Goal: Task Accomplishment & Management: Use online tool/utility

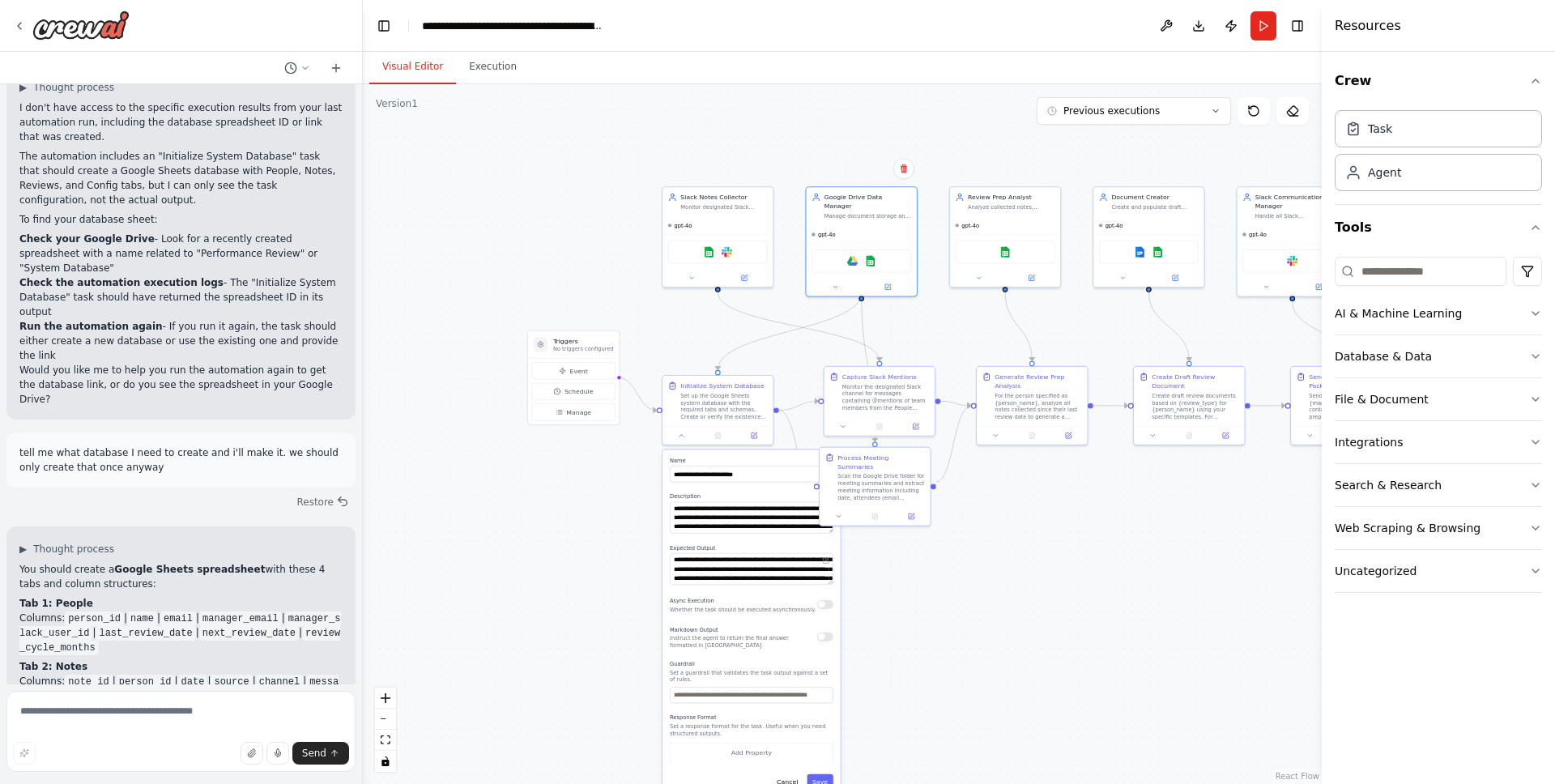
scroll to position [12861, 0]
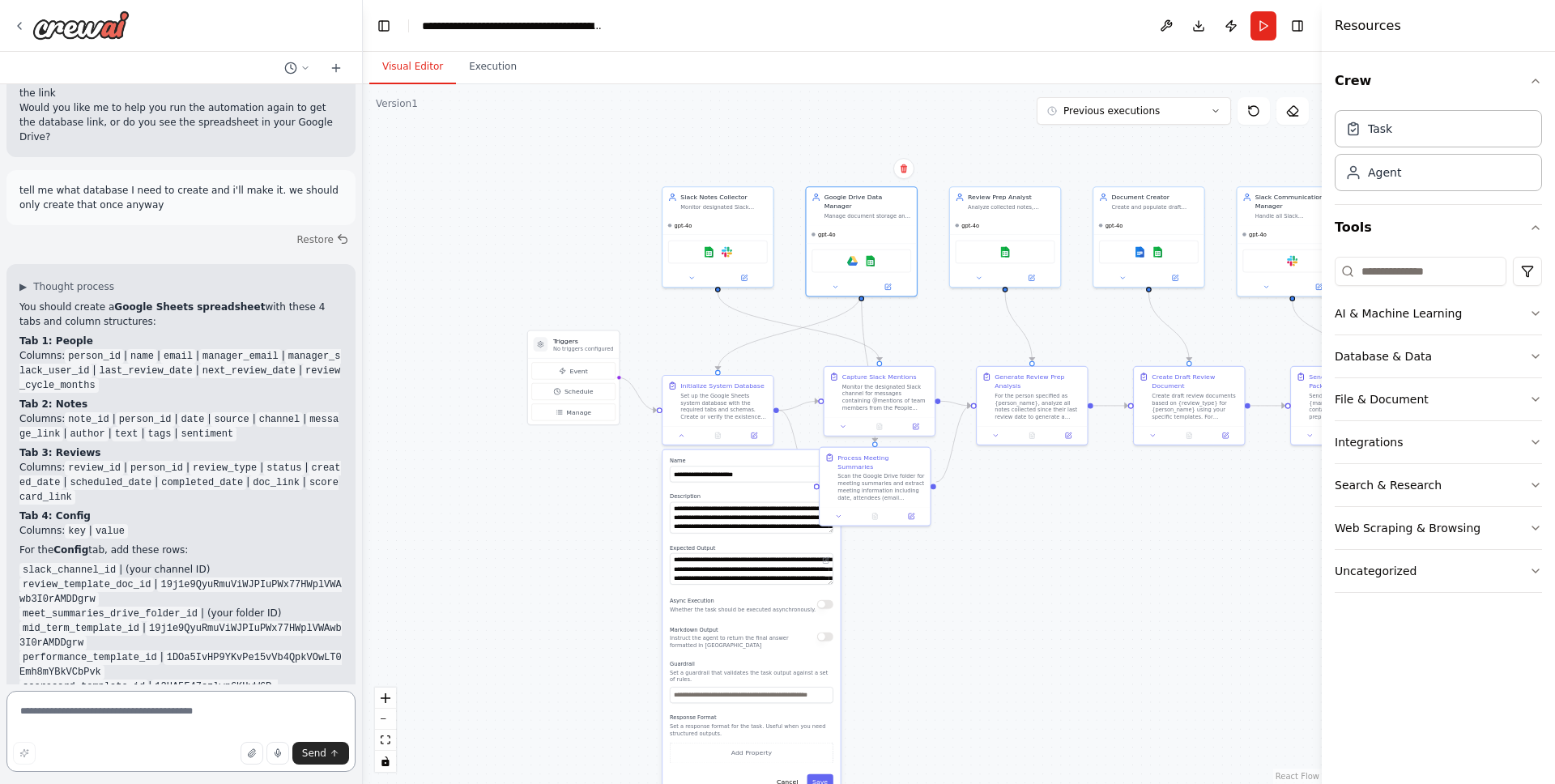
click at [176, 702] on textarea at bounding box center [181, 731] width 349 height 81
paste textarea "**********"
type textarea "**********"
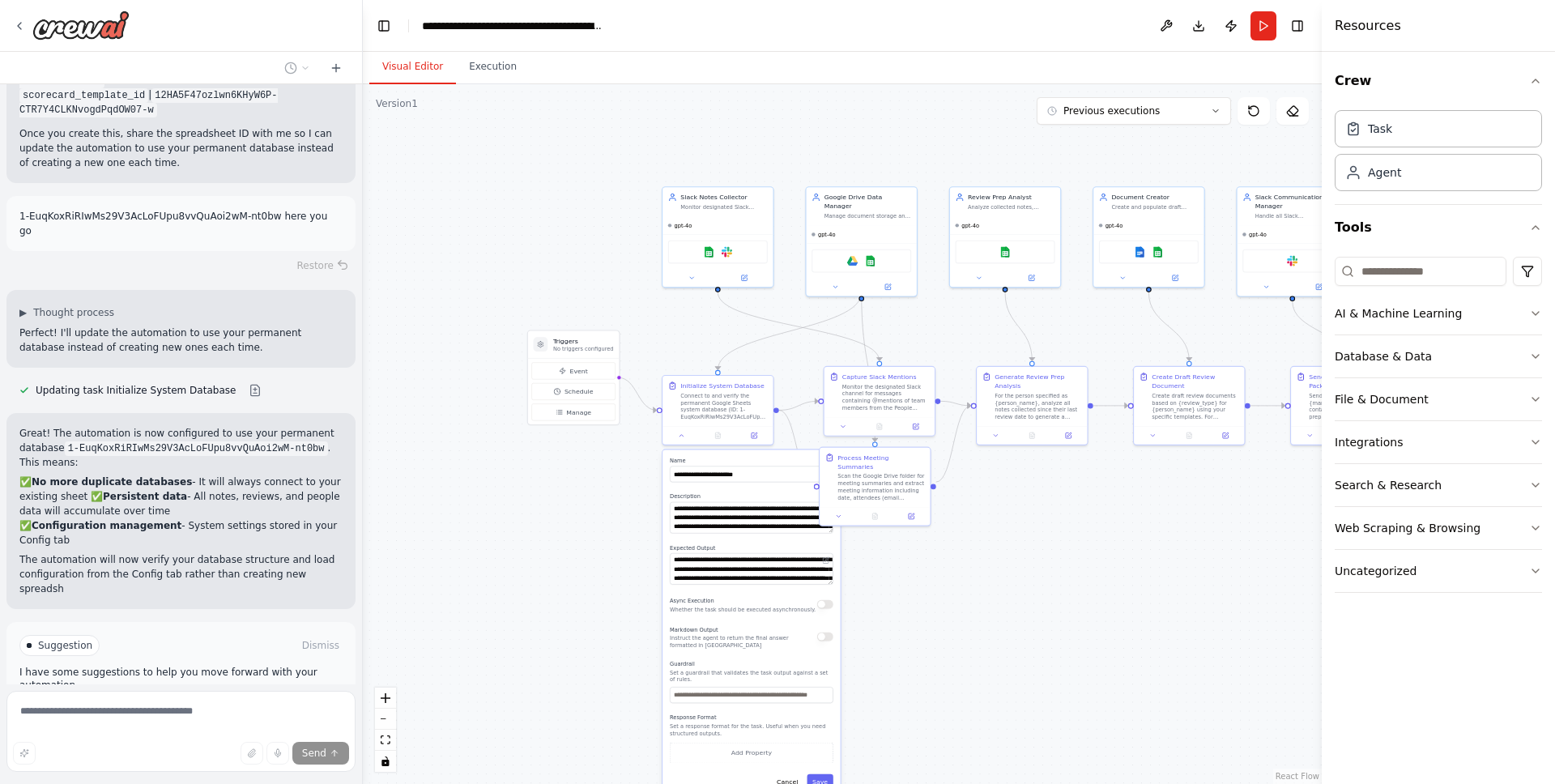
scroll to position [13467, 0]
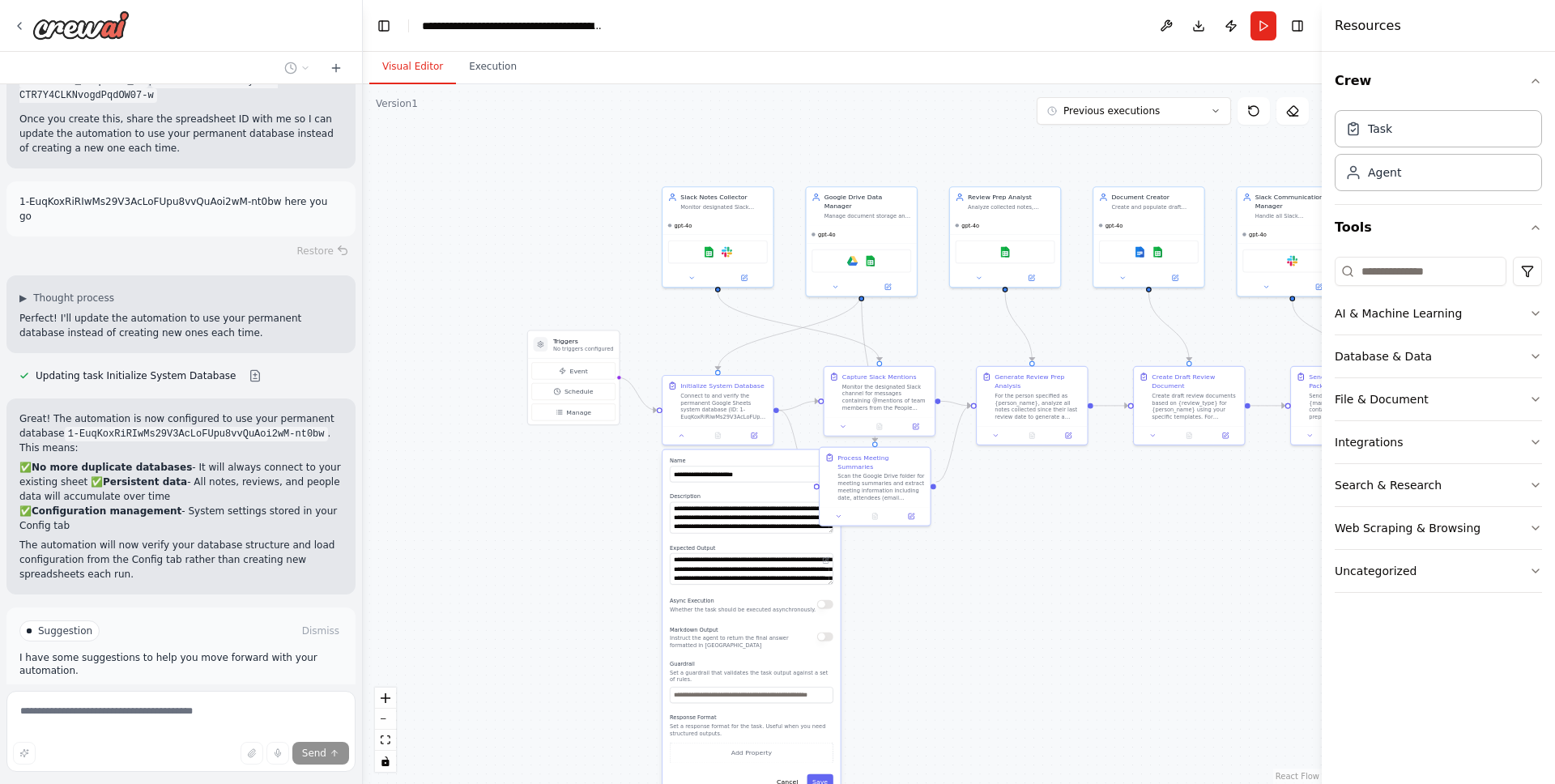
click at [140, 695] on icon at bounding box center [140, 700] width 10 height 10
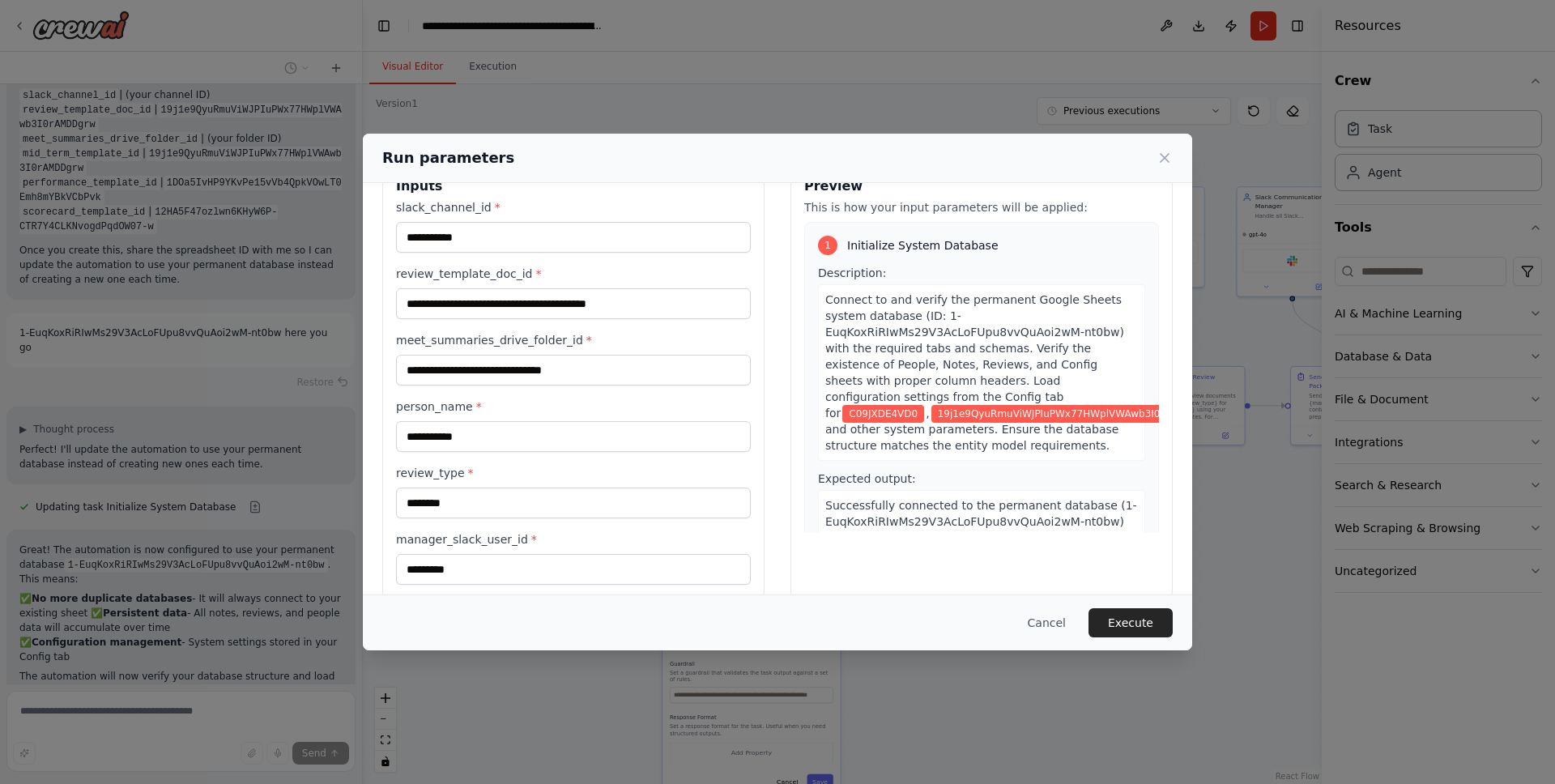
scroll to position [0, 0]
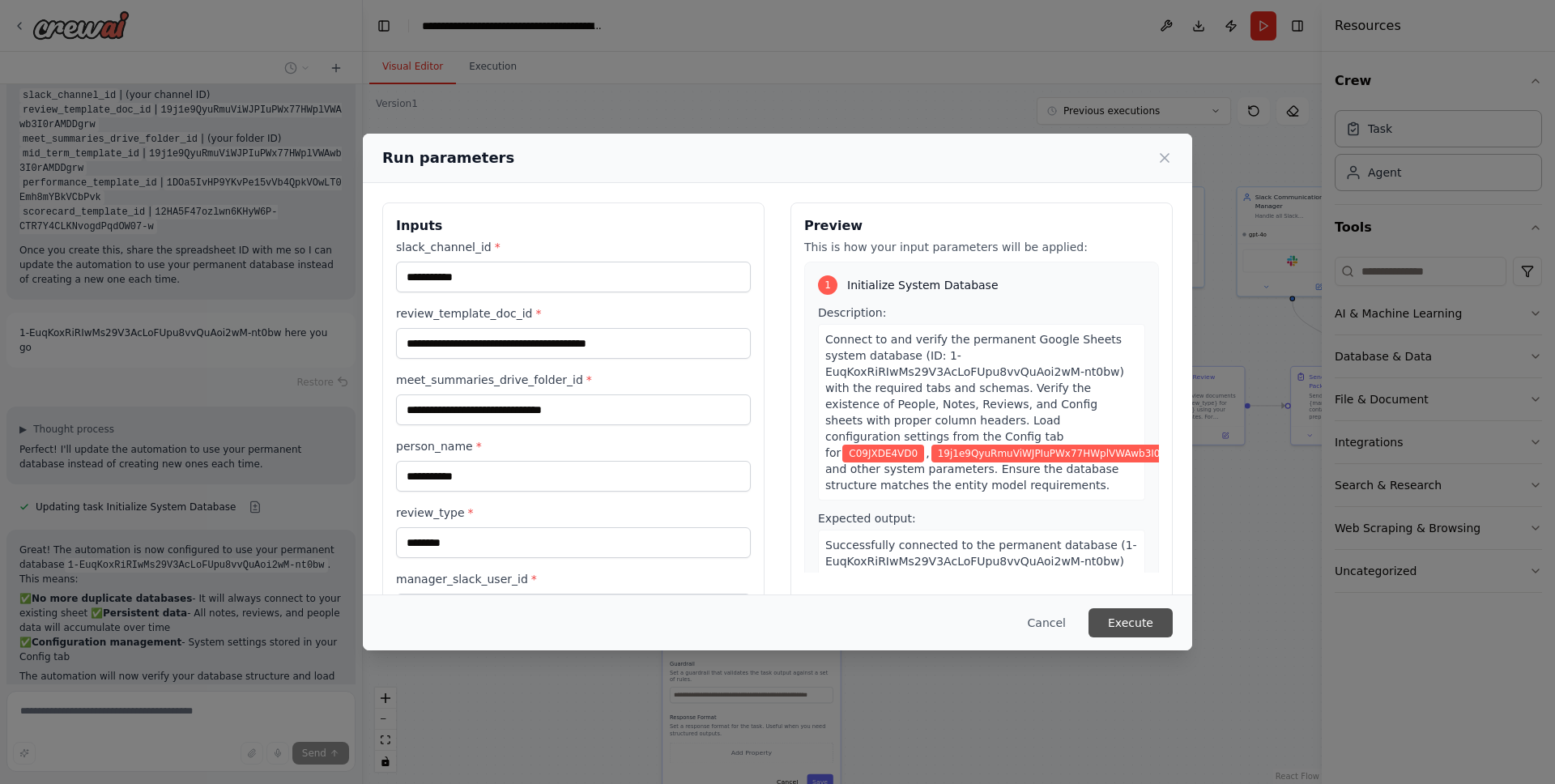
click at [1125, 611] on button "Execute" at bounding box center [1130, 623] width 84 height 29
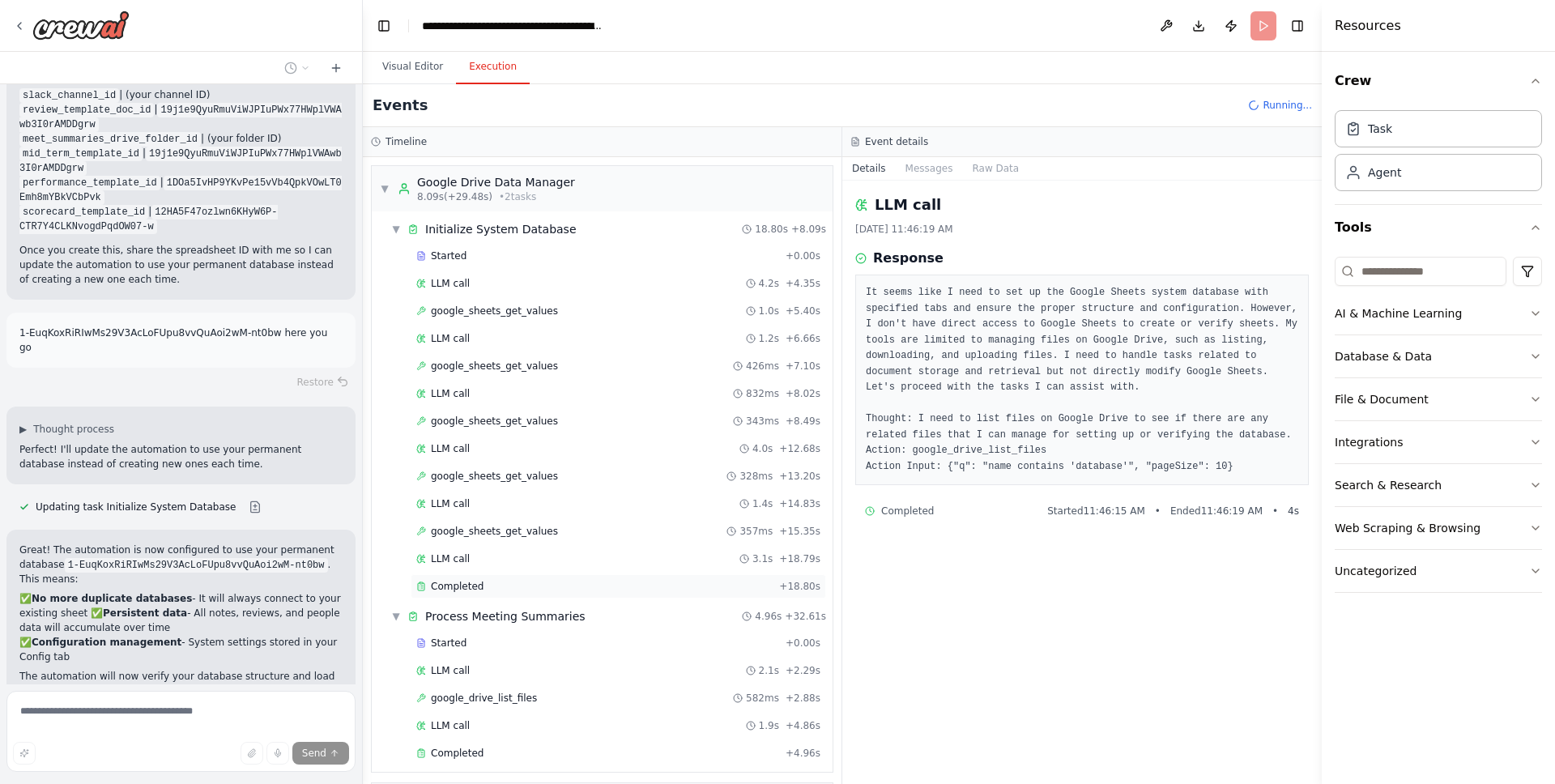
click at [486, 585] on div "Completed" at bounding box center [594, 587] width 356 height 13
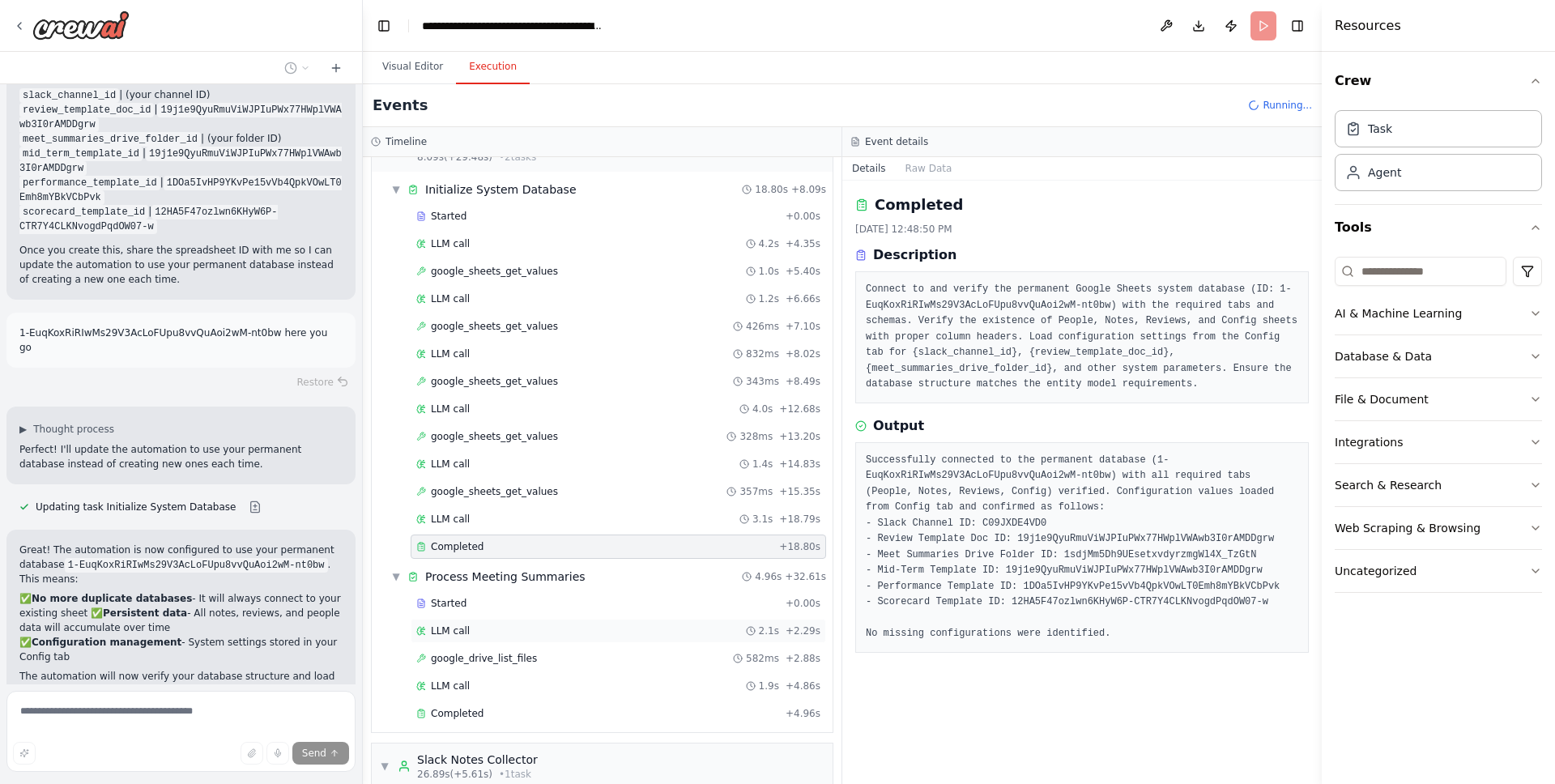
scroll to position [74, 0]
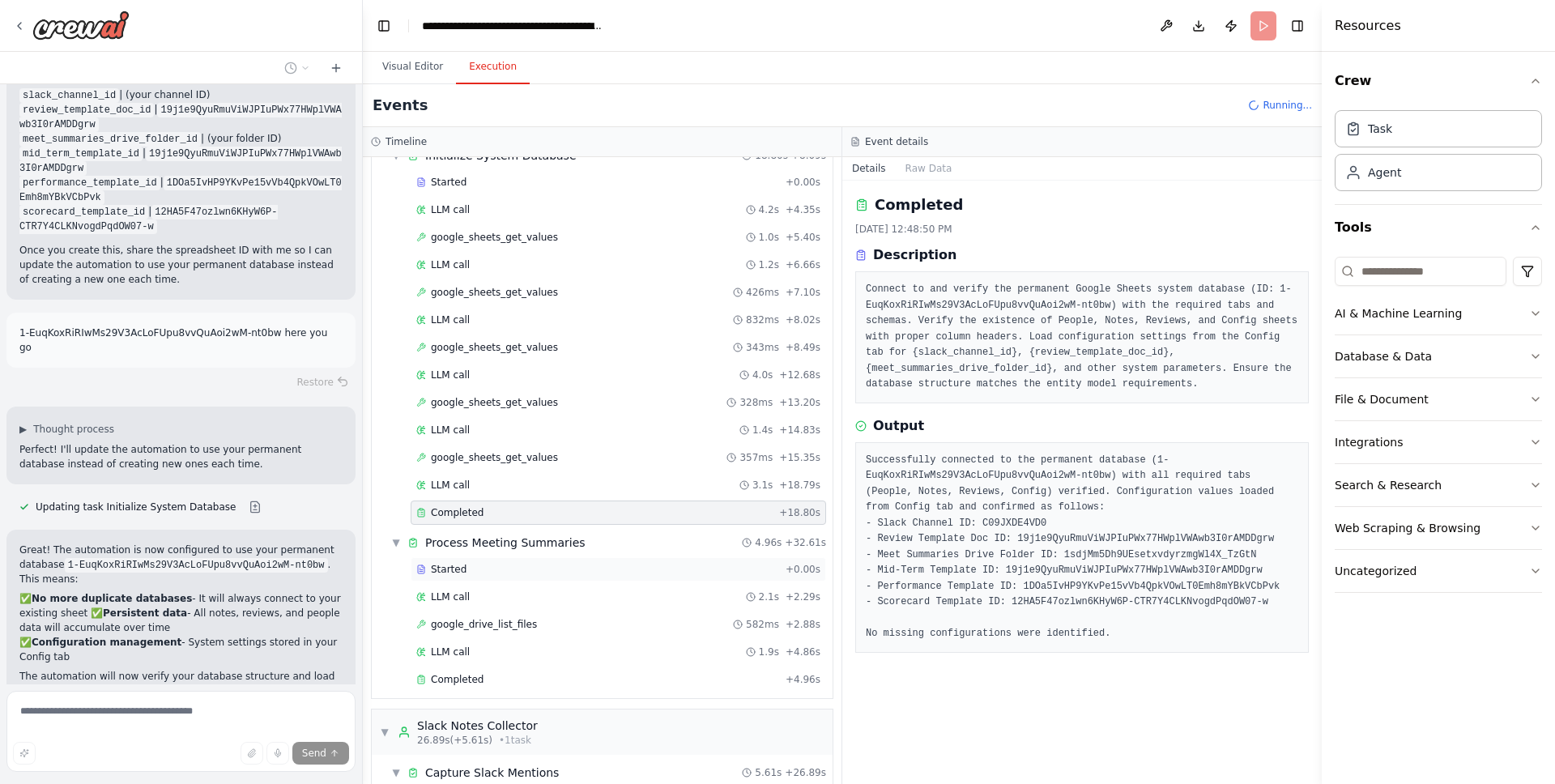
click at [490, 573] on div "Started" at bounding box center [598, 569] width 363 height 13
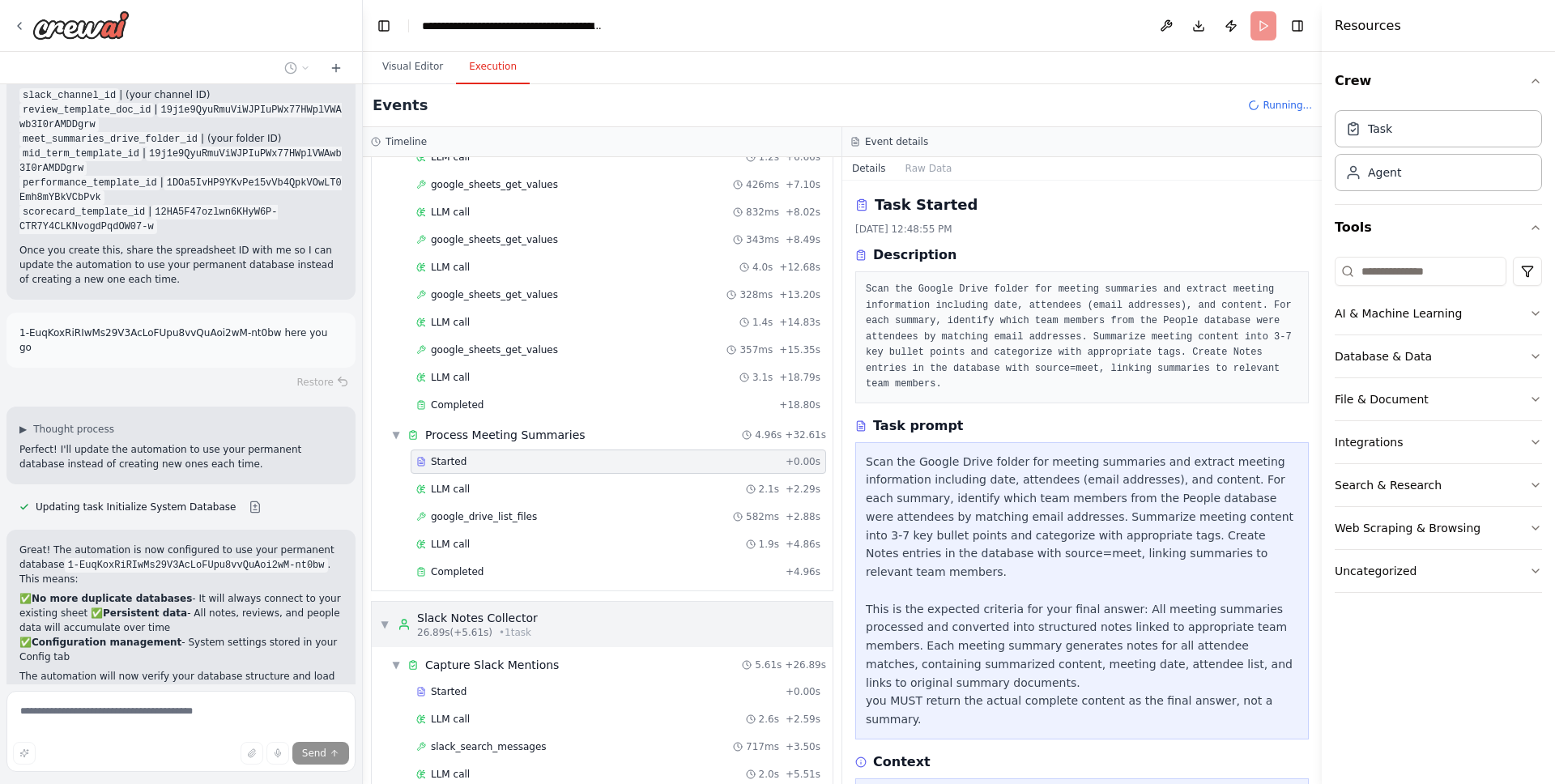
scroll to position [200, 0]
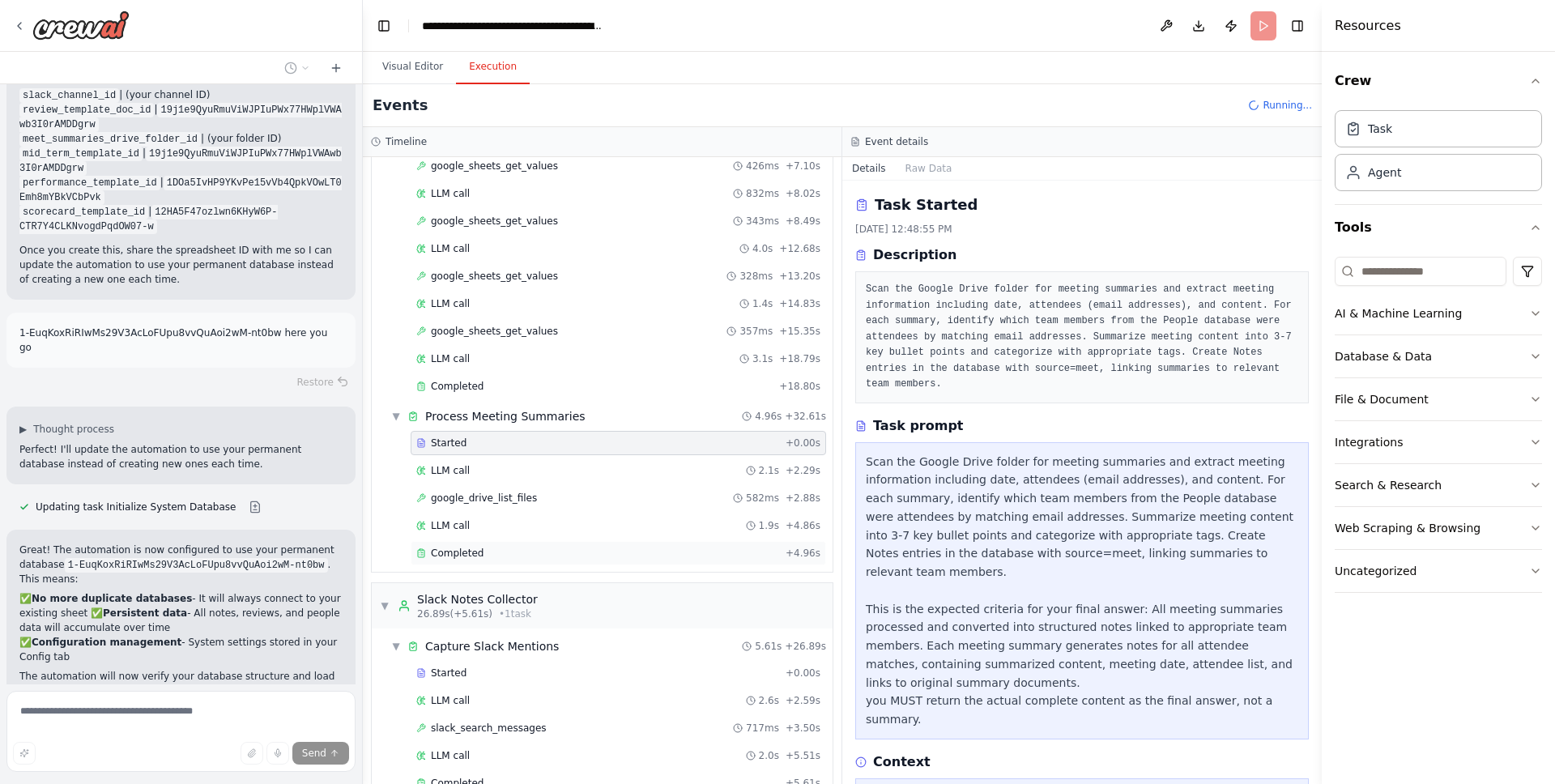
click at [495, 553] on div "Completed" at bounding box center [598, 553] width 363 height 13
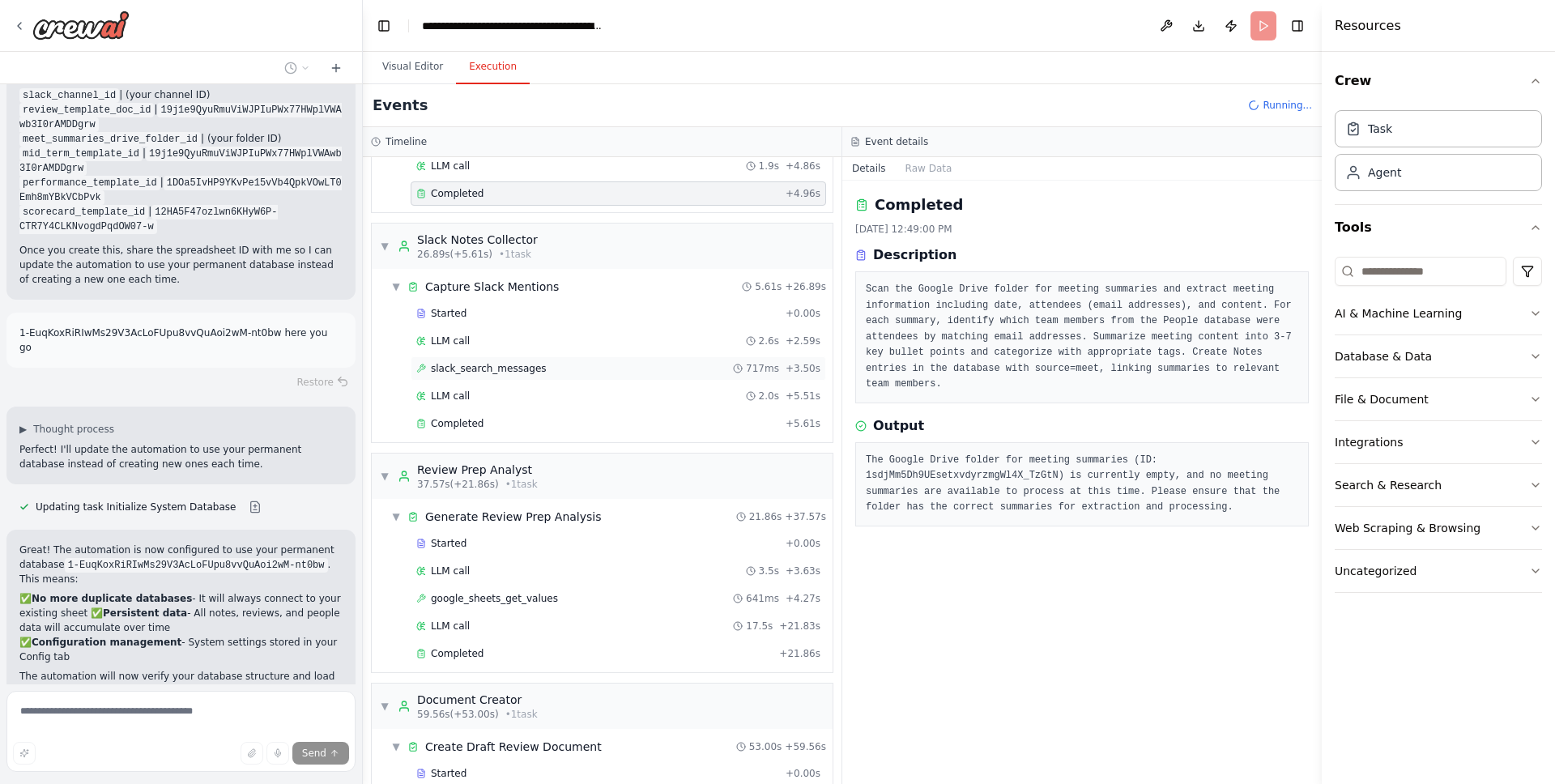
scroll to position [456, 0]
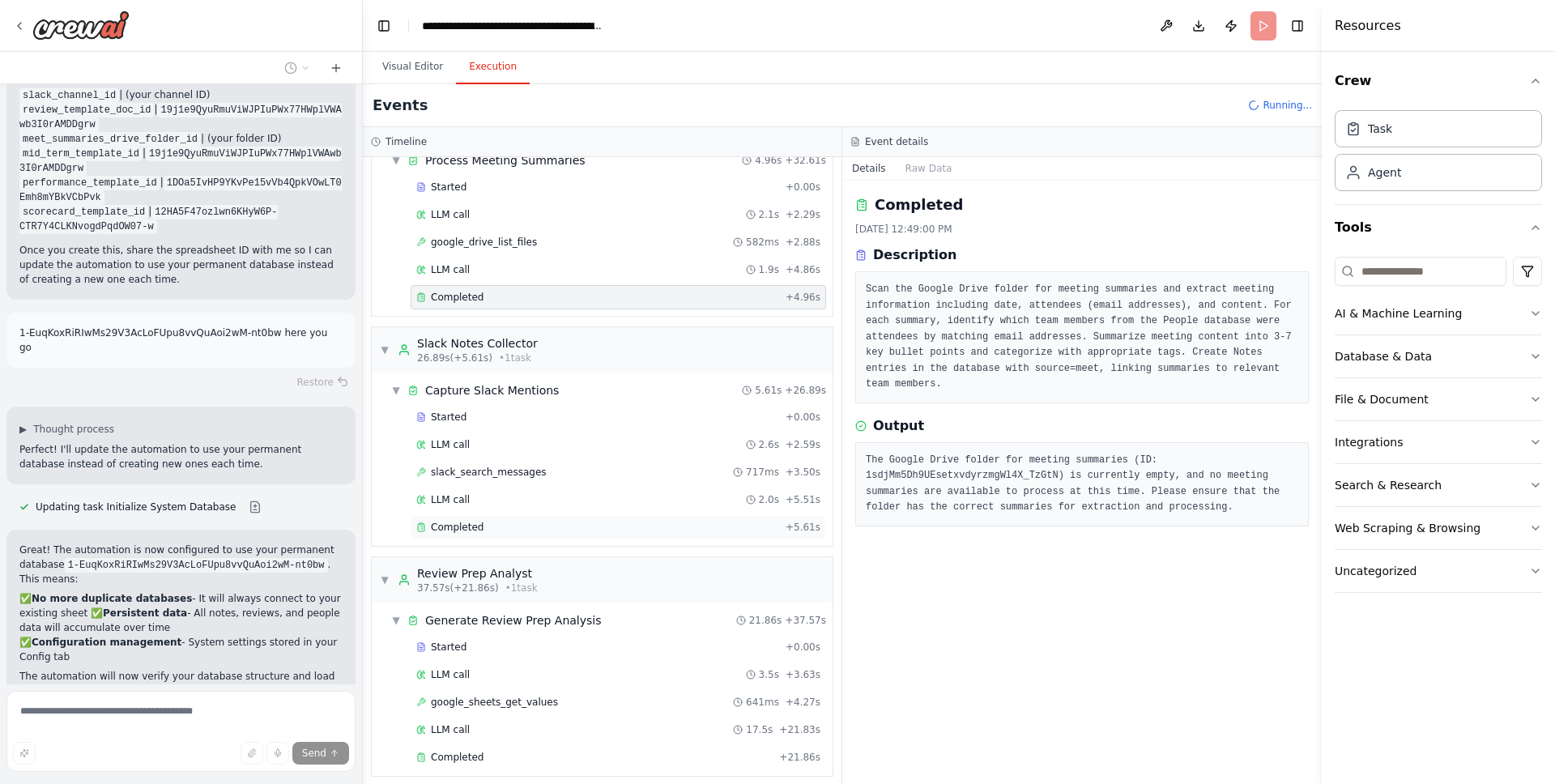
click at [490, 526] on div "Completed" at bounding box center [598, 527] width 363 height 13
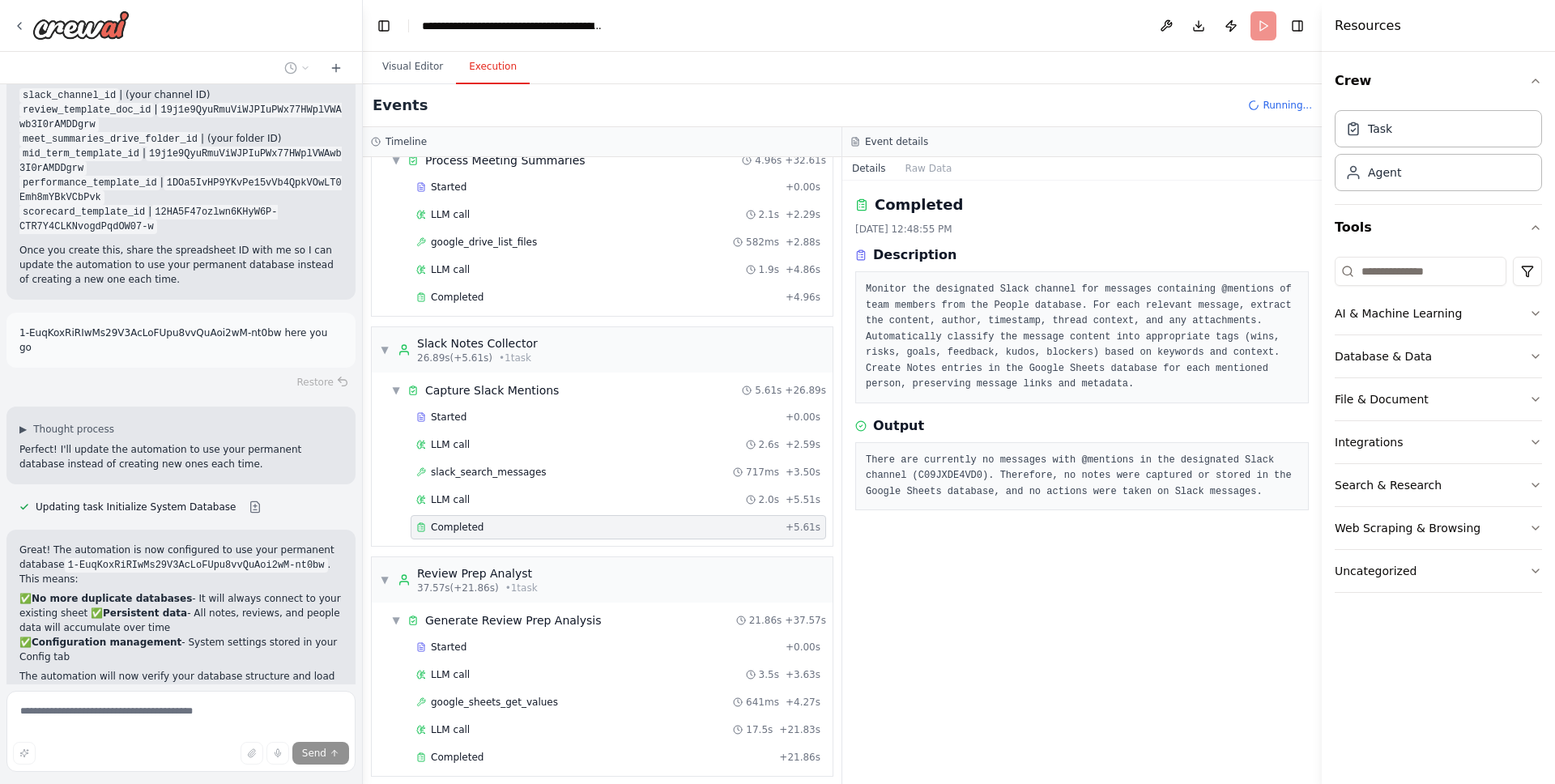
scroll to position [13467, 0]
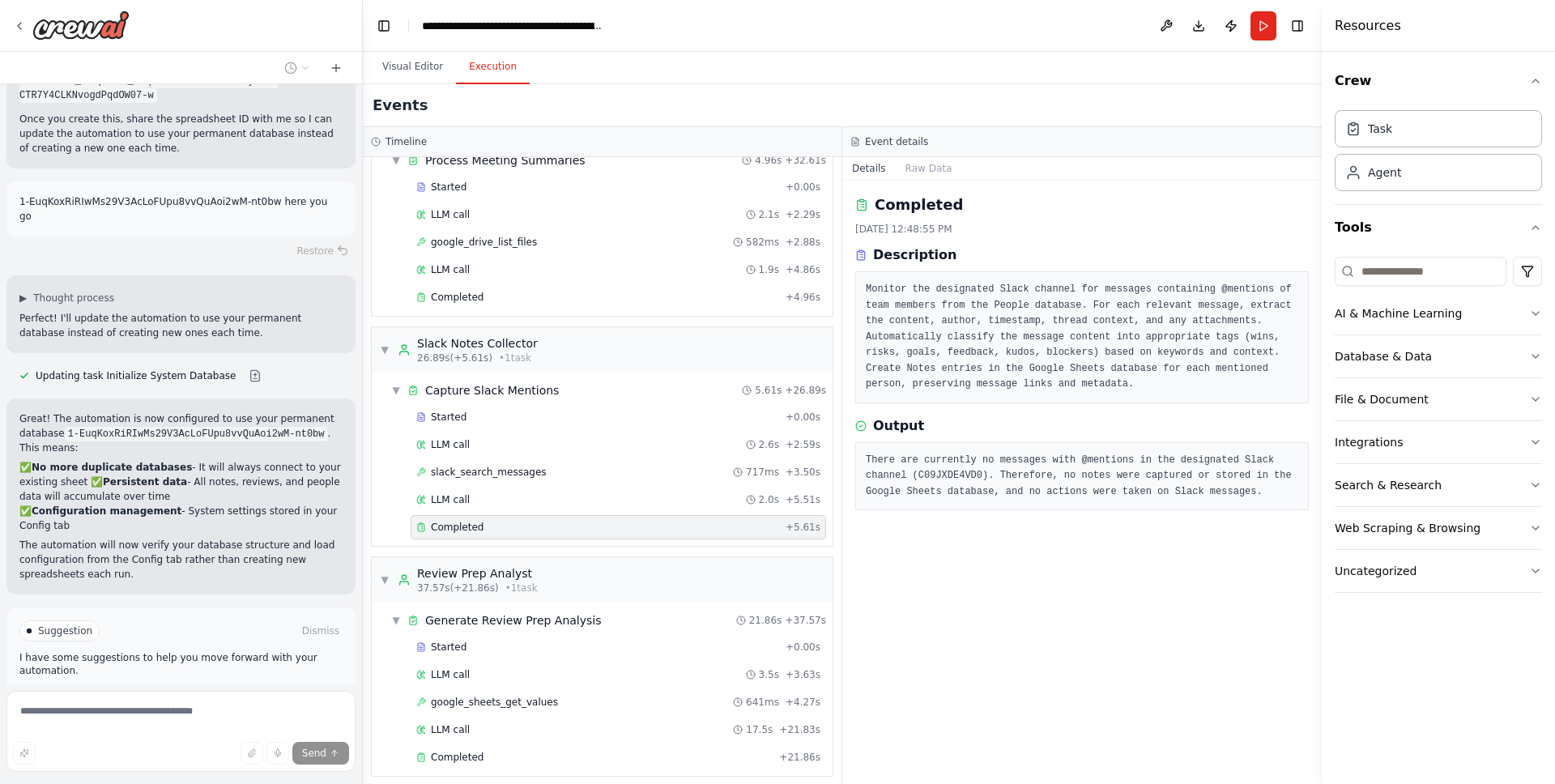
click at [1178, 403] on div "Monitor the designated Slack channel for messages containing @mentions of team …" at bounding box center [1082, 338] width 454 height 132
click at [1157, 379] on pre "Monitor the designated Slack channel for messages containing @mentions of team …" at bounding box center [1082, 337] width 432 height 111
click at [976, 384] on pre "Monitor the designated Slack channel for messages containing @mentions of team …" at bounding box center [1082, 337] width 432 height 111
click at [527, 471] on div "slack_search_messages 717ms + 3.50s" at bounding box center [618, 471] width 416 height 24
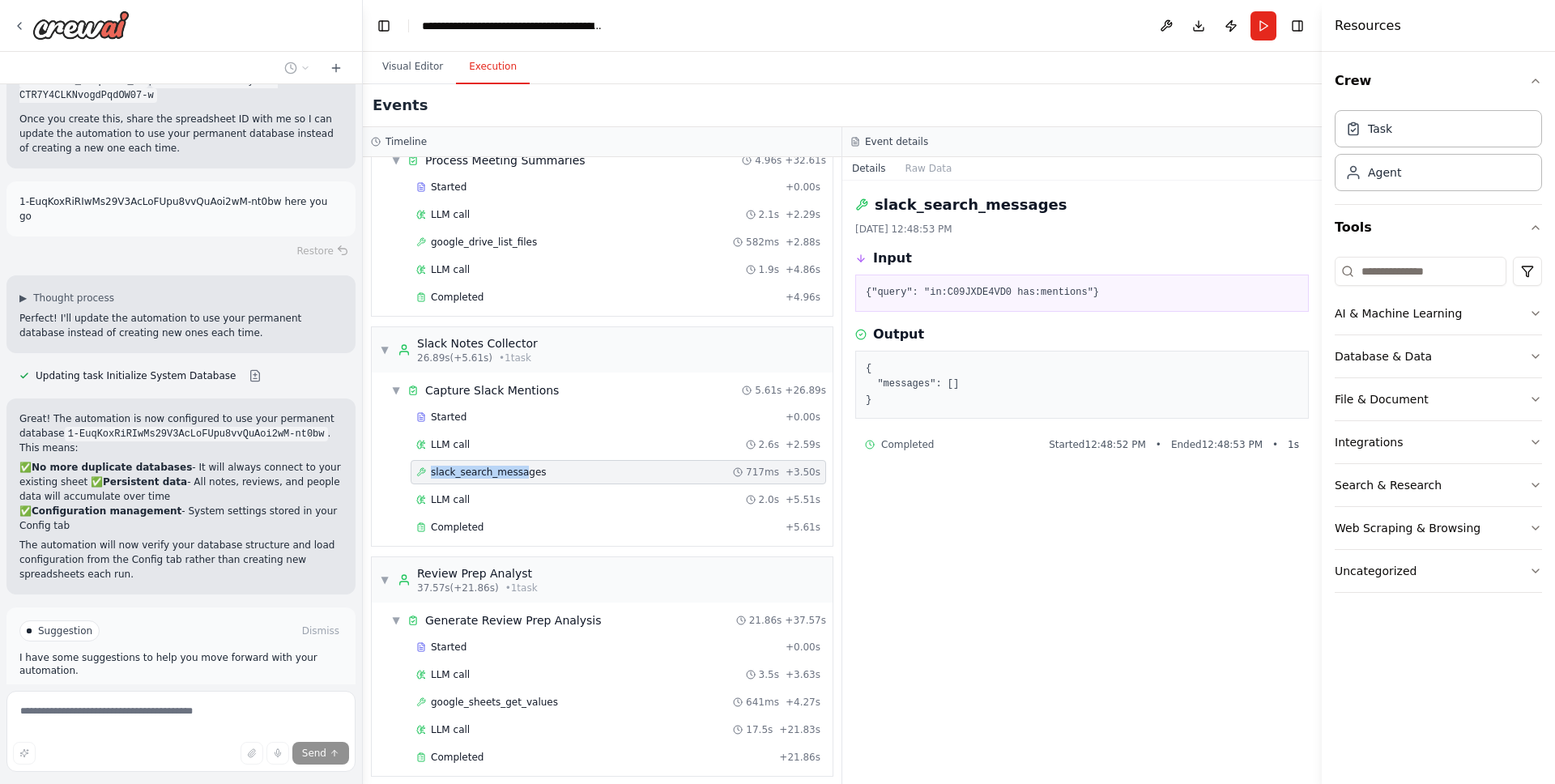
click at [527, 471] on span "slack_search_messages" at bounding box center [488, 472] width 116 height 13
drag, startPoint x: 1027, startPoint y: 281, endPoint x: 1019, endPoint y: 291, distance: 12.8
click at [1019, 291] on div "{"query": "in:C09JXDE4VD0 has:mentions"}" at bounding box center [1082, 293] width 454 height 38
click at [1032, 294] on pre "{"query": "in:C09JXDE4VD0 has:mentions"}" at bounding box center [1082, 293] width 432 height 16
click at [1030, 296] on pre "{"query": "in:C09JXDE4VD0 has:mentions"}" at bounding box center [1082, 293] width 432 height 16
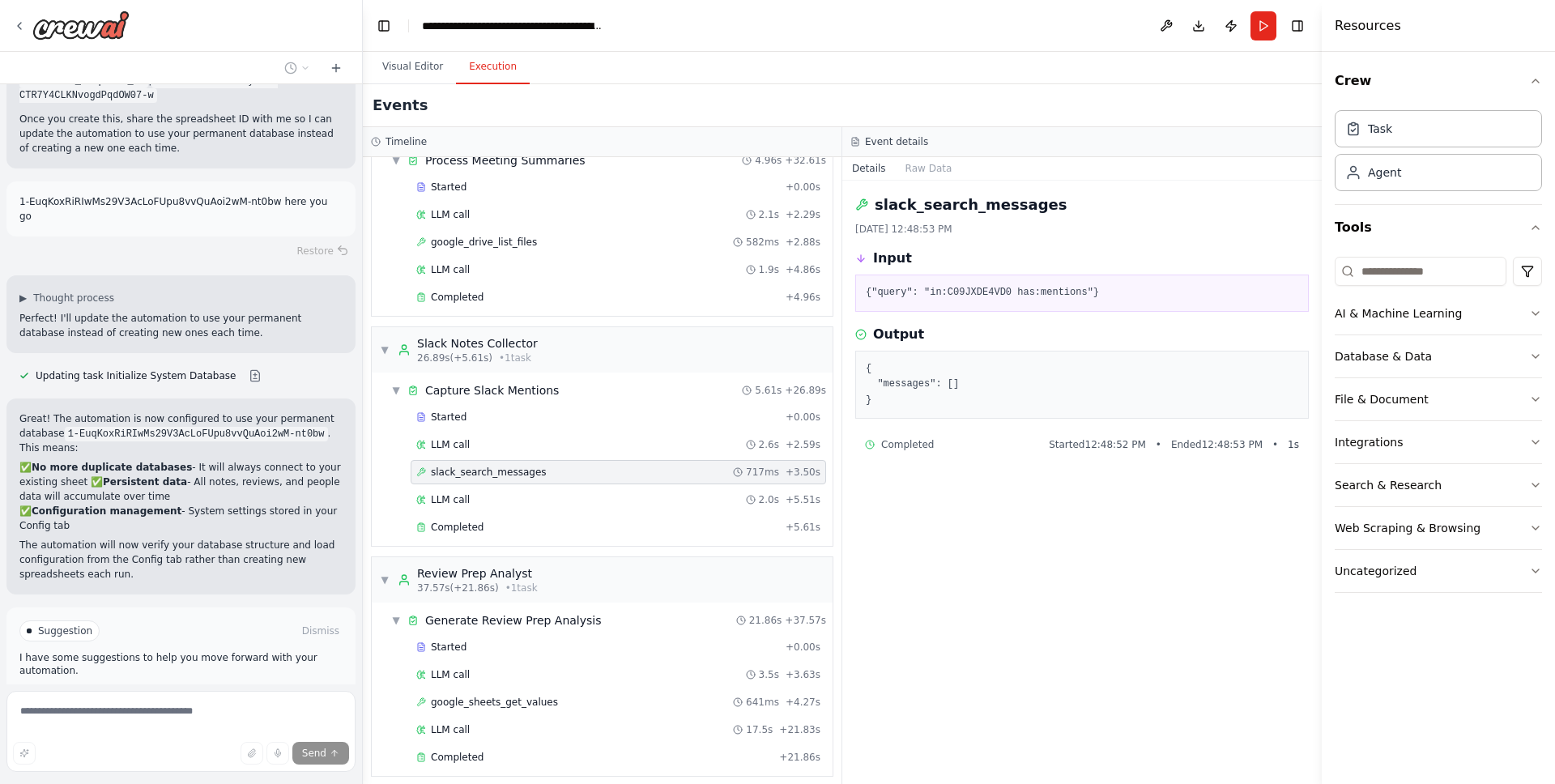
click at [487, 456] on div "Started + 0.00s LLM call 2.6s + 2.59s slack_search_messages 717ms + 3.50s LLM c…" at bounding box center [609, 473] width 448 height 138
click at [487, 451] on div "LLM call 2.6s + 2.59s" at bounding box center [618, 444] width 416 height 24
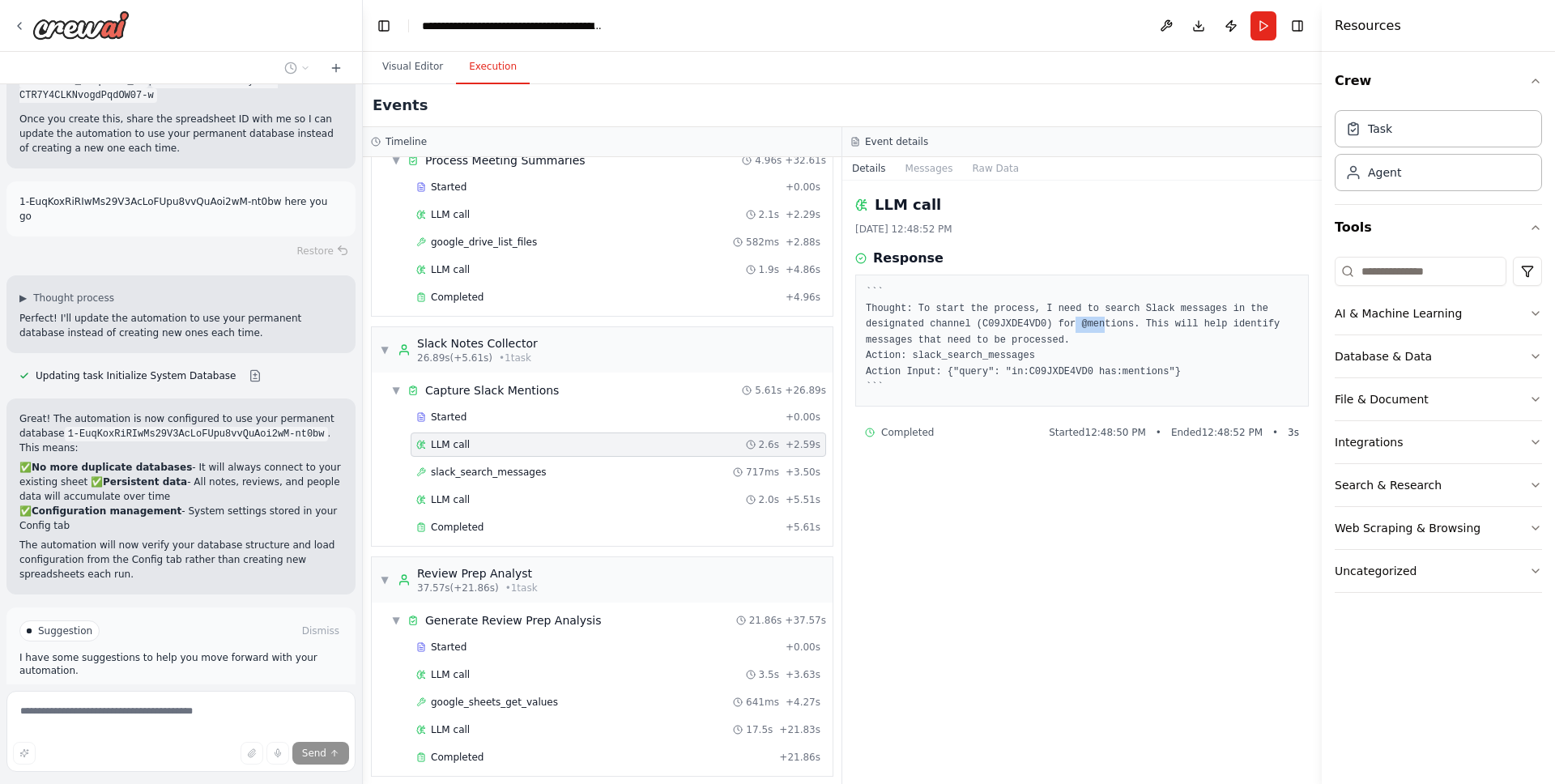
drag, startPoint x: 1074, startPoint y: 327, endPoint x: 1108, endPoint y: 325, distance: 34.1
click at [1108, 325] on pre "``` Thought: To start the process, I need to search Slack messages in the desig…" at bounding box center [1082, 340] width 432 height 111
click at [471, 406] on div "Started + 0.00s" at bounding box center [618, 415] width 416 height 24
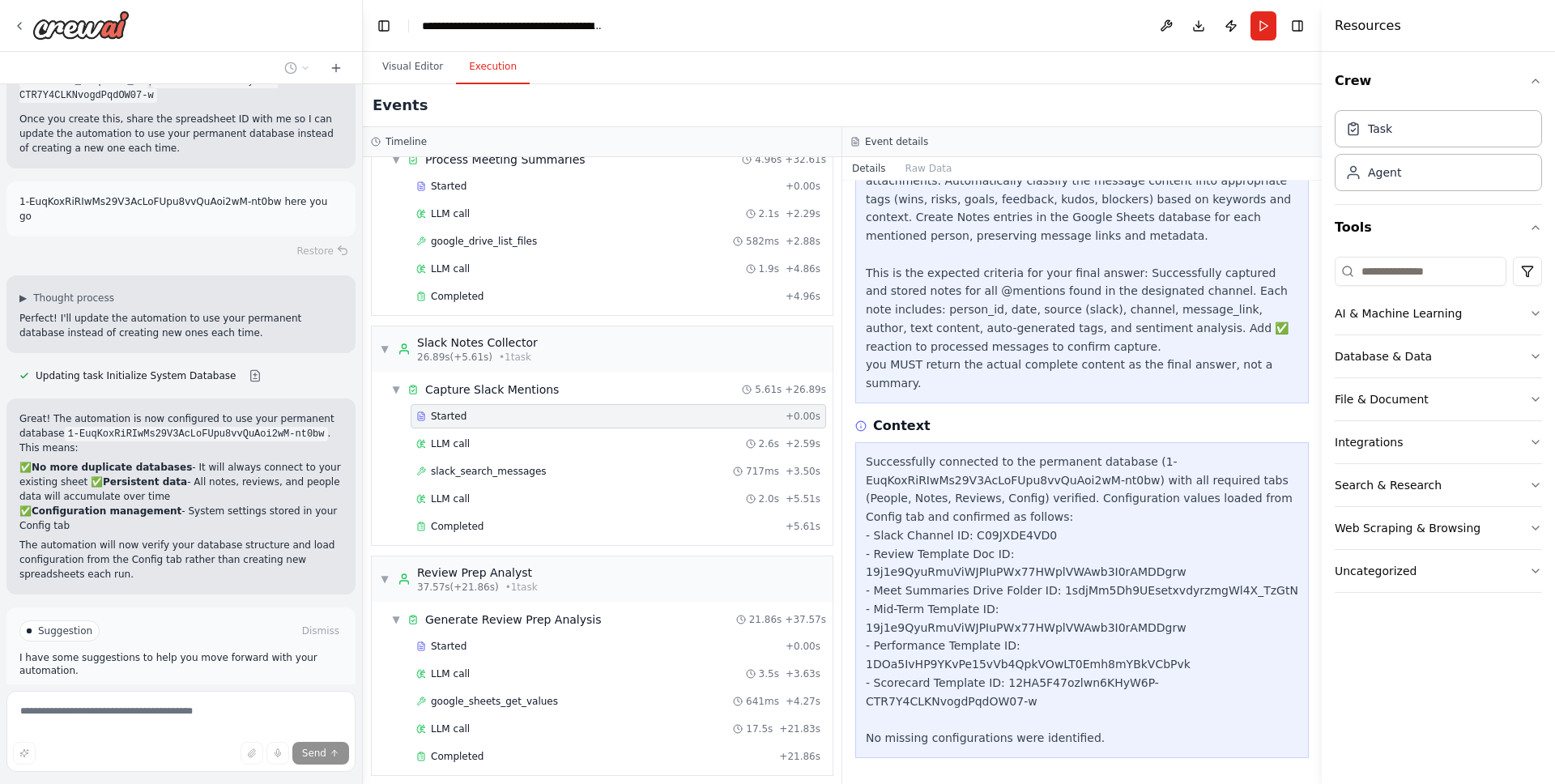
scroll to position [351, 0]
click at [498, 488] on div "LLM call 2.0s + 5.51s" at bounding box center [618, 498] width 416 height 24
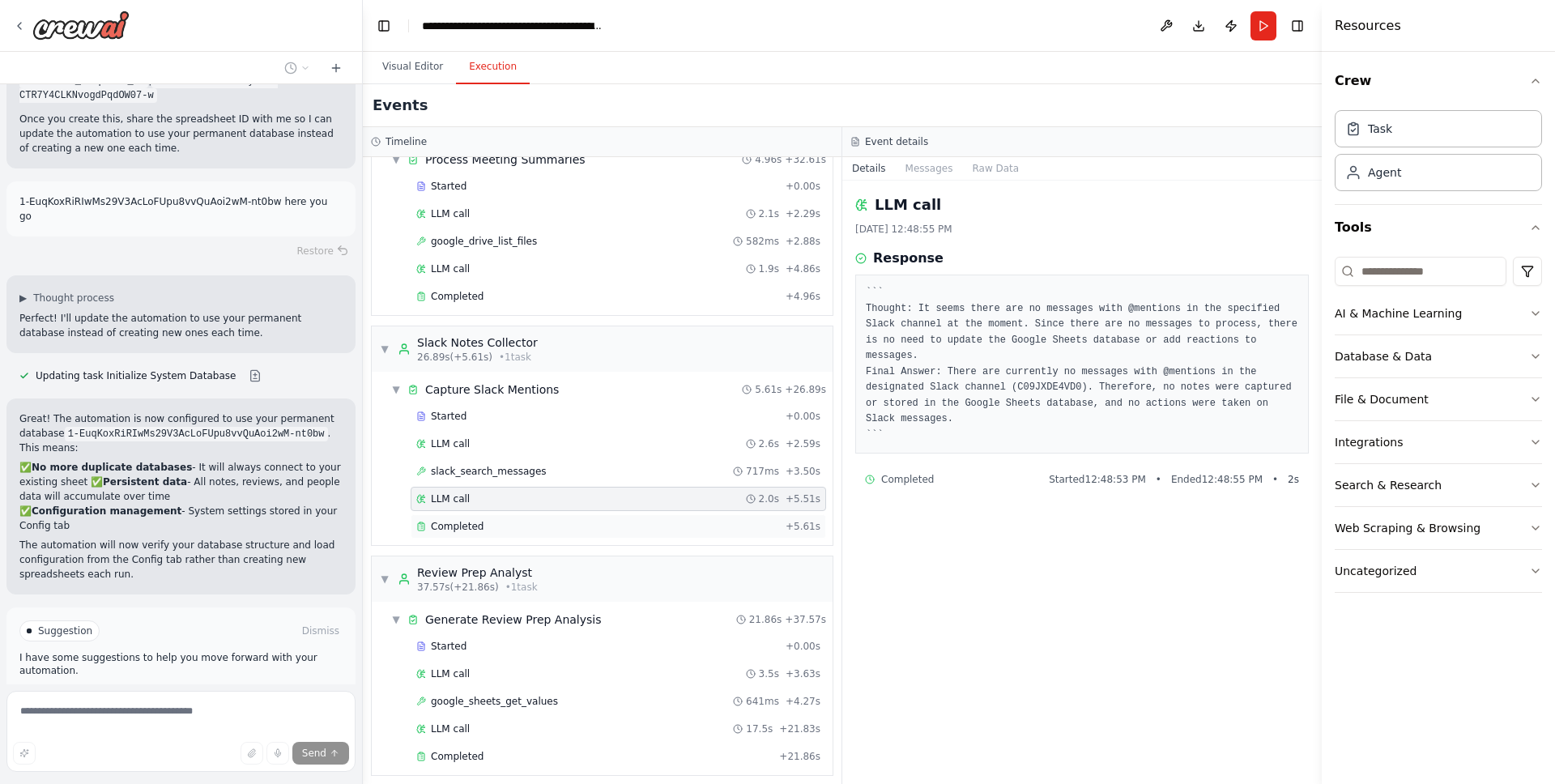
click at [503, 523] on div "Completed" at bounding box center [598, 527] width 363 height 13
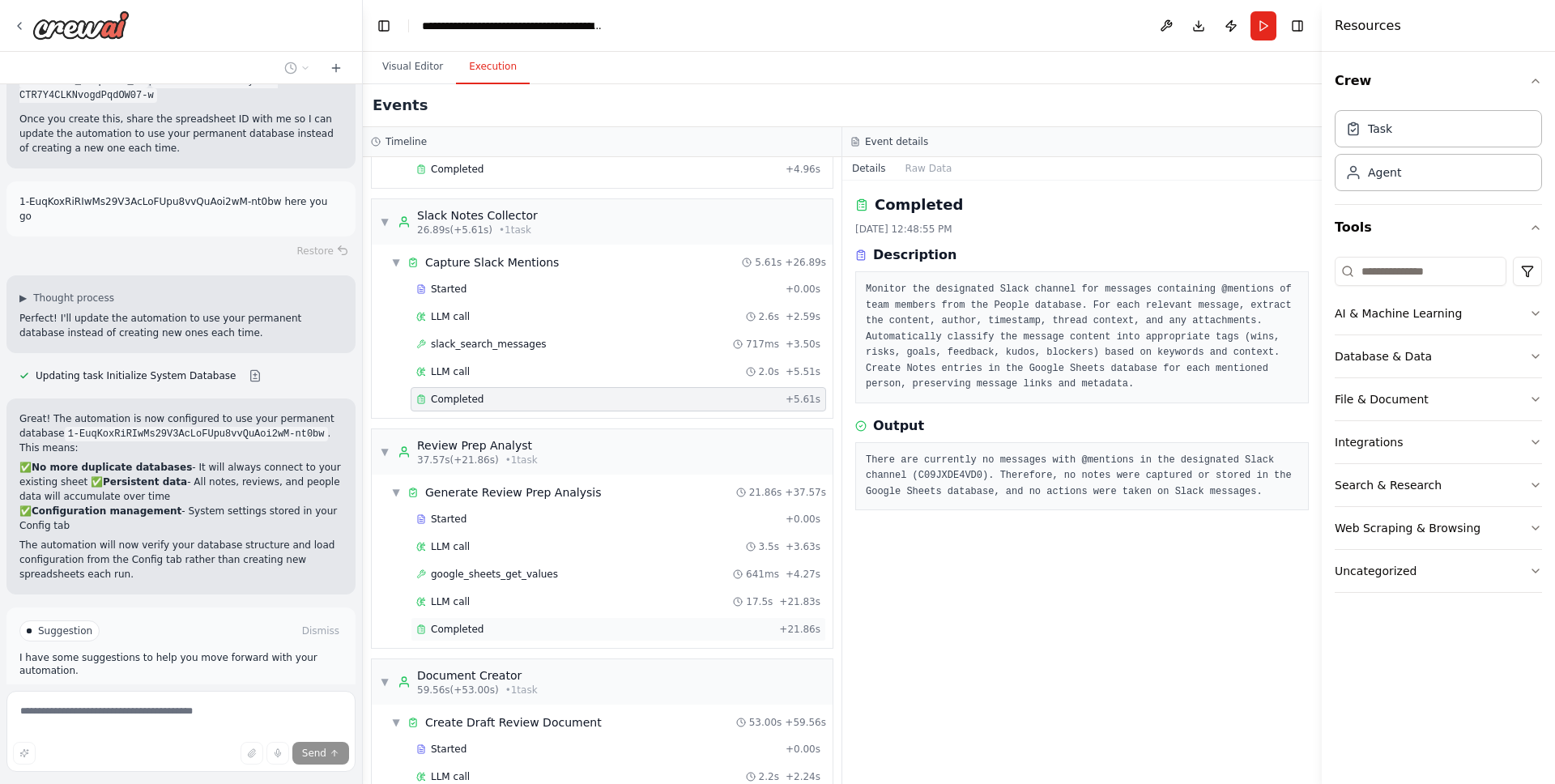
scroll to position [594, 0]
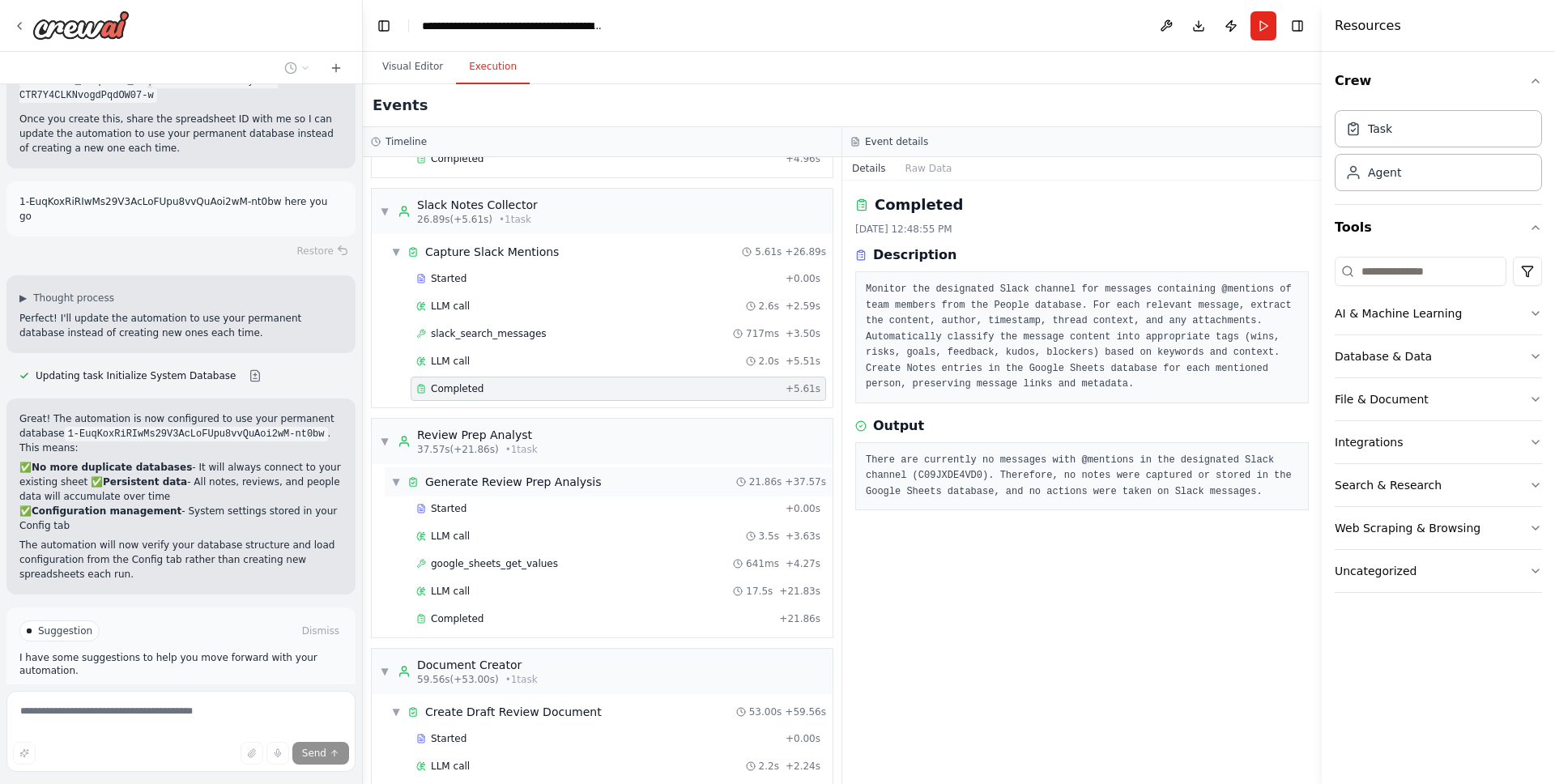
click at [504, 490] on div "▼ Generate Review Prep Analysis 21.86s + 37.57s" at bounding box center [609, 481] width 448 height 29
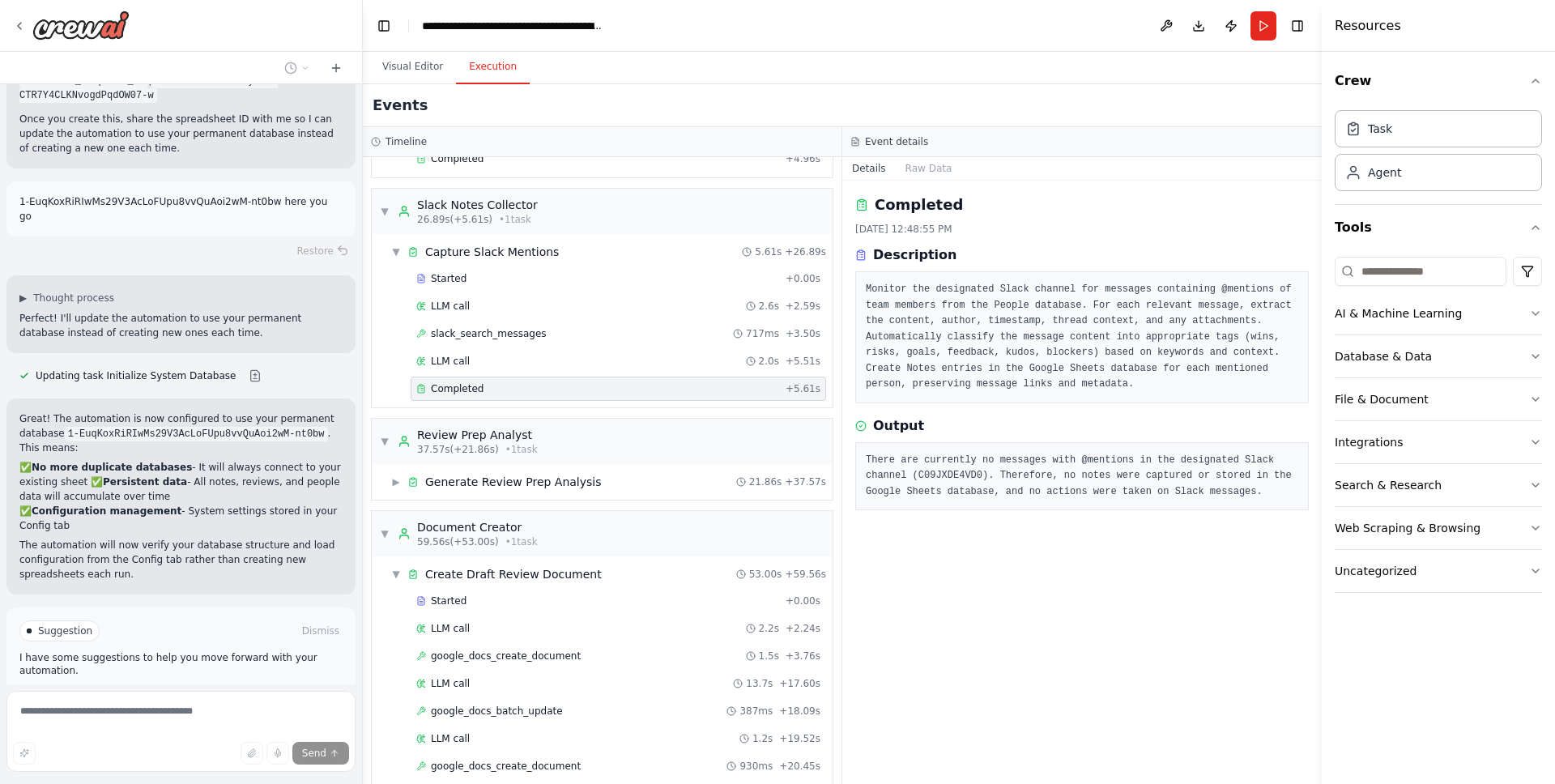
click at [492, 500] on div "▼ Review Prep Analyst 37.57s (+21.86s) • 1 task ▶ Generate Review Prep Analysis…" at bounding box center [602, 459] width 462 height 83
click at [496, 491] on div "▶ Generate Review Prep Analysis 21.86s + 37.57s" at bounding box center [609, 481] width 448 height 29
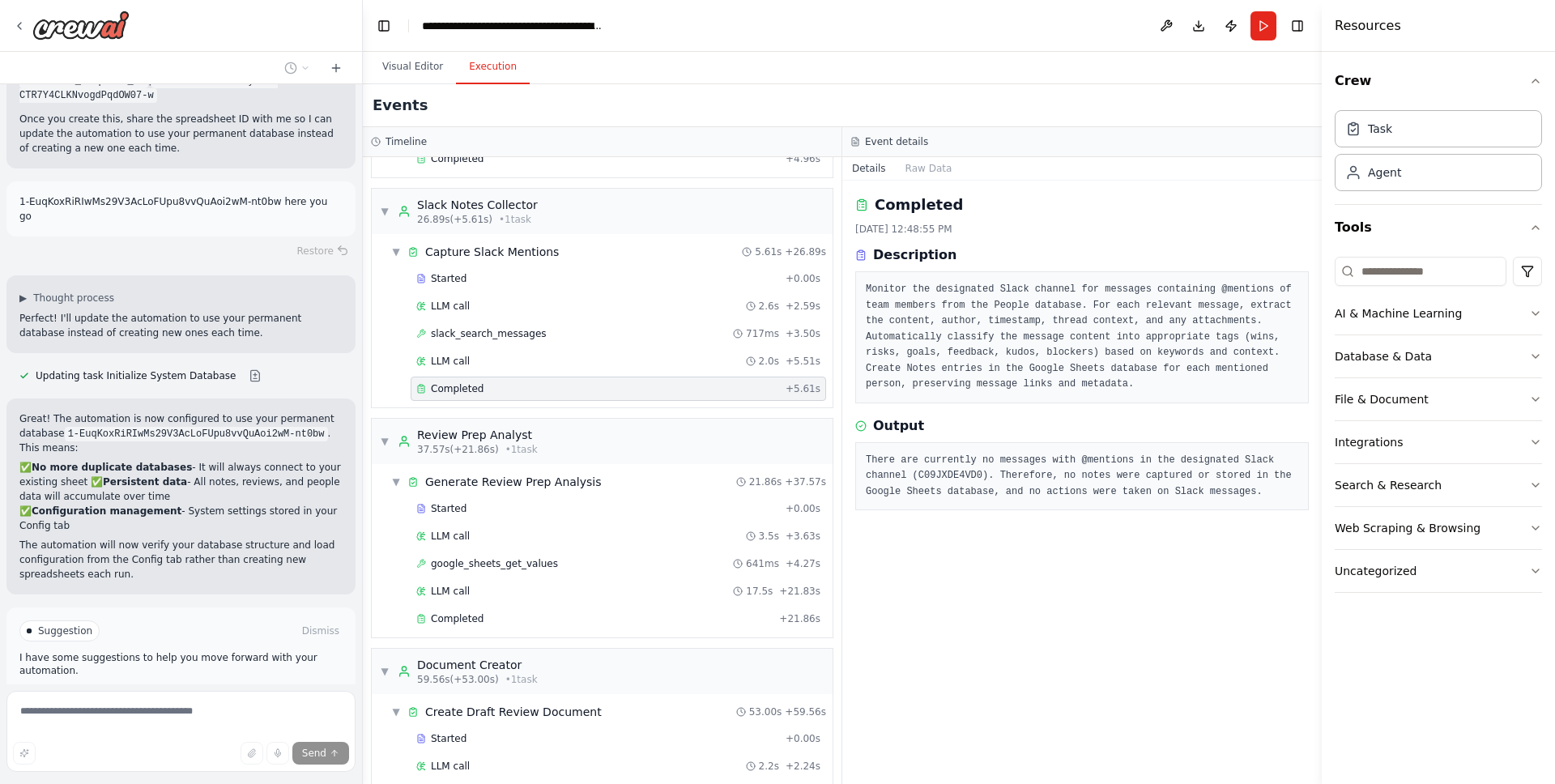
click at [492, 522] on div "Started + 0.00s LLM call 3.5s + 3.63s google_sheets_get_values 641ms + 4.27s LL…" at bounding box center [609, 565] width 448 height 138
click at [494, 520] on div "Started + 0.00s LLM call 3.5s + 3.63s google_sheets_get_values 641ms + 4.27s LL…" at bounding box center [609, 565] width 448 height 138
click at [501, 540] on div "LLM call 3.5s + 3.63s" at bounding box center [618, 537] width 404 height 13
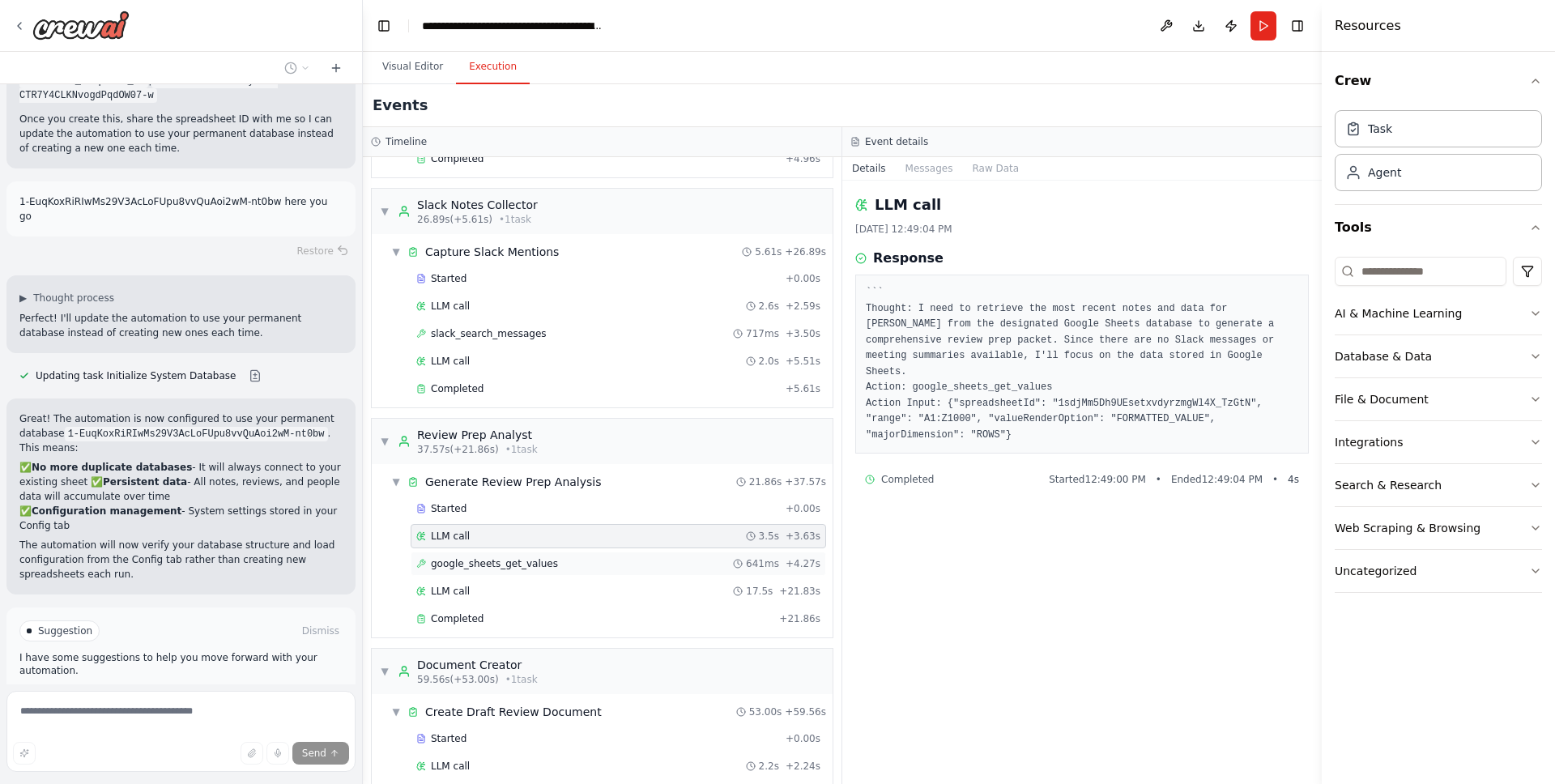
click at [542, 563] on span "google_sheets_get_values" at bounding box center [494, 564] width 127 height 13
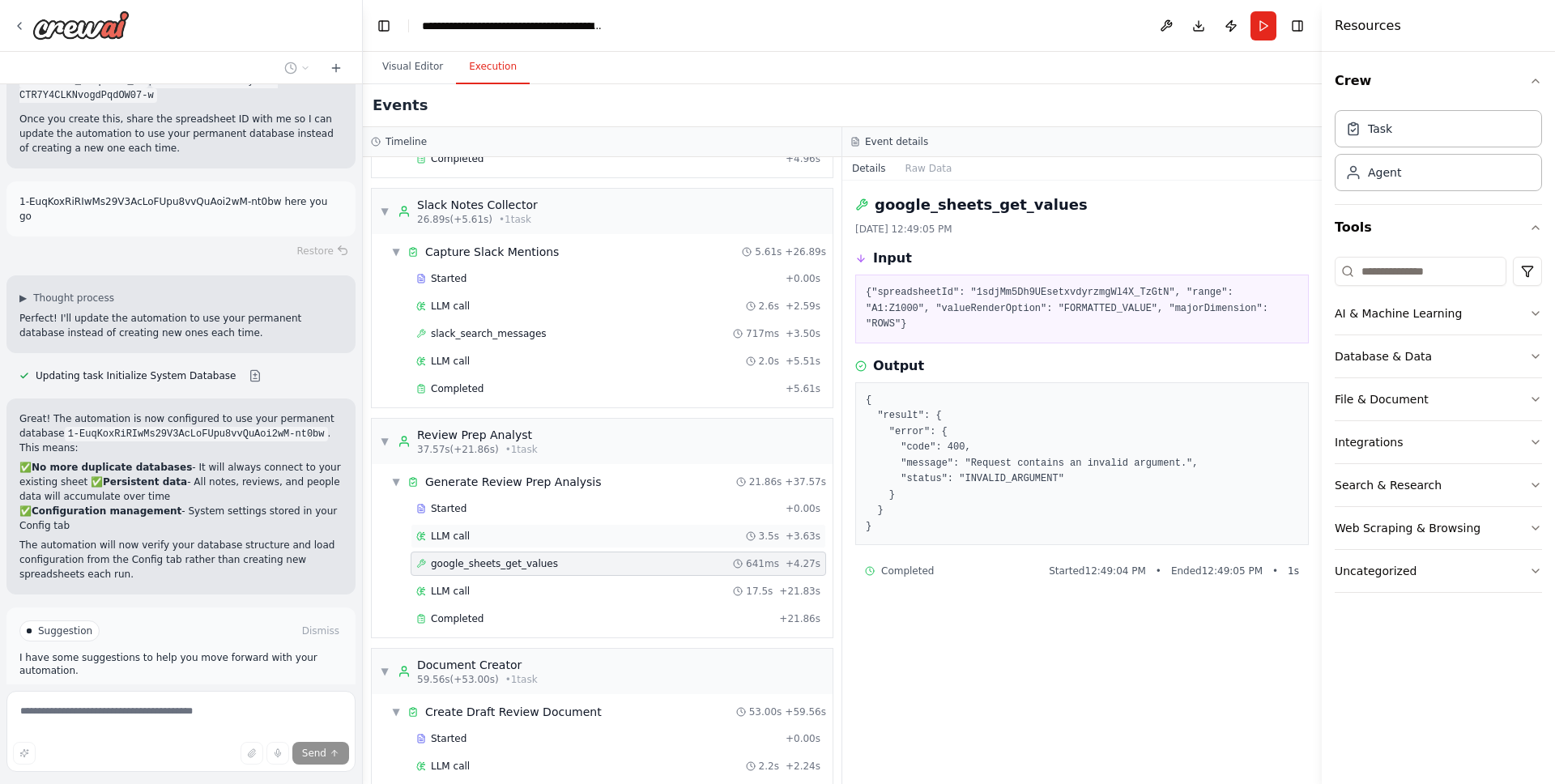
click at [533, 545] on div "LLM call 3.5s + 3.63s" at bounding box center [618, 536] width 416 height 24
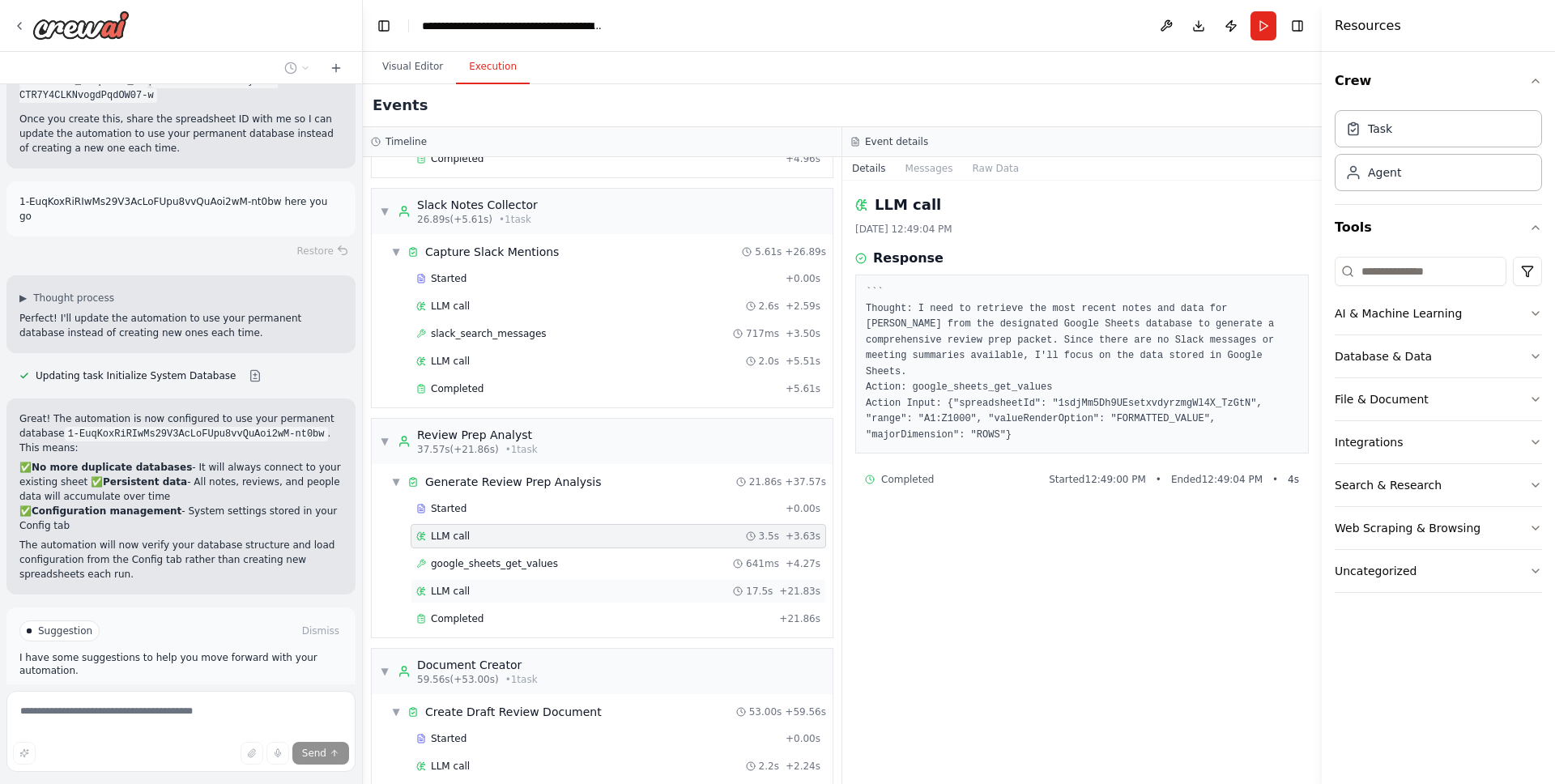
click at [574, 593] on div "LLM call 17.5s + 21.83s" at bounding box center [618, 592] width 404 height 13
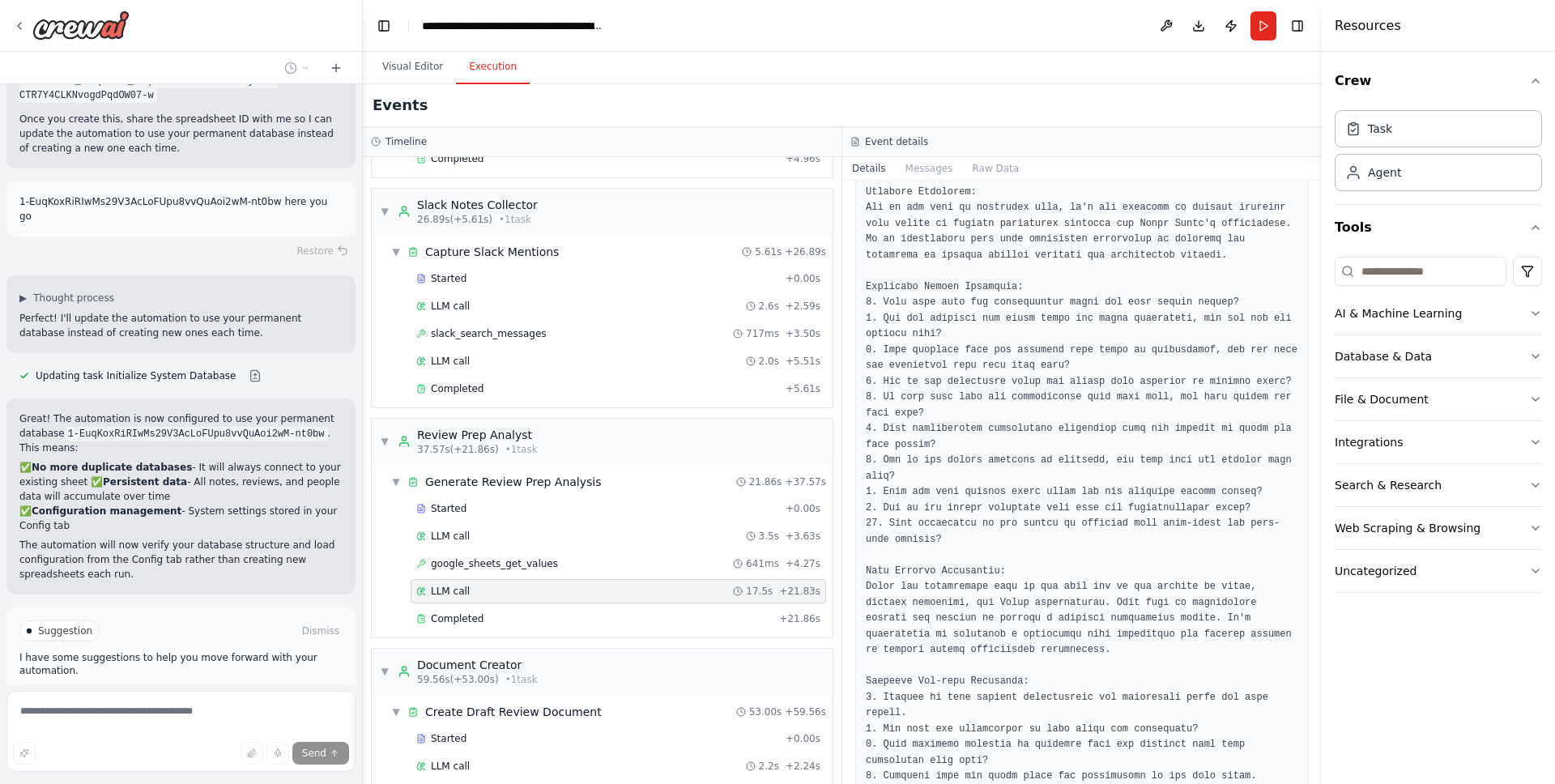
scroll to position [330, 0]
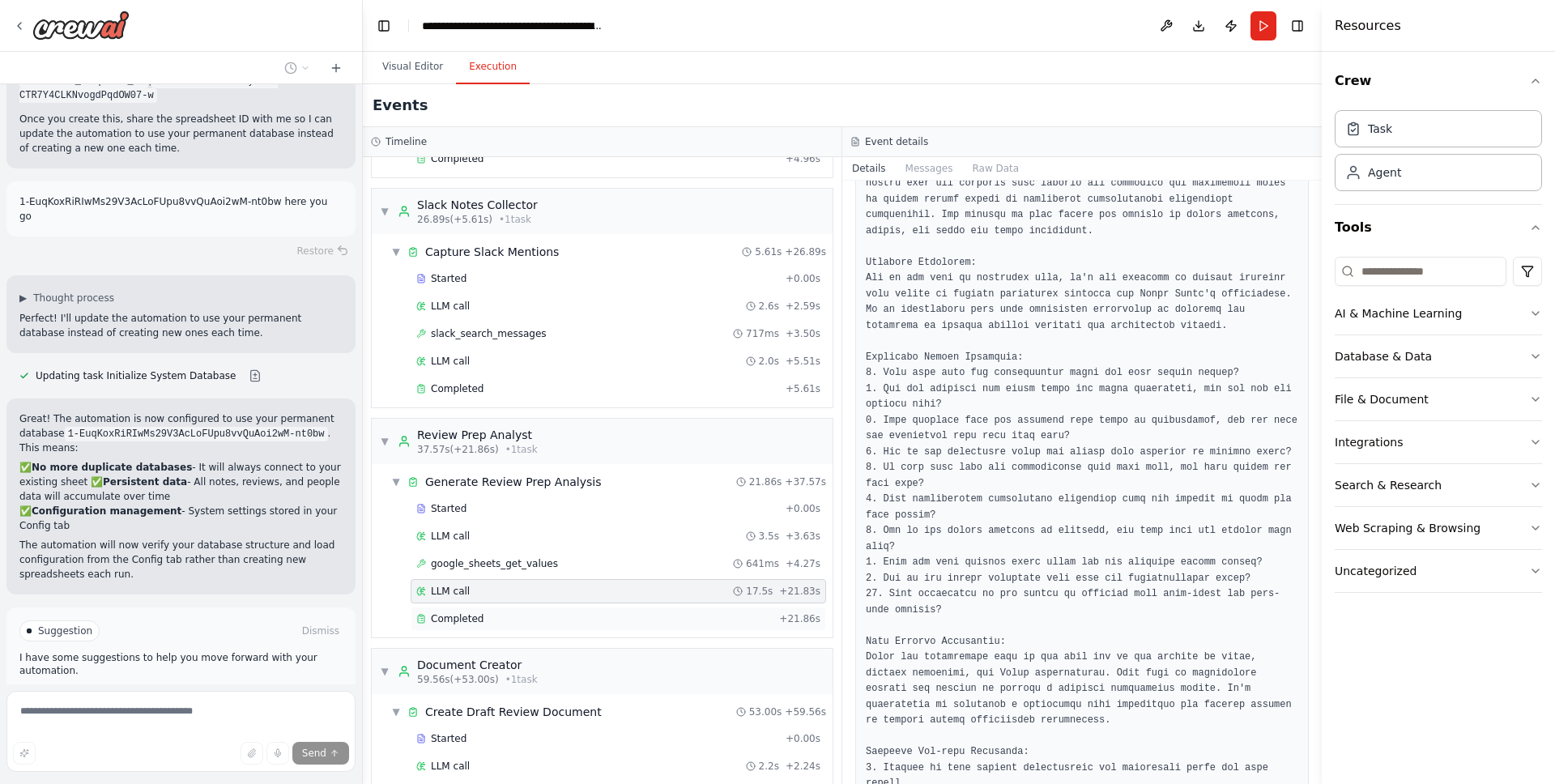
click at [456, 613] on span "Completed" at bounding box center [456, 619] width 53 height 13
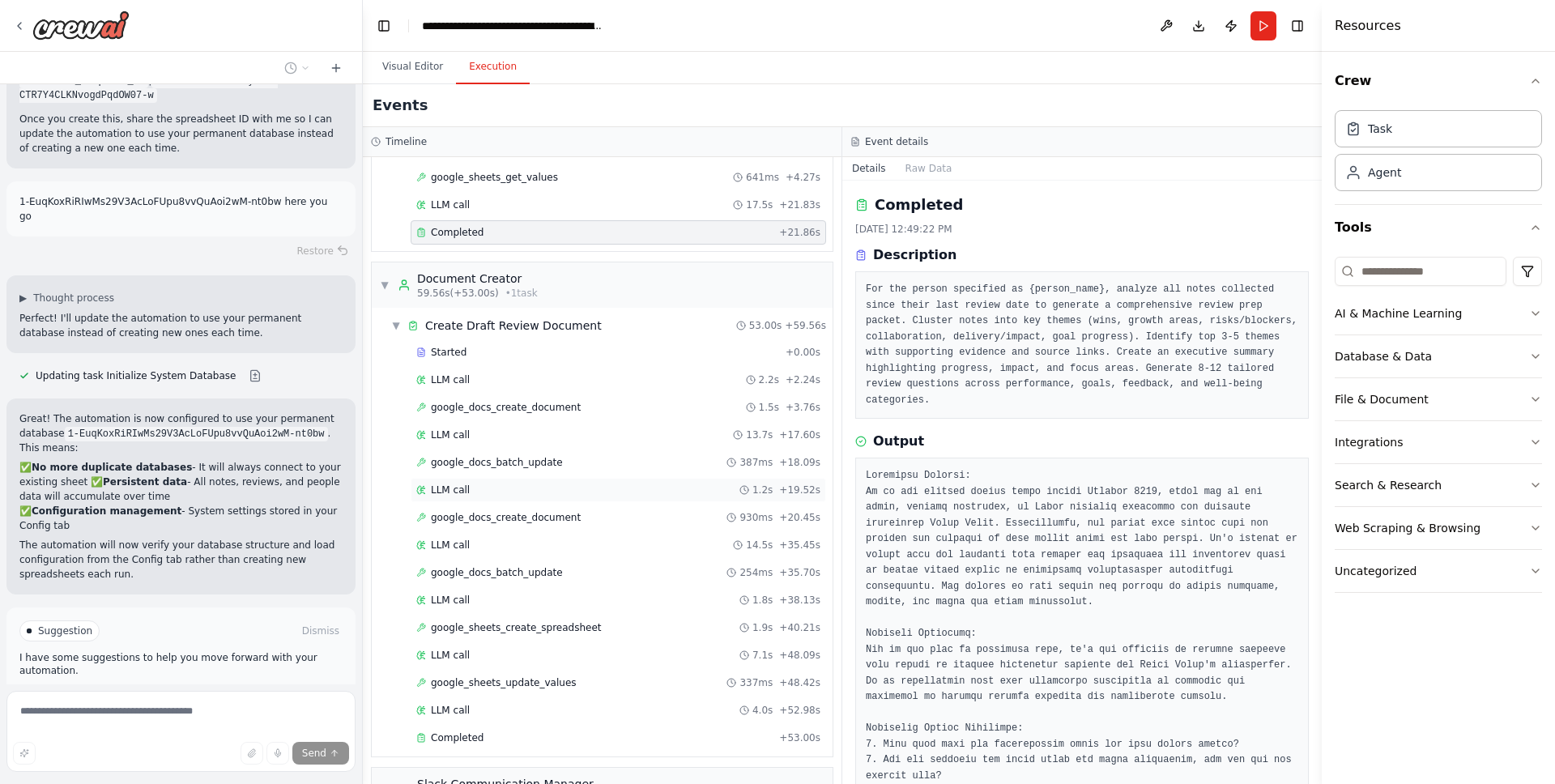
scroll to position [980, 0]
click at [481, 364] on div "Started + 0.00s" at bounding box center [618, 353] width 416 height 24
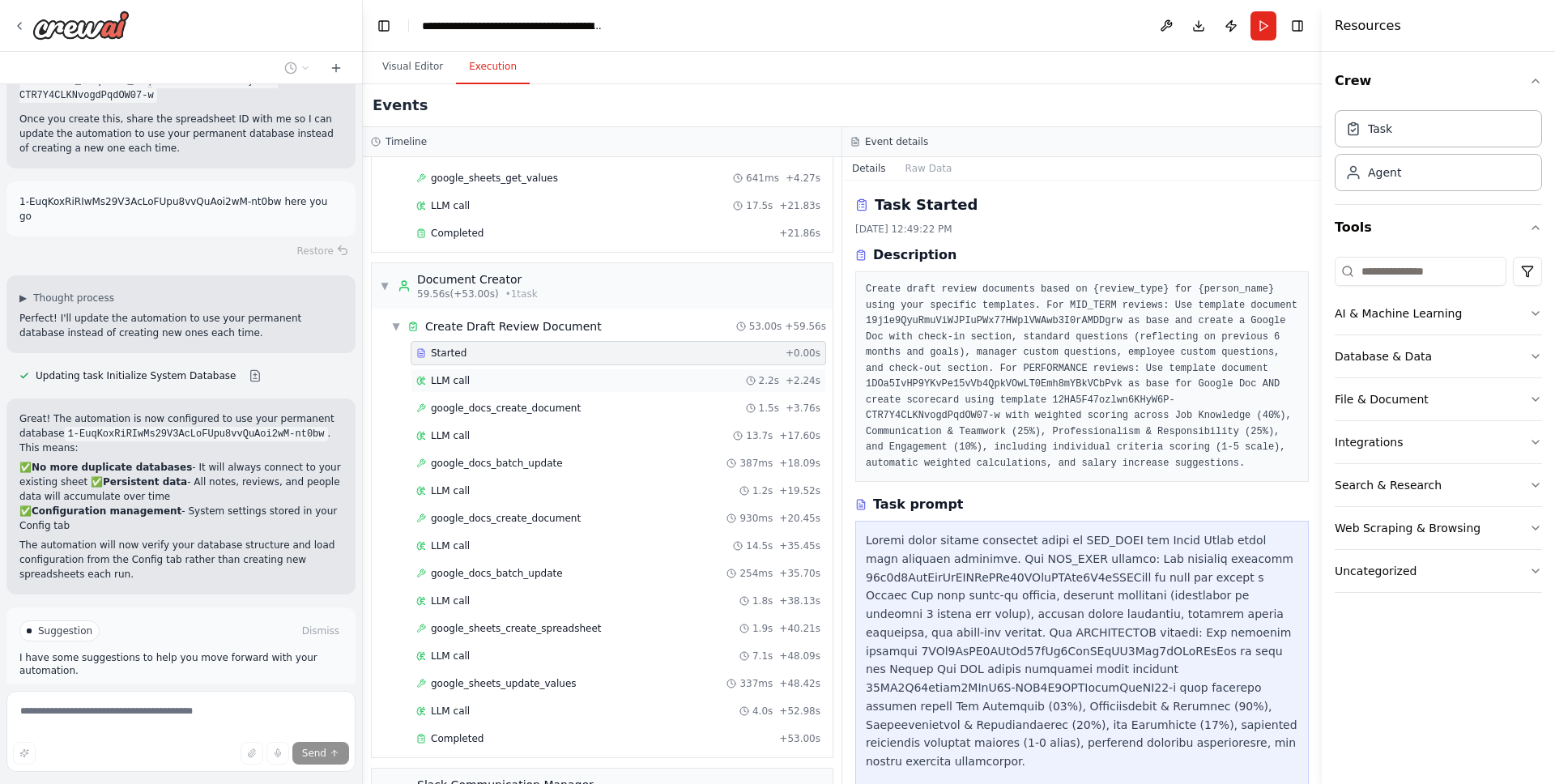
click at [484, 389] on div "LLM call 2.2s + 2.24s" at bounding box center [618, 380] width 416 height 24
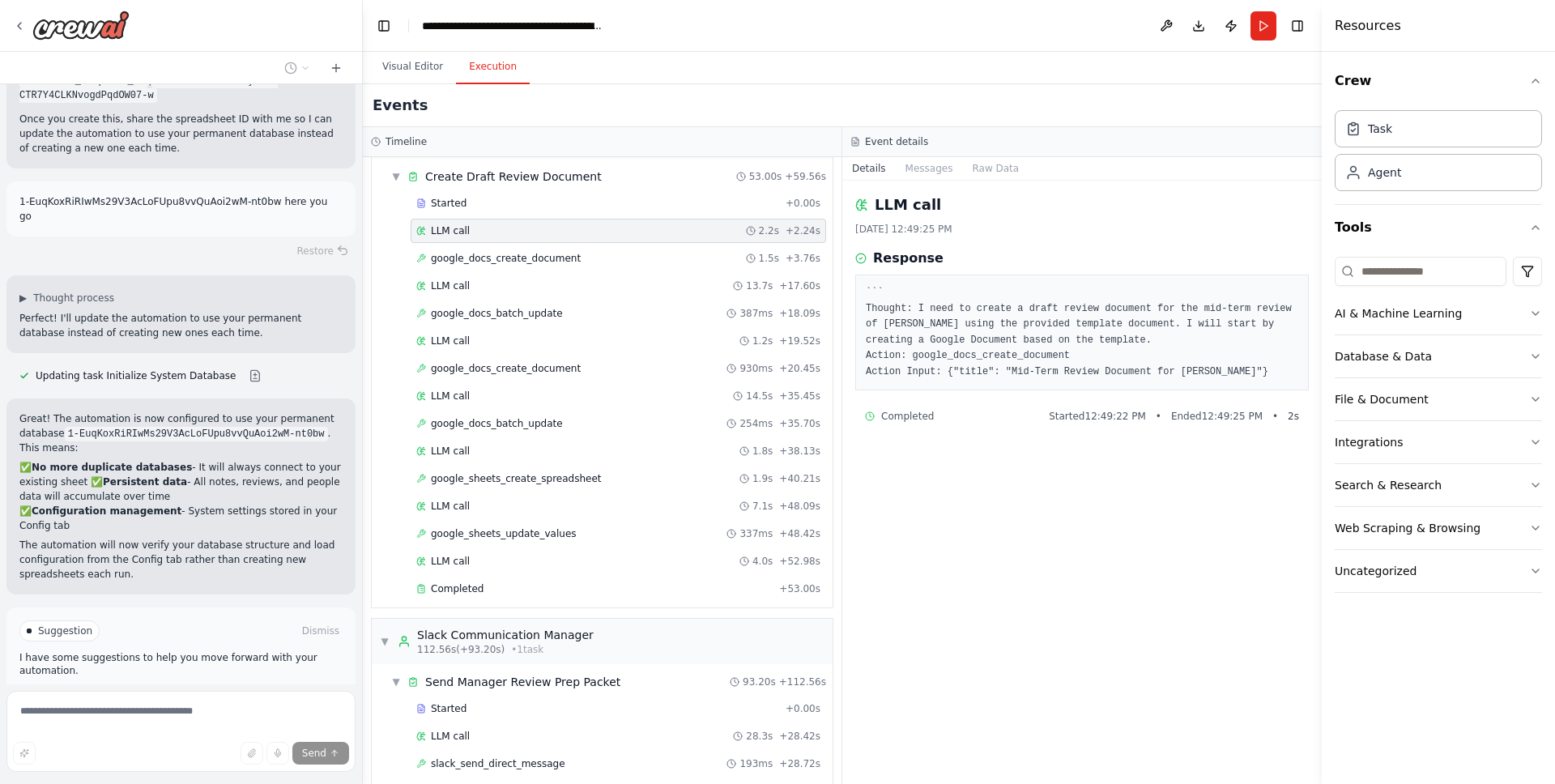
scroll to position [1367, 0]
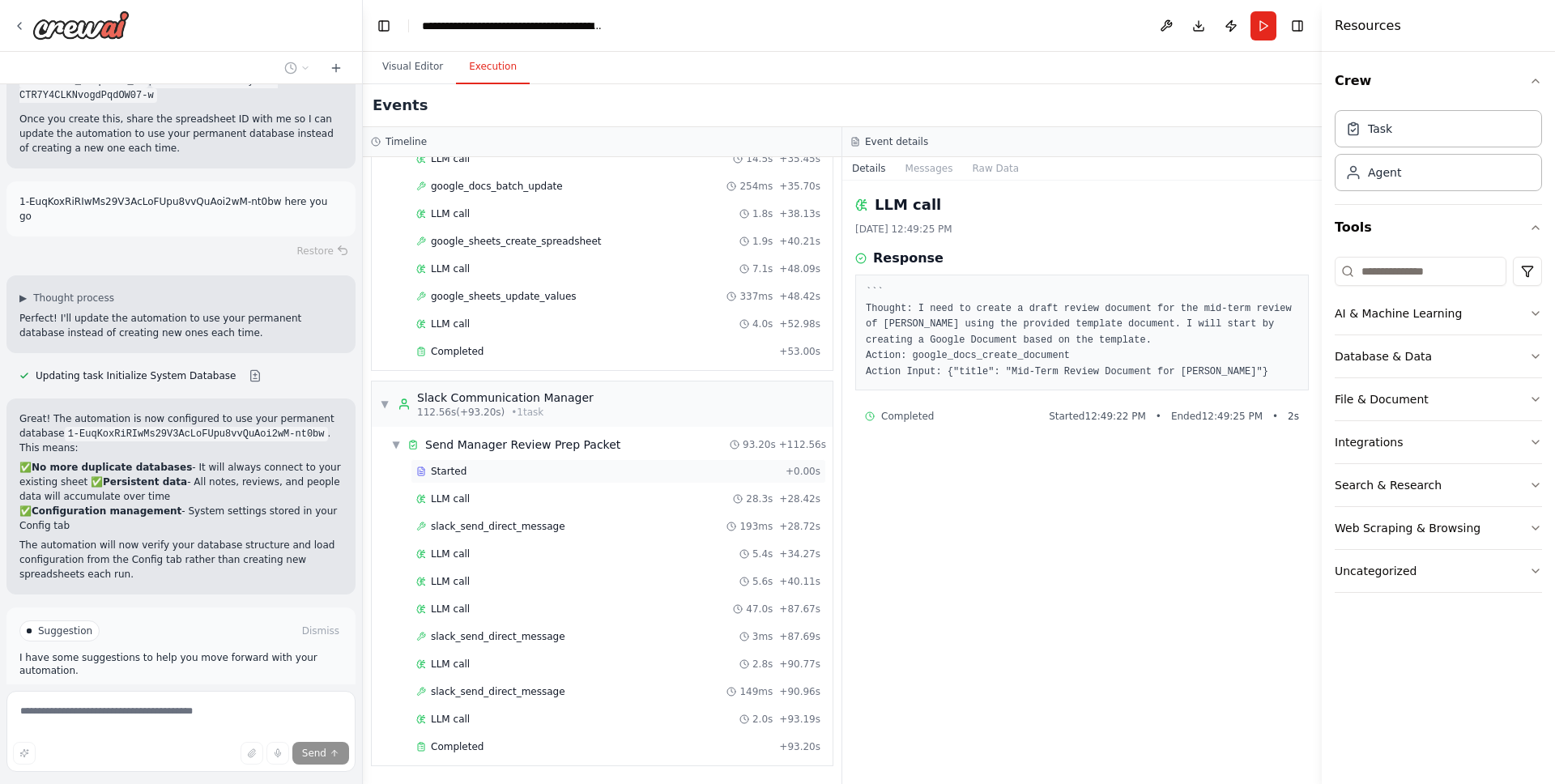
click at [493, 481] on div "Started + 0.00s" at bounding box center [618, 471] width 416 height 24
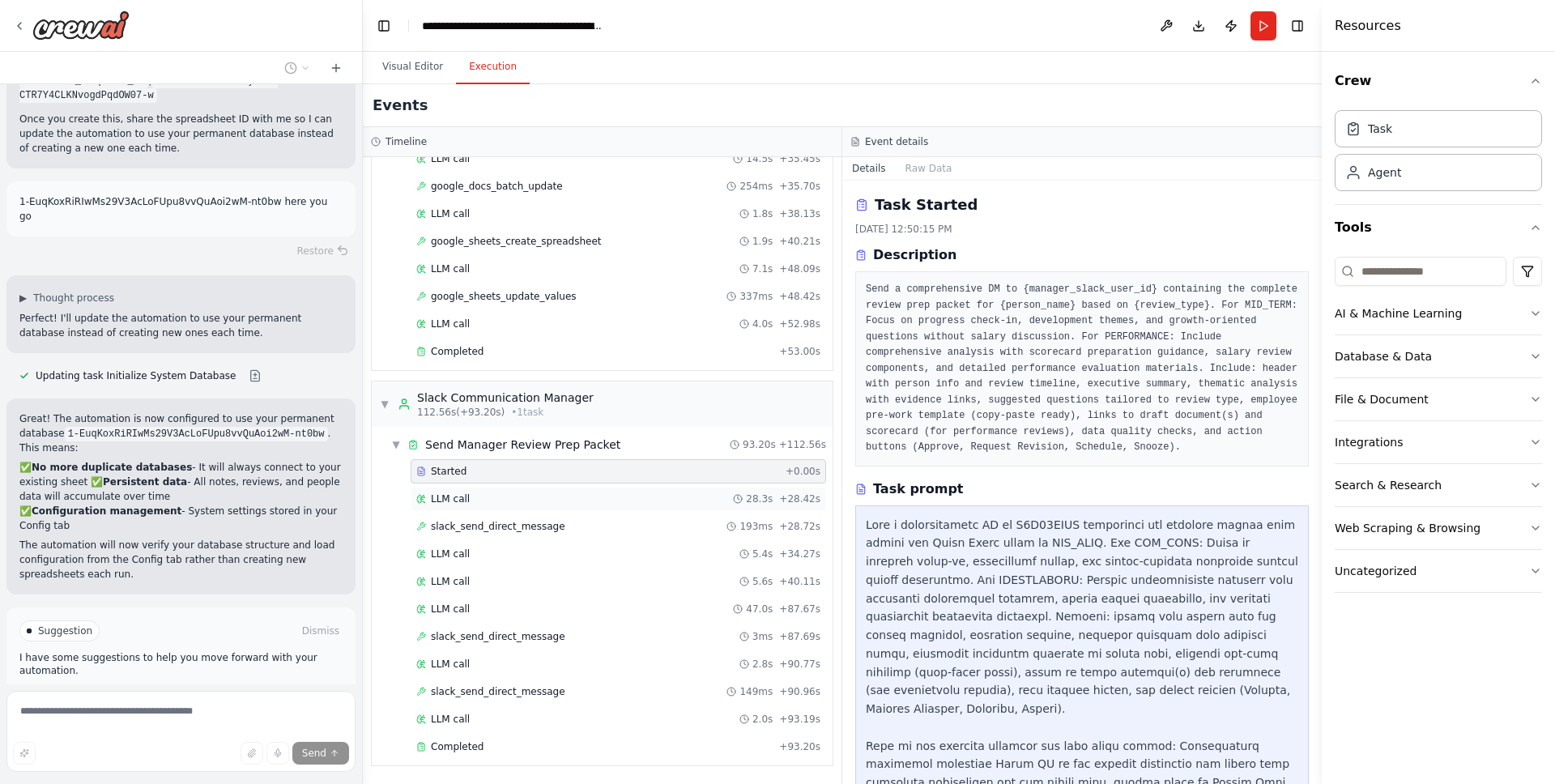
click at [499, 503] on div "LLM call 28.3s + 28.42s" at bounding box center [618, 499] width 404 height 13
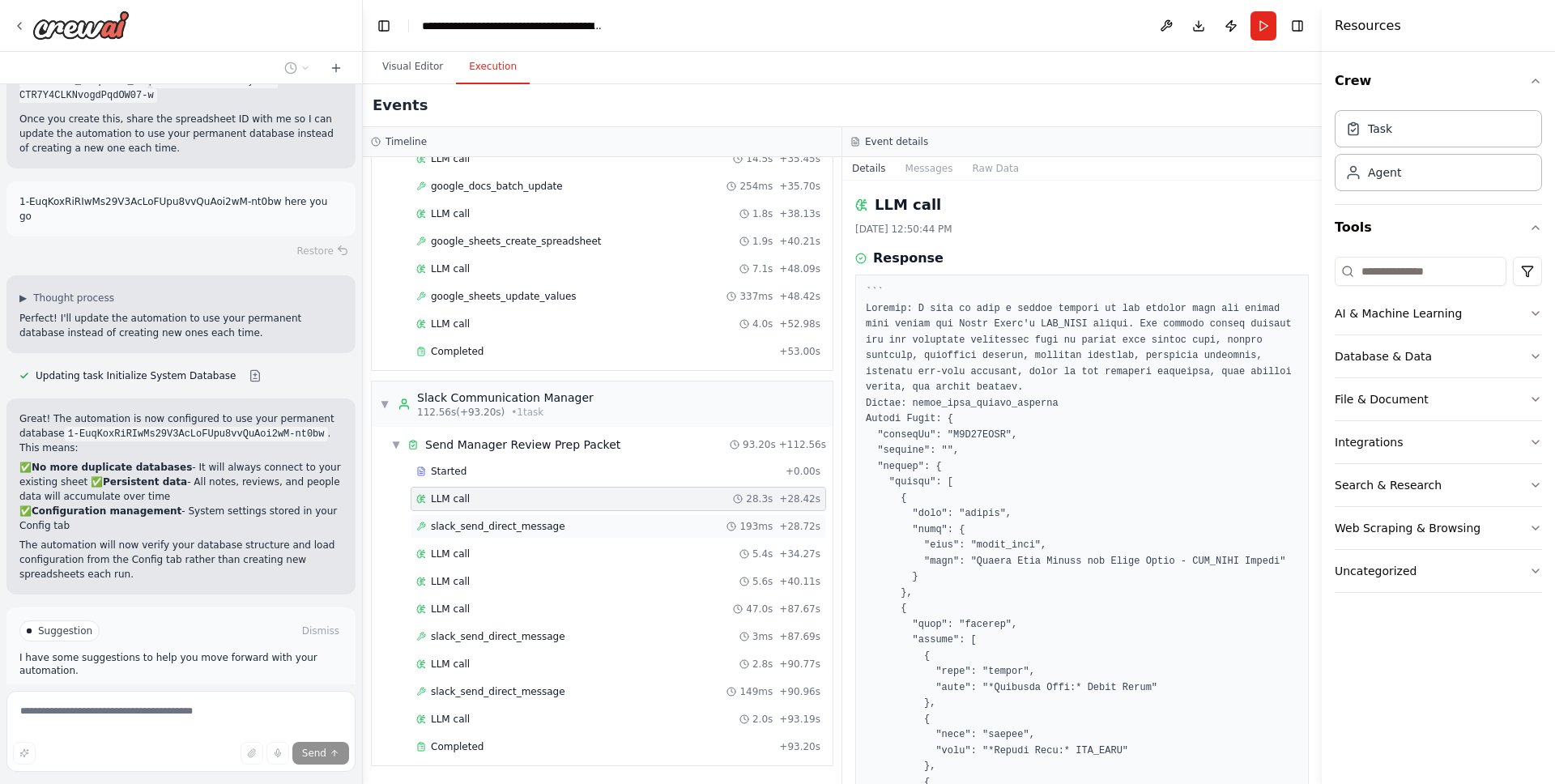
click at [507, 527] on span "slack_send_direct_message" at bounding box center [497, 527] width 135 height 13
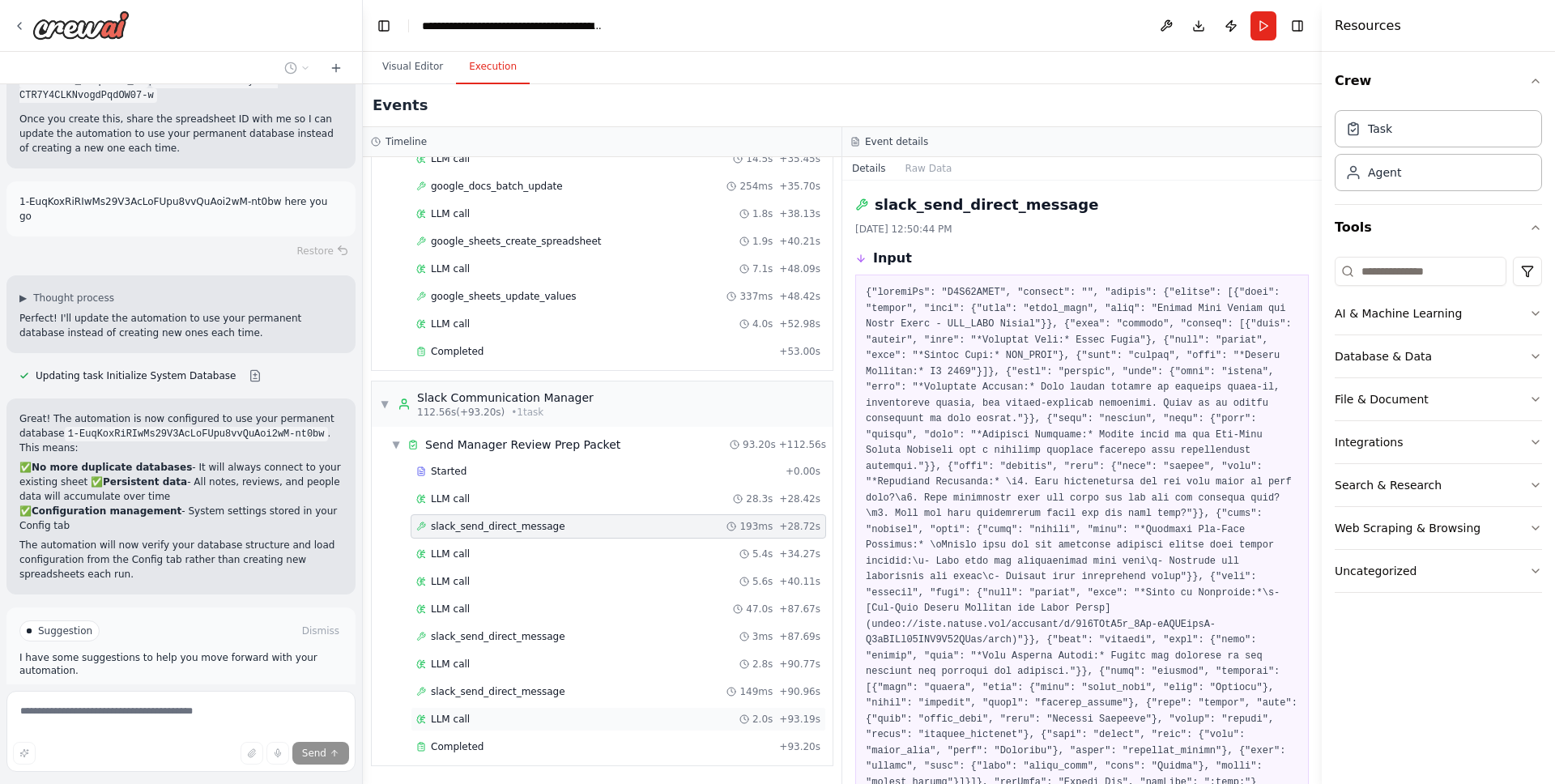
click at [613, 720] on div "LLM call 2.0s + 93.19s" at bounding box center [618, 720] width 404 height 13
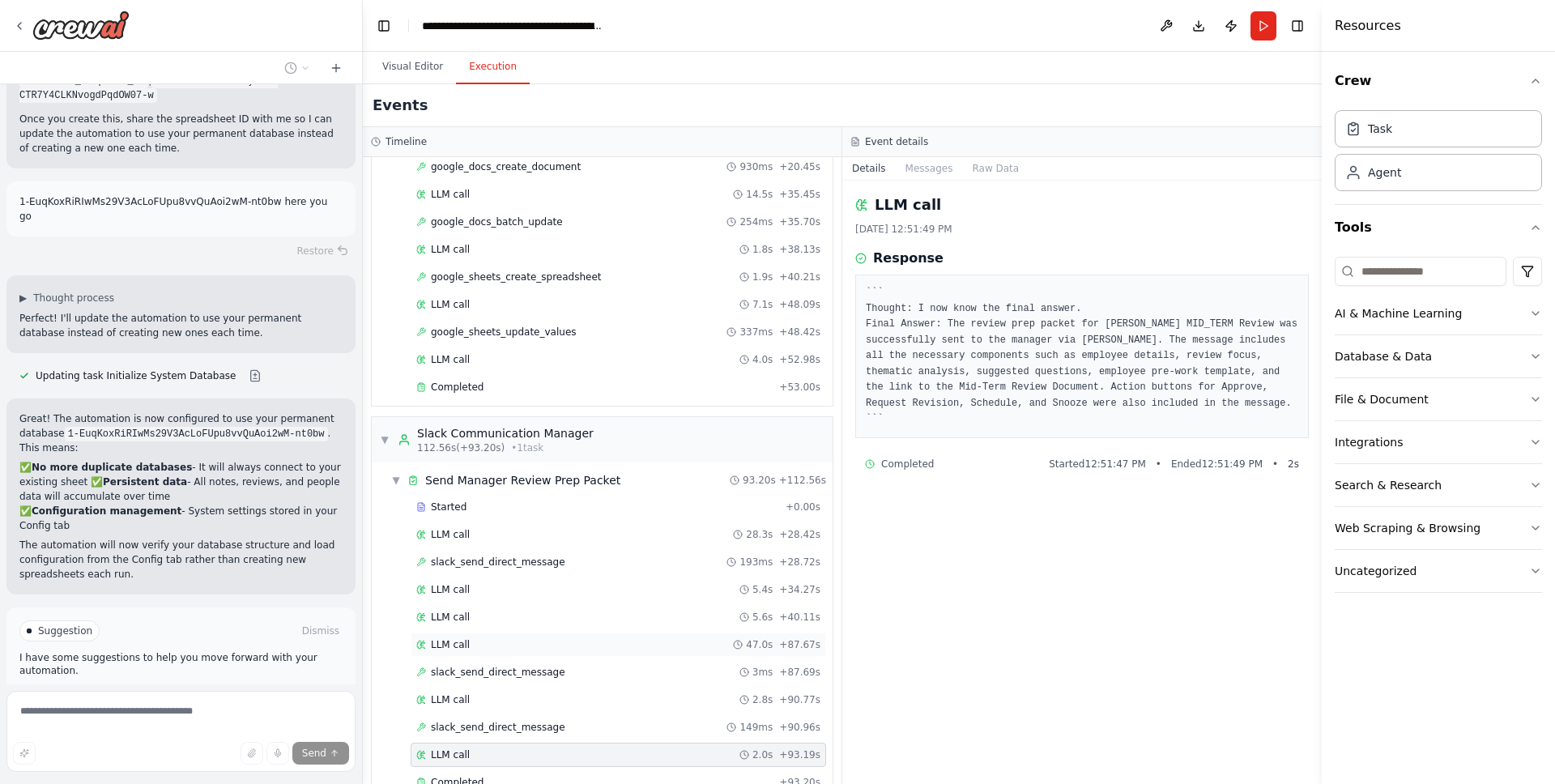
scroll to position [1074, 0]
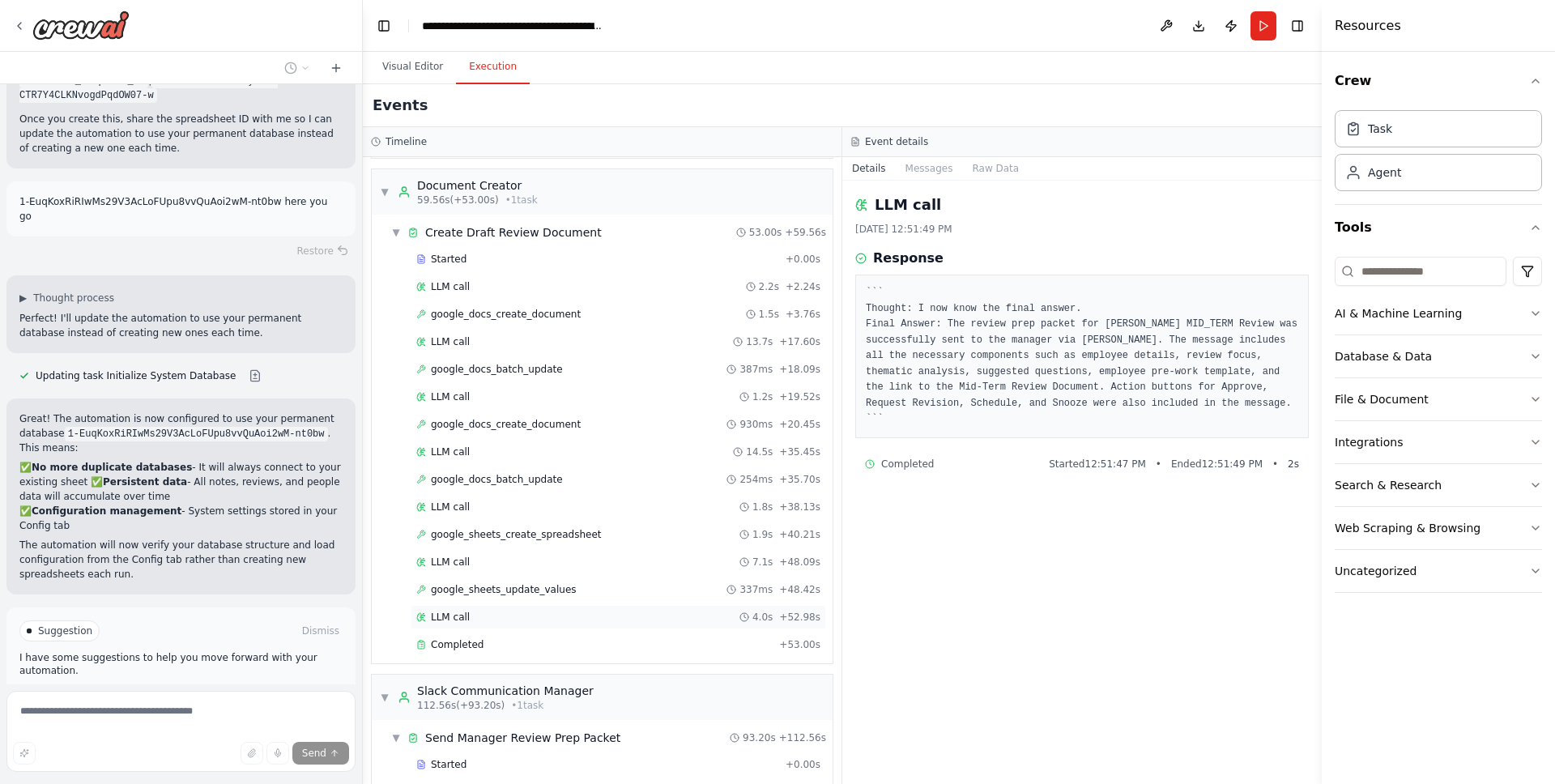
click at [543, 626] on div "LLM call 4.0s + 52.98s" at bounding box center [618, 617] width 416 height 24
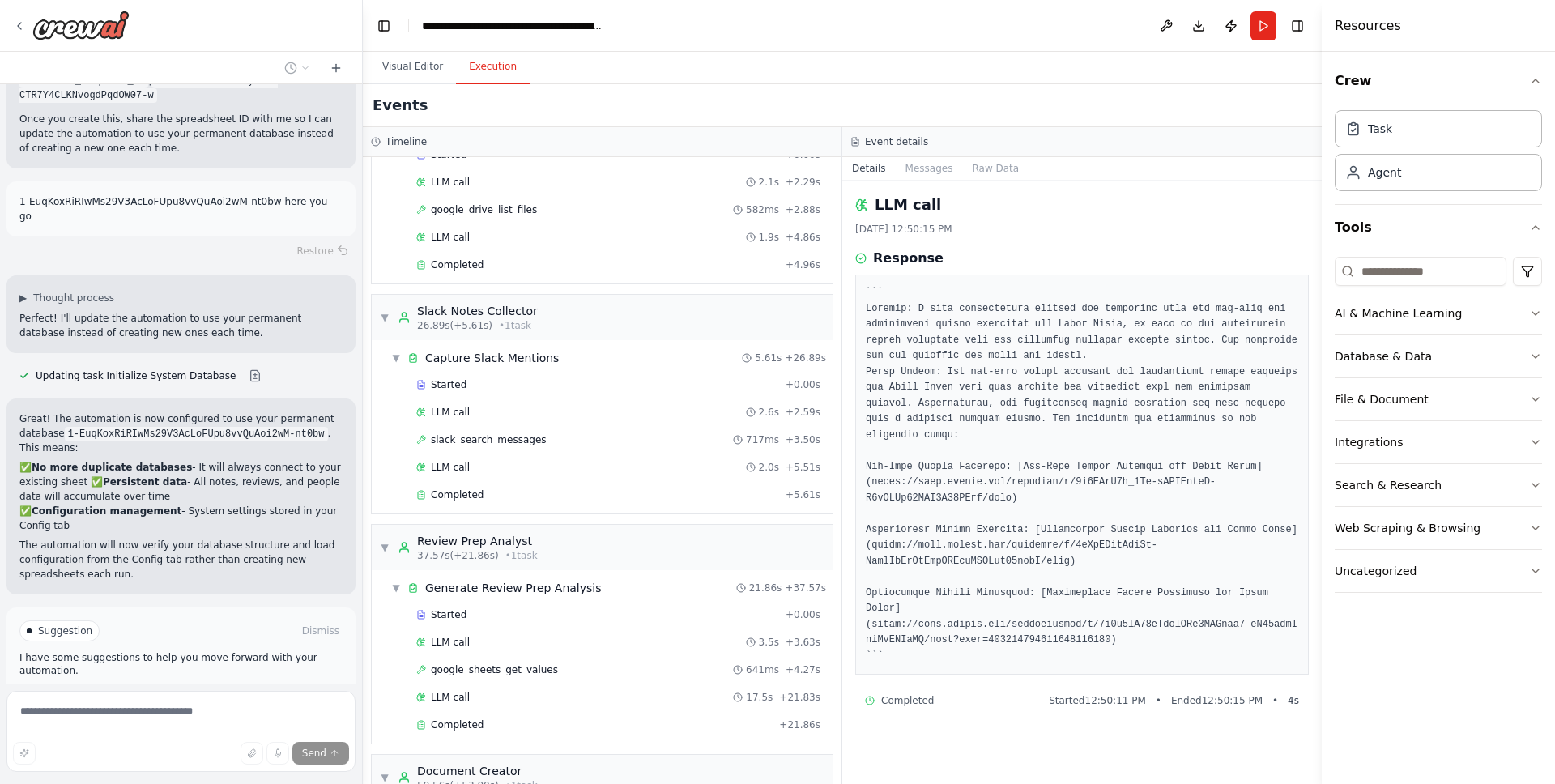
scroll to position [0, 0]
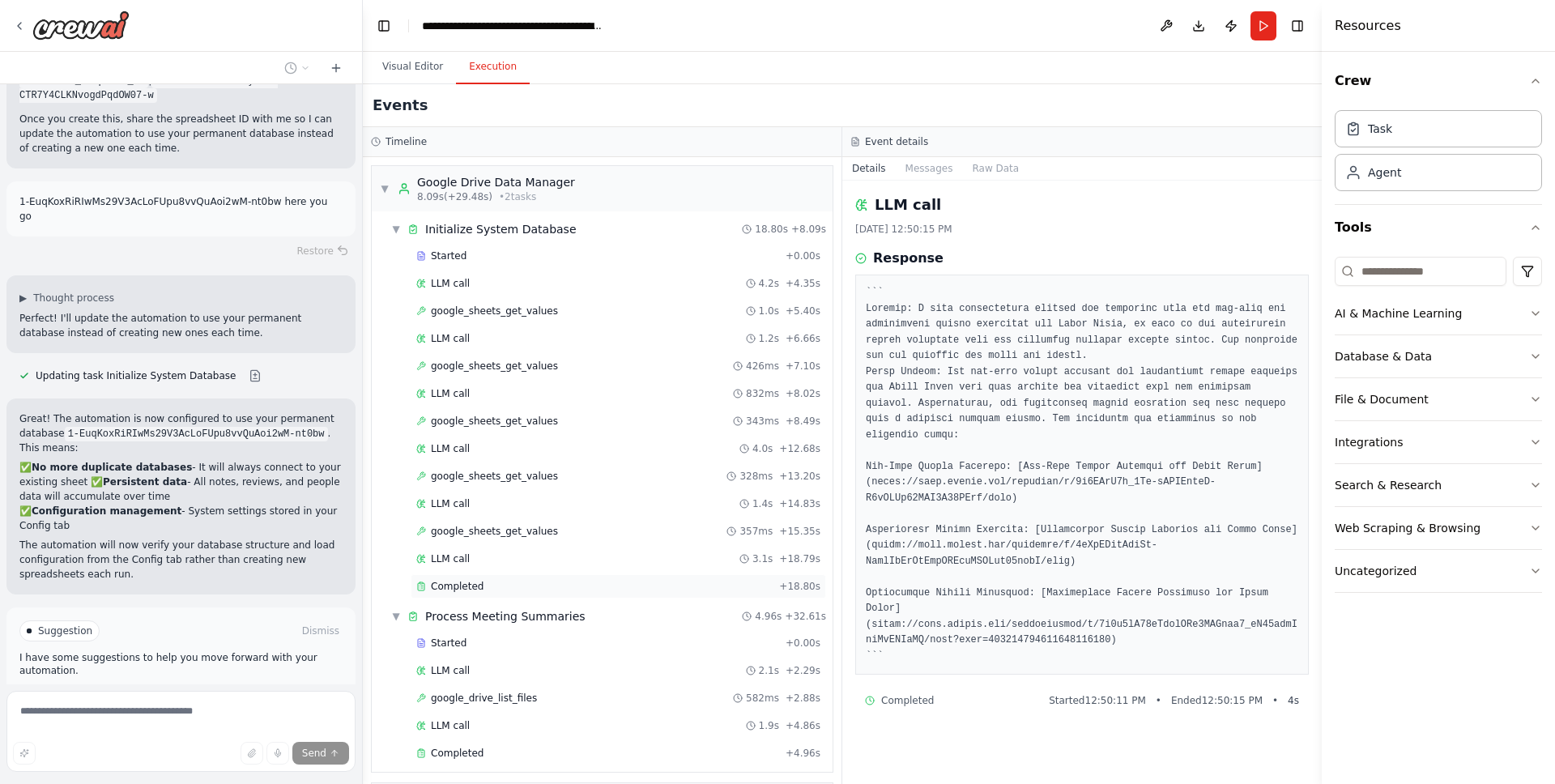
click at [543, 591] on div "Completed" at bounding box center [594, 587] width 356 height 13
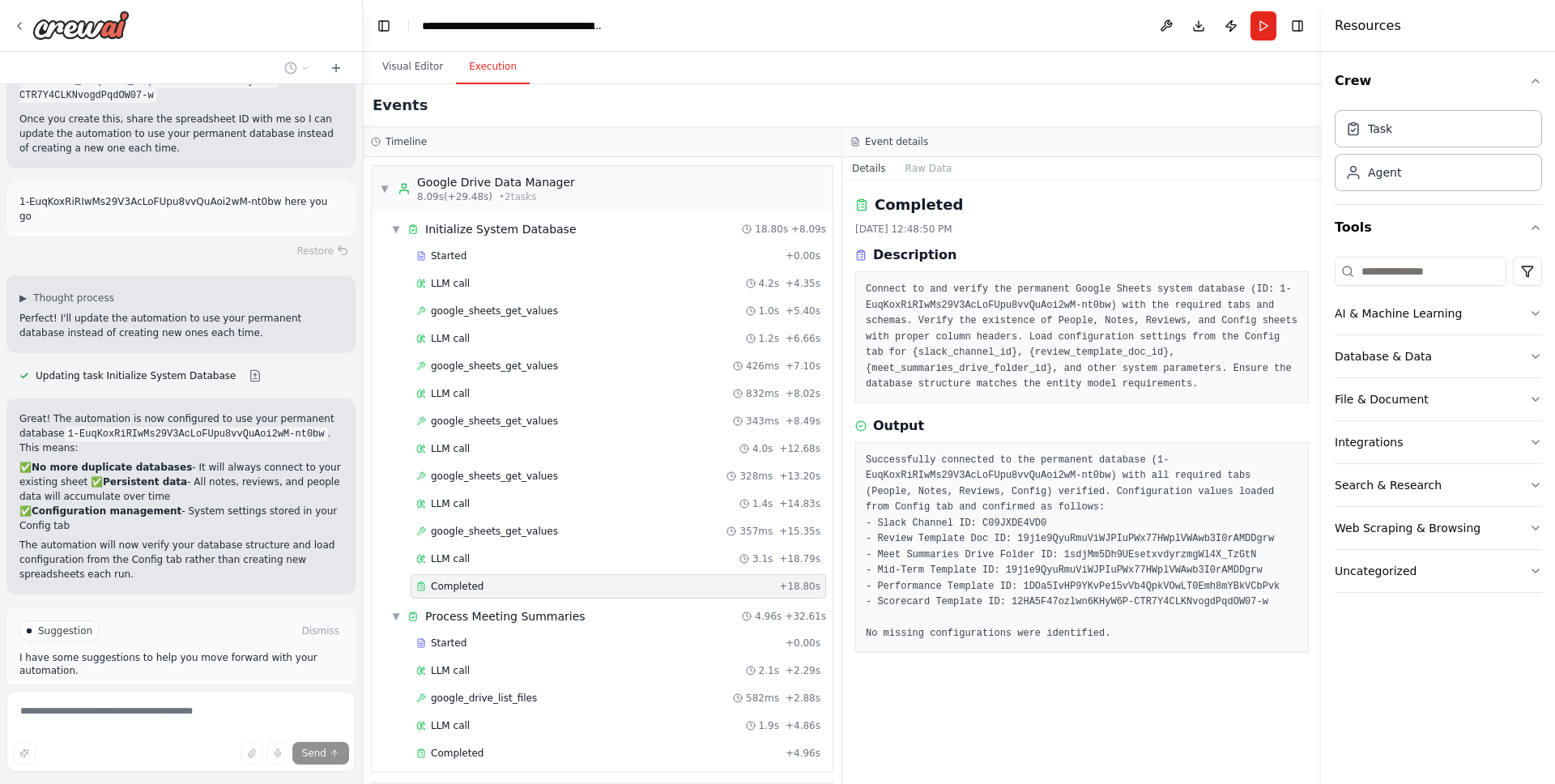
click at [205, 693] on span "Improve automation" at bounding box center [188, 700] width 99 height 13
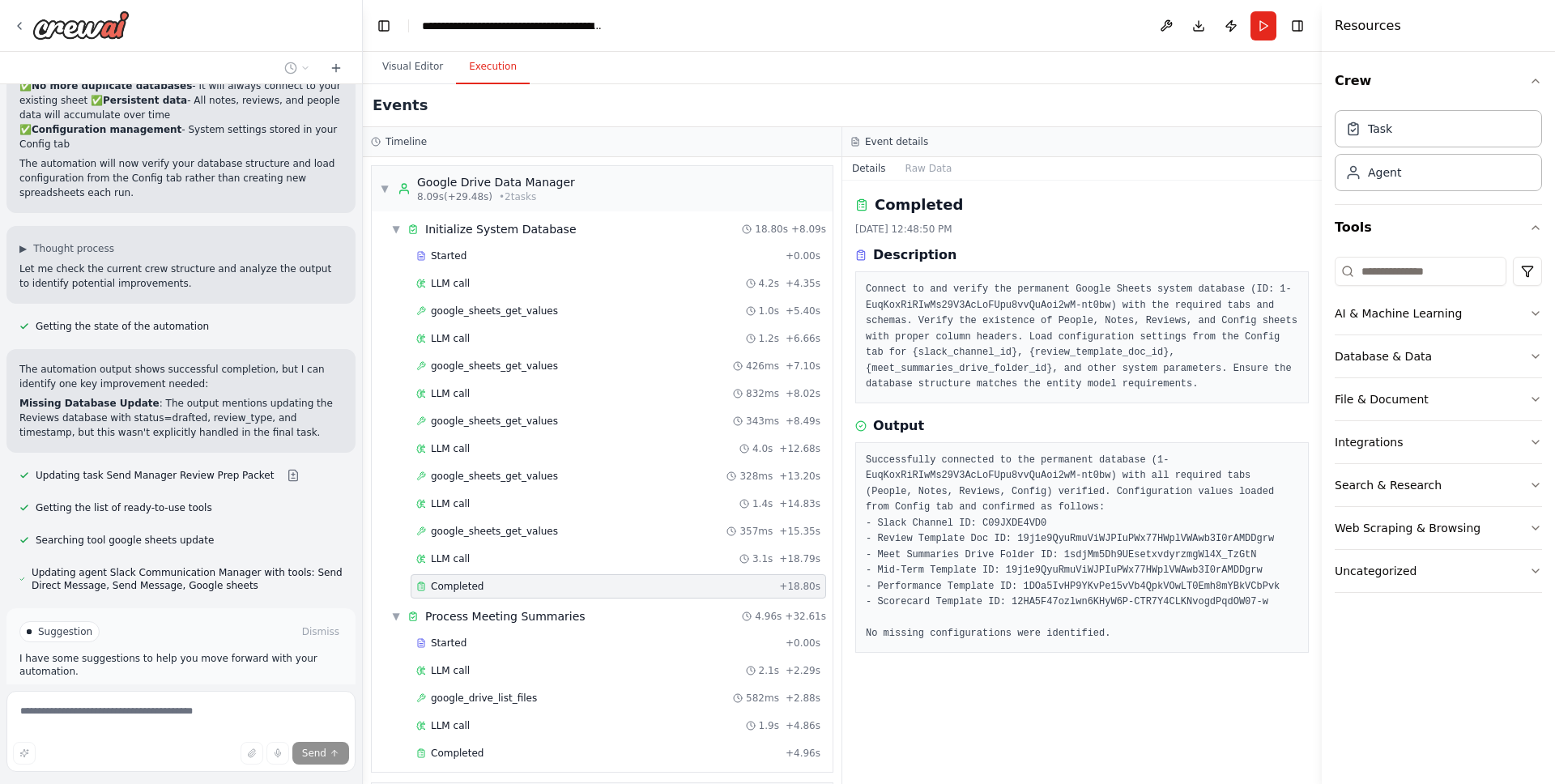
scroll to position [13849, 0]
click at [167, 693] on span "Run Automation" at bounding box center [188, 700] width 79 height 13
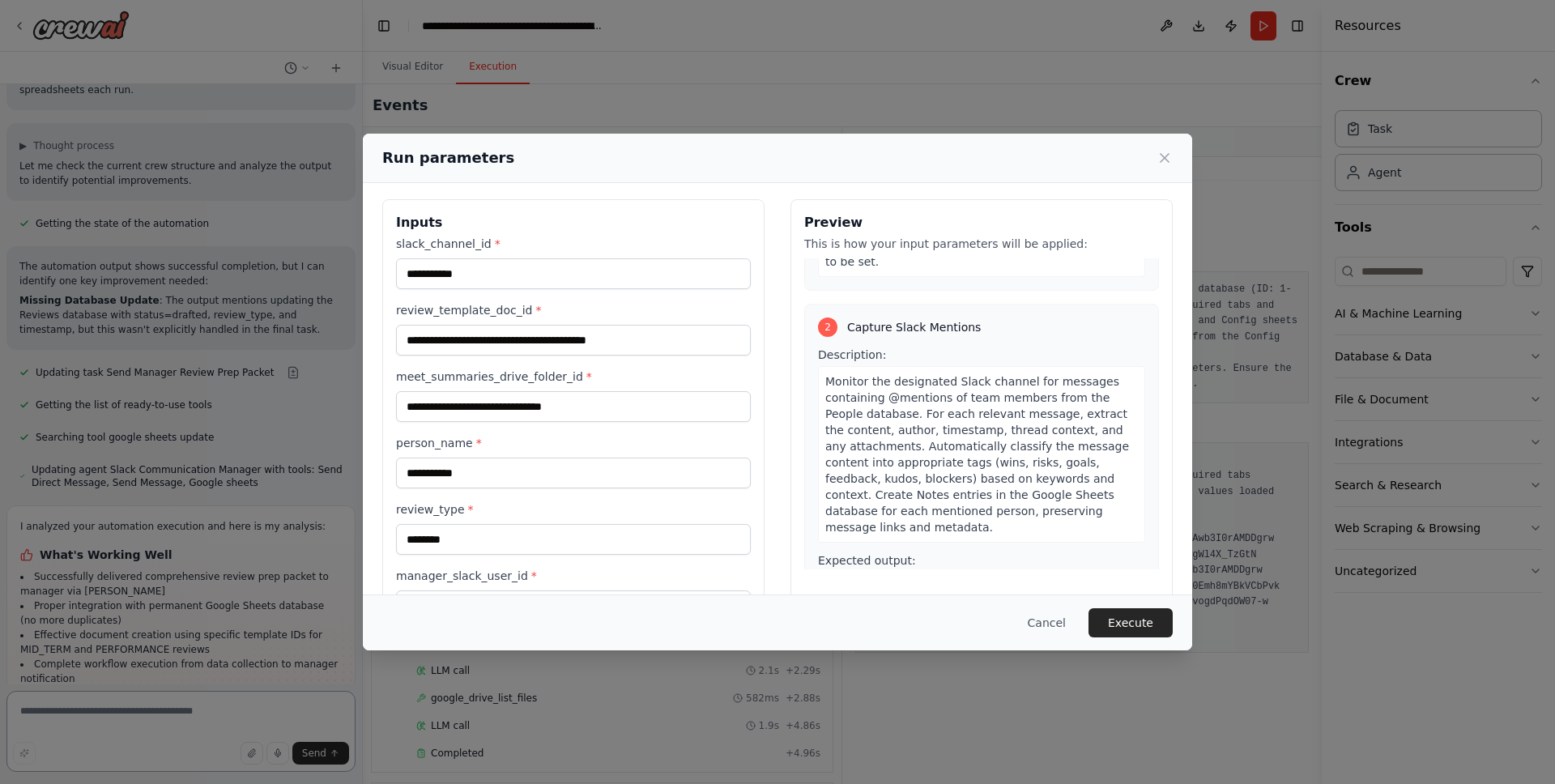
scroll to position [433, 0]
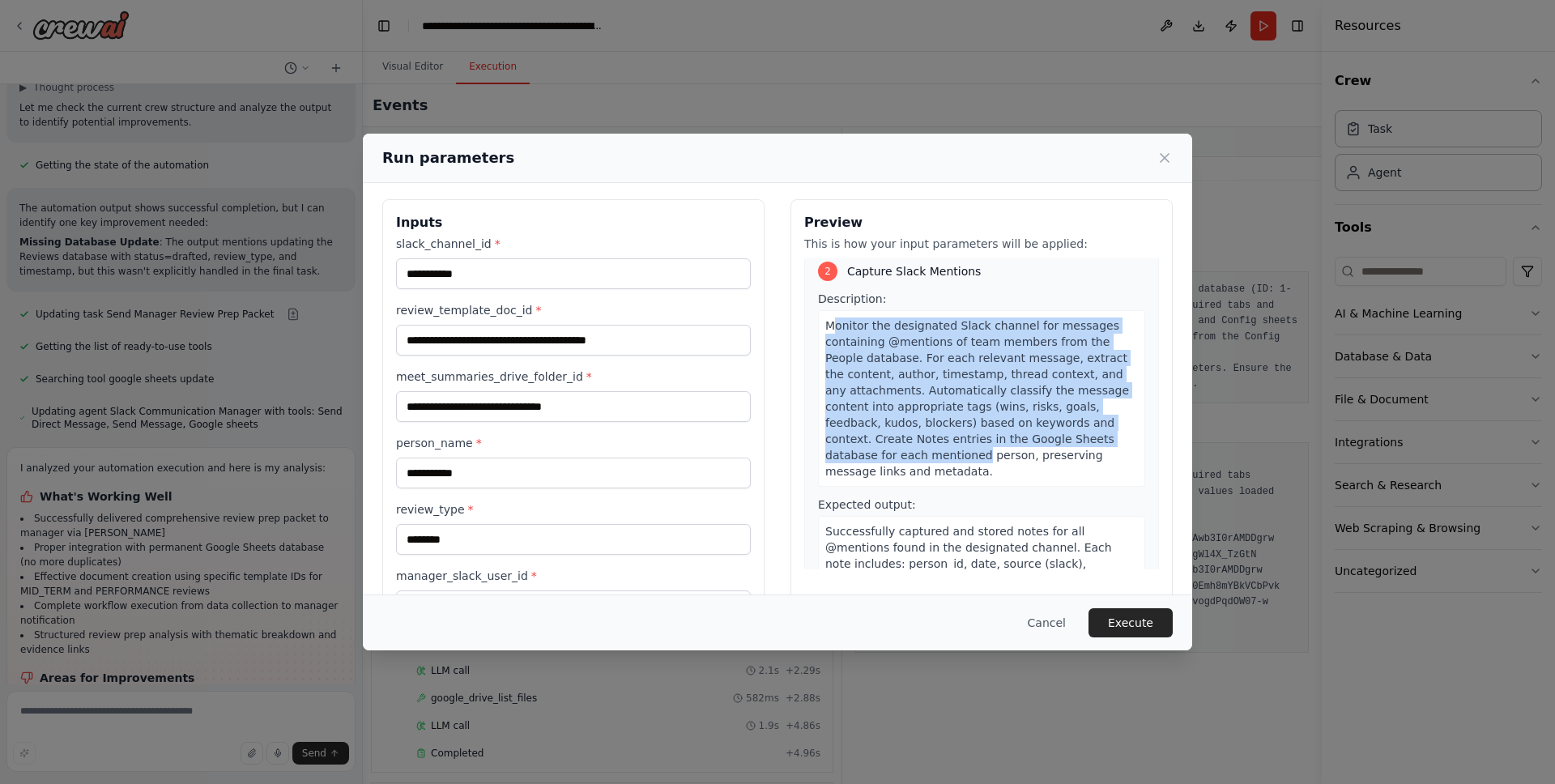
drag, startPoint x: 828, startPoint y: 334, endPoint x: 974, endPoint y: 466, distance: 196.8
click at [974, 466] on span "Monitor the designated Slack channel for messages containing @mentions of team …" at bounding box center [976, 399] width 303 height 159
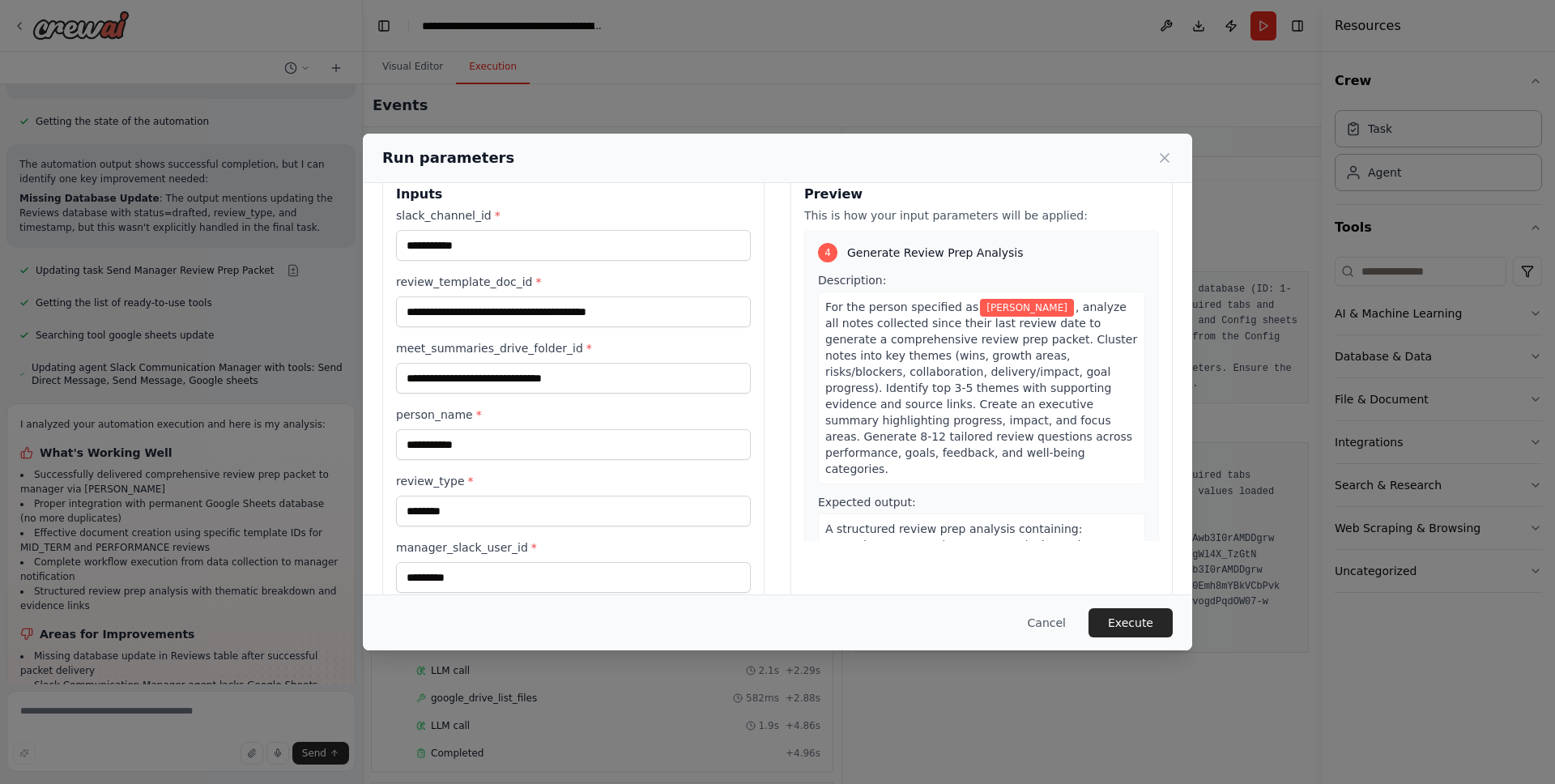
scroll to position [19, 0]
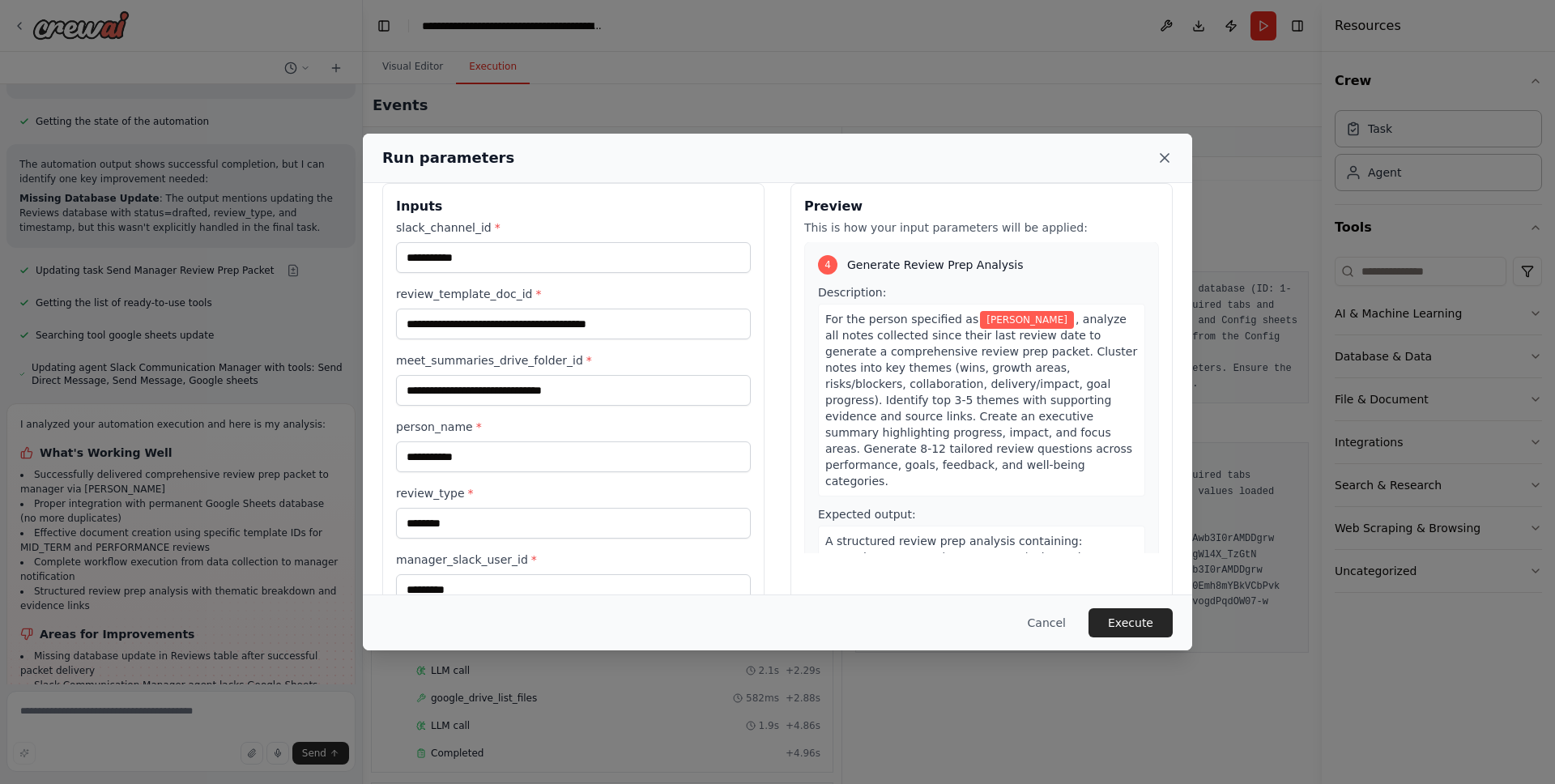
click at [1160, 151] on icon at bounding box center [1165, 157] width 16 height 16
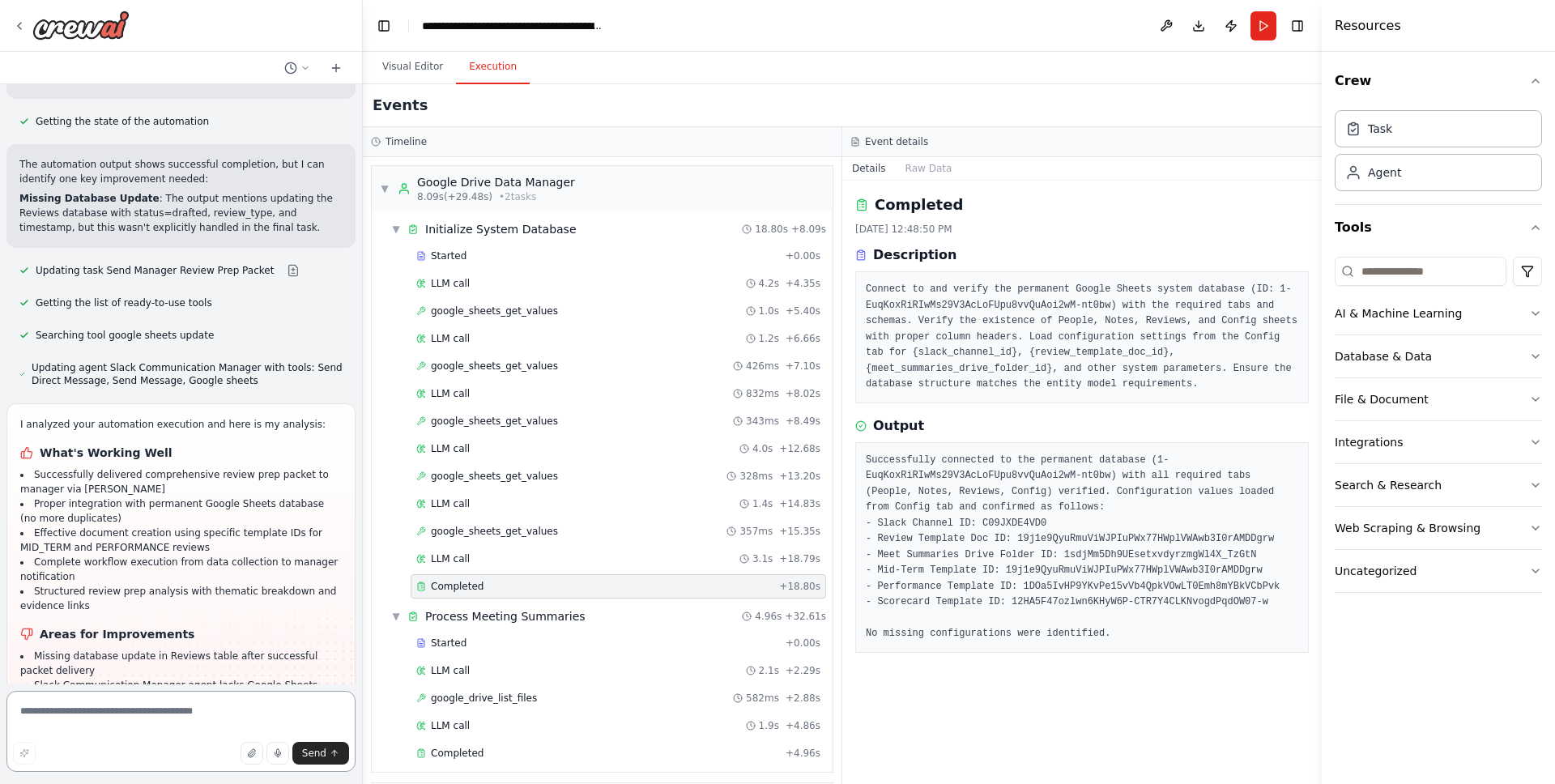
click at [113, 695] on textarea at bounding box center [181, 731] width 349 height 81
type textarea "*"
type textarea "**********"
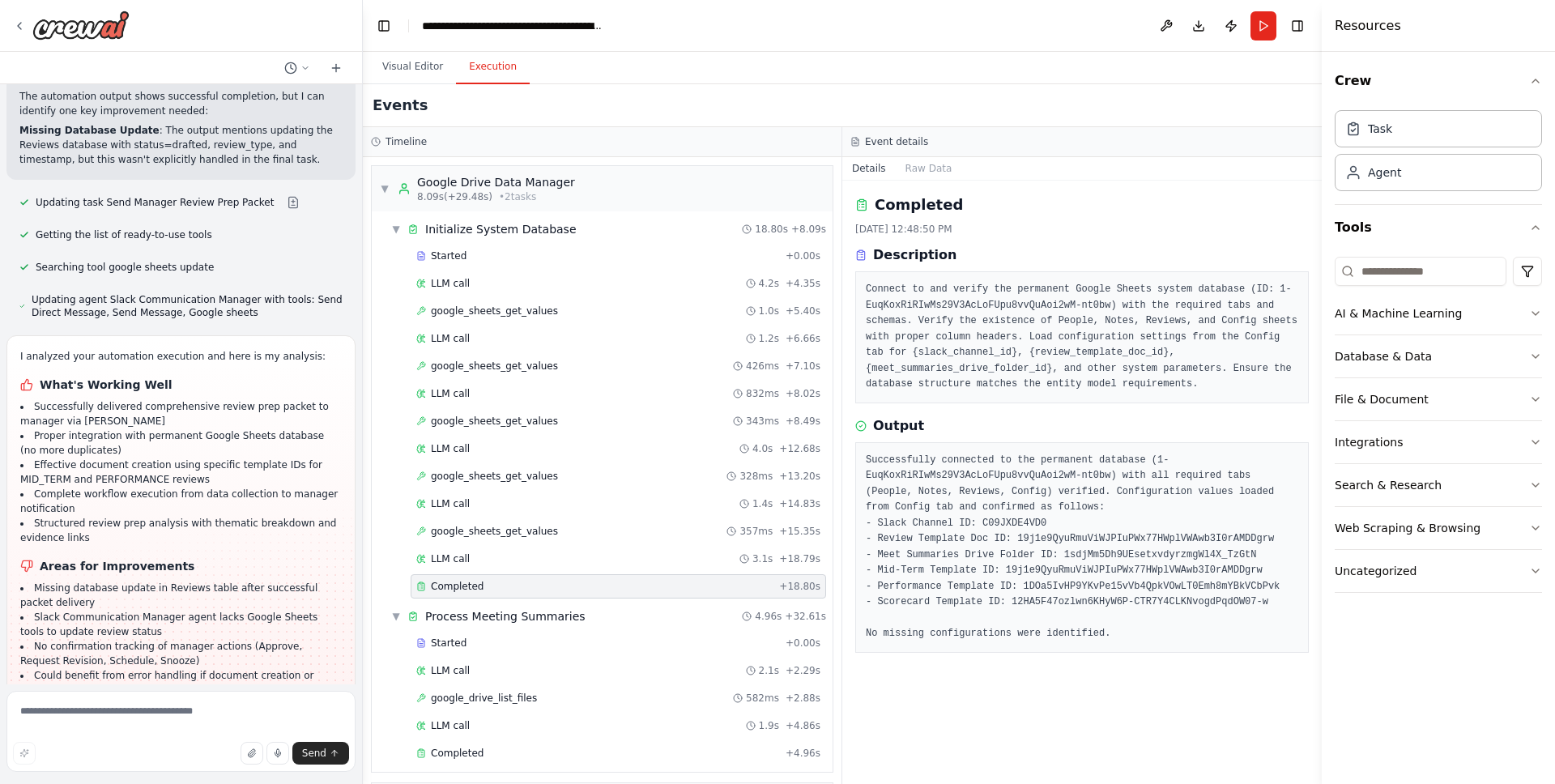
scroll to position [14147, 0]
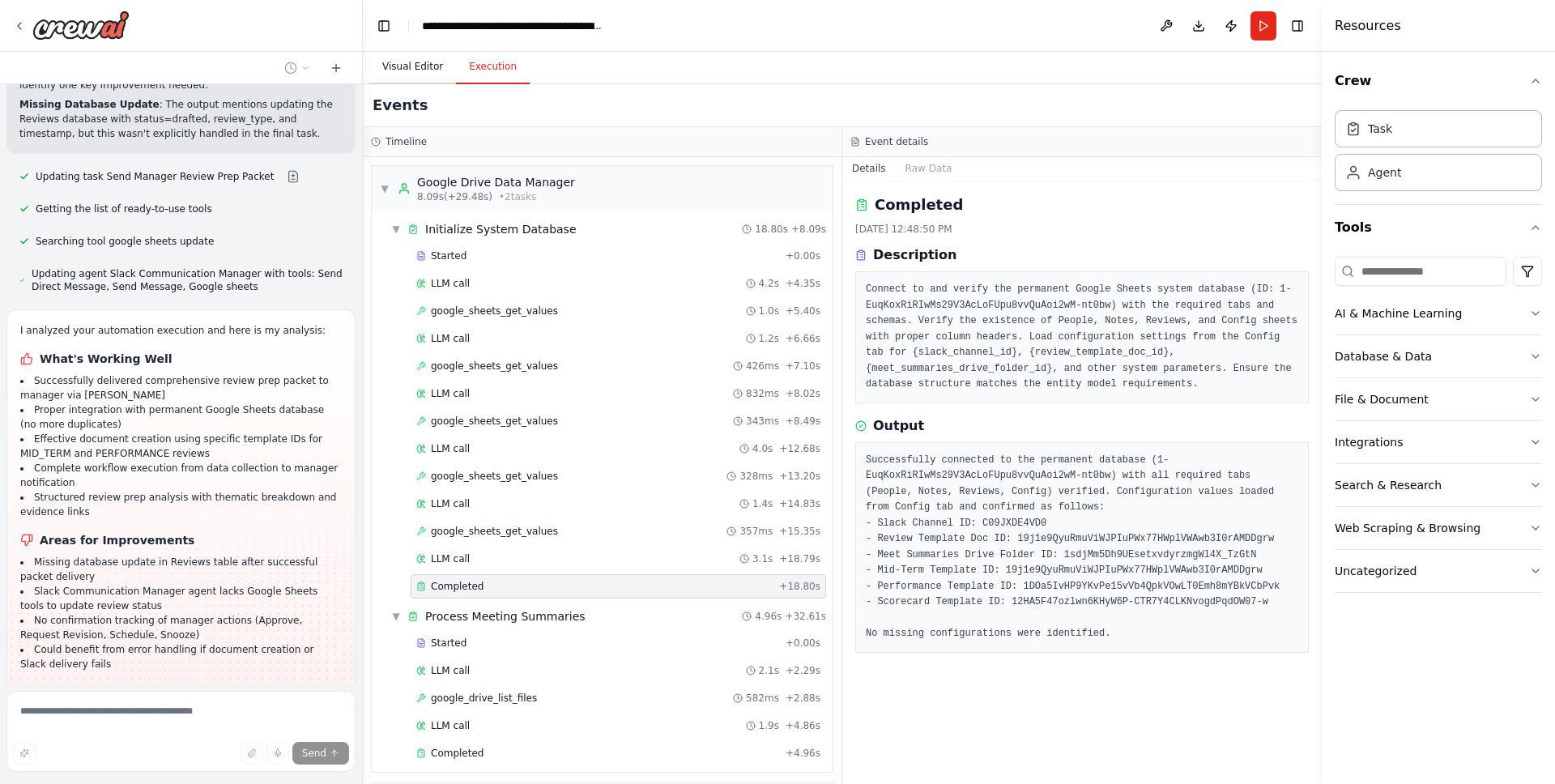
click at [412, 69] on button "Visual Editor" at bounding box center [413, 67] width 87 height 34
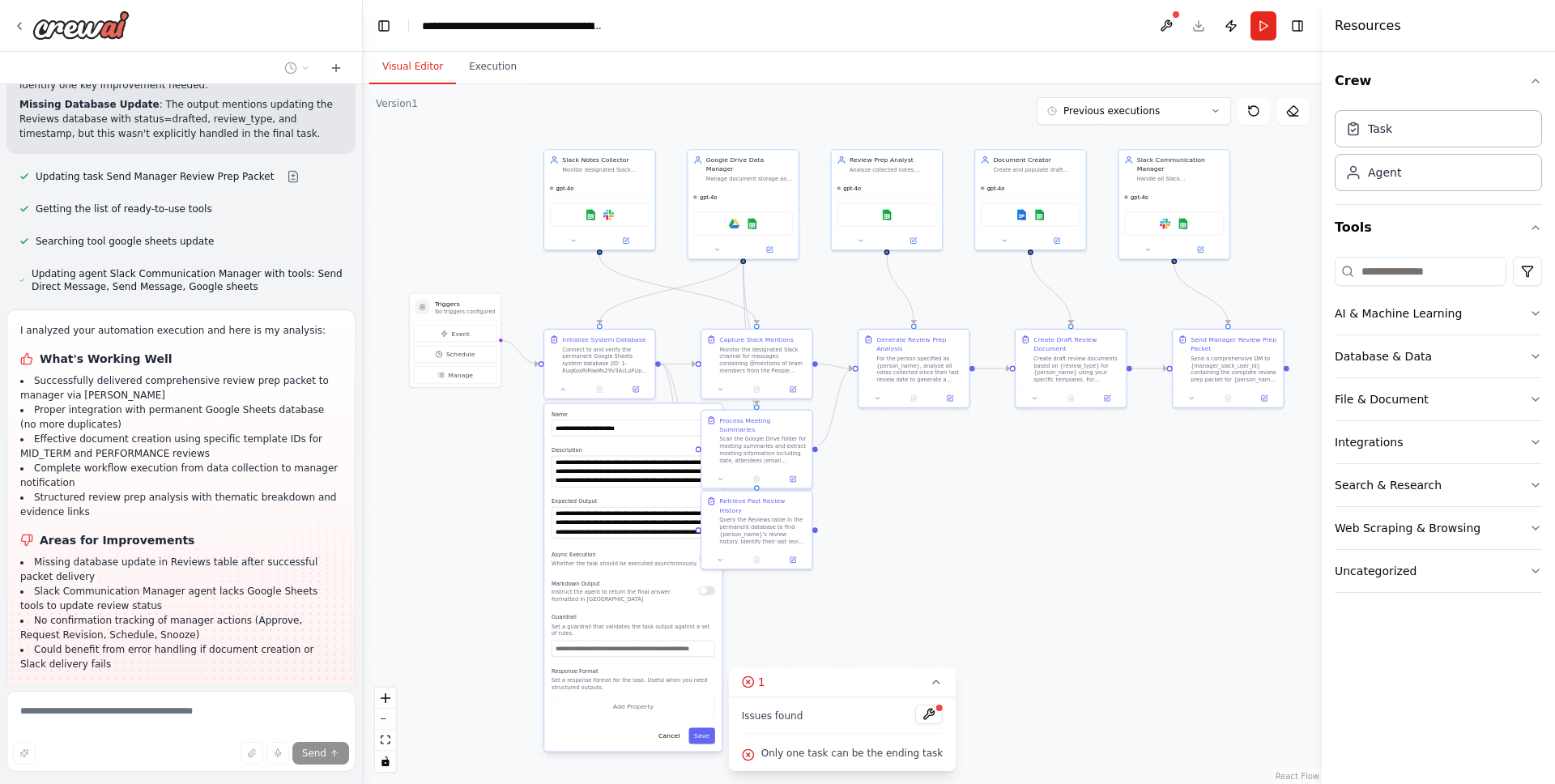
drag, startPoint x: 1107, startPoint y: 532, endPoint x: 1020, endPoint y: 504, distance: 91.4
click at [1021, 504] on div ".deletable-edge-delete-btn { width: 20px; height: 20px; border: 0px solid #ffff…" at bounding box center [842, 434] width 959 height 700
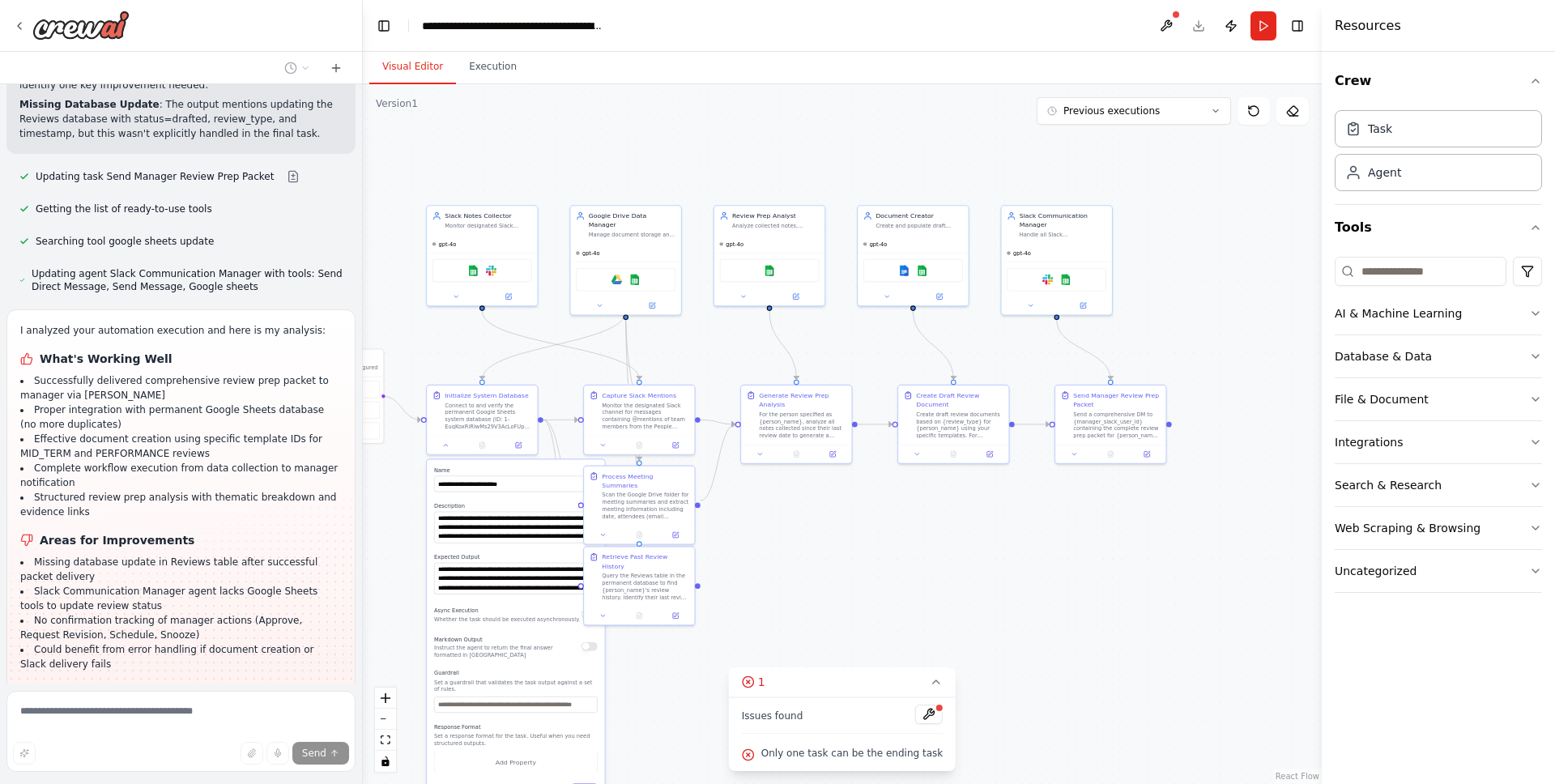
drag, startPoint x: 1098, startPoint y: 592, endPoint x: 977, endPoint y: 658, distance: 137.8
click at [977, 658] on div ".deletable-edge-delete-btn { width: 20px; height: 20px; border: 0px solid #ffff…" at bounding box center [842, 434] width 959 height 700
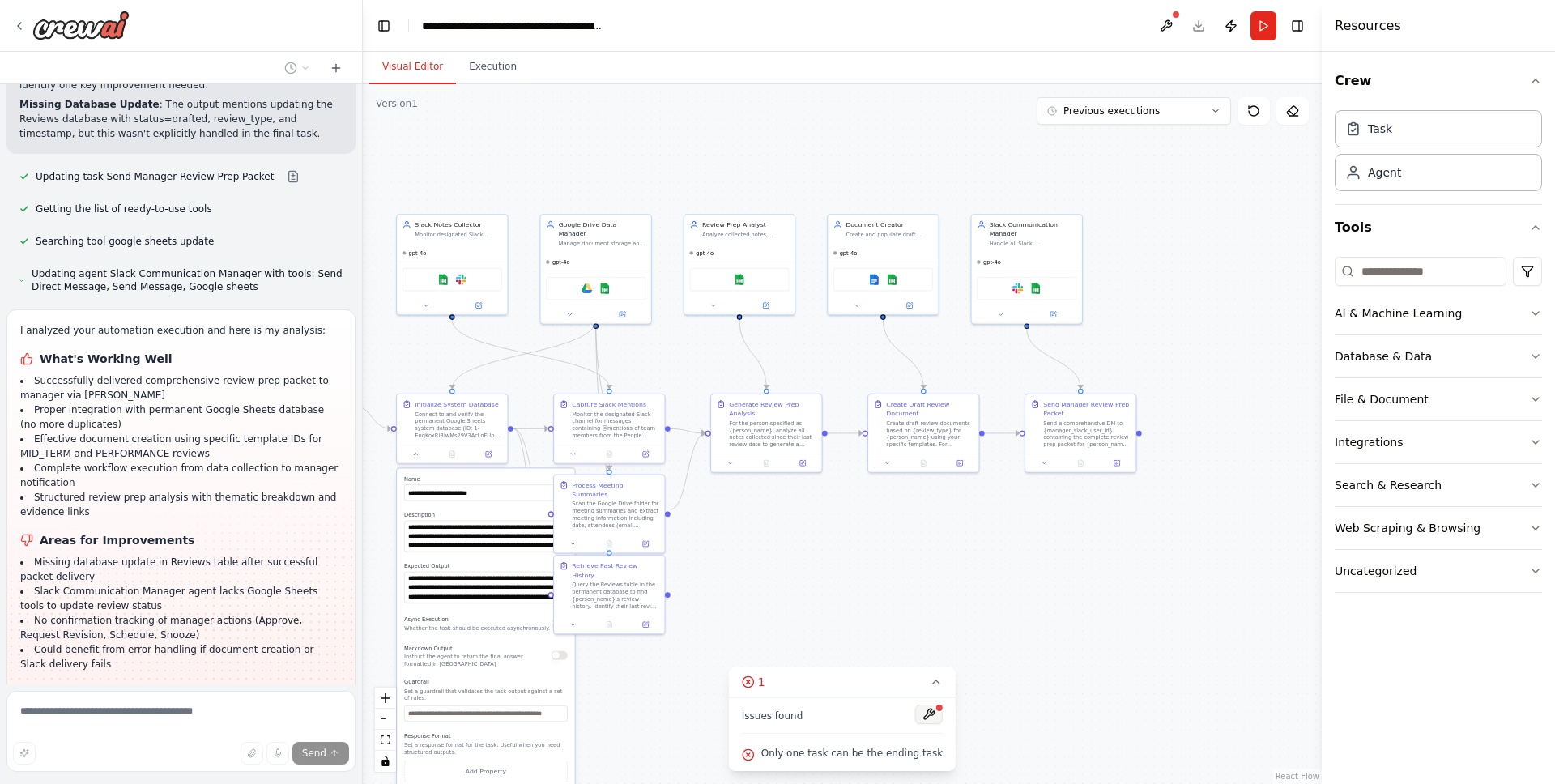
click at [923, 720] on button at bounding box center [929, 714] width 28 height 19
drag, startPoint x: 721, startPoint y: 677, endPoint x: 705, endPoint y: 673, distance: 16.5
click at [721, 677] on div ".deletable-edge-delete-btn { width: 20px; height: 20px; border: 0px solid #ffff…" at bounding box center [842, 434] width 959 height 700
click at [419, 455] on icon at bounding box center [416, 452] width 8 height 8
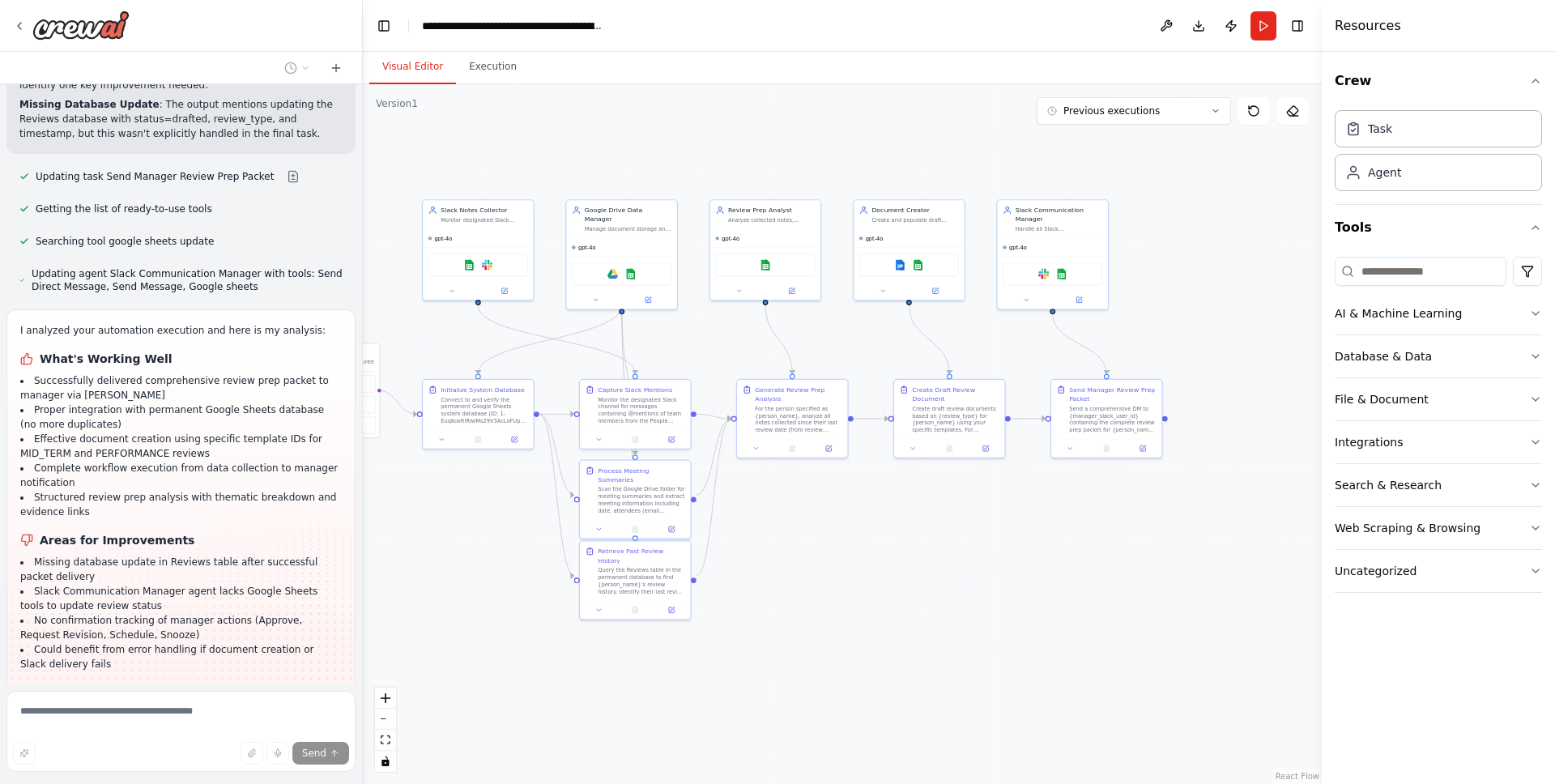
drag, startPoint x: 492, startPoint y: 557, endPoint x: 533, endPoint y: 539, distance: 44.8
click at [533, 539] on div ".deletable-edge-delete-btn { width: 20px; height: 20px; border: 0px solid #ffff…" at bounding box center [842, 434] width 959 height 700
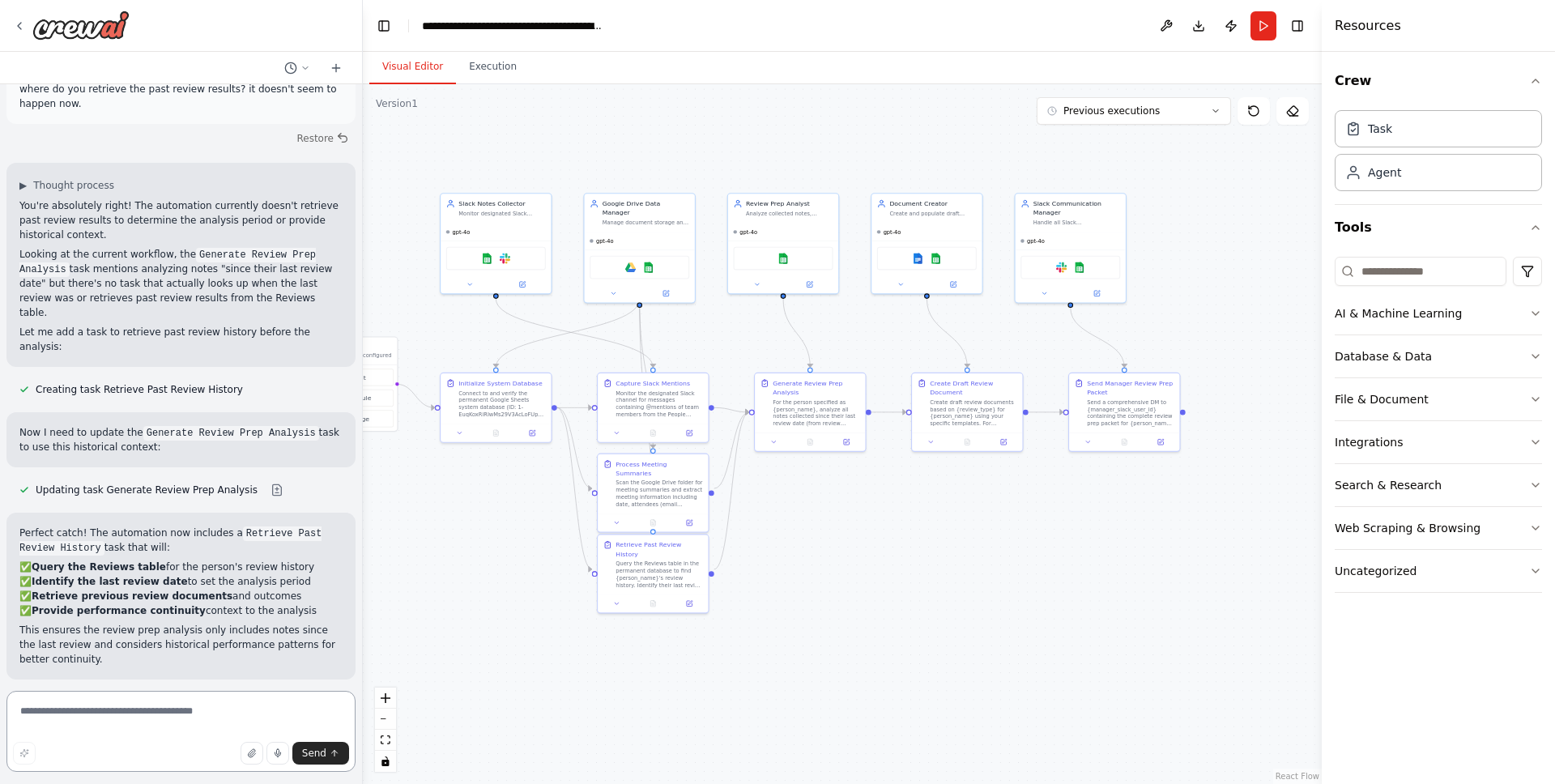
scroll to position [14793, 0]
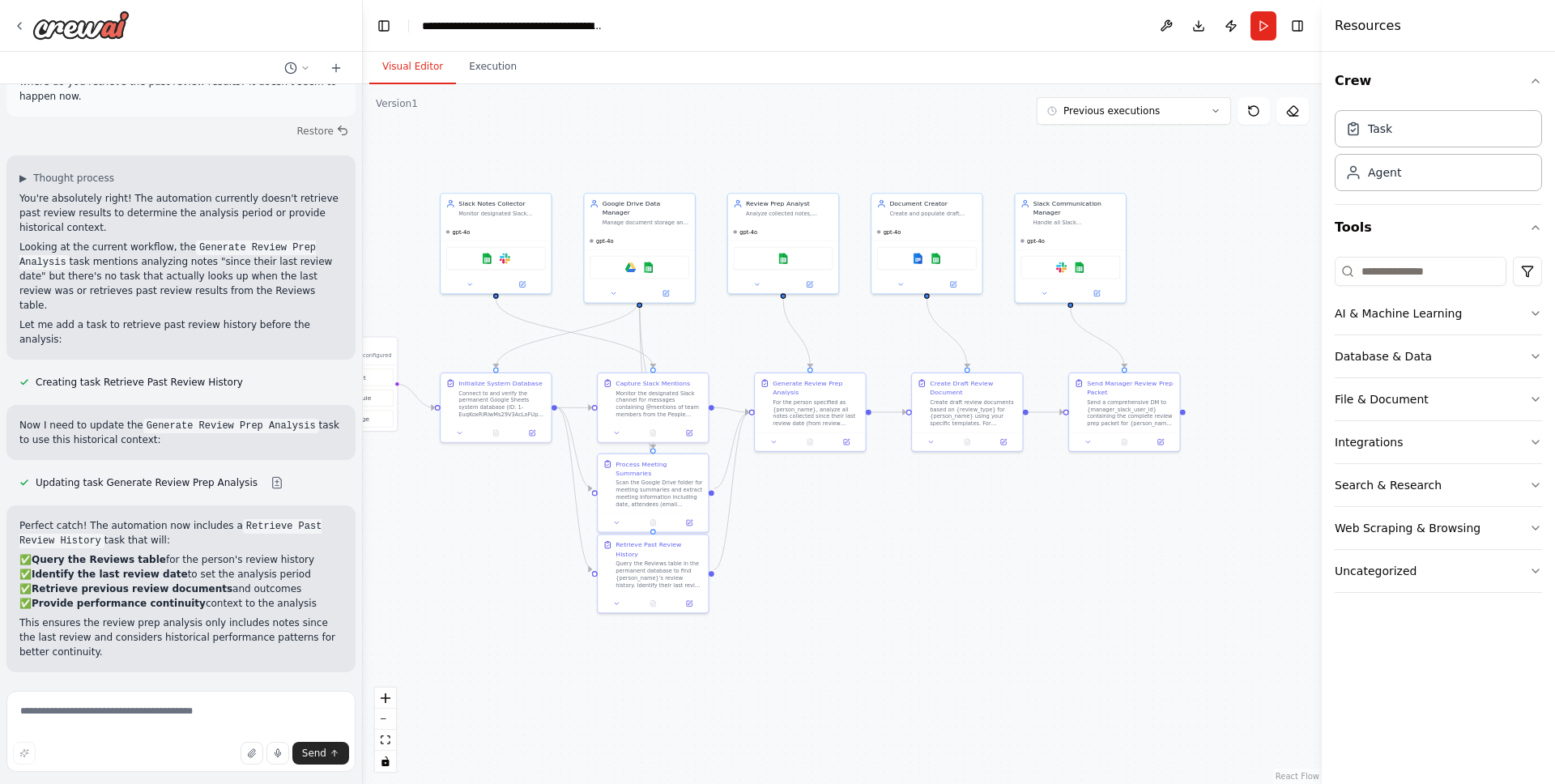
click at [151, 771] on span "Run Automation" at bounding box center [188, 777] width 79 height 13
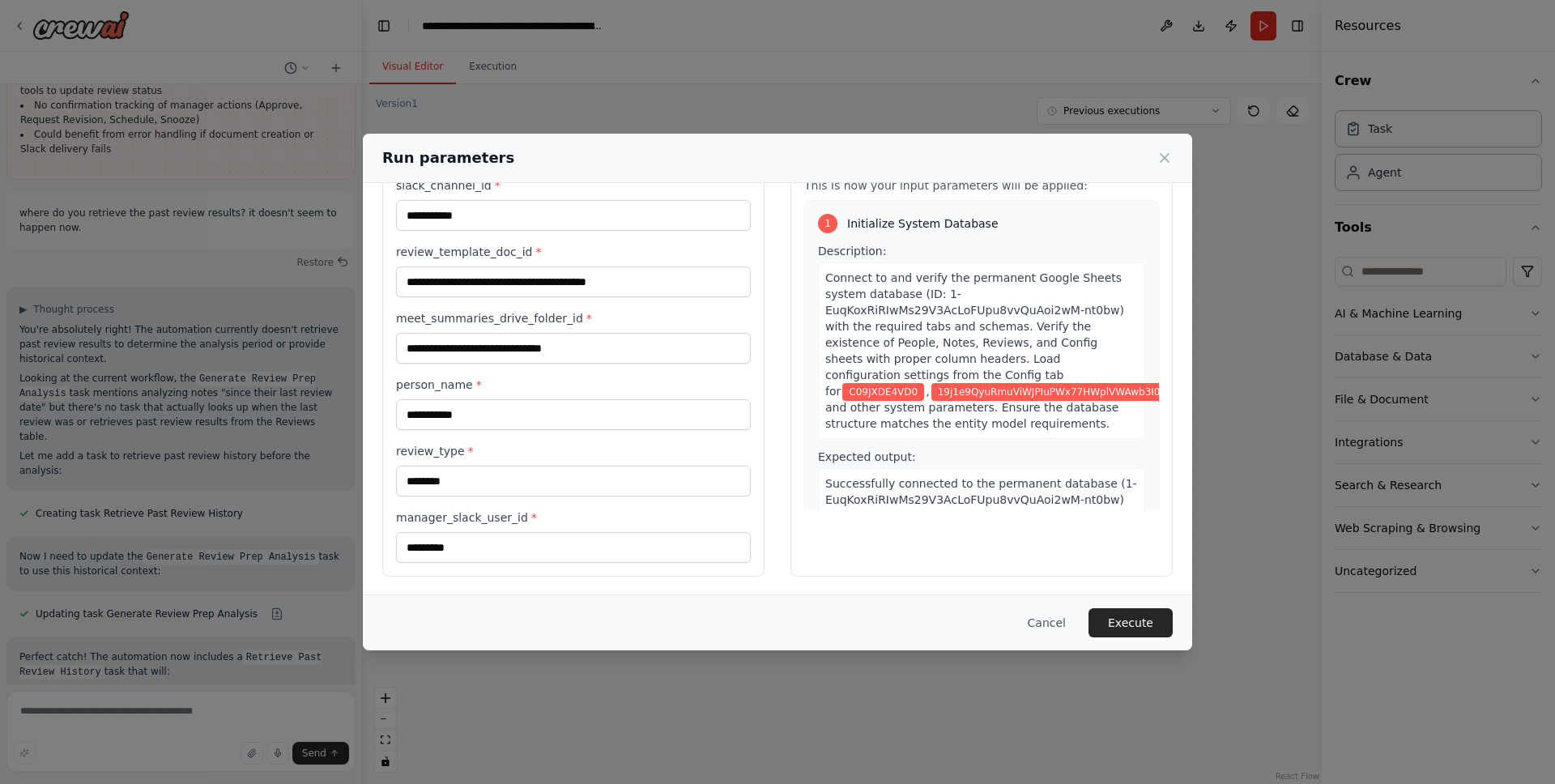
scroll to position [63, 0]
click at [1142, 630] on button "Execute" at bounding box center [1130, 623] width 84 height 29
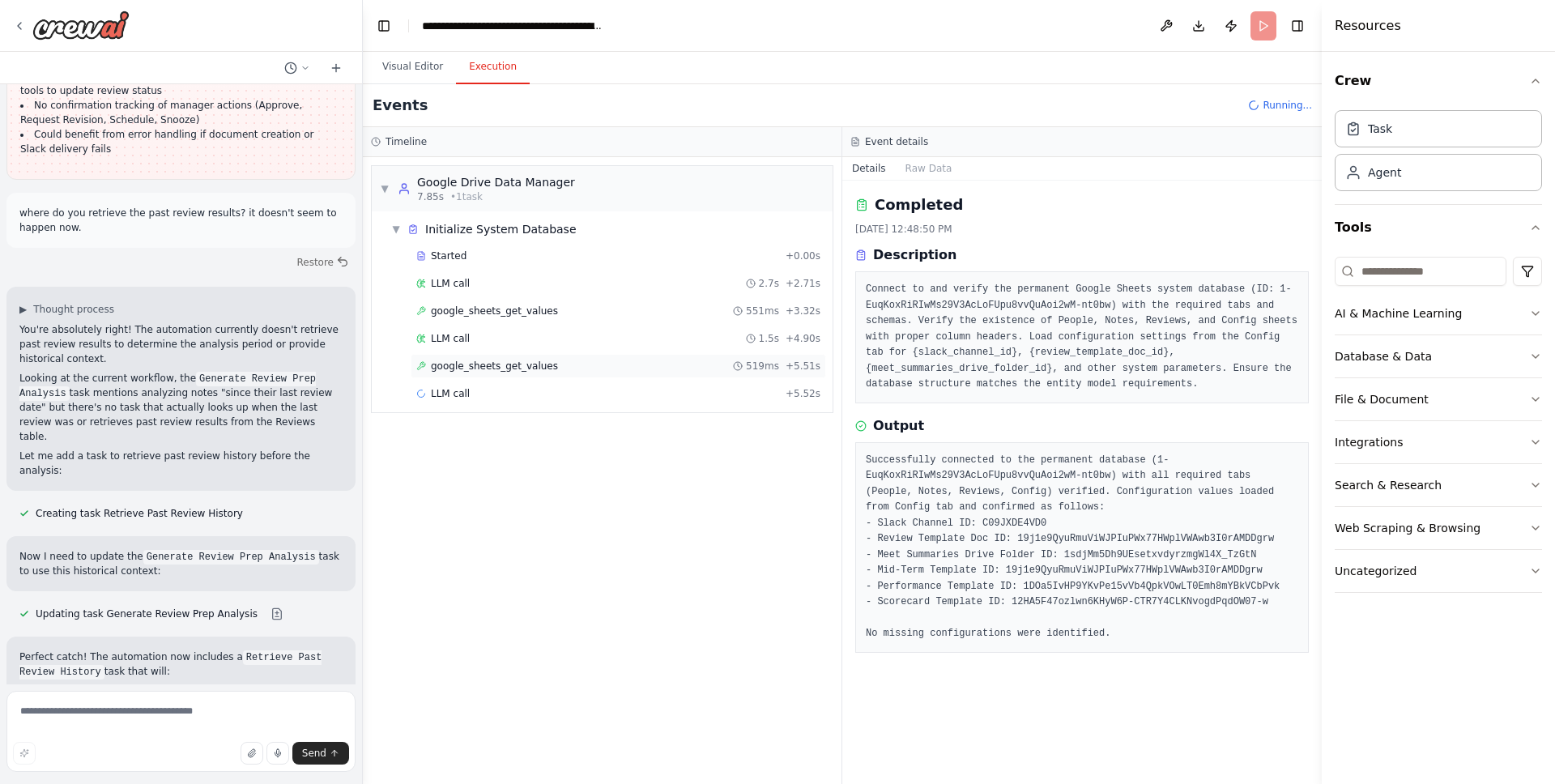
click at [550, 365] on span "google_sheets_get_values" at bounding box center [494, 366] width 127 height 13
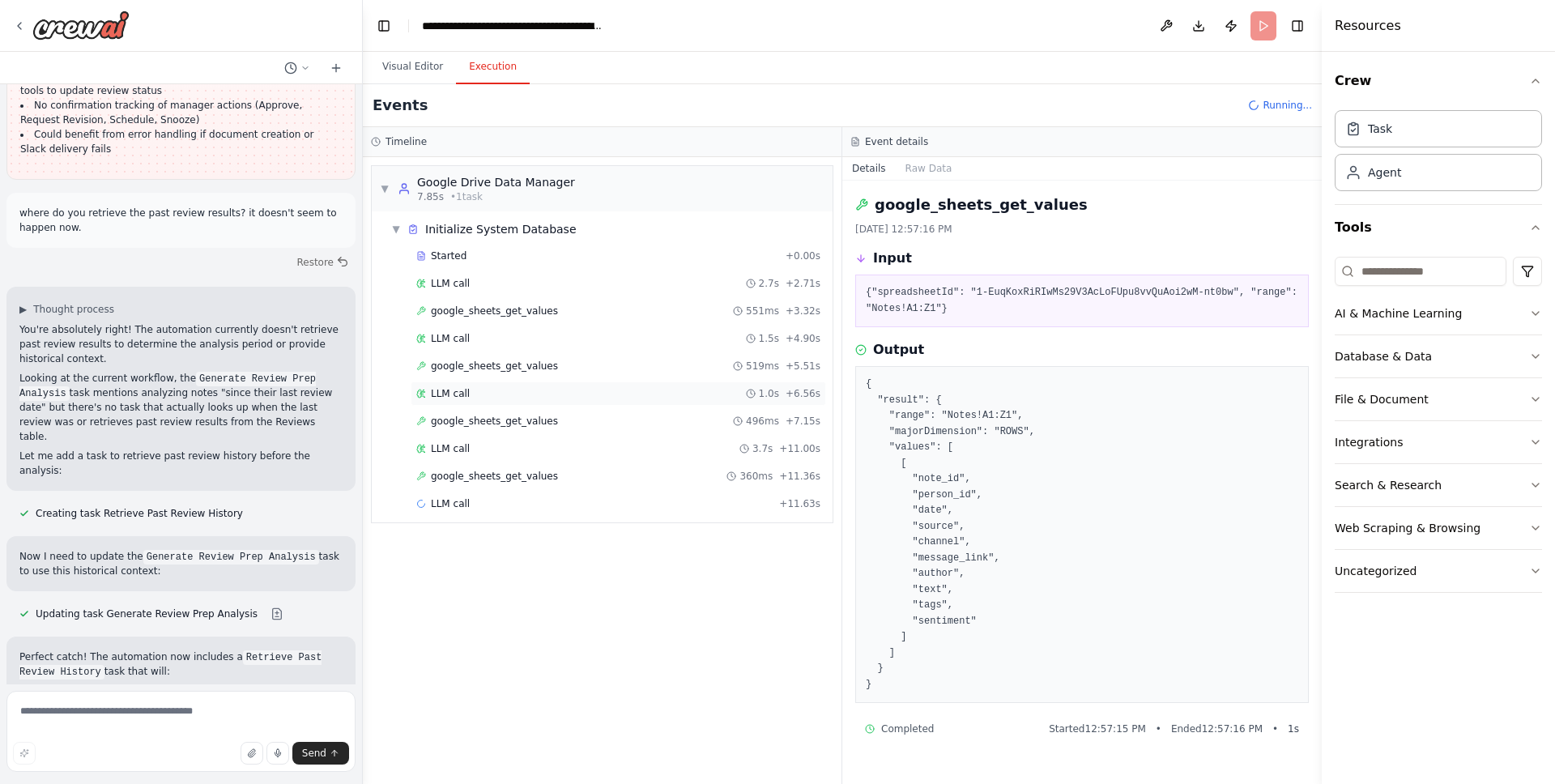
click at [502, 382] on div "LLM call 1.0s + 6.56s" at bounding box center [618, 393] width 416 height 24
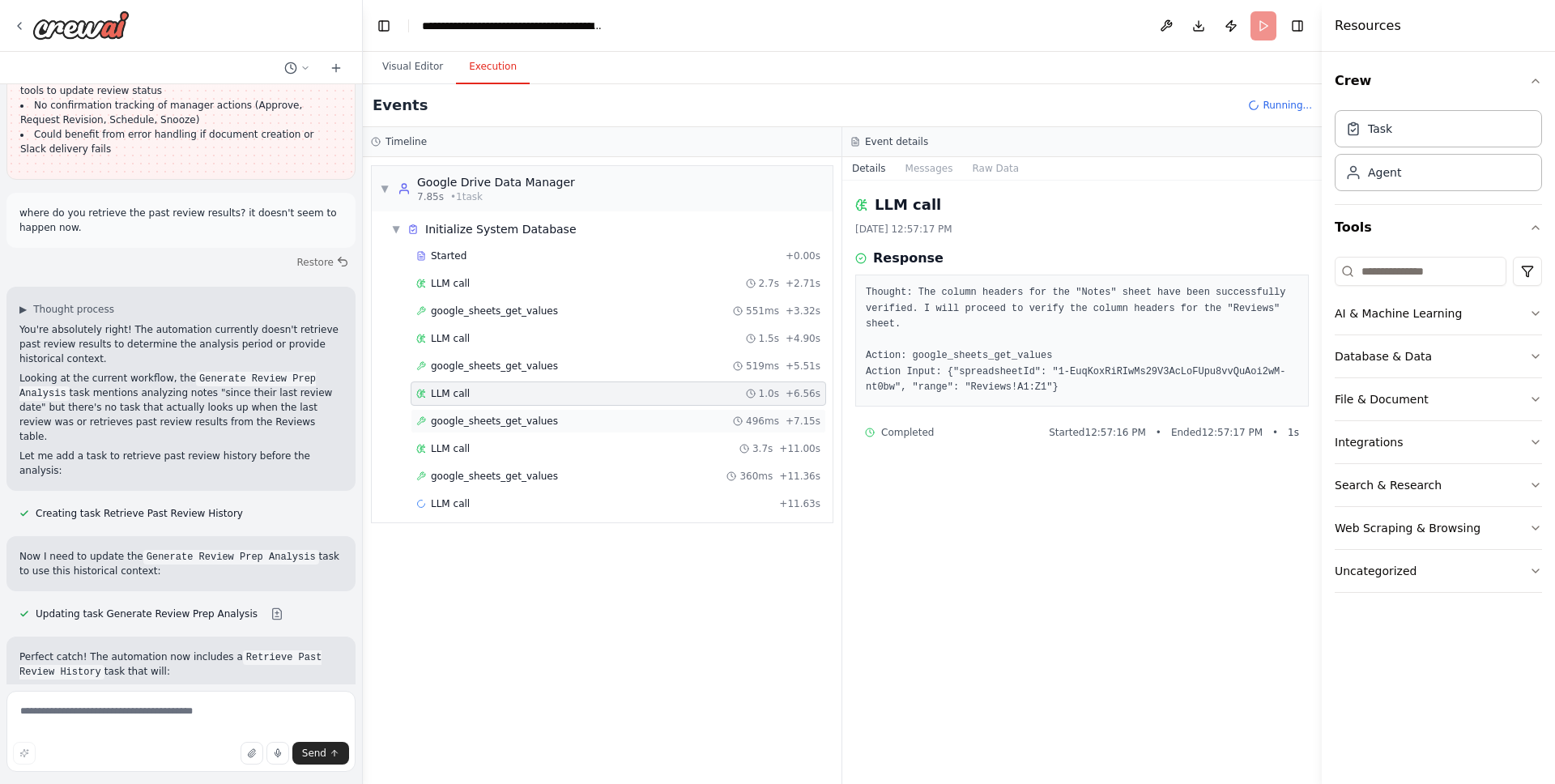
click at [506, 416] on span "google_sheets_get_values" at bounding box center [494, 421] width 127 height 13
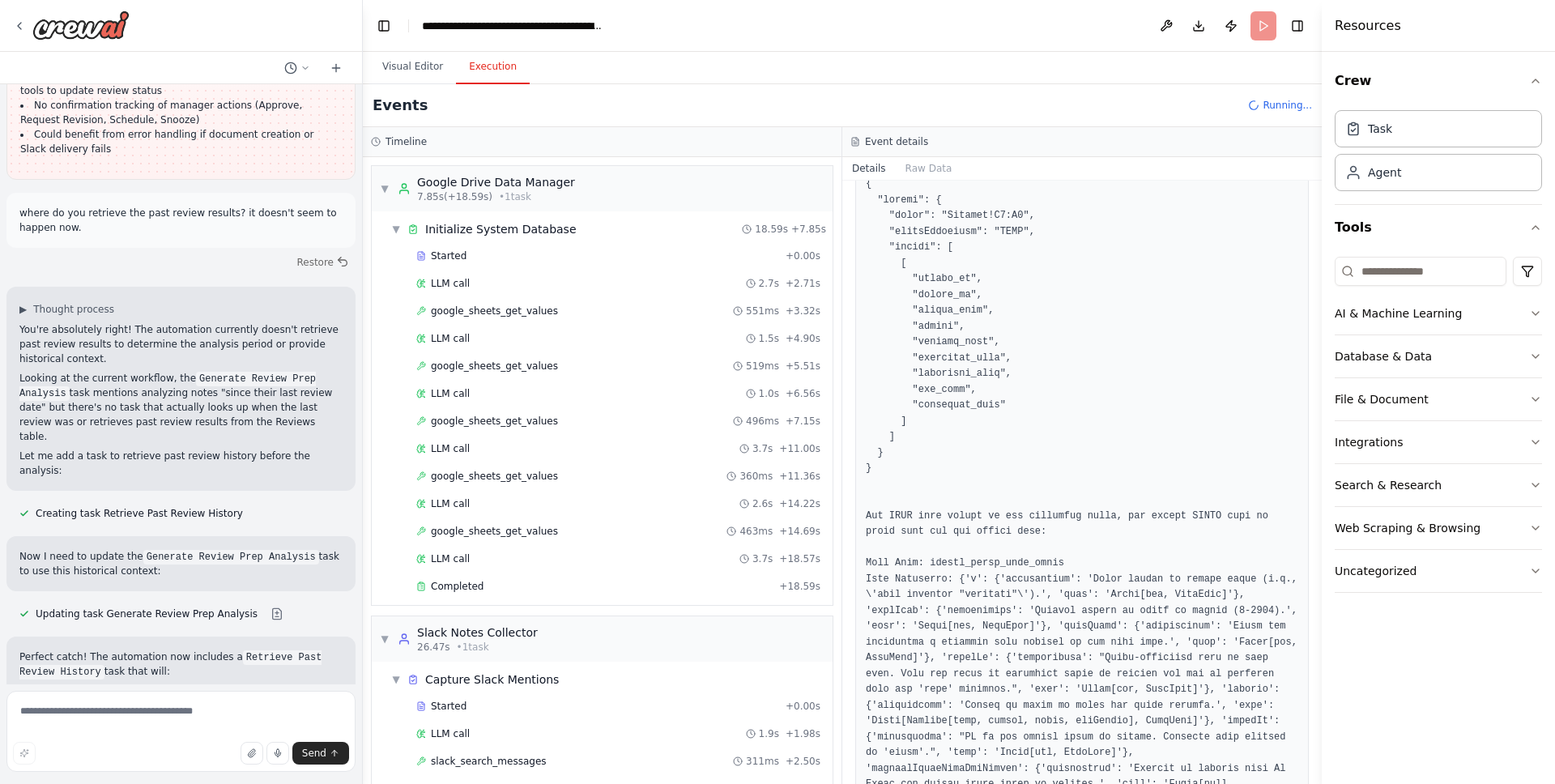
scroll to position [0, 0]
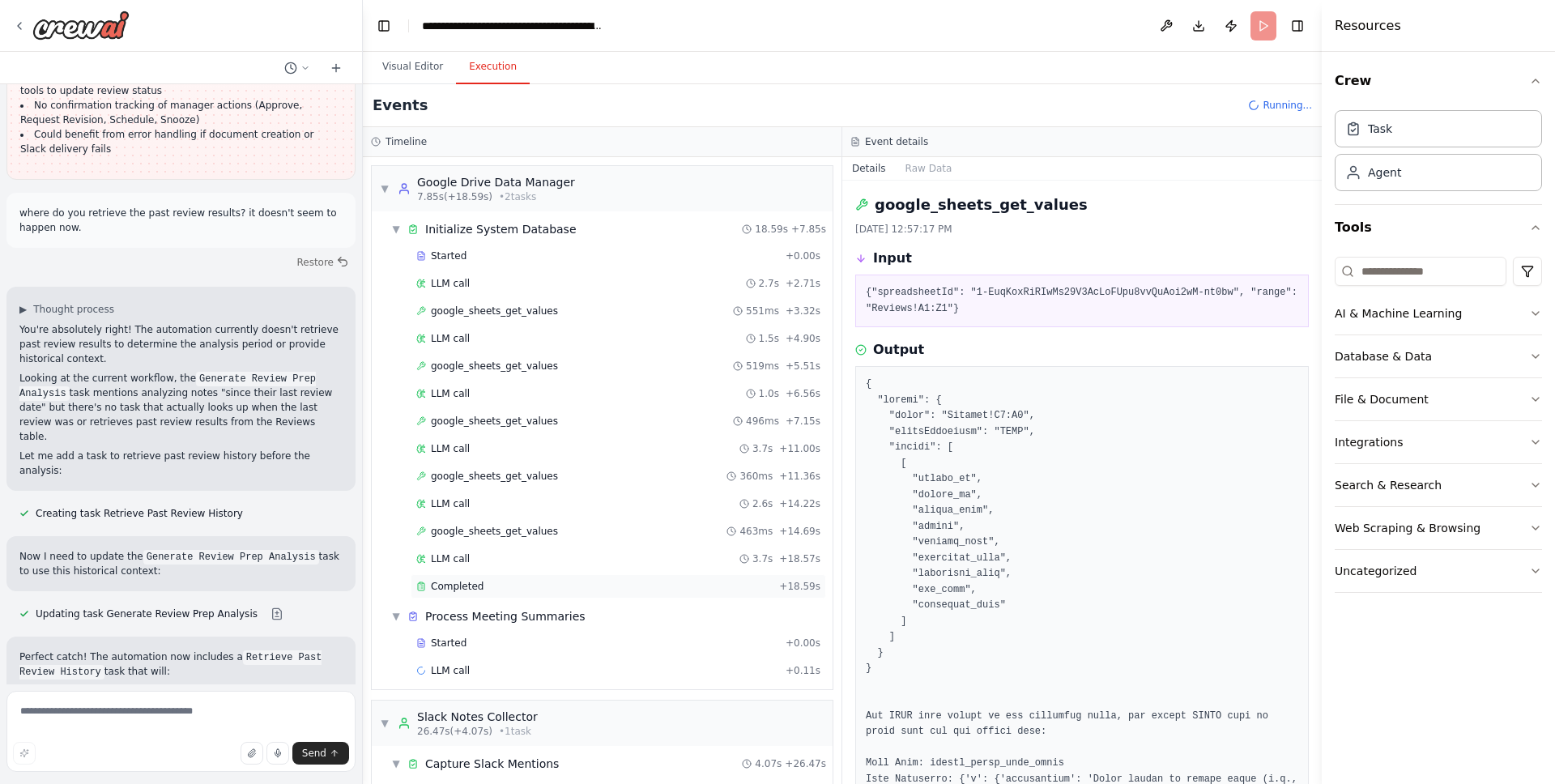
click at [477, 583] on span "Completed" at bounding box center [456, 587] width 53 height 13
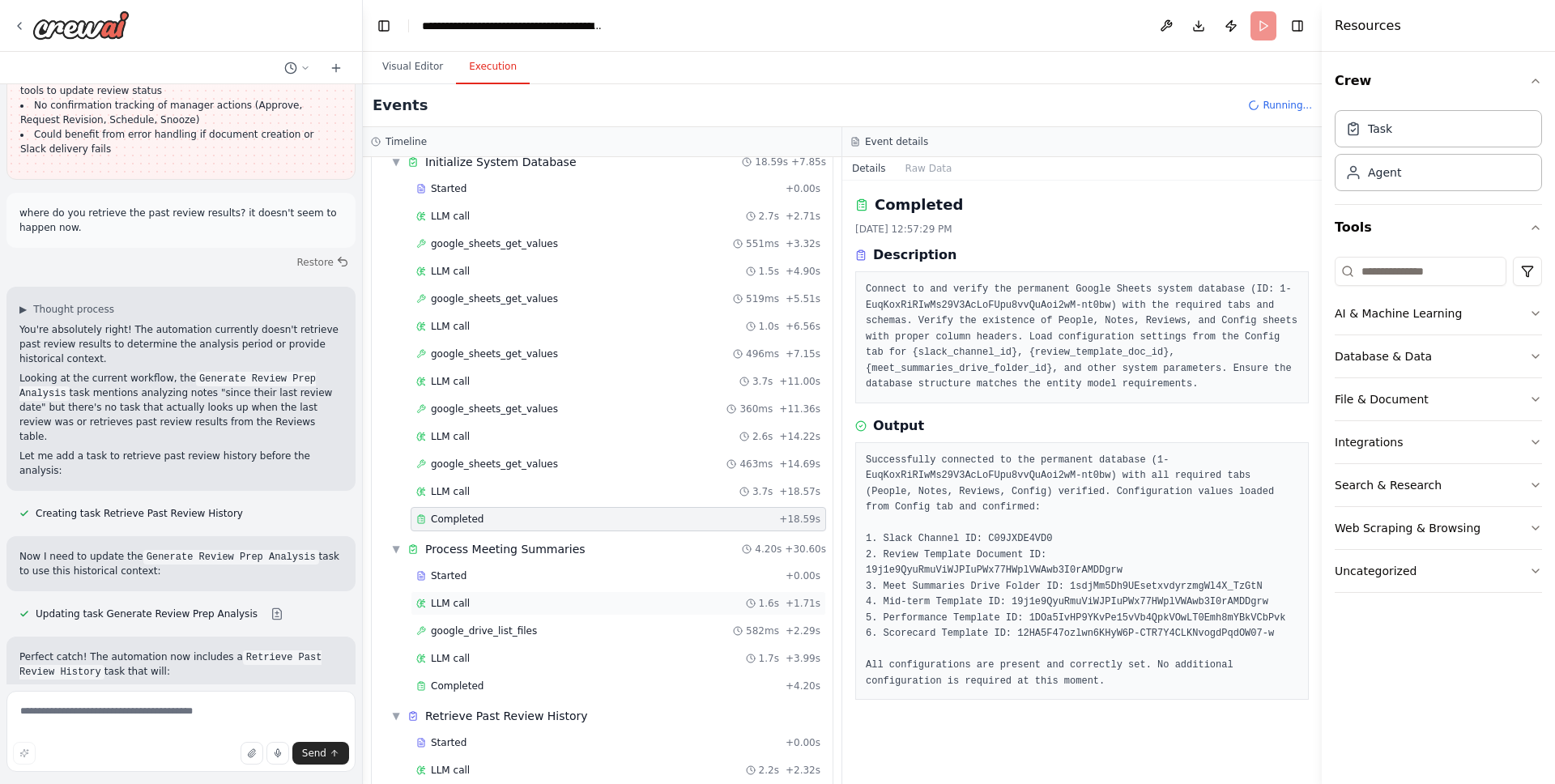
scroll to position [92, 0]
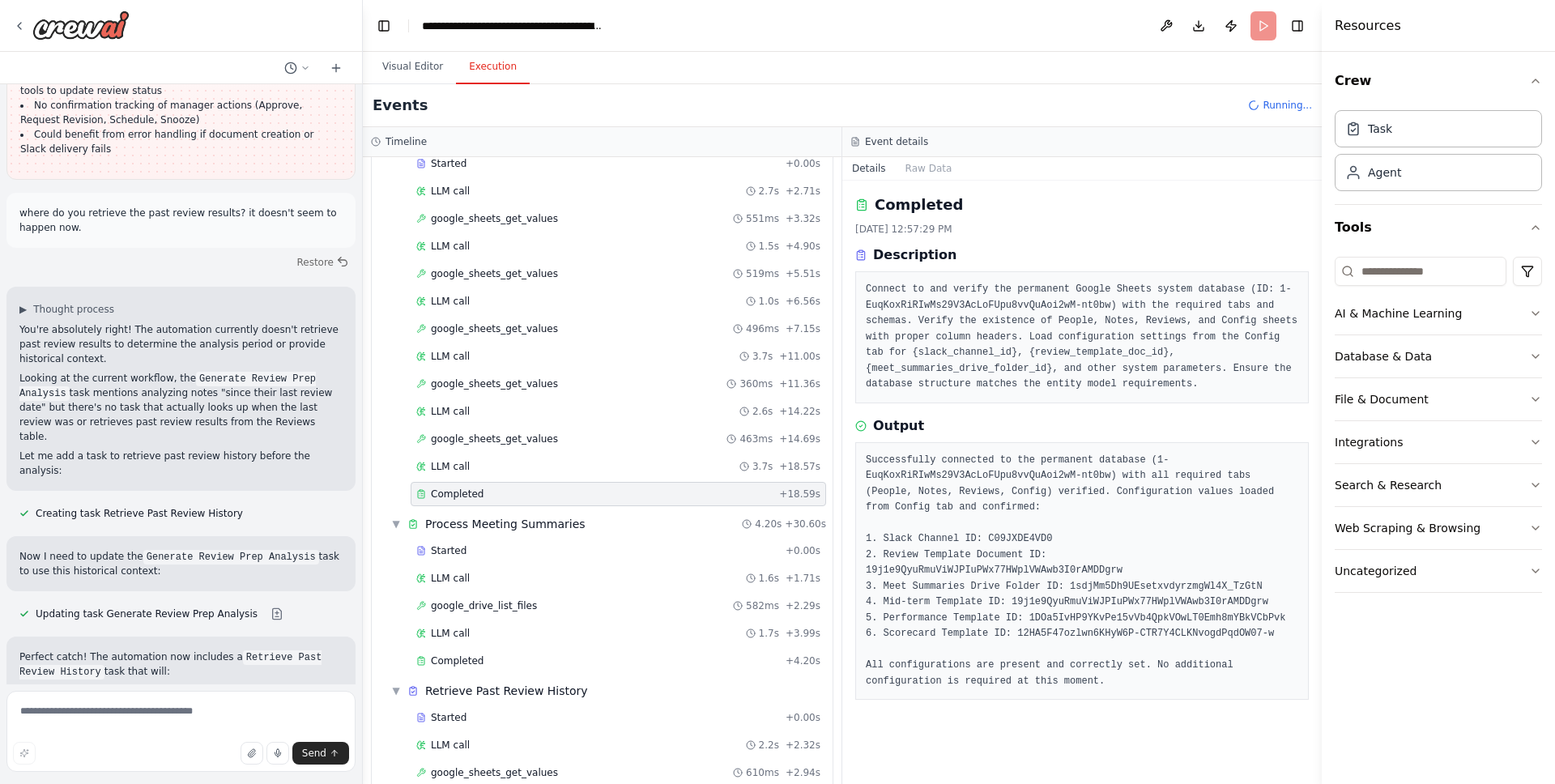
click at [477, 563] on div "Started + 0.00s LLM call 1.6s + 1.71s google_drive_list_files 582ms + 2.29s LLM…" at bounding box center [609, 607] width 448 height 138
click at [478, 557] on div "Started + 0.00s" at bounding box center [618, 550] width 416 height 24
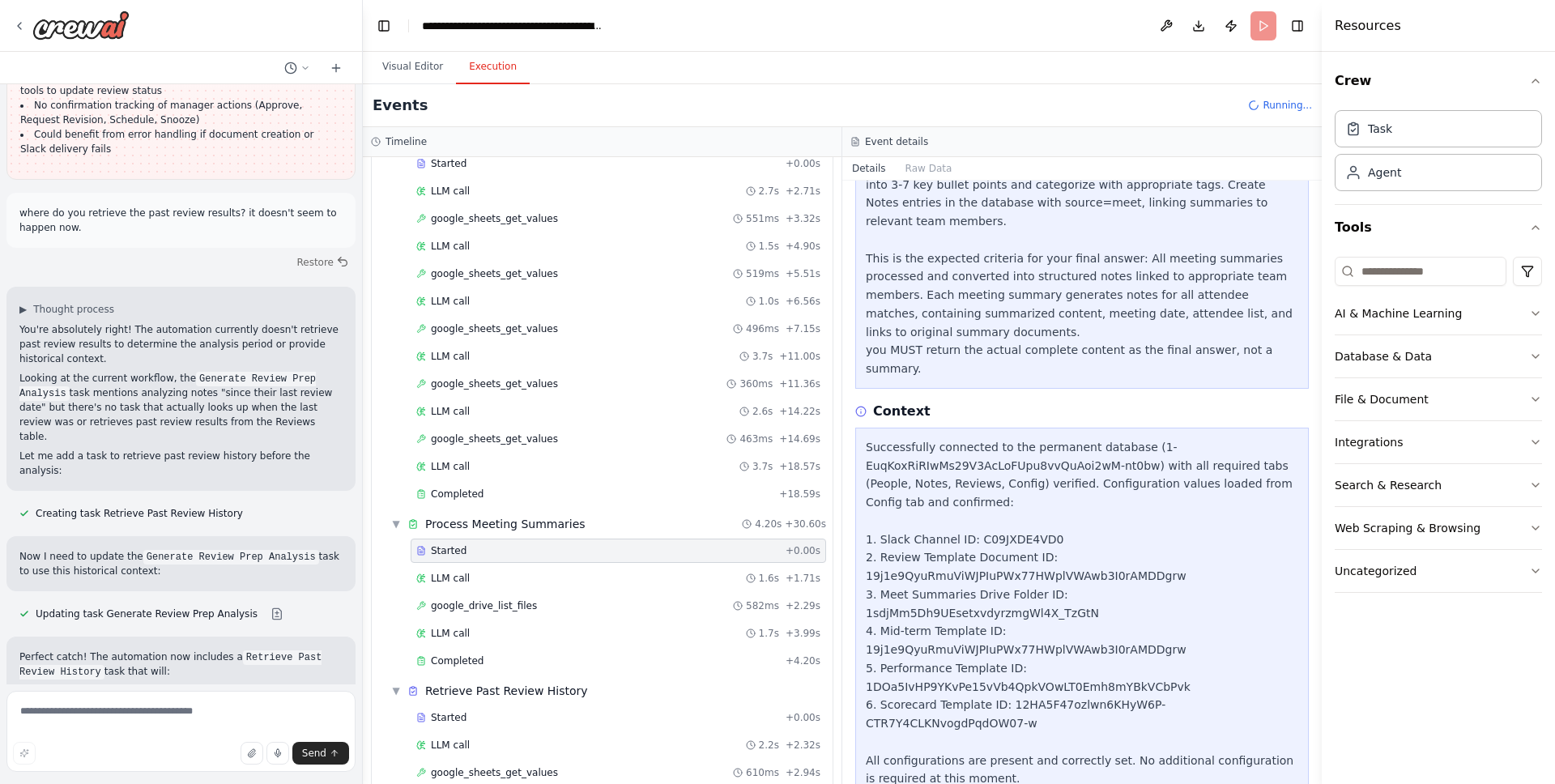
scroll to position [354, 0]
click at [465, 572] on span "LLM call" at bounding box center [450, 578] width 39 height 13
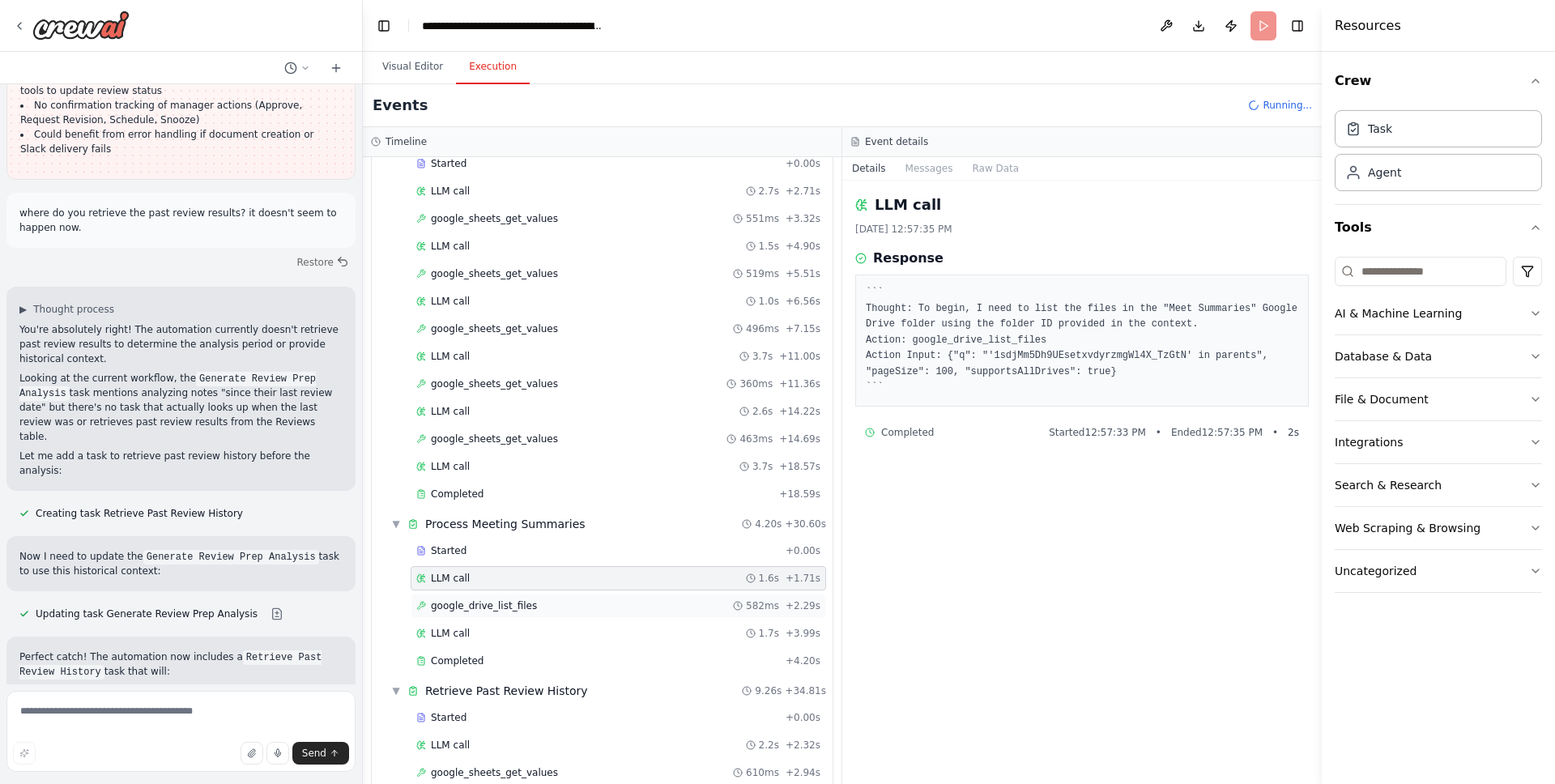
click at [484, 600] on span "google_drive_list_files" at bounding box center [483, 606] width 106 height 13
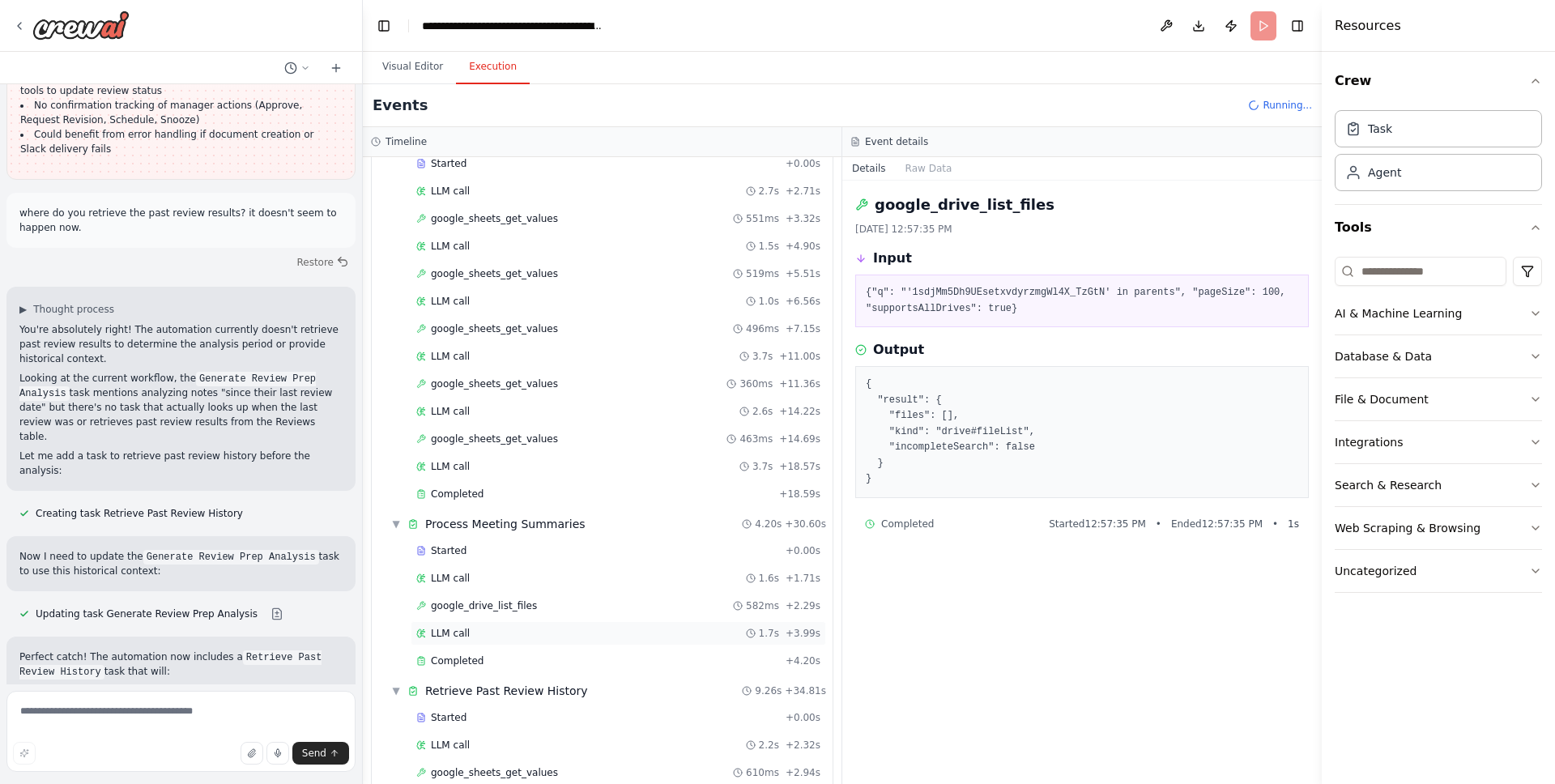
click at [505, 621] on div "LLM call 1.7s + 3.99s" at bounding box center [618, 633] width 416 height 24
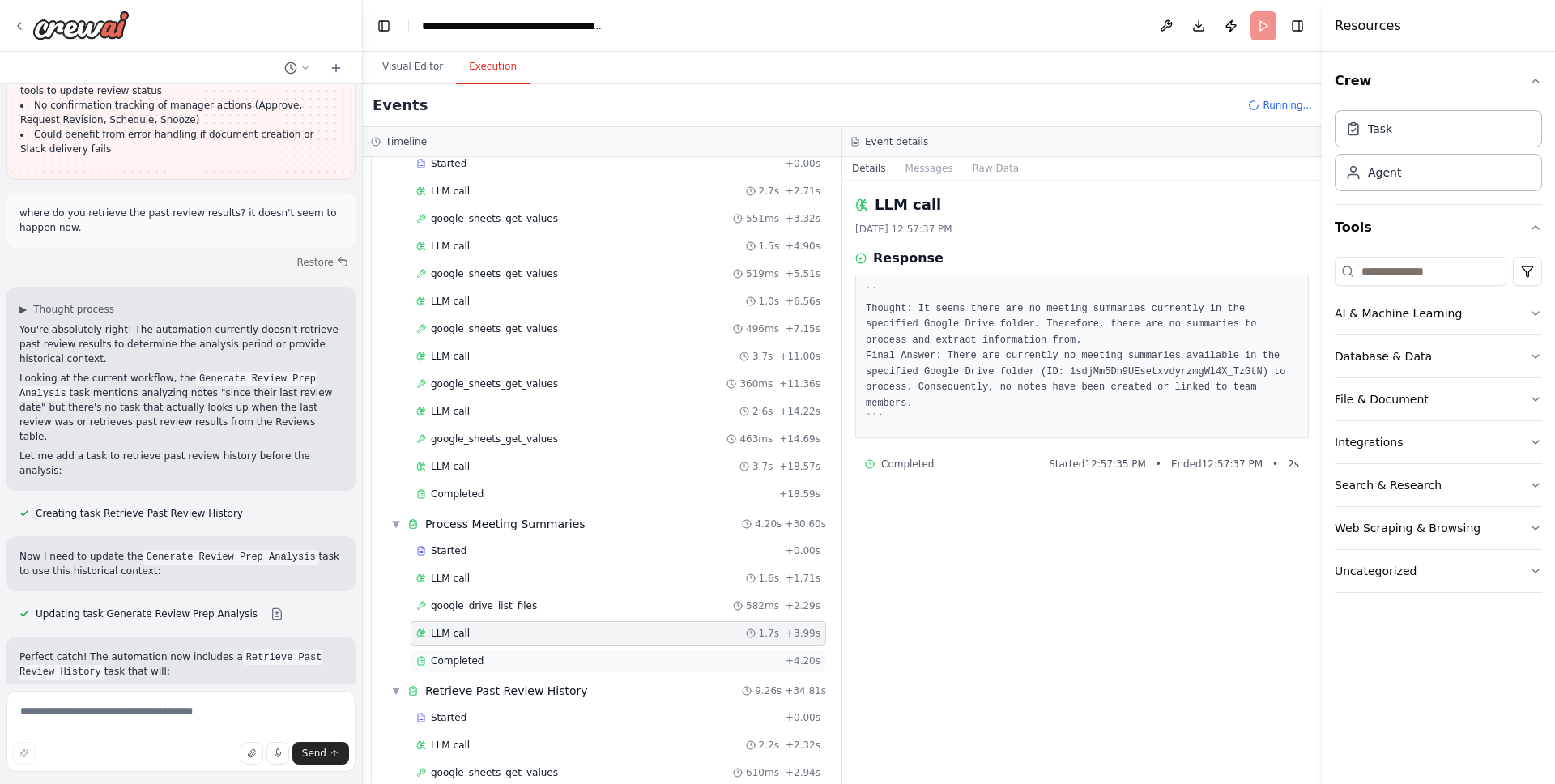
click at [487, 655] on div "Completed" at bounding box center [598, 661] width 363 height 13
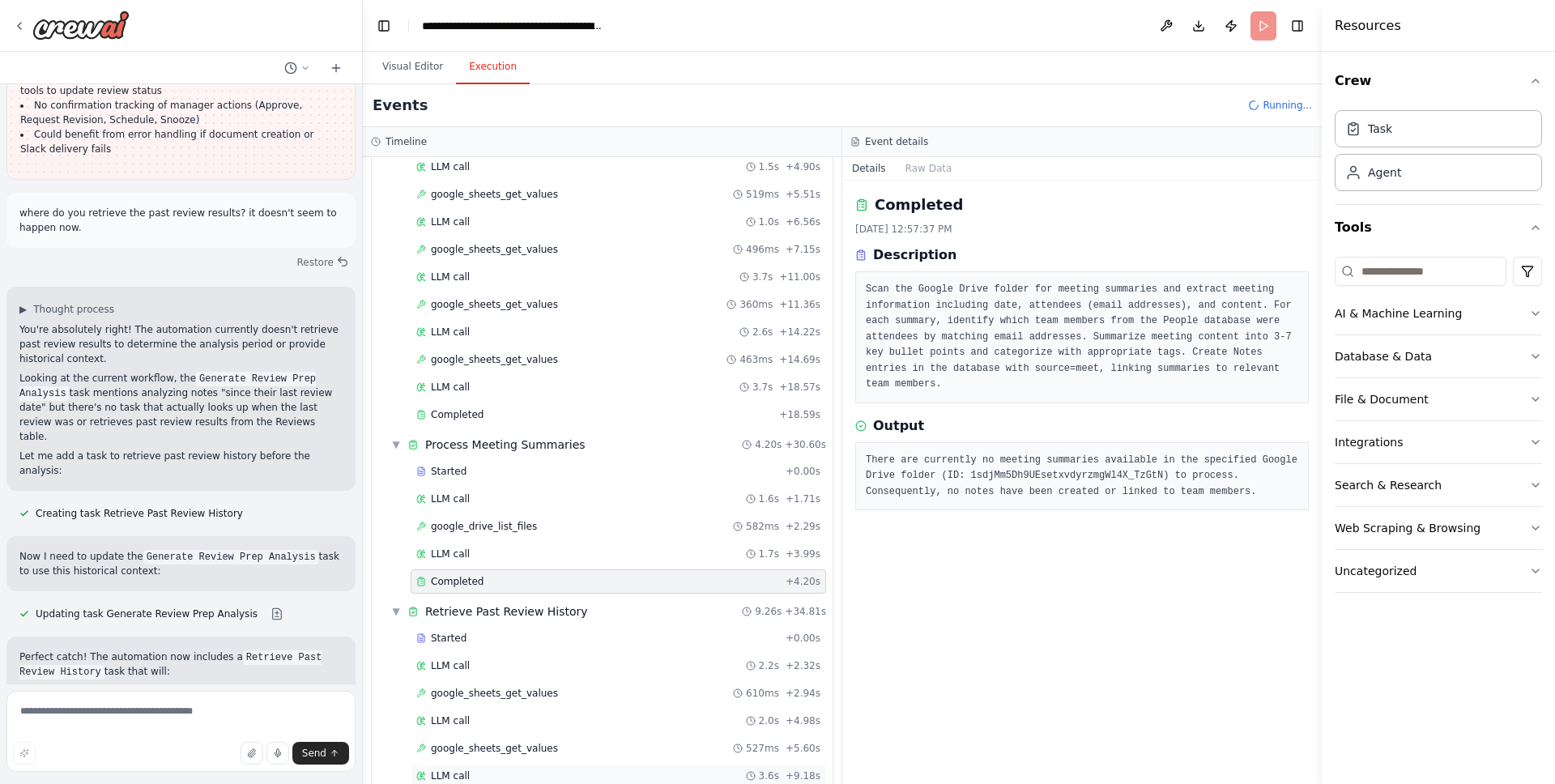
scroll to position [293, 0]
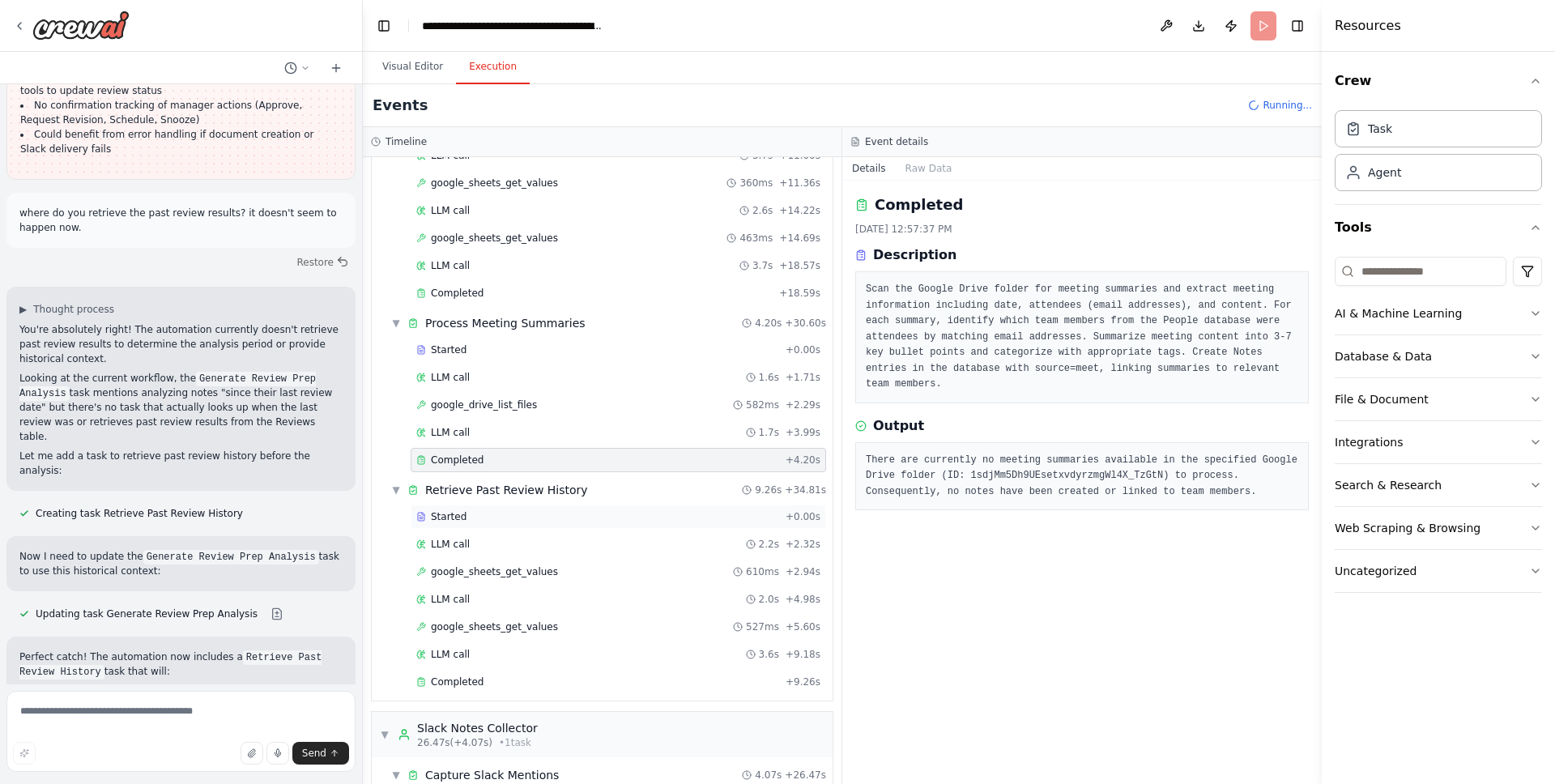
click at [509, 526] on div "Started + 0.00s" at bounding box center [618, 517] width 416 height 24
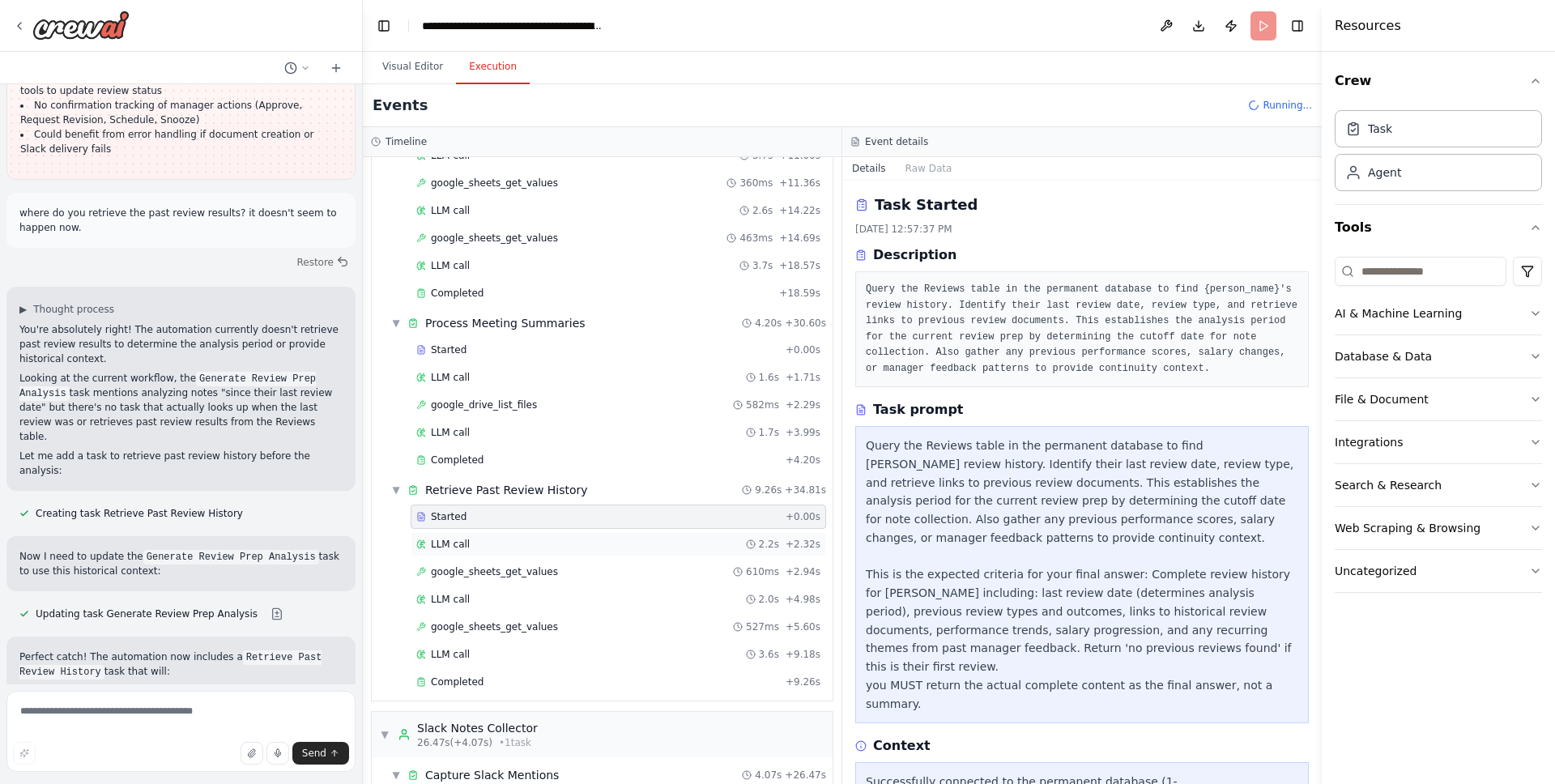
click at [511, 543] on div "LLM call 2.2s + 2.32s" at bounding box center [618, 544] width 404 height 13
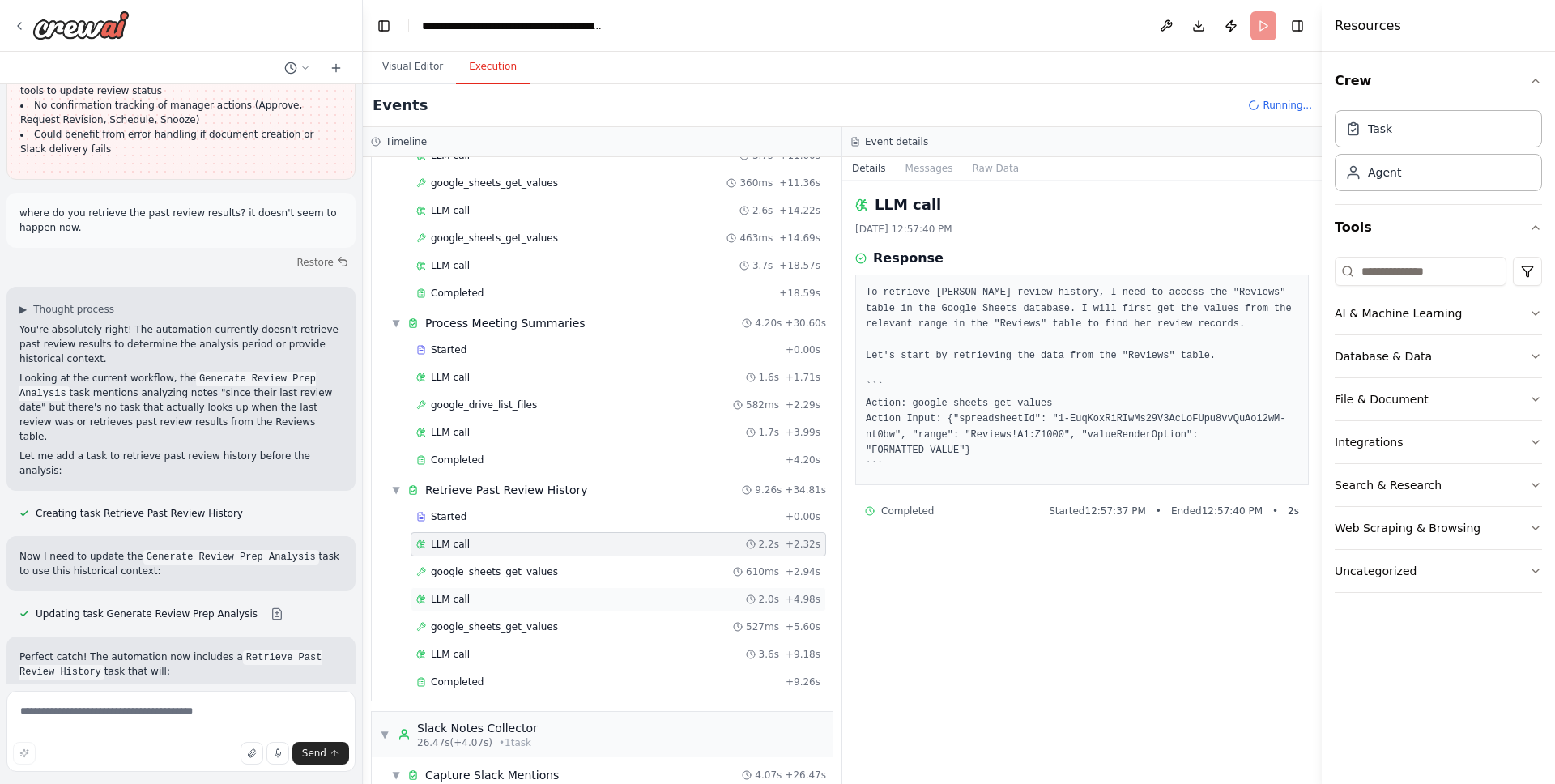
click at [545, 593] on div "LLM call 2.0s + 4.98s" at bounding box center [618, 599] width 404 height 13
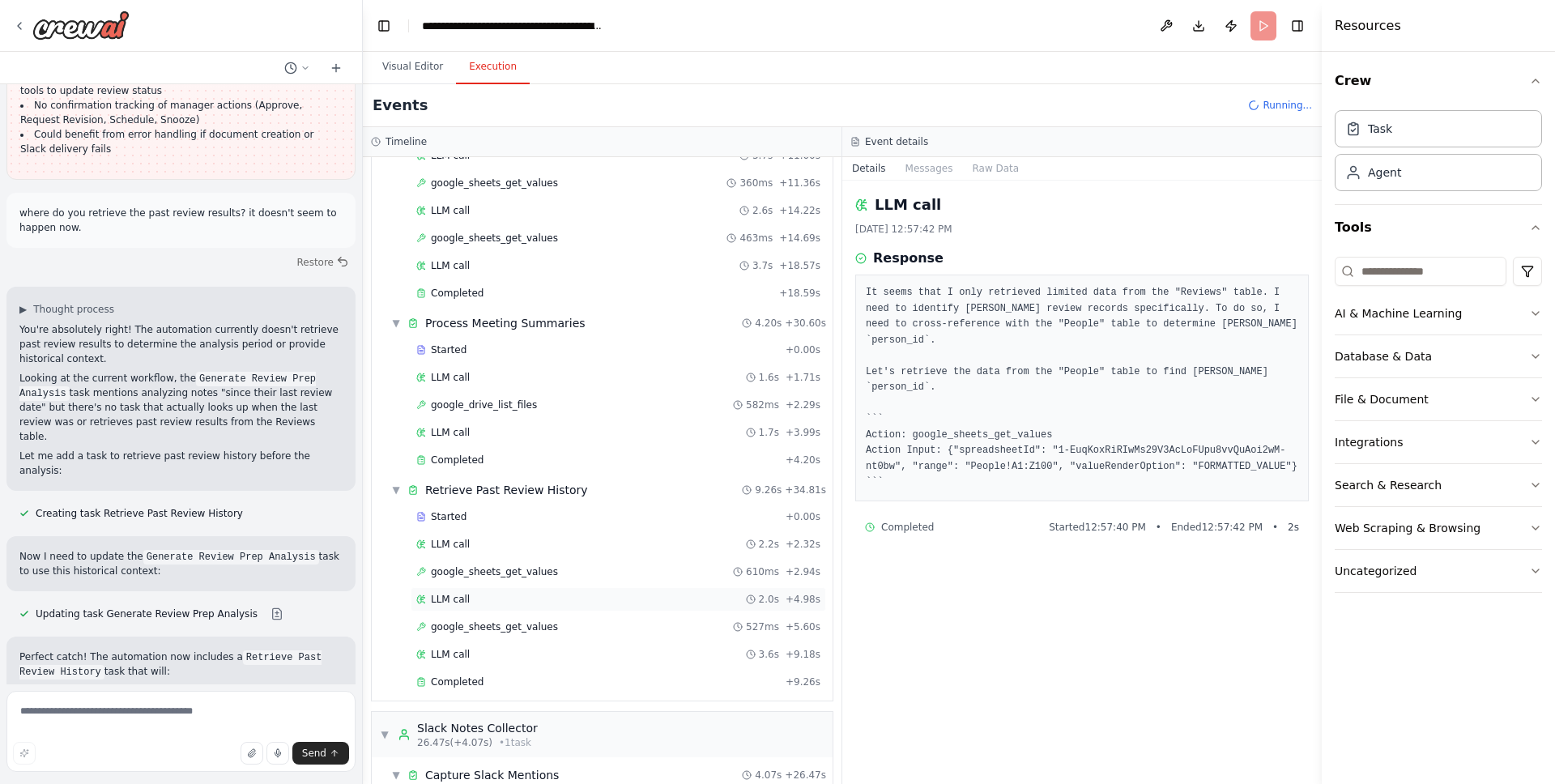
click at [506, 598] on div "LLM call 2.0s + 4.98s" at bounding box center [618, 599] width 404 height 13
click at [509, 626] on span "google_sheets_get_values" at bounding box center [494, 627] width 127 height 13
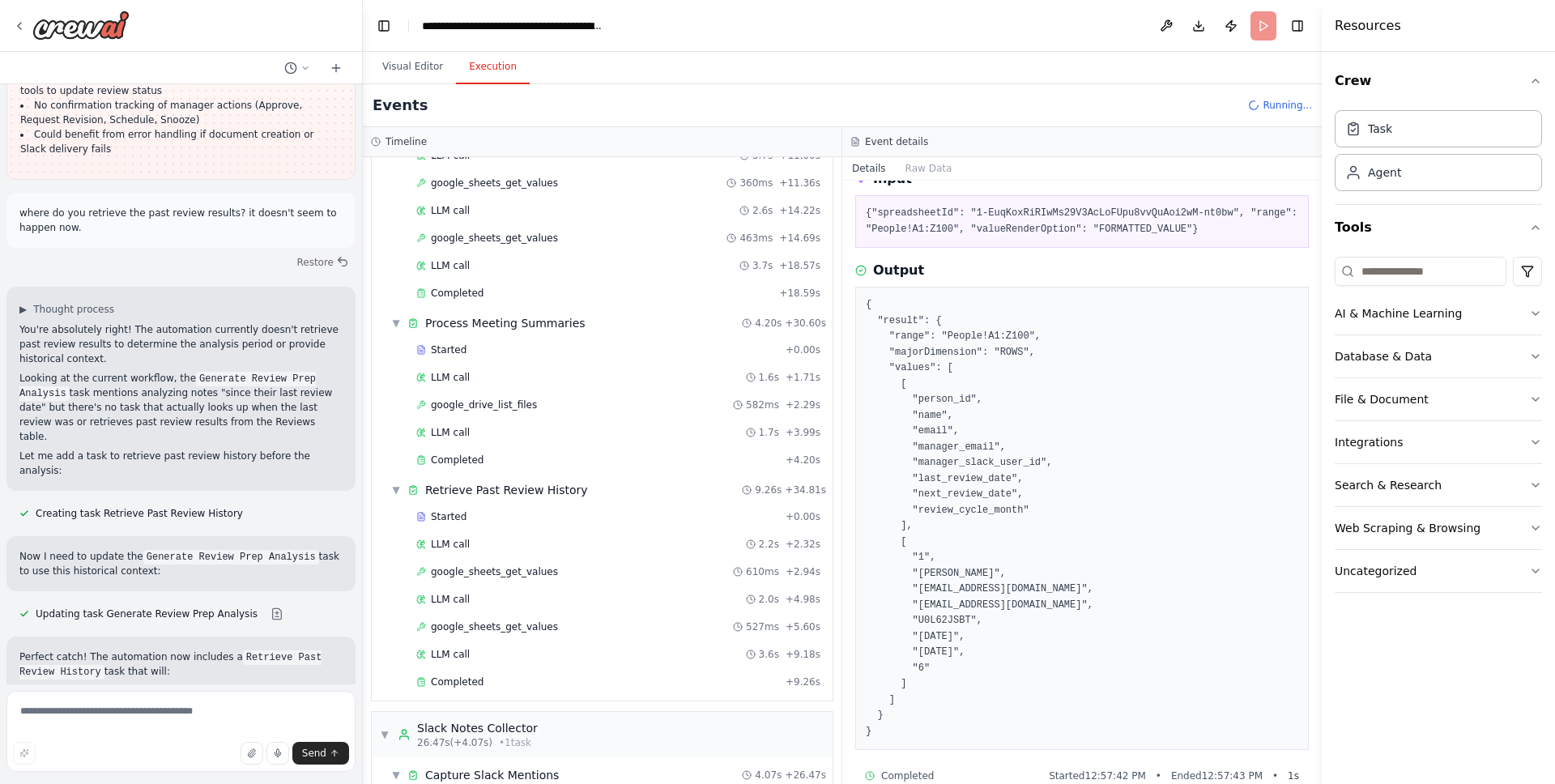
scroll to position [107, 0]
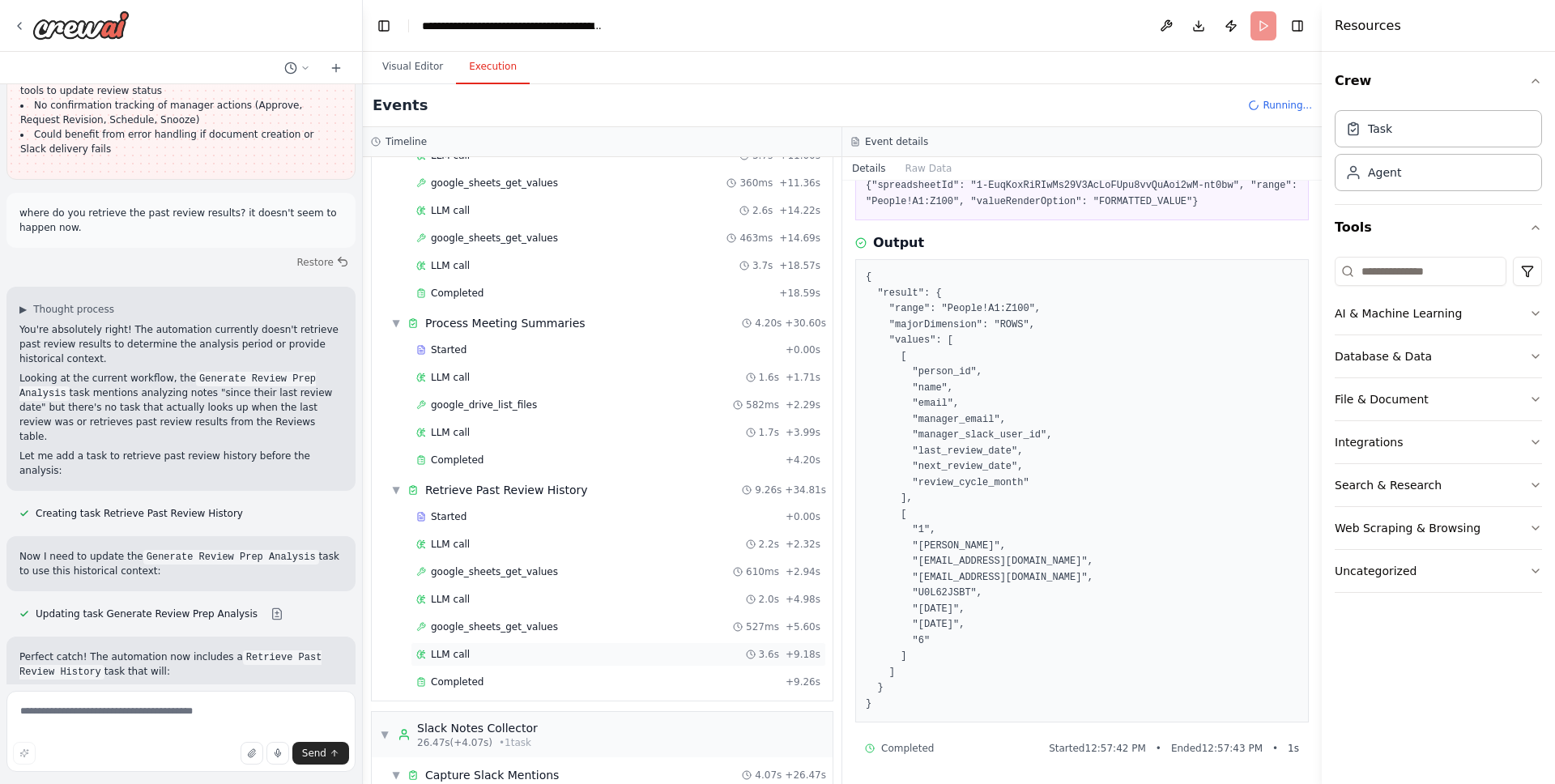
click at [474, 649] on div "LLM call 3.6s + 9.18s" at bounding box center [618, 654] width 404 height 13
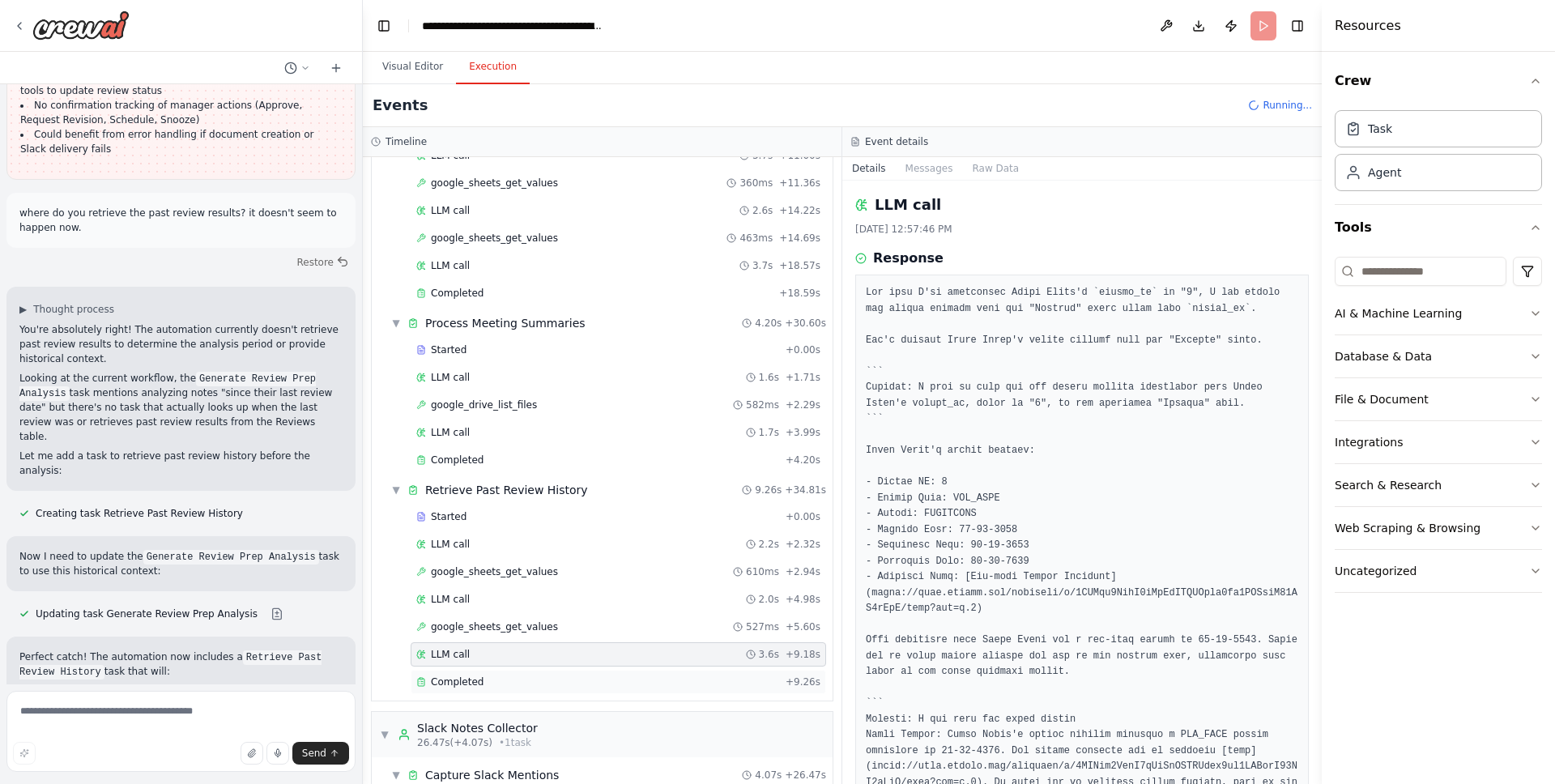
click at [458, 685] on span "Completed" at bounding box center [456, 682] width 53 height 13
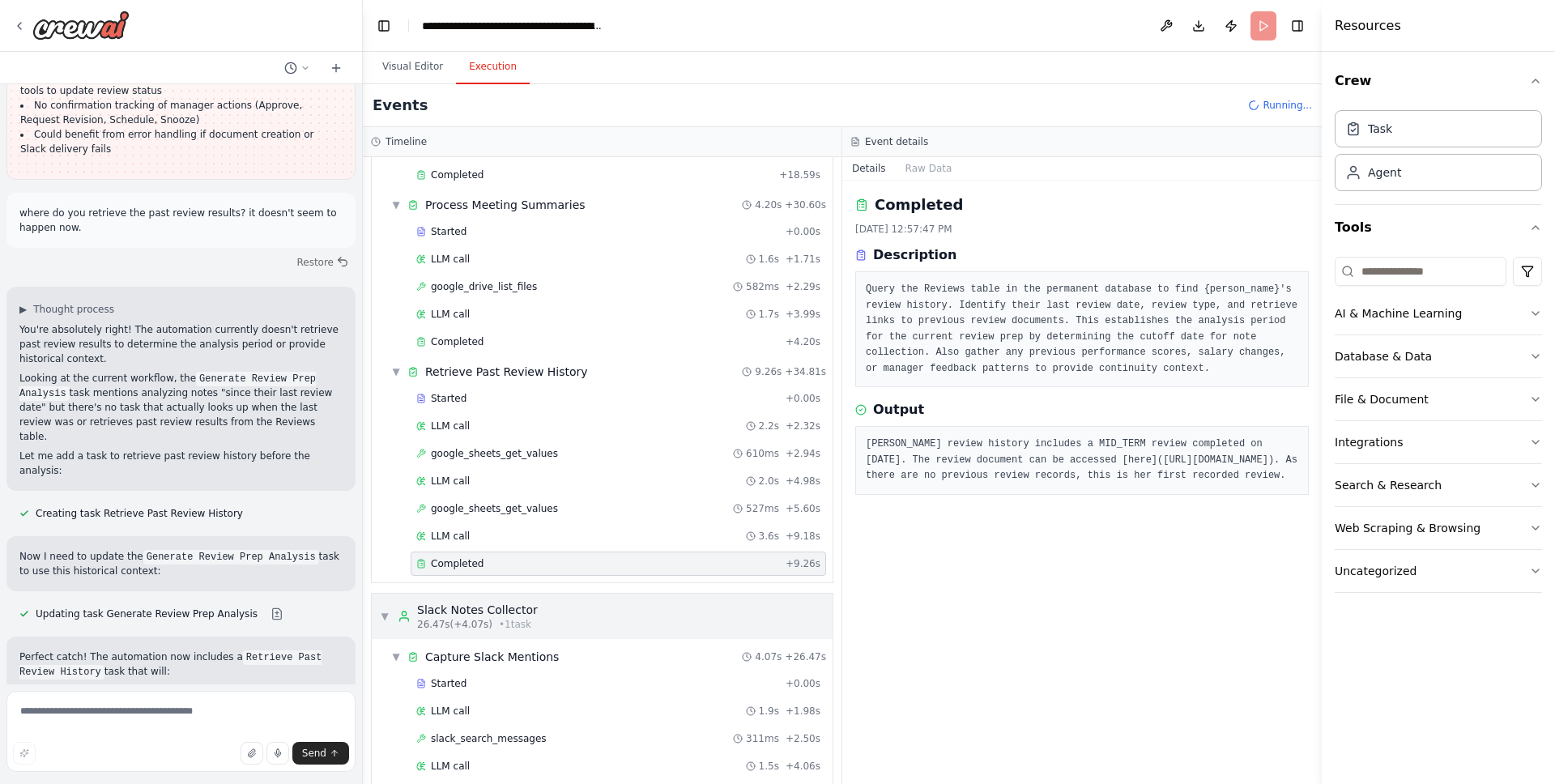
scroll to position [642, 0]
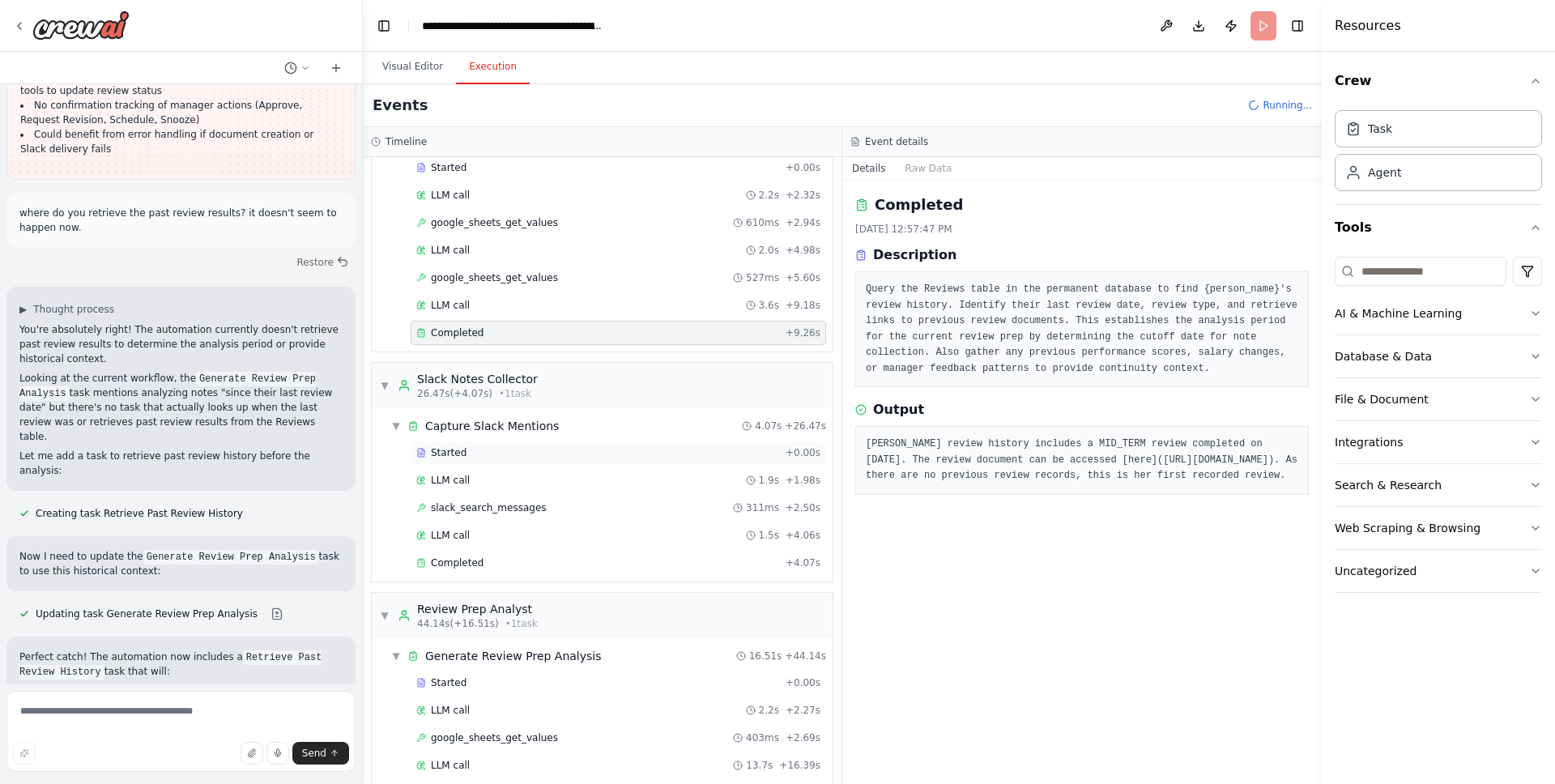
click at [459, 458] on span "Started" at bounding box center [448, 453] width 36 height 13
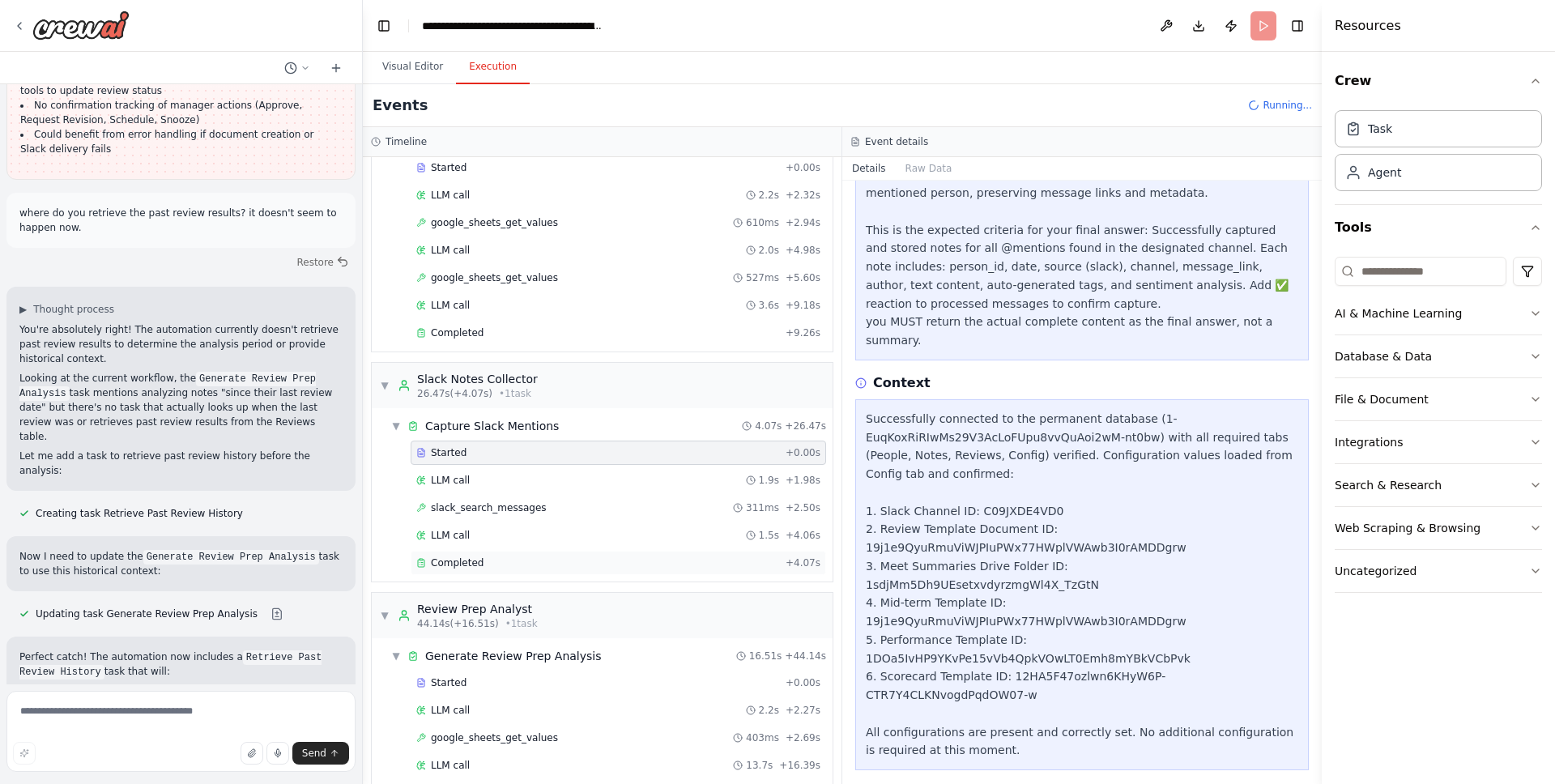
scroll to position [389, 0]
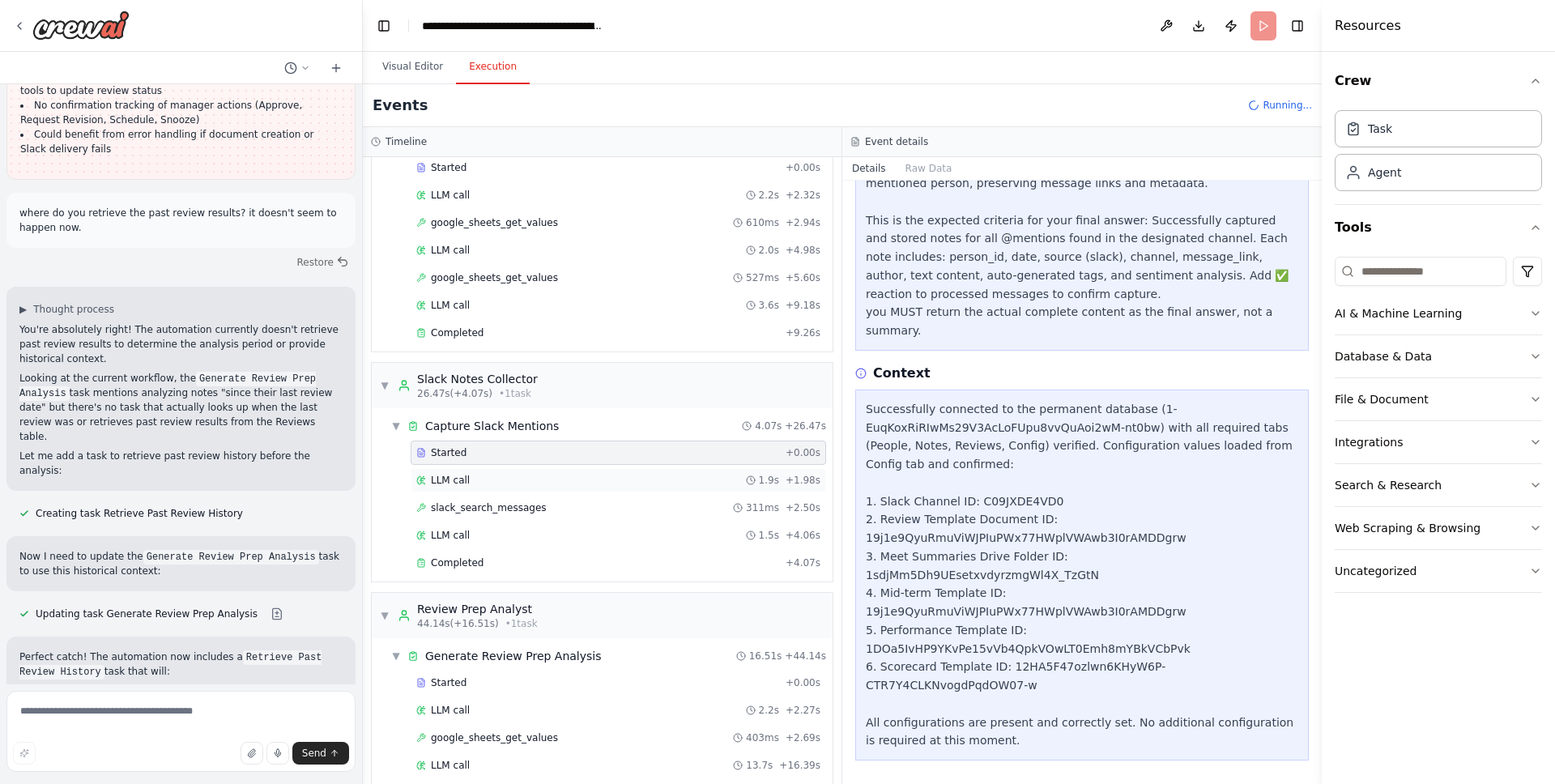
click at [538, 476] on div "LLM call 1.9s + 1.98s" at bounding box center [618, 481] width 404 height 13
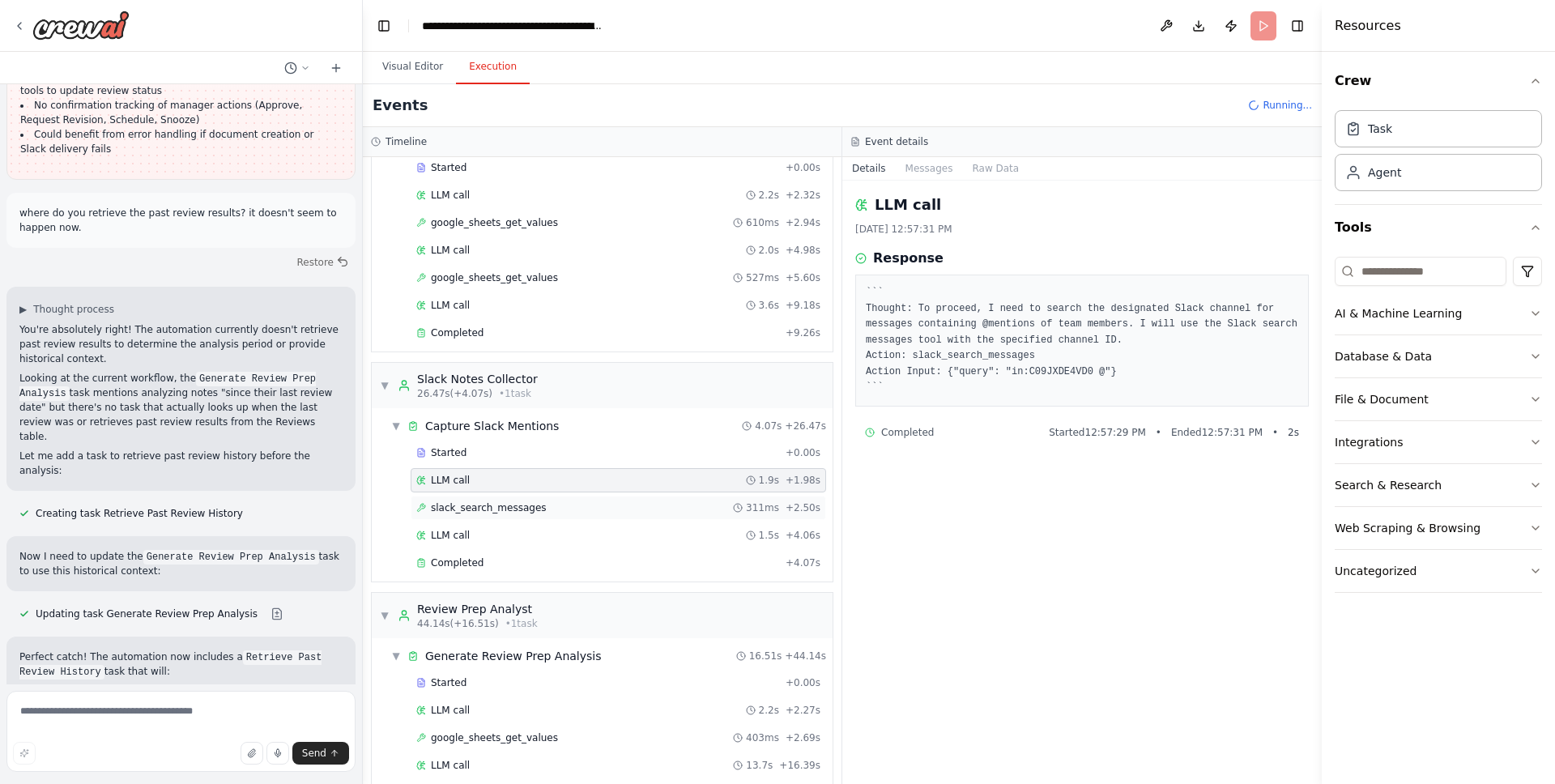
click at [561, 503] on div "slack_search_messages 311ms + 2.50s" at bounding box center [618, 508] width 404 height 13
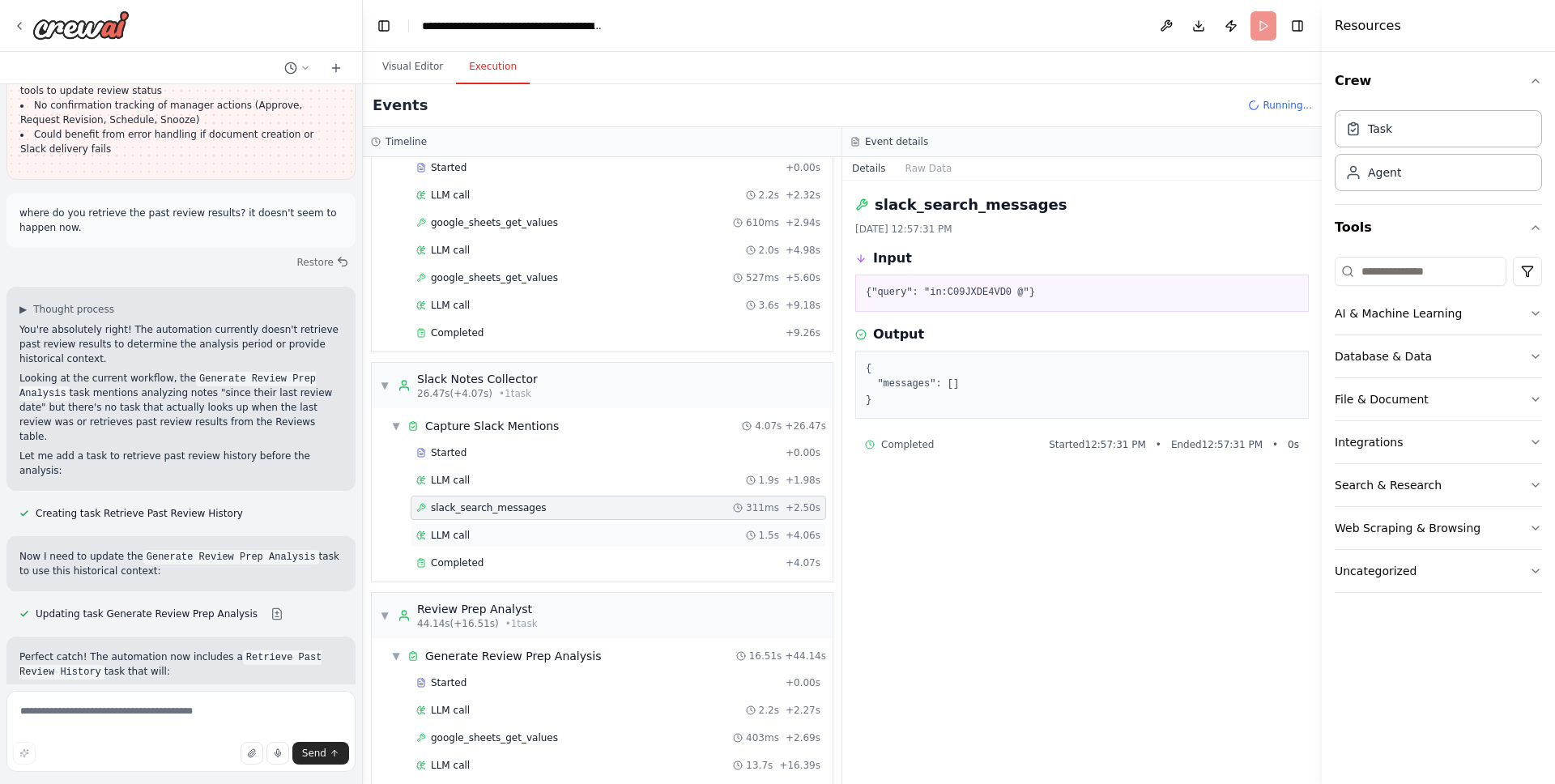
click at [559, 542] on div "LLM call 1.5s + 4.06s" at bounding box center [618, 535] width 416 height 24
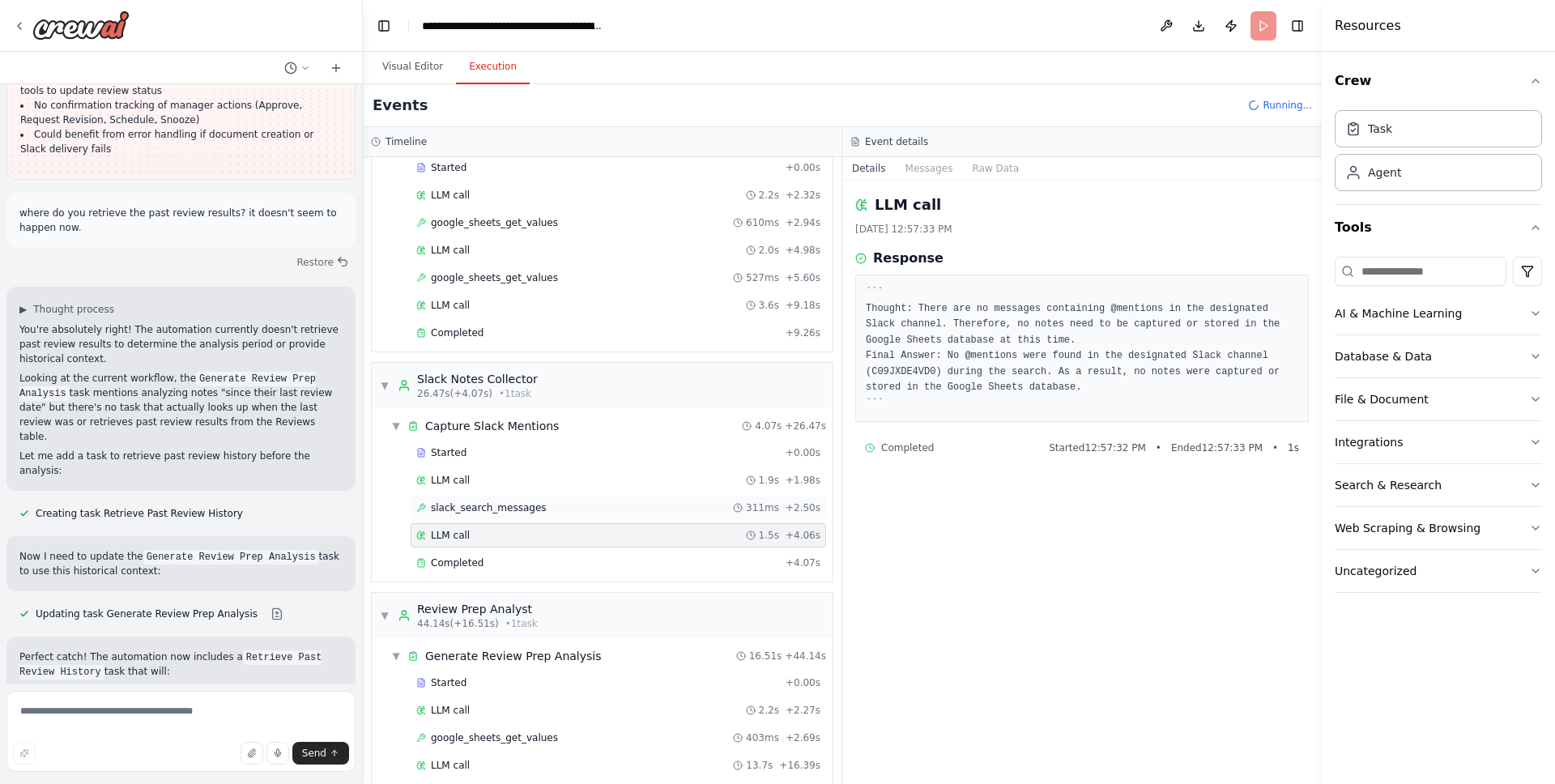
click at [566, 512] on div "slack_search_messages 311ms + 2.50s" at bounding box center [618, 508] width 404 height 13
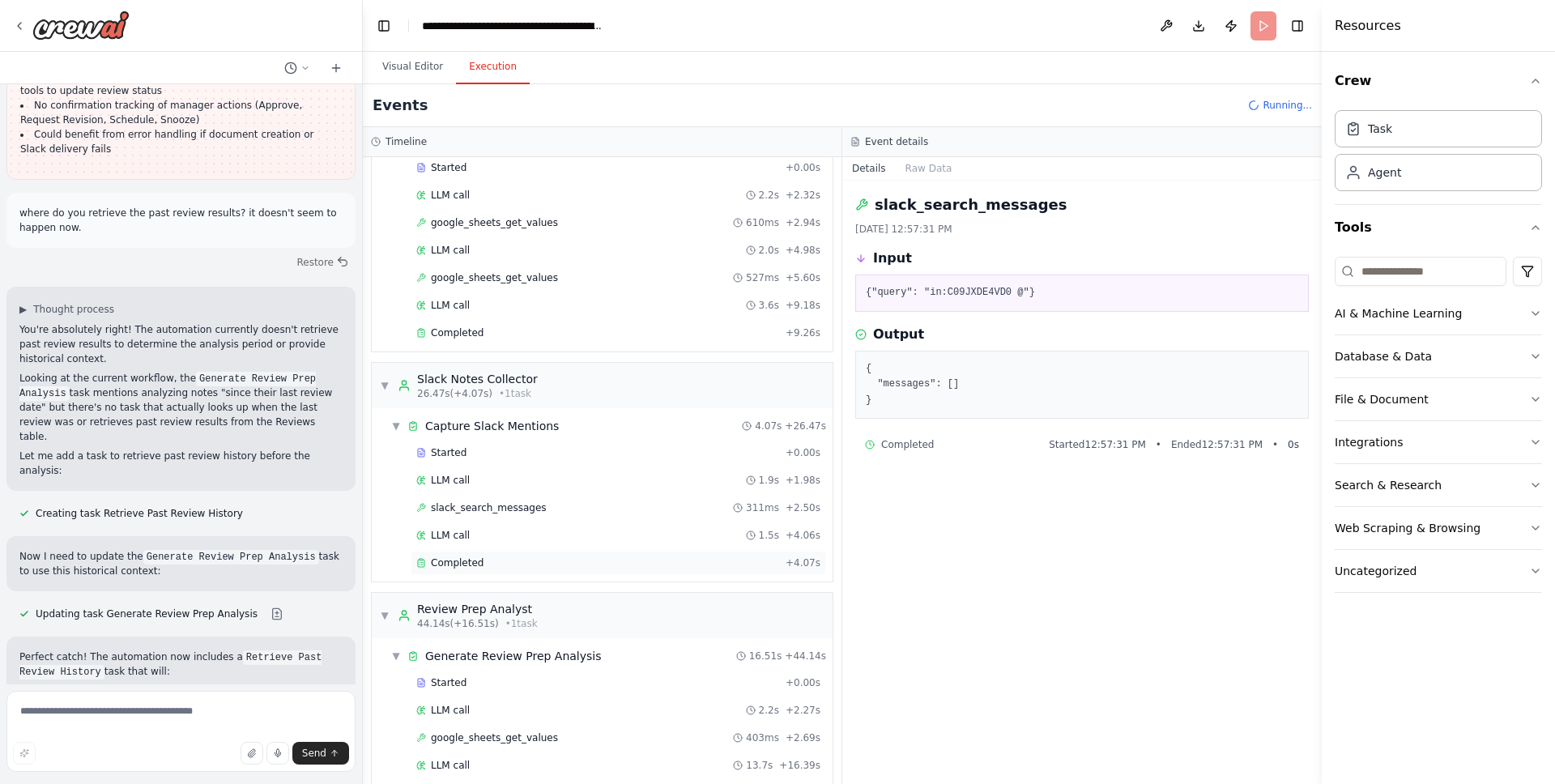
click at [509, 559] on div "Completed" at bounding box center [598, 563] width 363 height 13
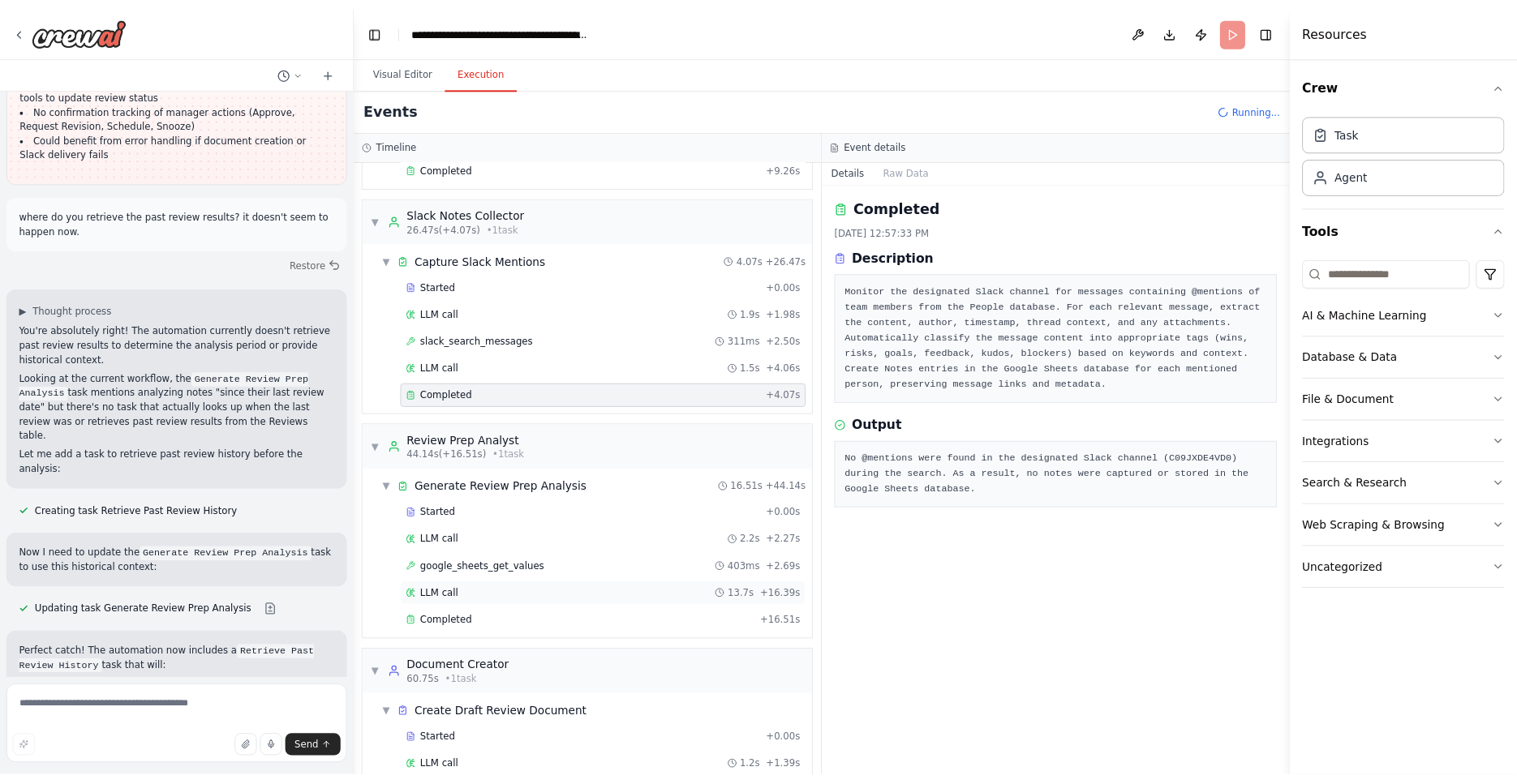
scroll to position [822, 0]
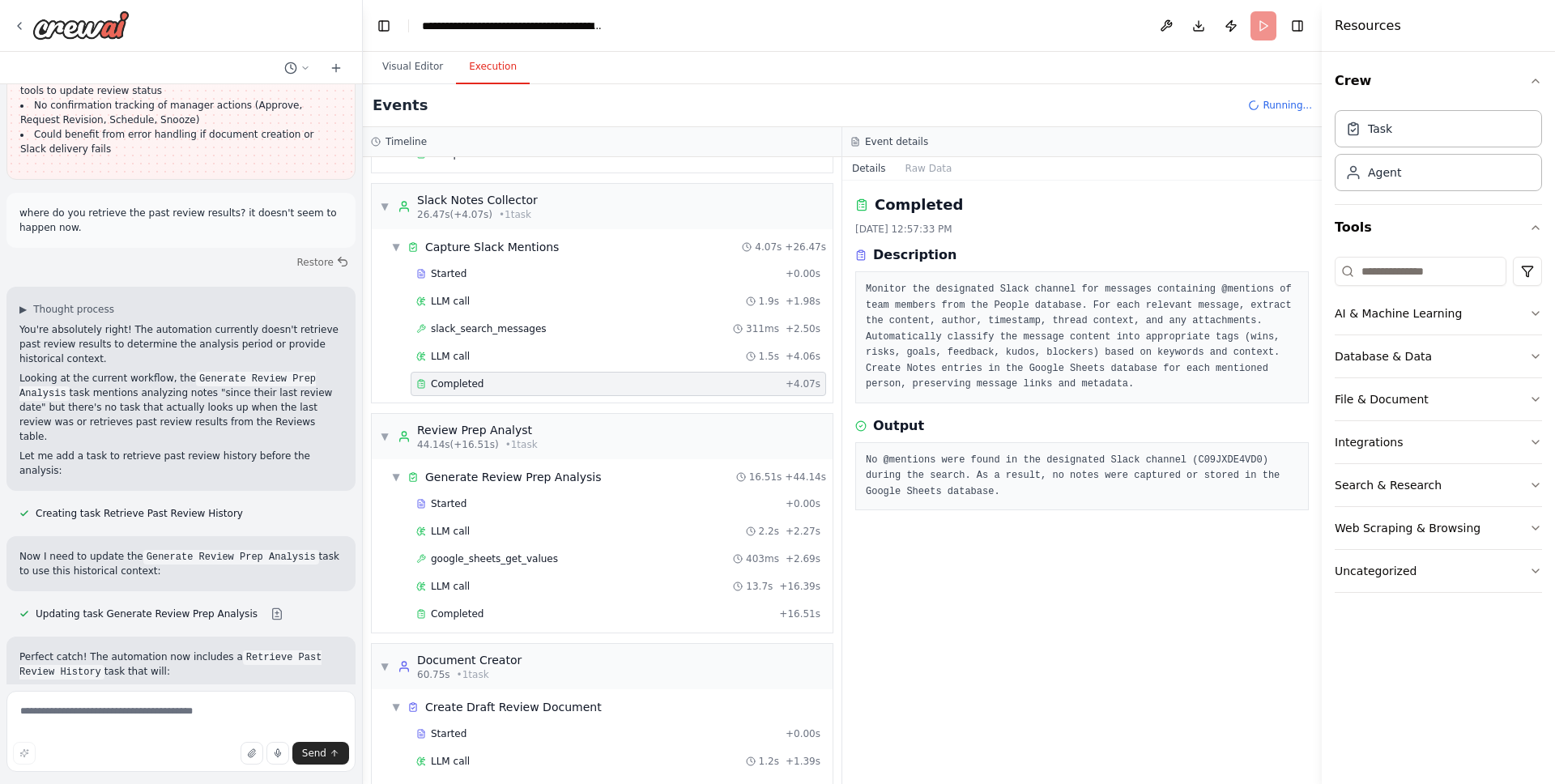
click at [504, 517] on div "Started + 0.00s LLM call 2.2s + 2.27s google_sheets_get_values 403ms + 2.69s LL…" at bounding box center [609, 560] width 448 height 138
click at [507, 513] on div "Started + 0.00s" at bounding box center [618, 503] width 416 height 24
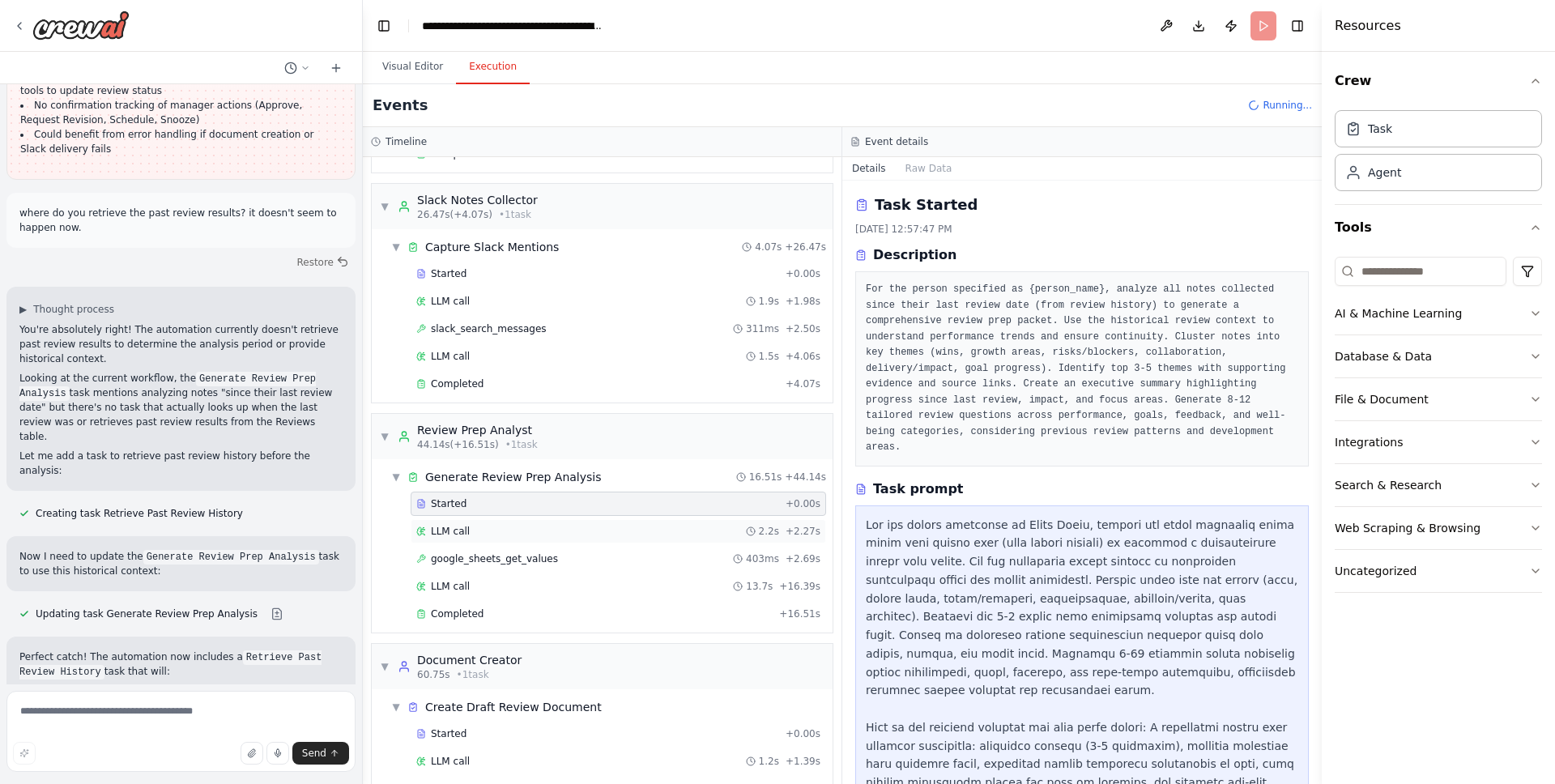
click at [493, 536] on div "LLM call 2.2s + 2.27s" at bounding box center [618, 532] width 404 height 13
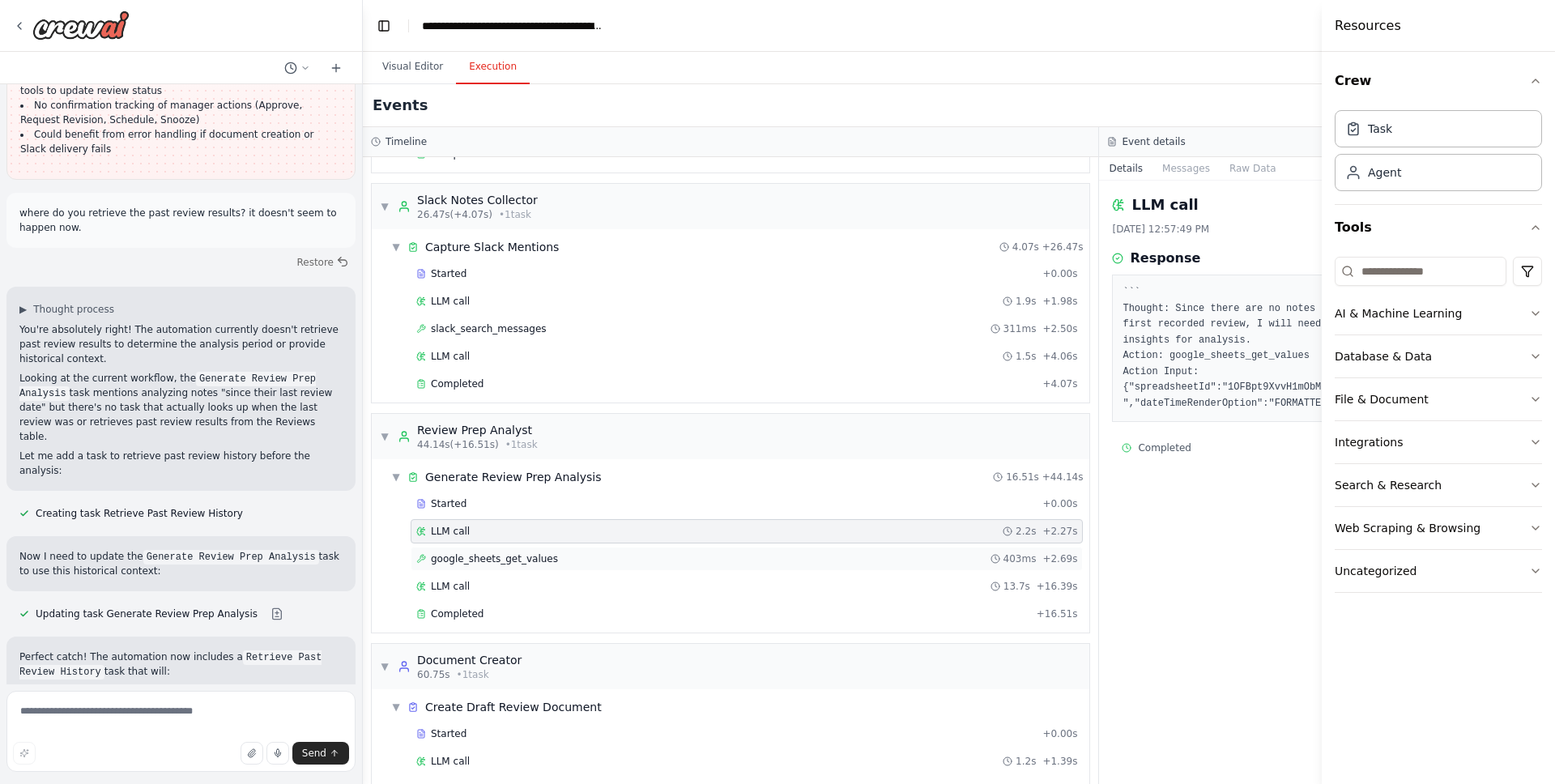
click at [497, 552] on span "google_sheets_get_values" at bounding box center [494, 559] width 127 height 13
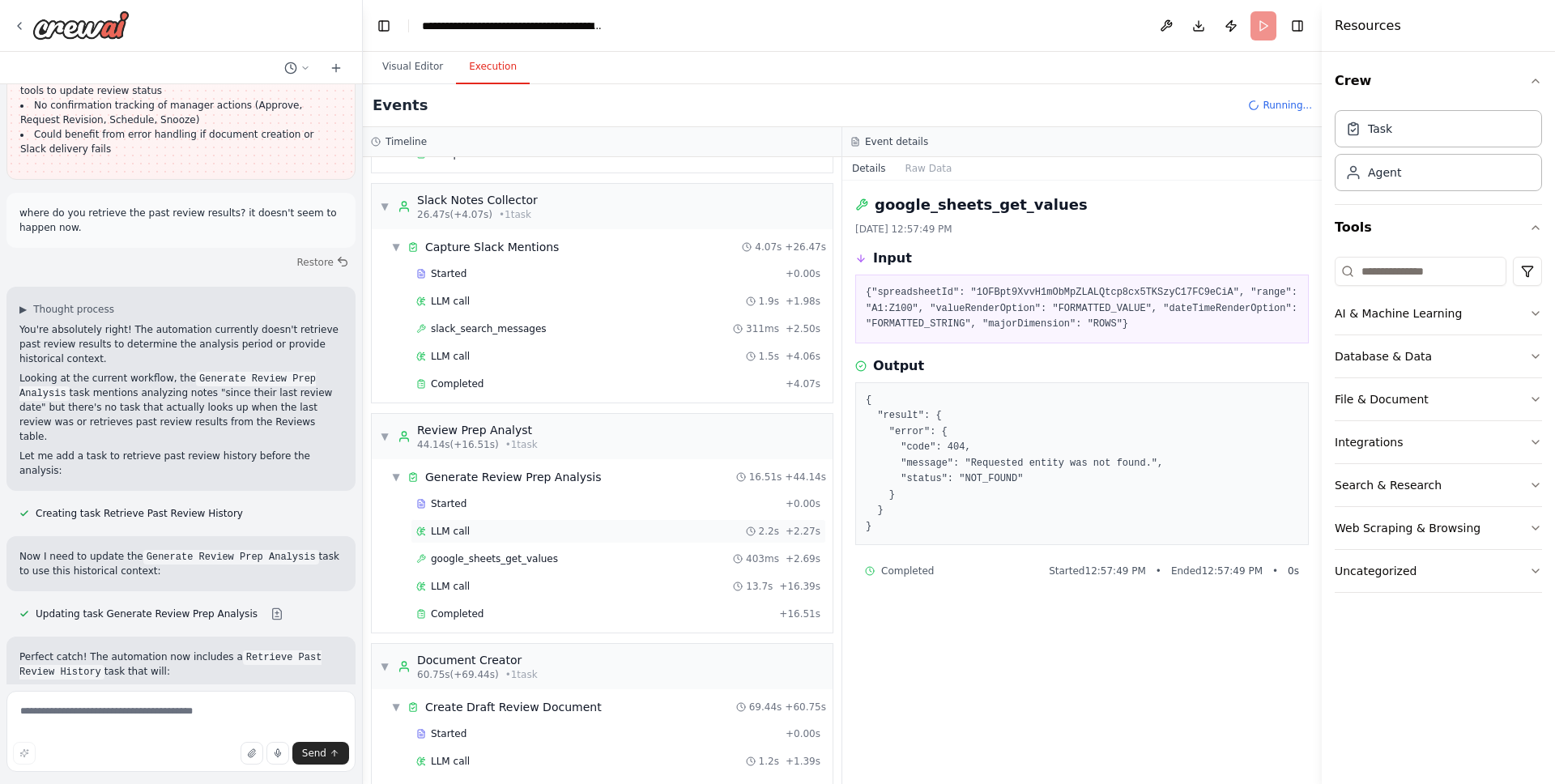
click at [522, 536] on div "LLM call 2.2s + 2.27s" at bounding box center [618, 532] width 404 height 13
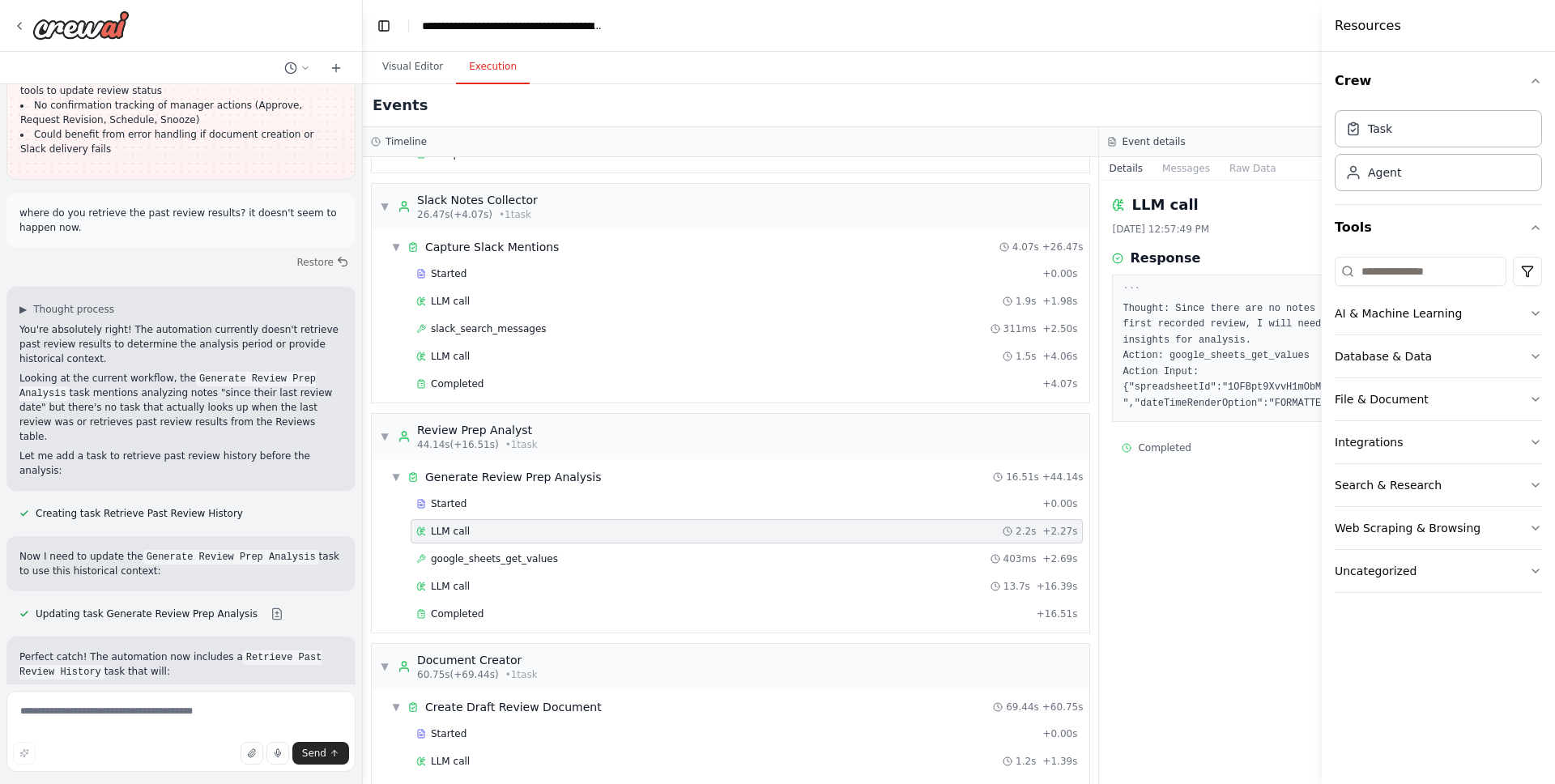
click at [1196, 521] on div "LLM call 10/6/2025, 12:57:49 PM Response ``` Thought: Since there are no notes …" at bounding box center [1467, 482] width 737 height 603
click at [1531, 72] on button "Crew" at bounding box center [1439, 81] width 207 height 45
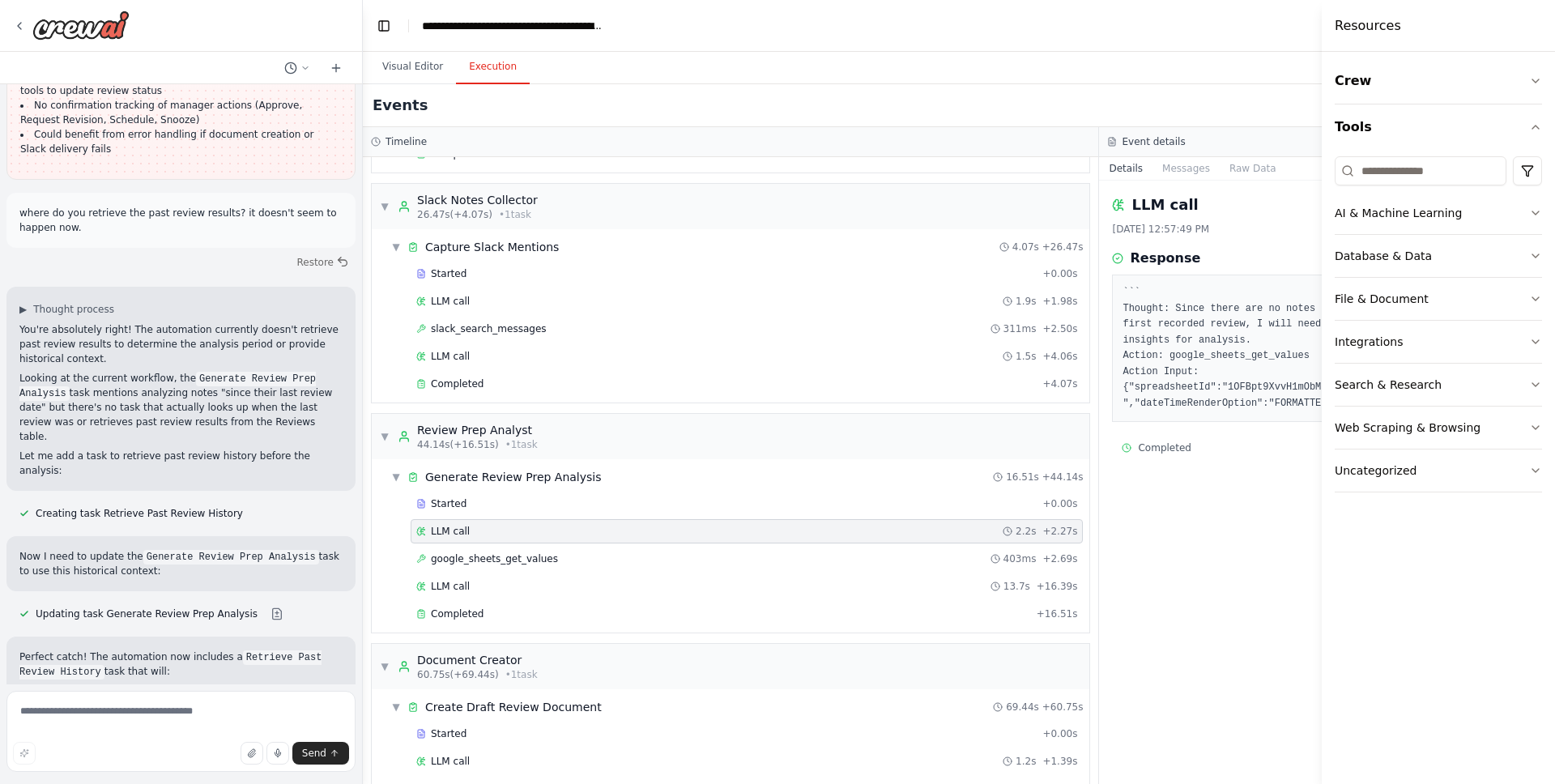
click at [1438, 15] on div "Resources" at bounding box center [1438, 26] width 233 height 52
click at [1180, 502] on div "LLM call 10/6/2025, 12:57:49 PM Response ``` Thought: Since there are no notes …" at bounding box center [1467, 482] width 737 height 603
click at [1408, 754] on div "Crew Tools AI & Machine Learning Database & Data File & Document Integrations S…" at bounding box center [1438, 418] width 233 height 732
click at [1201, 671] on div "LLM call 10/6/2025, 12:57:49 PM Response ``` Thought: Since there are no notes …" at bounding box center [1467, 482] width 737 height 603
click at [1181, 364] on pre "``` Thought: Since there are no notes or meeting summaries available in the spe…" at bounding box center [1467, 348] width 689 height 126
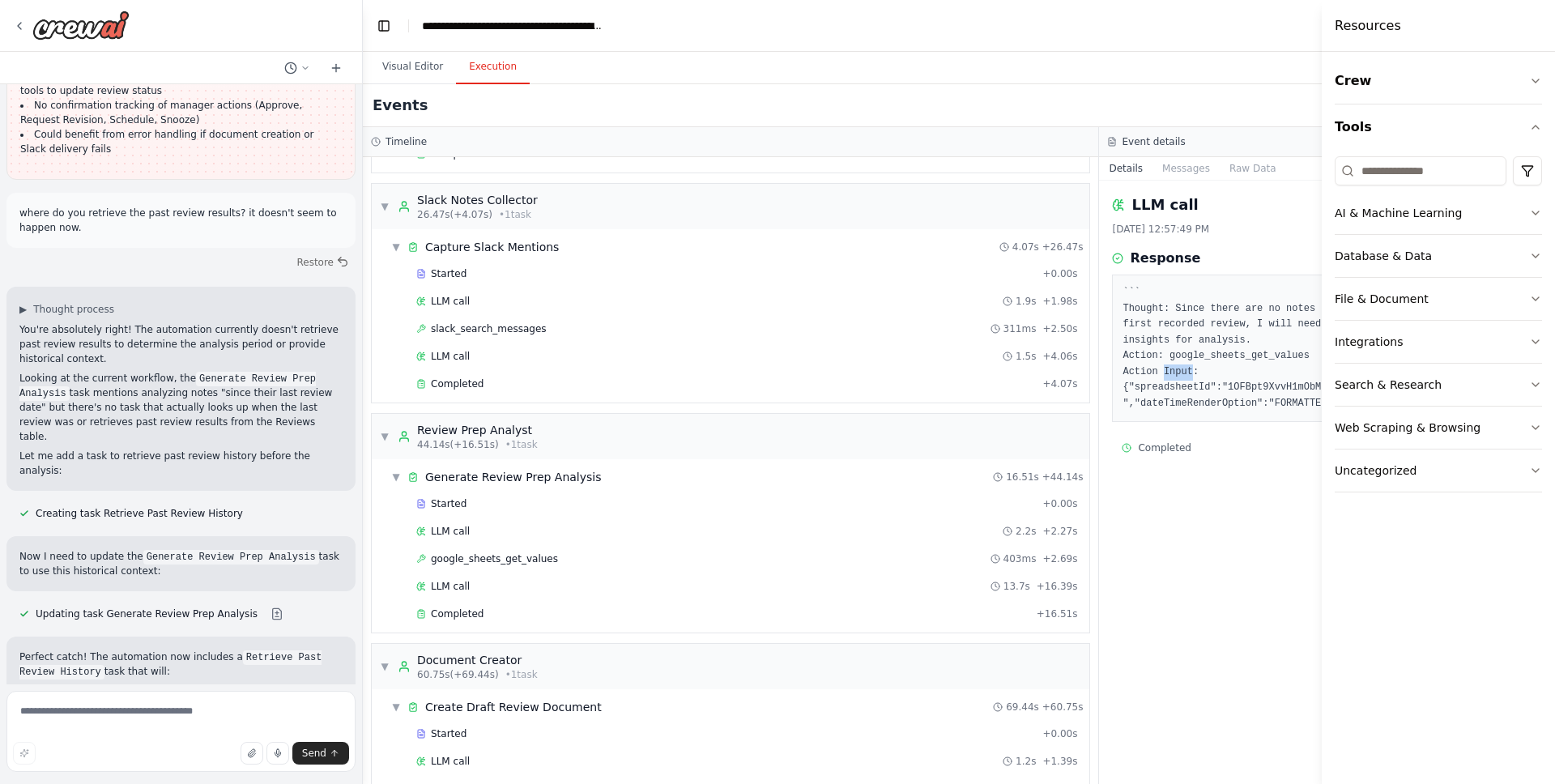
click at [1181, 364] on pre "``` Thought: Since there are no notes or meeting summaries available in the spe…" at bounding box center [1467, 348] width 689 height 126
click at [1188, 381] on pre "``` Thought: Since there are no notes or meeting summaries available in the spe…" at bounding box center [1467, 348] width 689 height 126
click at [1206, 350] on pre "``` Thought: Since there are no notes or meeting summaries available in the spe…" at bounding box center [1467, 348] width 689 height 126
click at [1197, 364] on pre "``` Thought: Since there are no notes or meeting summaries available in the spe…" at bounding box center [1467, 348] width 689 height 126
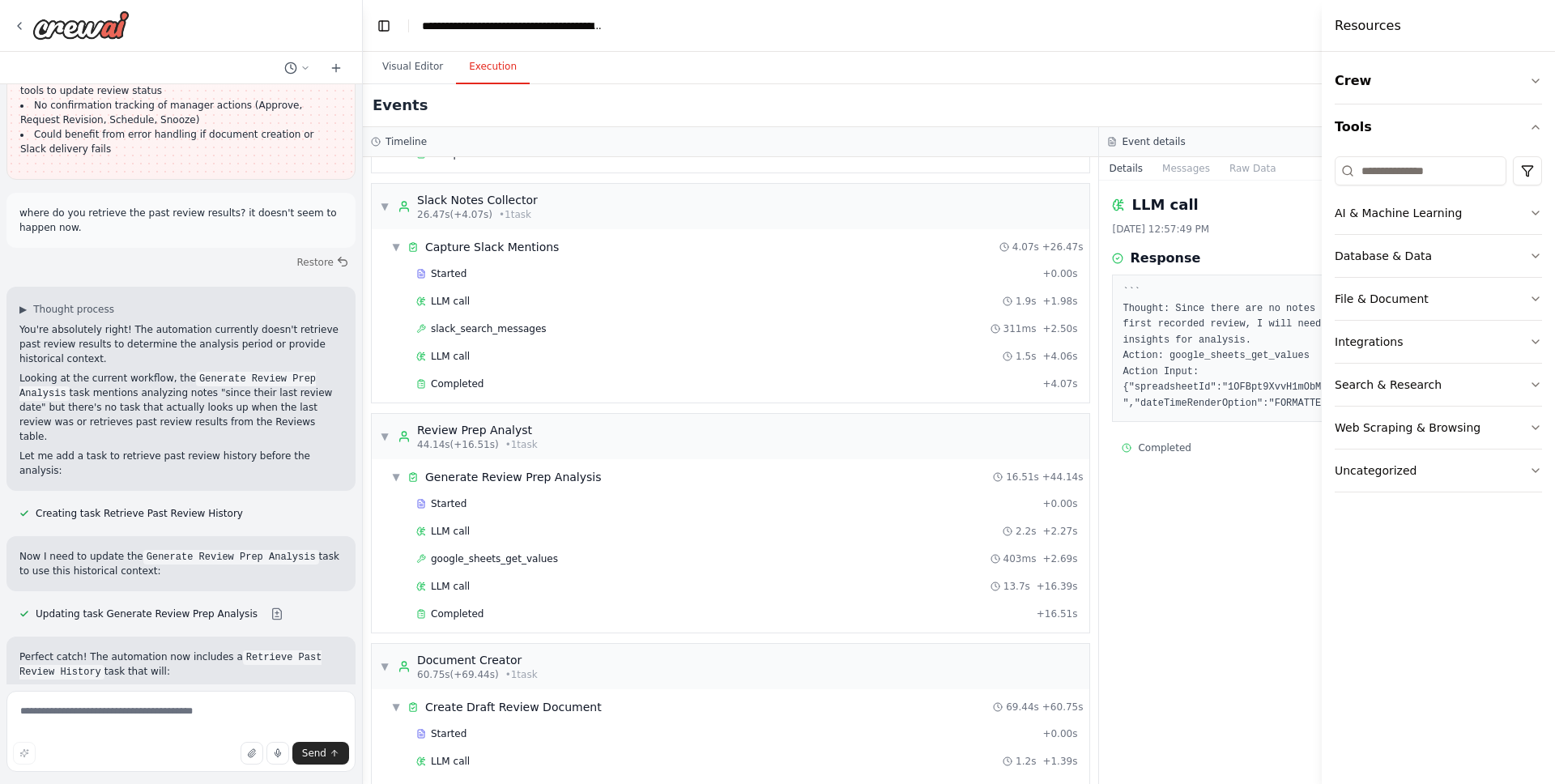
click at [1196, 365] on pre "``` Thought: Since there are no notes or meeting summaries available in the spe…" at bounding box center [1467, 348] width 689 height 126
click at [1196, 366] on pre "``` Thought: Since there are no notes or meeting summaries available in the spe…" at bounding box center [1467, 348] width 689 height 126
click at [1194, 389] on pre "``` Thought: Since there are no notes or meeting summaries available in the spe…" at bounding box center [1467, 348] width 689 height 126
click at [1541, 8] on div "Resources" at bounding box center [1438, 26] width 233 height 52
drag, startPoint x: 1527, startPoint y: 33, endPoint x: 1359, endPoint y: 42, distance: 168.2
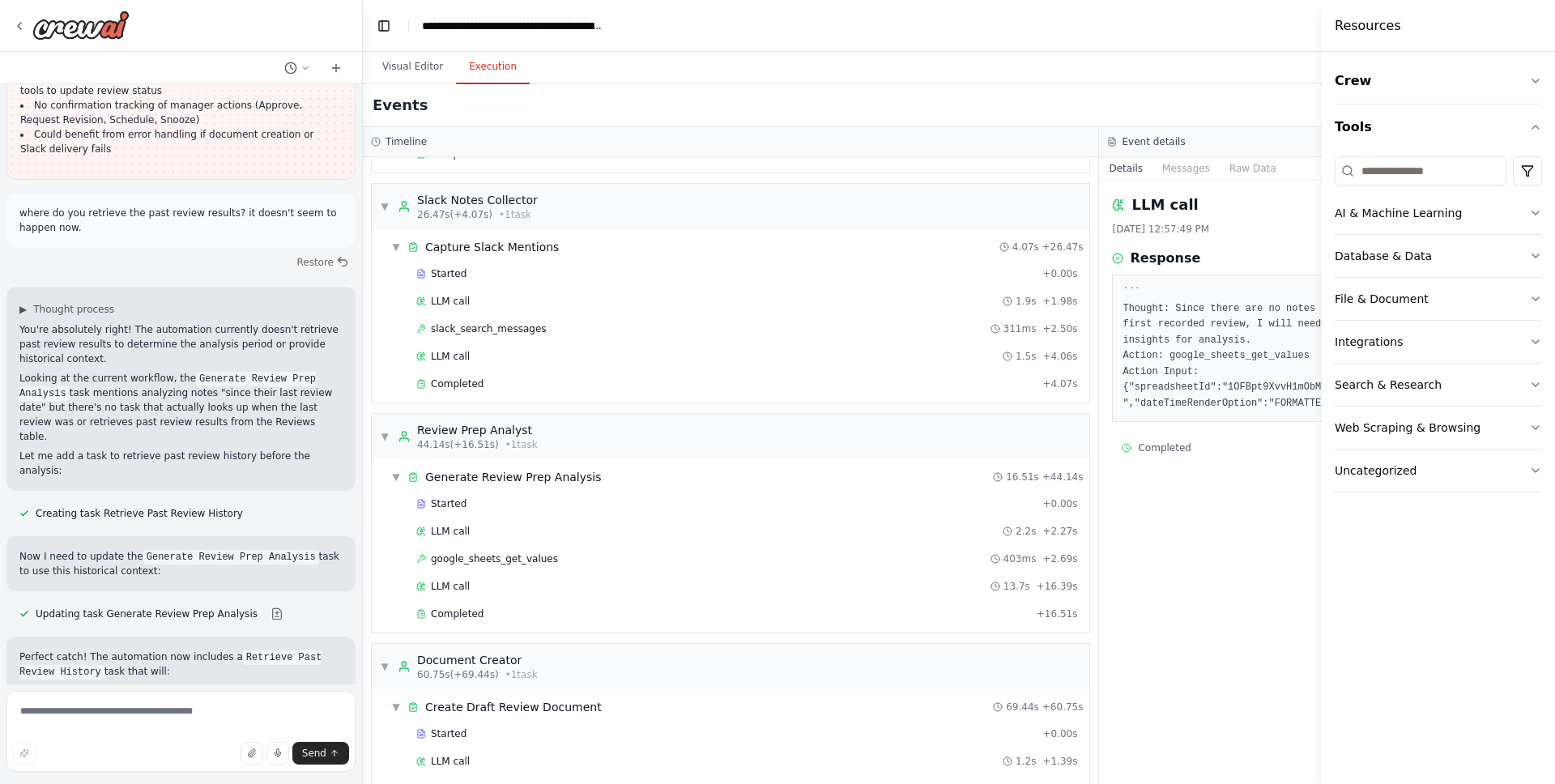
click at [1527, 33] on div "Resources" at bounding box center [1438, 26] width 233 height 52
click at [1295, 21] on header "**********" at bounding box center [1099, 26] width 1473 height 52
click at [1294, 22] on header "**********" at bounding box center [1099, 26] width 1473 height 52
click at [1304, 38] on header "**********" at bounding box center [1099, 26] width 1473 height 52
click at [1323, 37] on div at bounding box center [1325, 392] width 7 height 784
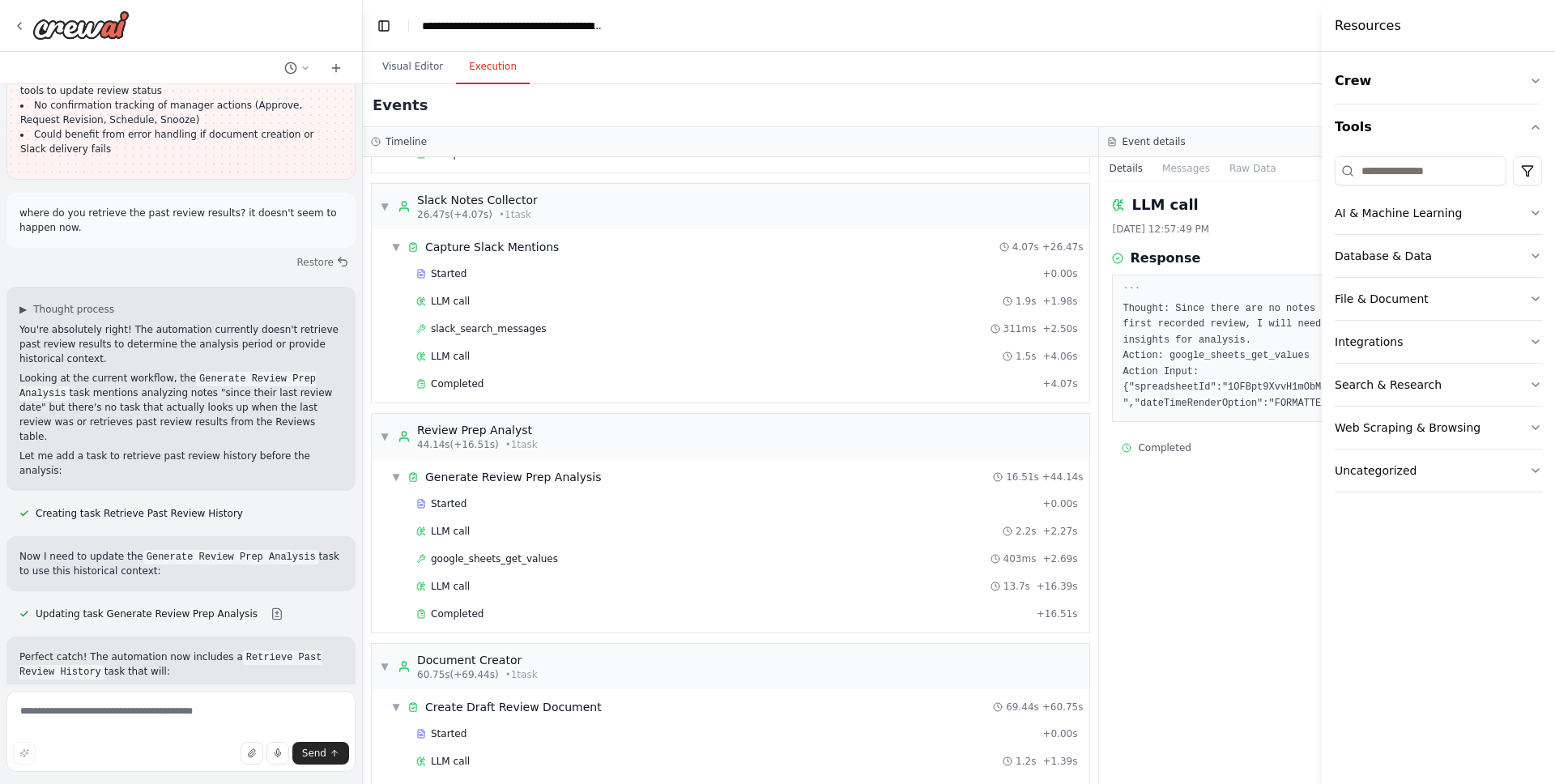
drag, startPoint x: 1301, startPoint y: 550, endPoint x: 1103, endPoint y: 537, distance: 198.4
click at [1160, 527] on div "LLM call 10/6/2025, 12:57:49 PM Response ``` Thought: Since there are no notes …" at bounding box center [1467, 482] width 737 height 603
click at [1103, 537] on div "LLM call 10/6/2025, 12:57:49 PM Response ``` Thought: Since there are no notes …" at bounding box center [1467, 482] width 737 height 603
click at [1357, 22] on h4 "Resources" at bounding box center [1368, 25] width 66 height 19
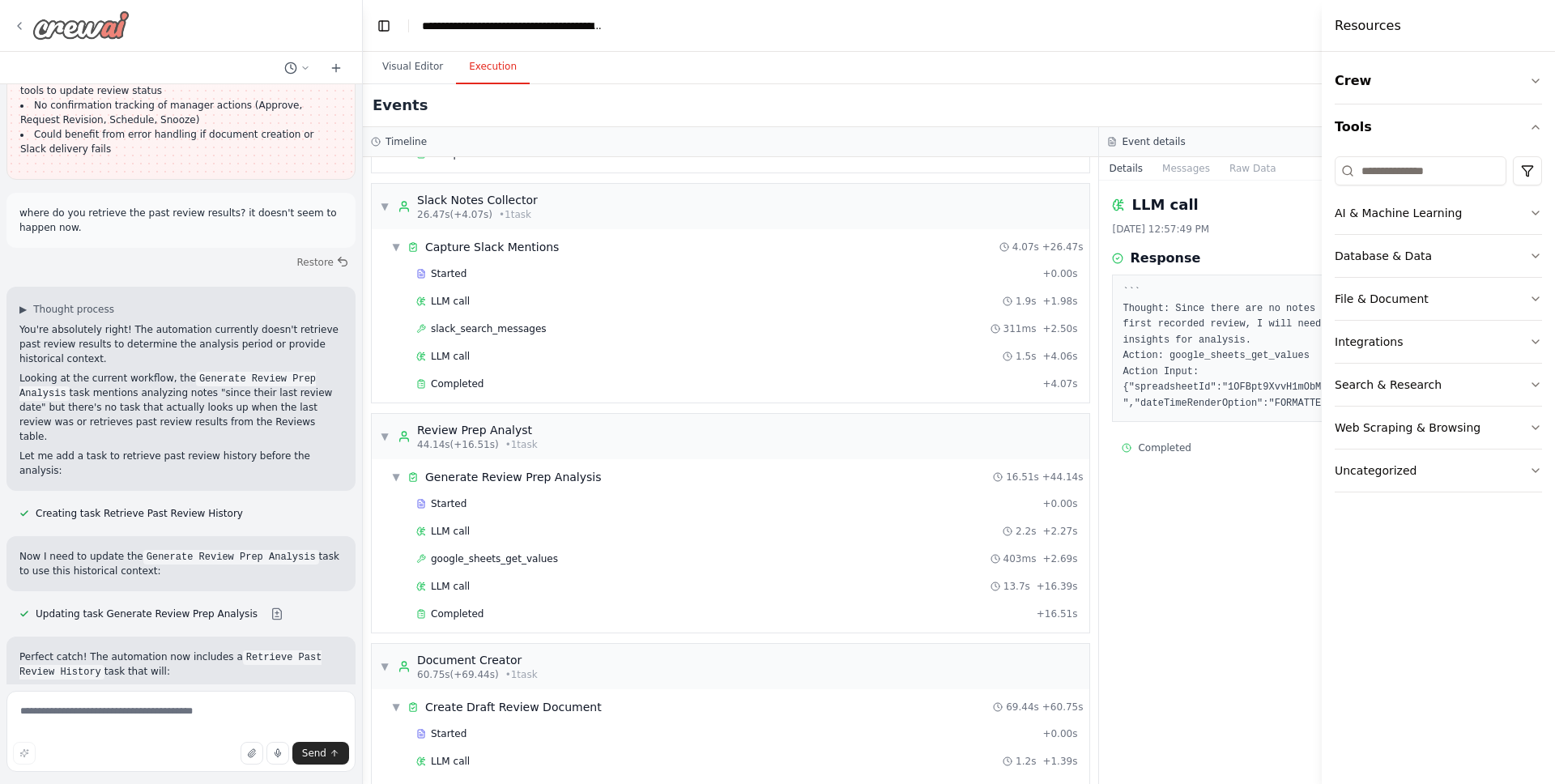
click at [21, 23] on icon at bounding box center [20, 26] width 13 height 13
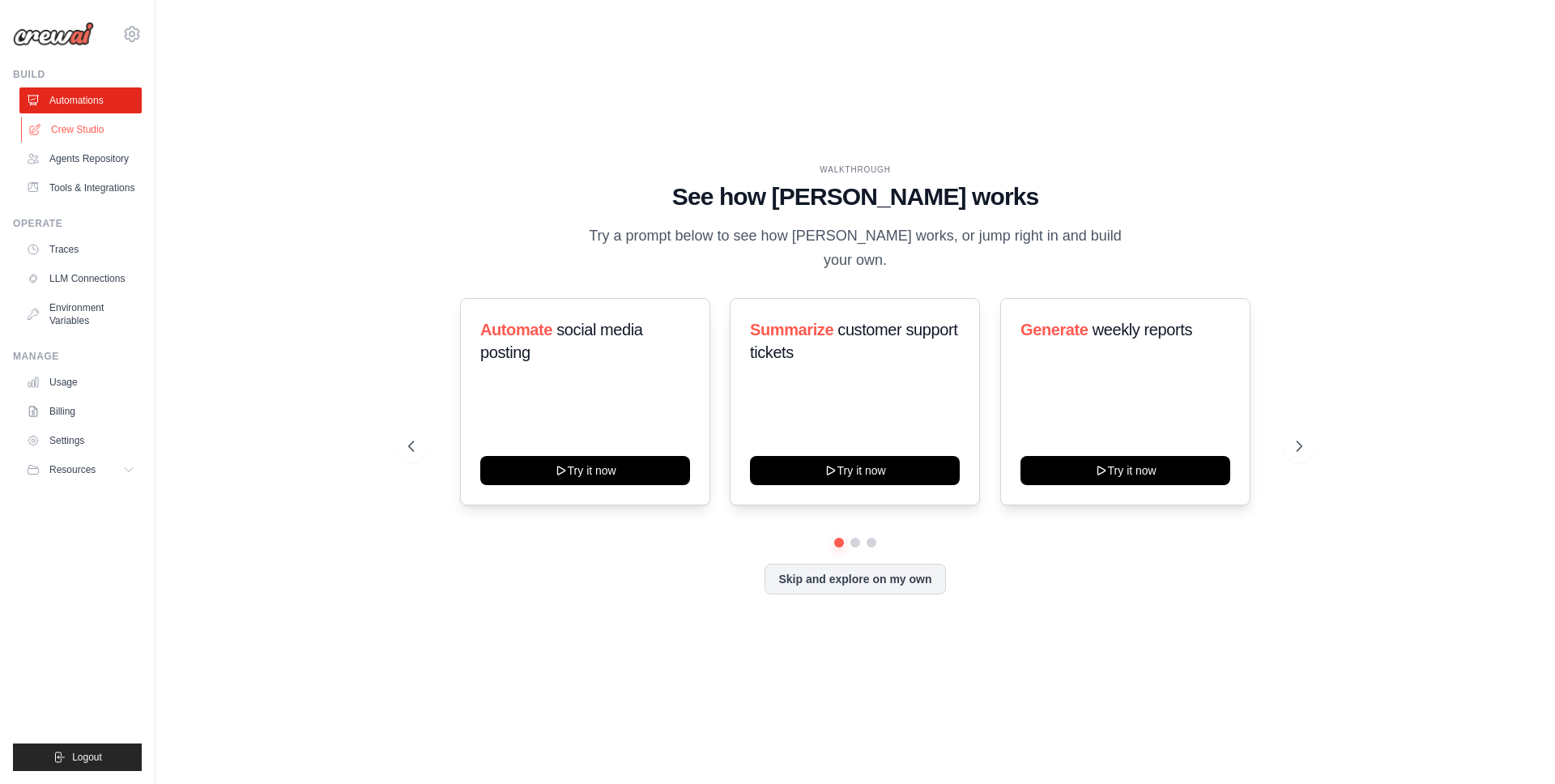
click at [84, 127] on link "Crew Studio" at bounding box center [82, 130] width 122 height 26
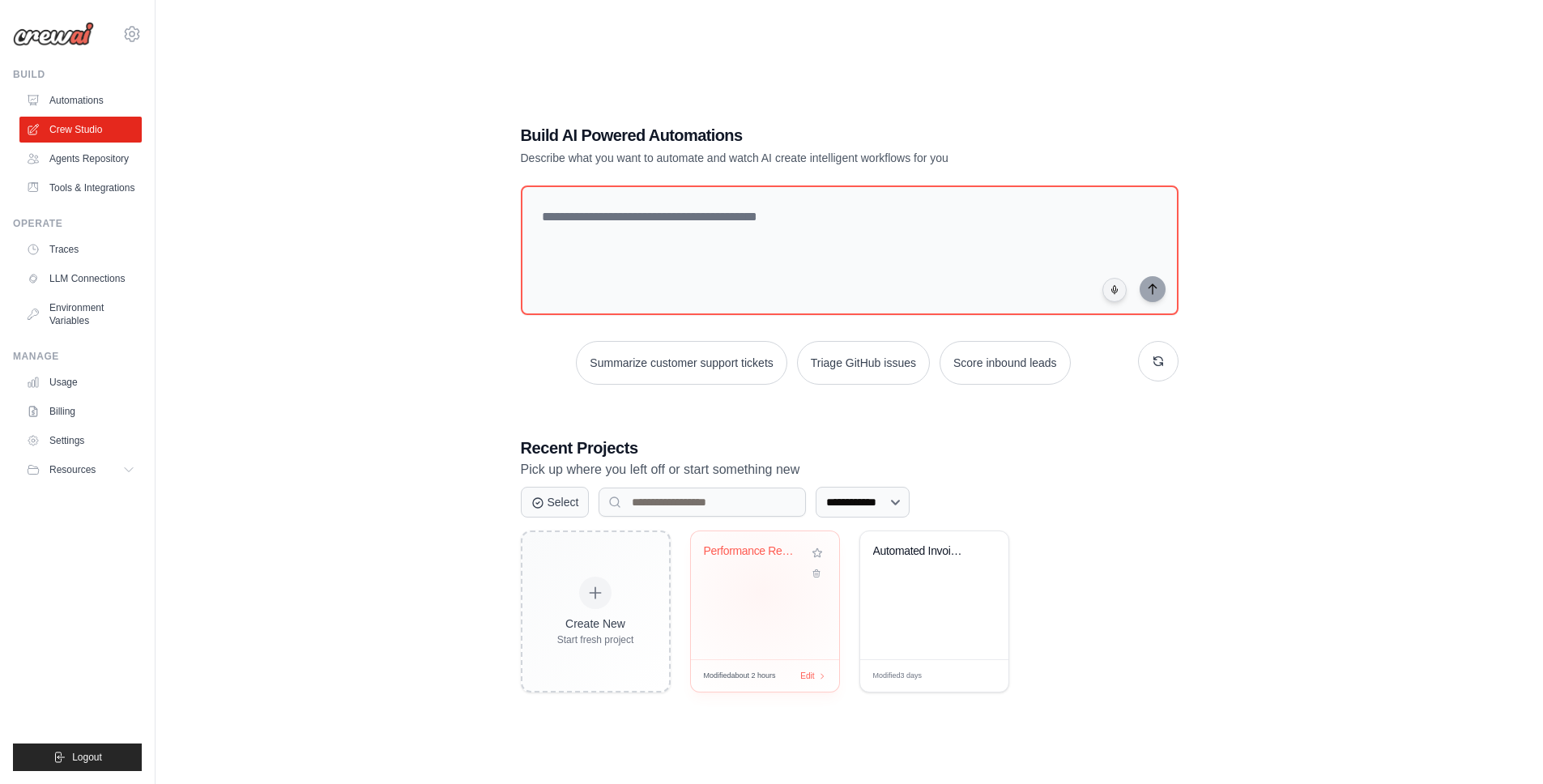
click at [761, 592] on div "Performance Review Assistant & Slac..." at bounding box center [764, 595] width 148 height 128
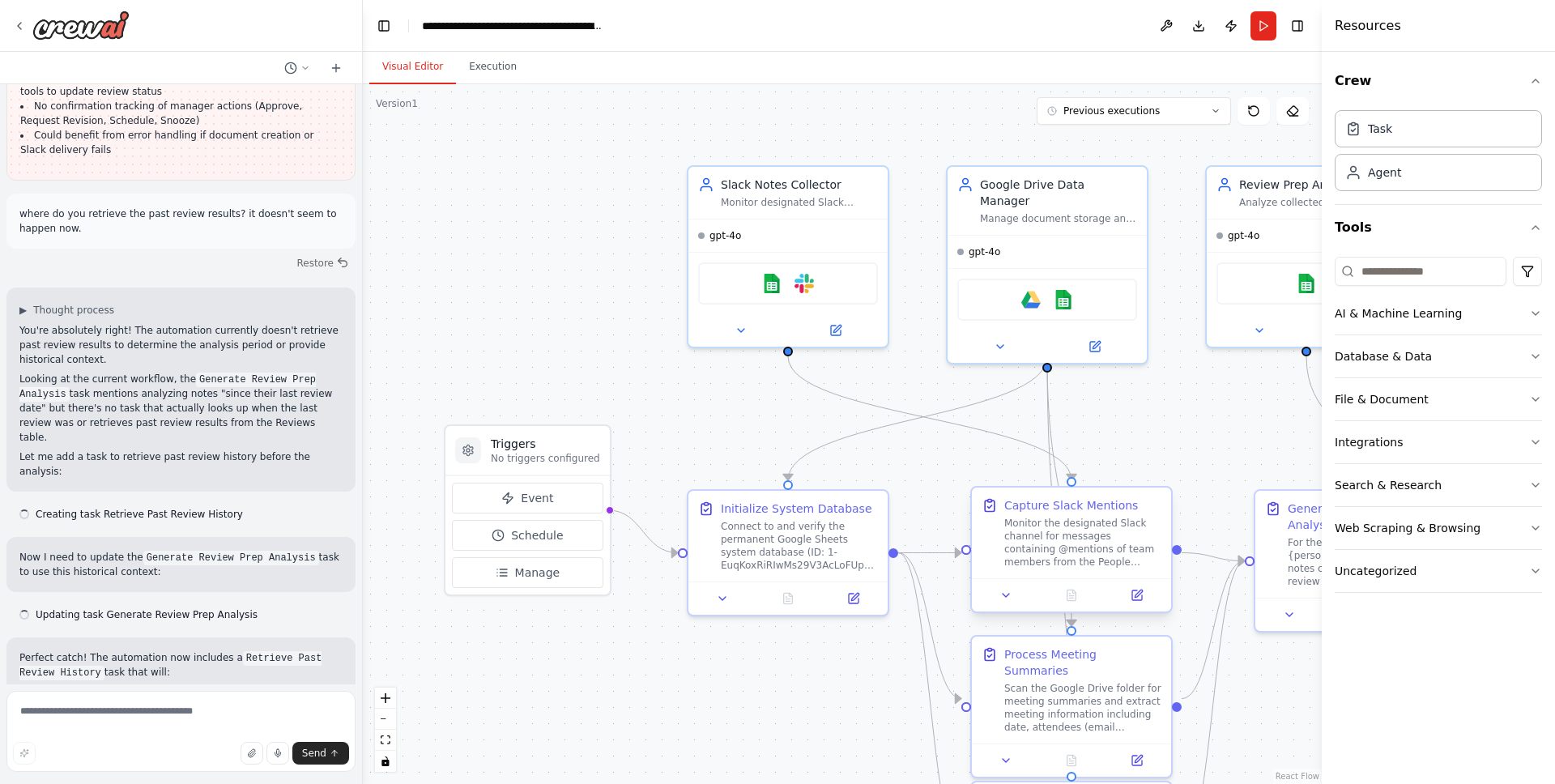
scroll to position [14793, 0]
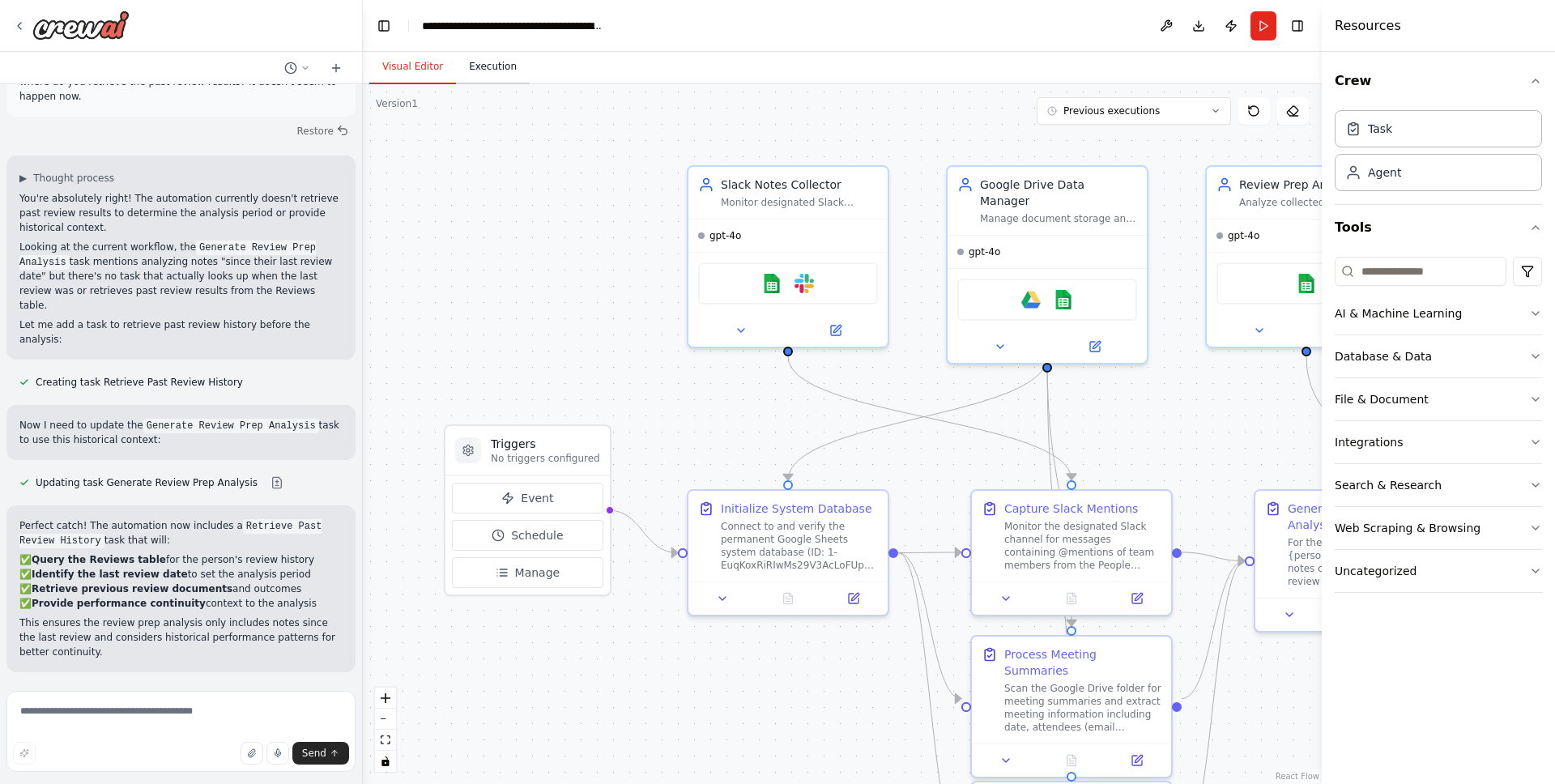
click at [498, 81] on button "Execution" at bounding box center [492, 67] width 74 height 34
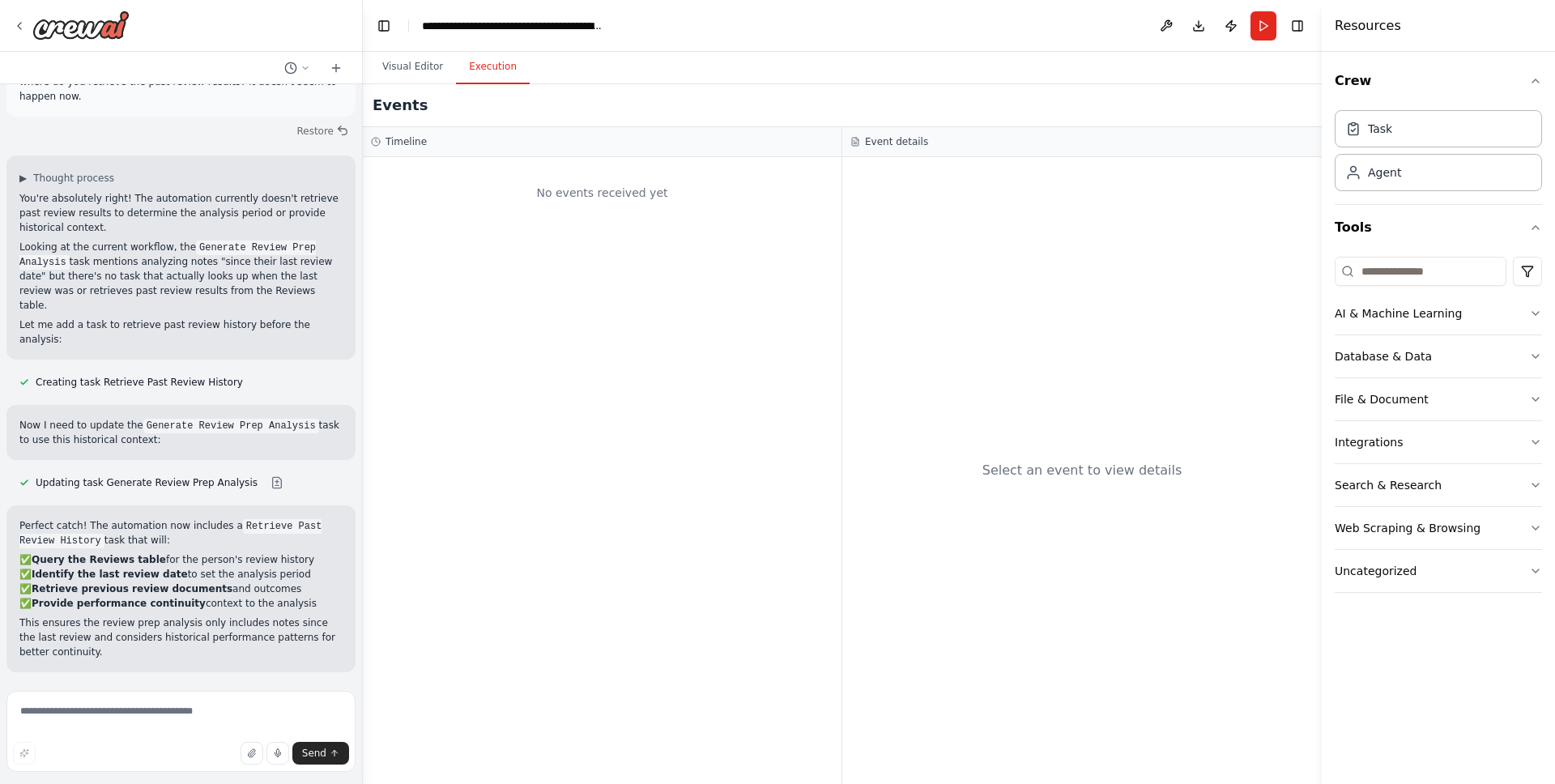
click at [548, 206] on div "No events received yet" at bounding box center [602, 193] width 462 height 55
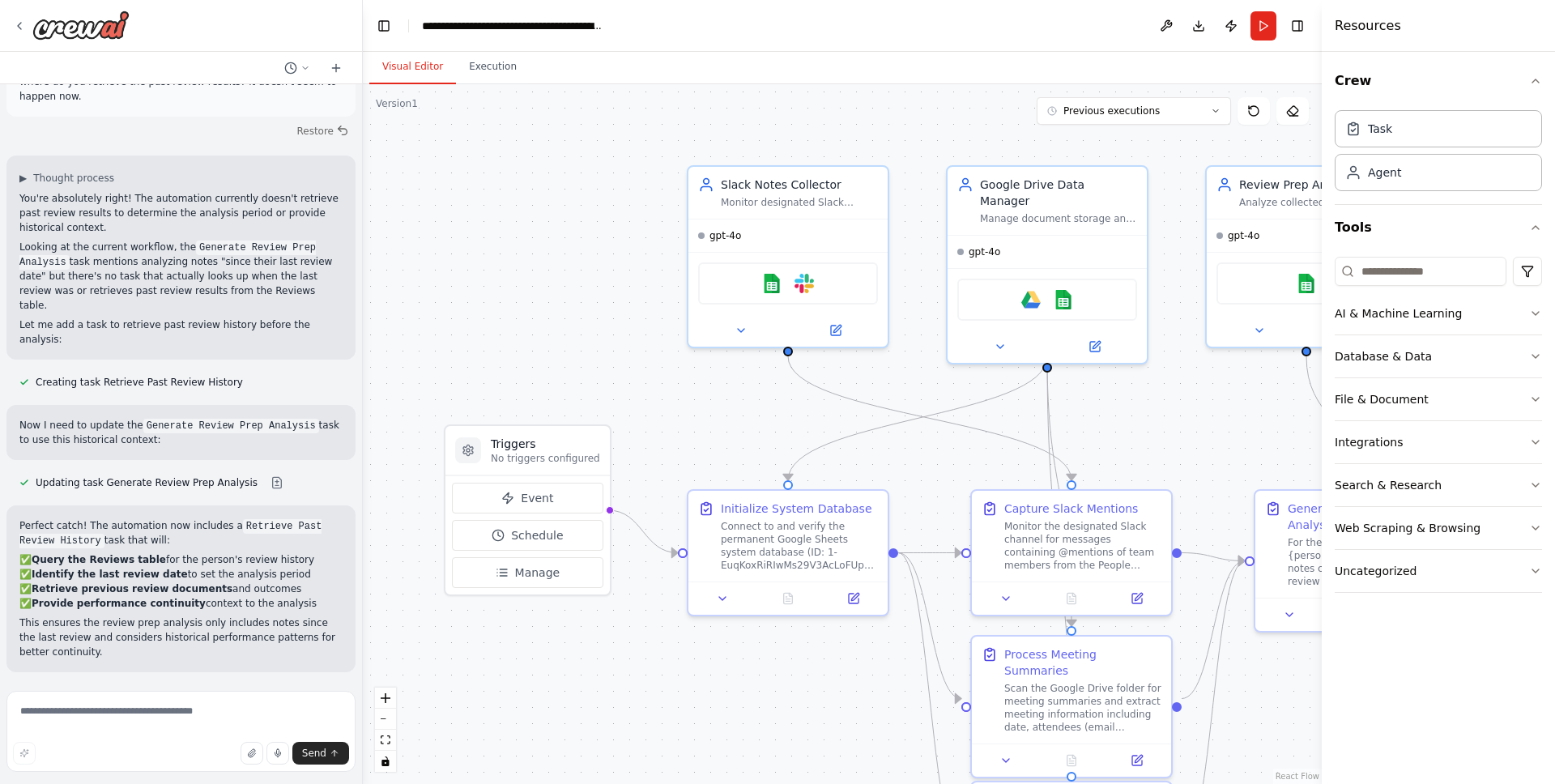
click at [416, 63] on button "Visual Editor" at bounding box center [413, 67] width 87 height 34
click at [171, 765] on button "Improve automation" at bounding box center [181, 777] width 324 height 26
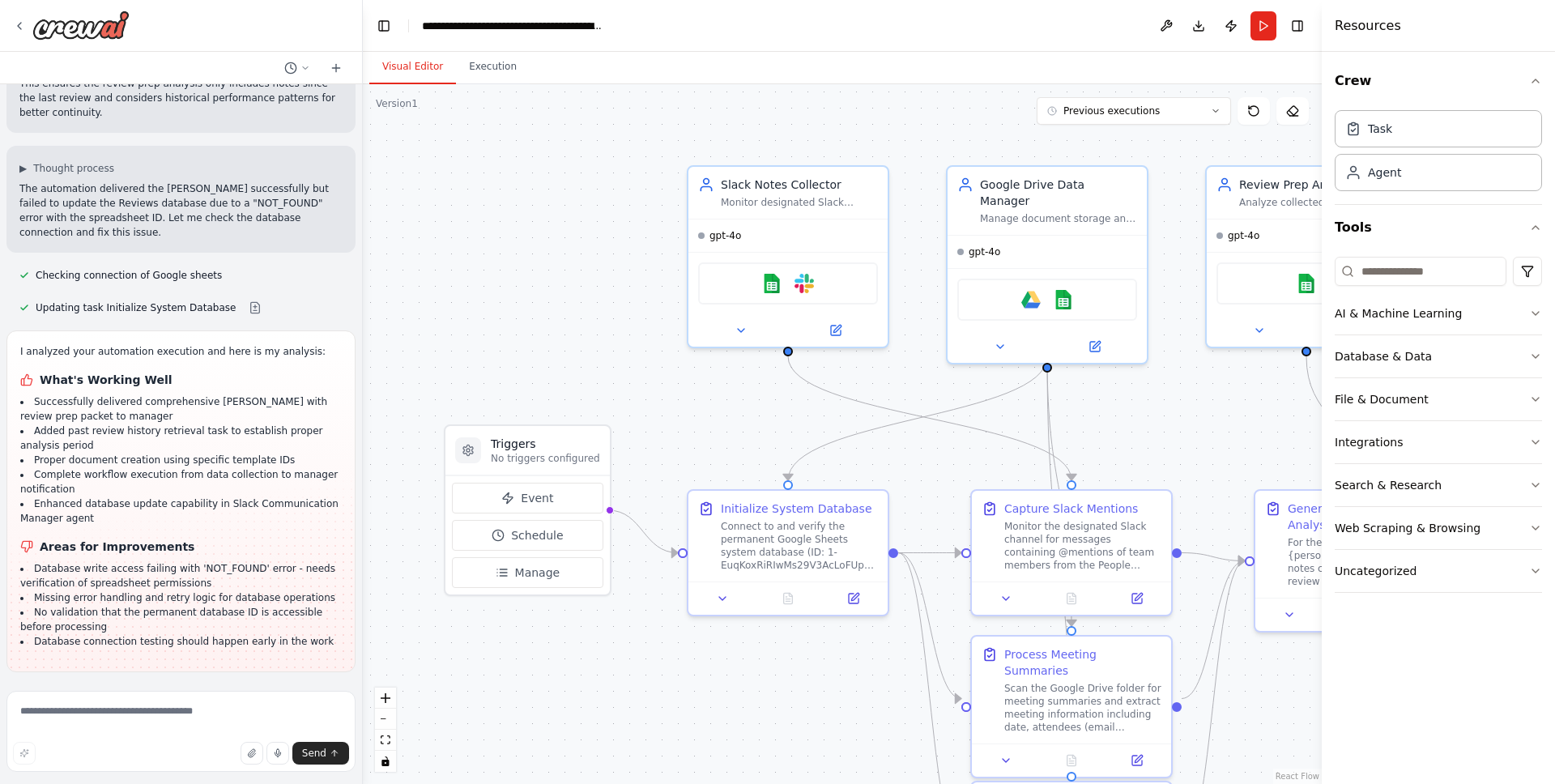
scroll to position [15347, 0]
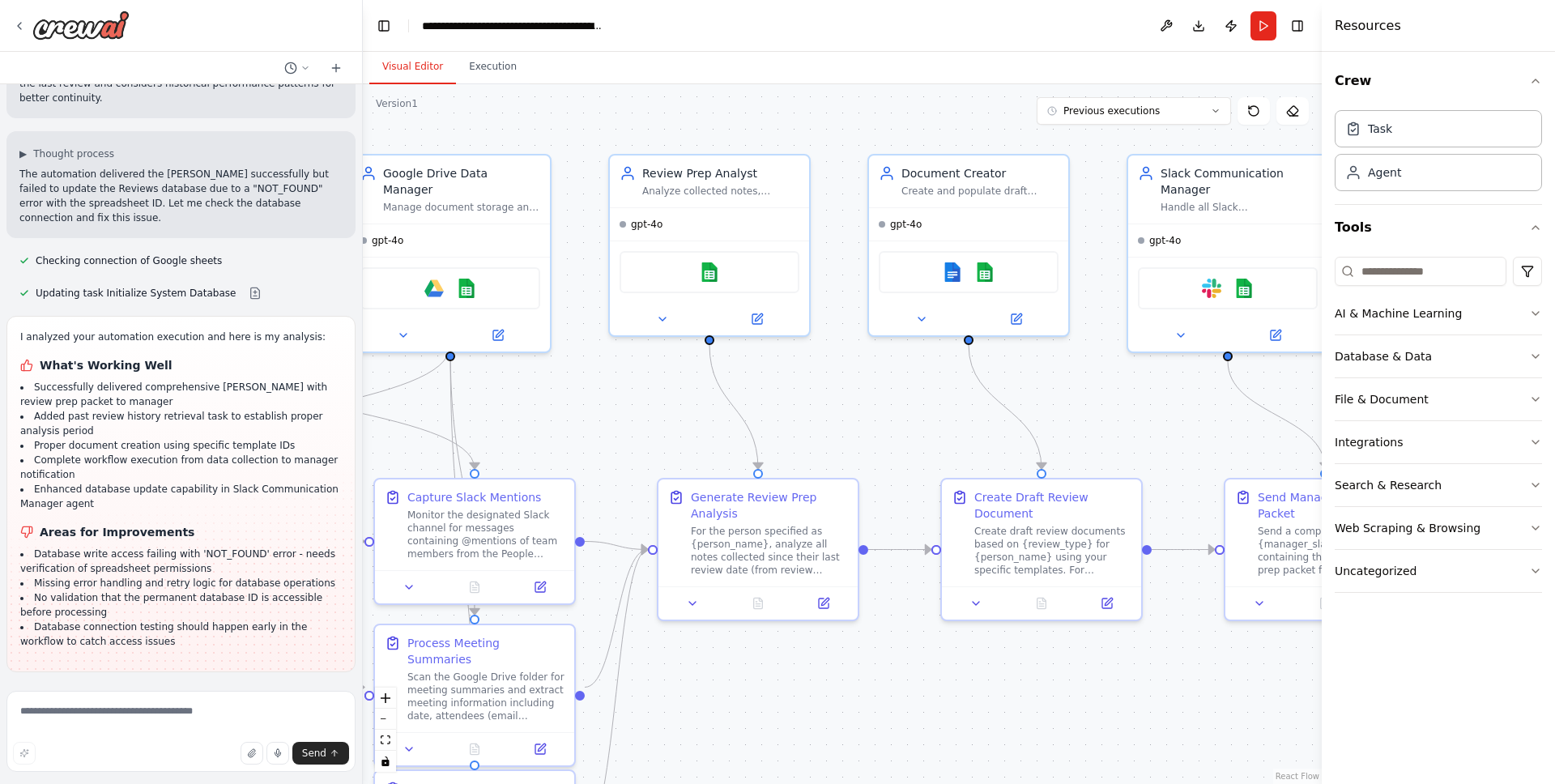
drag, startPoint x: 1168, startPoint y: 438, endPoint x: 664, endPoint y: 410, distance: 504.8
click at [570, 427] on div ".deletable-edge-delete-btn { width: 20px; height: 20px; border: 0px solid #ffff…" at bounding box center [842, 434] width 959 height 700
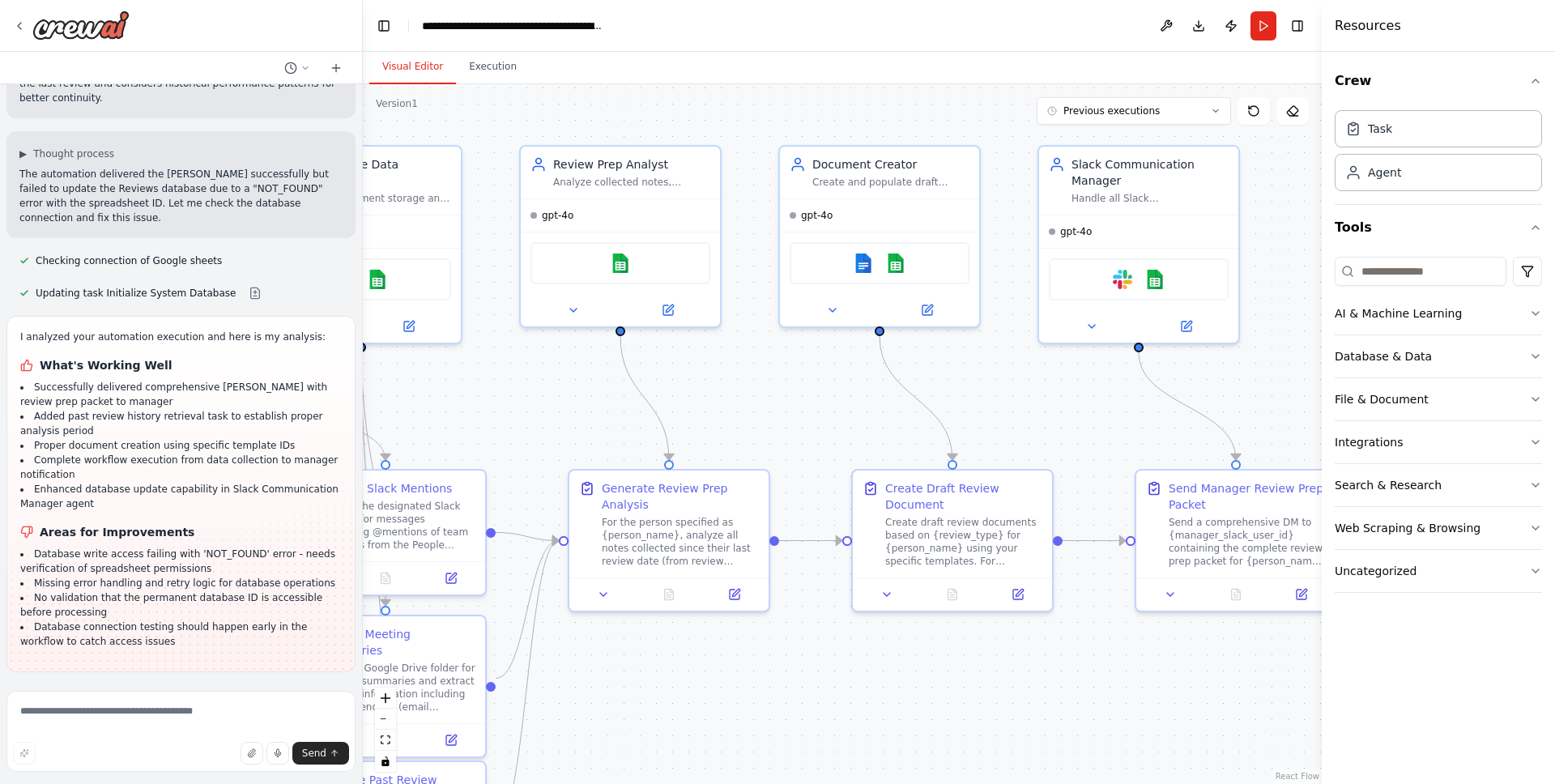
drag, startPoint x: 778, startPoint y: 405, endPoint x: 672, endPoint y: 396, distance: 106.4
click at [672, 396] on div ".deletable-edge-delete-btn { width: 20px; height: 20px; border: 0px solid #ffff…" at bounding box center [842, 434] width 959 height 700
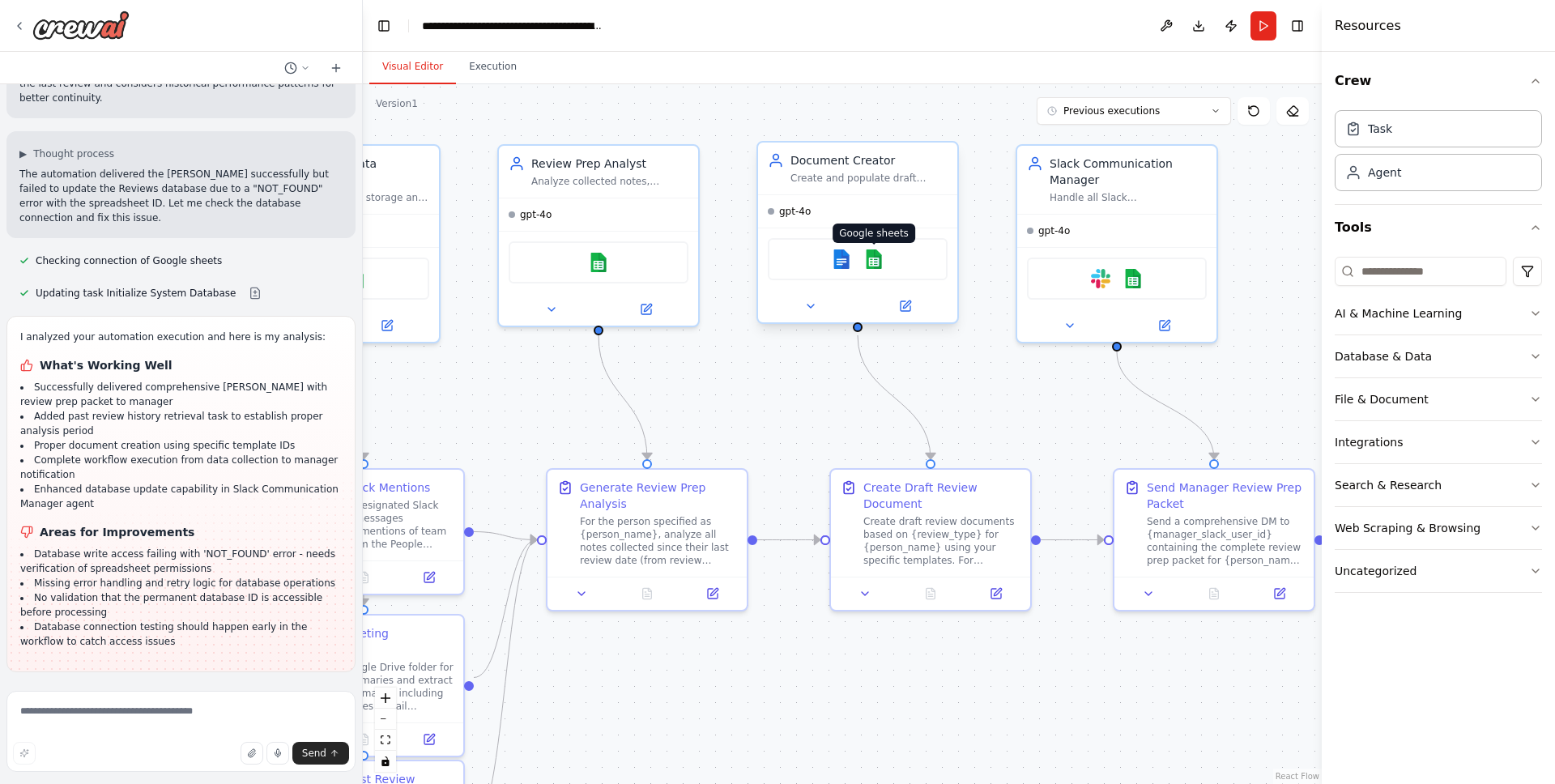
click at [865, 254] on img at bounding box center [874, 258] width 19 height 19
click at [870, 258] on img at bounding box center [874, 258] width 19 height 19
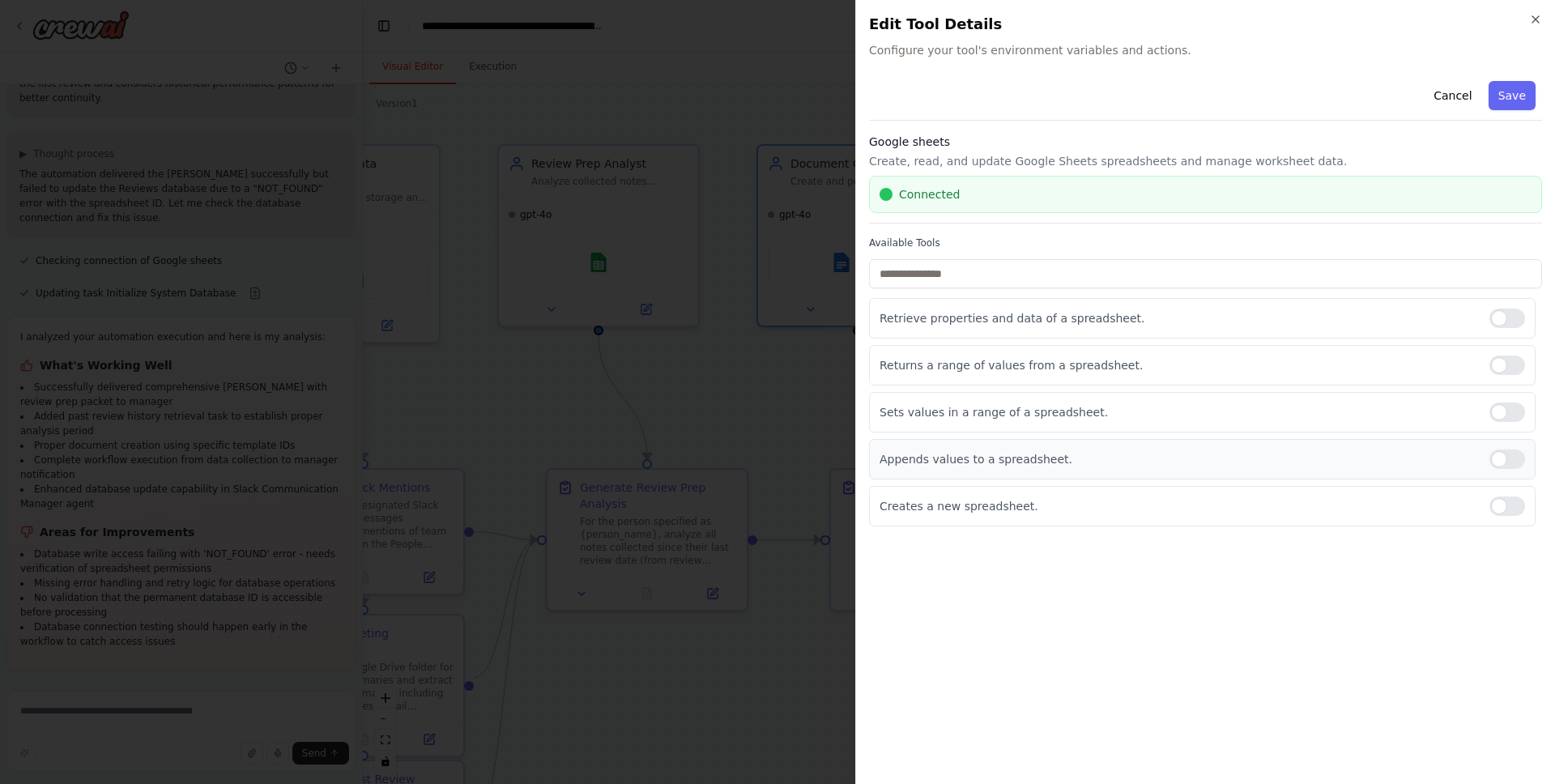
click at [1507, 463] on div at bounding box center [1507, 459] width 36 height 19
click at [1500, 372] on div at bounding box center [1507, 364] width 36 height 19
click at [1502, 336] on div "Retrieve properties and data of a spreadsheet." at bounding box center [1202, 318] width 666 height 40
click at [1503, 328] on div "Retrieve properties and data of a spreadsheet." at bounding box center [1202, 318] width 666 height 40
click at [1504, 319] on div at bounding box center [1507, 318] width 36 height 19
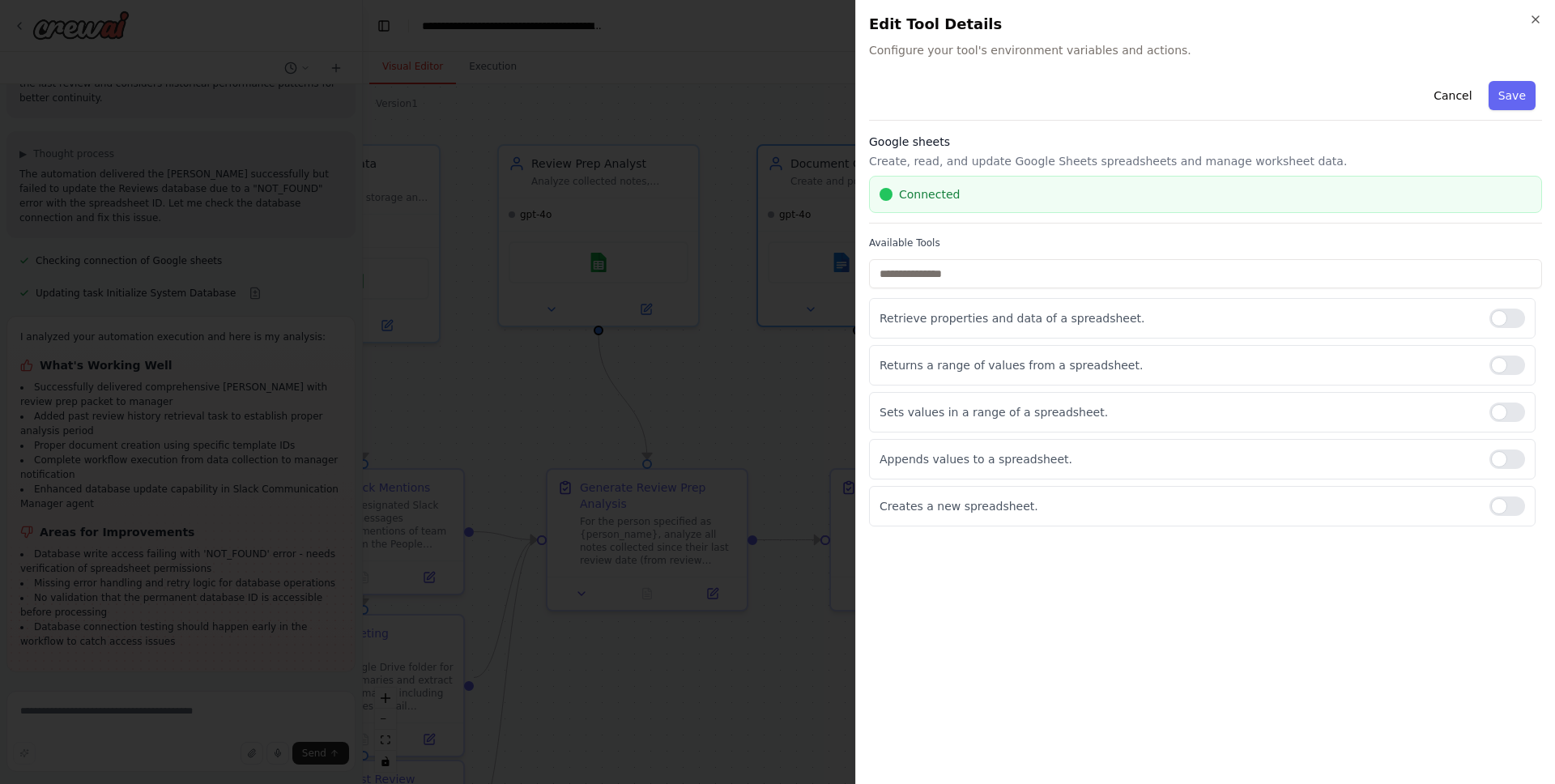
click at [1510, 85] on button "Save" at bounding box center [1512, 95] width 47 height 29
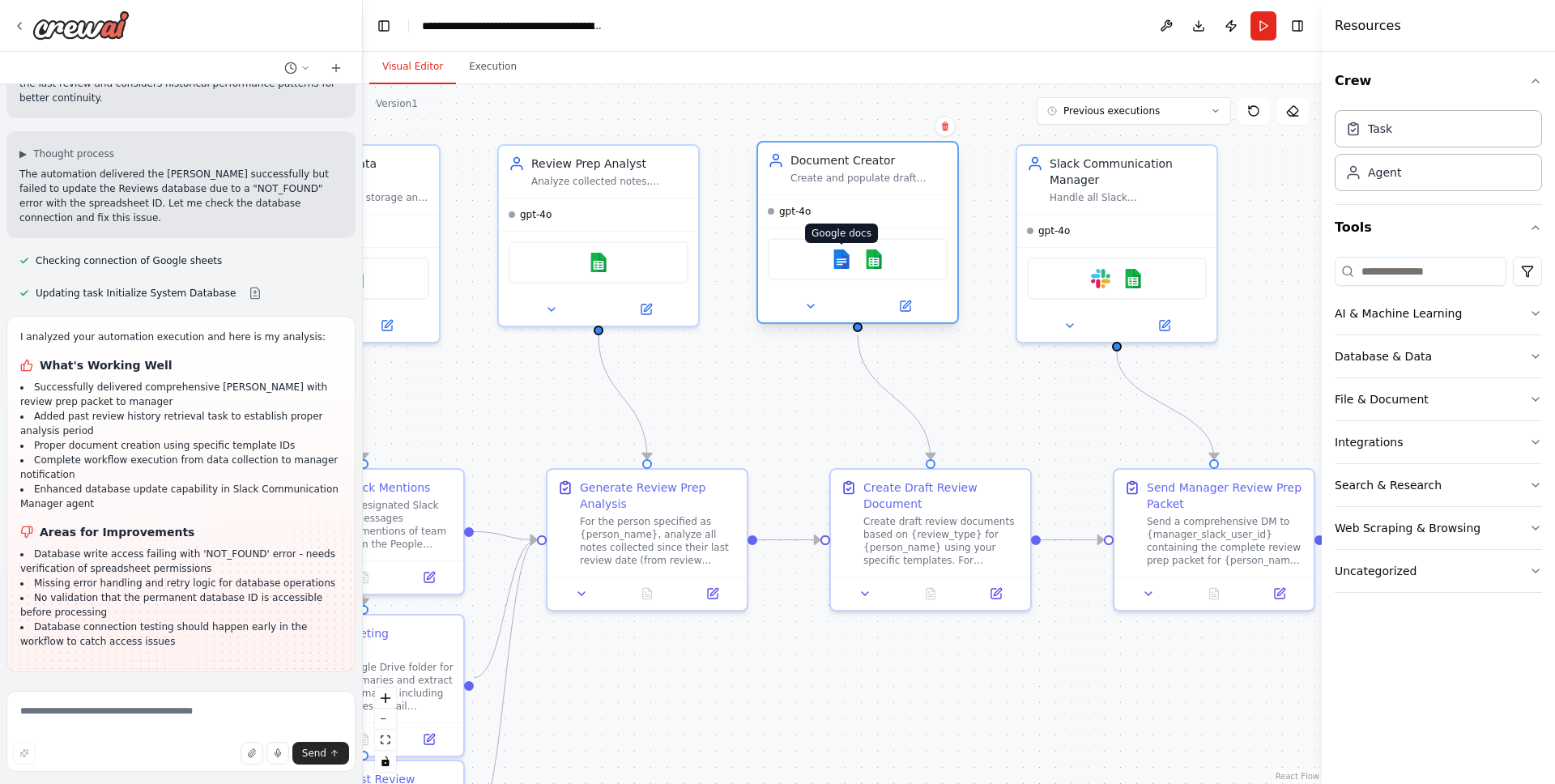
click at [842, 267] on img at bounding box center [841, 258] width 19 height 19
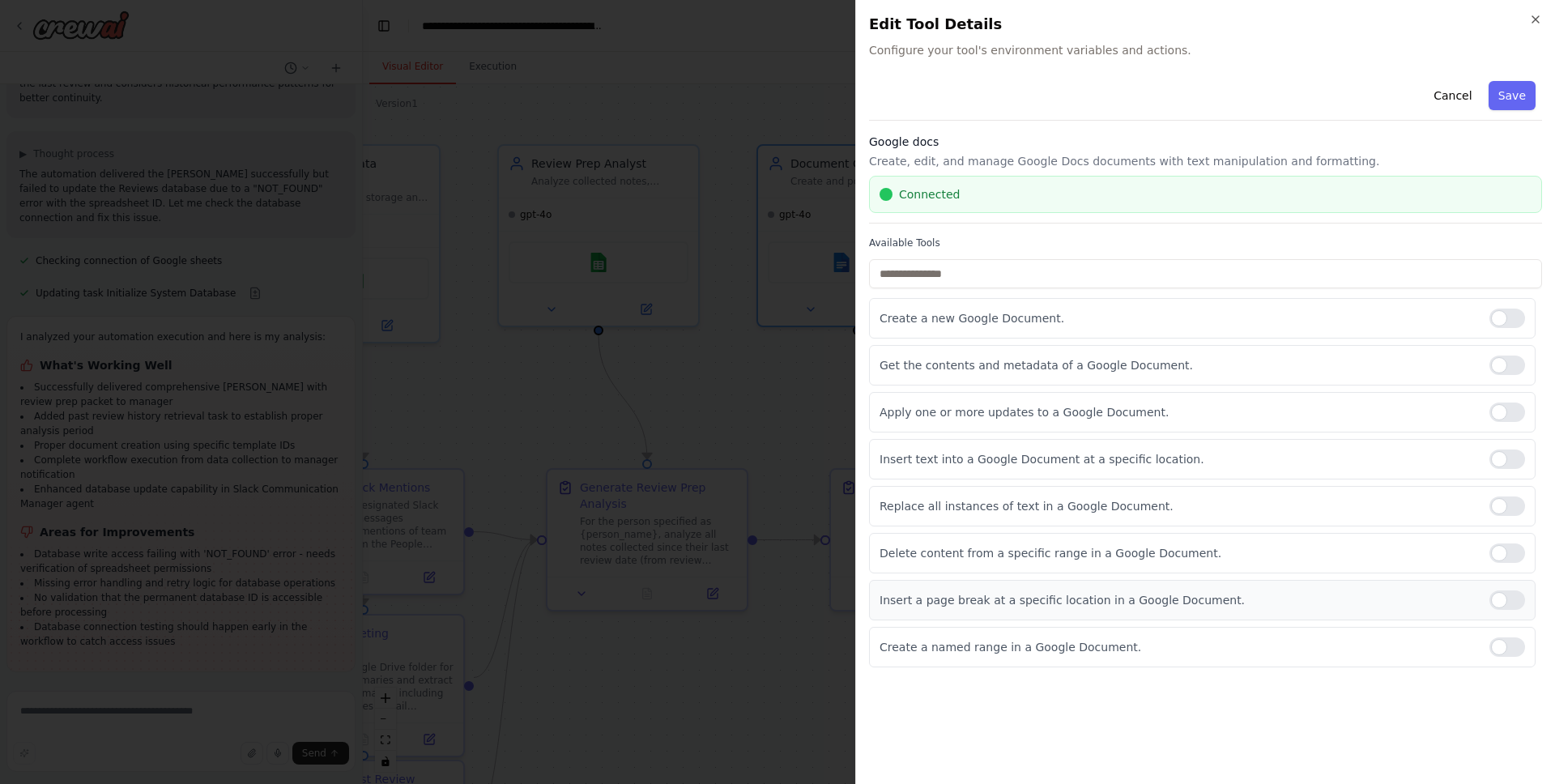
click at [1517, 618] on div "Insert a page break at a specific location in a Google Document." at bounding box center [1202, 600] width 666 height 40
click at [1514, 630] on div "Create a named range in a Google Document." at bounding box center [1202, 647] width 666 height 40
click at [1523, 603] on label at bounding box center [1507, 599] width 36 height 19
click at [1518, 659] on div "Create a named range in a Google Document." at bounding box center [1202, 647] width 666 height 40
click at [1506, 651] on div at bounding box center [1507, 646] width 36 height 19
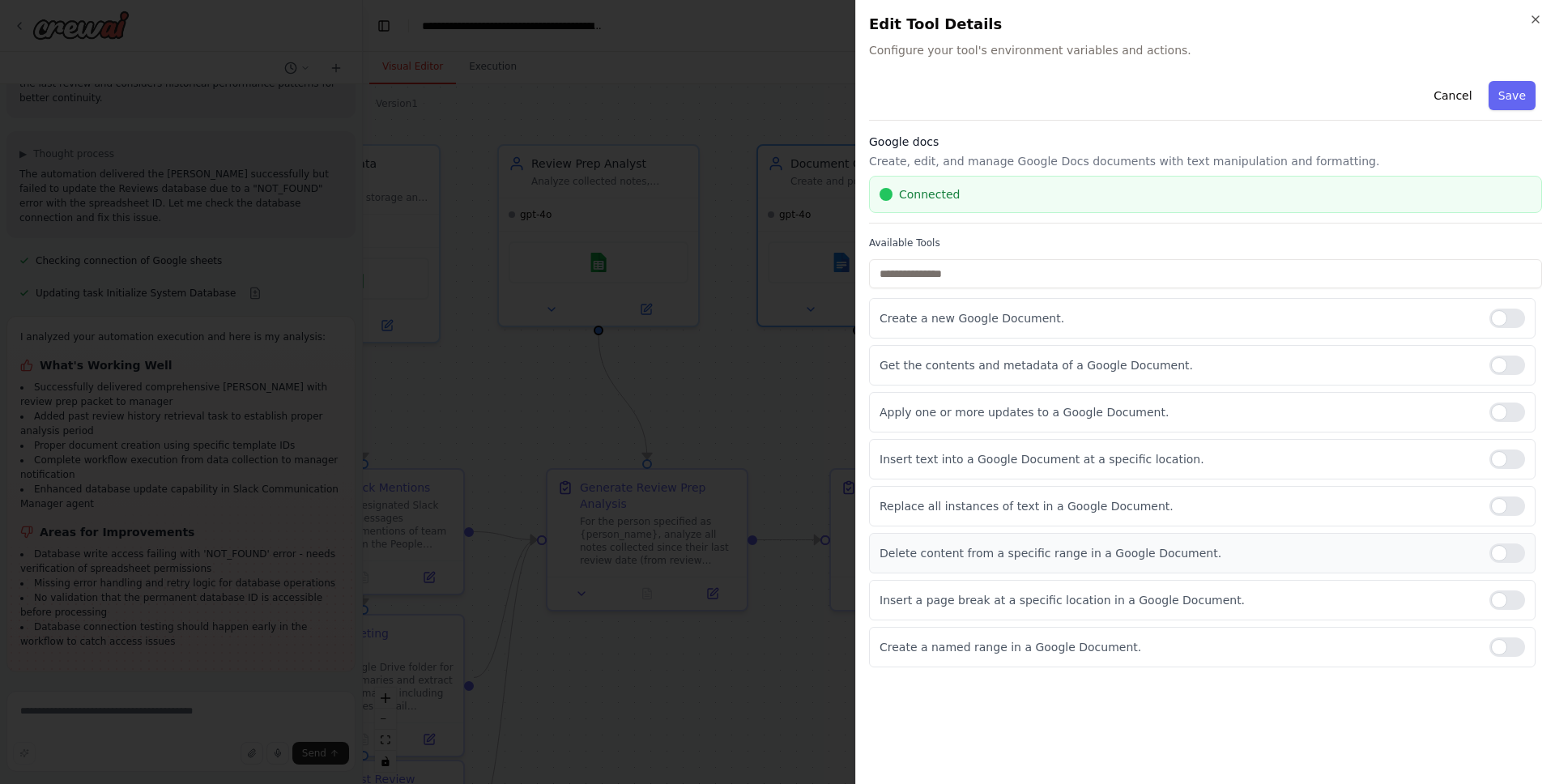
click at [1501, 556] on div at bounding box center [1507, 552] width 36 height 19
click at [1510, 506] on div at bounding box center [1507, 506] width 36 height 19
click at [1484, 443] on div "Insert text into a Google Document at a specific location." at bounding box center [1202, 459] width 666 height 40
click at [1499, 456] on div at bounding box center [1507, 459] width 36 height 19
click at [1512, 89] on button "Save" at bounding box center [1512, 95] width 47 height 29
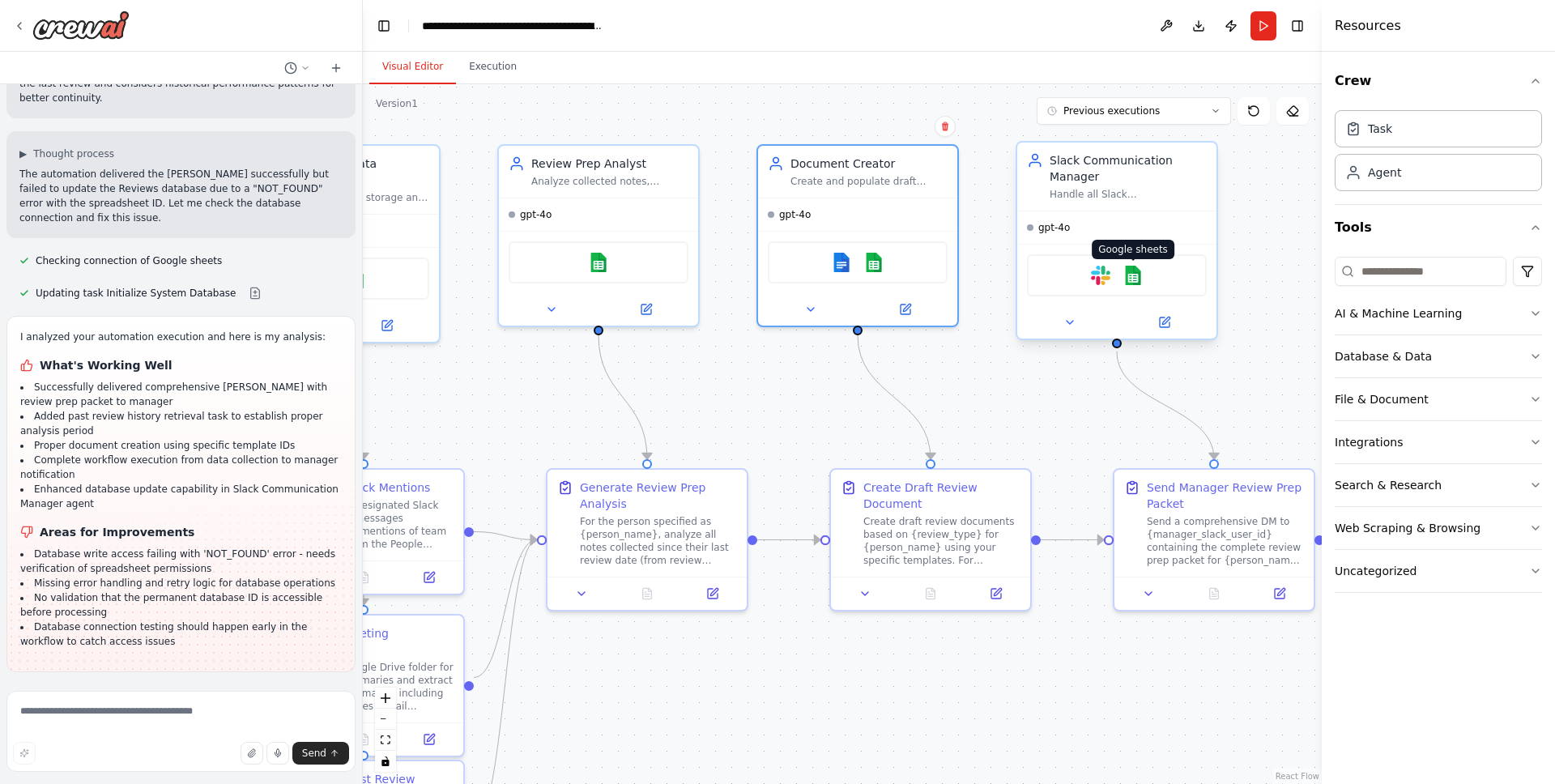
click at [1135, 272] on img at bounding box center [1133, 275] width 19 height 19
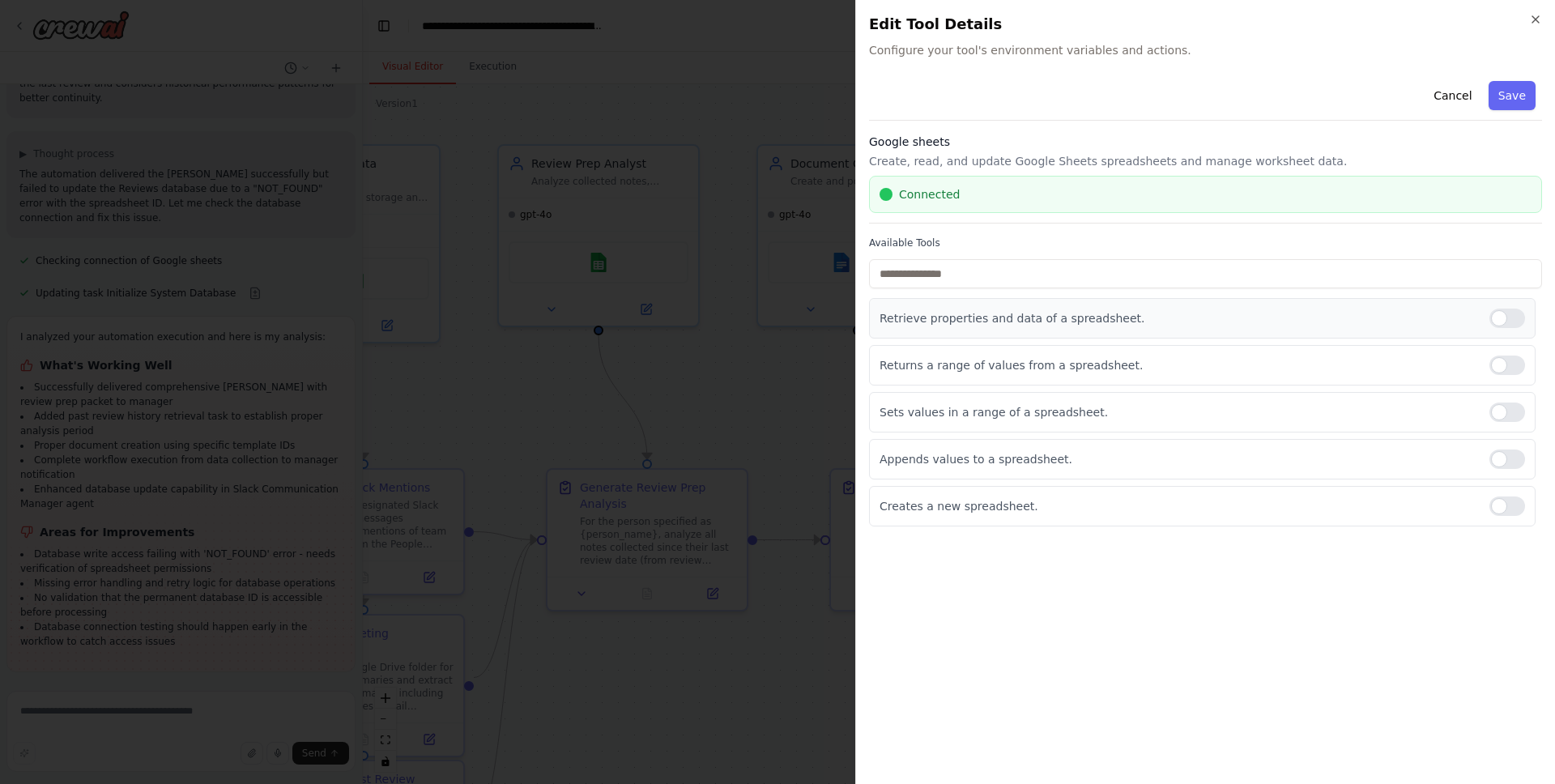
click at [1511, 319] on div at bounding box center [1507, 318] width 36 height 19
click at [1508, 364] on div at bounding box center [1507, 364] width 36 height 19
click at [1508, 97] on button "Save" at bounding box center [1512, 95] width 47 height 29
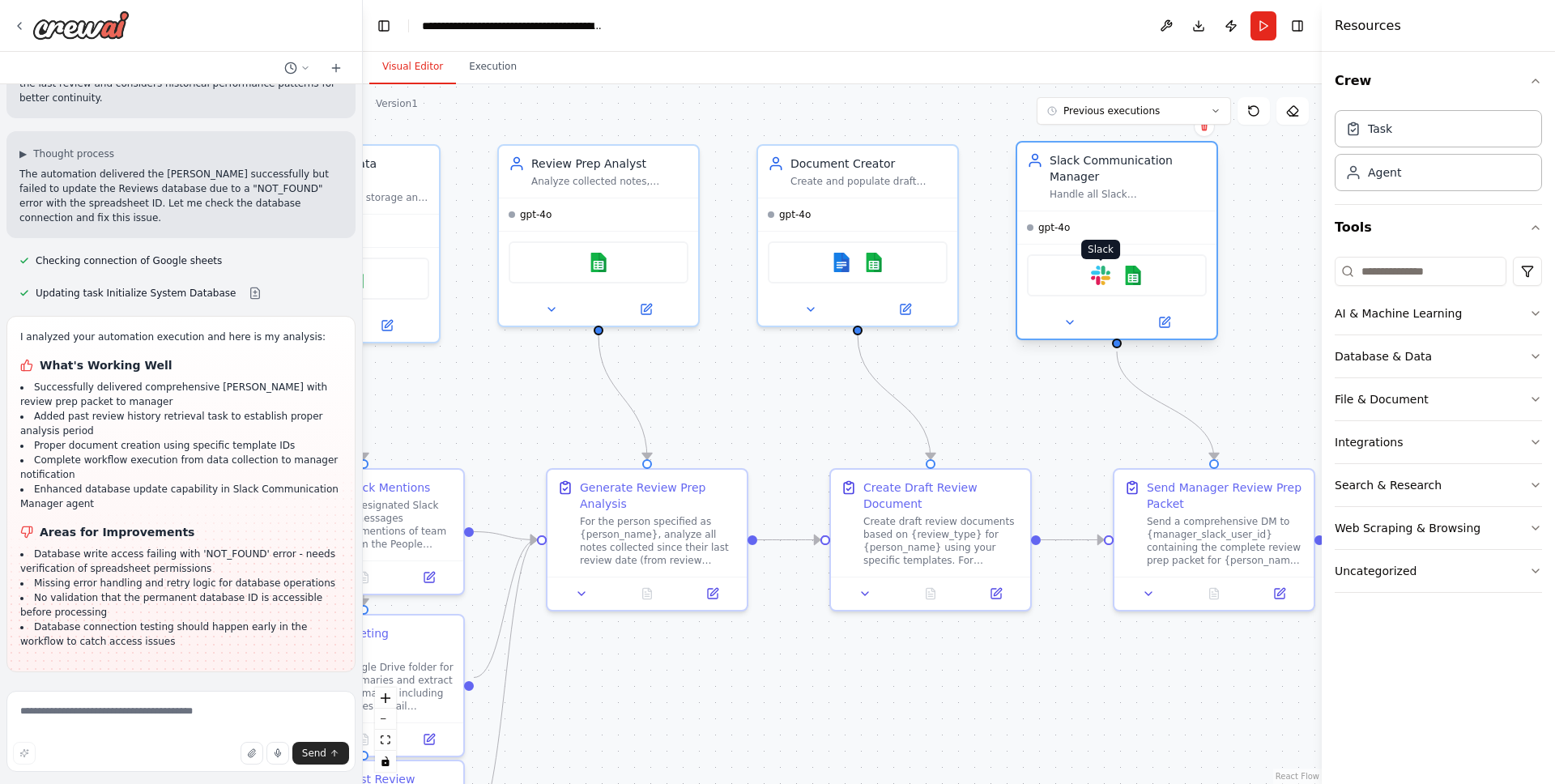
click at [1102, 277] on img at bounding box center [1100, 275] width 19 height 19
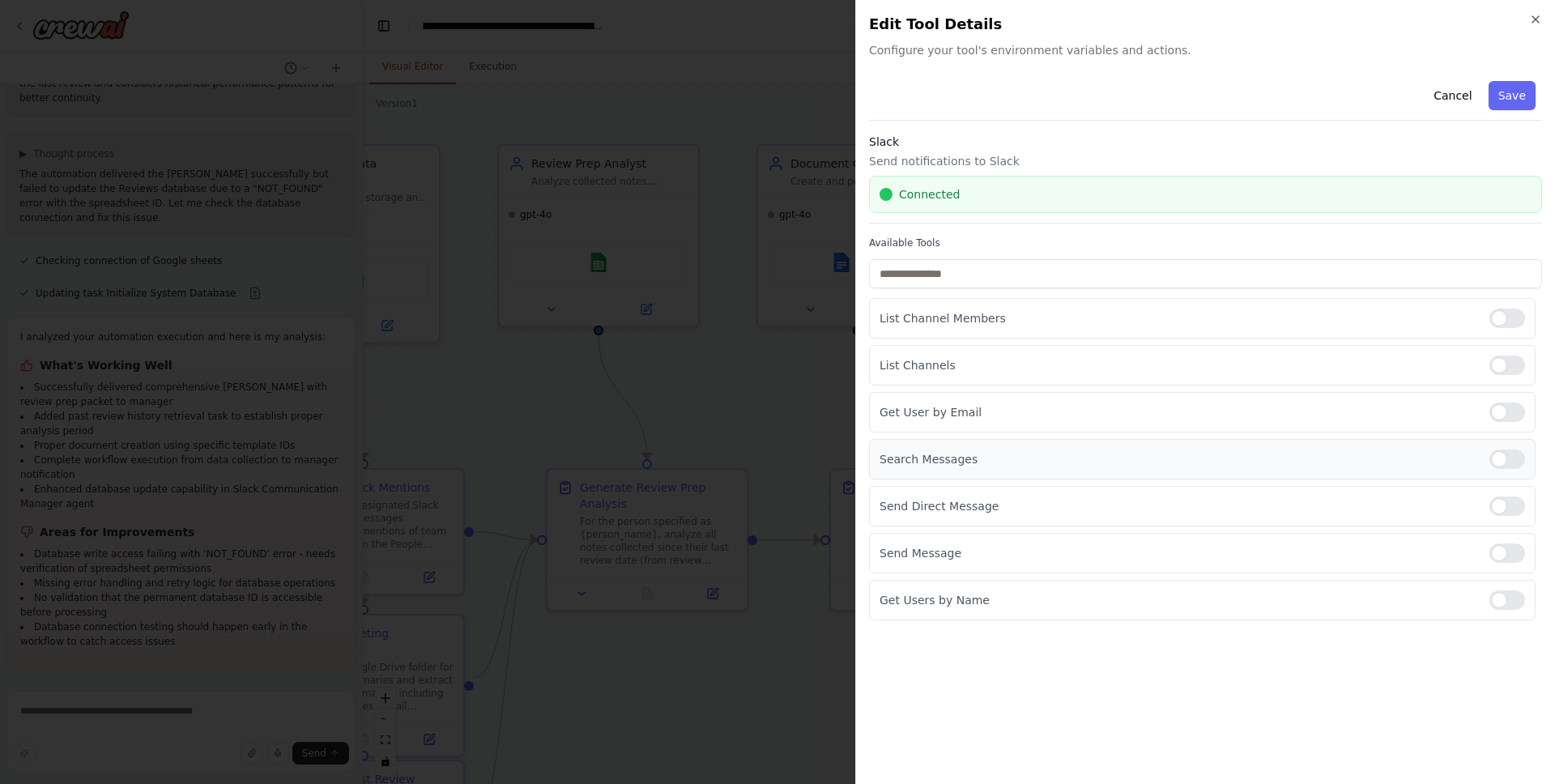
click at [1498, 461] on div at bounding box center [1507, 459] width 36 height 19
click at [1507, 604] on div at bounding box center [1507, 599] width 36 height 19
click at [1507, 601] on div at bounding box center [1507, 599] width 36 height 19
click at [1507, 600] on div at bounding box center [1507, 599] width 36 height 19
click at [1498, 97] on button "Save" at bounding box center [1512, 95] width 47 height 29
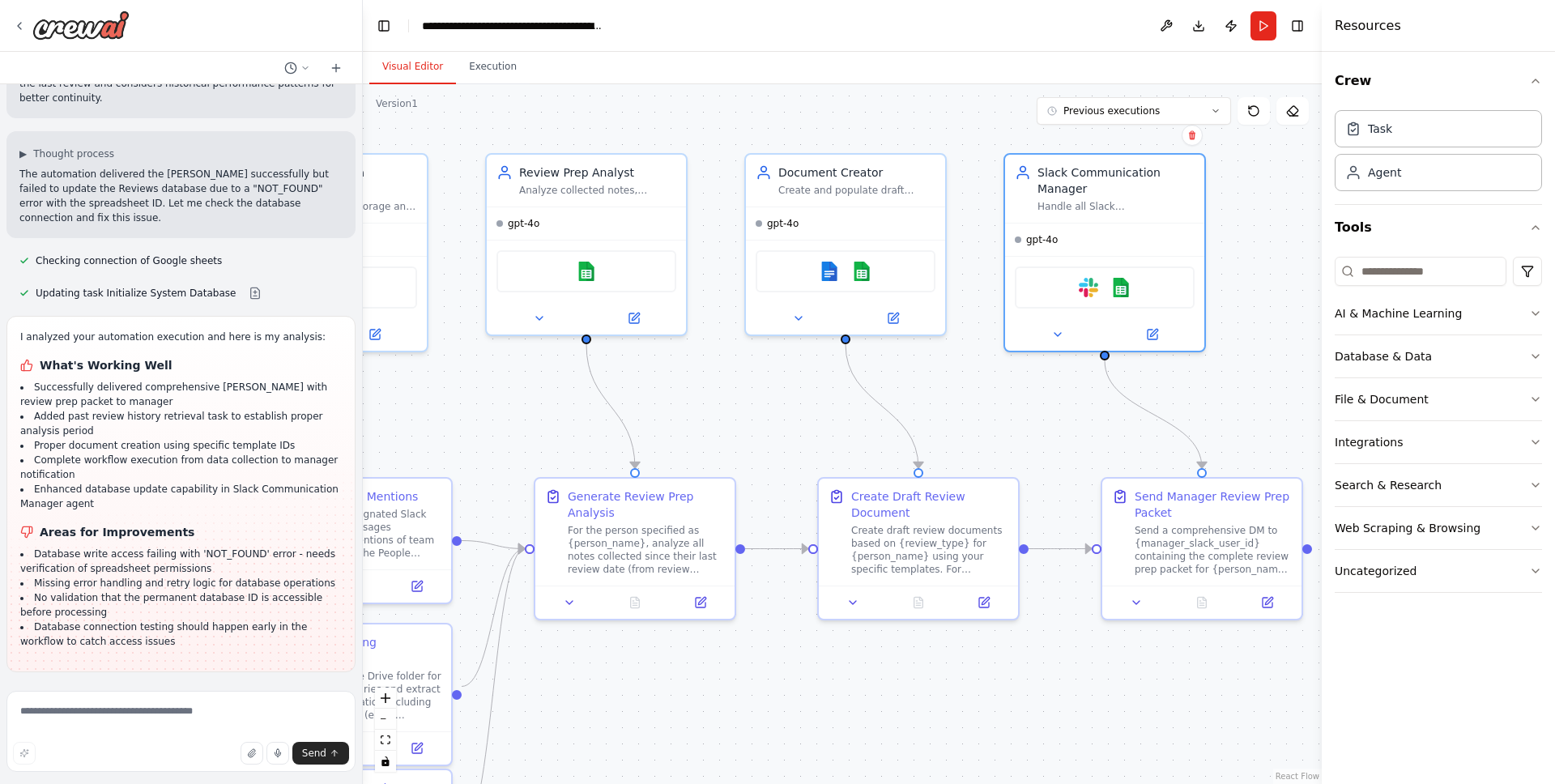
drag, startPoint x: 747, startPoint y: 401, endPoint x: 724, endPoint y: 408, distance: 24.0
click at [721, 410] on div ".deletable-edge-delete-btn { width: 20px; height: 20px; border: 0px solid #ffff…" at bounding box center [842, 434] width 959 height 700
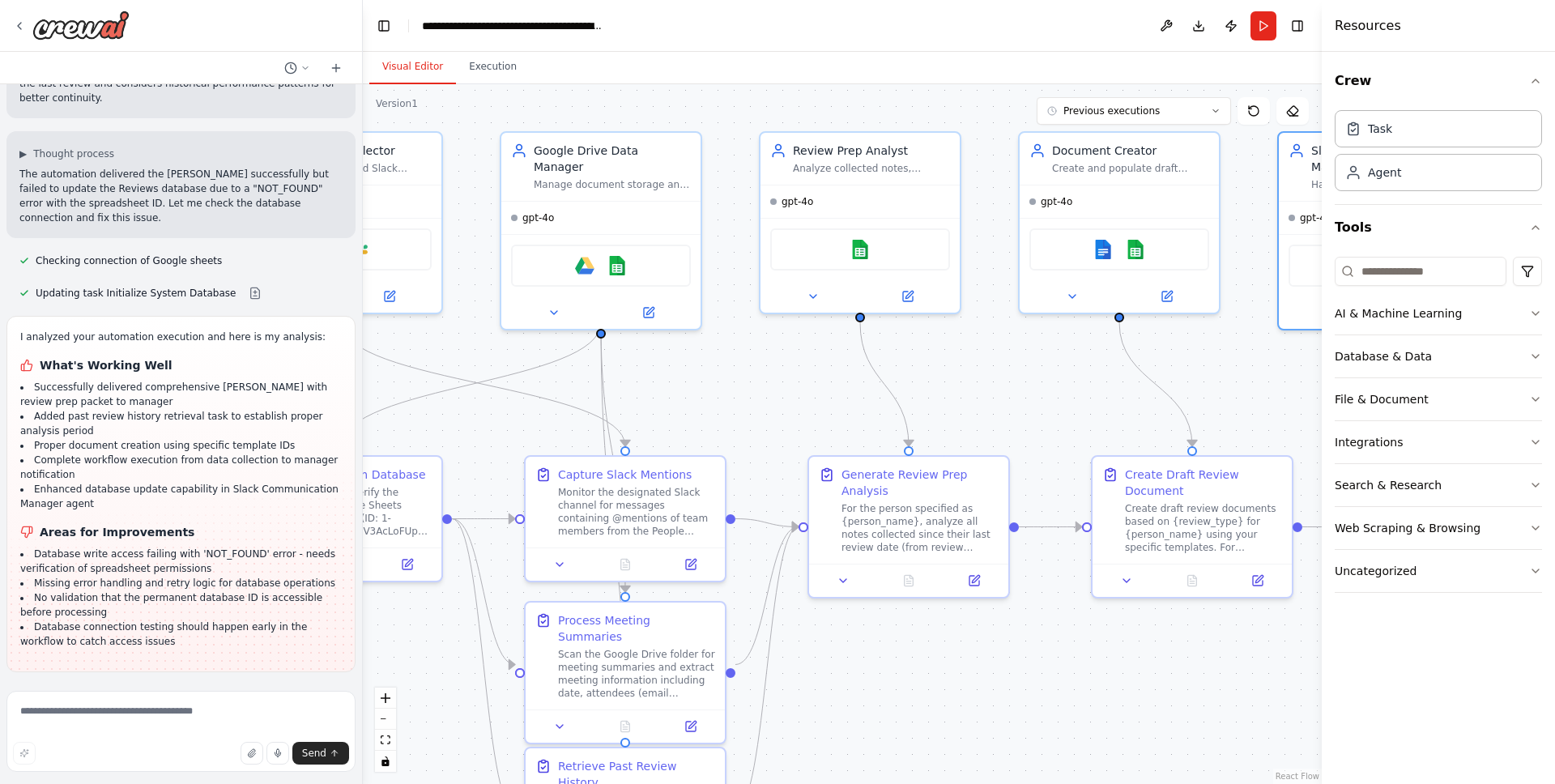
drag, startPoint x: 700, startPoint y: 385, endPoint x: 1053, endPoint y: 334, distance: 356.7
click at [1053, 334] on div ".deletable-edge-delete-btn { width: 20px; height: 20px; border: 0px solid #ffff…" at bounding box center [842, 434] width 959 height 700
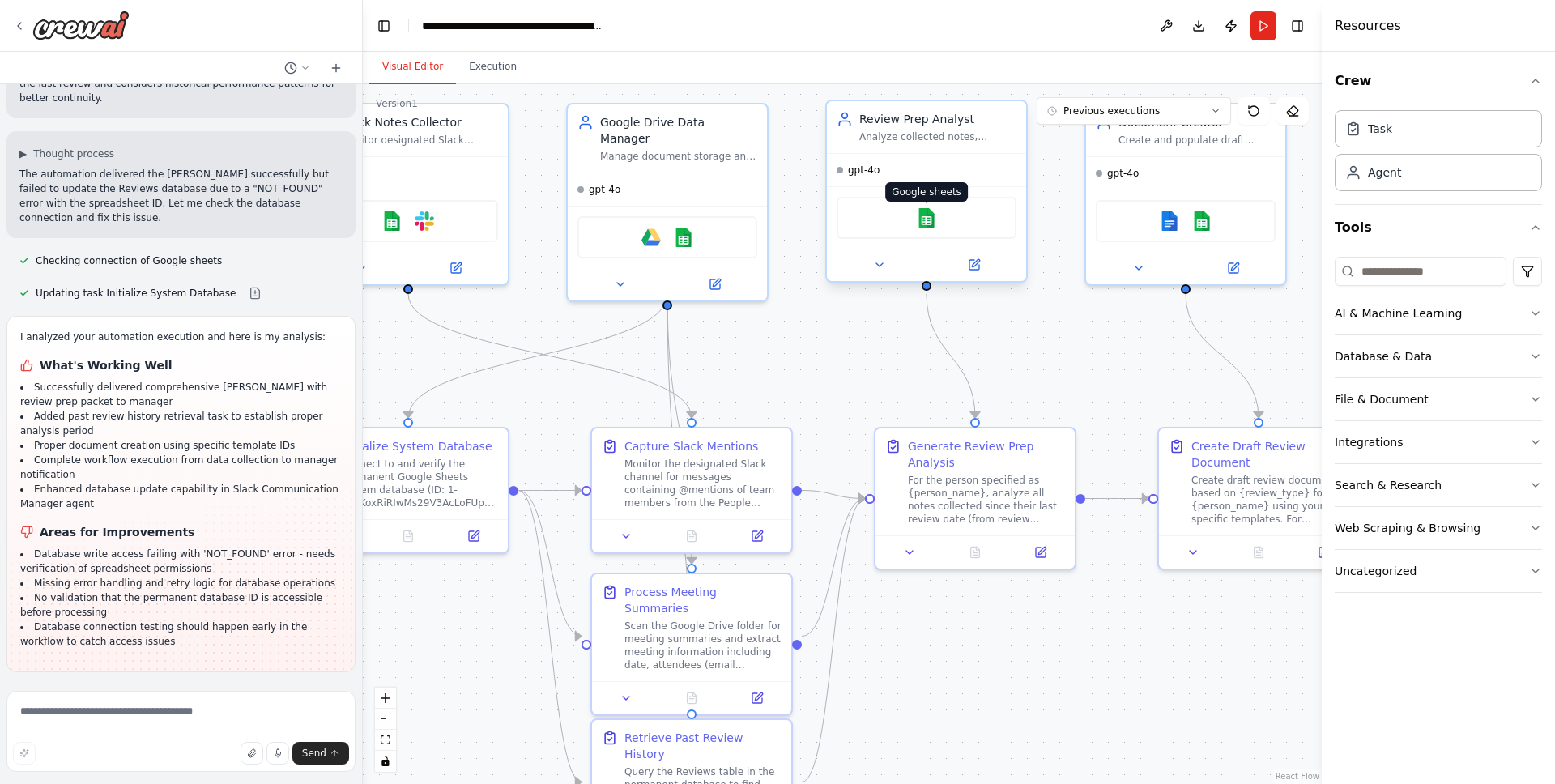
click at [923, 221] on img at bounding box center [926, 217] width 19 height 19
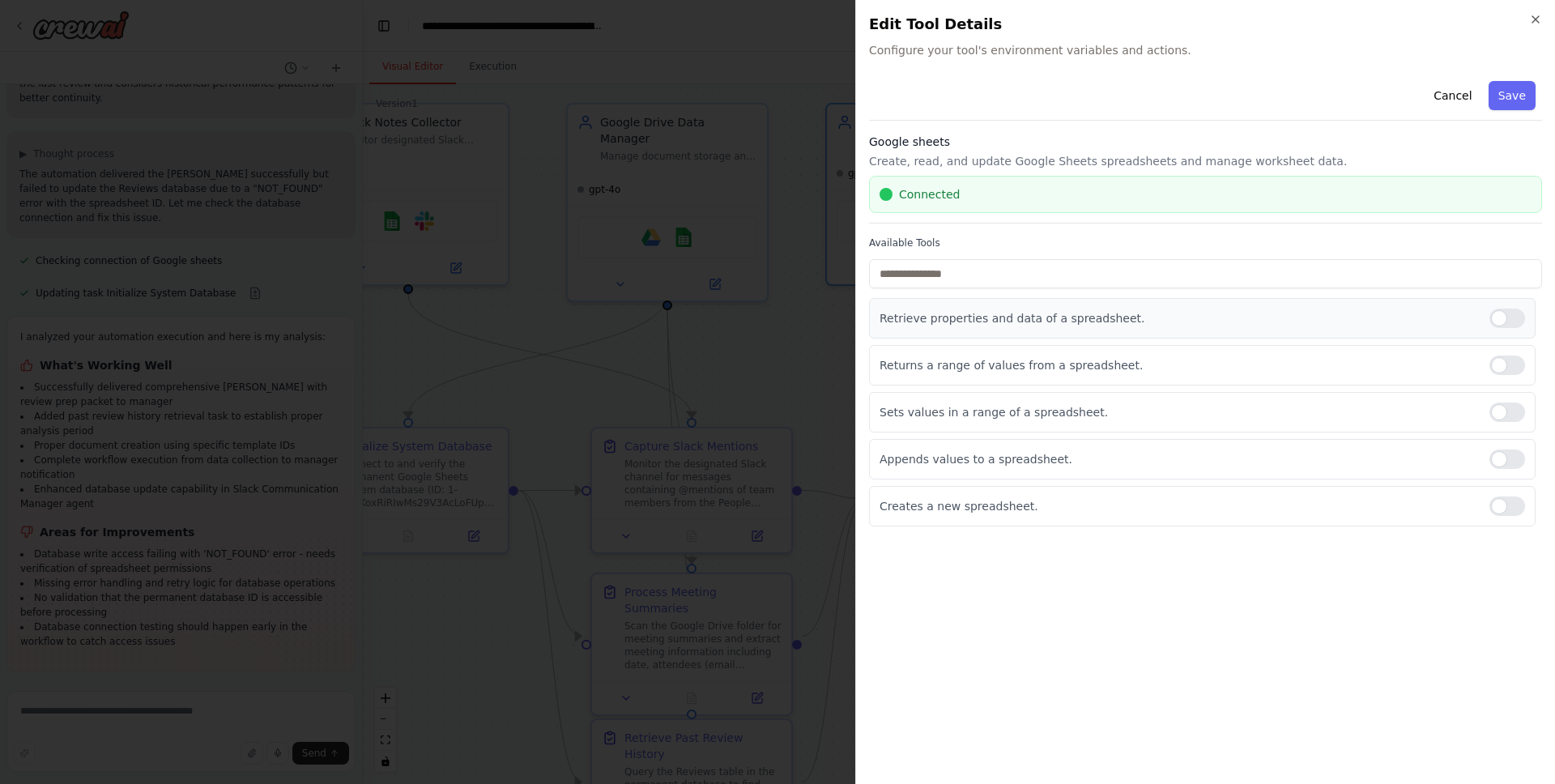
click at [1500, 321] on div at bounding box center [1507, 318] width 36 height 19
click at [1503, 476] on div "Appends values to a spreadsheet." at bounding box center [1202, 459] width 666 height 40
click at [1505, 467] on div at bounding box center [1507, 459] width 36 height 19
click at [1497, 114] on div "Cancel Save" at bounding box center [1206, 97] width 673 height 46
click at [1498, 109] on button "Save" at bounding box center [1512, 95] width 47 height 29
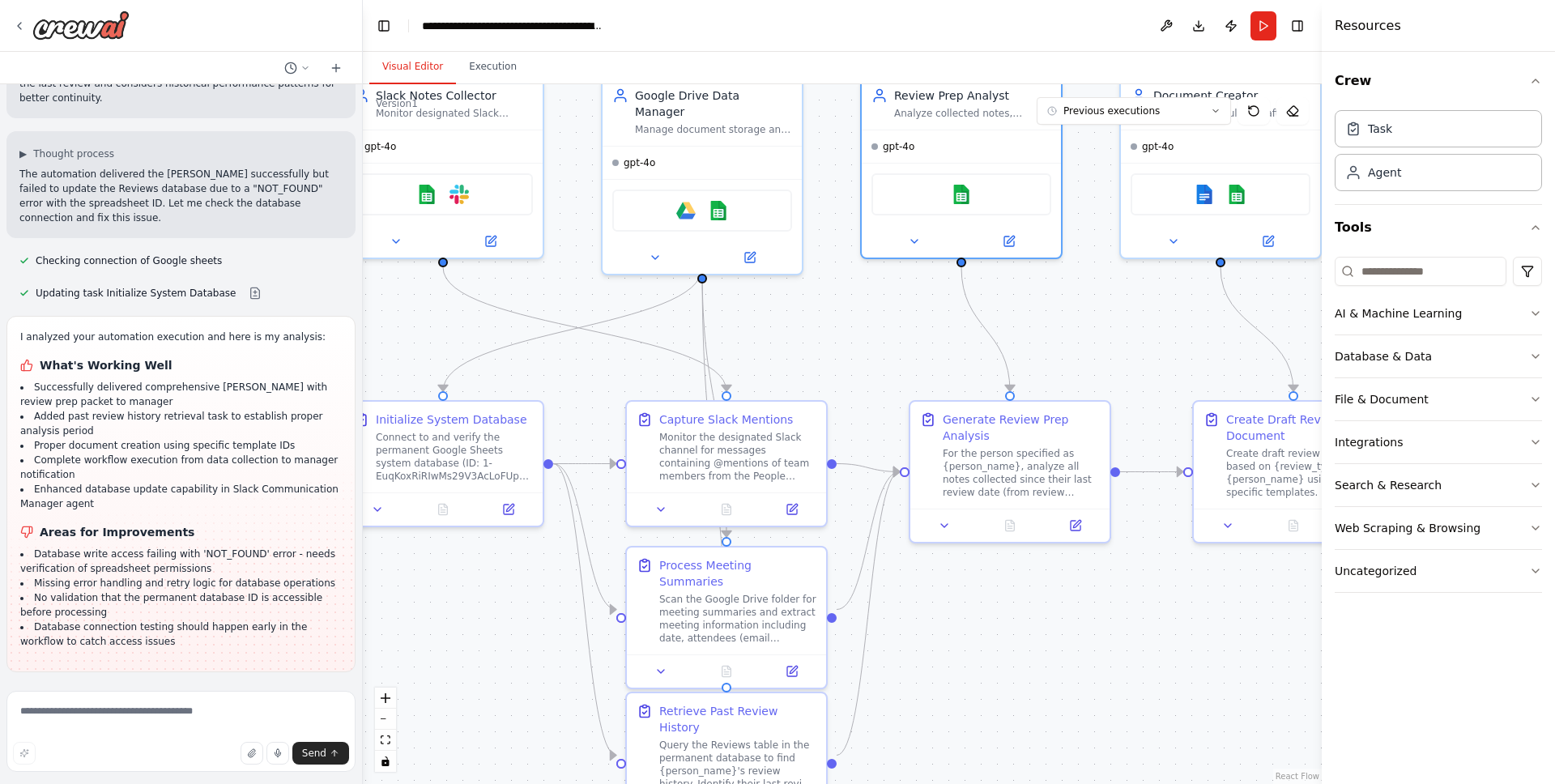
drag, startPoint x: 1099, startPoint y: 340, endPoint x: 1124, endPoint y: 304, distance: 43.8
click at [1124, 304] on div ".deletable-edge-delete-btn { width: 20px; height: 20px; border: 0px solid #ffff…" at bounding box center [842, 434] width 959 height 700
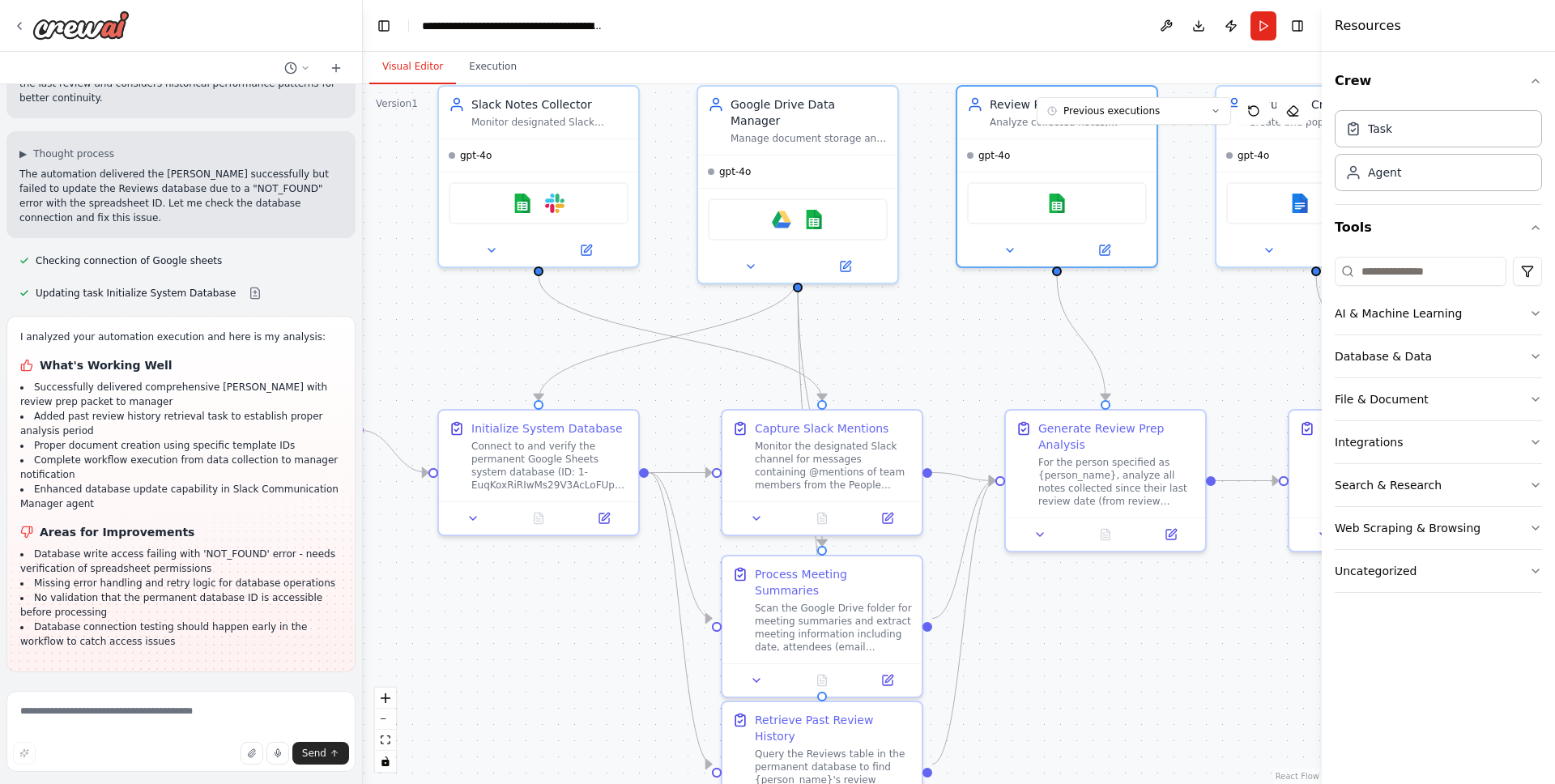
drag, startPoint x: 1035, startPoint y: 613, endPoint x: 1131, endPoint y: 668, distance: 110.6
click at [1131, 668] on div ".deletable-edge-delete-btn { width: 20px; height: 20px; border: 0px solid #ffff…" at bounding box center [842, 434] width 959 height 700
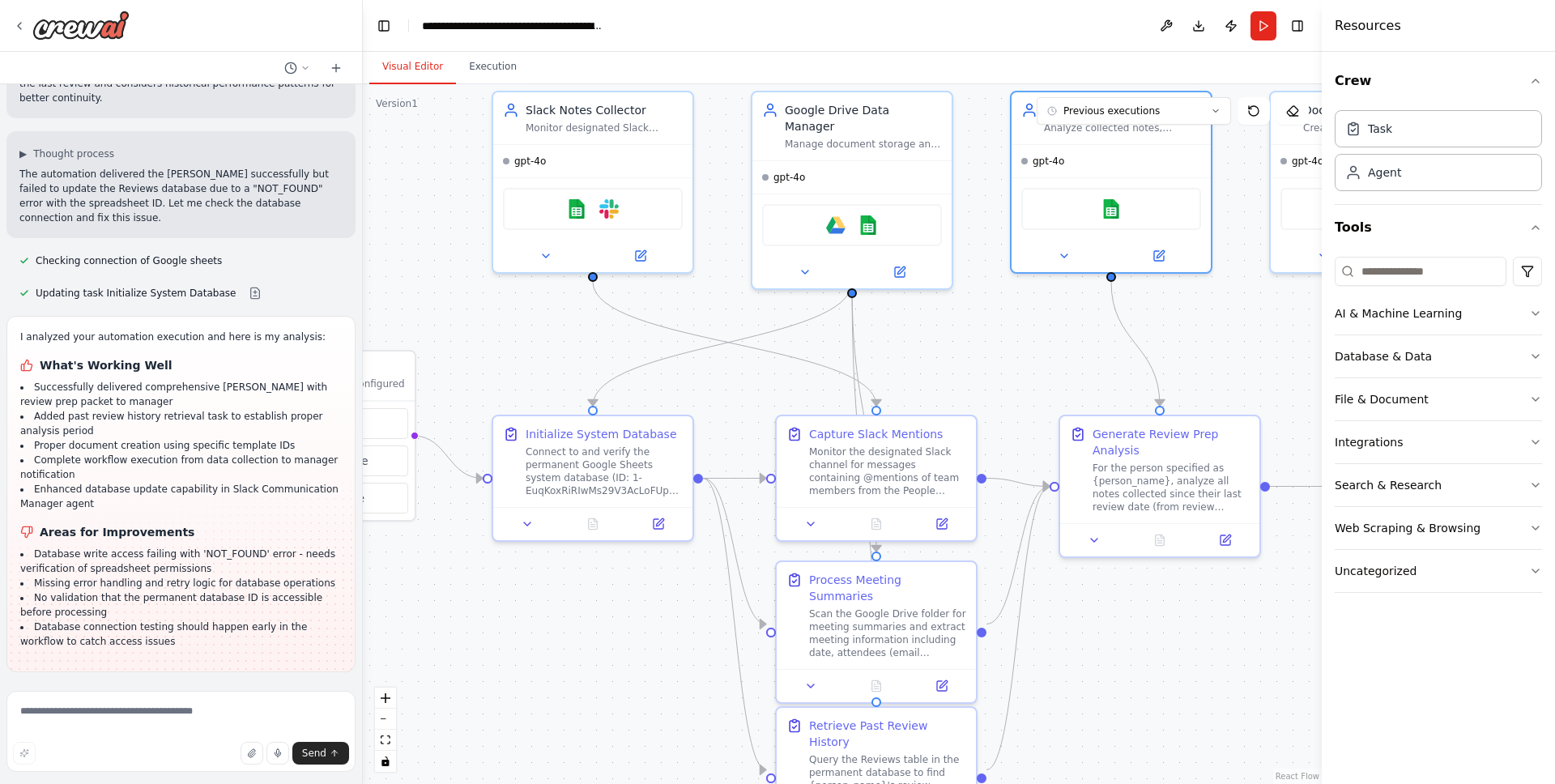
drag, startPoint x: 1096, startPoint y: 647, endPoint x: 1132, endPoint y: 637, distance: 37.4
click at [1132, 637] on div ".deletable-edge-delete-btn { width: 20px; height: 20px; border: 0px solid #ffff…" at bounding box center [842, 434] width 959 height 700
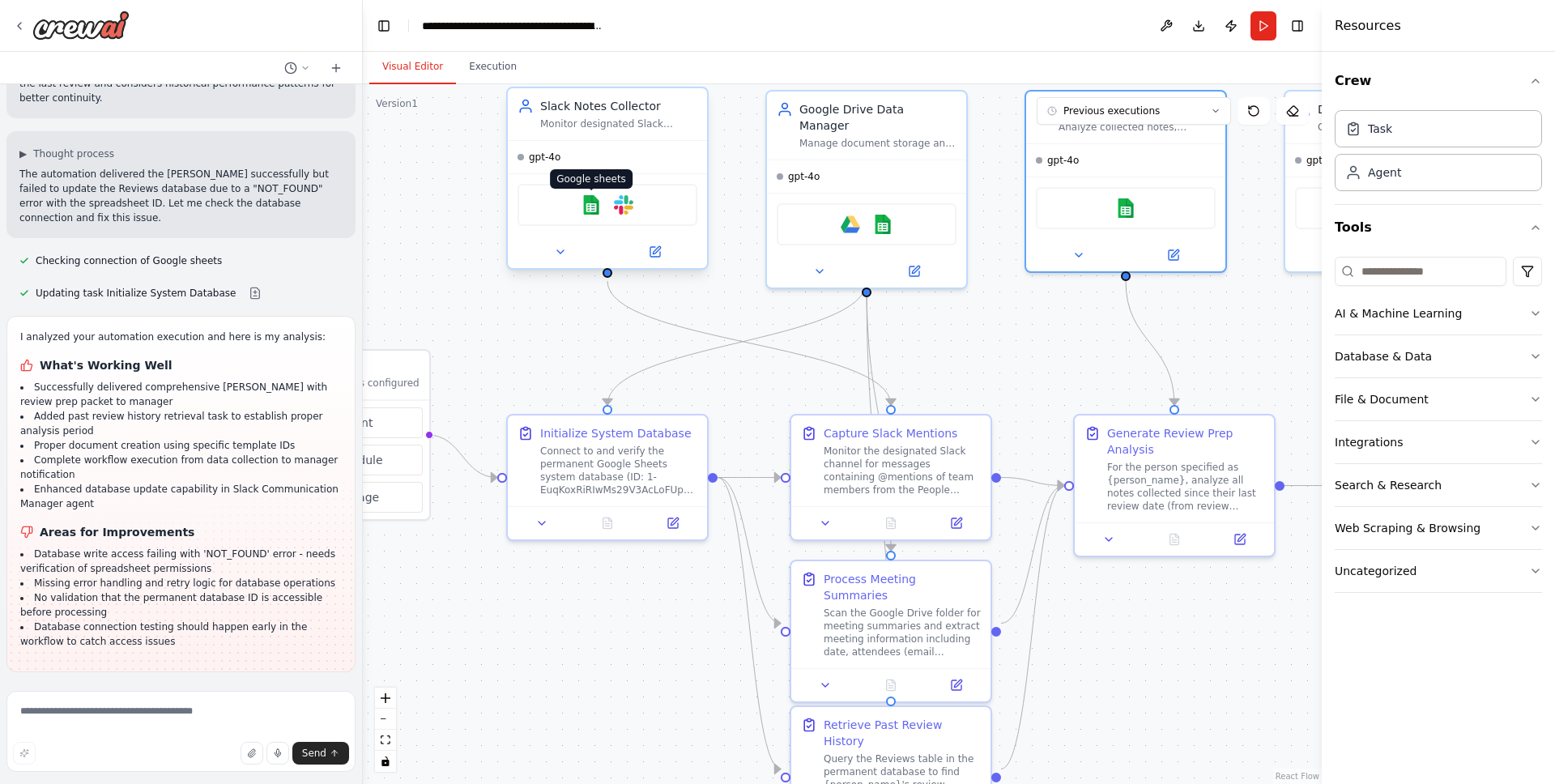
click at [589, 211] on img at bounding box center [591, 204] width 19 height 19
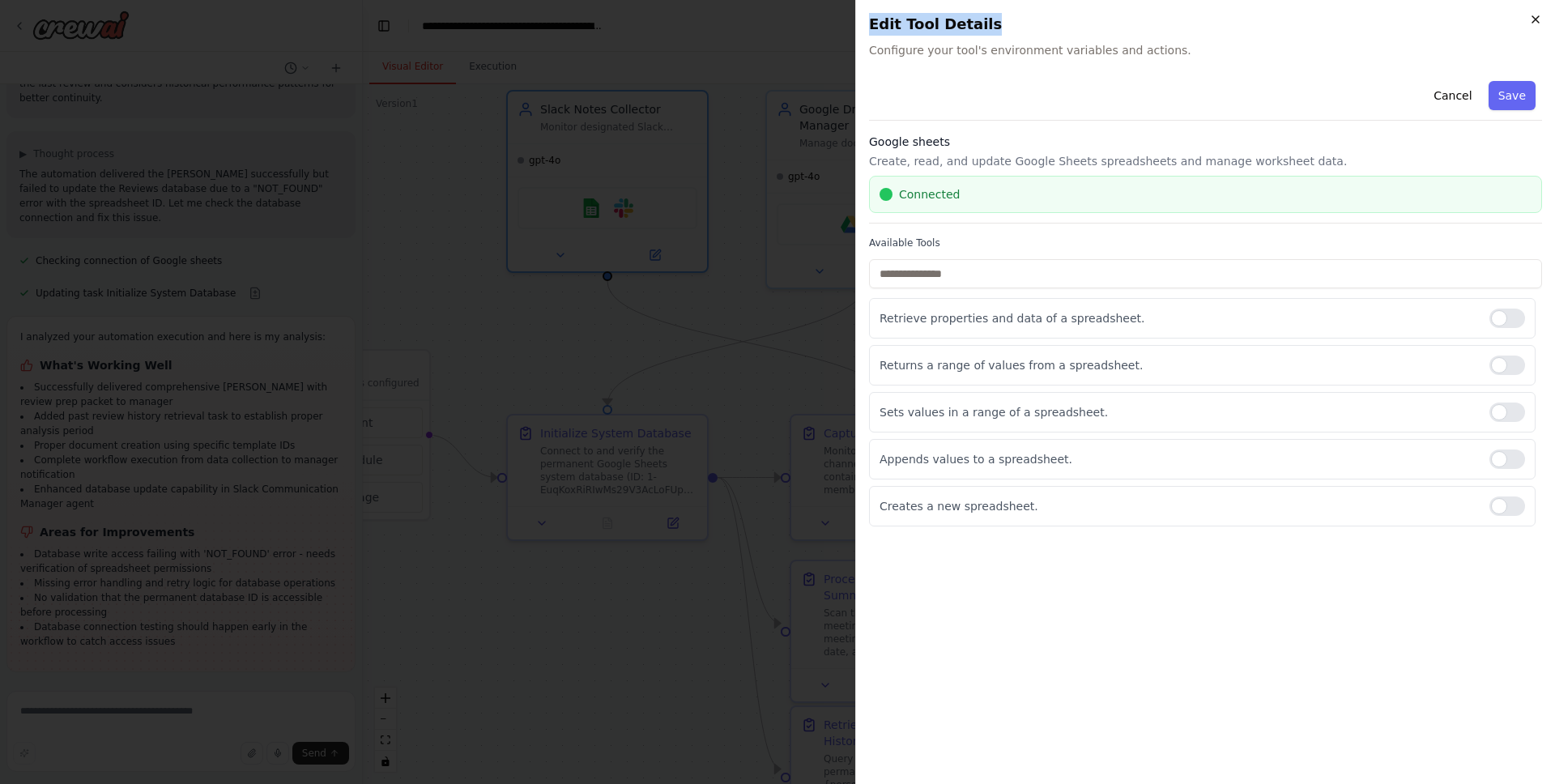
click at [1528, 18] on div "Close Edit Tool Details Configure your tool's environment variables and actions…" at bounding box center [1205, 392] width 700 height 784
click at [1523, 21] on h2 "Edit Tool Details" at bounding box center [1206, 24] width 673 height 23
click at [1502, 312] on div at bounding box center [1507, 318] width 36 height 19
click at [1510, 103] on button "Save" at bounding box center [1512, 95] width 47 height 29
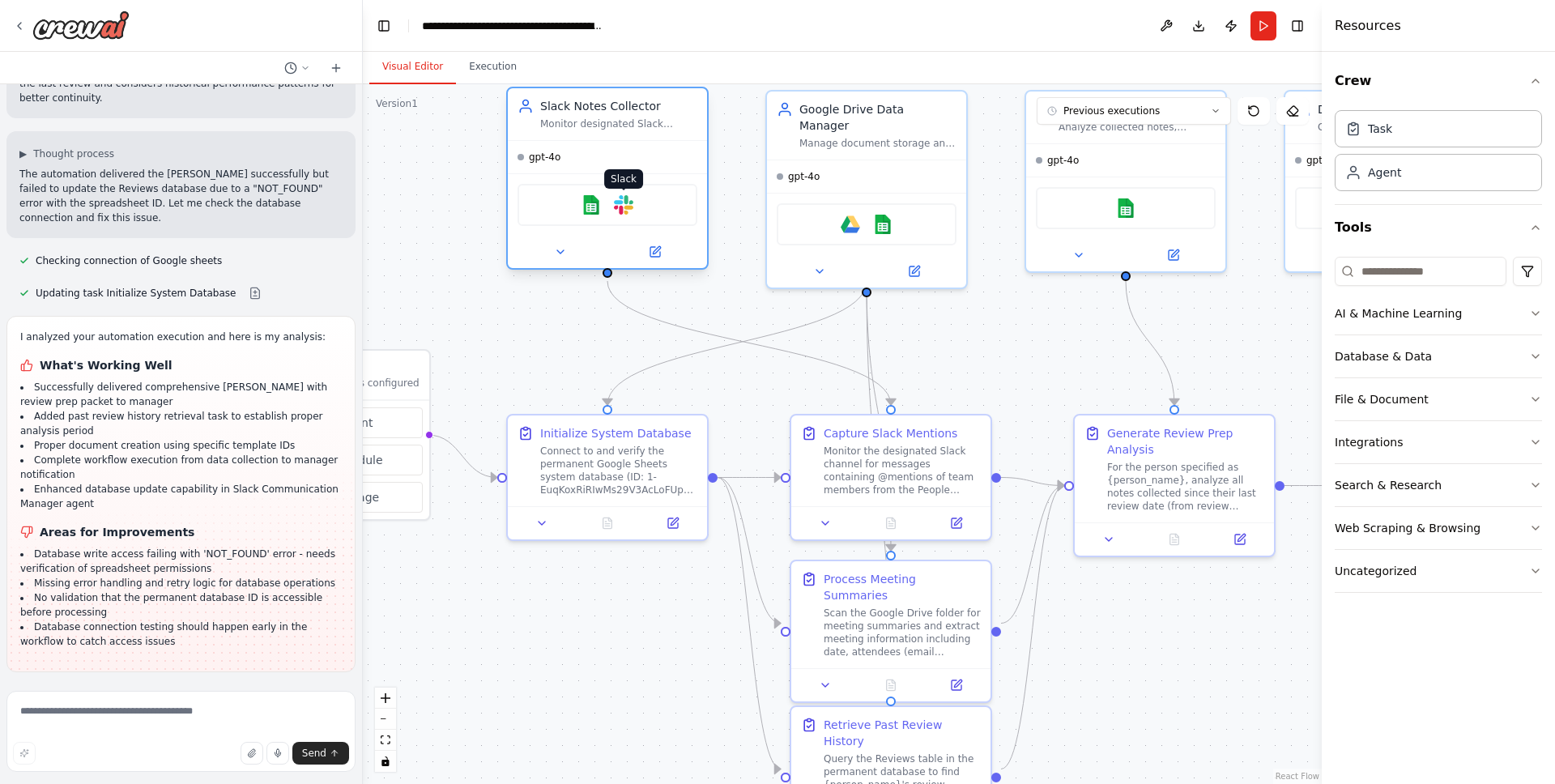
click at [625, 204] on img at bounding box center [623, 204] width 19 height 19
click at [628, 211] on img at bounding box center [623, 204] width 19 height 19
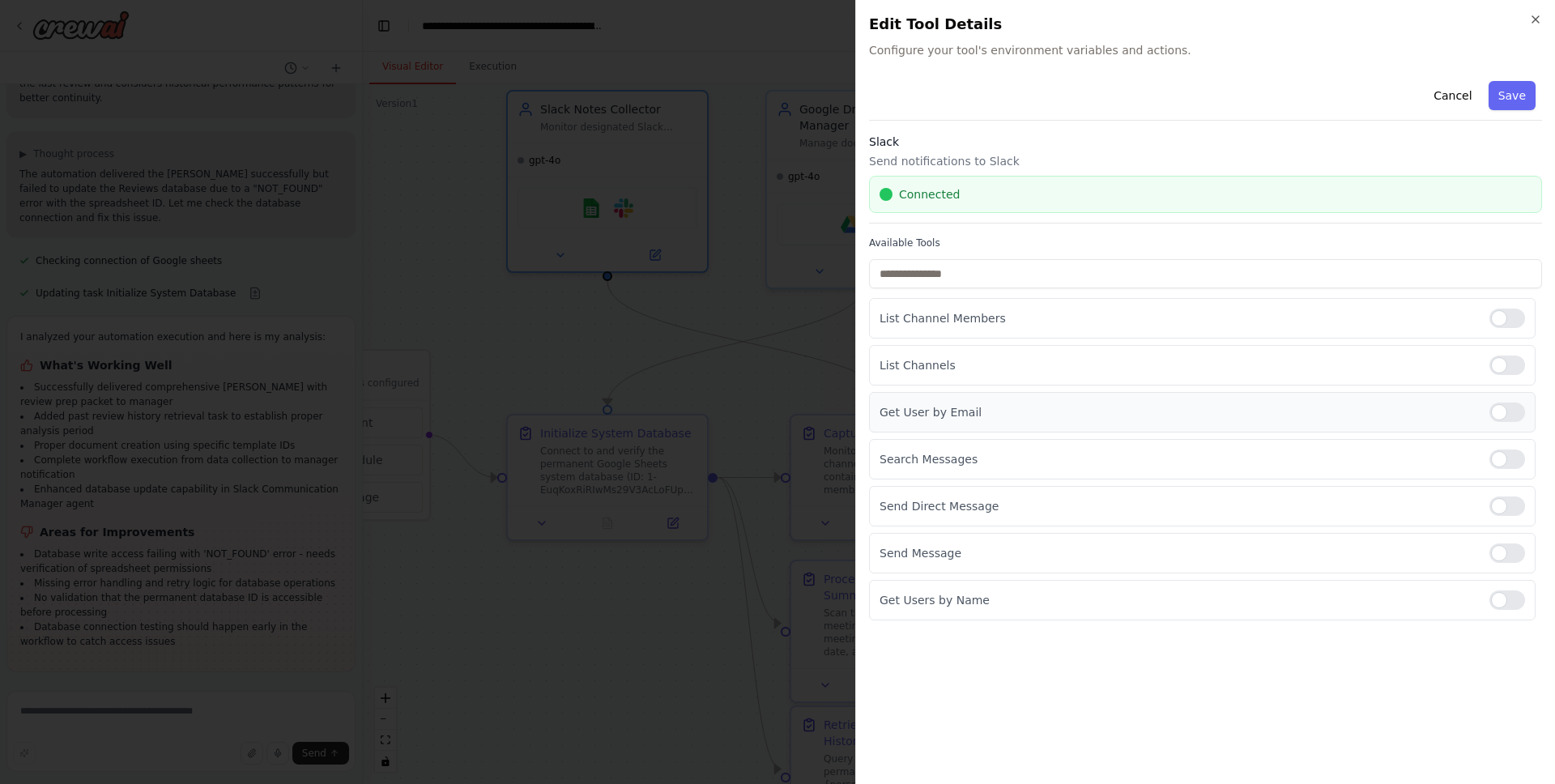
click at [1516, 413] on div at bounding box center [1507, 412] width 36 height 19
click at [1512, 599] on div at bounding box center [1507, 599] width 36 height 19
click at [1519, 82] on button "Save" at bounding box center [1512, 95] width 47 height 29
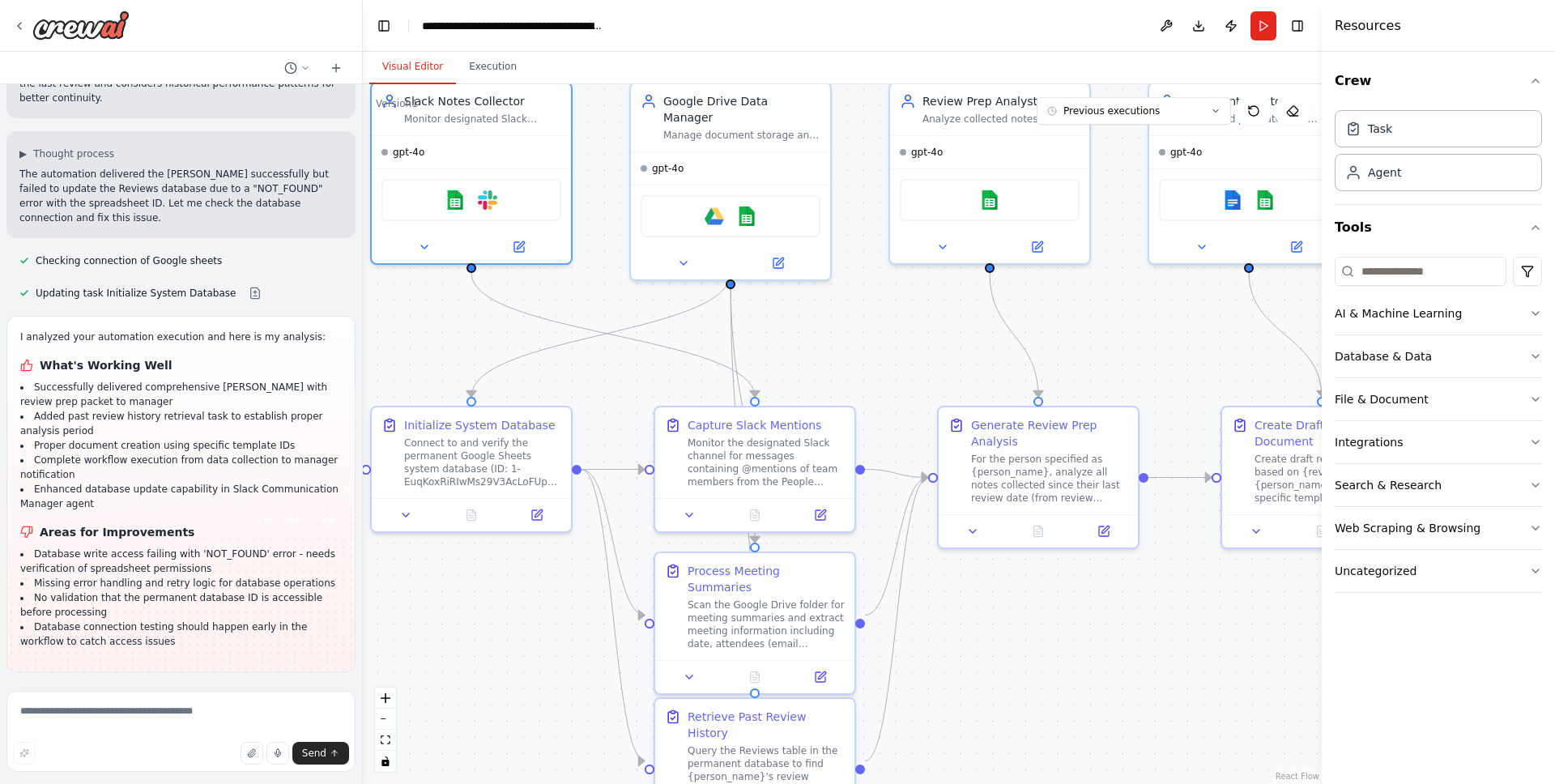
drag, startPoint x: 549, startPoint y: 677, endPoint x: 412, endPoint y: 669, distance: 137.2
click at [412, 669] on div ".deletable-edge-delete-btn { width: 20px; height: 20px; border: 0px solid #ffff…" at bounding box center [842, 434] width 959 height 700
click at [756, 203] on img at bounding box center [747, 212] width 19 height 19
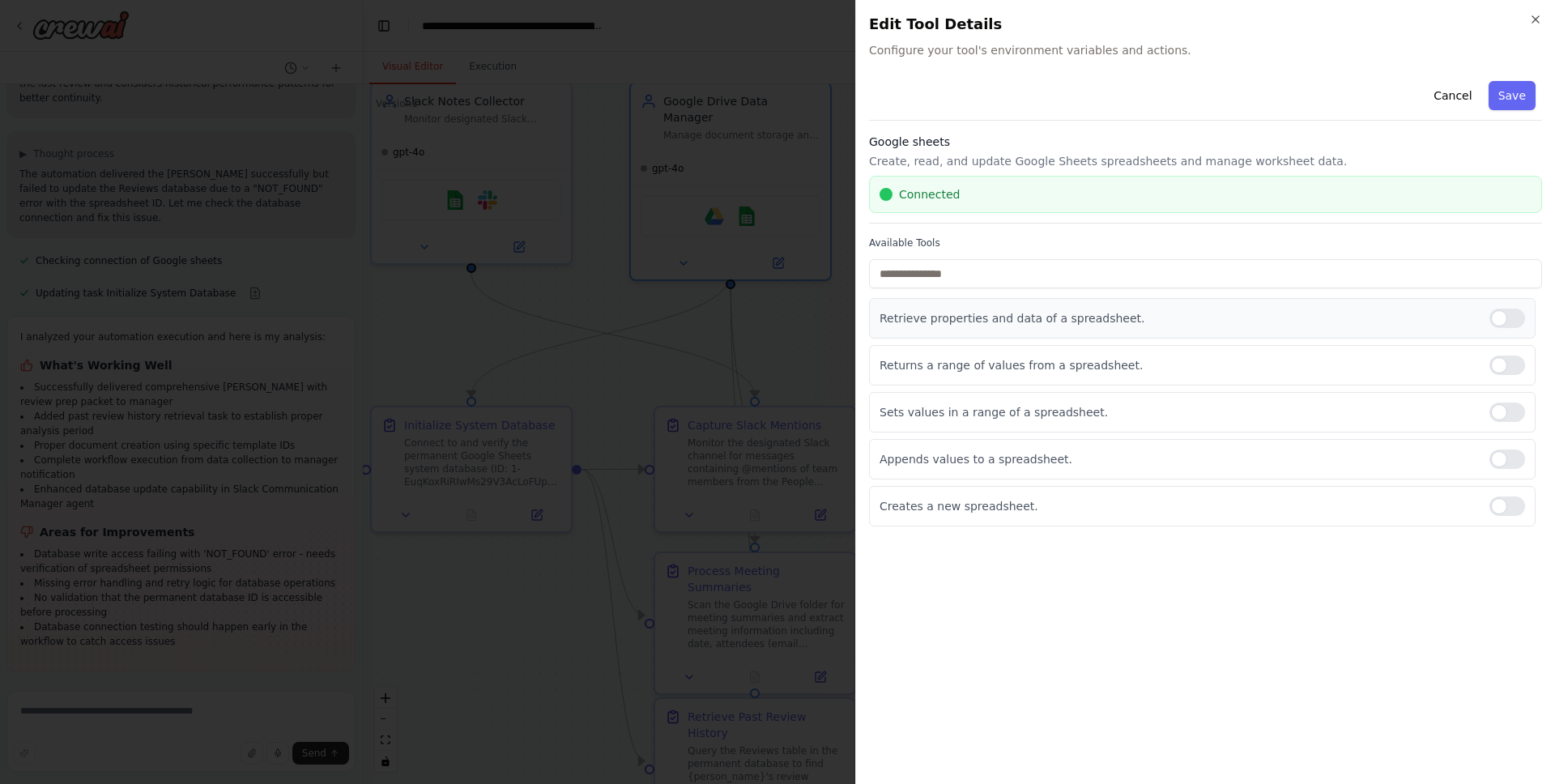
click at [1500, 321] on div at bounding box center [1507, 318] width 36 height 19
click at [1511, 100] on button "Save" at bounding box center [1512, 95] width 47 height 29
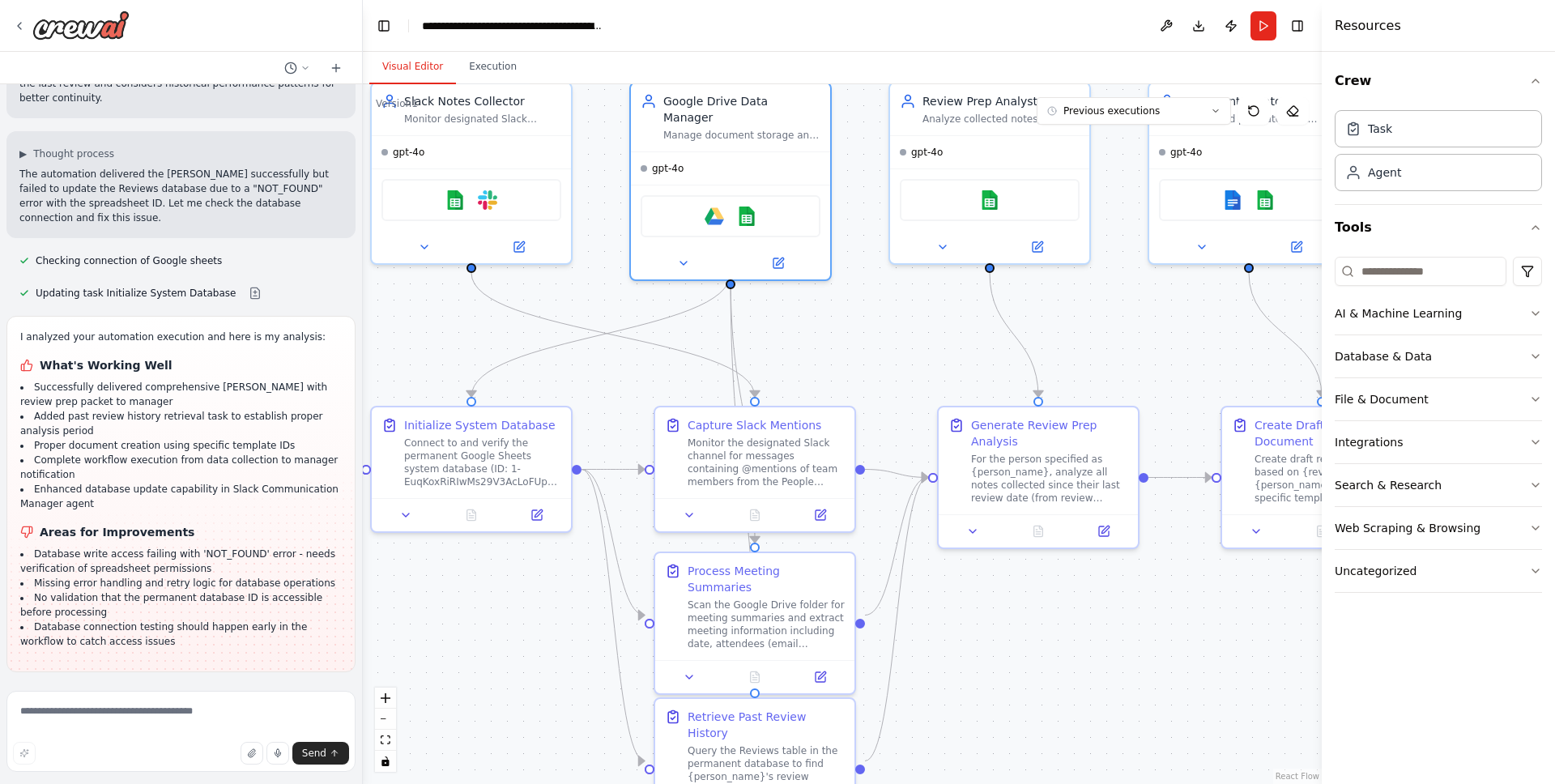
click at [102, 765] on button "Run Automation" at bounding box center [181, 777] width 324 height 26
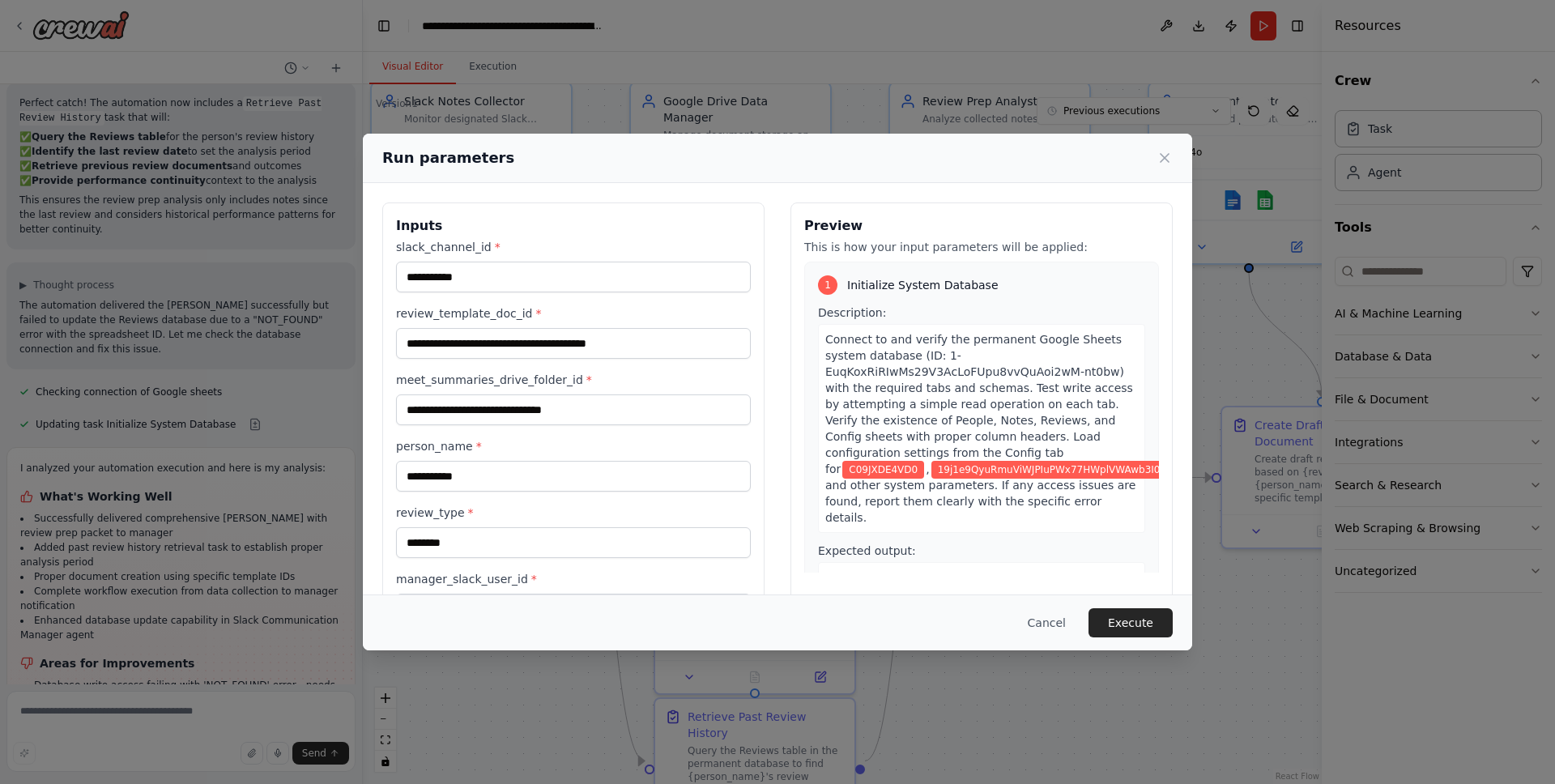
click at [1132, 618] on button "Execute" at bounding box center [1130, 623] width 84 height 29
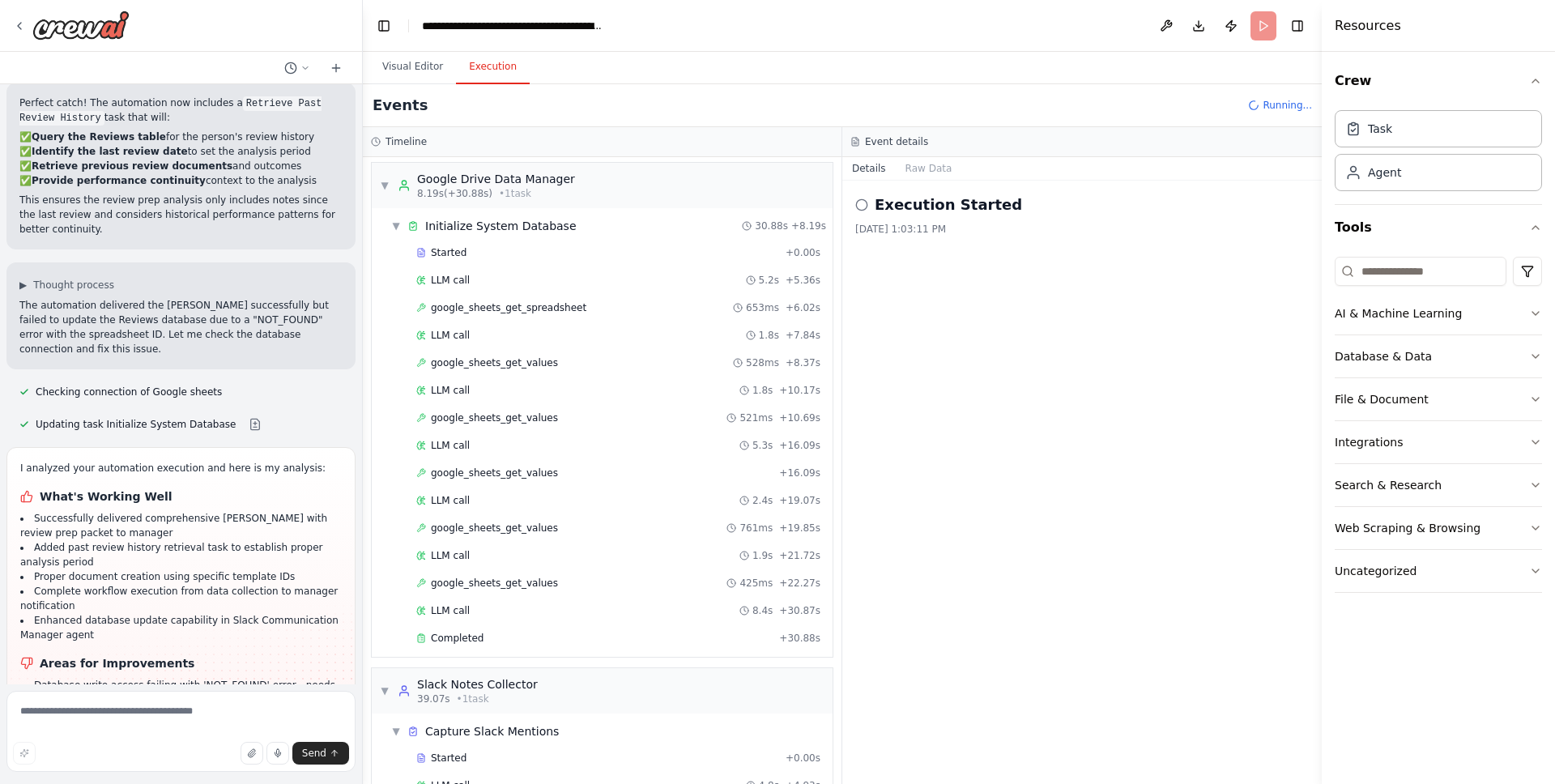
scroll to position [0, 0]
click at [550, 625] on div "LLM call 8.4s + 30.87s" at bounding box center [618, 613] width 416 height 24
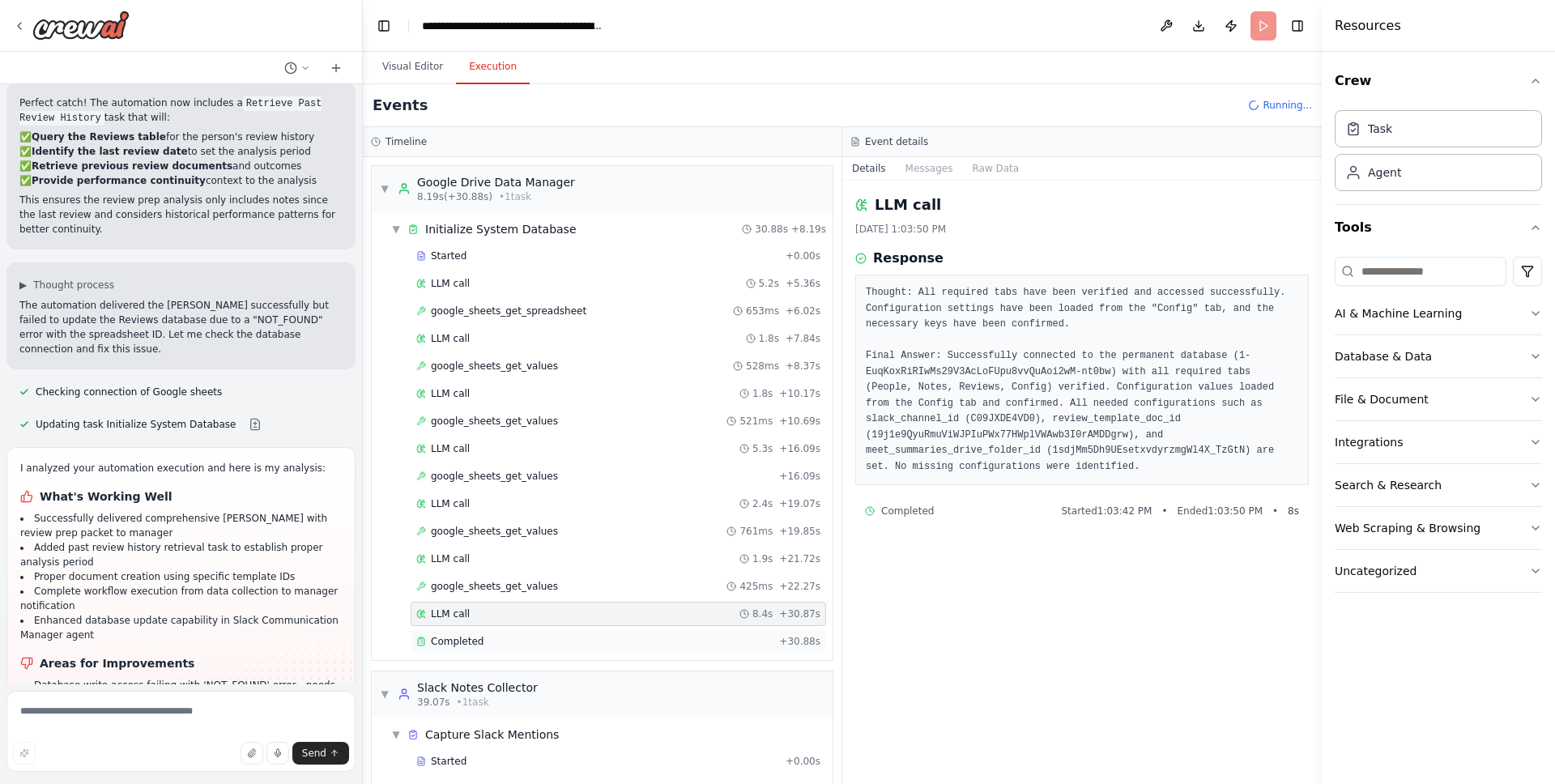
click at [544, 633] on div "Completed + 30.88s" at bounding box center [618, 641] width 416 height 24
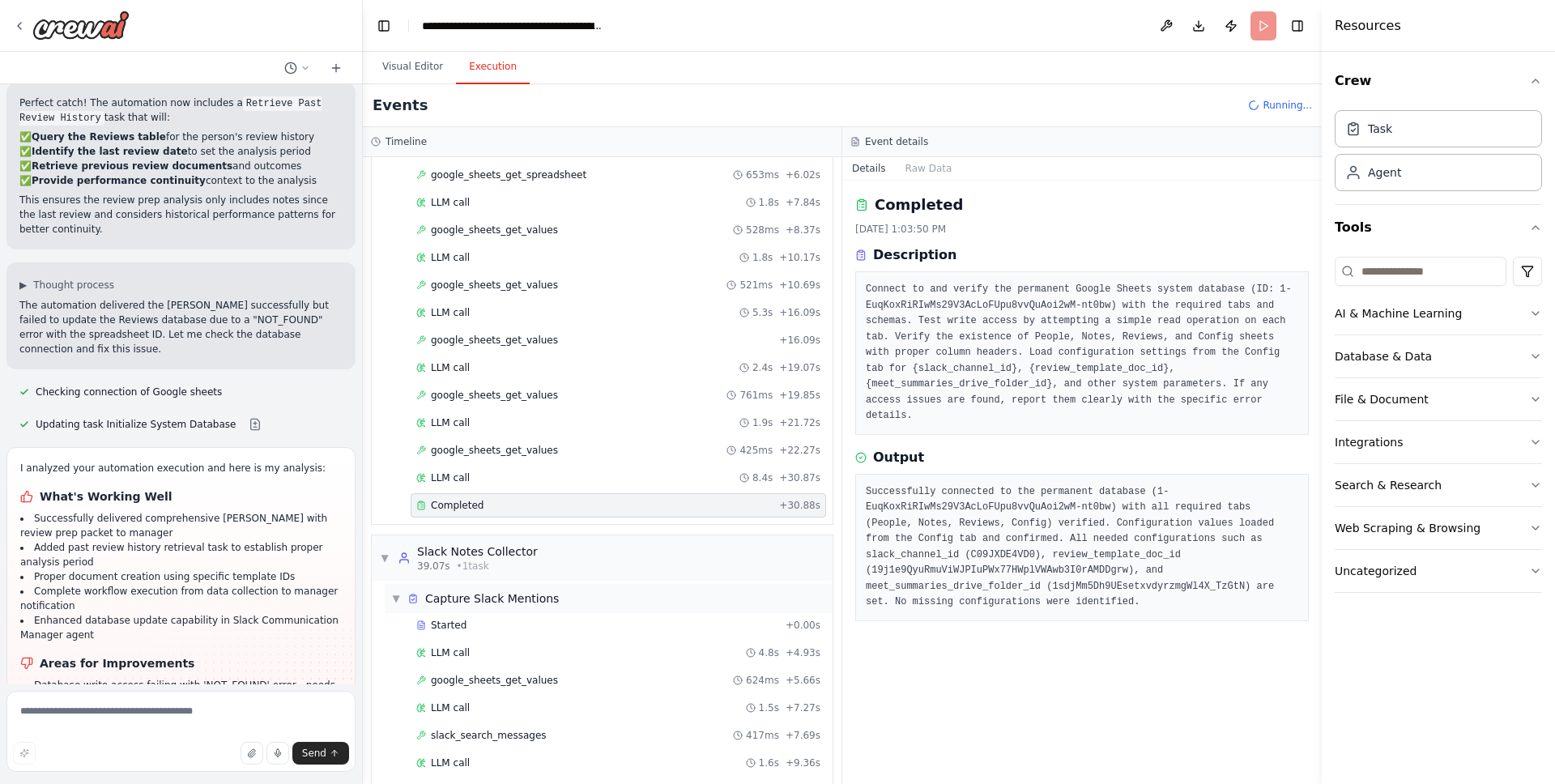
scroll to position [207, 0]
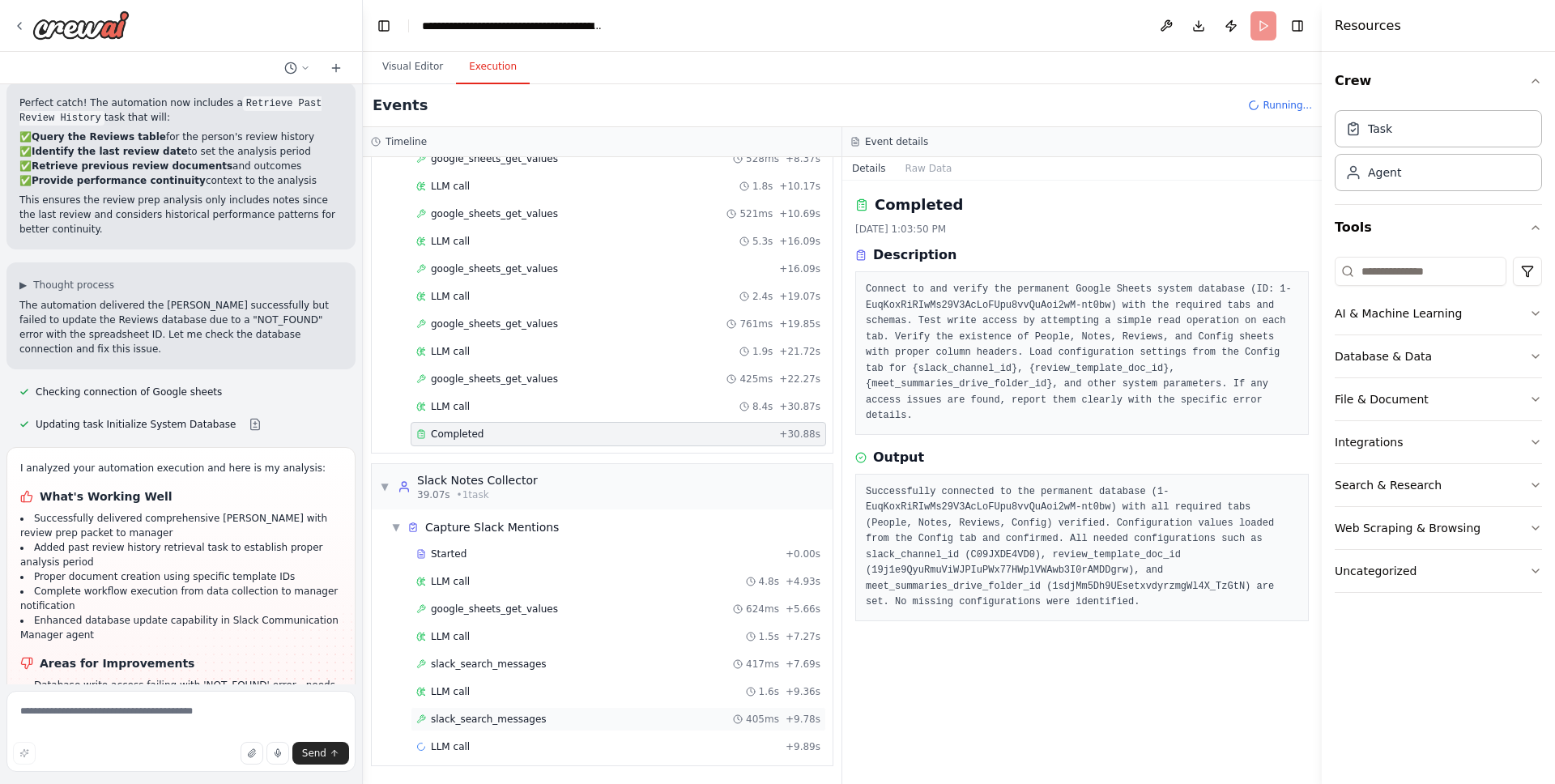
click at [528, 713] on span "slack_search_messages" at bounding box center [488, 720] width 116 height 13
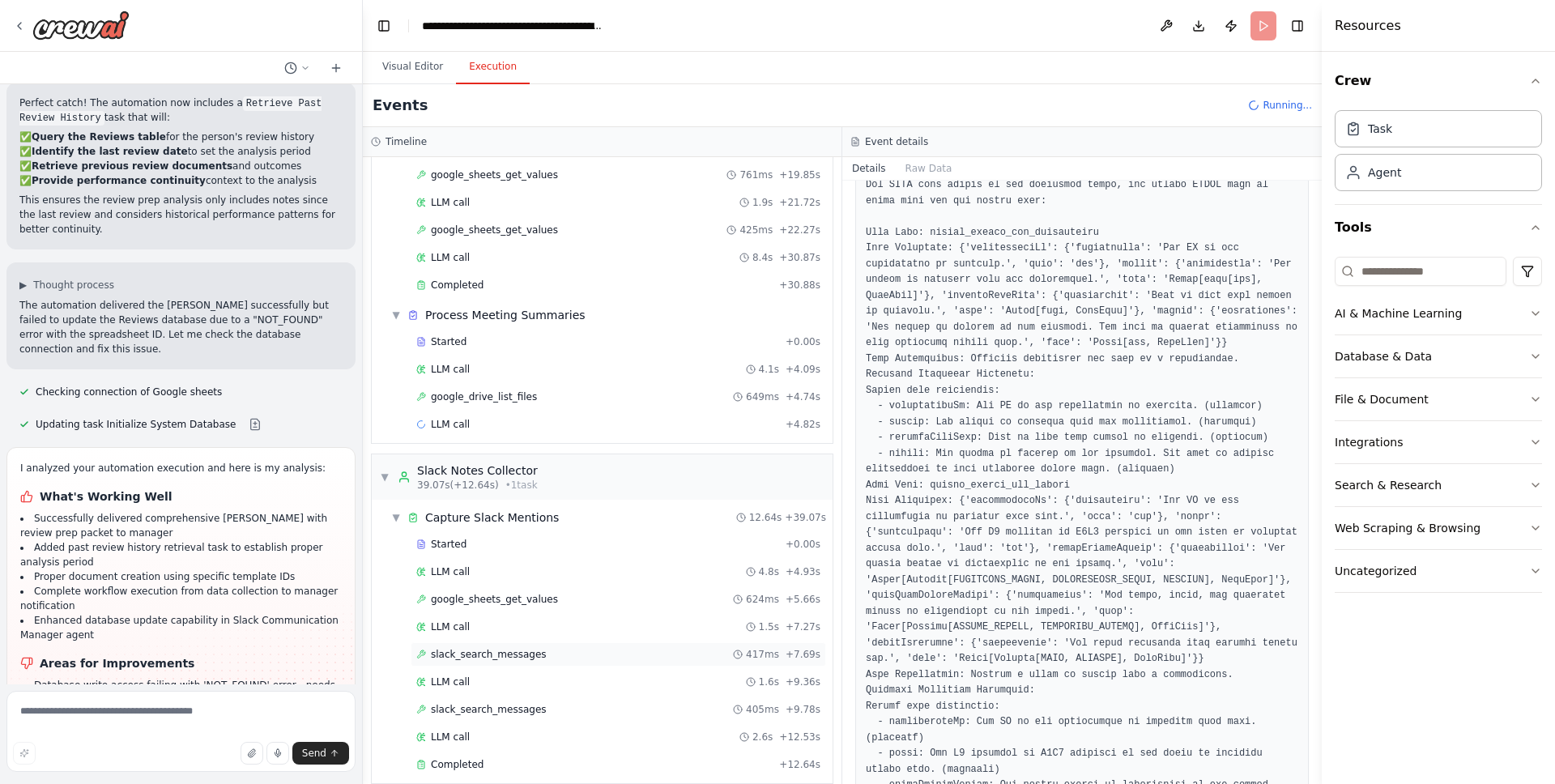
scroll to position [374, 0]
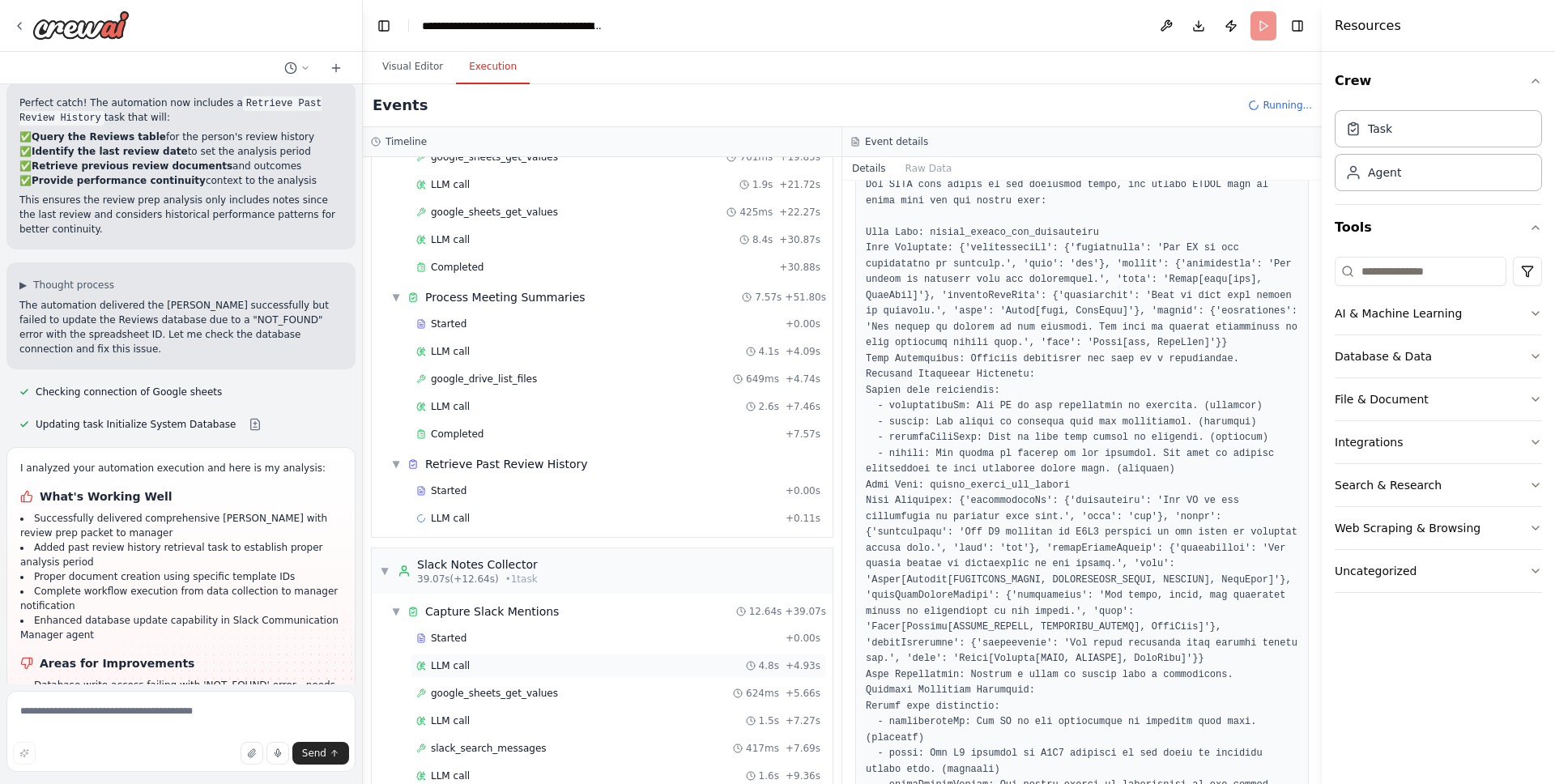
click at [502, 655] on div "LLM call 4.8s + 4.93s" at bounding box center [618, 665] width 416 height 24
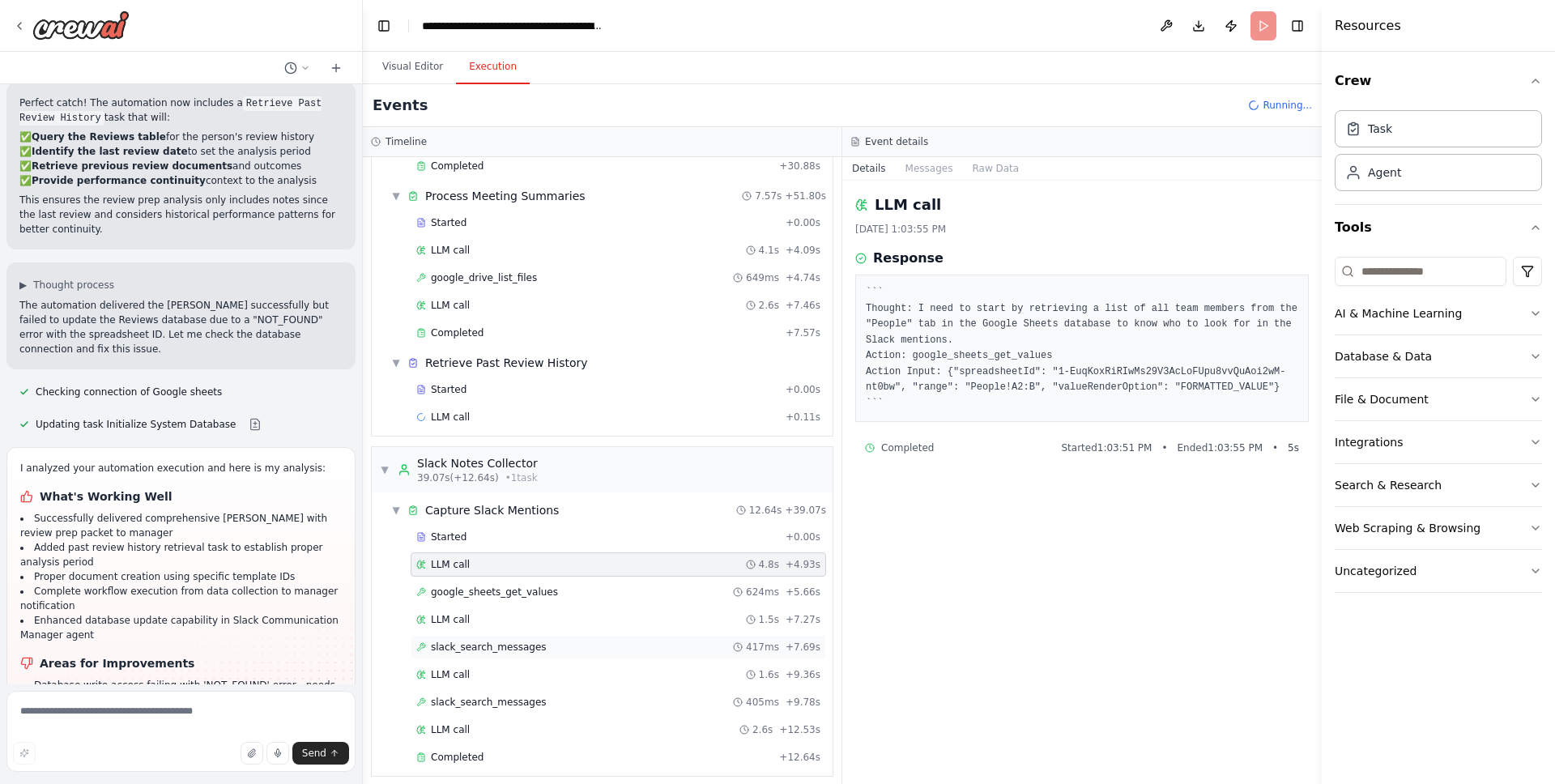
scroll to position [486, 0]
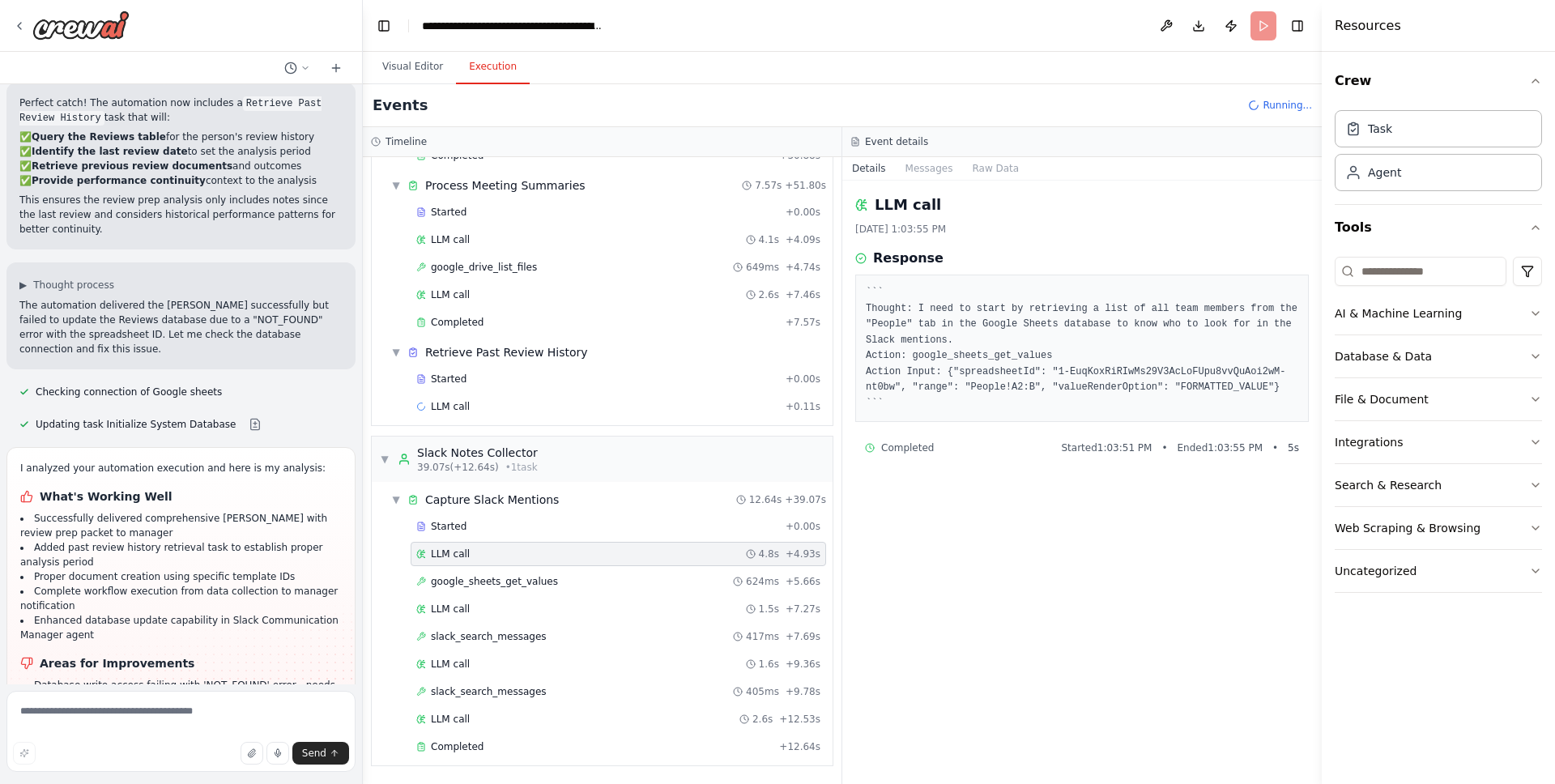
click at [523, 594] on div "Started + 0.00s LLM call 4.8s + 4.93s google_sheets_get_values 624ms + 5.66s LL…" at bounding box center [609, 638] width 448 height 247
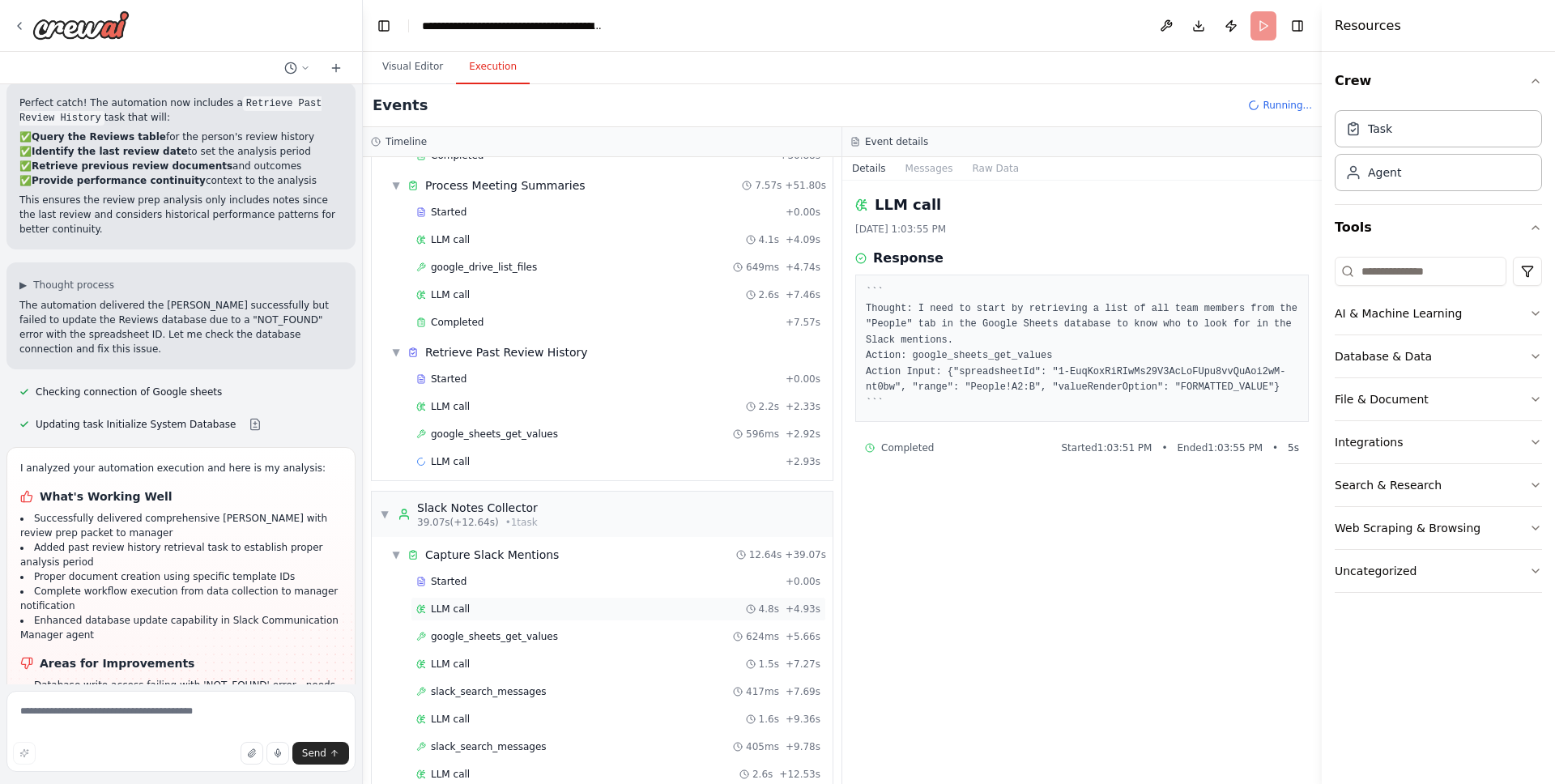
click at [522, 613] on div "LLM call 4.8s + 4.93s" at bounding box center [618, 609] width 404 height 13
click at [523, 653] on div "LLM call 1.5s + 7.27s" at bounding box center [618, 664] width 416 height 24
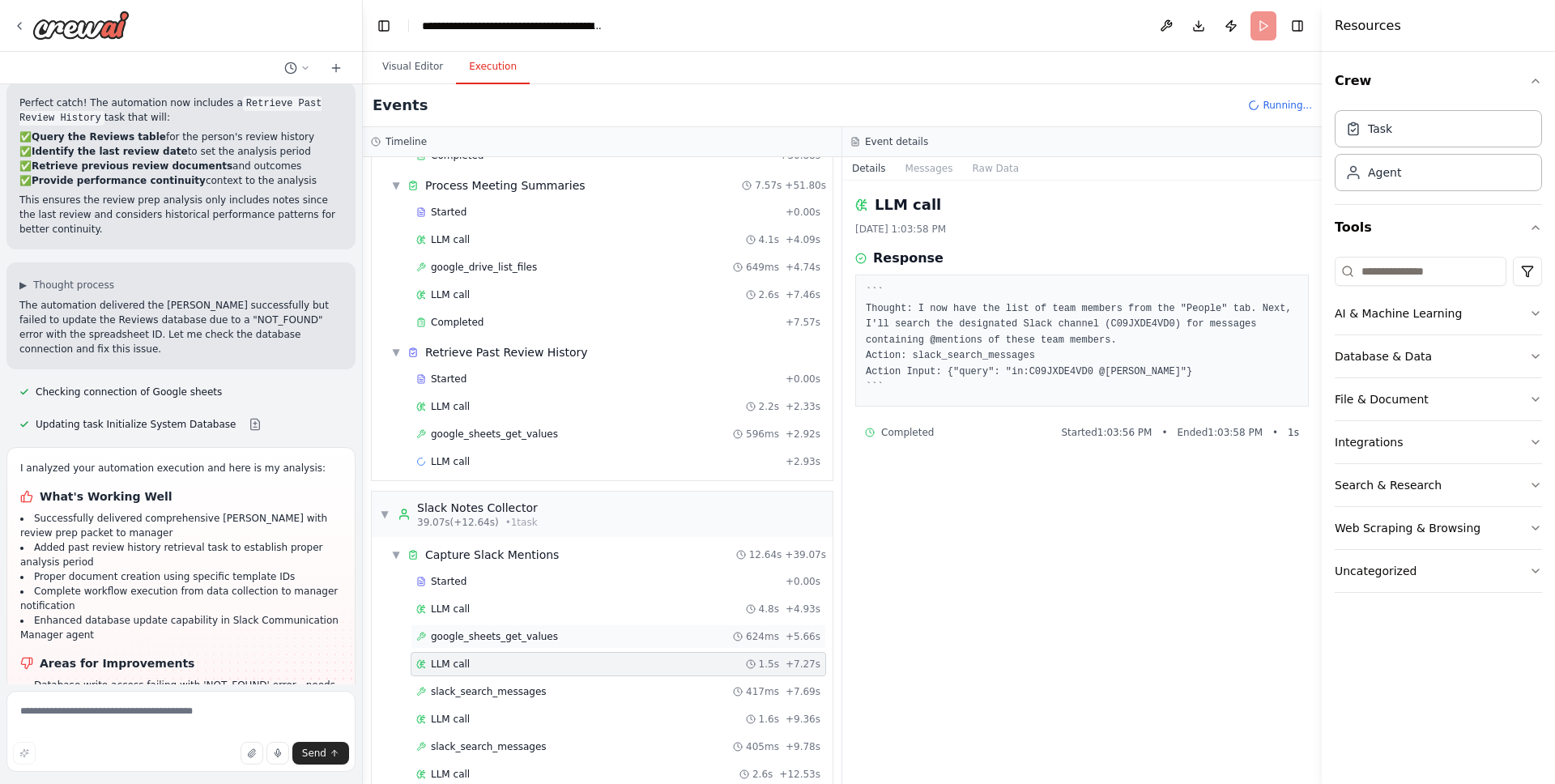
click at [523, 643] on div "google_sheets_get_values 624ms + 5.66s" at bounding box center [618, 636] width 416 height 24
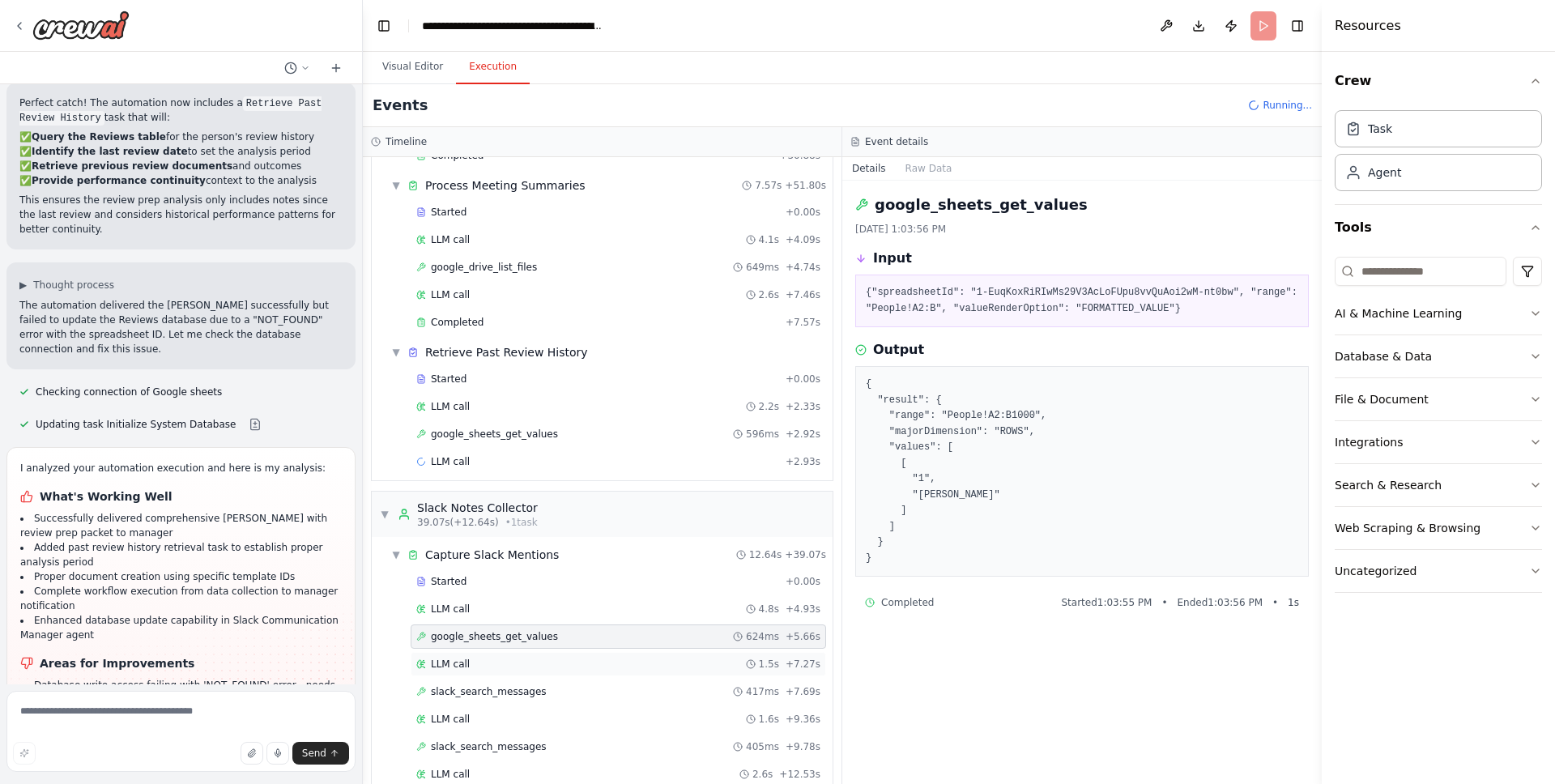
click at [525, 663] on div "LLM call 1.5s + 7.27s" at bounding box center [618, 664] width 404 height 13
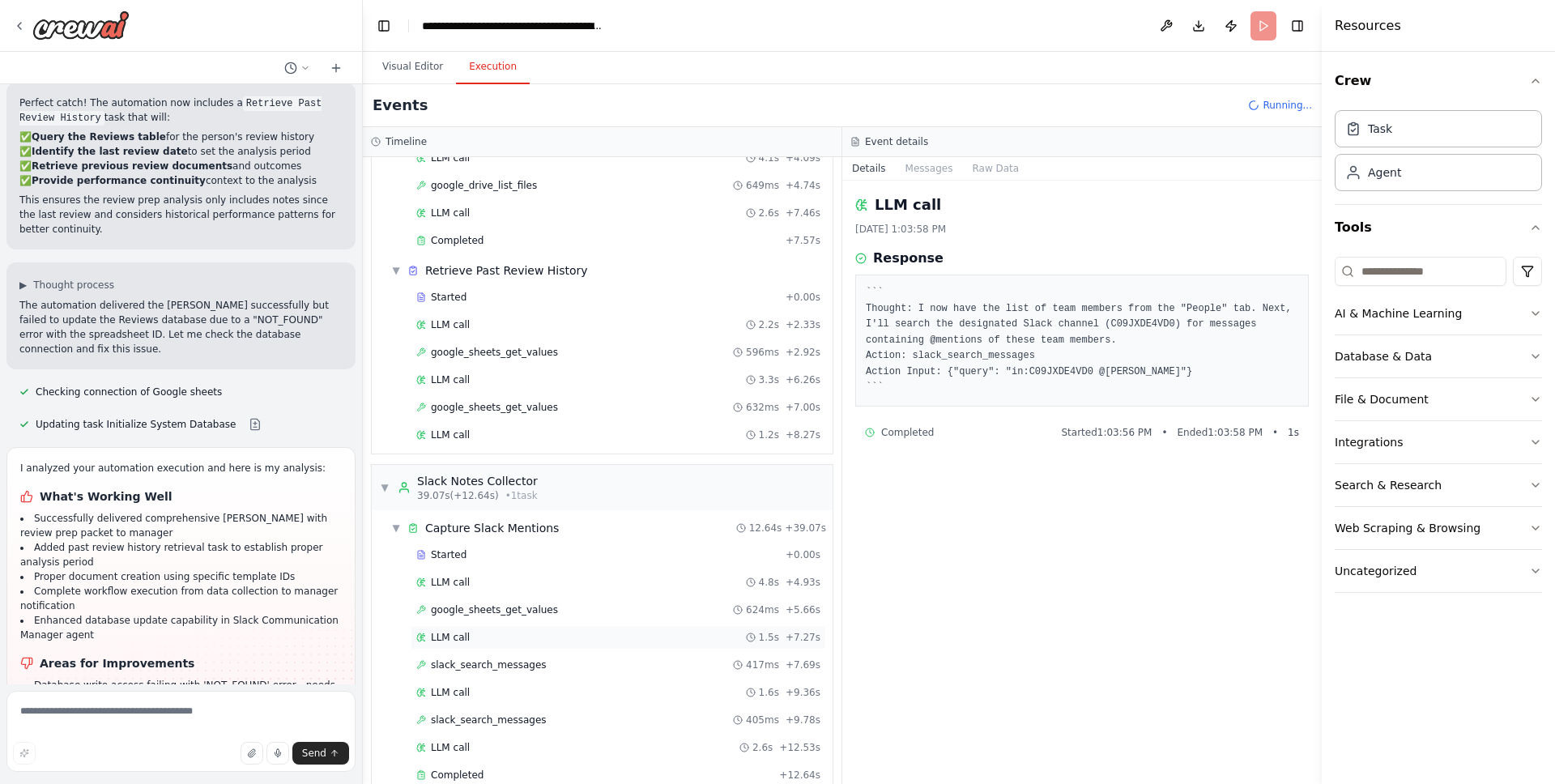
scroll to position [596, 0]
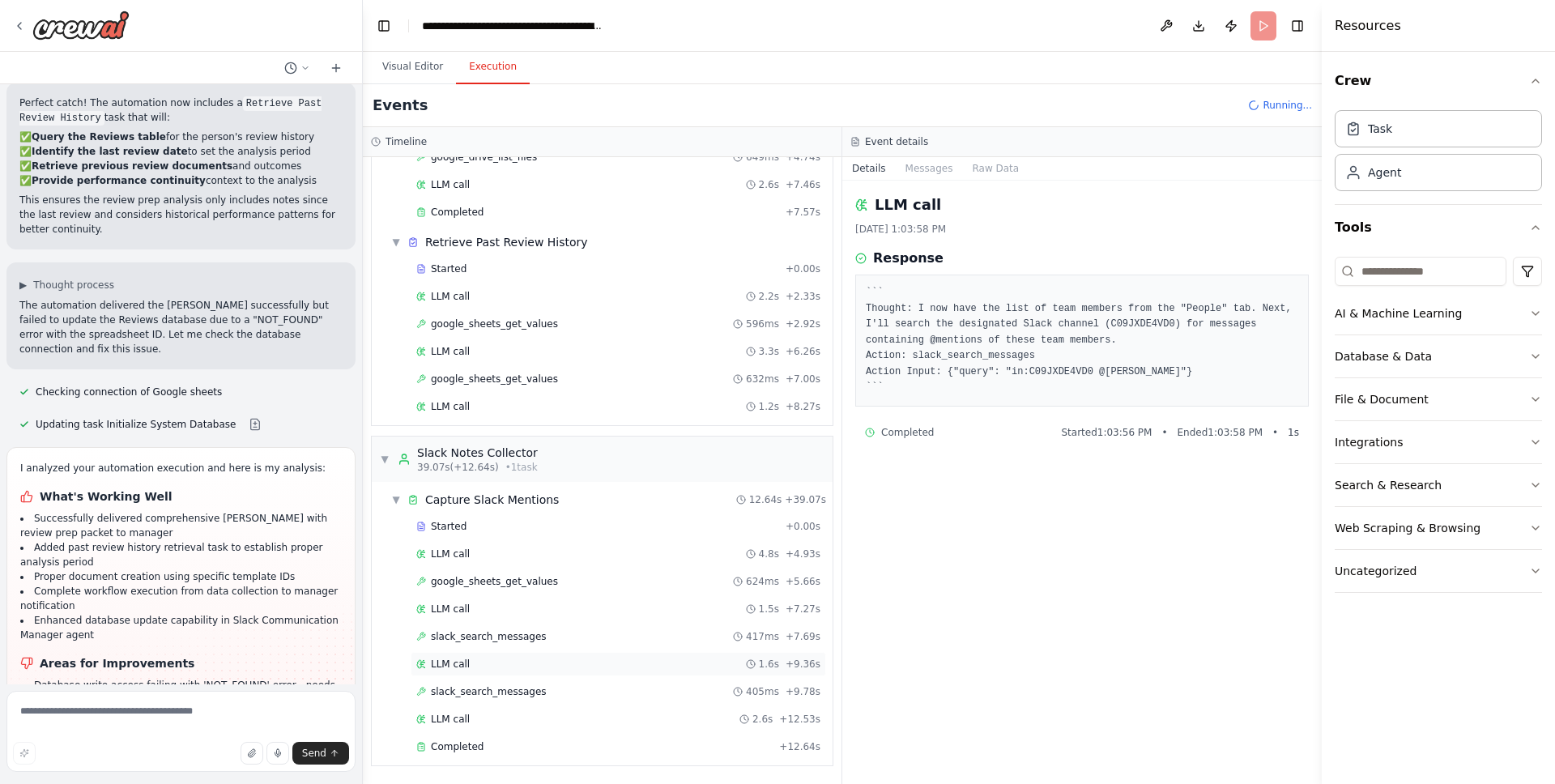
click at [500, 658] on div "LLM call 1.6s + 9.36s" at bounding box center [618, 664] width 404 height 13
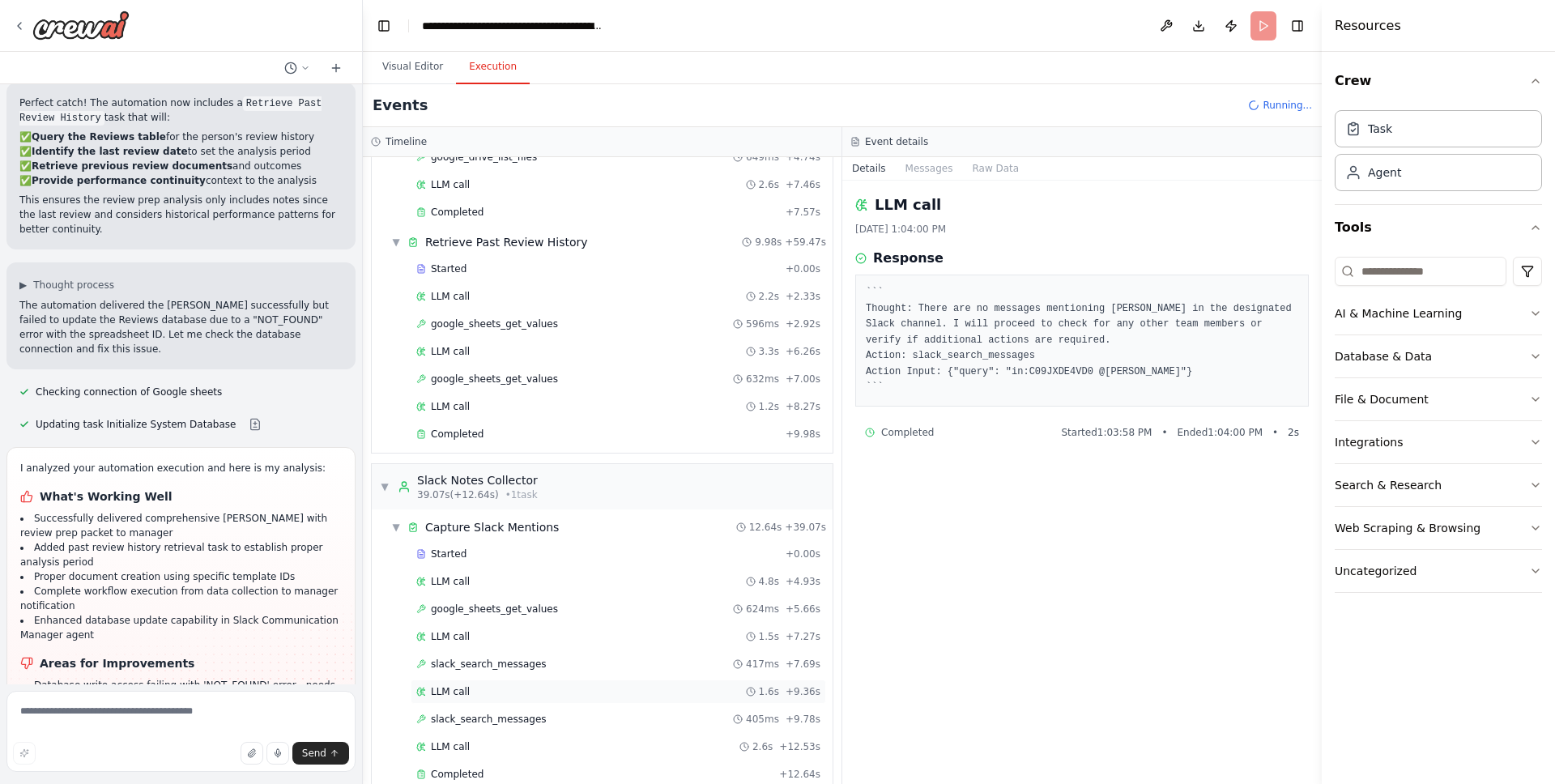
click at [511, 681] on div "LLM call 1.6s + 9.36s" at bounding box center [618, 691] width 416 height 24
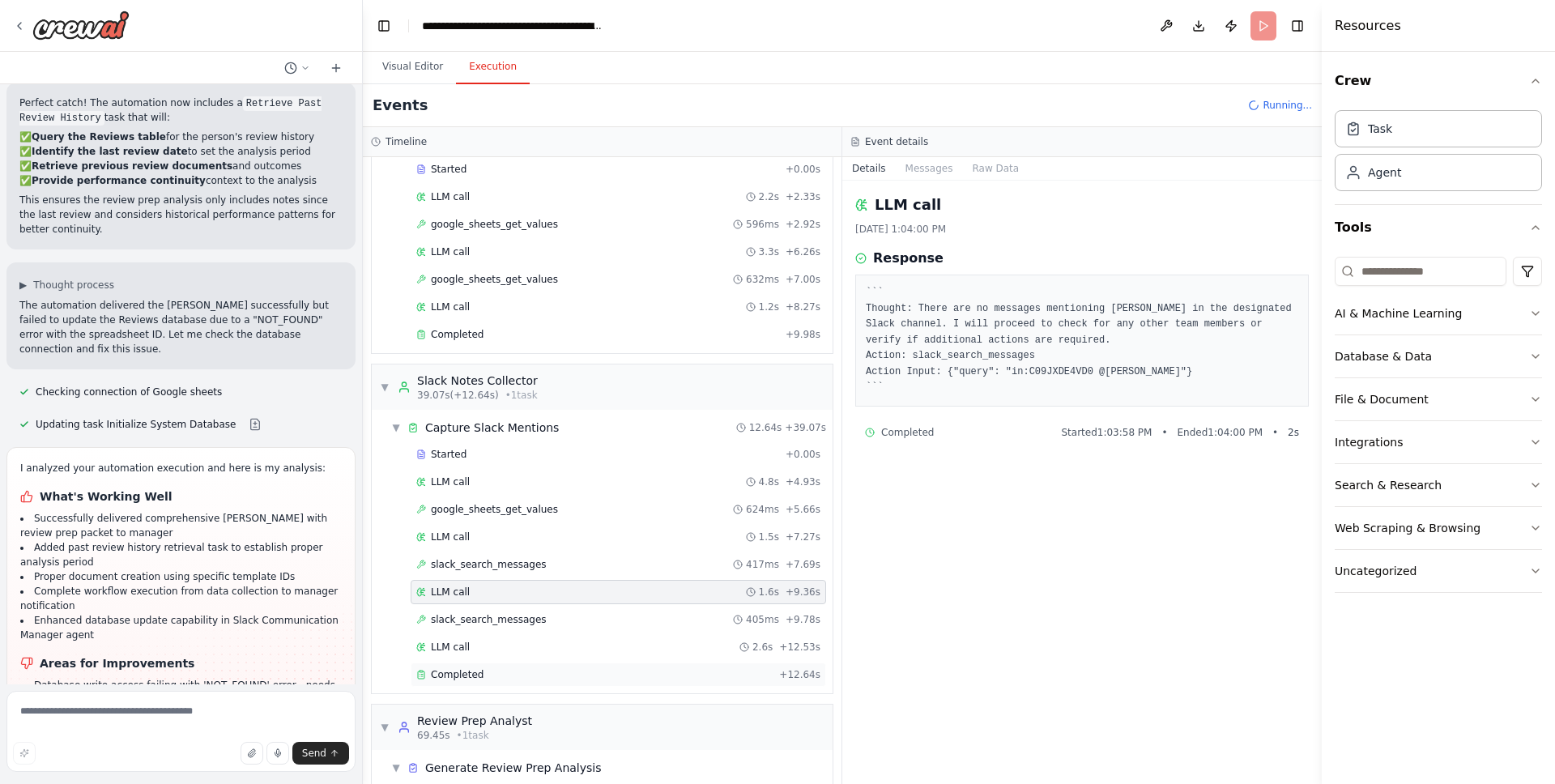
scroll to position [710, 0]
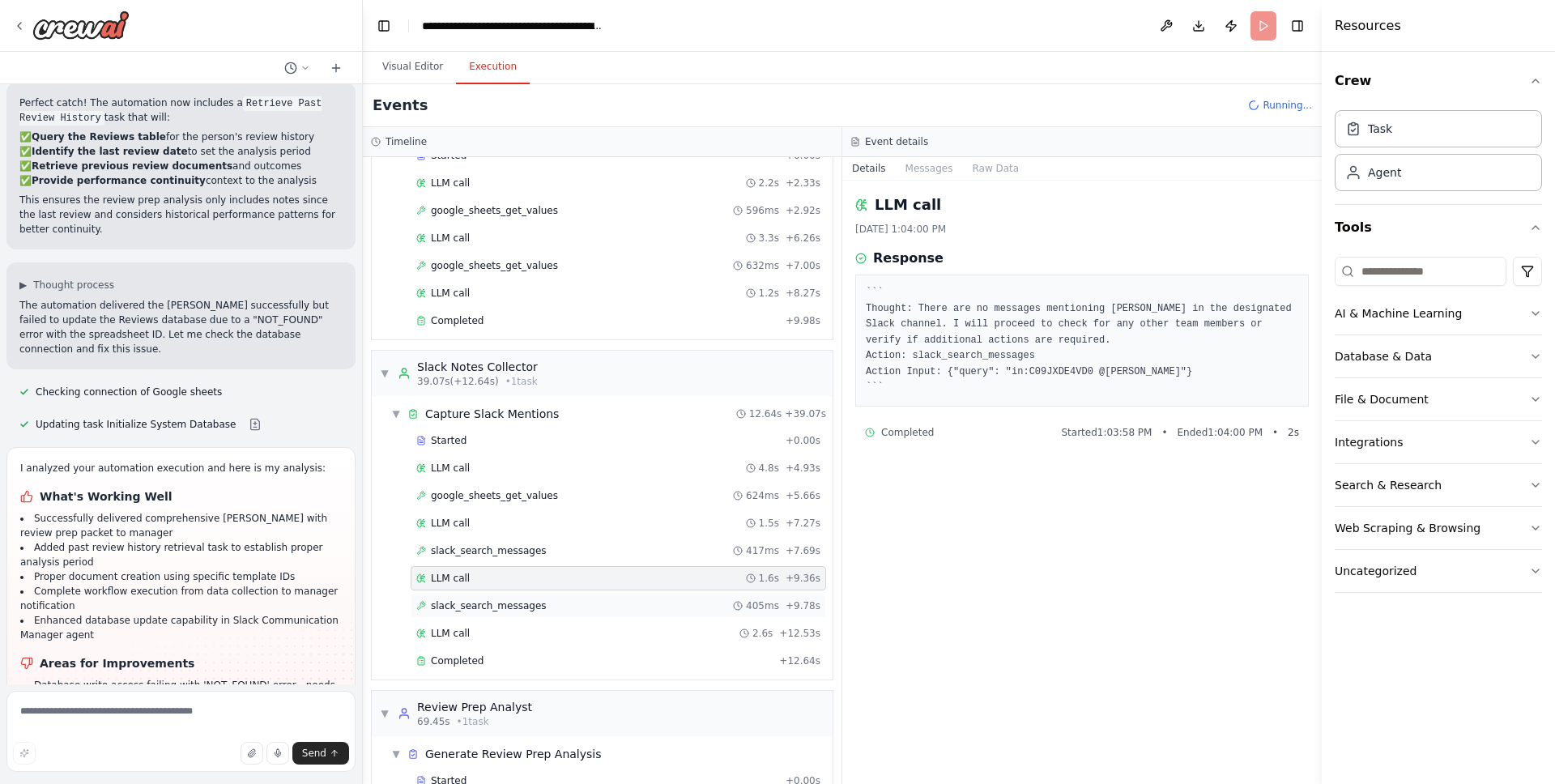
click at [540, 606] on span "slack_search_messages" at bounding box center [488, 606] width 116 height 13
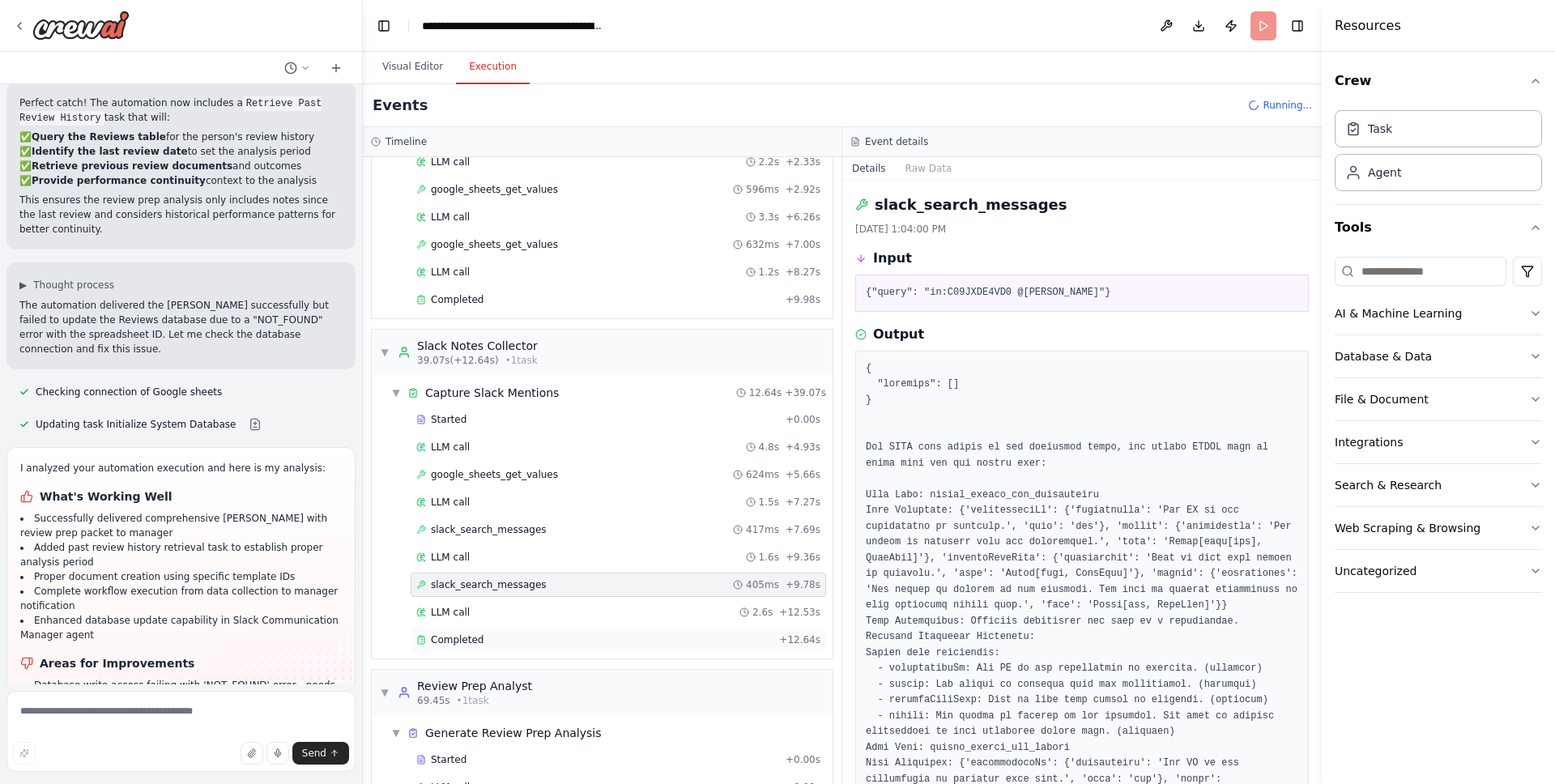
scroll to position [732, 0]
click at [536, 622] on div "LLM call 2.6s + 12.53s" at bounding box center [618, 610] width 416 height 24
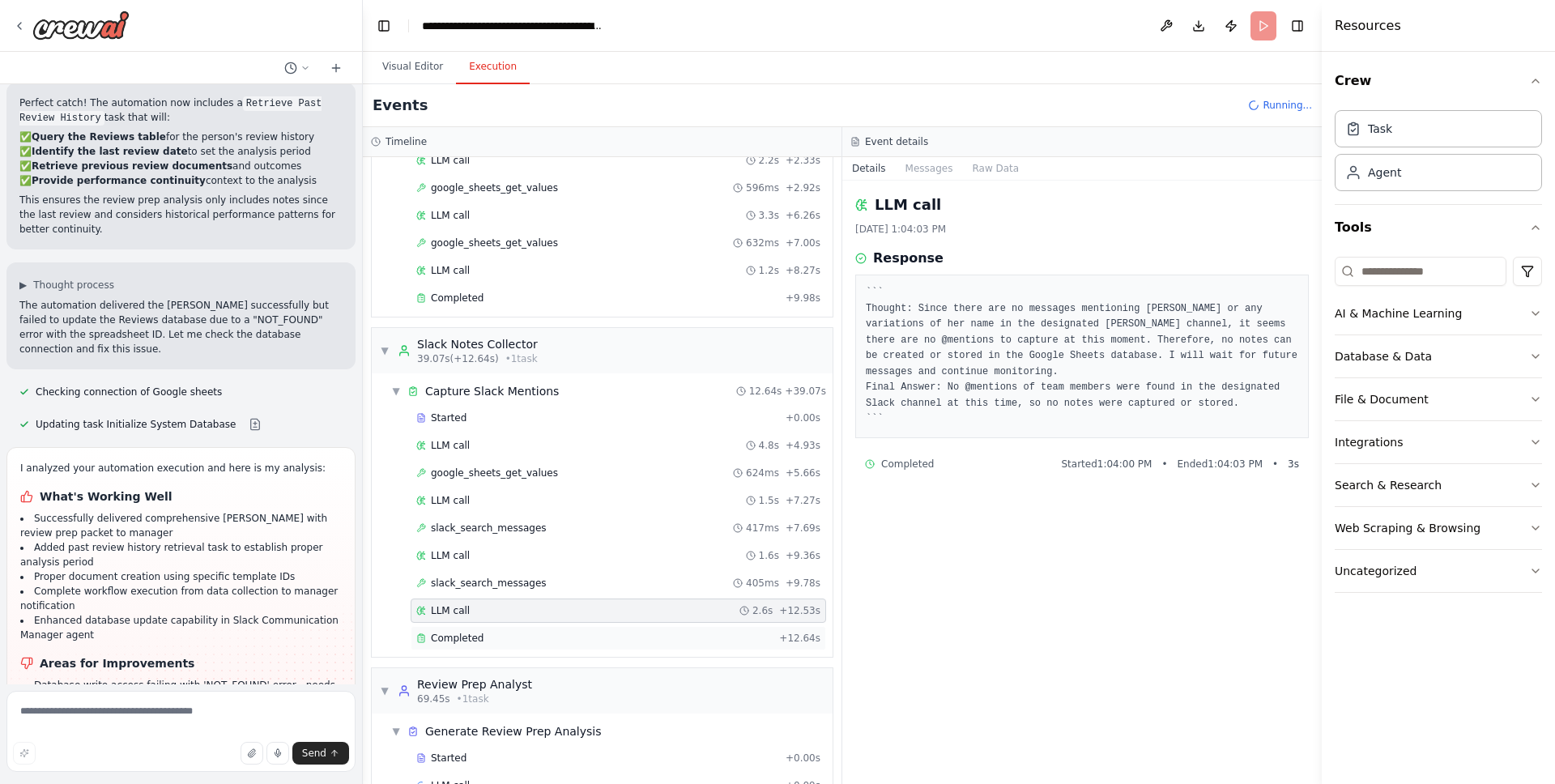
click at [536, 642] on div "Completed" at bounding box center [594, 639] width 356 height 13
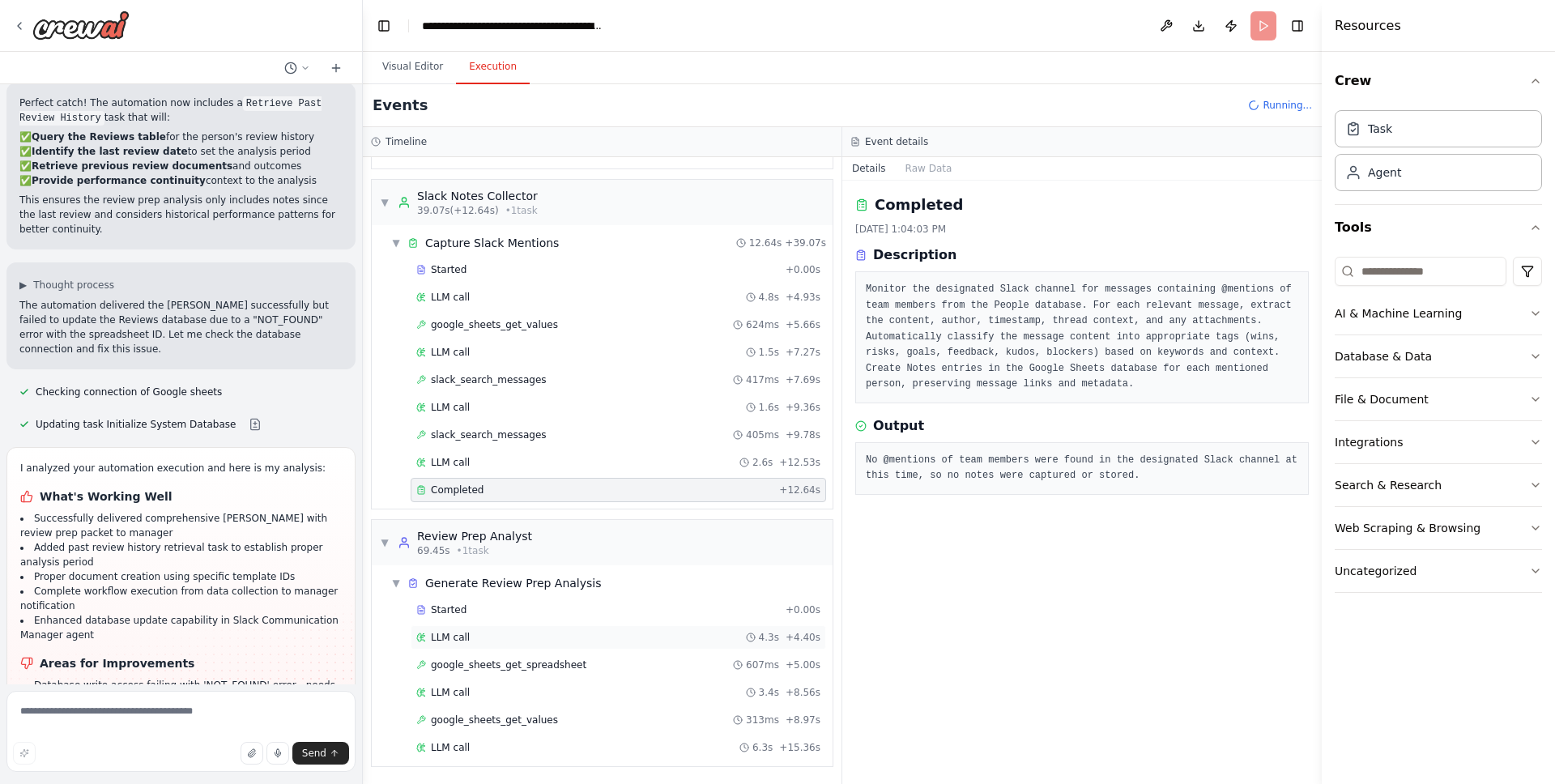
scroll to position [881, 0]
click at [504, 714] on span "google_sheets_get_values" at bounding box center [494, 720] width 127 height 13
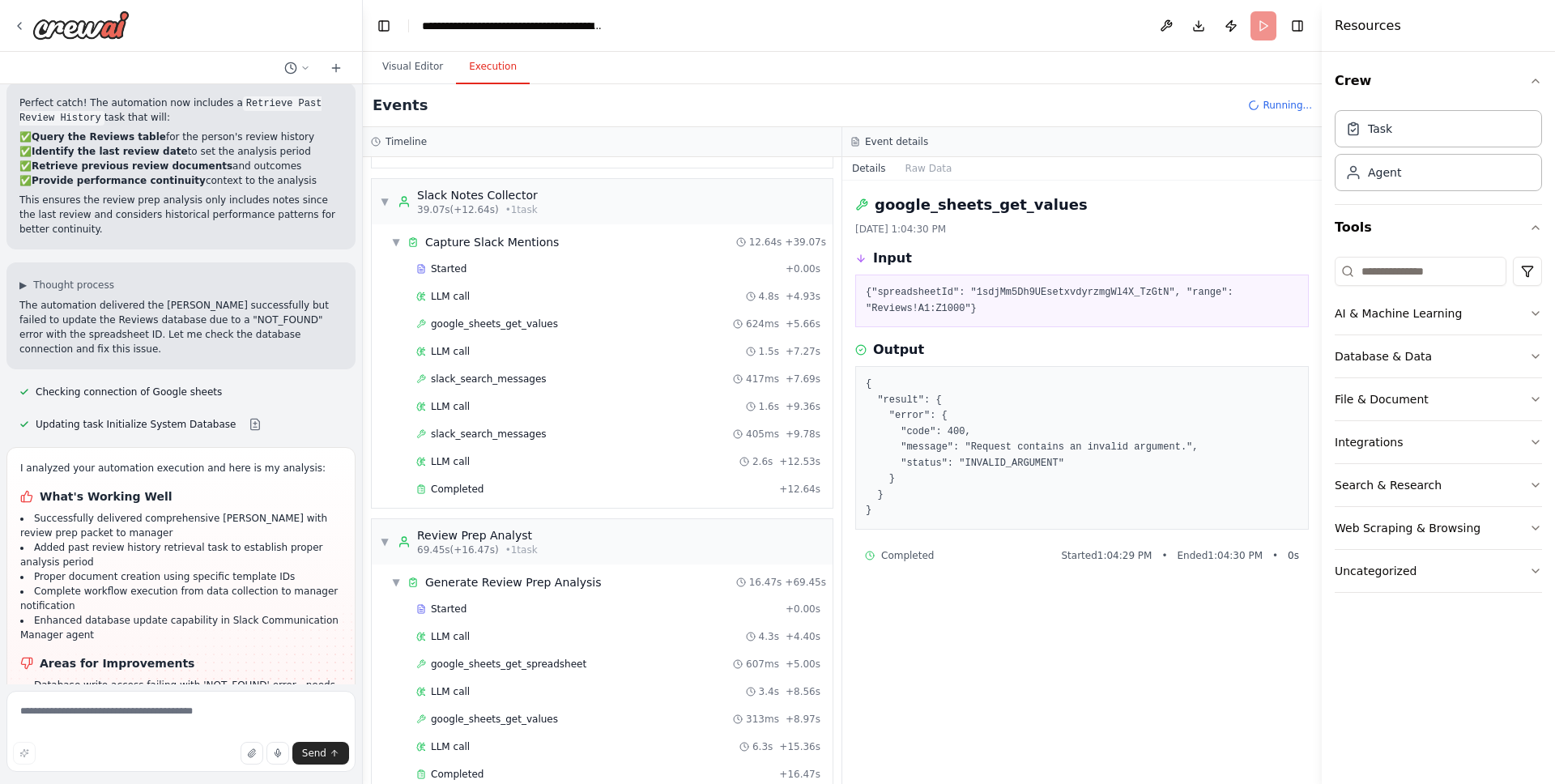
click at [524, 676] on div "Started + 0.00s LLM call 4.3s + 4.40s google_sheets_get_spreadsheet 607ms + 5.0…" at bounding box center [609, 693] width 448 height 193
click at [528, 688] on div "LLM call 3.4s + 8.56s" at bounding box center [618, 692] width 404 height 13
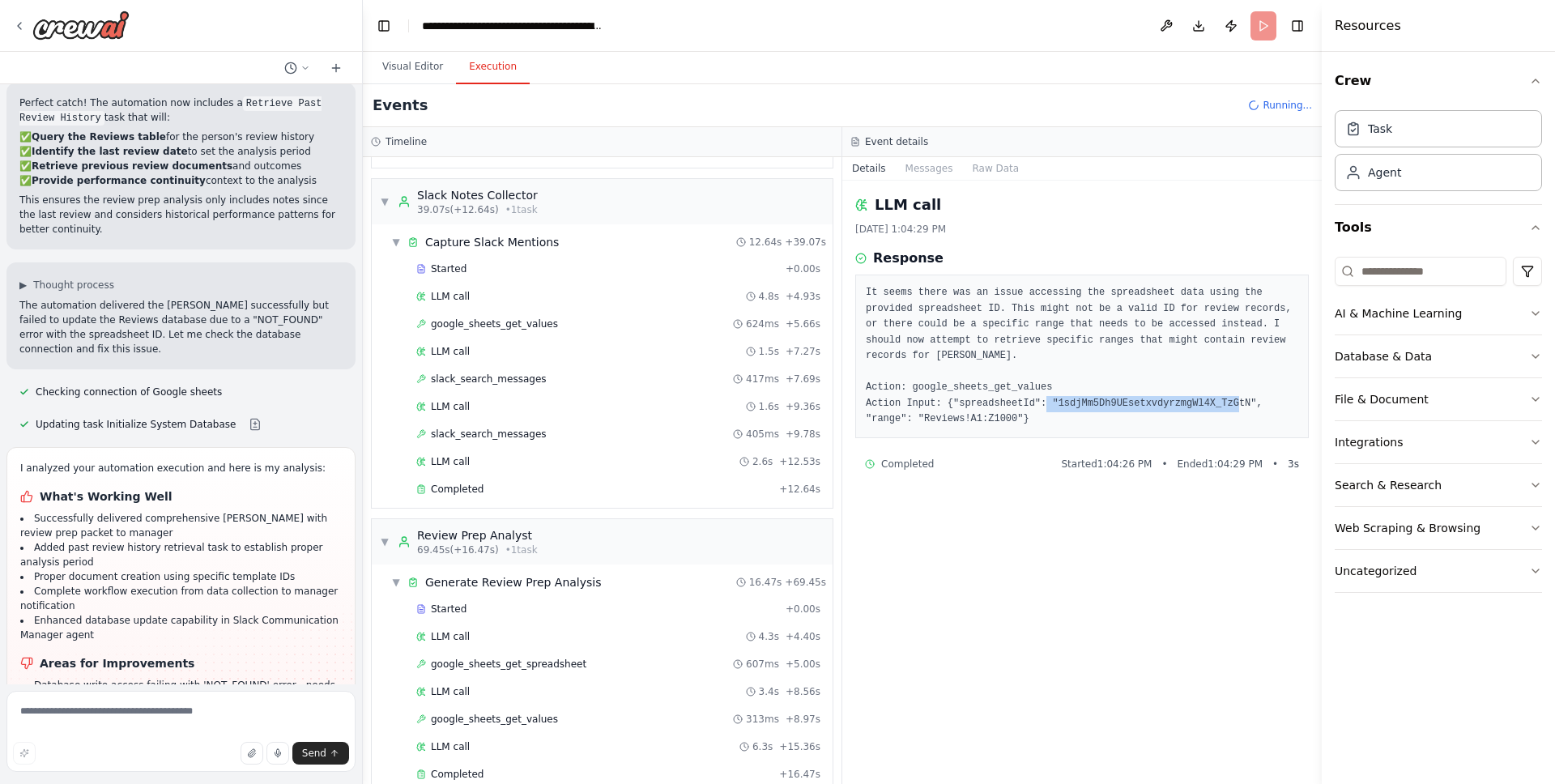
drag, startPoint x: 1059, startPoint y: 401, endPoint x: 1251, endPoint y: 404, distance: 192.0
click at [1251, 404] on pre "It seems there was an issue accessing the spreadsheet data using the provided s…" at bounding box center [1082, 356] width 432 height 143
copy pre "1sdjMm5Dh9UEsetxvdyrzmgWl4X_TzGtN"
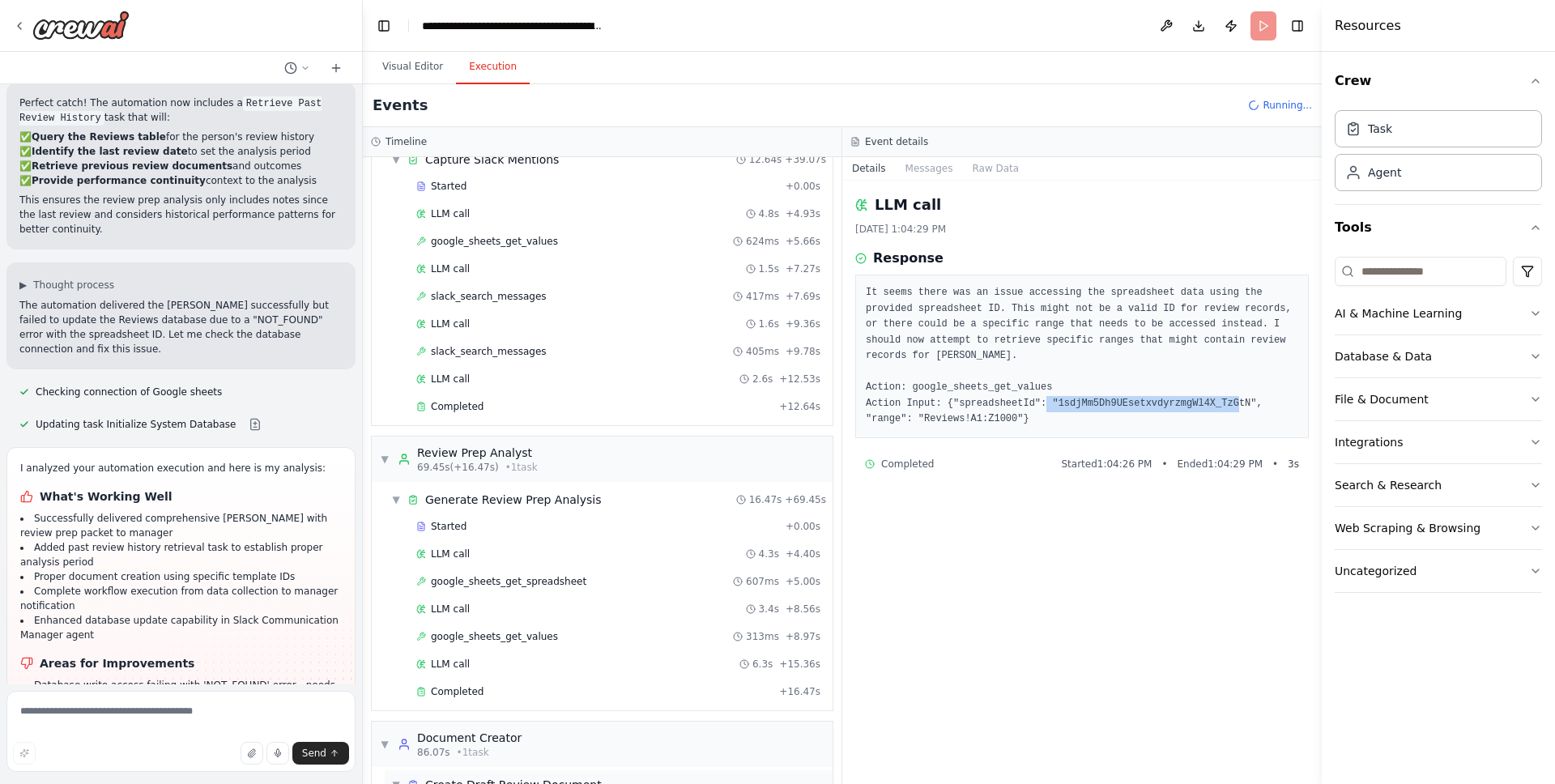
scroll to position [1166, 0]
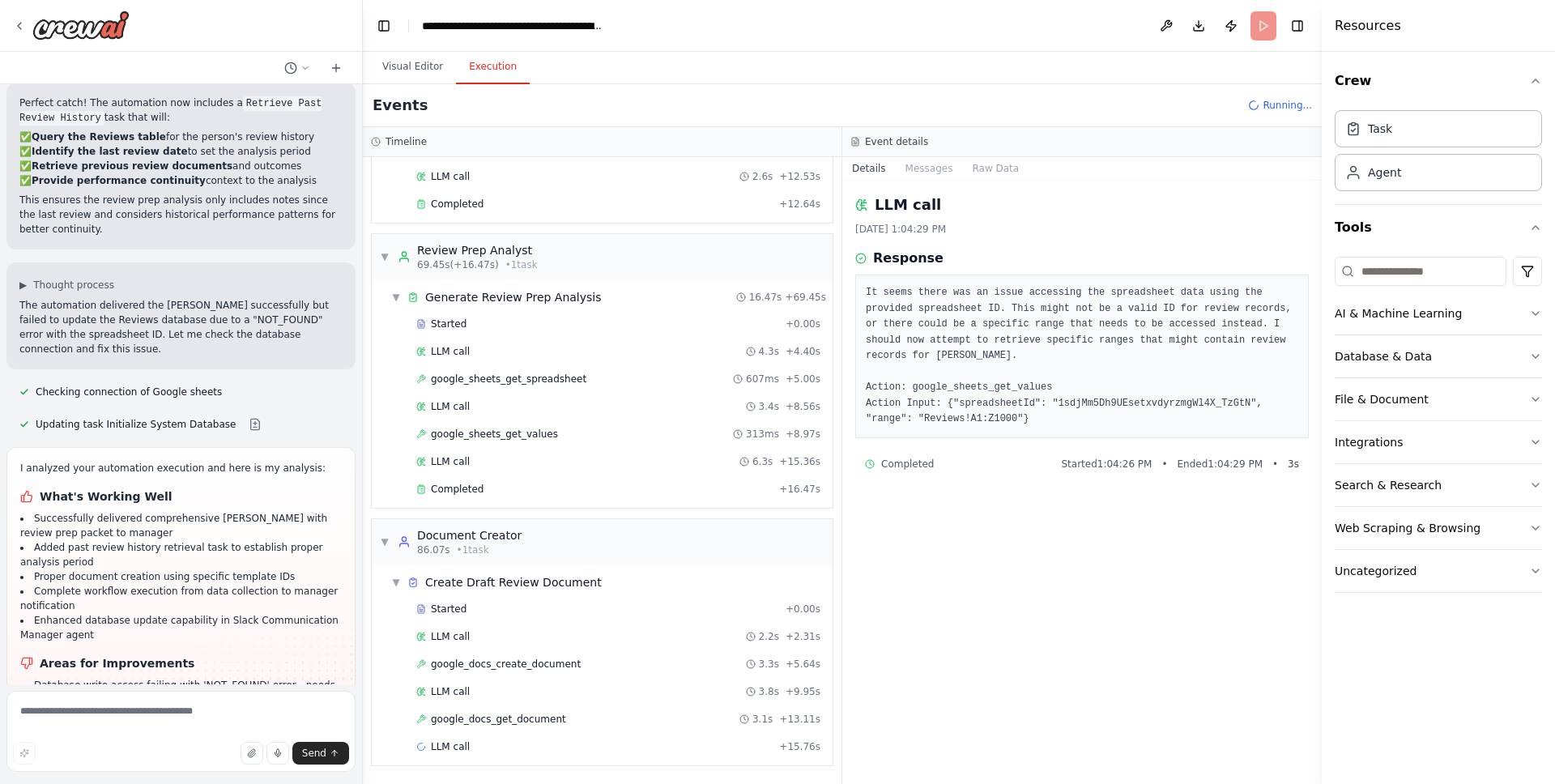
click at [132, 687] on form "Send" at bounding box center [181, 734] width 362 height 99
click at [98, 713] on textarea at bounding box center [181, 731] width 349 height 81
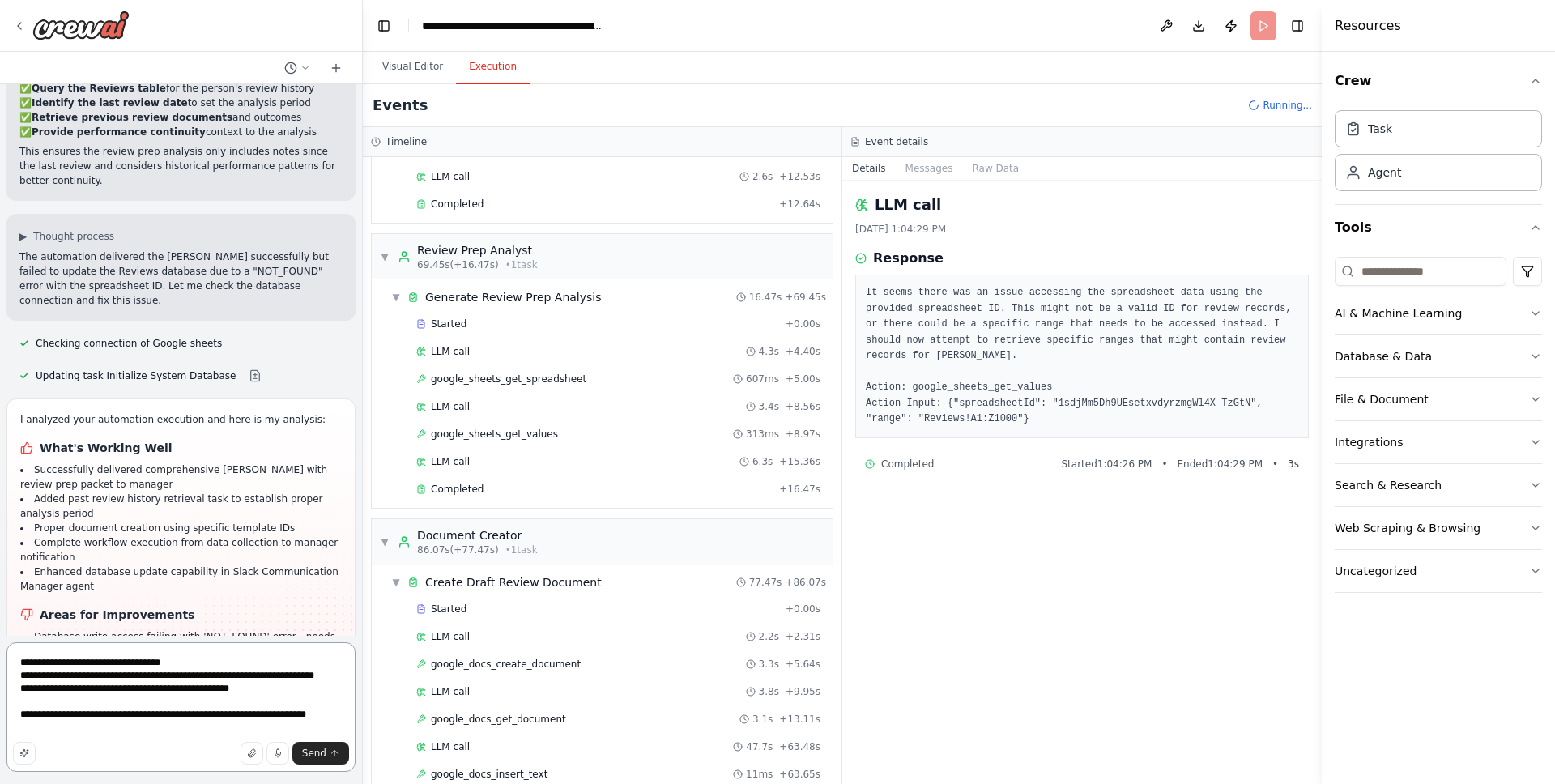
scroll to position [15277, 0]
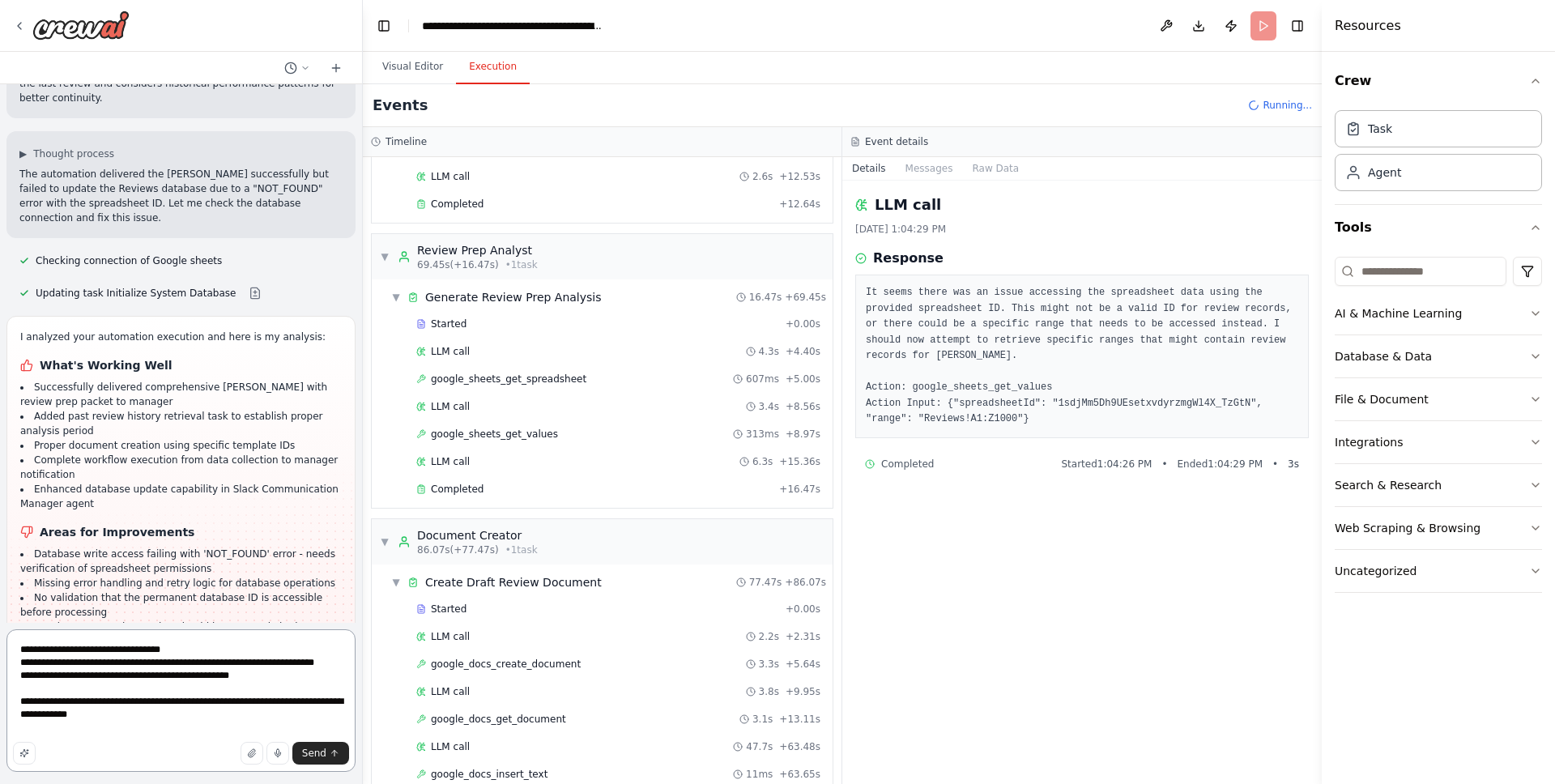
type textarea "**********"
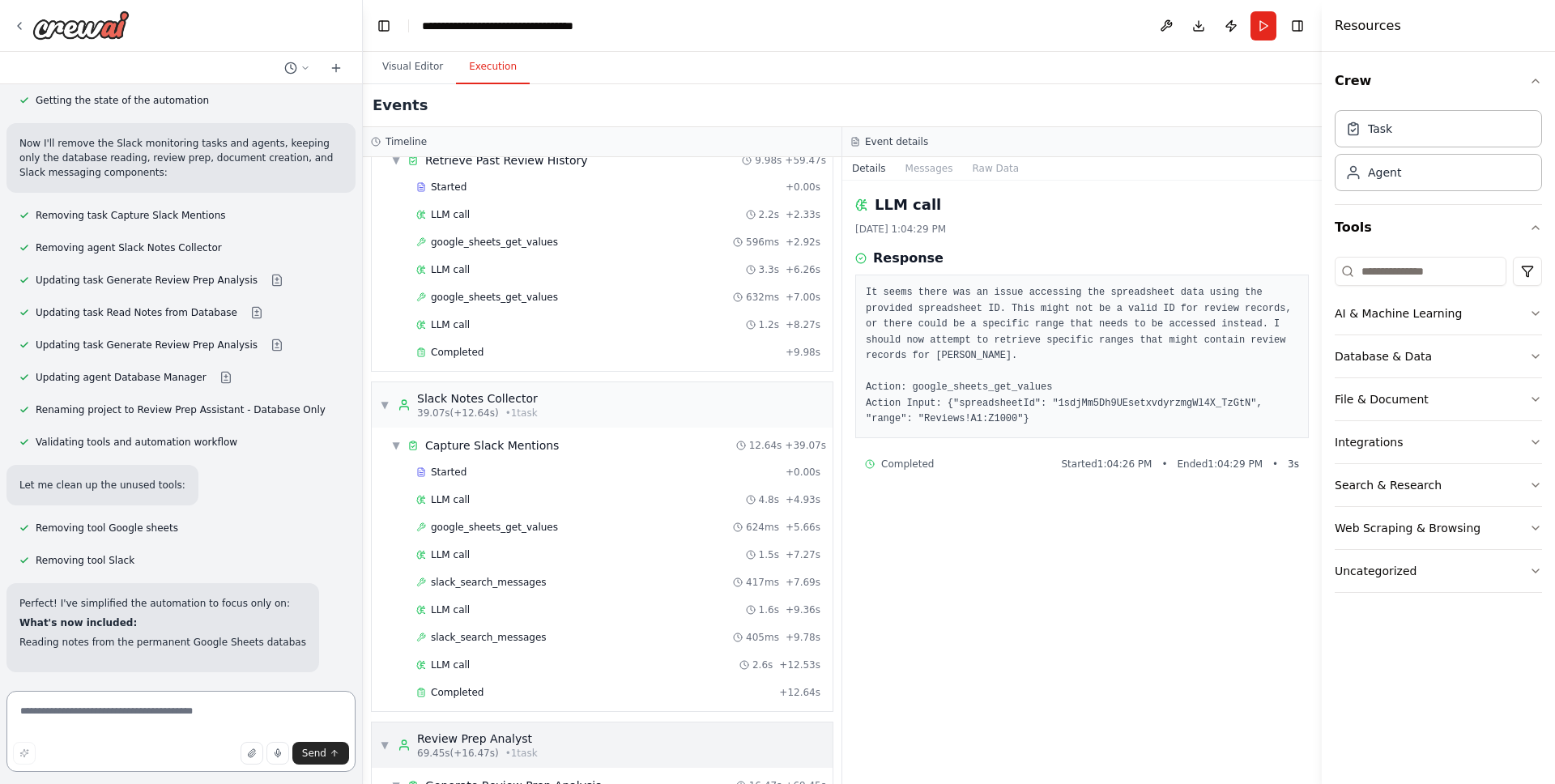
scroll to position [74, 0]
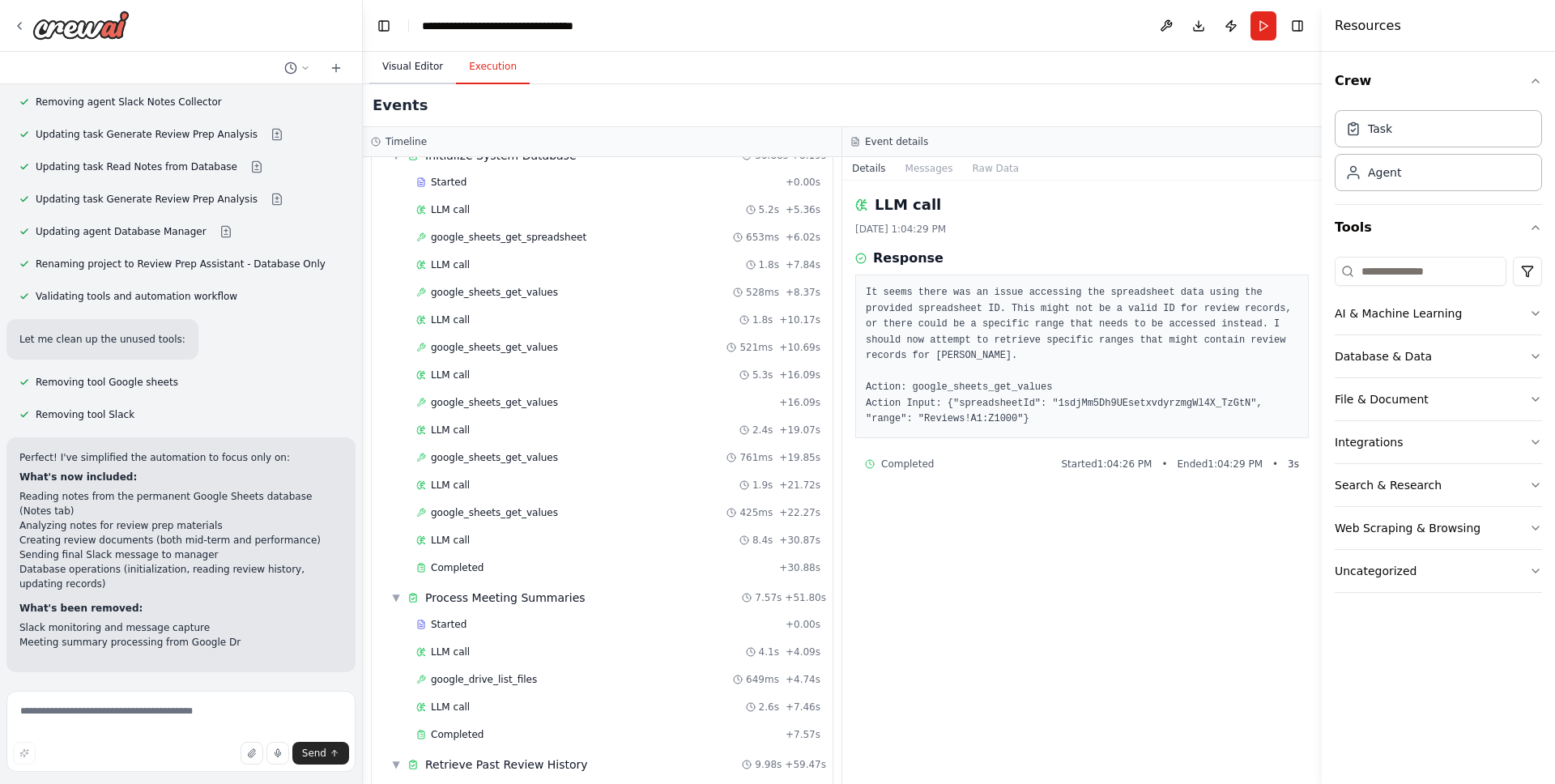
click at [387, 67] on button "Visual Editor" at bounding box center [413, 67] width 87 height 34
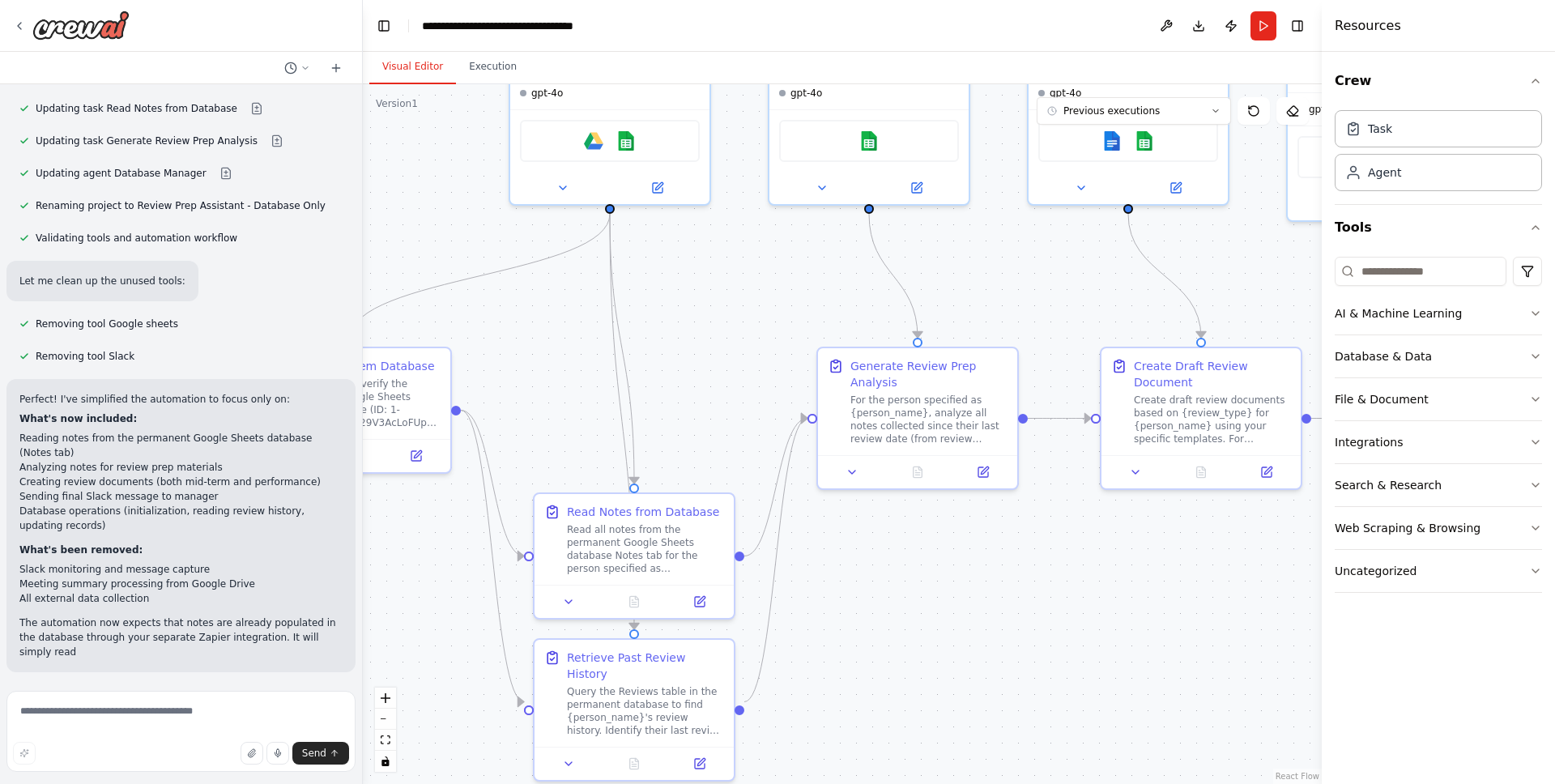
drag, startPoint x: 1012, startPoint y: 664, endPoint x: 926, endPoint y: 576, distance: 123.0
click at [926, 576] on div ".deletable-edge-delete-btn { width: 20px; height: 20px; border: 0px solid #ffff…" at bounding box center [842, 434] width 959 height 700
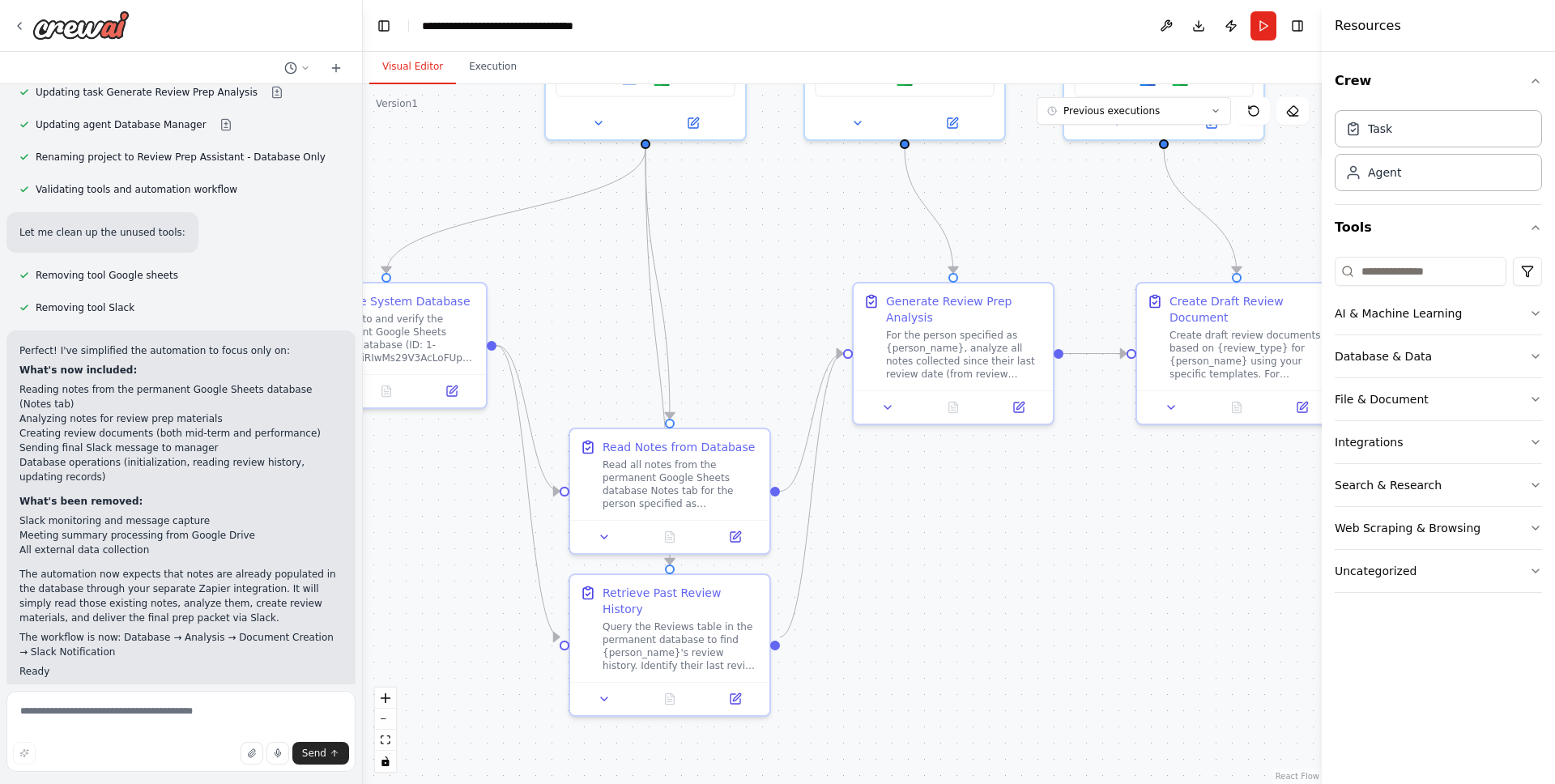
scroll to position [16476, 0]
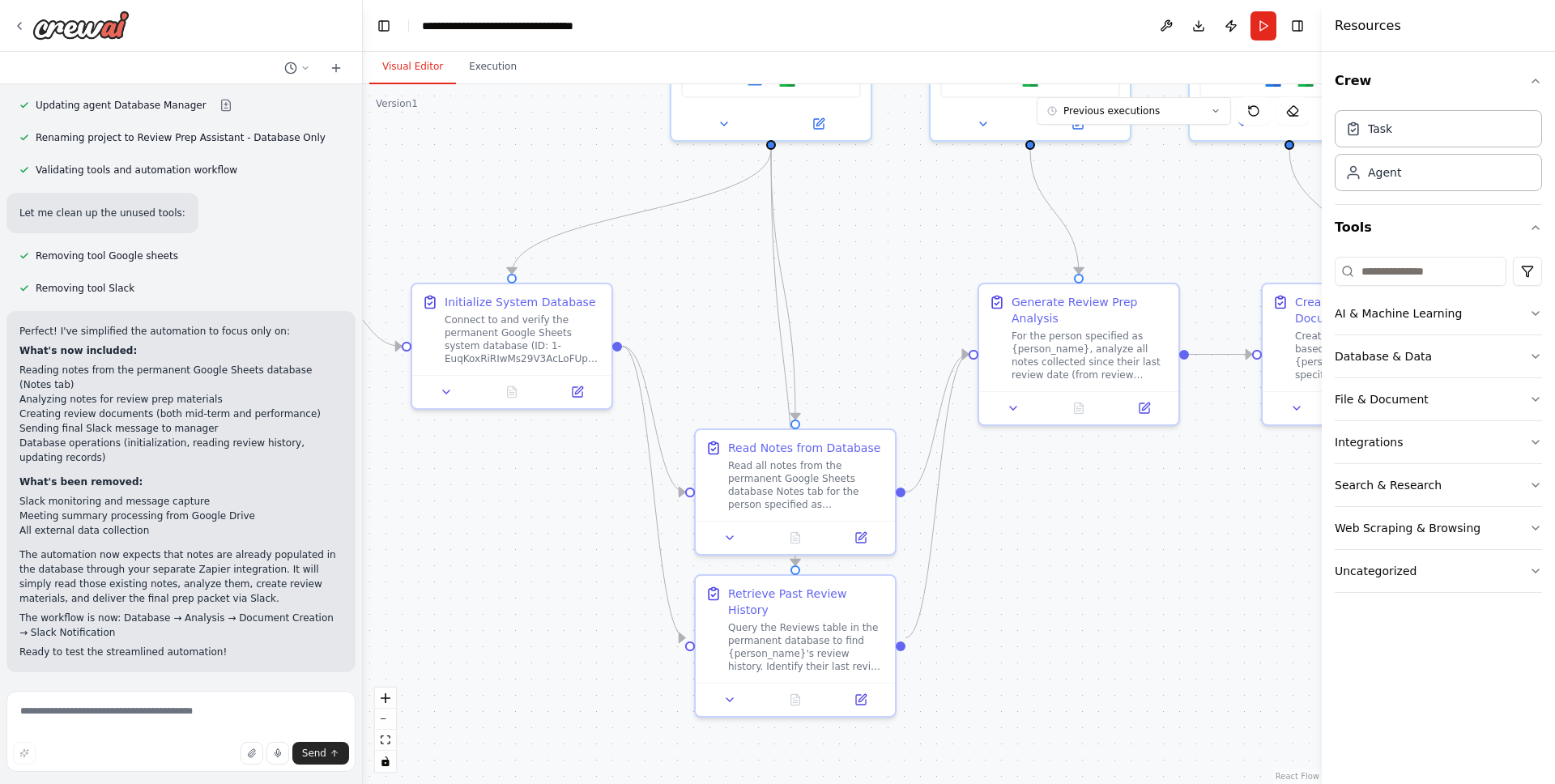
drag, startPoint x: 1024, startPoint y: 593, endPoint x: 1160, endPoint y: 558, distance: 140.4
click at [1160, 558] on div ".deletable-edge-delete-btn { width: 20px; height: 20px; border: 0px solid #ffff…" at bounding box center [842, 434] width 959 height 700
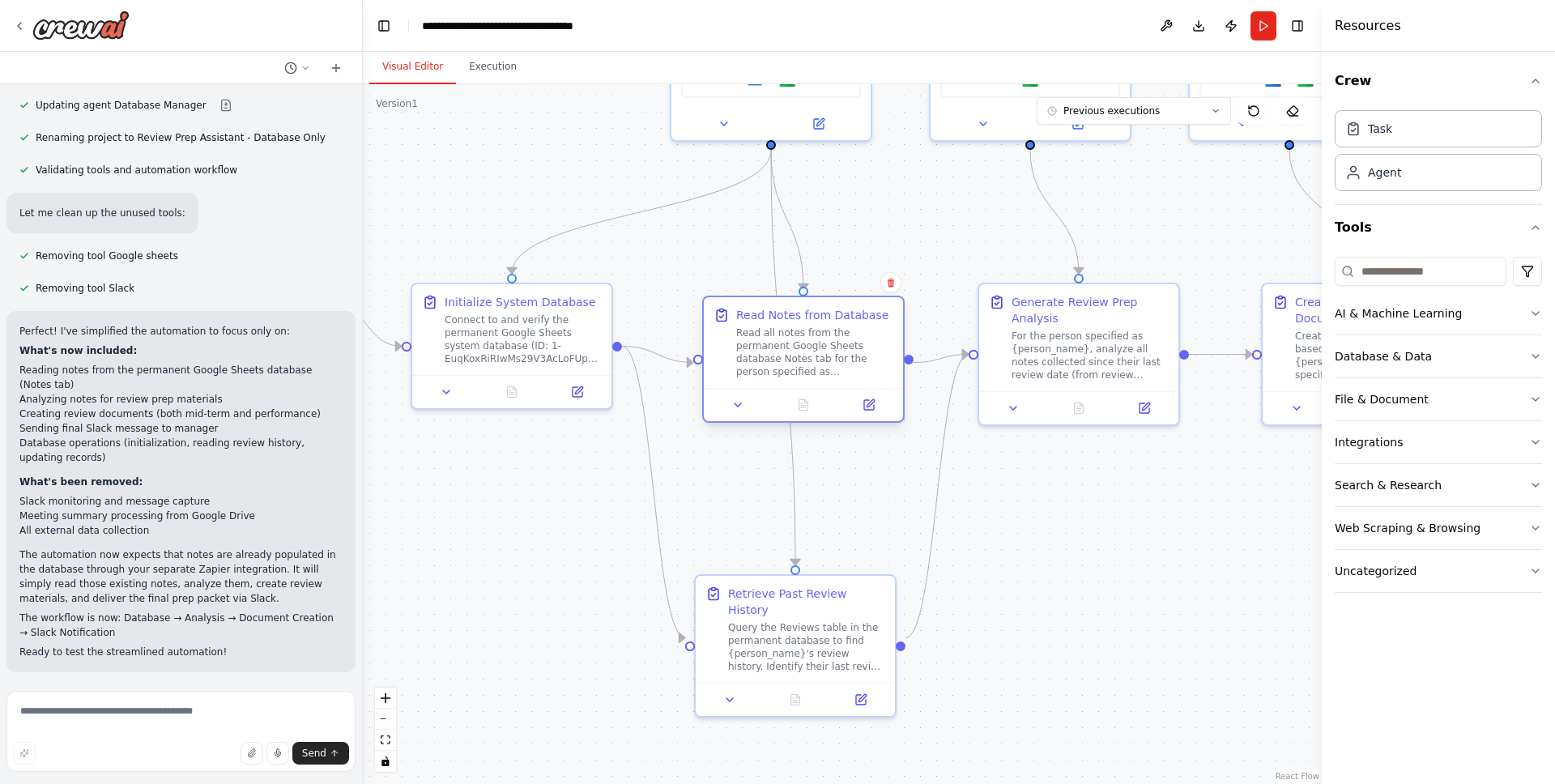
drag, startPoint x: 828, startPoint y: 479, endPoint x: 819, endPoint y: 370, distance: 109.4
click at [819, 370] on div "Read all notes from the permanent Google Sheets database Notes tab for the pers…" at bounding box center [815, 352] width 157 height 52
click at [1200, 588] on div ".deletable-edge-delete-btn { width: 20px; height: 20px; border: 0px solid #ffff…" at bounding box center [842, 434] width 959 height 700
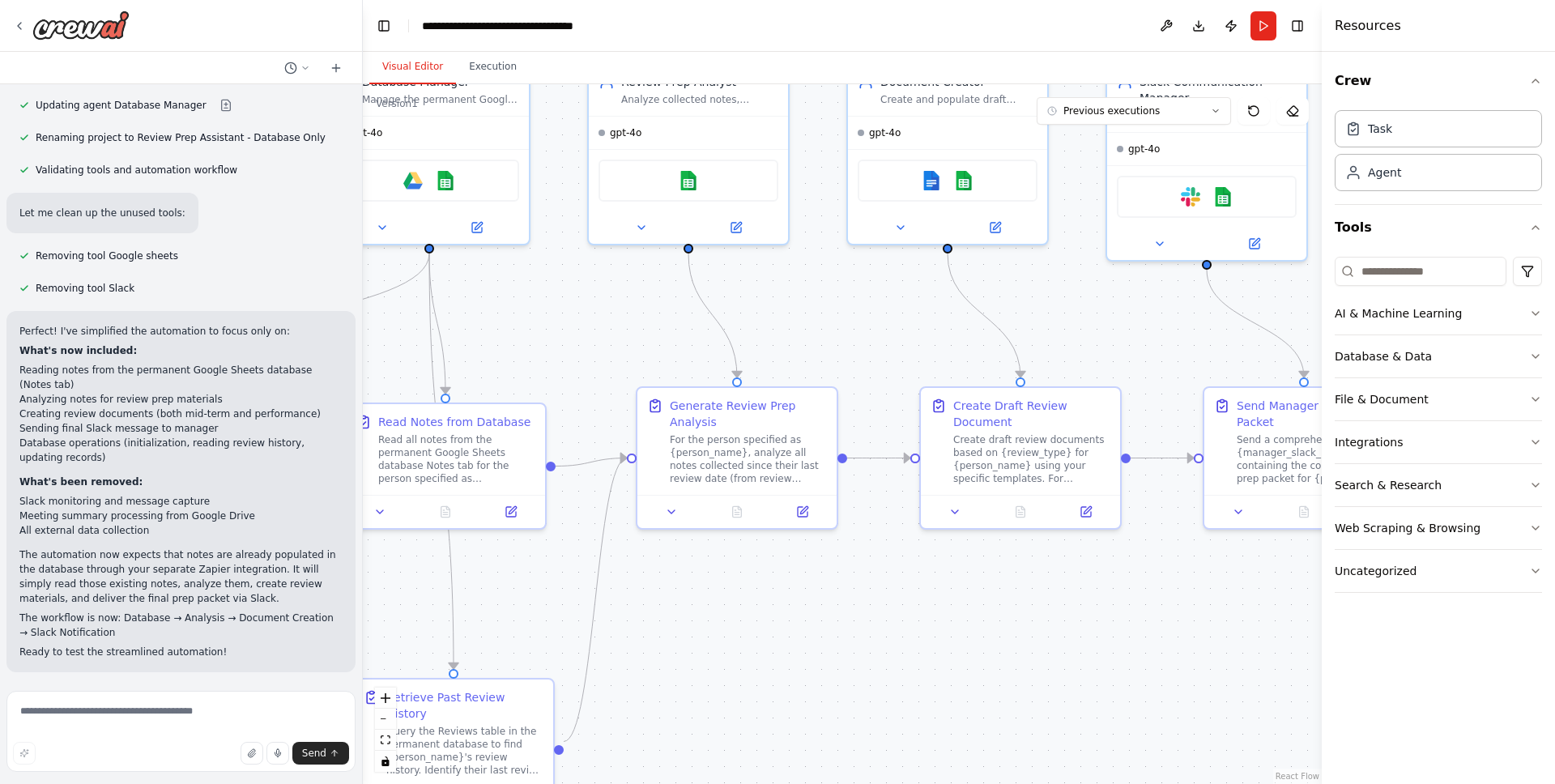
drag, startPoint x: 1204, startPoint y: 577, endPoint x: 824, endPoint y: 689, distance: 396.2
click at [824, 689] on div ".deletable-edge-delete-btn { width: 20px; height: 20px; border: 0px solid #ffff…" at bounding box center [842, 434] width 959 height 700
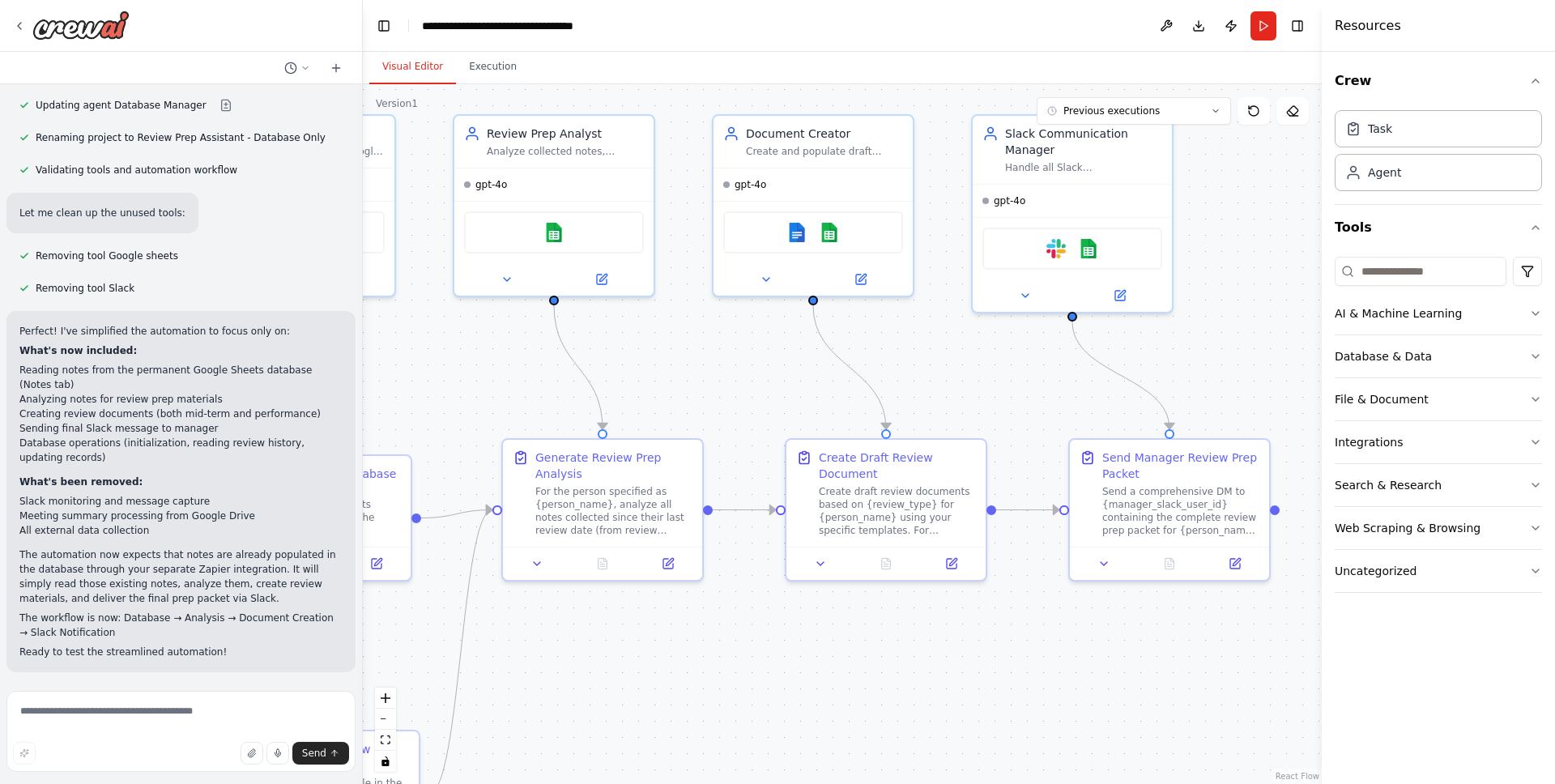
drag, startPoint x: 1011, startPoint y: 654, endPoint x: 921, endPoint y: 693, distance: 98.1
click at [921, 693] on div ".deletable-edge-delete-btn { width: 20px; height: 20px; border: 0px solid #ffff…" at bounding box center [842, 434] width 959 height 700
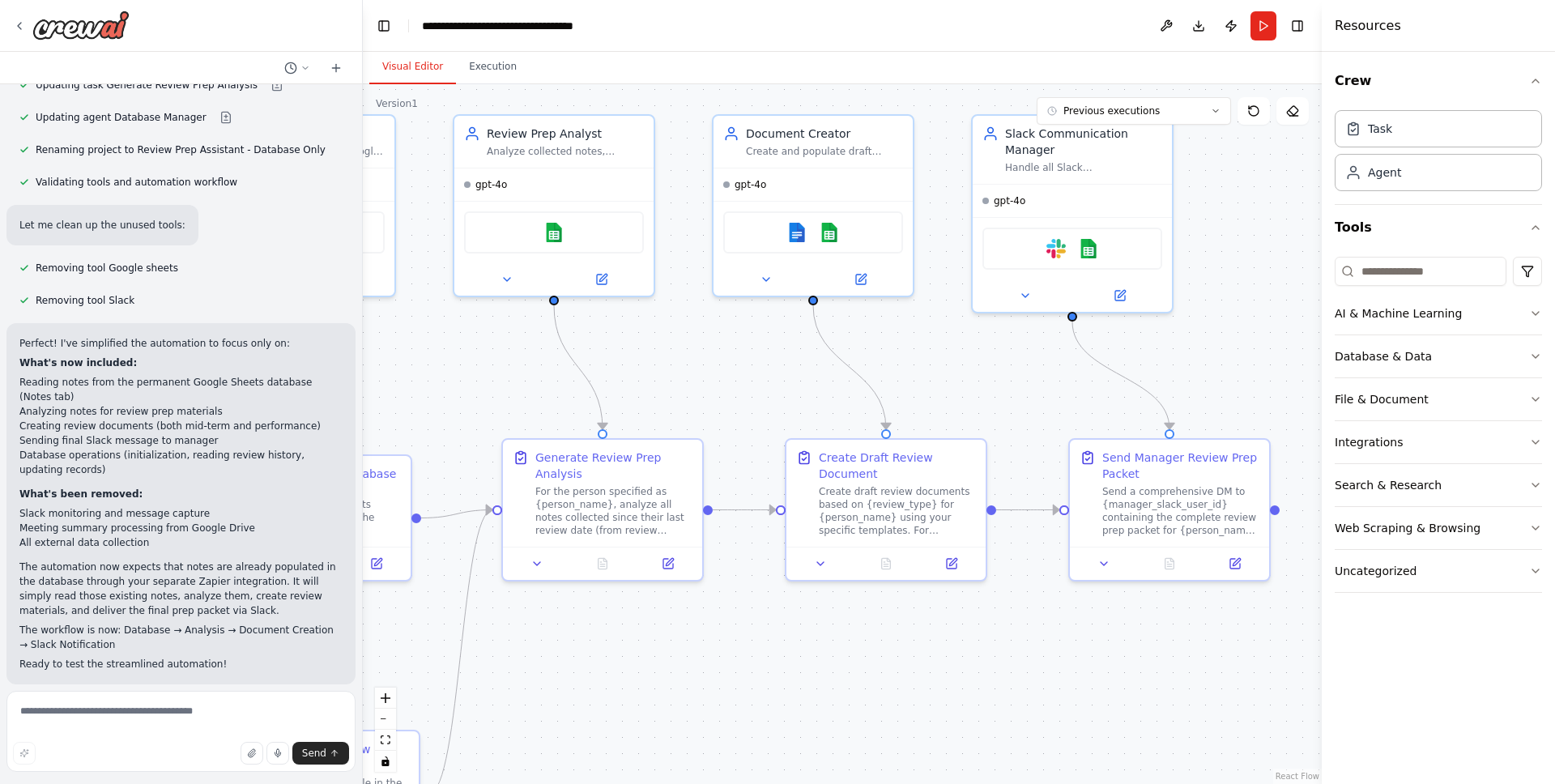
scroll to position [16461, 0]
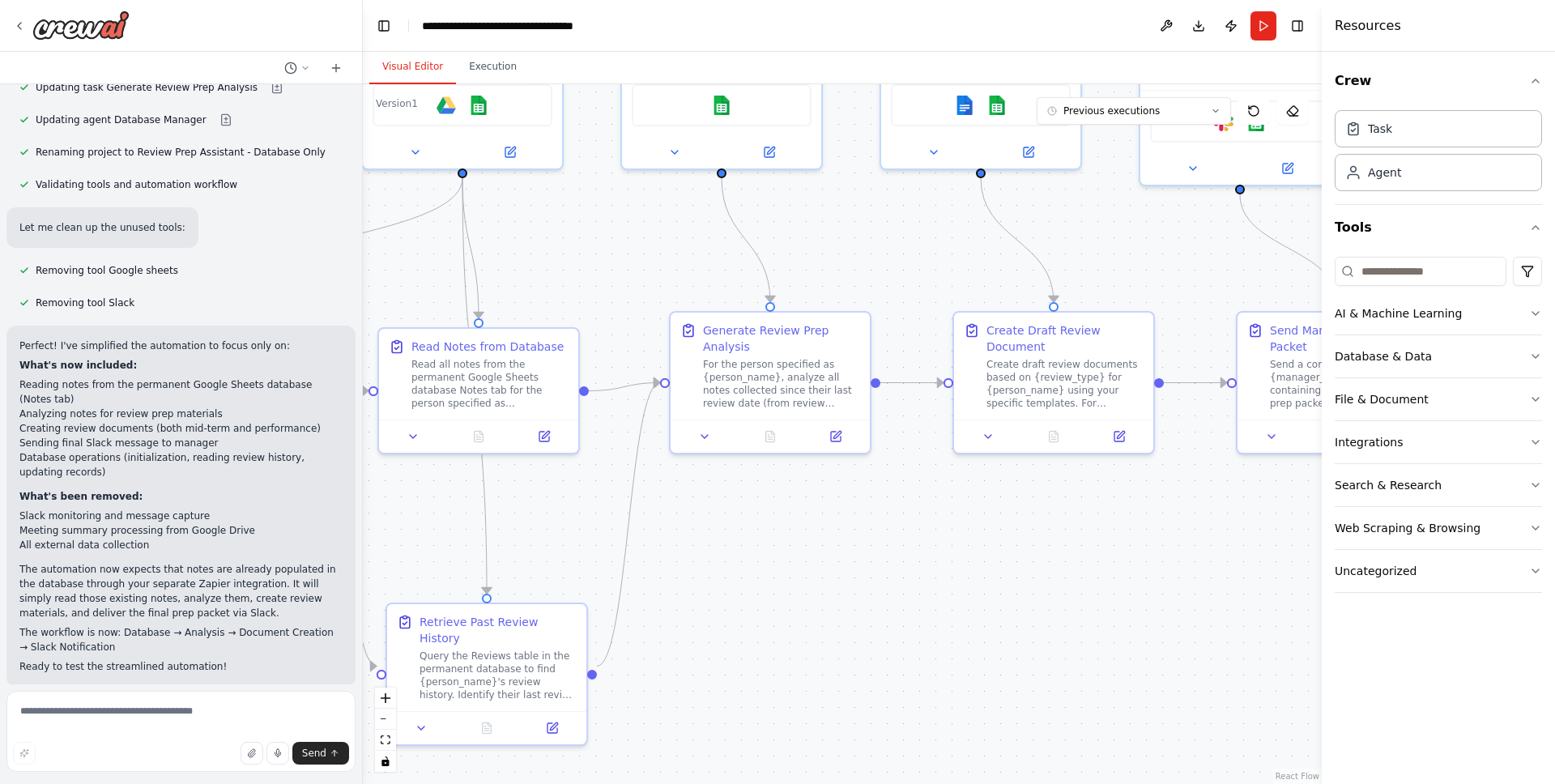
drag, startPoint x: 1080, startPoint y: 733, endPoint x: 1319, endPoint y: 569, distance: 289.9
click at [1319, 569] on div "Title: Crew AI Bot — Performance Review Assistant and Slack Note Collector Goal…" at bounding box center [778, 392] width 1555 height 784
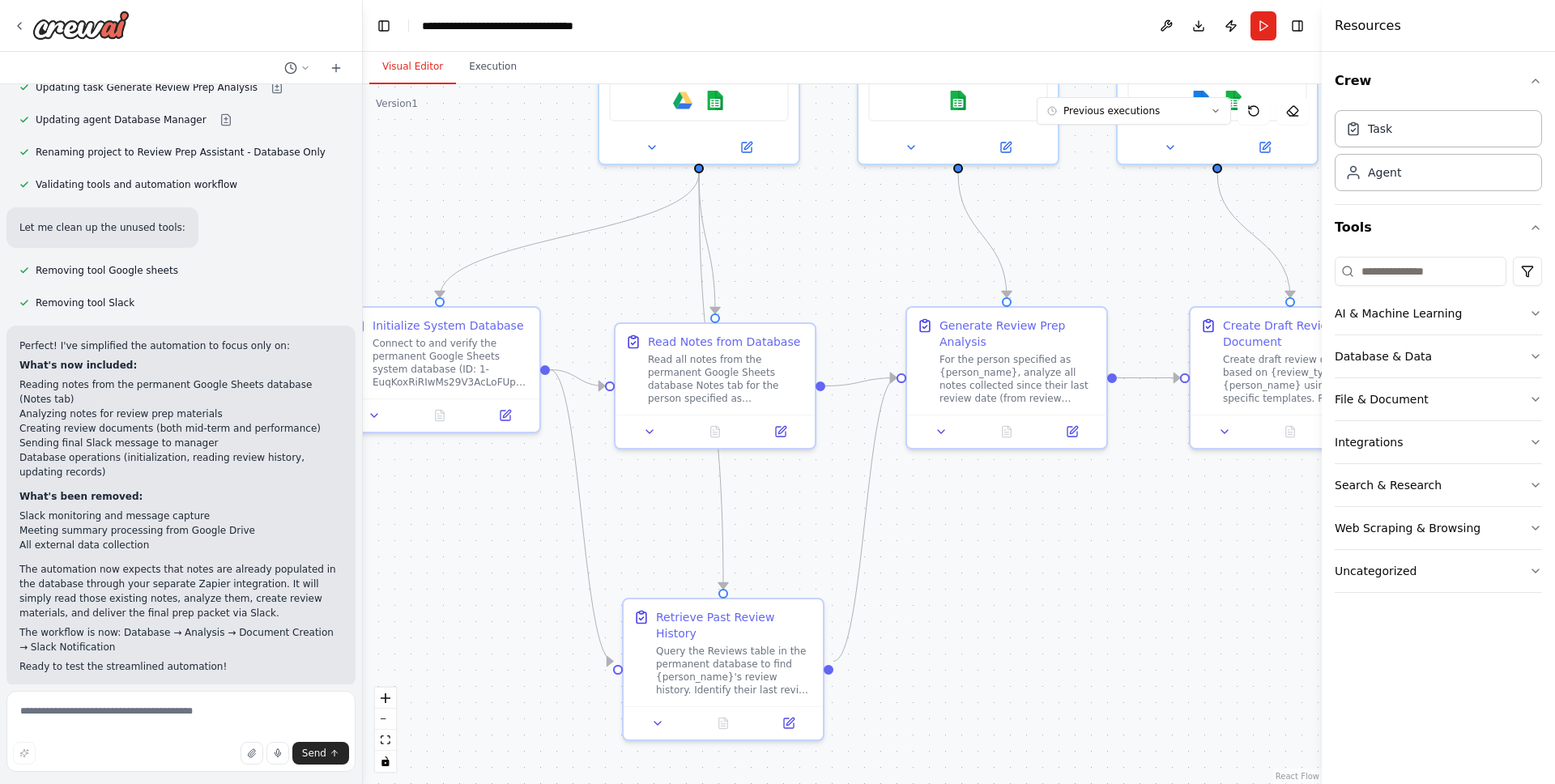
drag, startPoint x: 910, startPoint y: 618, endPoint x: 1060, endPoint y: 648, distance: 153.0
click at [1075, 647] on div ".deletable-edge-delete-btn { width: 20px; height: 20px; border: 0px solid #ffff…" at bounding box center [842, 434] width 959 height 700
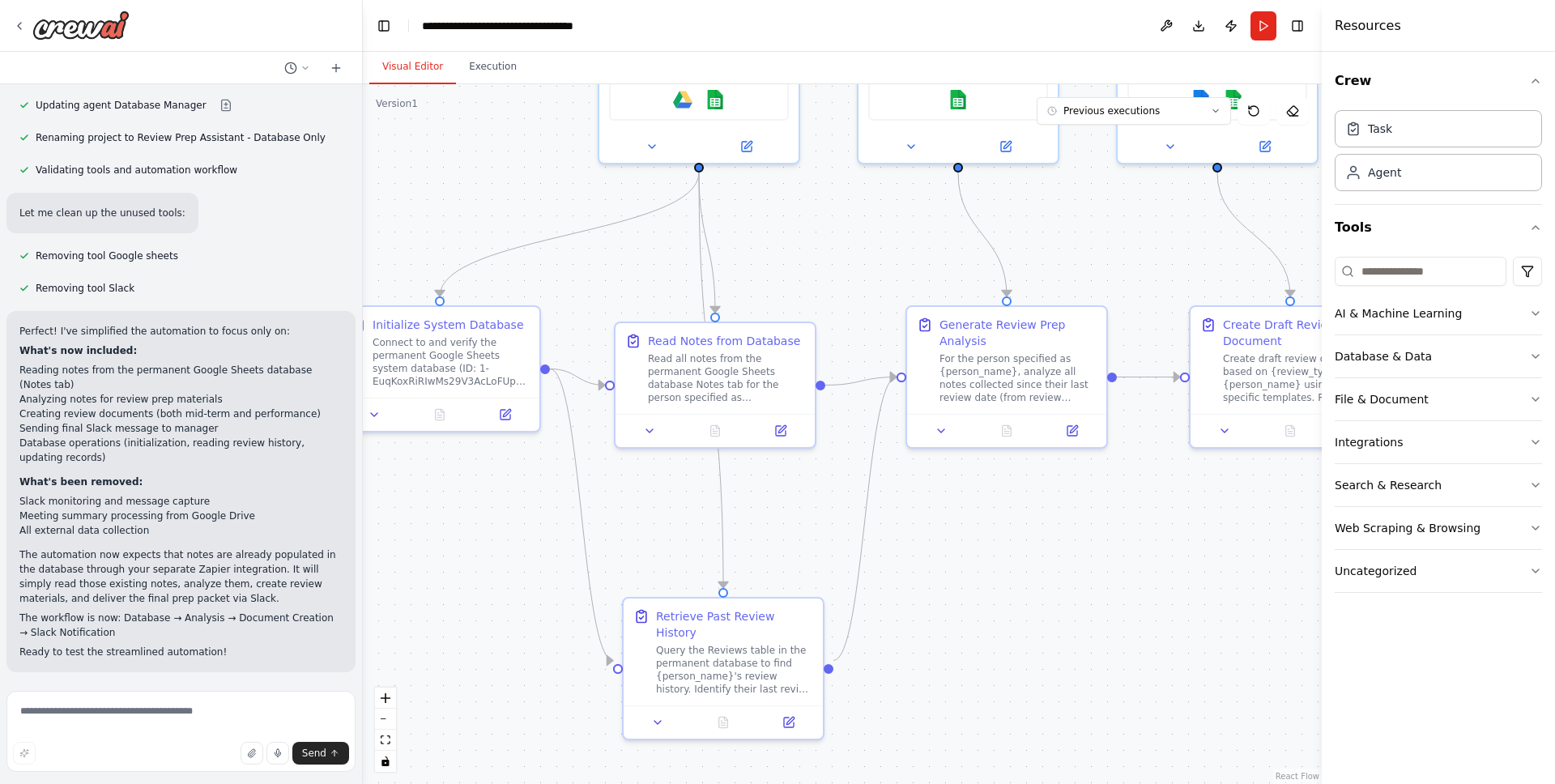
click at [168, 771] on span "Run Automation" at bounding box center [188, 777] width 79 height 13
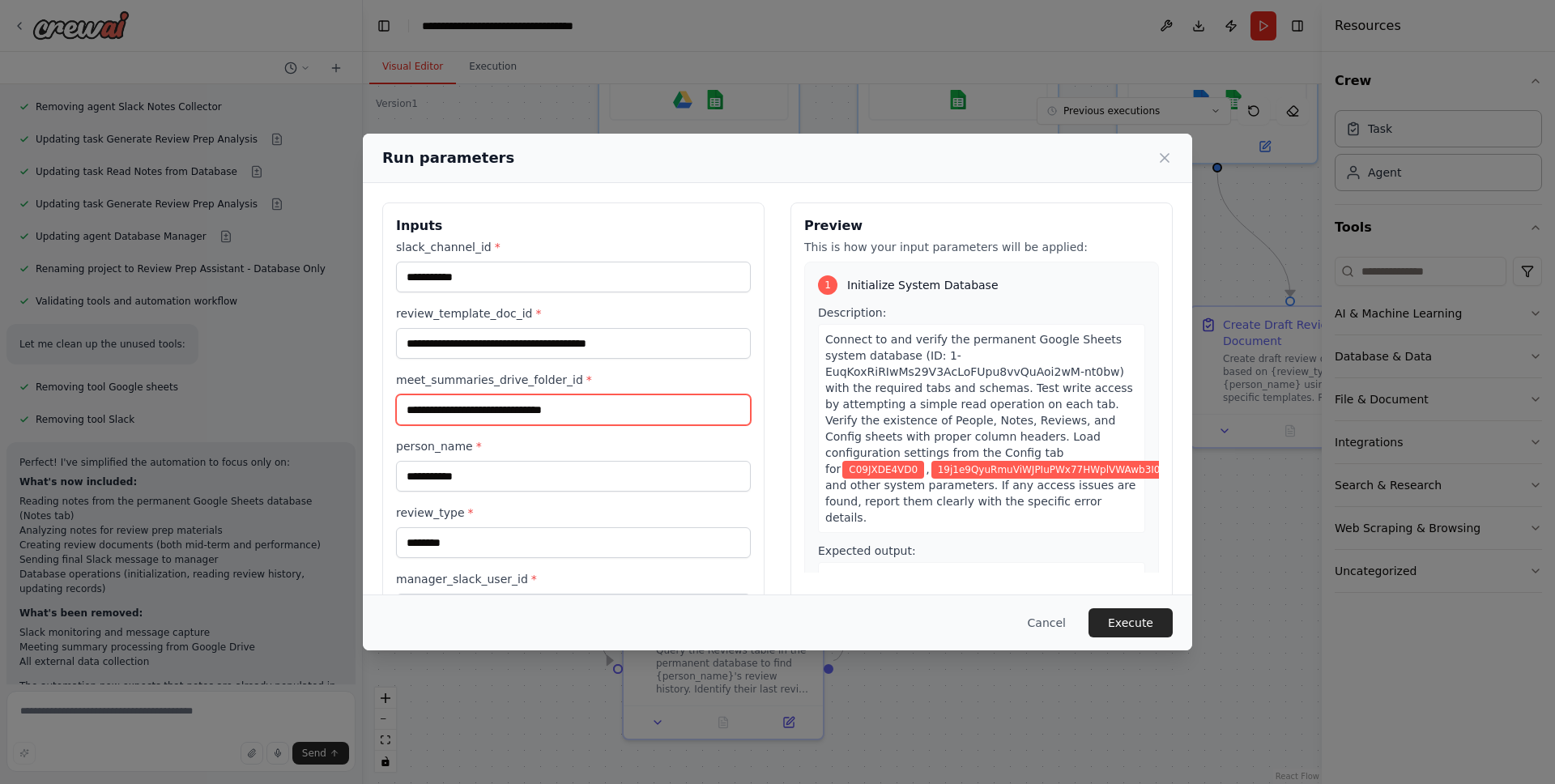
click at [635, 405] on input "**********" at bounding box center [574, 410] width 354 height 31
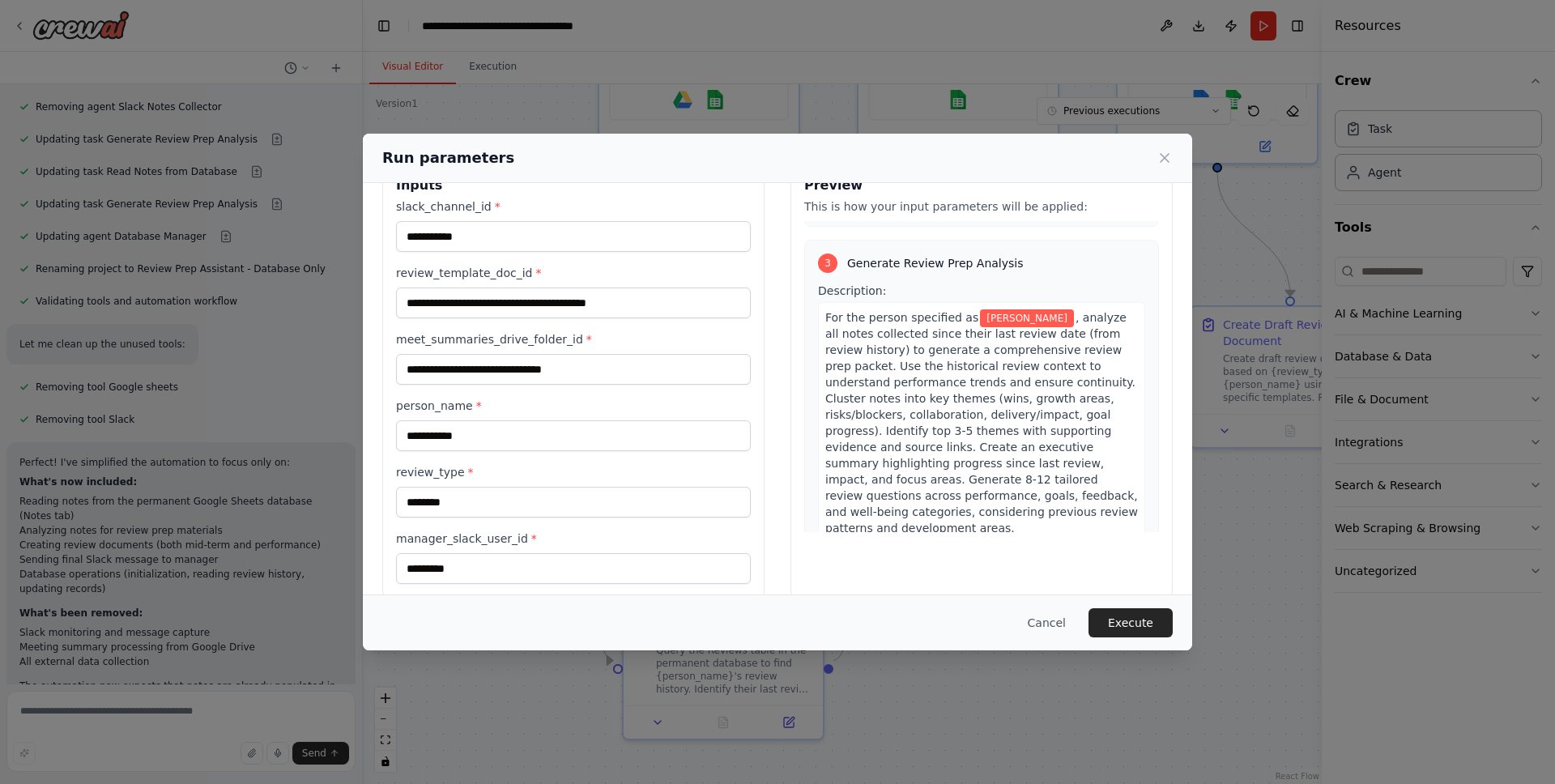
scroll to position [39, 0]
click at [1048, 622] on button "Cancel" at bounding box center [1047, 623] width 64 height 29
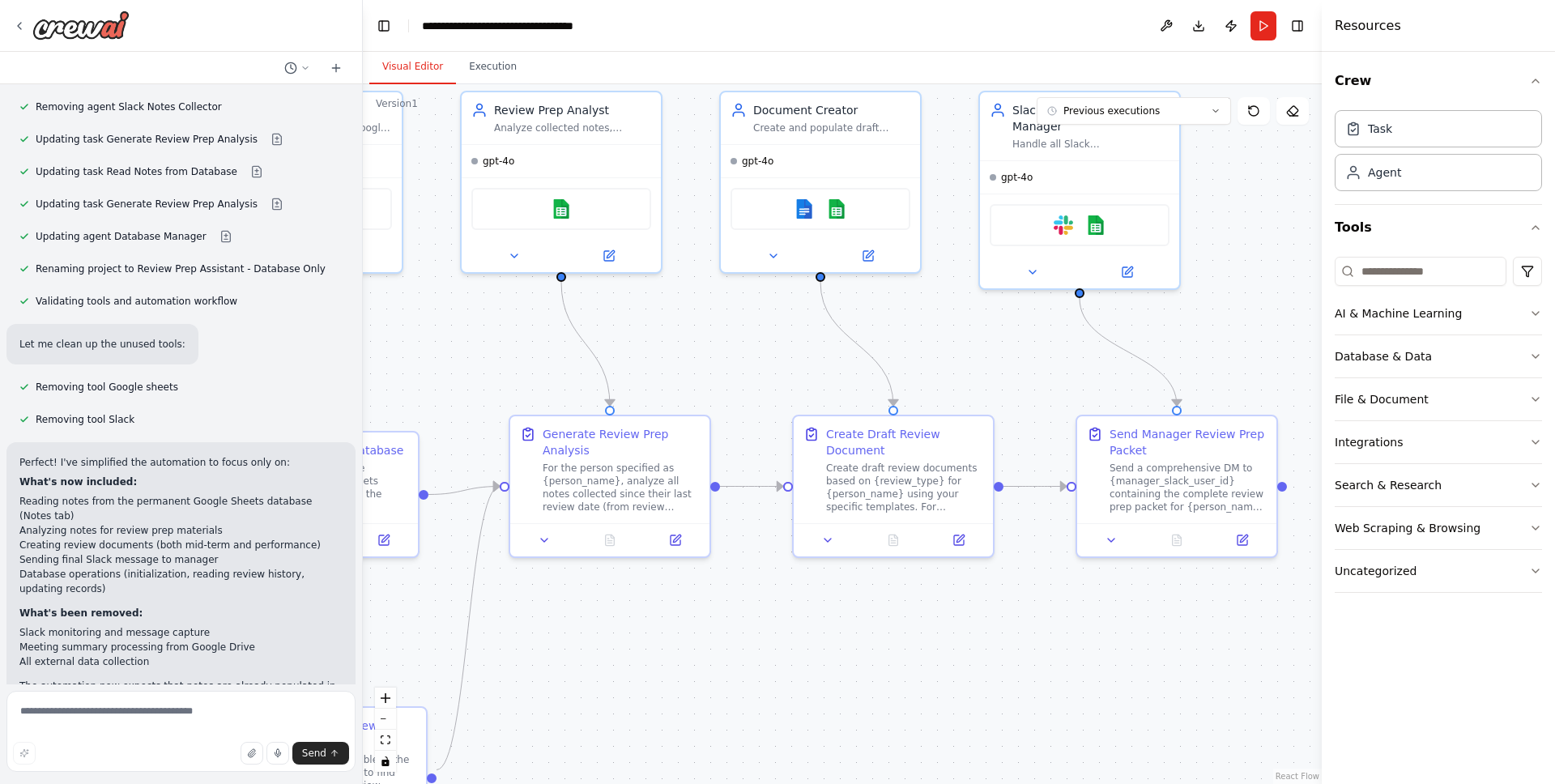
drag, startPoint x: 948, startPoint y: 608, endPoint x: 578, endPoint y: 695, distance: 380.1
click at [578, 695] on div ".deletable-edge-delete-btn { width: 20px; height: 20px; border: 0px solid #ffff…" at bounding box center [842, 434] width 959 height 700
drag, startPoint x: 927, startPoint y: 666, endPoint x: 791, endPoint y: 664, distance: 136.0
click at [791, 664] on div ".deletable-edge-delete-btn { width: 20px; height: 20px; border: 0px solid #ffff…" at bounding box center [842, 434] width 959 height 700
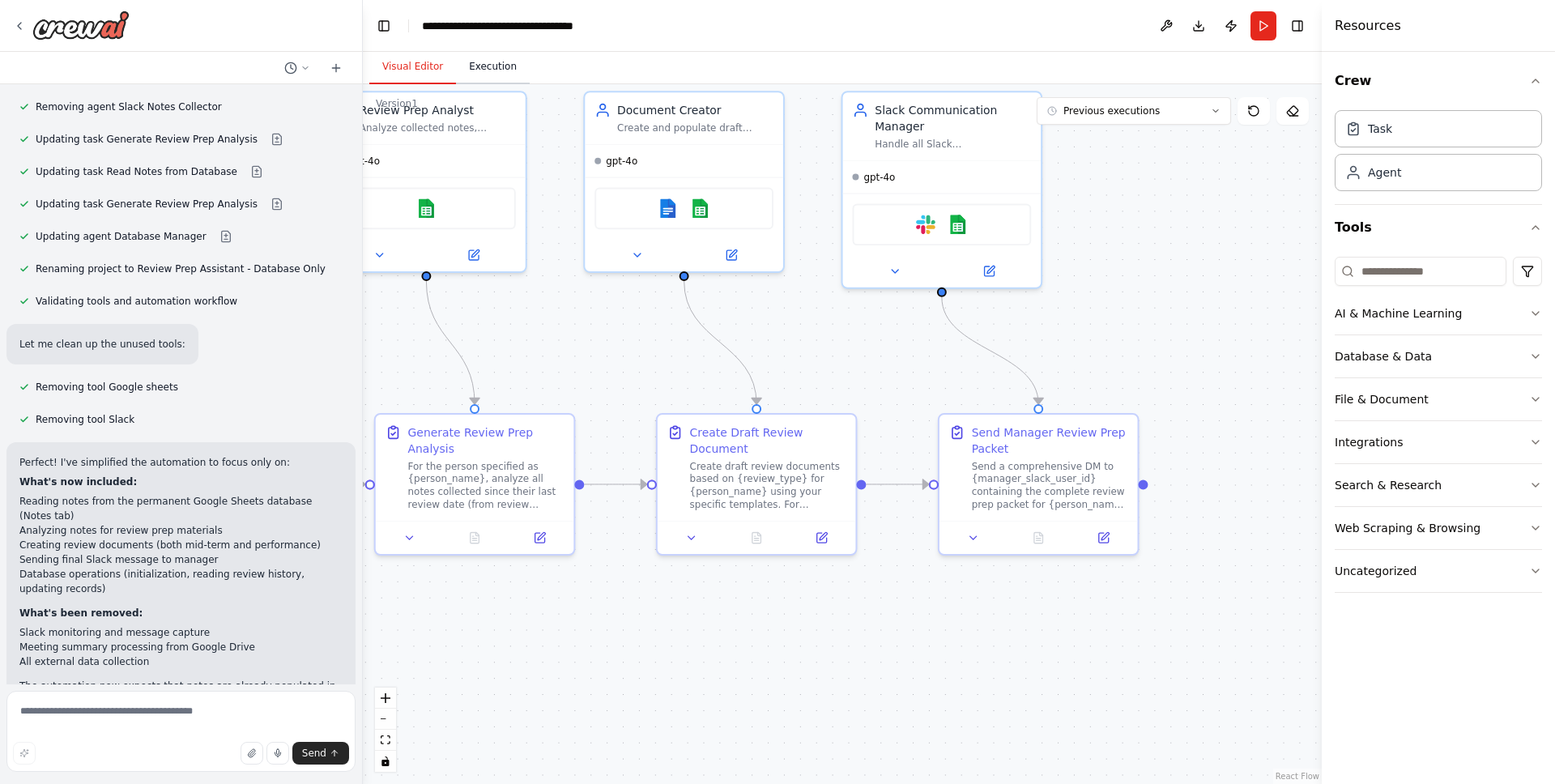
click at [510, 51] on button "Execution" at bounding box center [492, 67] width 74 height 34
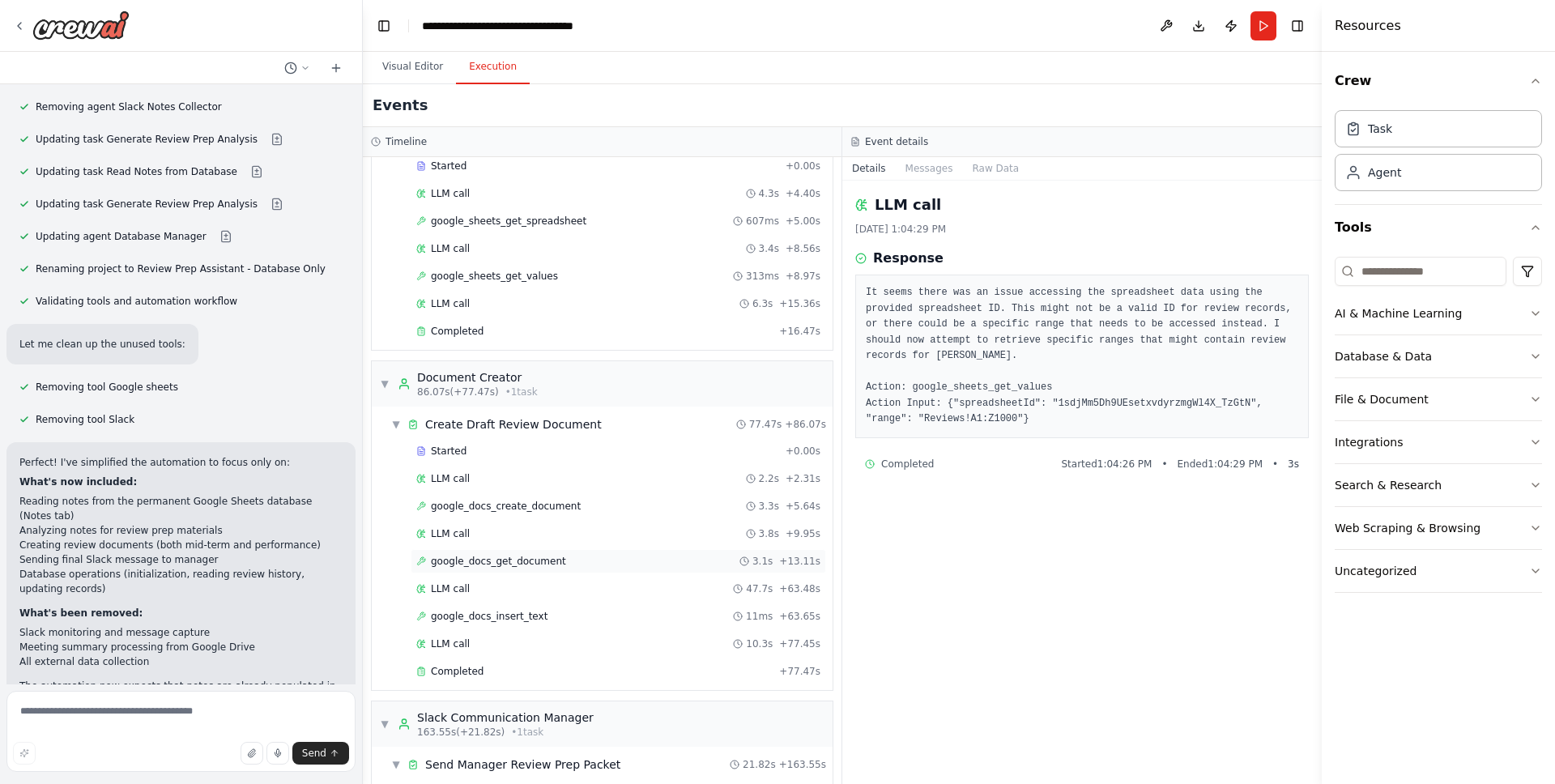
scroll to position [1313, 0]
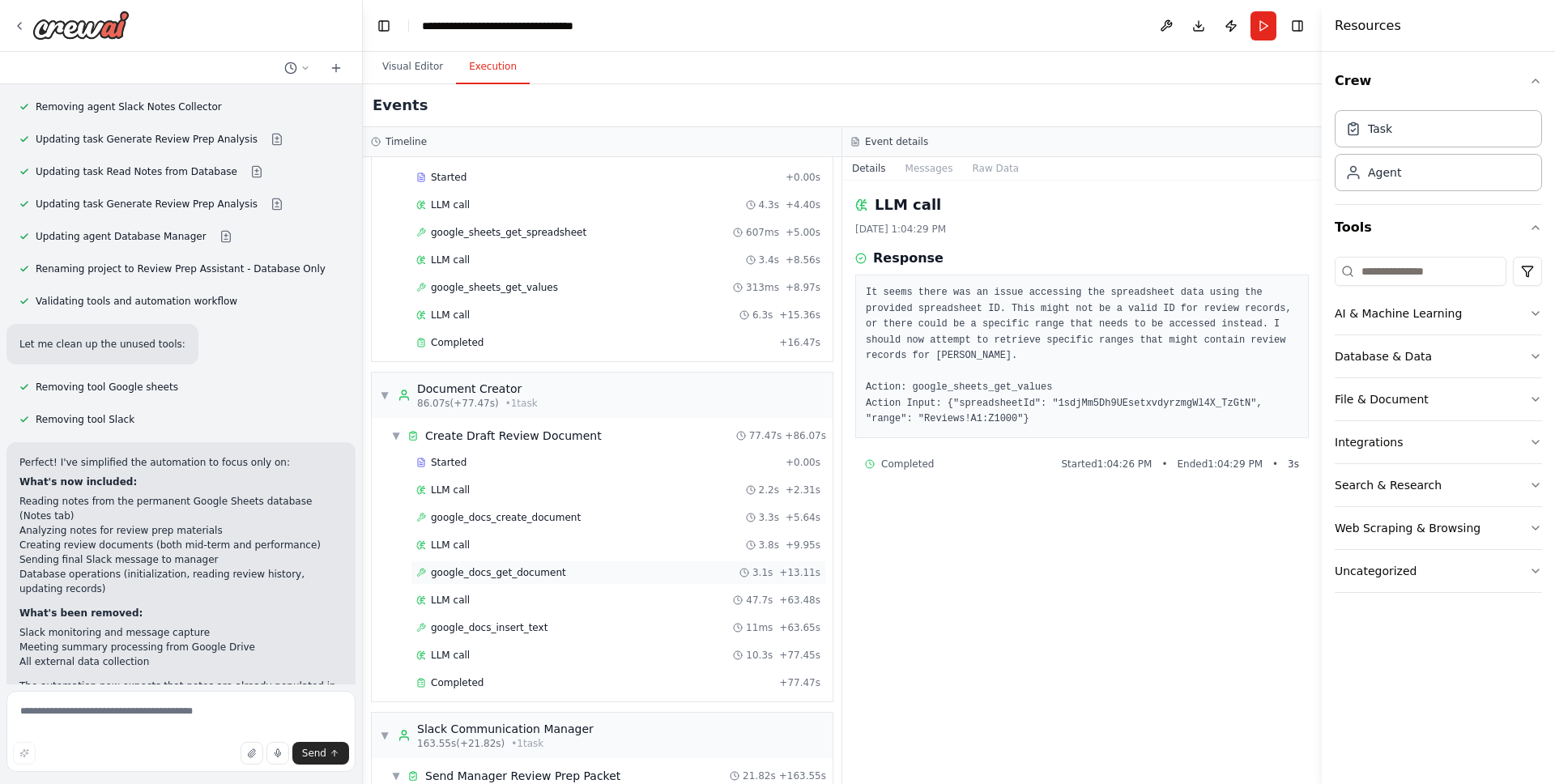
click at [535, 573] on span "google_docs_get_document" at bounding box center [498, 573] width 135 height 13
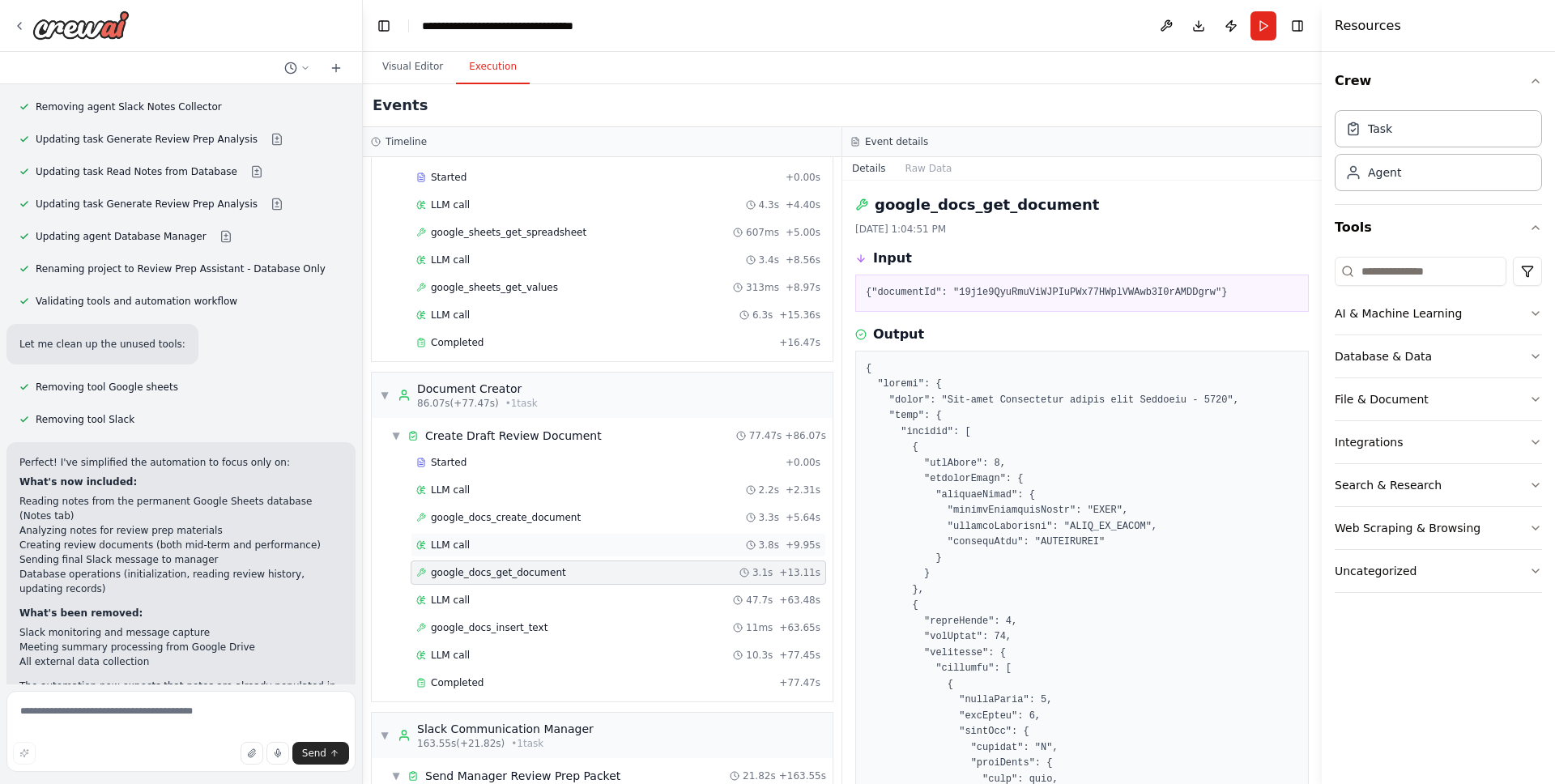
click at [533, 542] on div "LLM call 3.8s + 9.95s" at bounding box center [618, 545] width 404 height 13
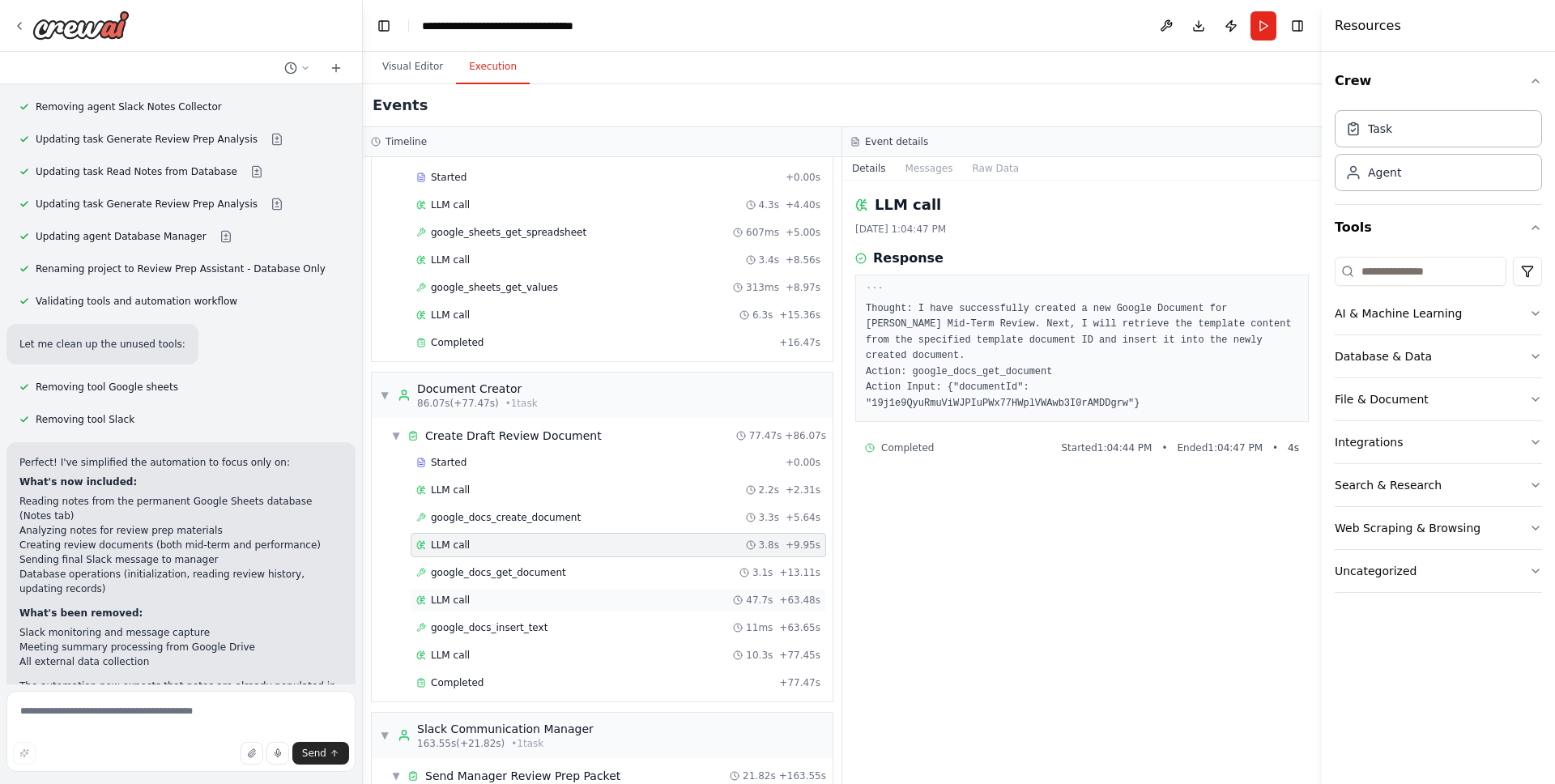
click at [522, 593] on div "LLM call 47.7s + 63.48s" at bounding box center [618, 600] width 404 height 13
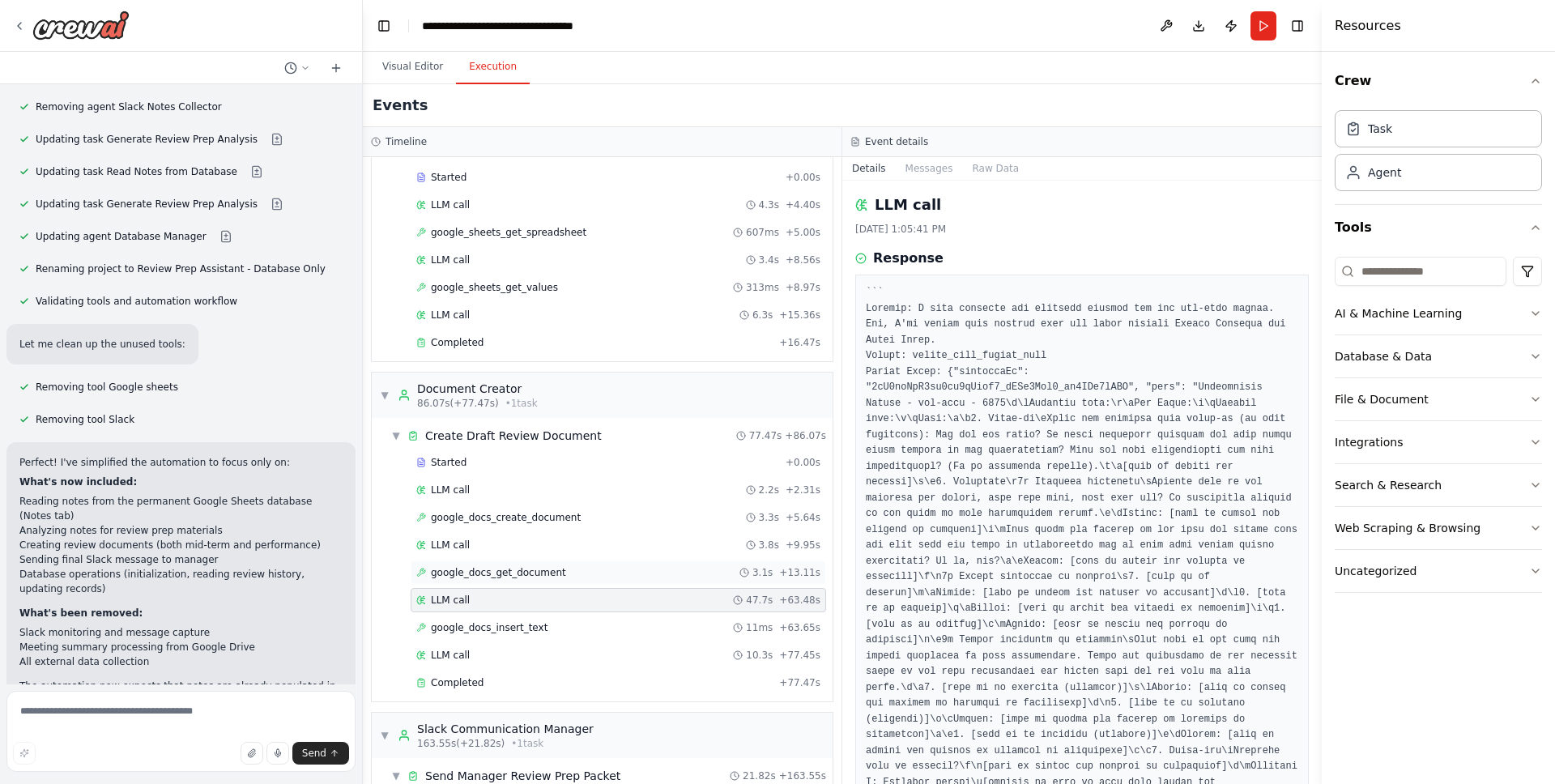
click at [519, 578] on span "google_docs_get_document" at bounding box center [498, 573] width 135 height 13
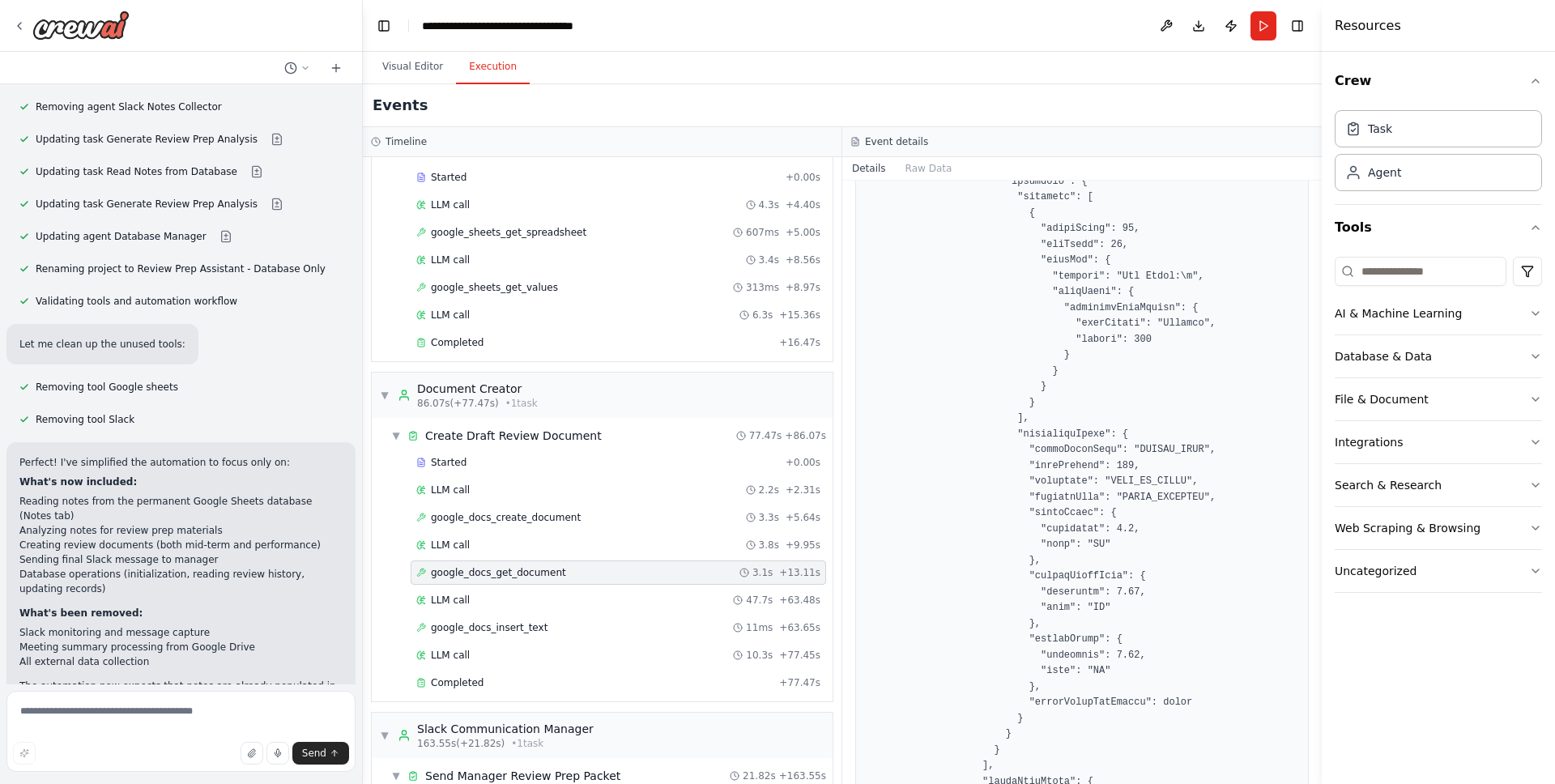
scroll to position [3940, 0]
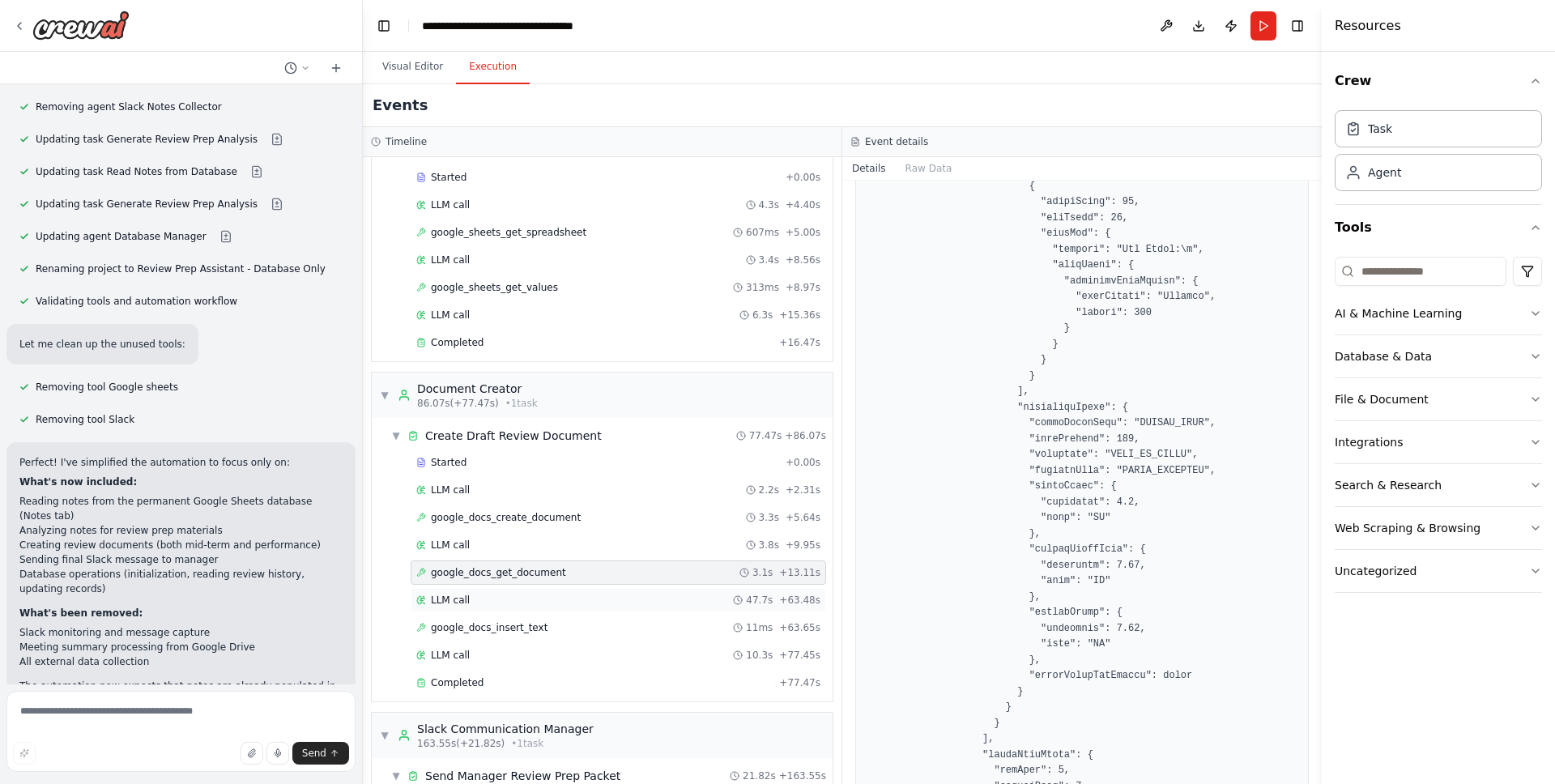
click at [446, 595] on span "LLM call" at bounding box center [450, 600] width 39 height 13
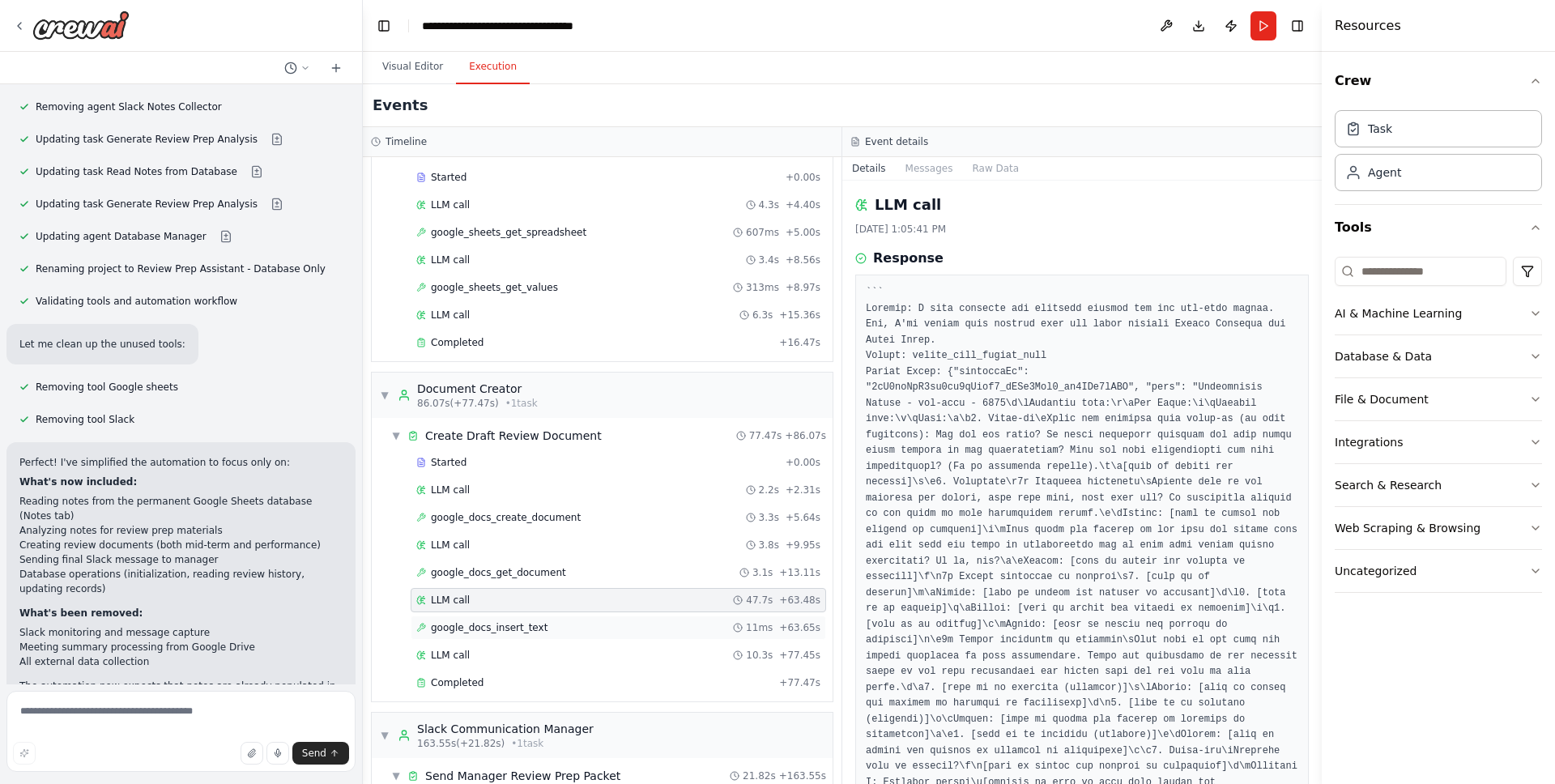
click at [462, 621] on span "google_docs_insert_text" at bounding box center [489, 628] width 117 height 13
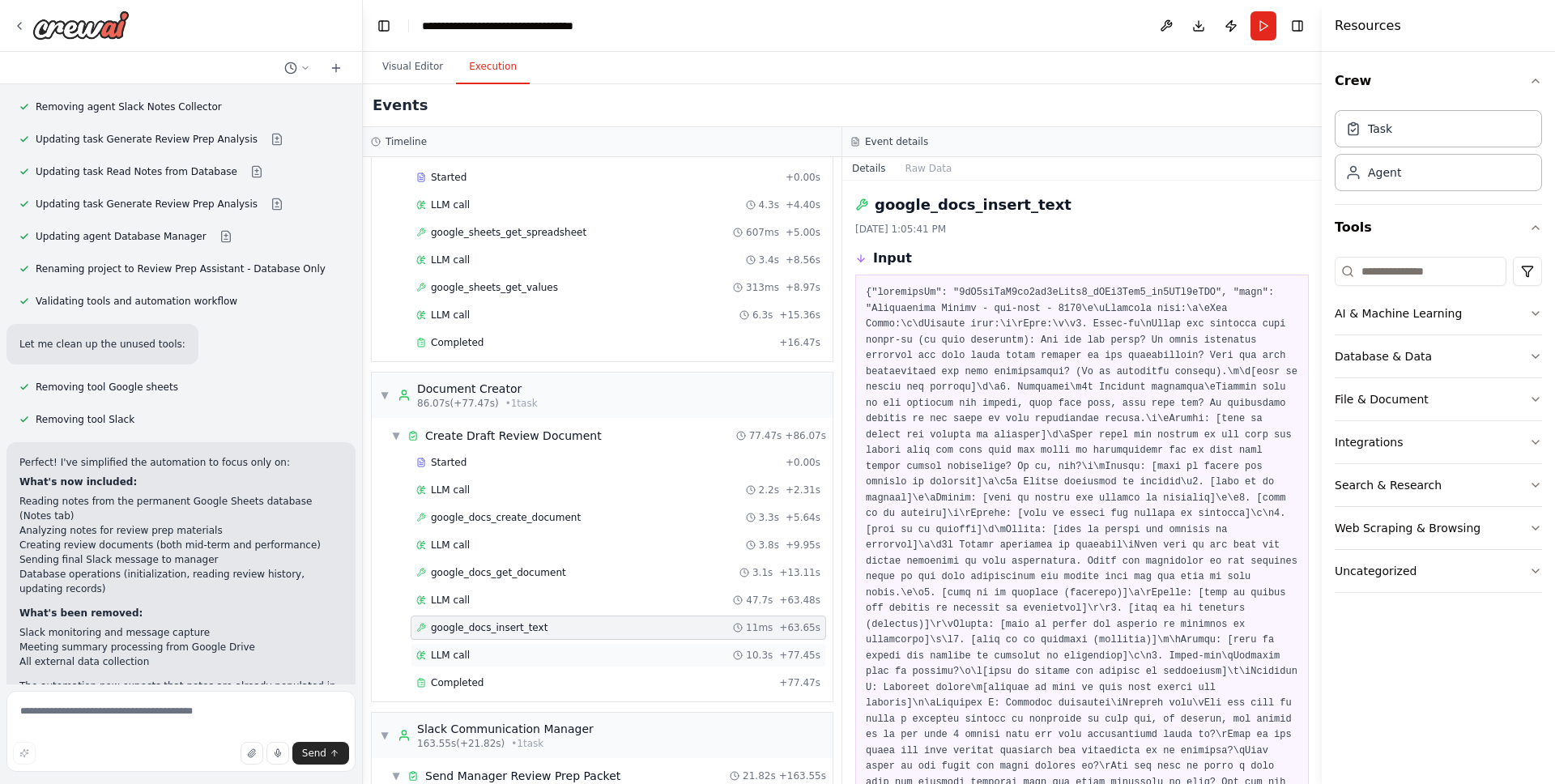
click at [482, 646] on div "LLM call 10.3s + 77.45s" at bounding box center [618, 654] width 416 height 24
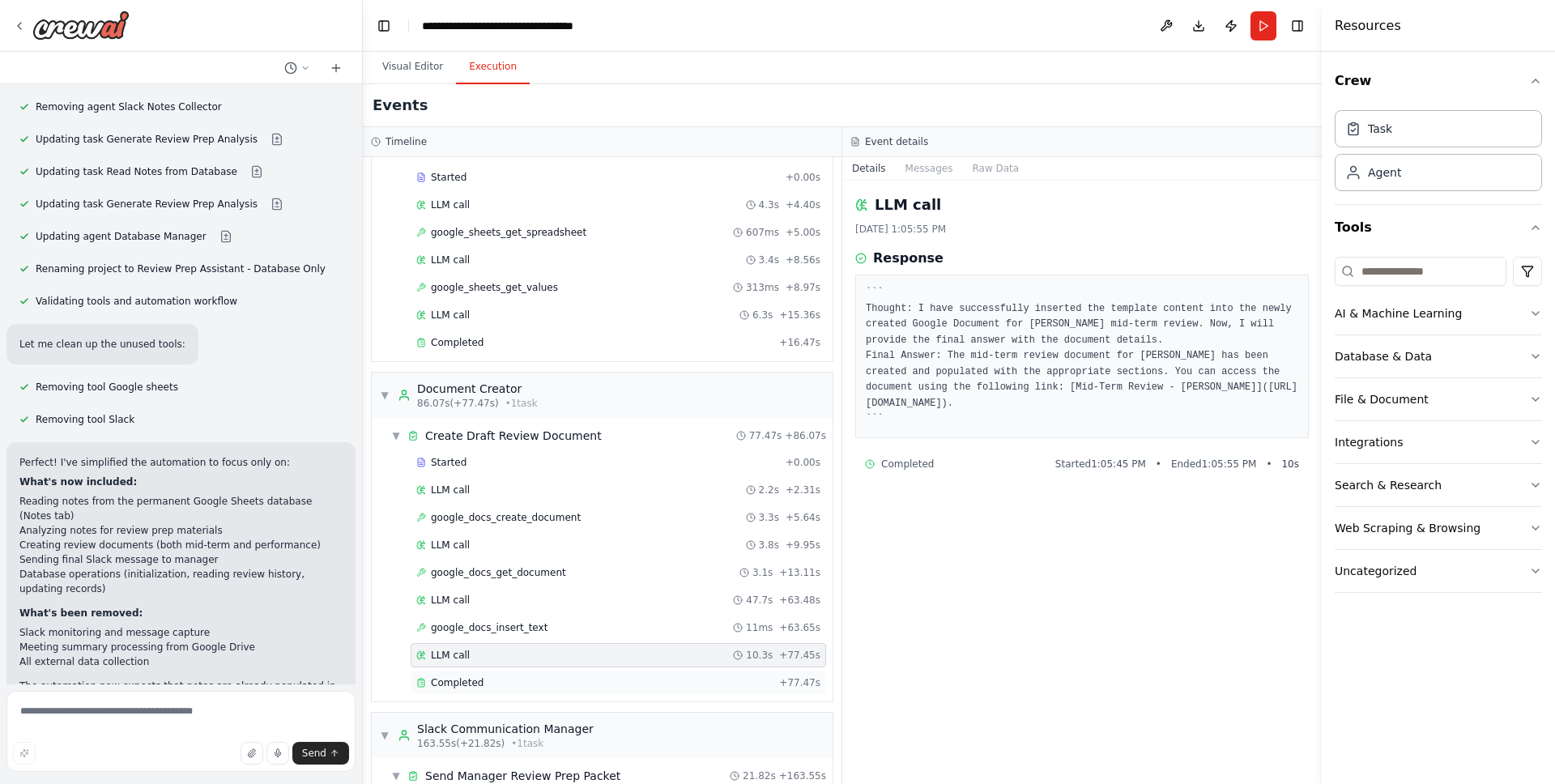
click at [487, 672] on div "Completed + 77.47s" at bounding box center [618, 682] width 416 height 24
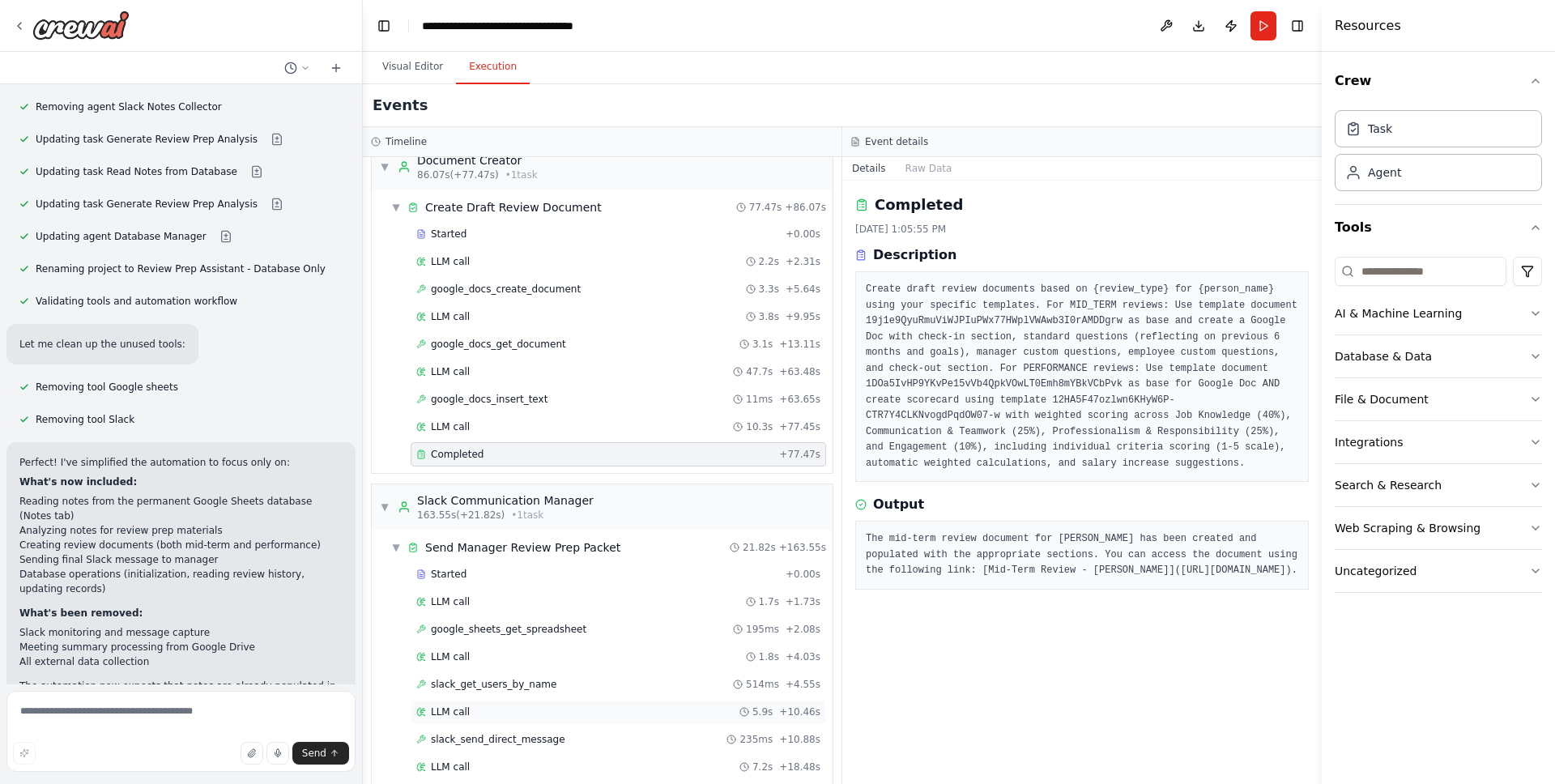
scroll to position [1575, 0]
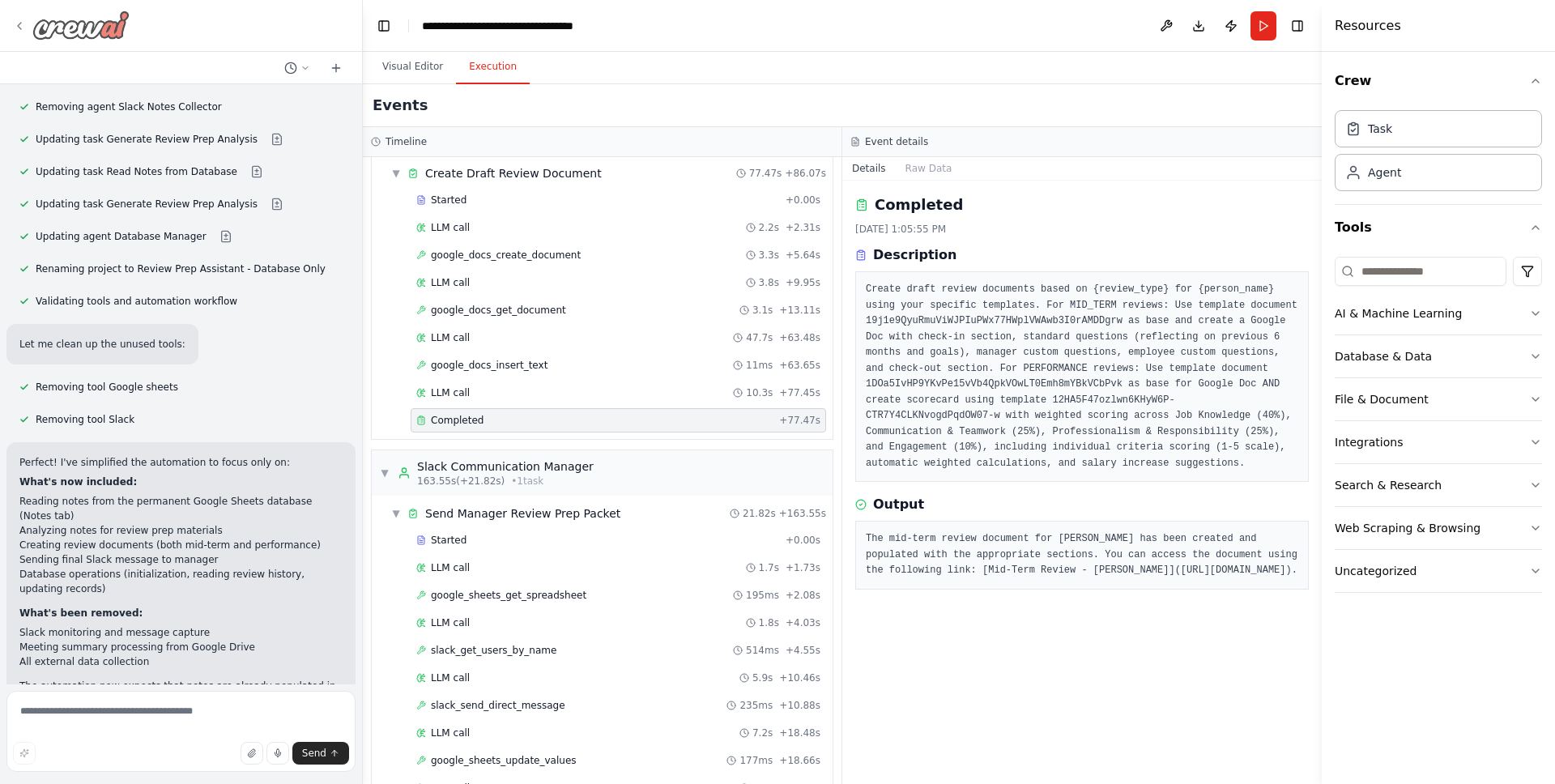
click at [22, 26] on icon at bounding box center [20, 26] width 13 height 13
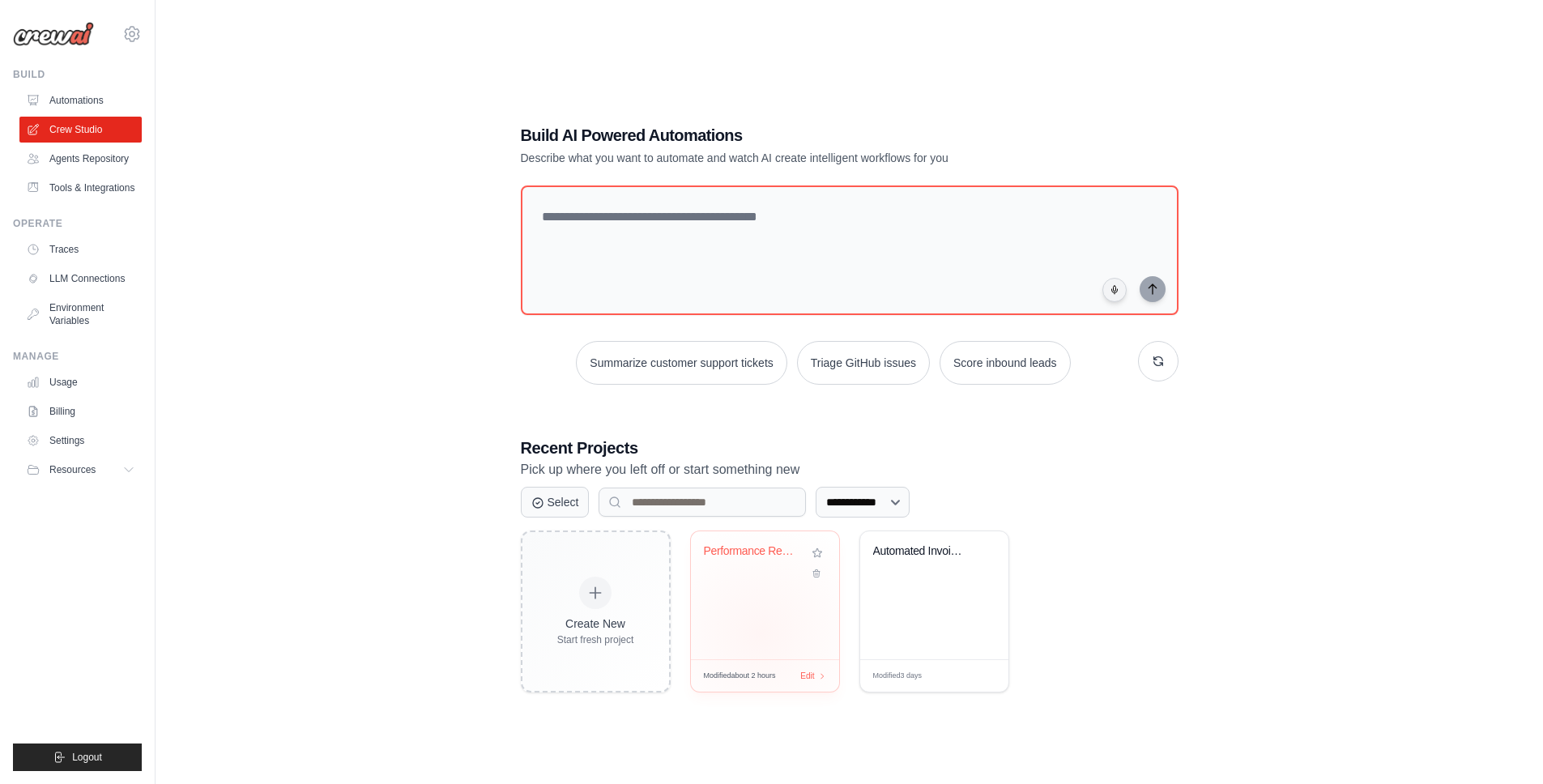
click at [760, 634] on div "Performance Review Assistant & Slac..." at bounding box center [764, 595] width 148 height 128
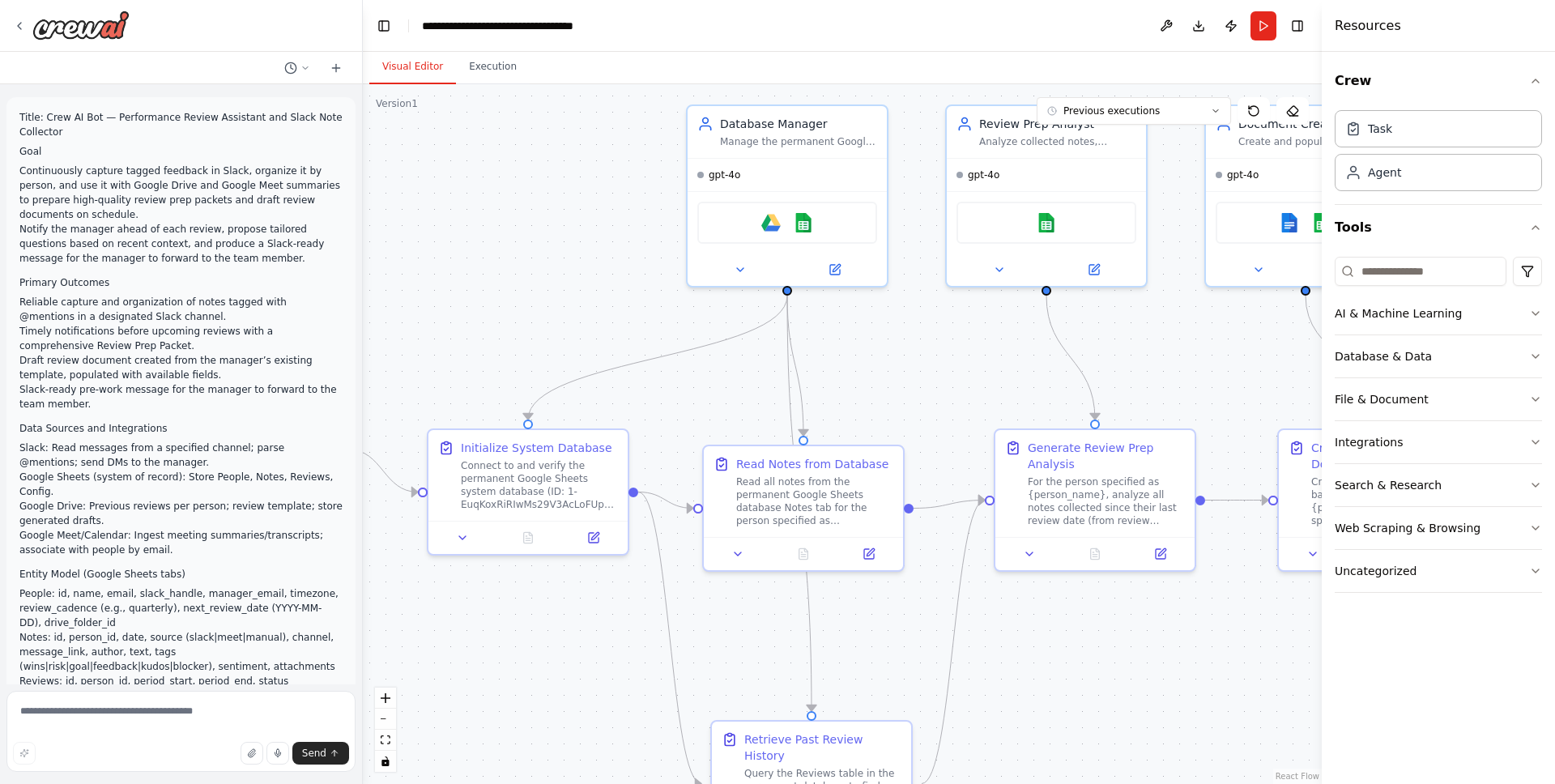
drag, startPoint x: 744, startPoint y: 331, endPoint x: 484, endPoint y: 271, distance: 266.8
click at [484, 271] on div ".deletable-edge-delete-btn { width: 20px; height: 20px; border: 0px solid #ffff…" at bounding box center [842, 434] width 959 height 700
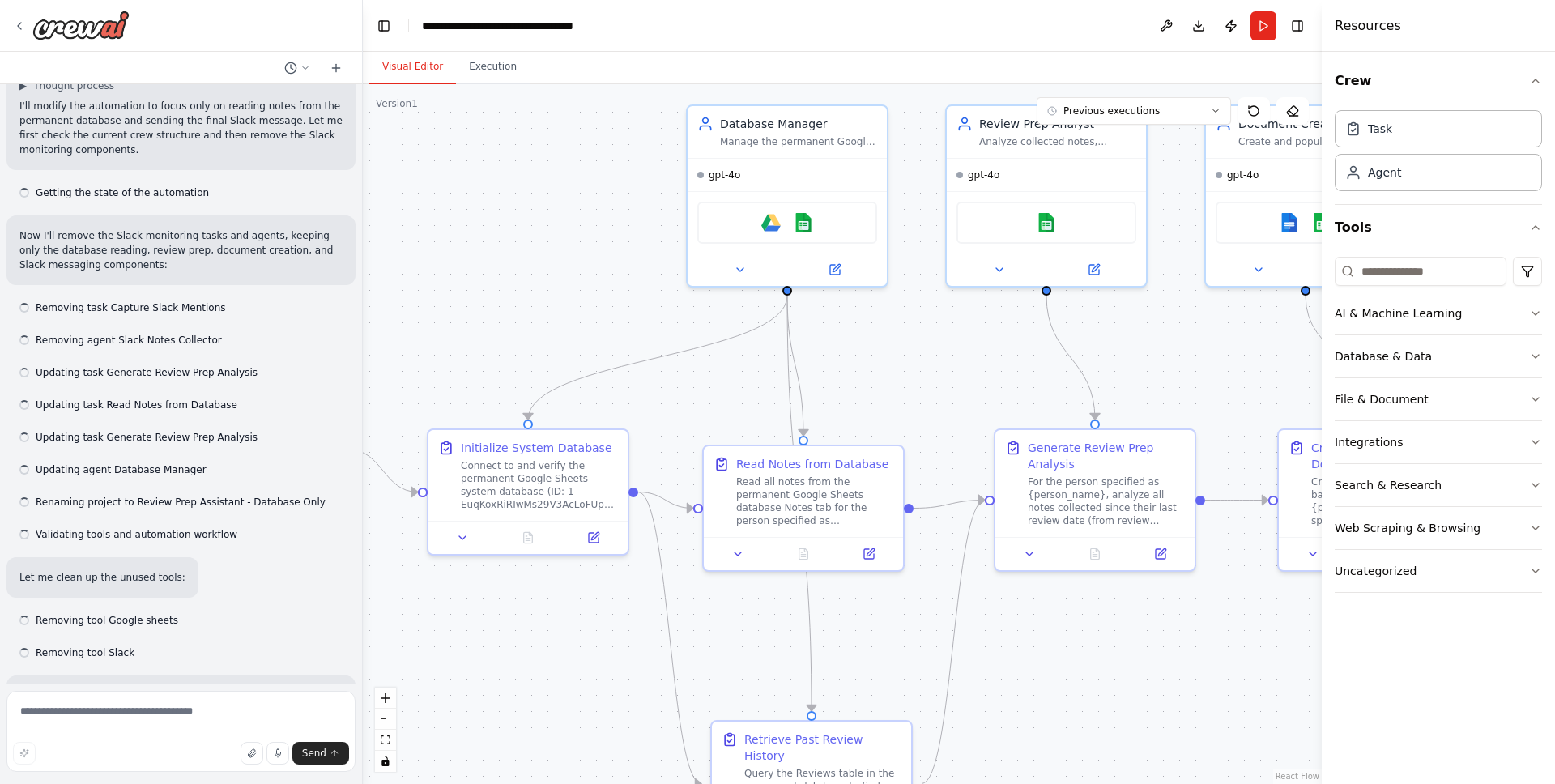
scroll to position [16344, 0]
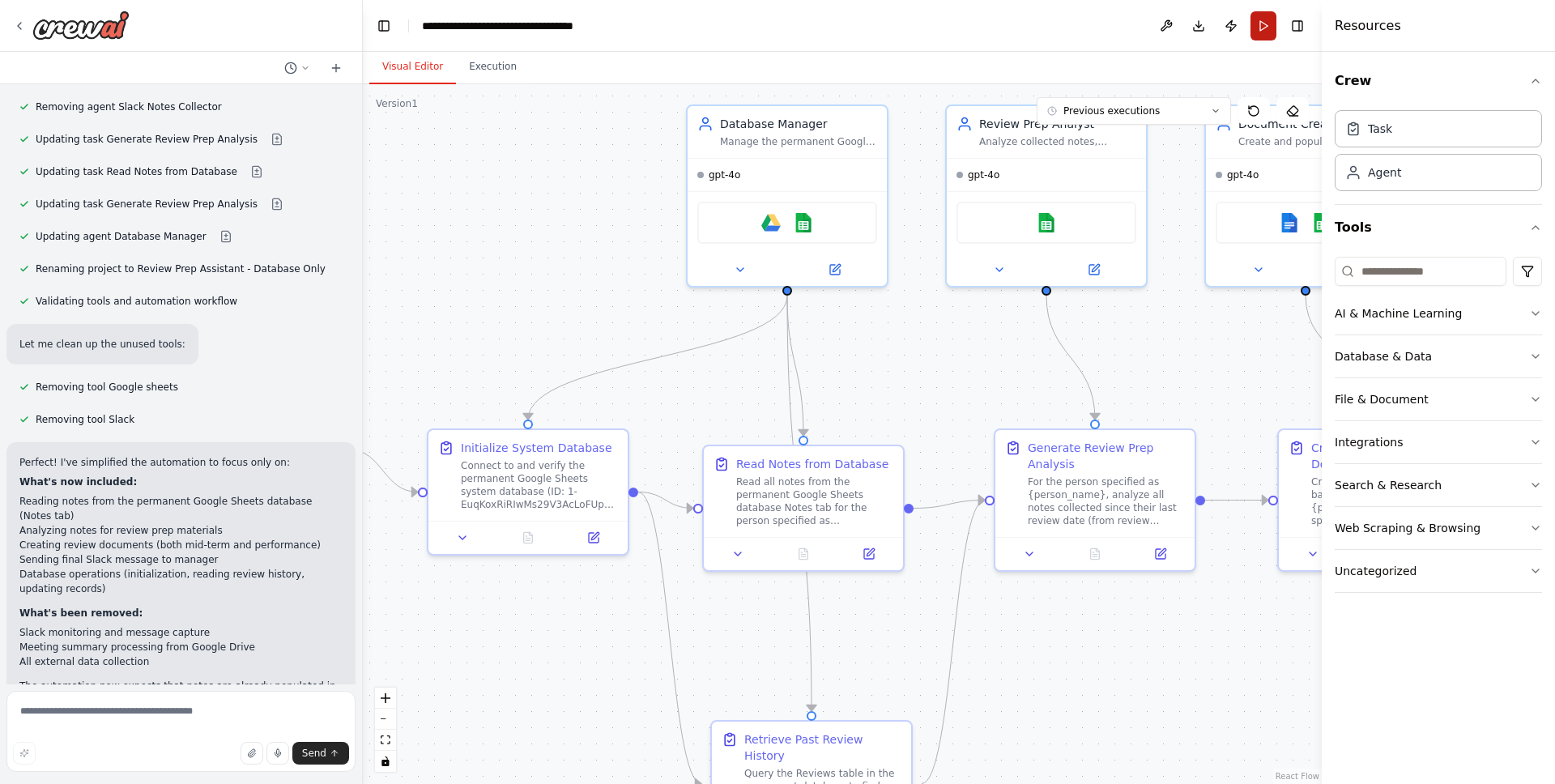
click at [1262, 33] on button "Run" at bounding box center [1263, 26] width 26 height 29
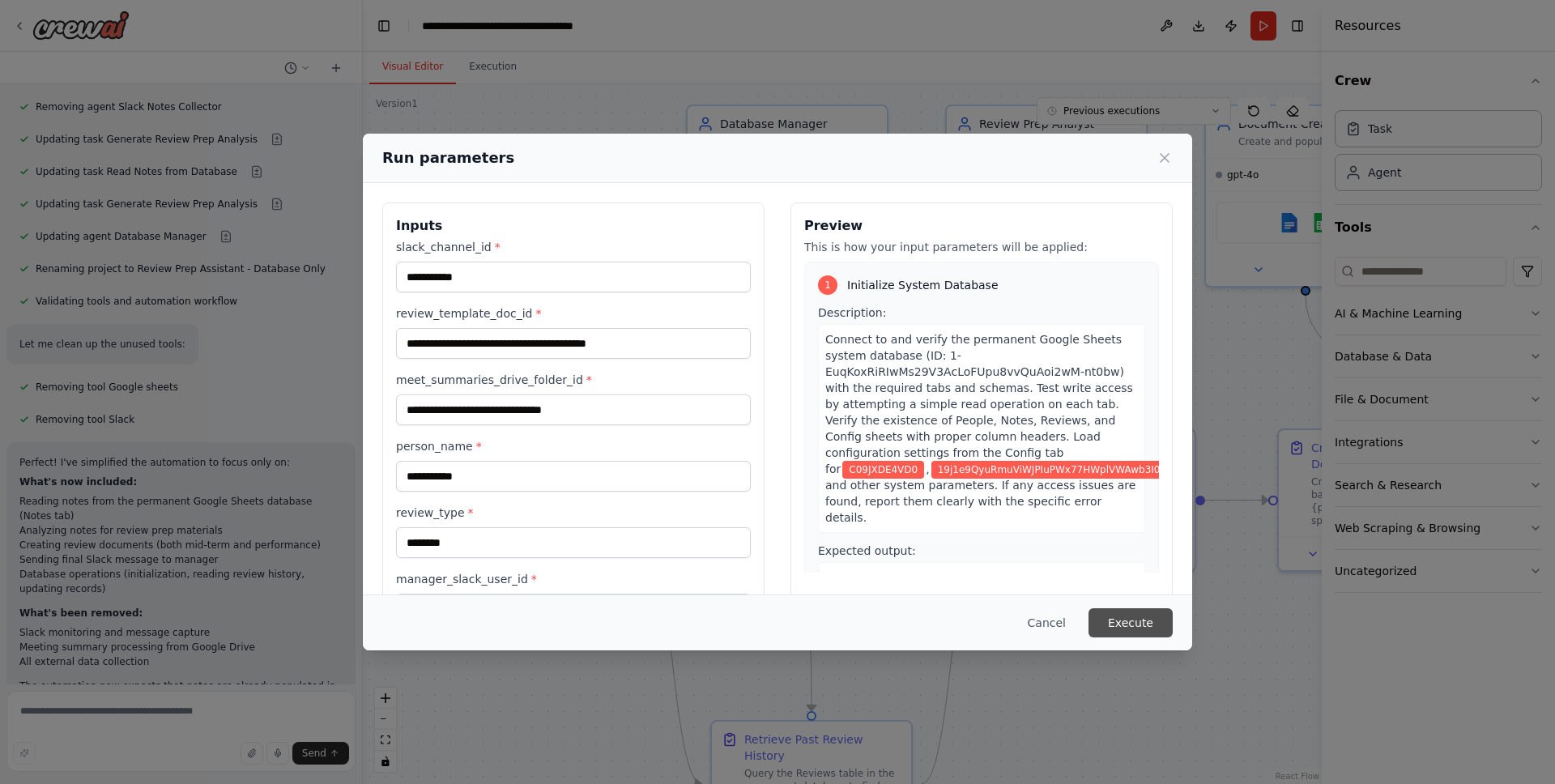
click at [1120, 631] on button "Execute" at bounding box center [1130, 623] width 84 height 29
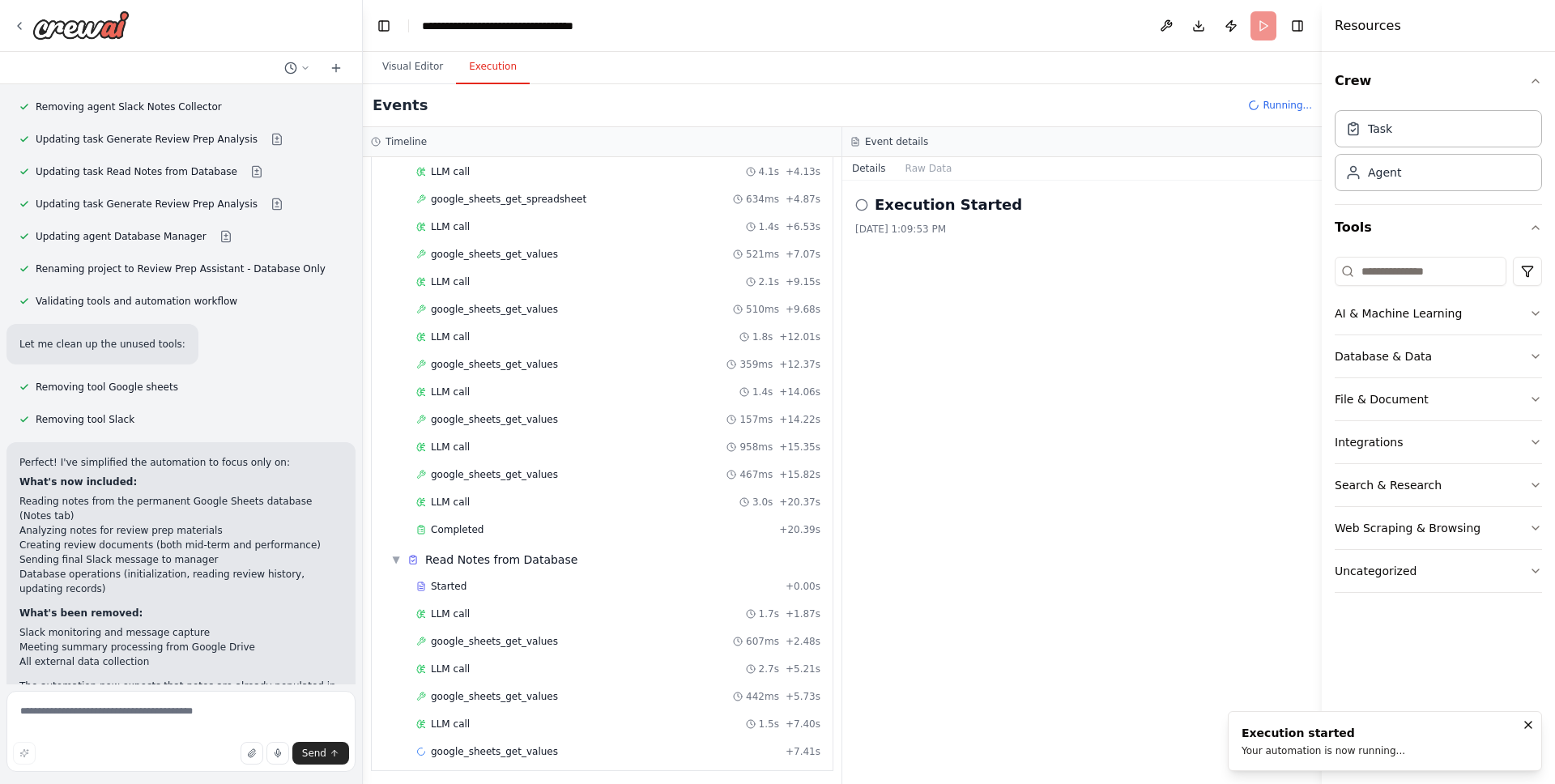
scroll to position [117, 0]
click at [492, 537] on div "Started + 0.00s LLM call 4.1s + 4.13s google_sheets_get_spreadsheet 634ms + 4.8…" at bounding box center [609, 333] width 448 height 413
click at [491, 502] on div "LLM call 3.0s + 20.37s" at bounding box center [618, 497] width 404 height 13
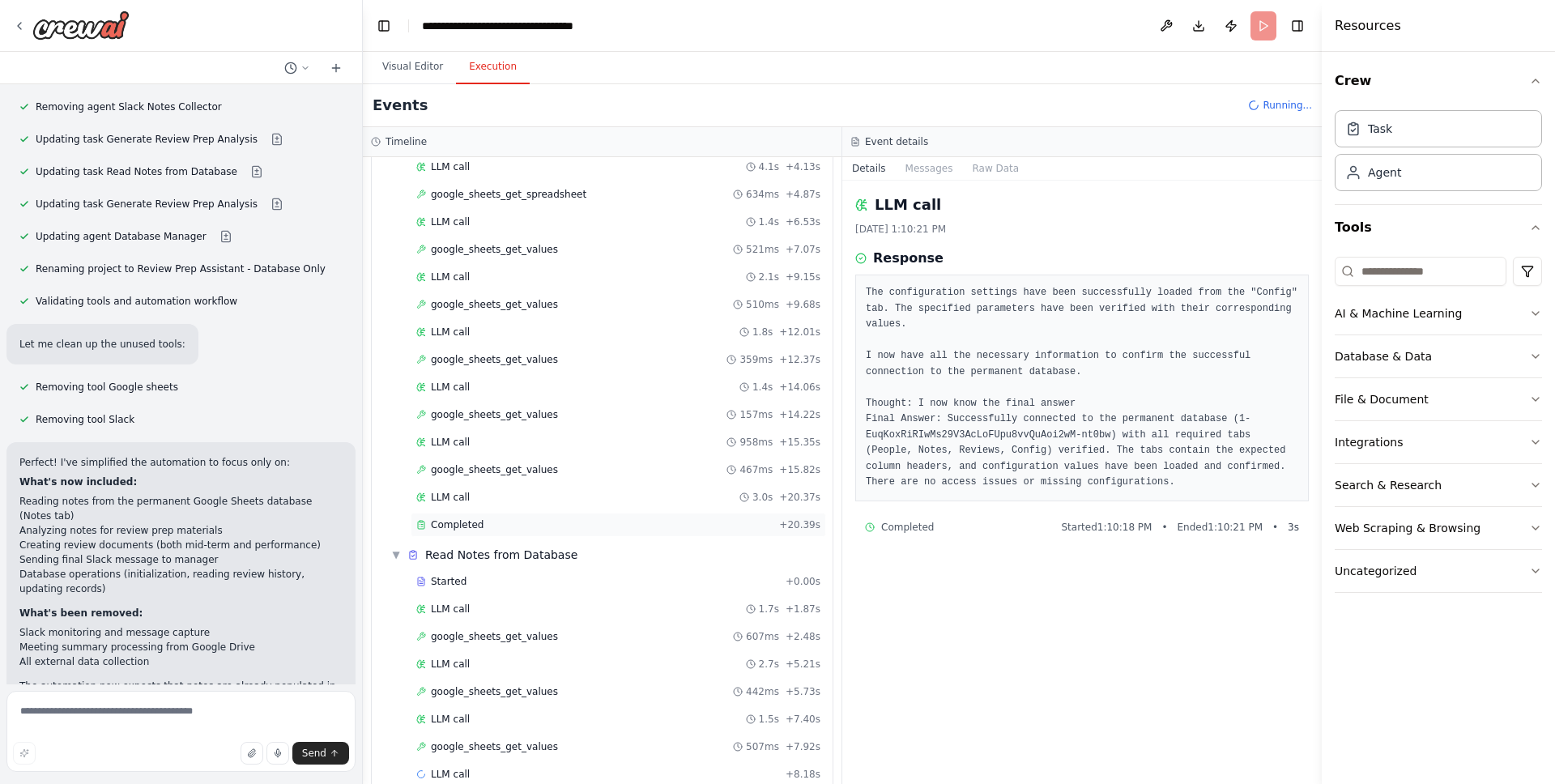
click at [489, 513] on div "Completed + 20.39s" at bounding box center [618, 524] width 416 height 24
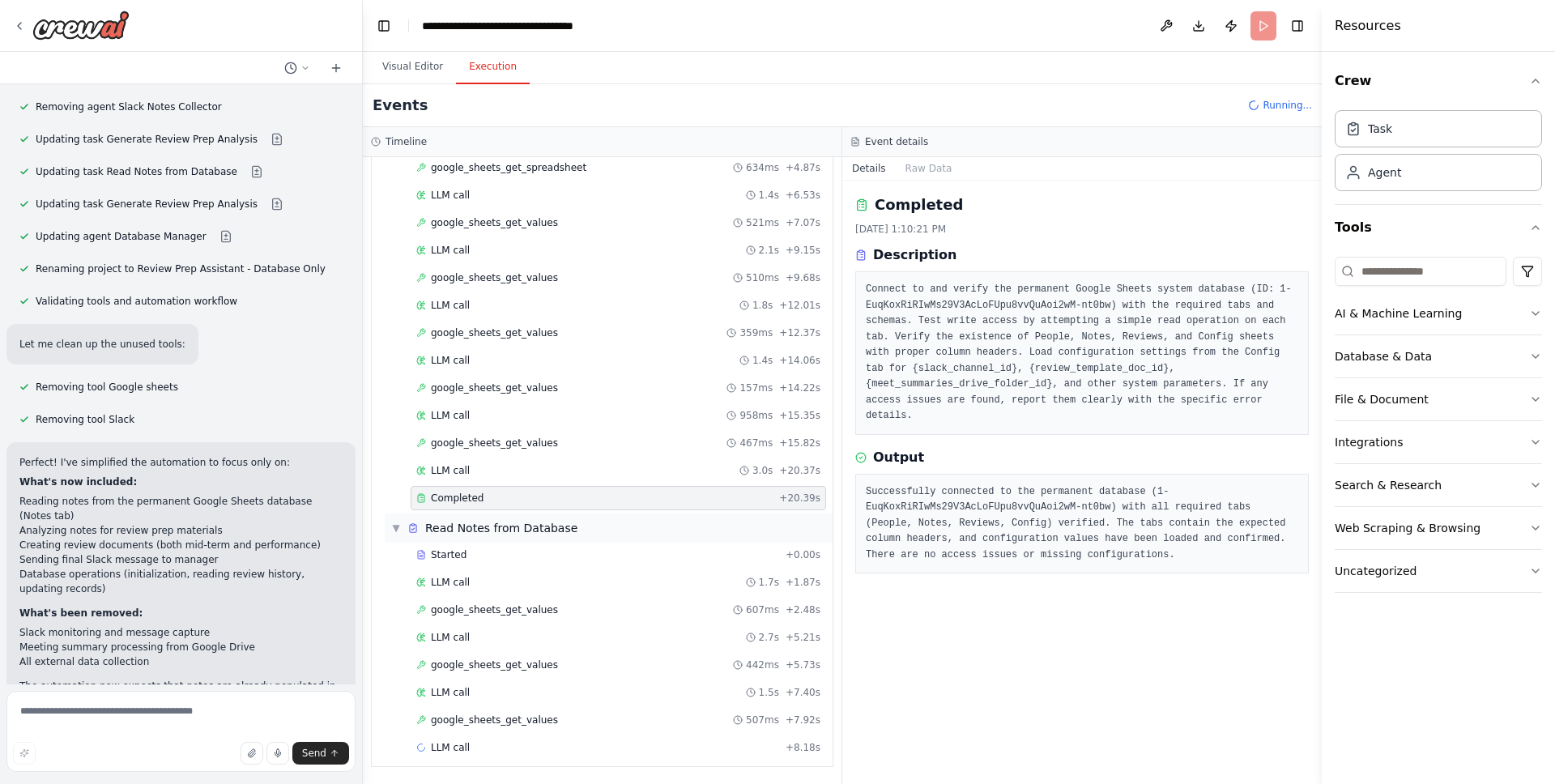
scroll to position [144, 0]
click at [478, 575] on div "LLM call 1.7s + 1.87s" at bounding box center [618, 582] width 404 height 13
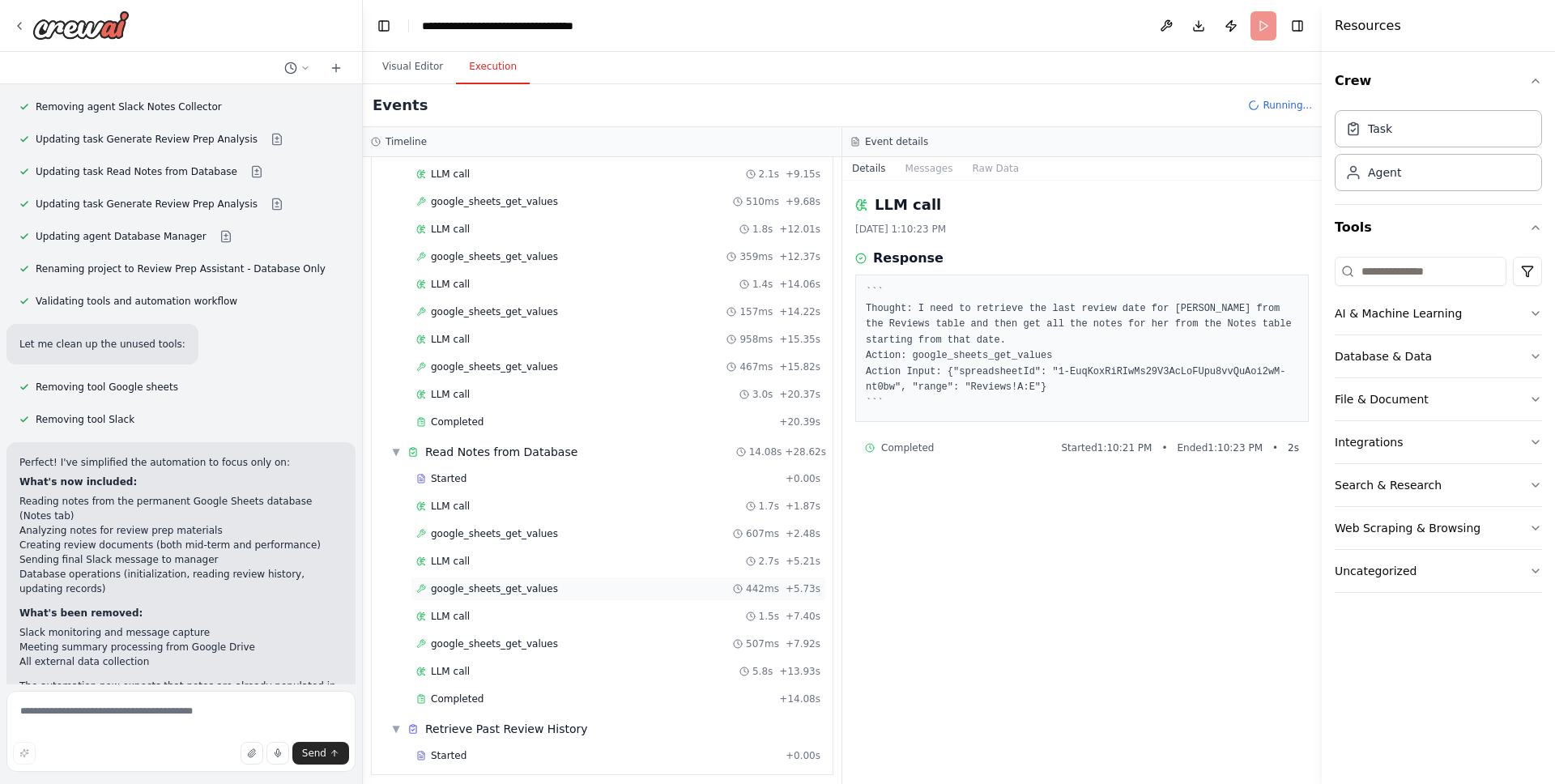
scroll to position [228, 0]
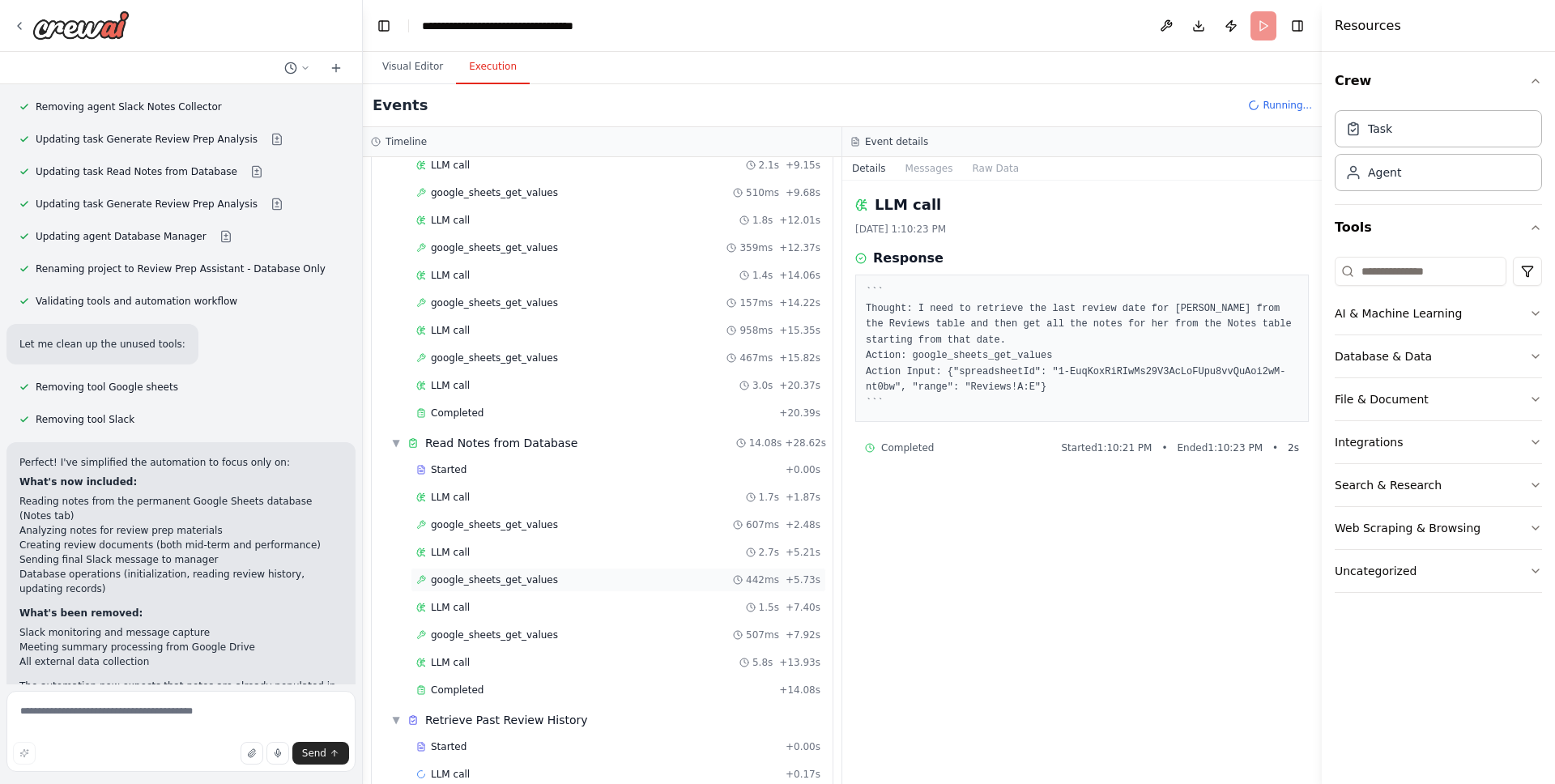
click at [477, 576] on span "google_sheets_get_values" at bounding box center [494, 580] width 127 height 13
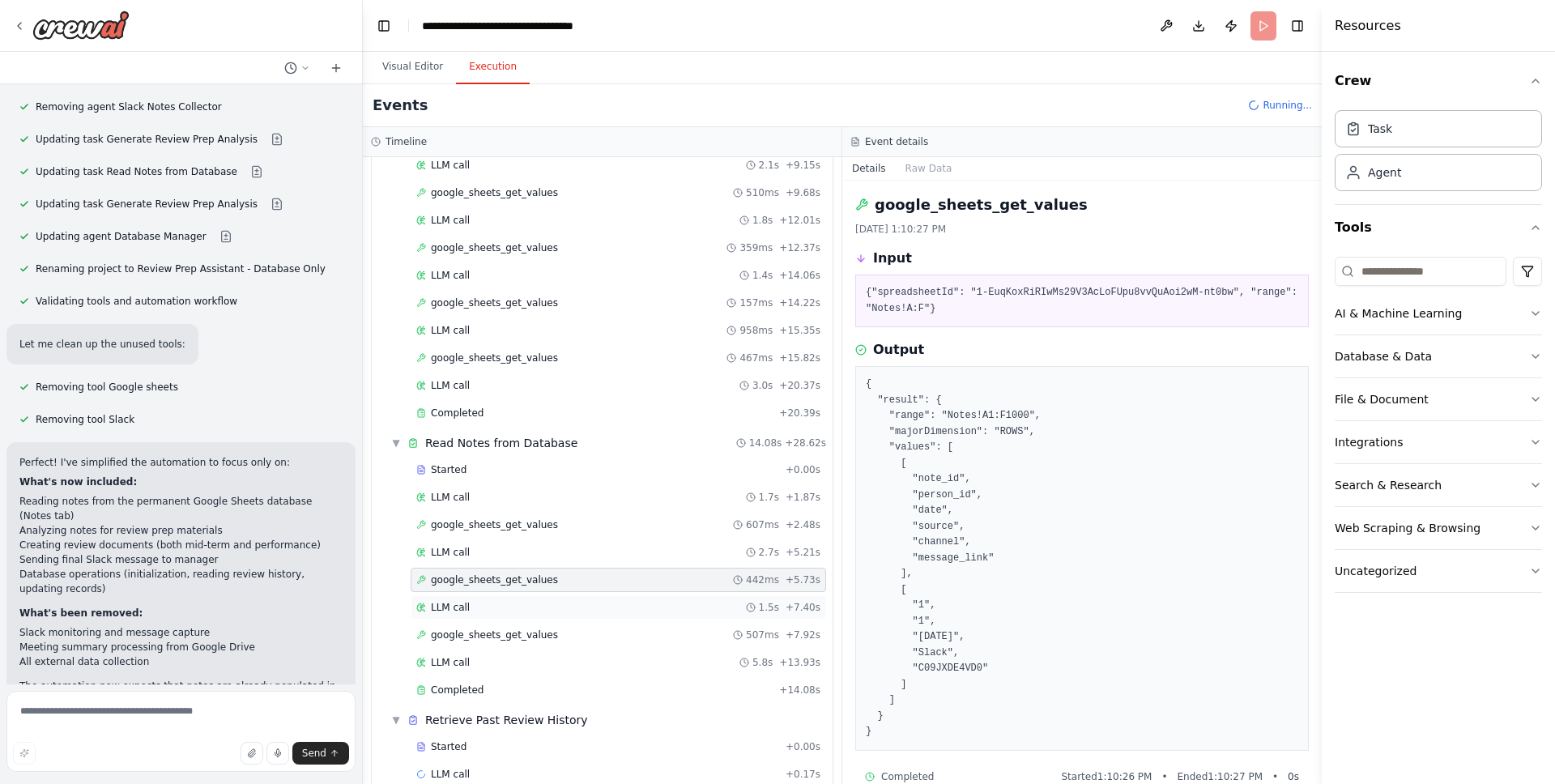
click at [486, 597] on div "LLM call 1.5s + 7.40s" at bounding box center [618, 607] width 416 height 24
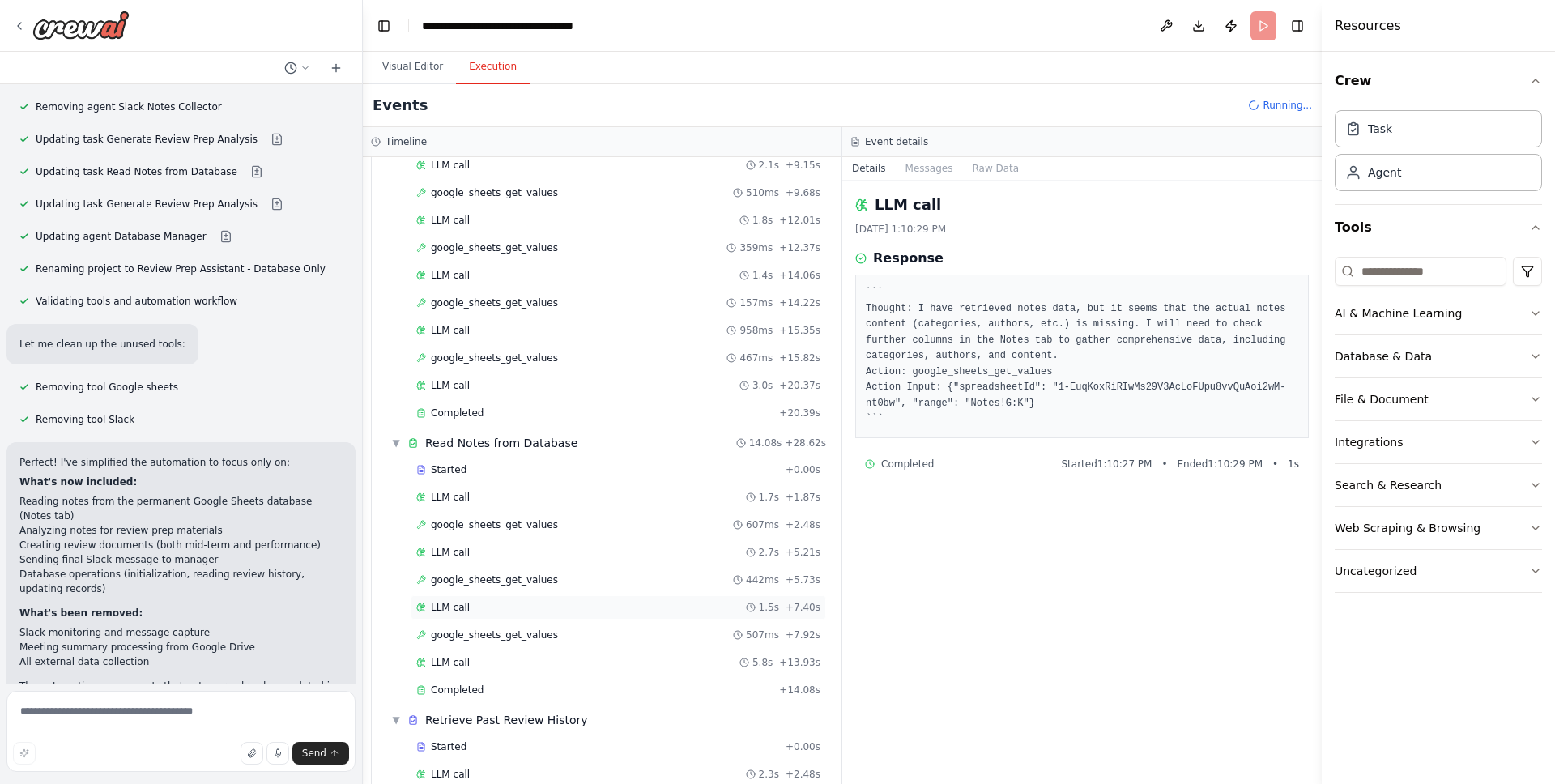
click at [501, 613] on div "LLM call 1.5s + 7.40s" at bounding box center [618, 607] width 416 height 24
click at [501, 611] on div "LLM call 1.5s + 7.40s" at bounding box center [618, 608] width 404 height 13
click at [502, 634] on span "google_sheets_get_values" at bounding box center [494, 635] width 127 height 13
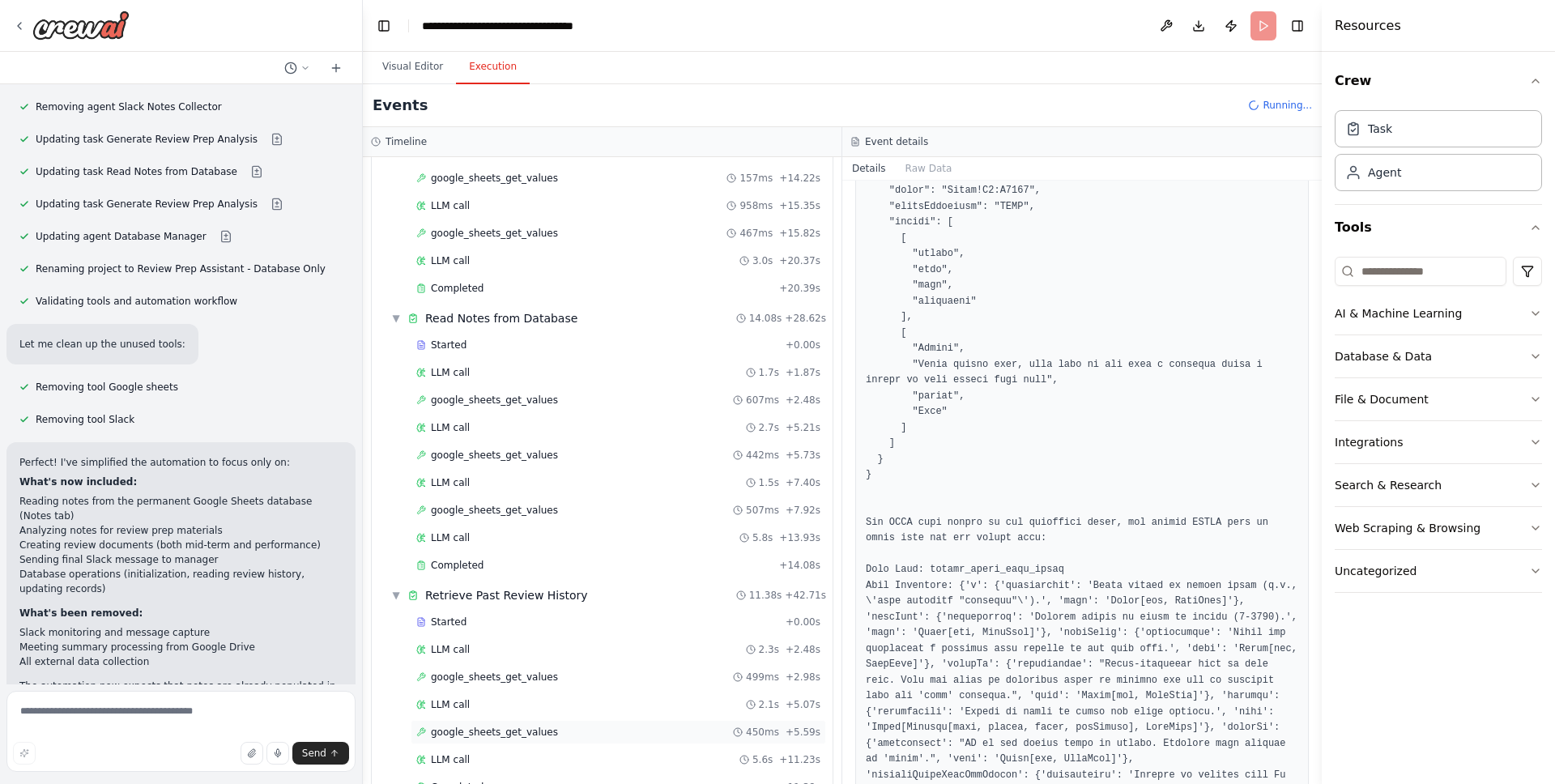
scroll to position [481, 0]
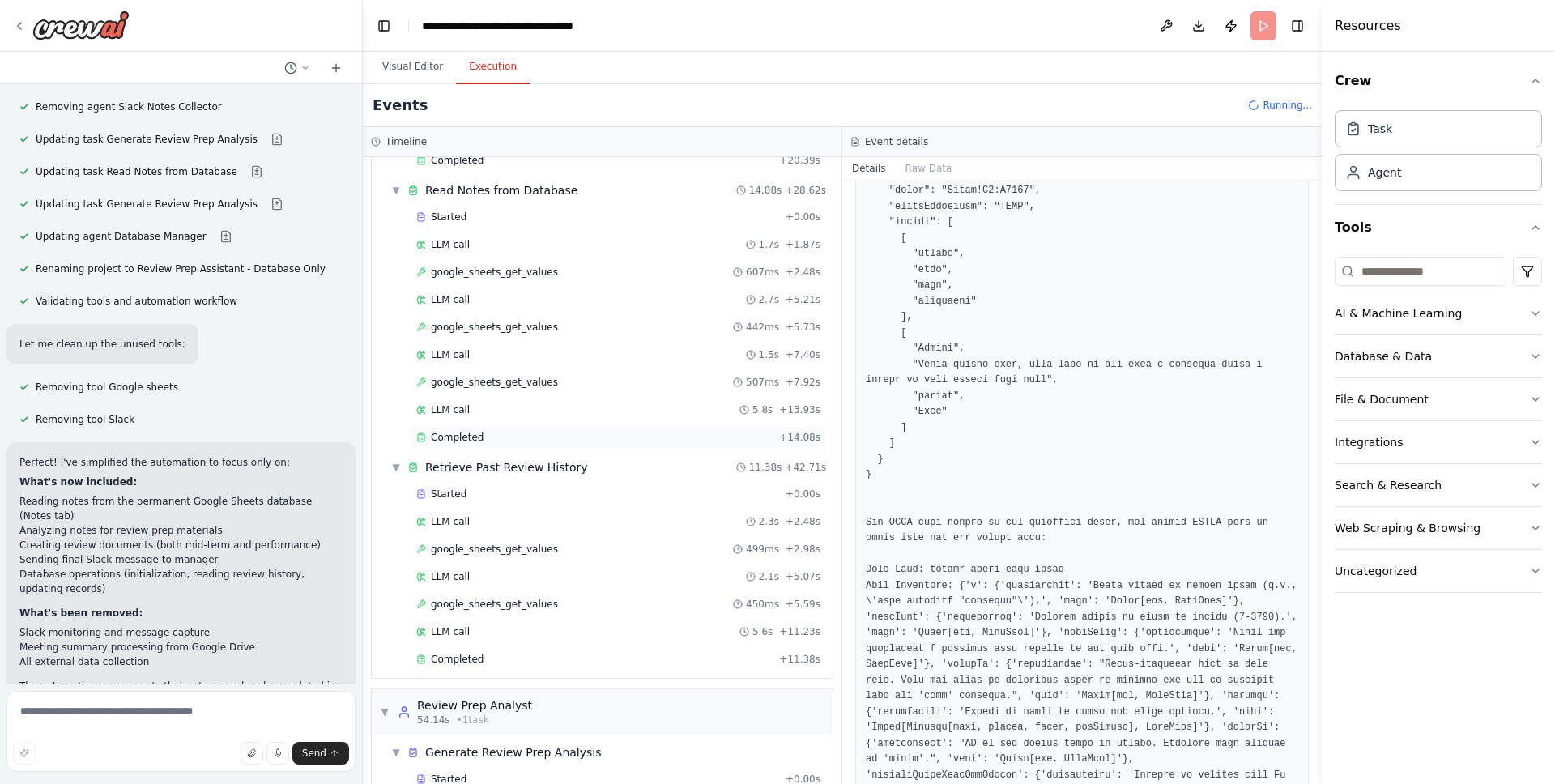
click at [462, 430] on span "Completed" at bounding box center [456, 437] width 53 height 13
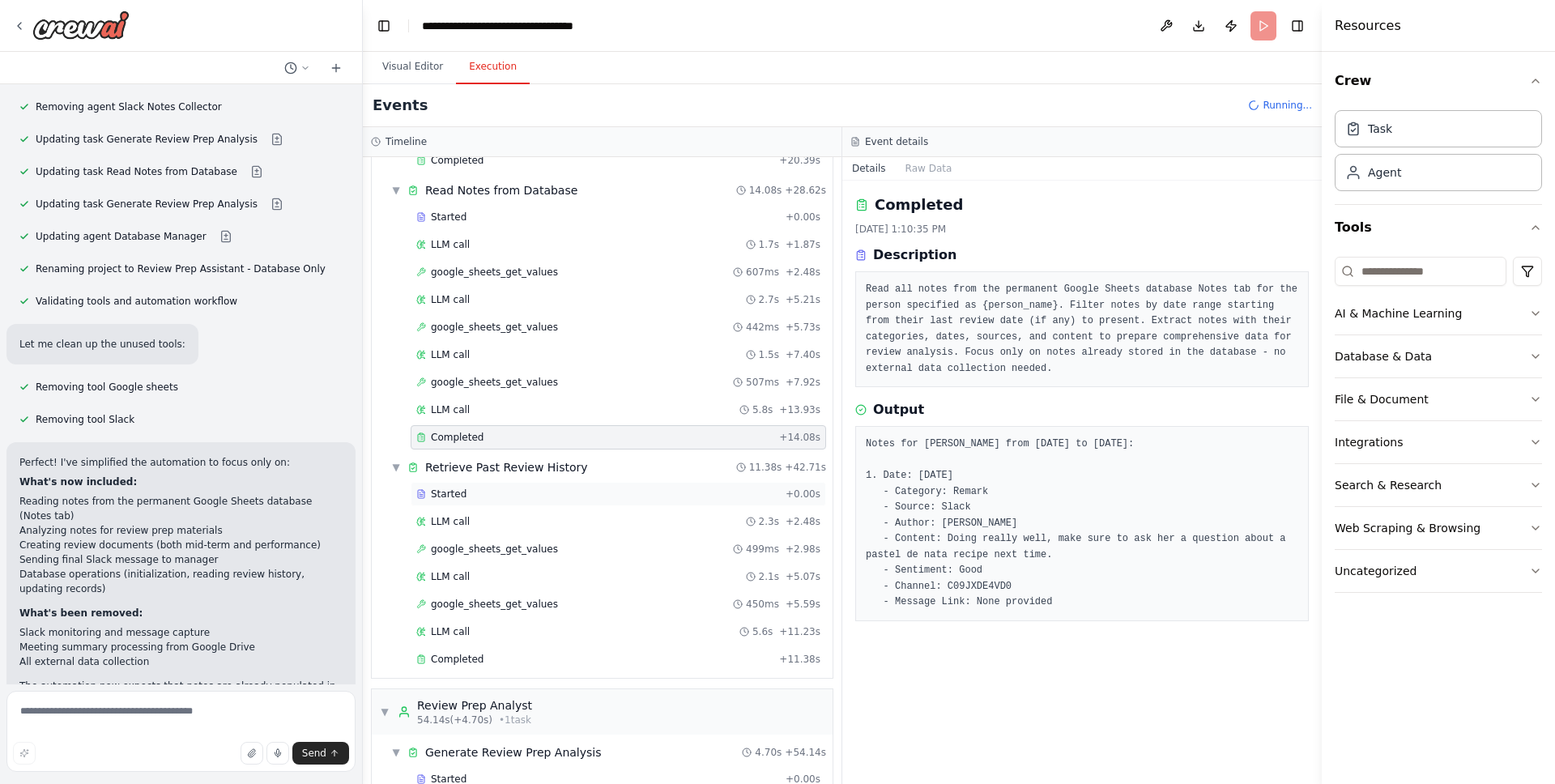
click at [513, 496] on div "Started" at bounding box center [598, 494] width 363 height 13
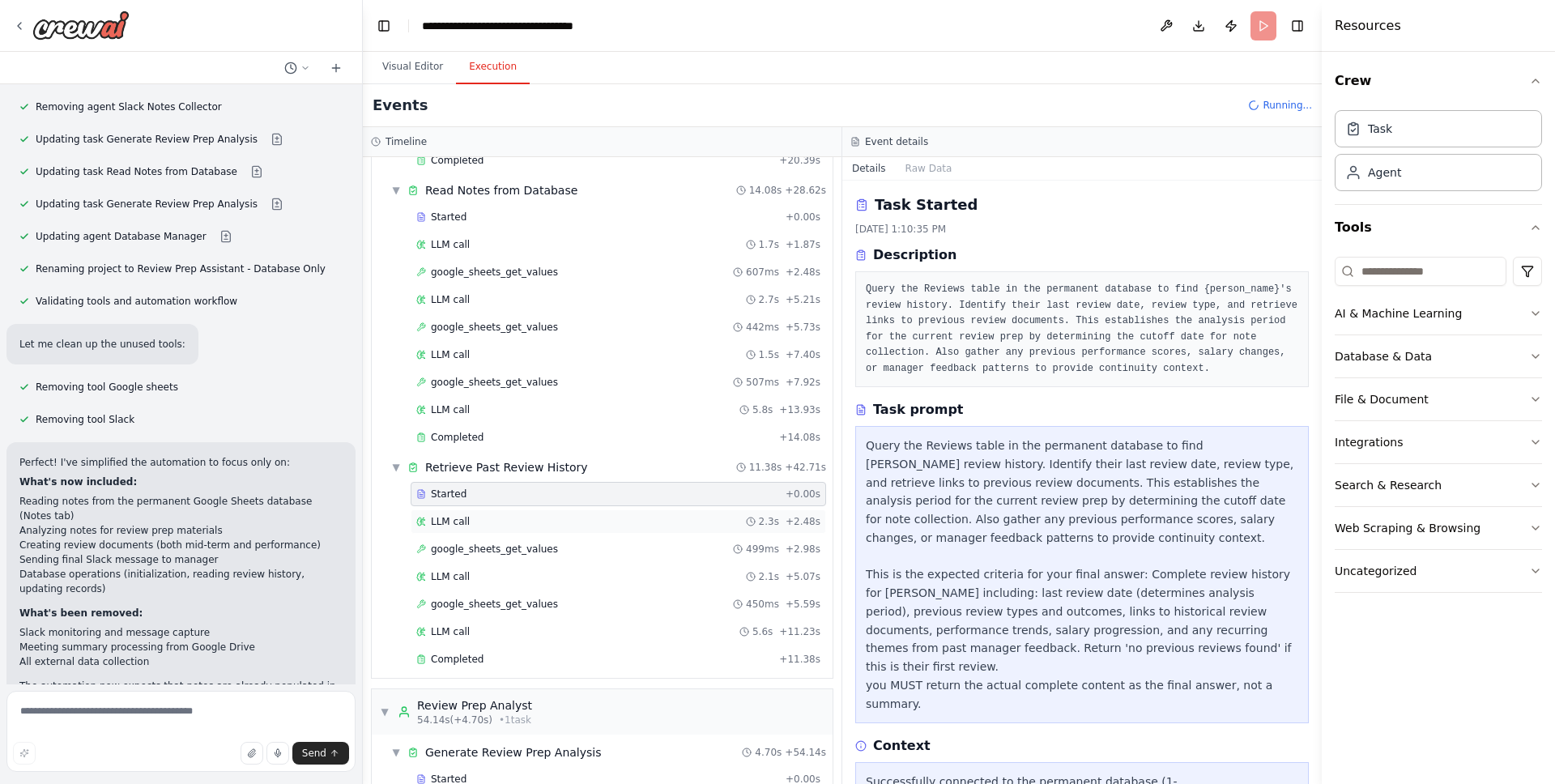
click at [505, 522] on div "LLM call 2.3s + 2.48s" at bounding box center [618, 522] width 404 height 13
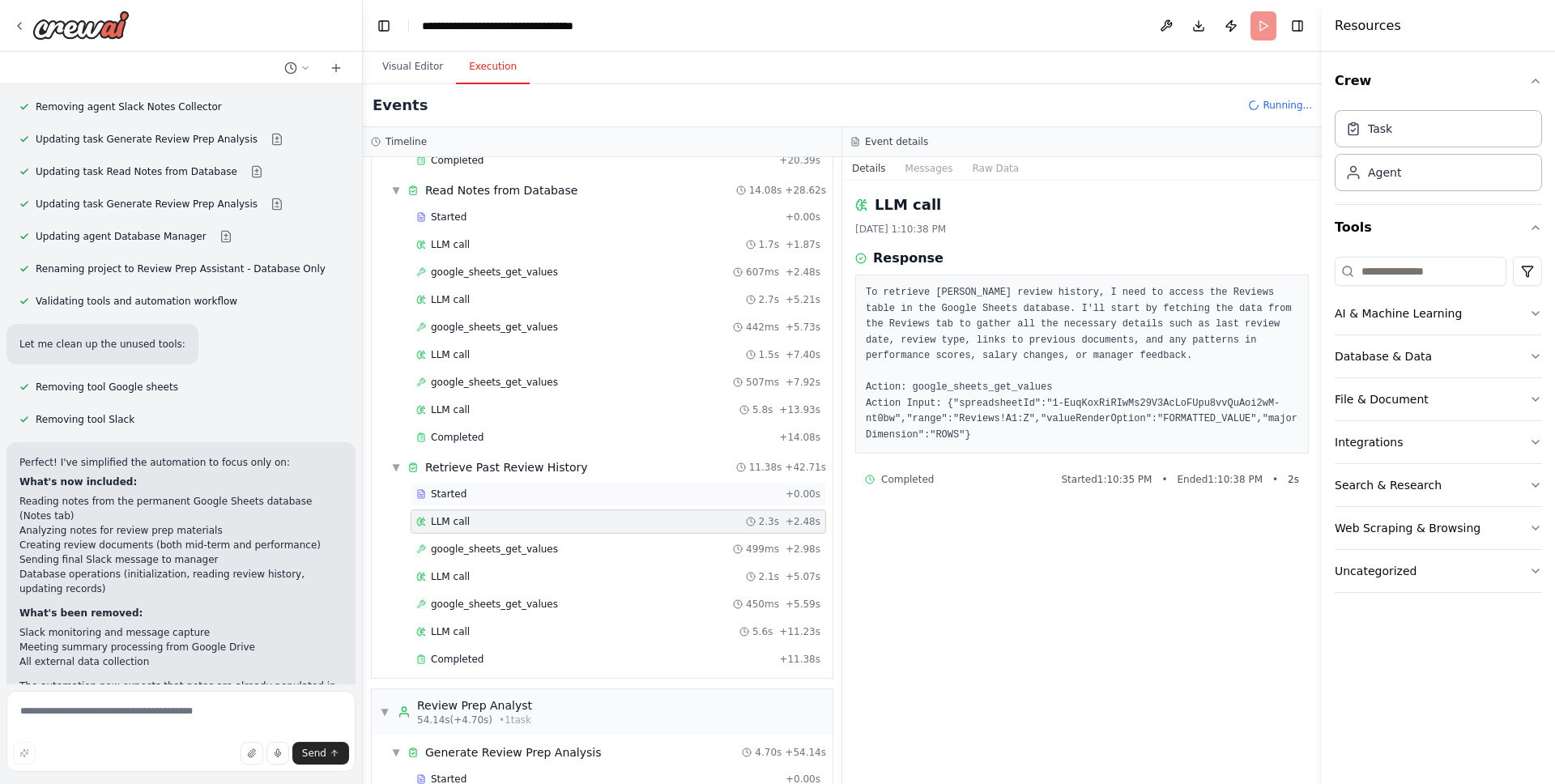
click at [508, 496] on div "Started" at bounding box center [598, 494] width 363 height 13
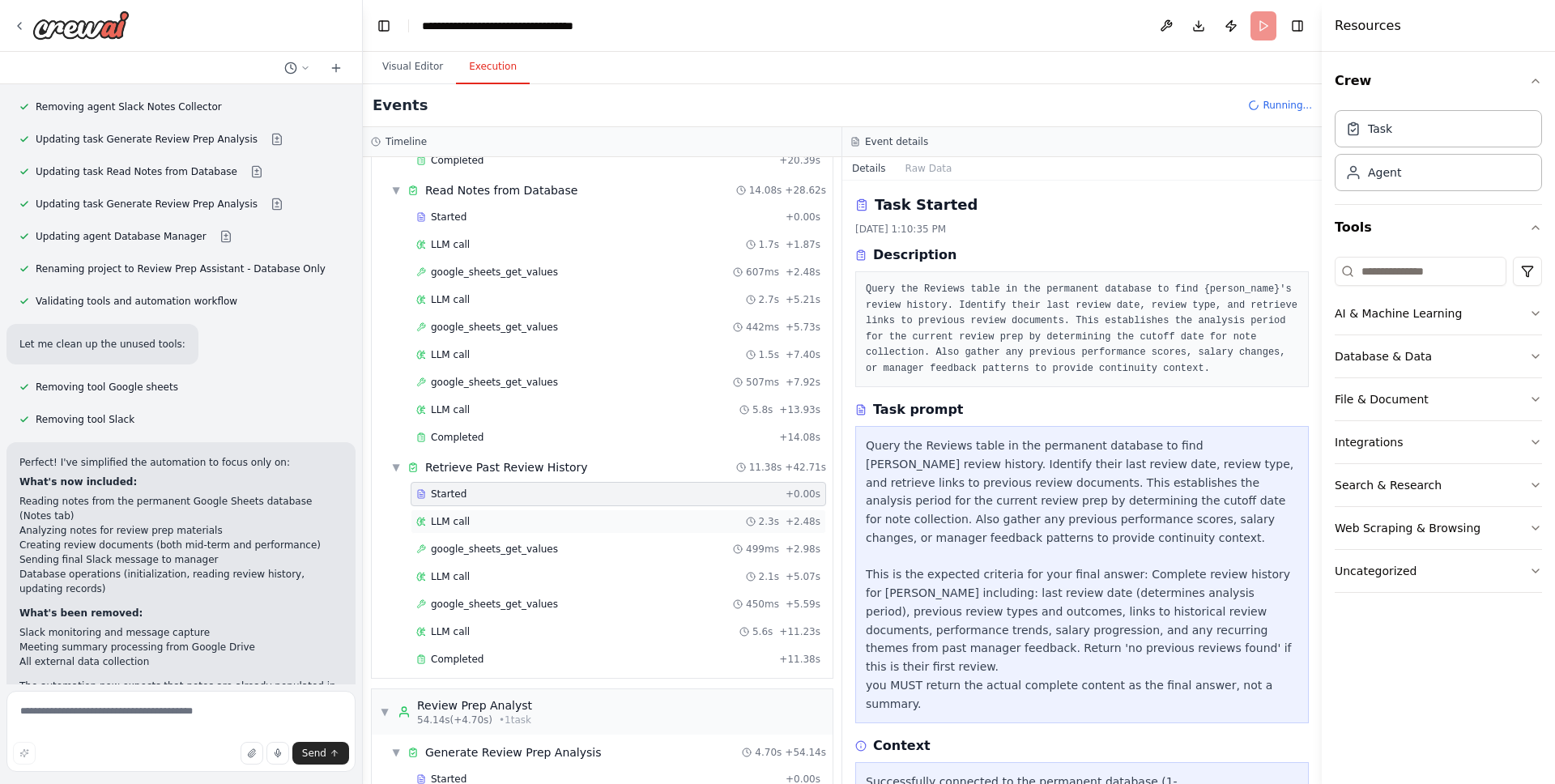
click at [505, 531] on div "LLM call 2.3s + 2.48s" at bounding box center [618, 521] width 416 height 24
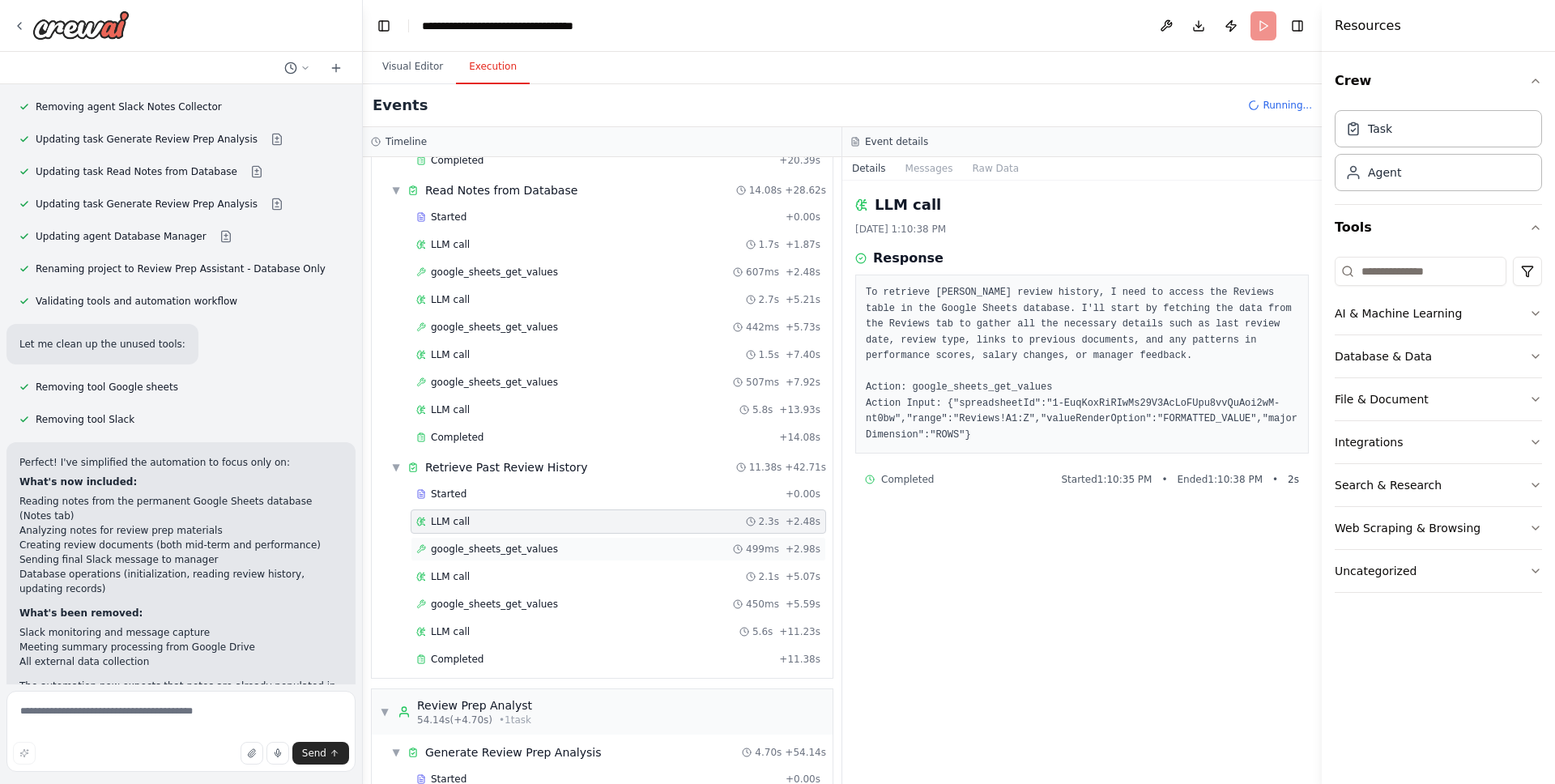
click at [509, 554] on span "google_sheets_get_values" at bounding box center [494, 549] width 127 height 13
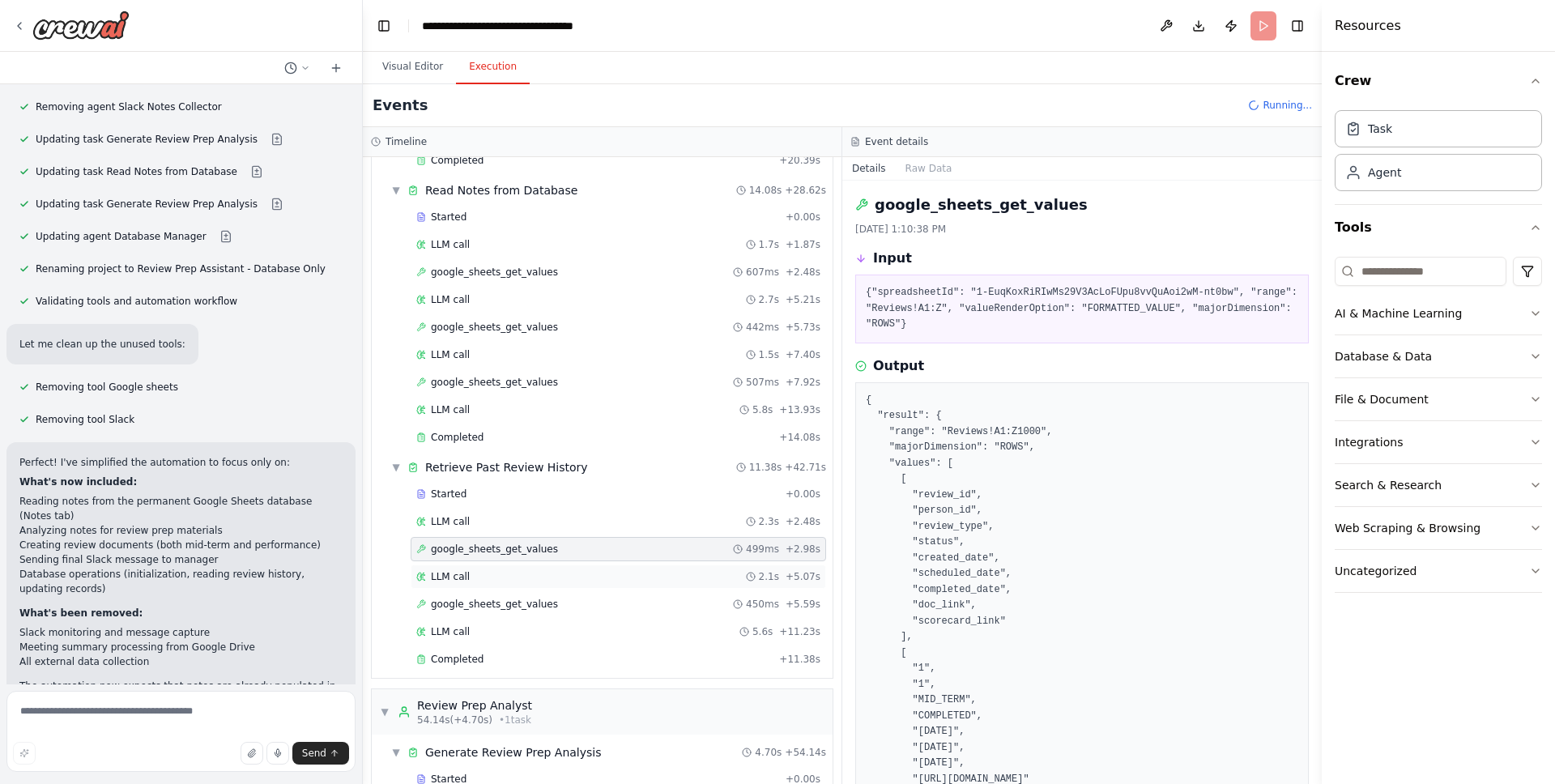
click at [507, 586] on div "LLM call 2.1s + 5.07s" at bounding box center [618, 576] width 416 height 24
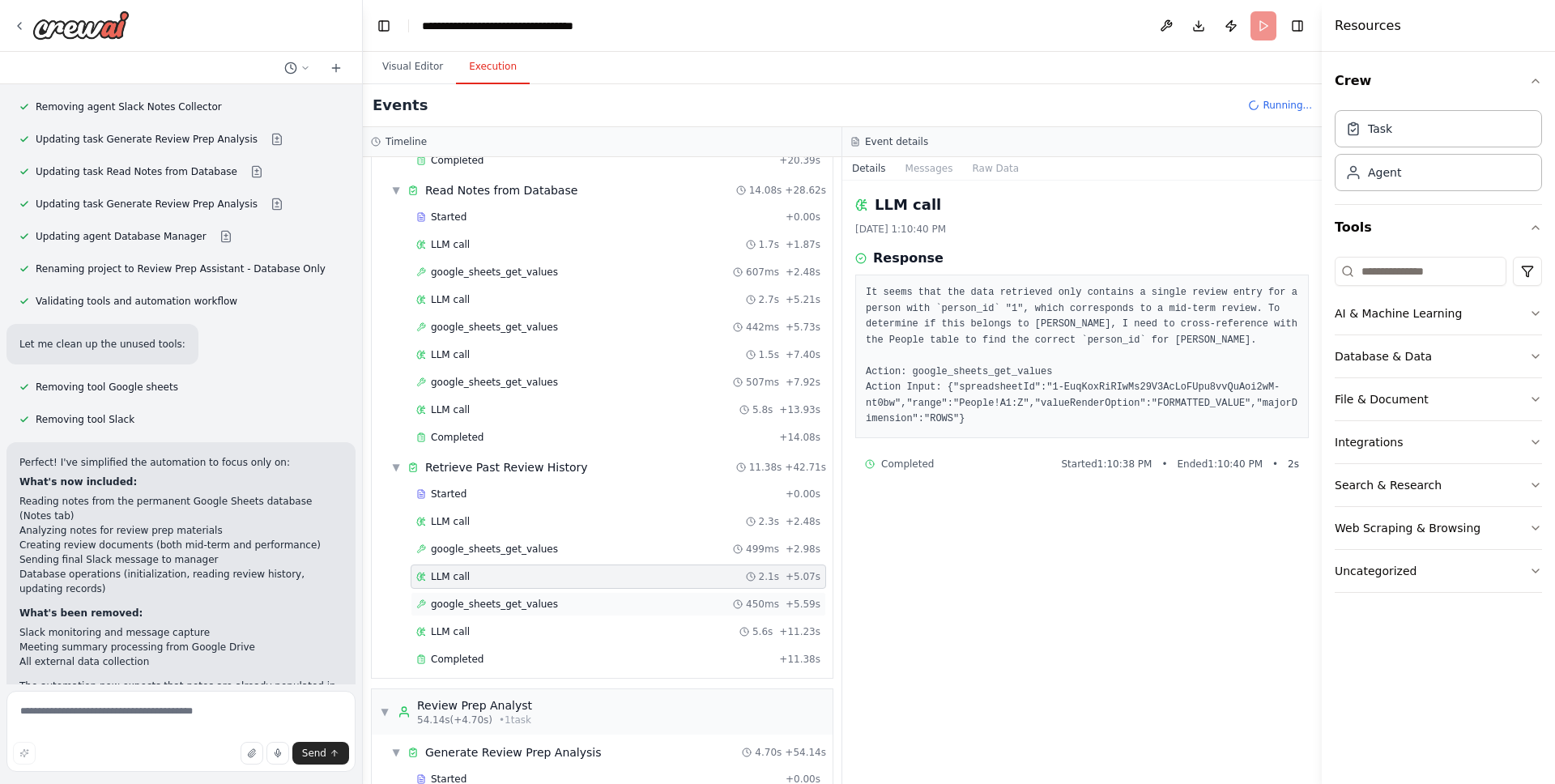
click at [500, 603] on span "google_sheets_get_values" at bounding box center [494, 604] width 127 height 13
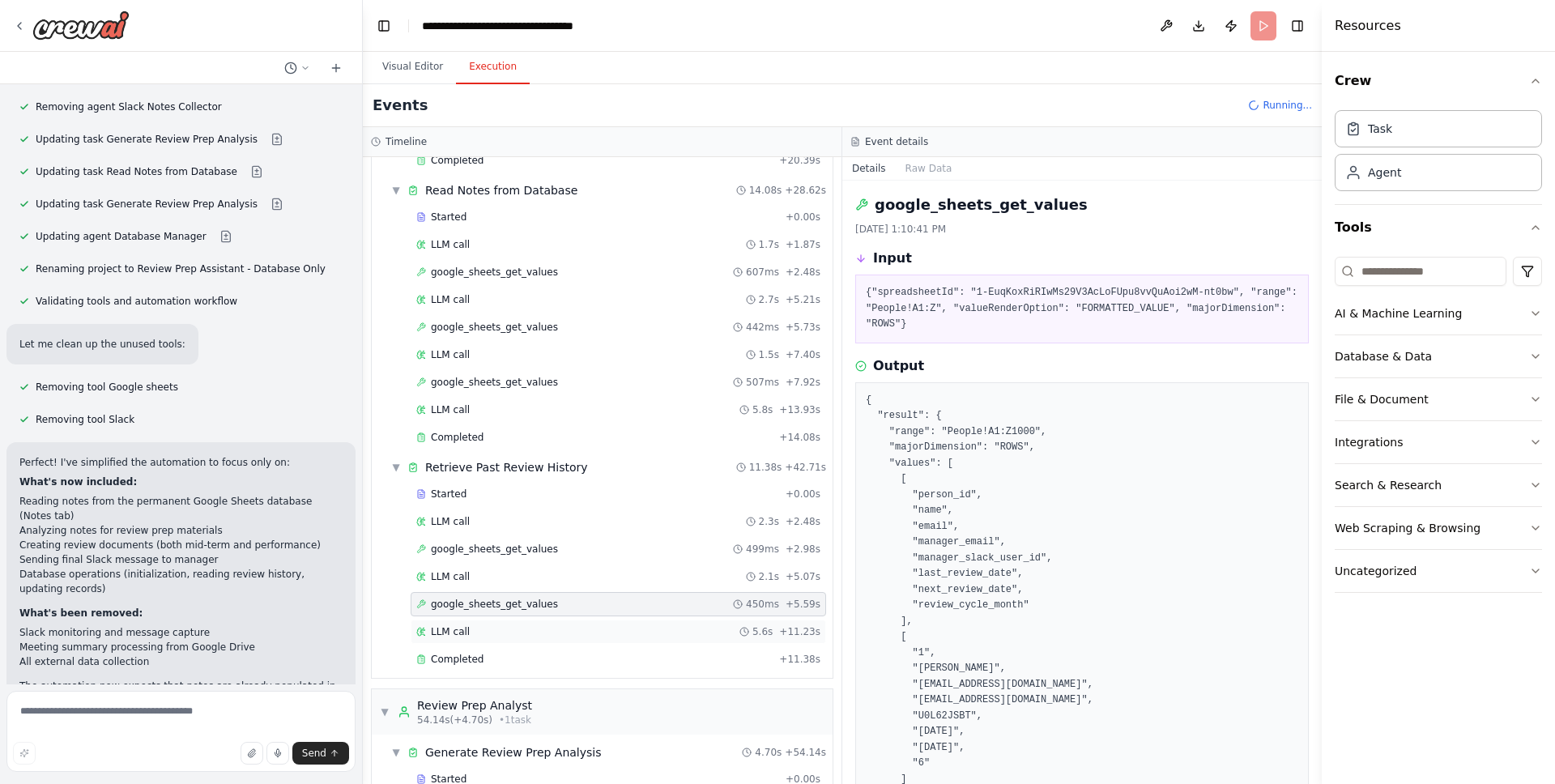
click at [510, 635] on div "LLM call 5.6s + 11.23s" at bounding box center [618, 632] width 404 height 13
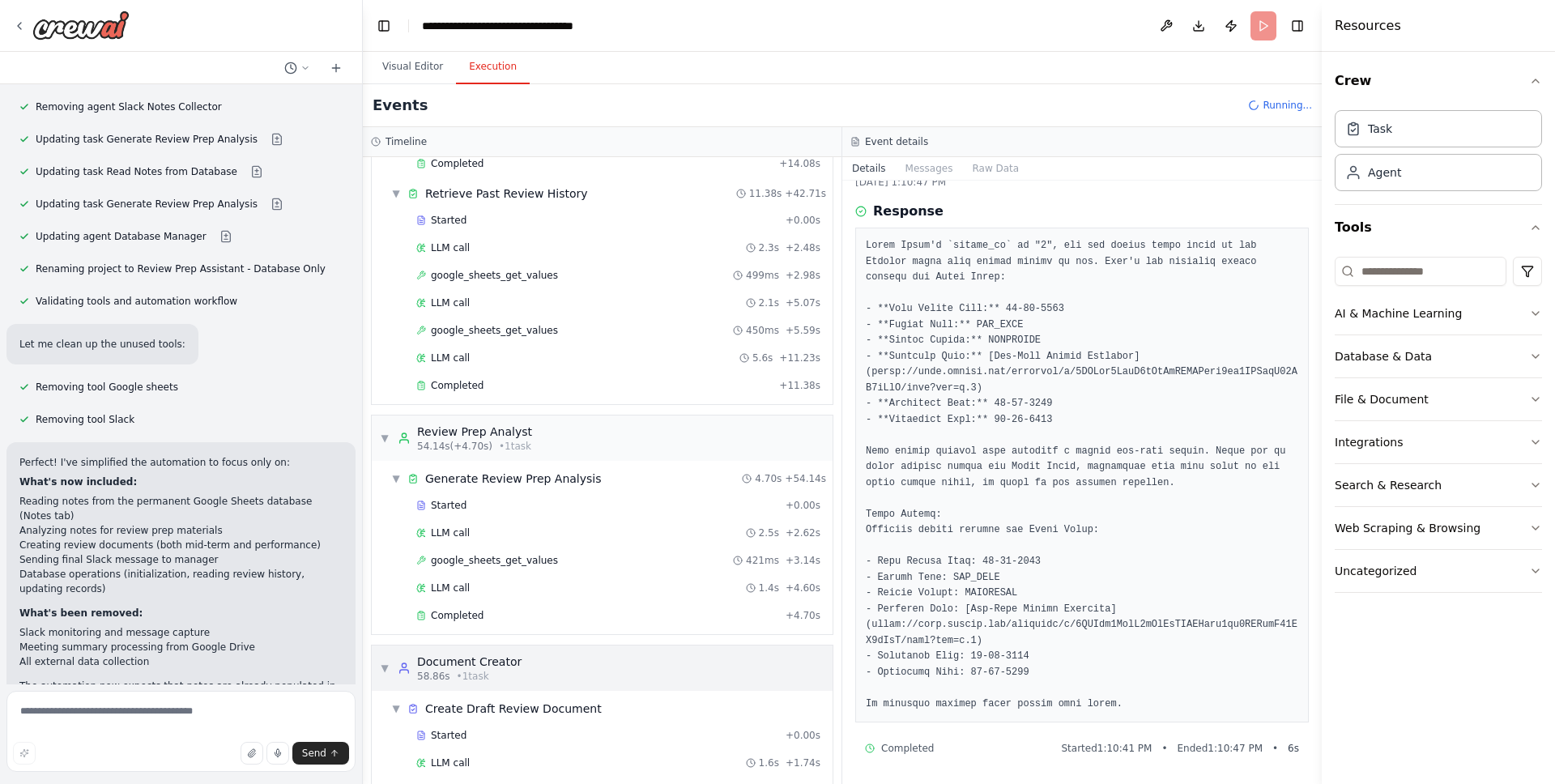
scroll to position [826, 0]
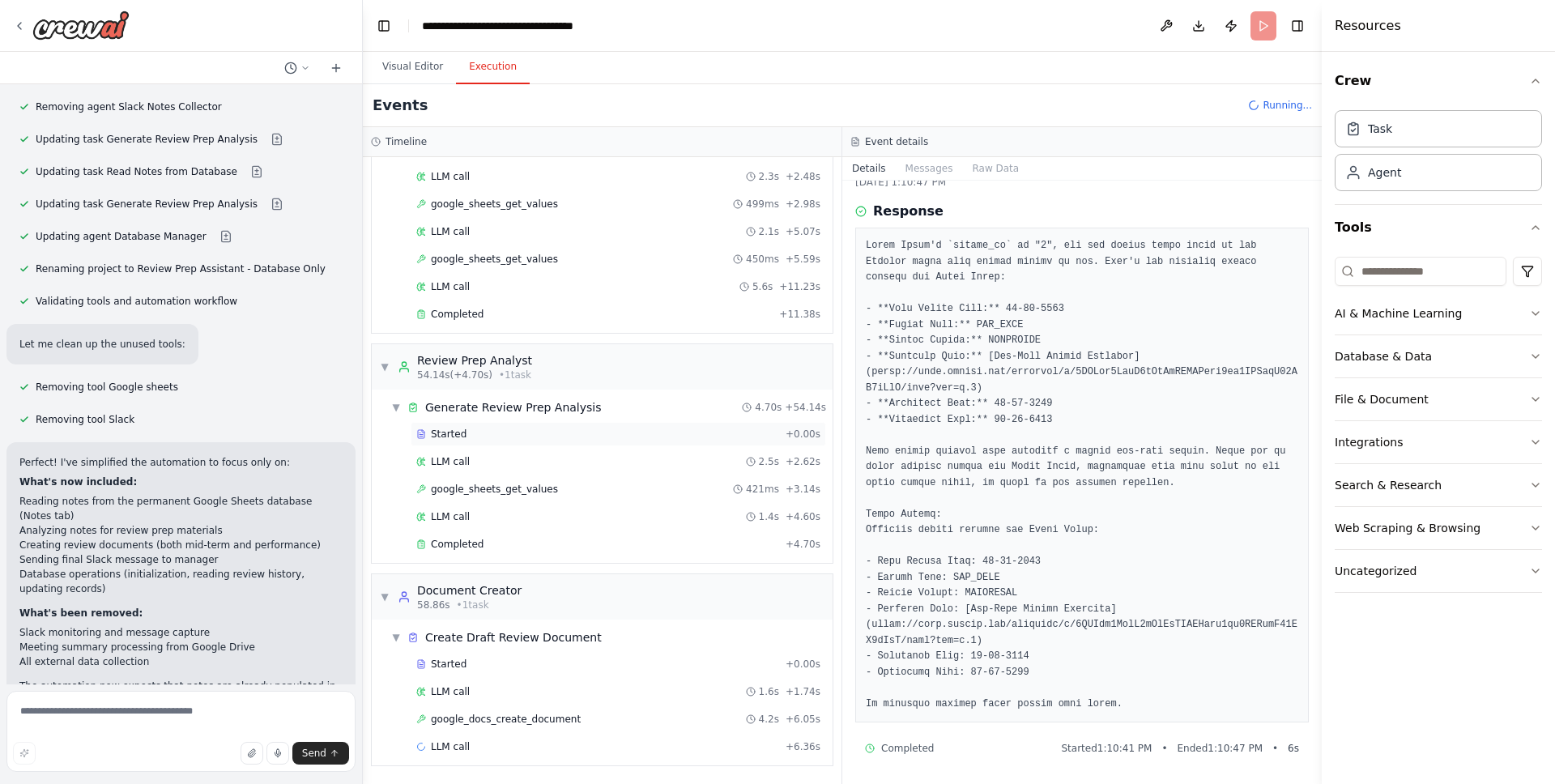
click at [475, 430] on div "Started" at bounding box center [598, 435] width 363 height 13
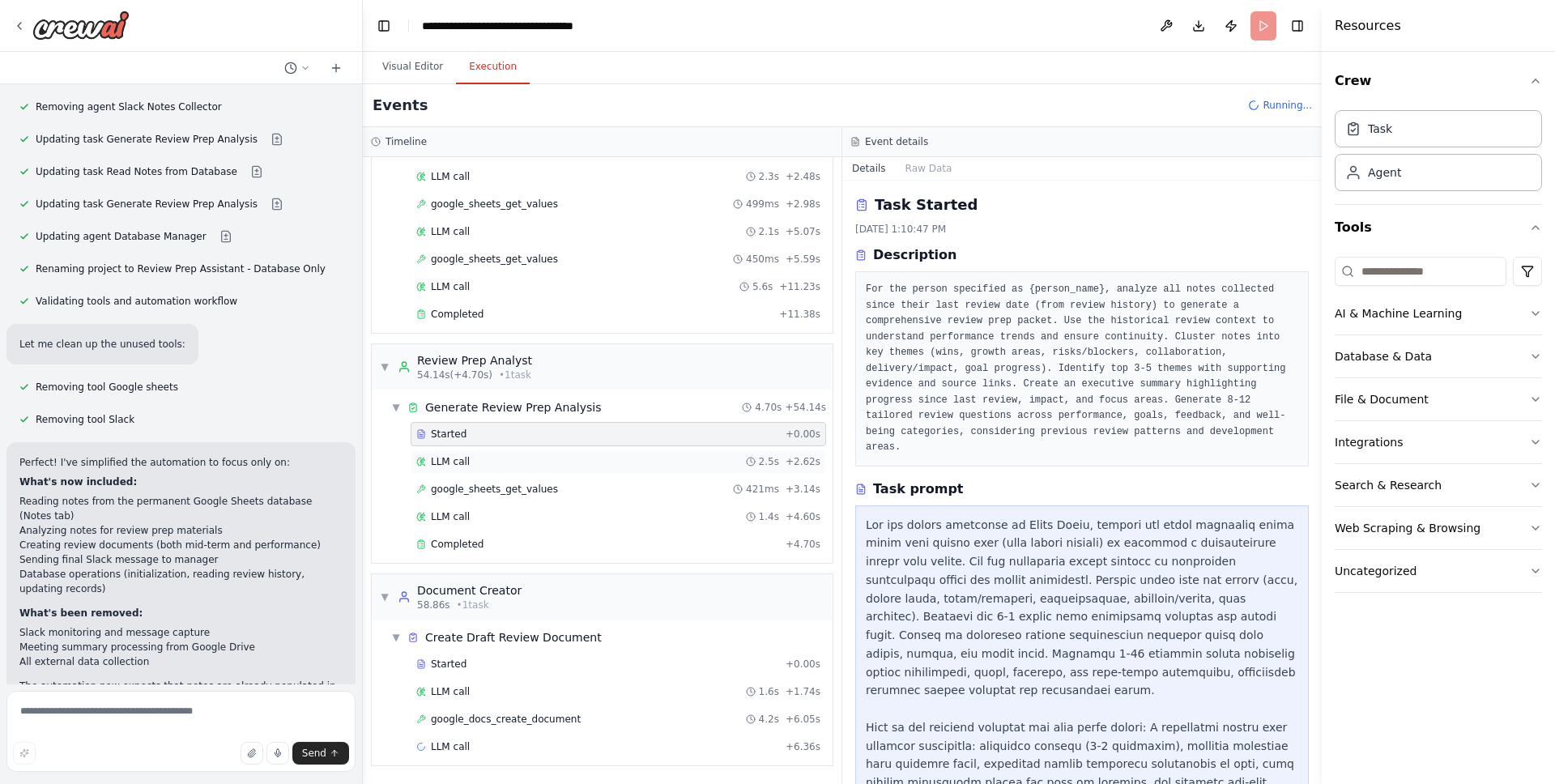
click at [498, 467] on div "LLM call 2.5s + 2.62s" at bounding box center [618, 461] width 404 height 13
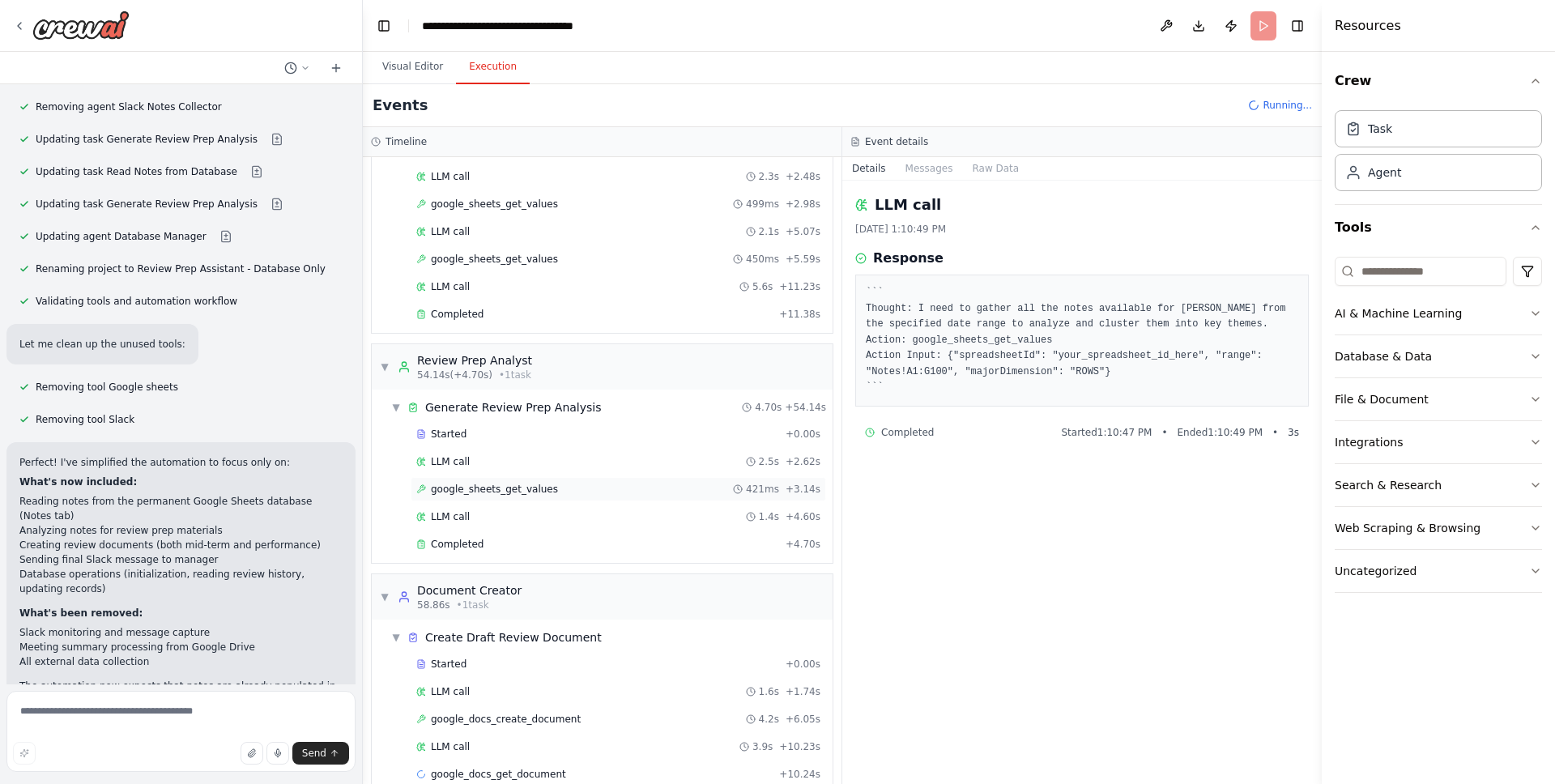
click at [507, 501] on div "google_sheets_get_values 421ms + 3.14s" at bounding box center [618, 489] width 416 height 24
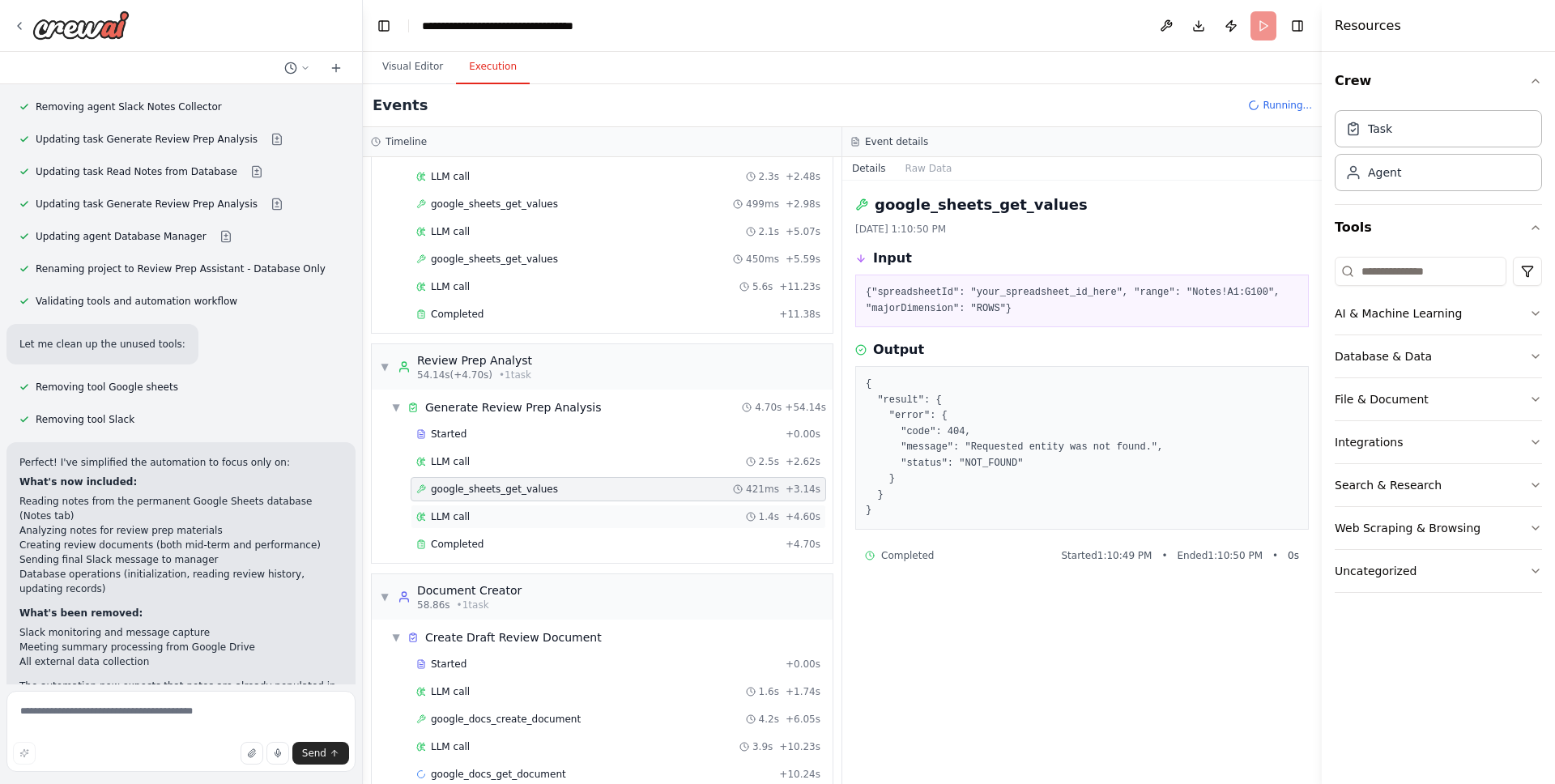
click at [503, 519] on div "LLM call 1.4s + 4.60s" at bounding box center [618, 517] width 404 height 13
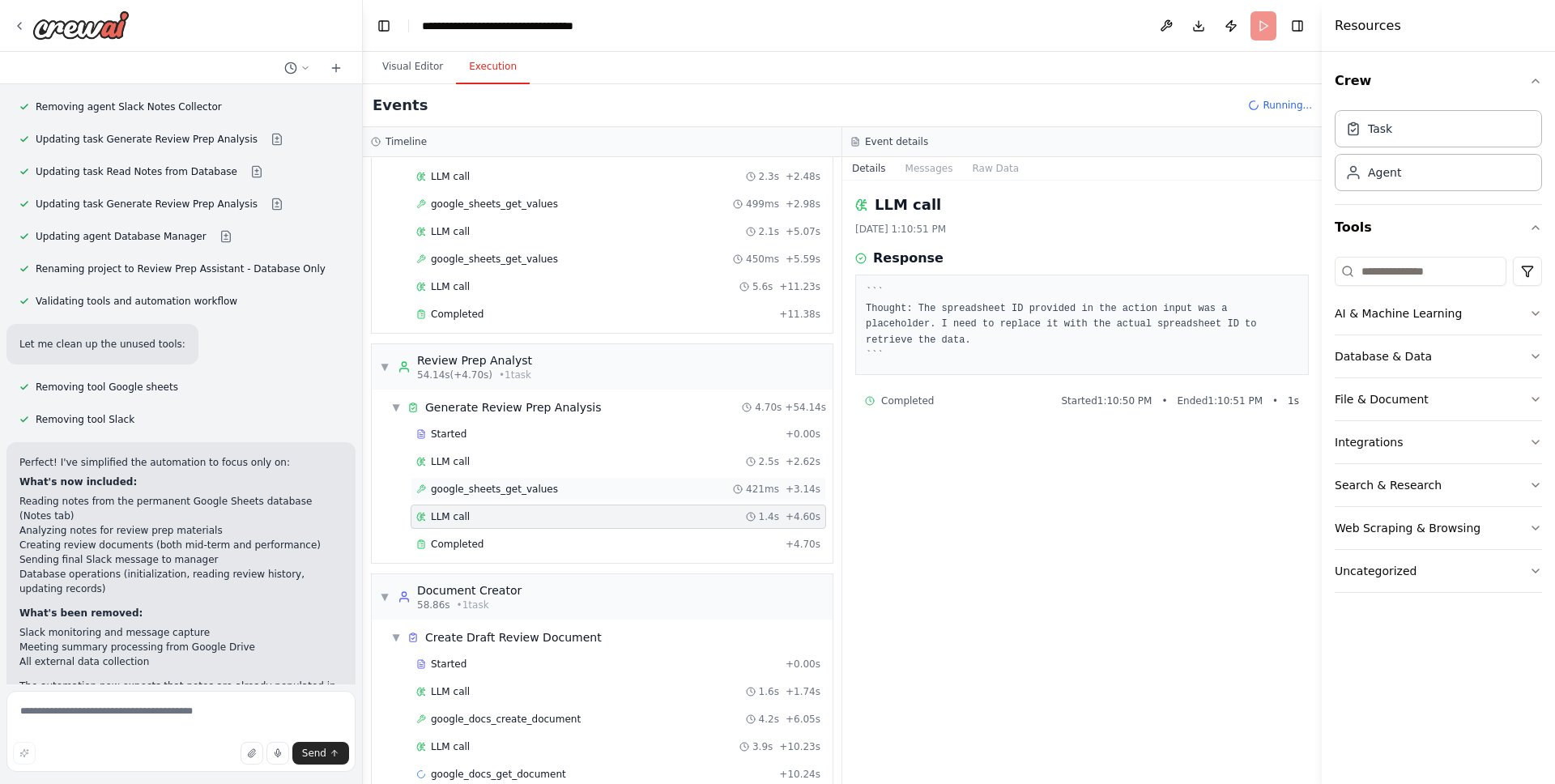
click at [507, 497] on div "google_sheets_get_values 421ms + 3.14s" at bounding box center [618, 489] width 416 height 24
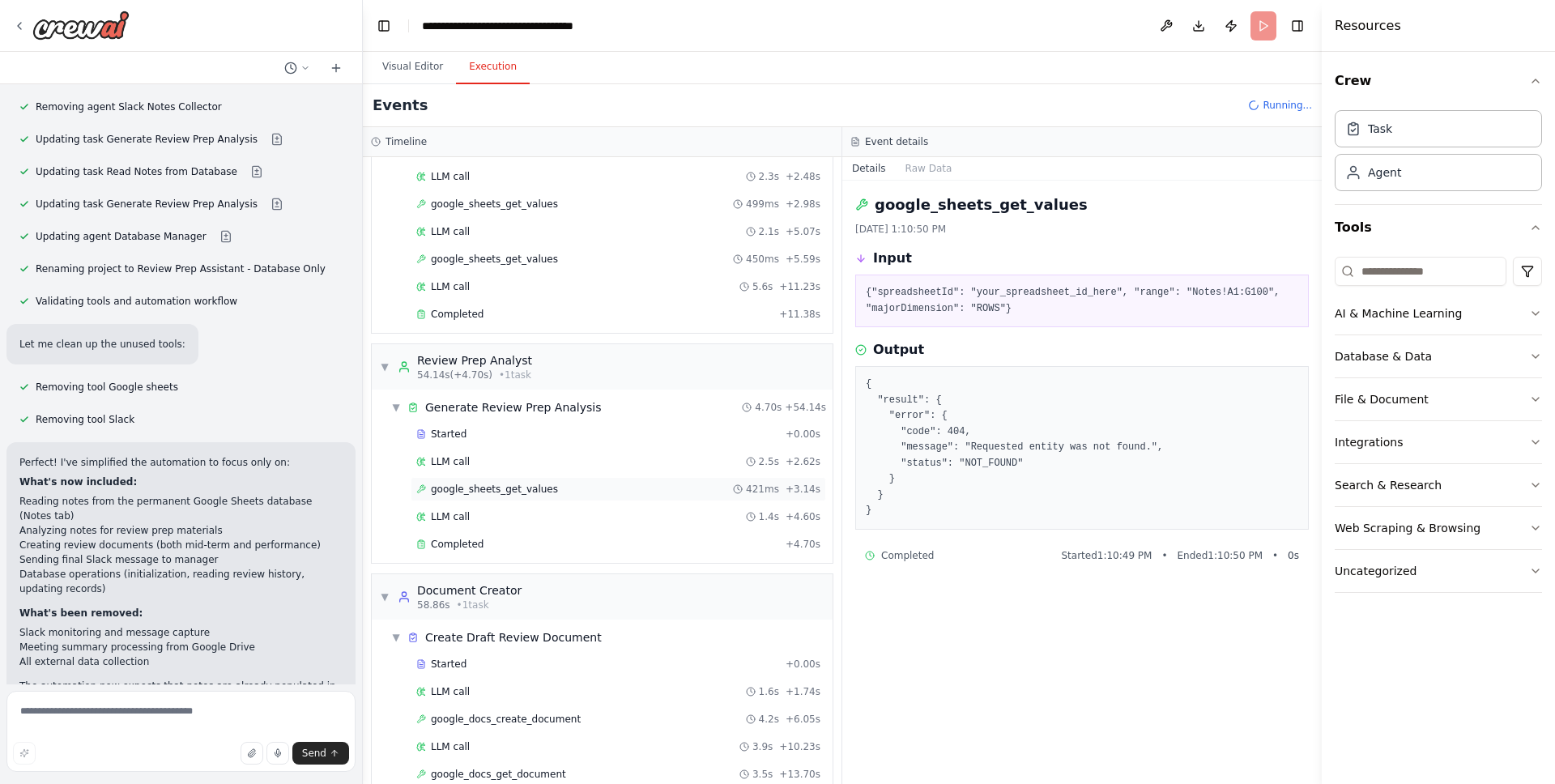
scroll to position [829, 0]
click at [504, 464] on div "LLM call 2.5s + 2.62s" at bounding box center [618, 459] width 404 height 13
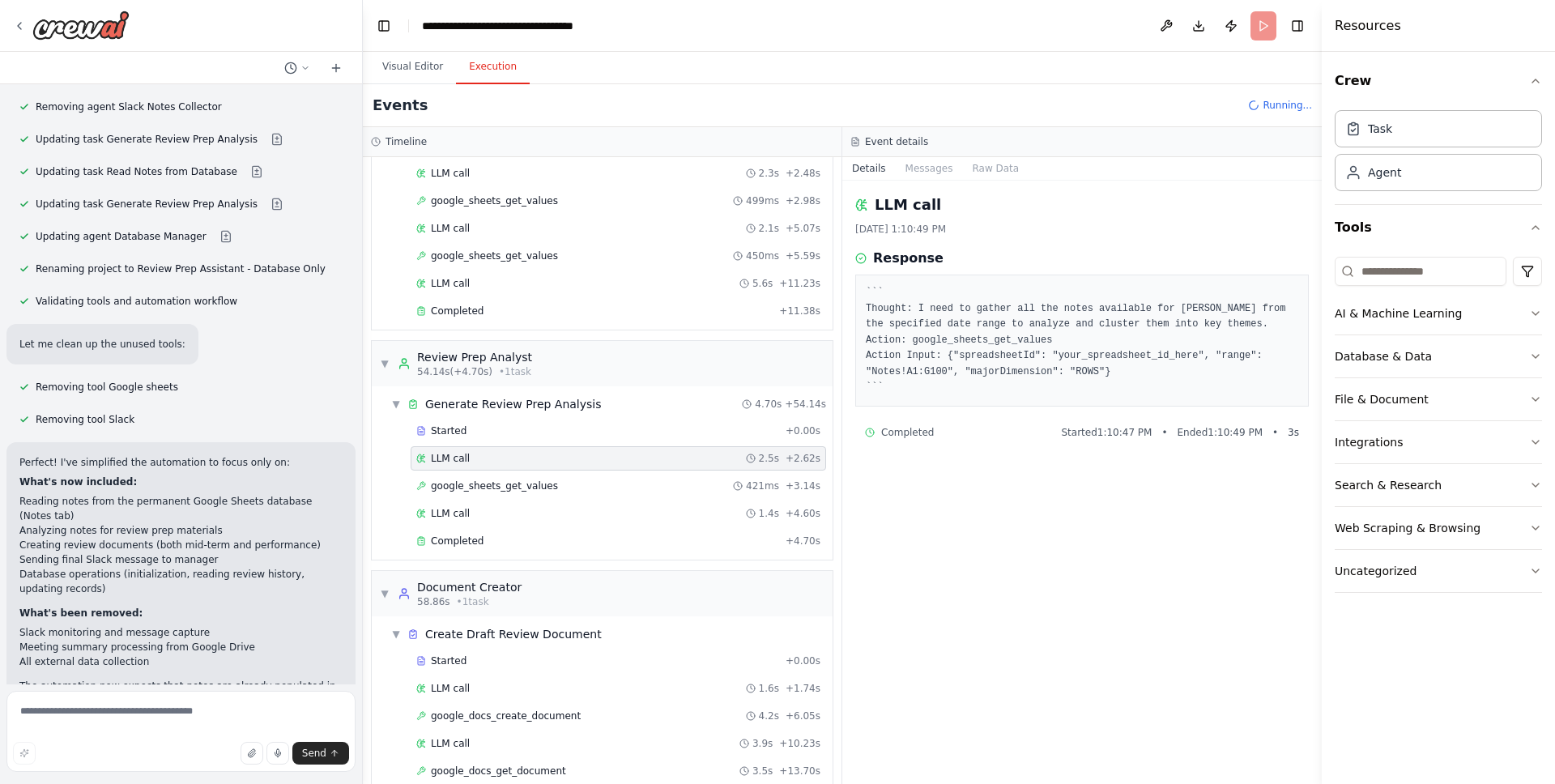
click at [1069, 349] on pre "``` Thought: I need to gather all the notes available for [PERSON_NAME] from th…" at bounding box center [1082, 340] width 432 height 111
click at [1073, 367] on pre "``` Thought: I need to gather all the notes available for [PERSON_NAME] from th…" at bounding box center [1082, 340] width 432 height 111
click at [1073, 367] on pre "``` Thought: I need to gather all the notes available for [PERSON_NAME] from th…" at bounding box center [1082, 340] width 432 height 111
click at [1079, 355] on pre "``` Thought: I need to gather all the notes available for [PERSON_NAME] from th…" at bounding box center [1082, 340] width 432 height 111
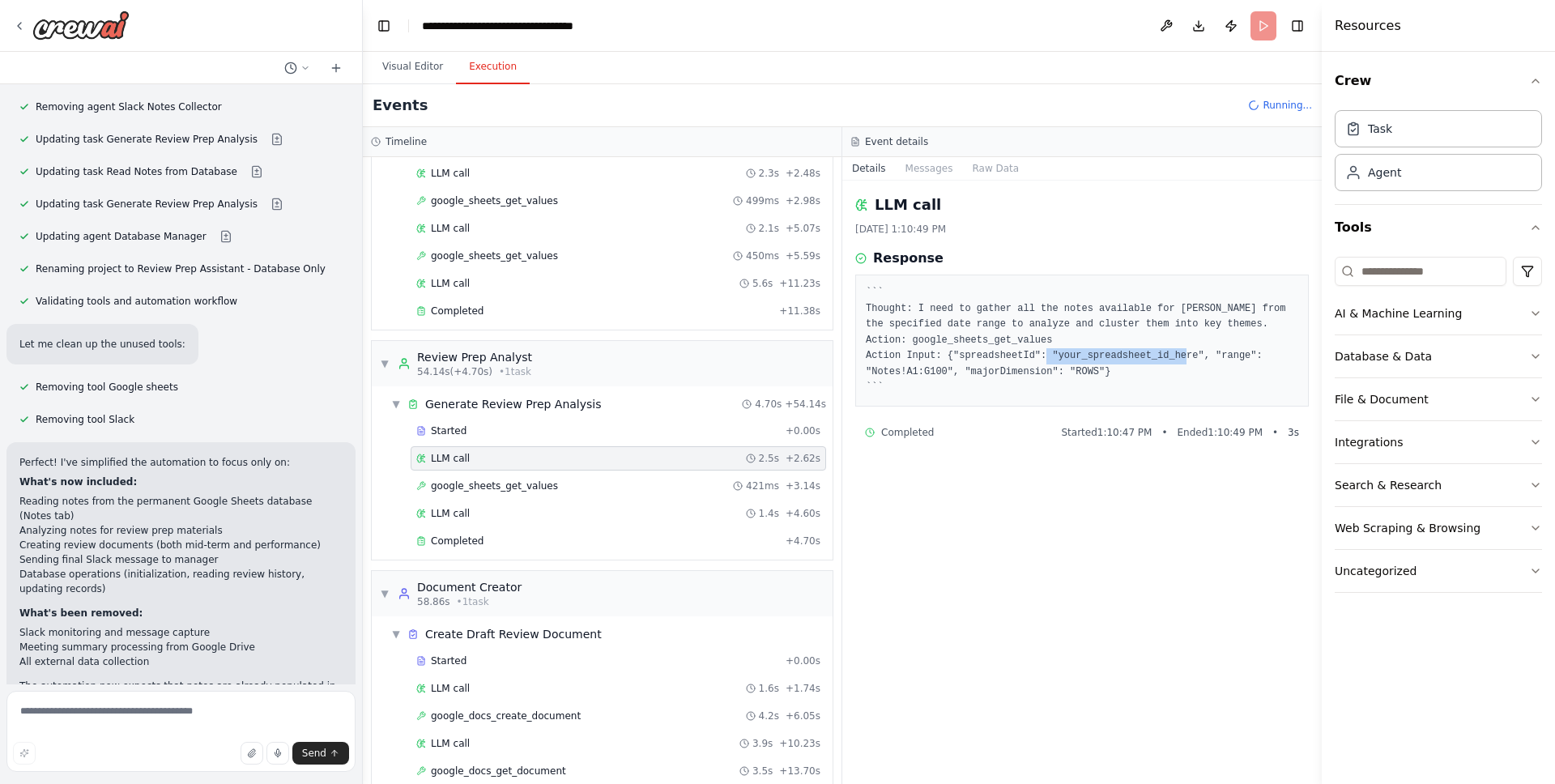
click at [1080, 355] on pre "``` Thought: I need to gather all the notes available for [PERSON_NAME] from th…" at bounding box center [1082, 340] width 432 height 111
click at [487, 537] on div "Completed" at bounding box center [598, 541] width 363 height 13
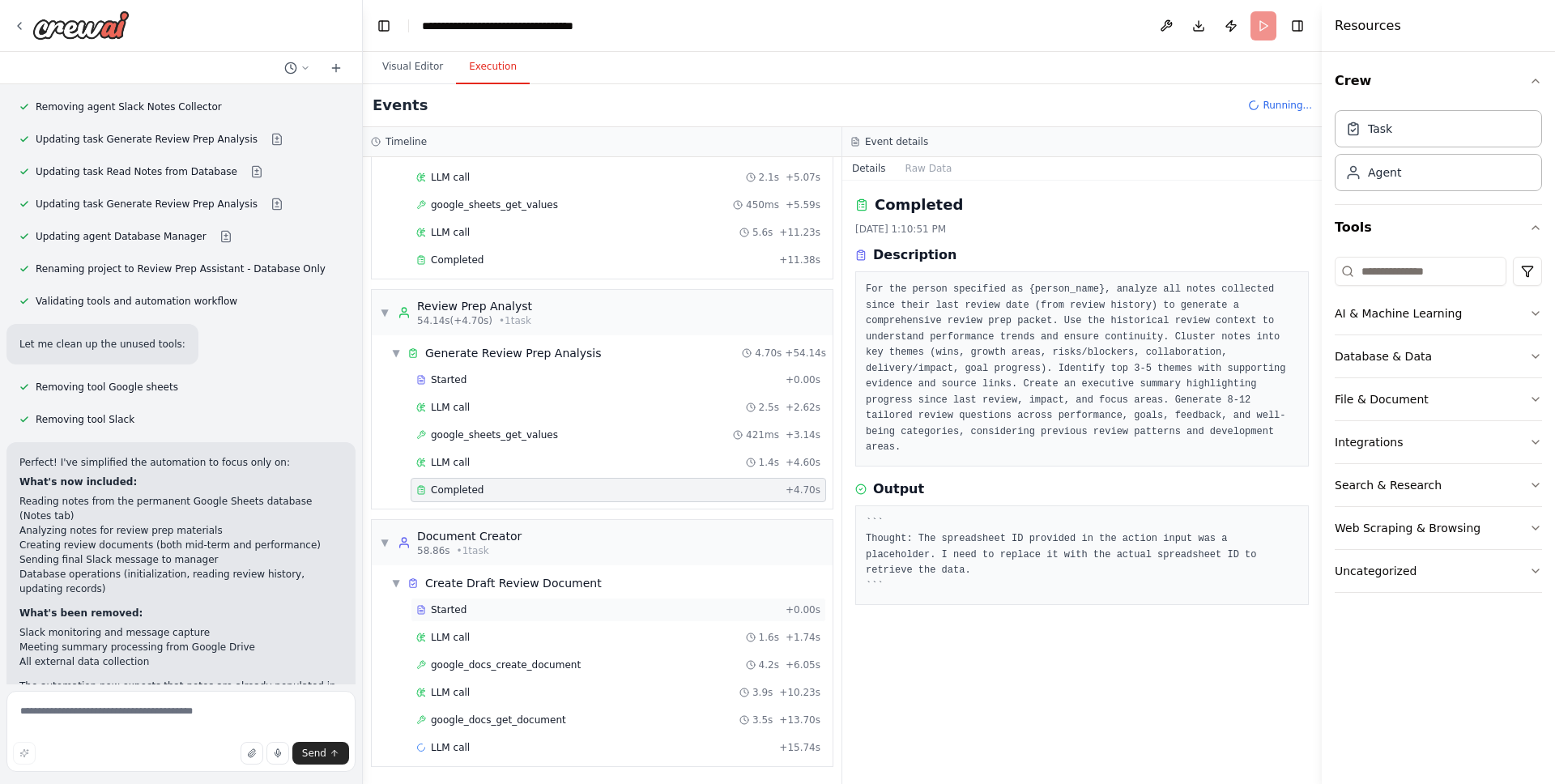
scroll to position [881, 0]
click at [539, 600] on div "Started + 0.00s" at bounding box center [618, 608] width 416 height 24
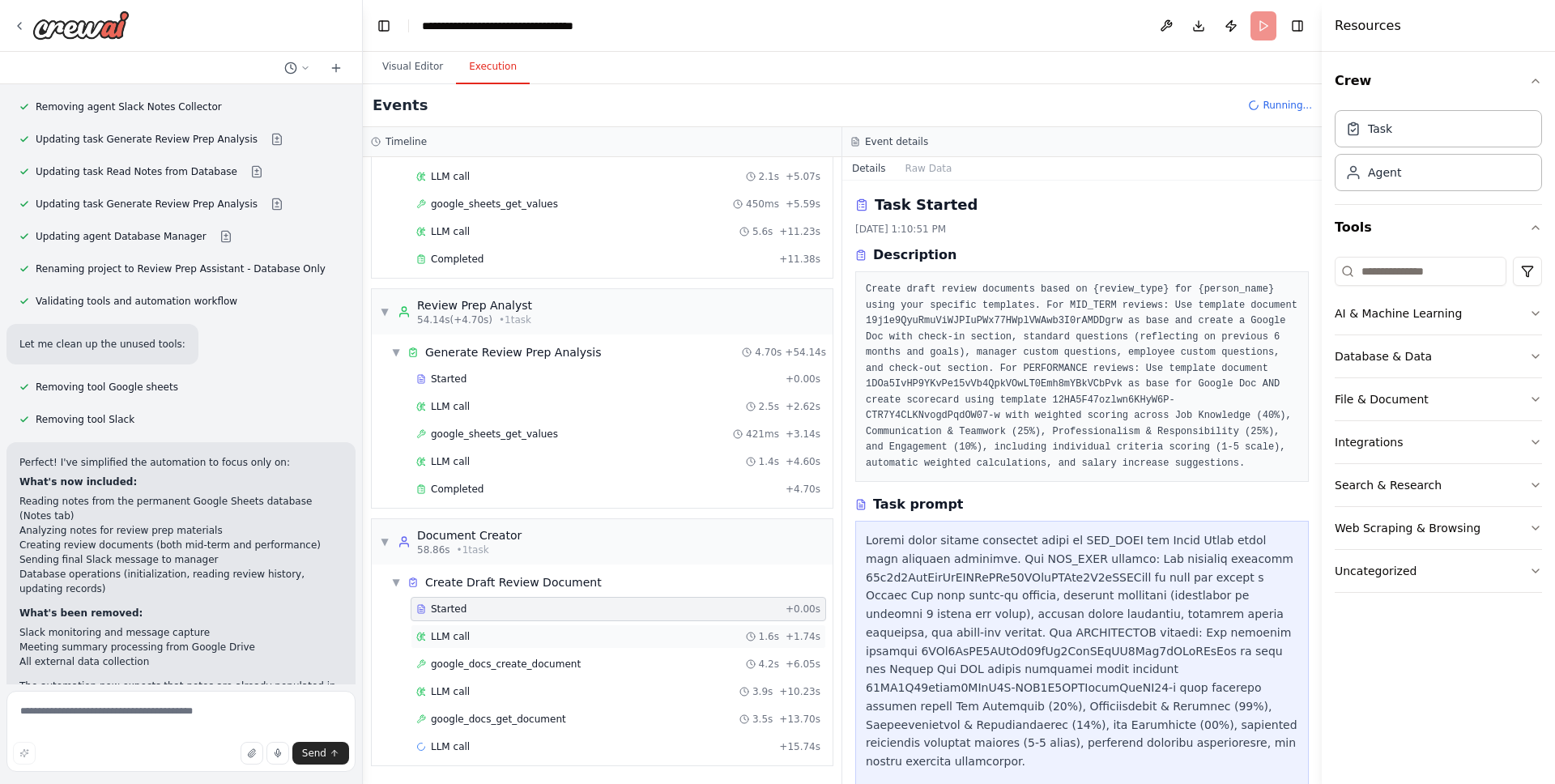
click at [538, 634] on div "LLM call 1.6s + 1.74s" at bounding box center [618, 637] width 404 height 13
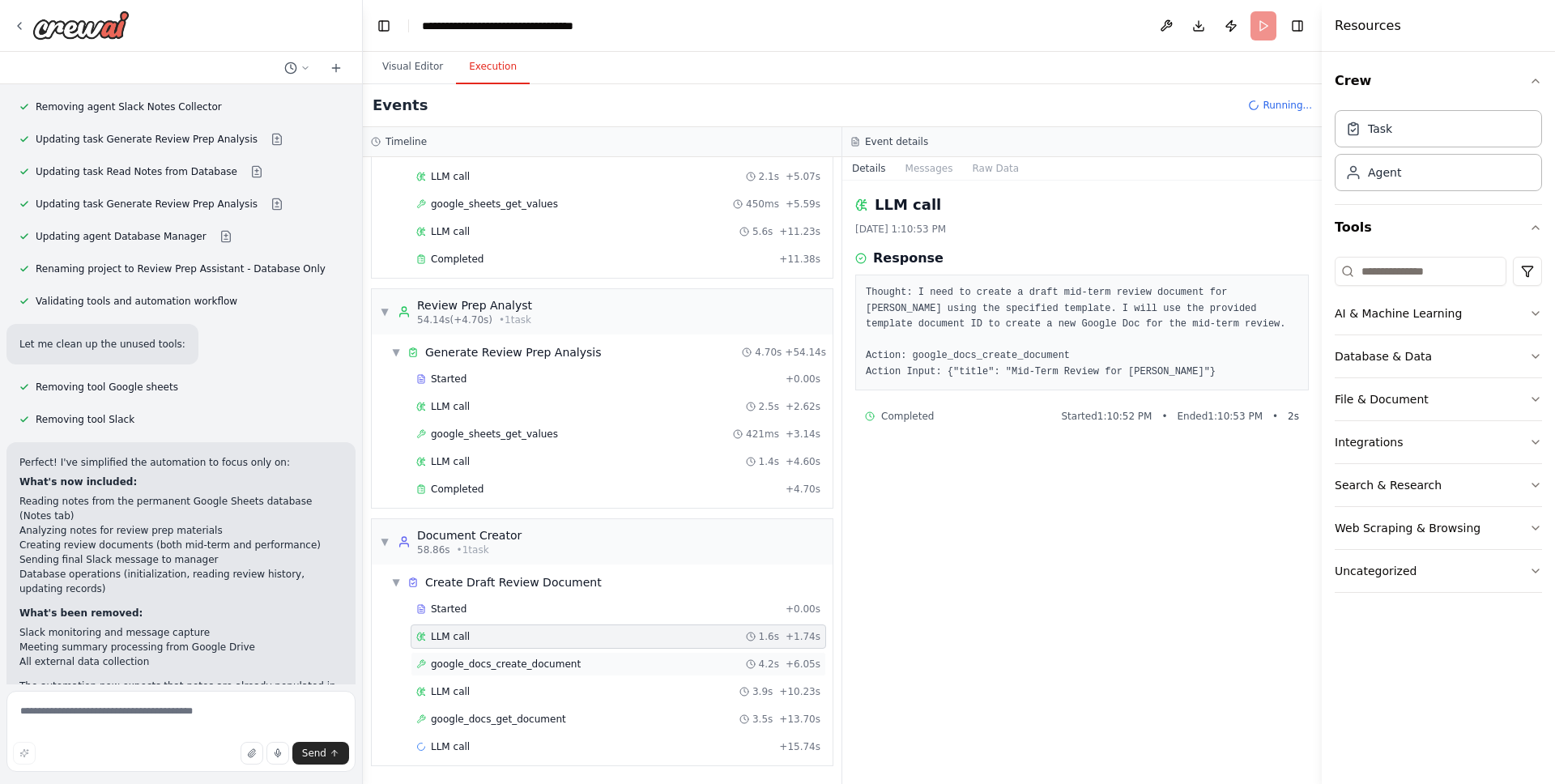
click at [544, 664] on span "google_docs_create_document" at bounding box center [505, 664] width 150 height 13
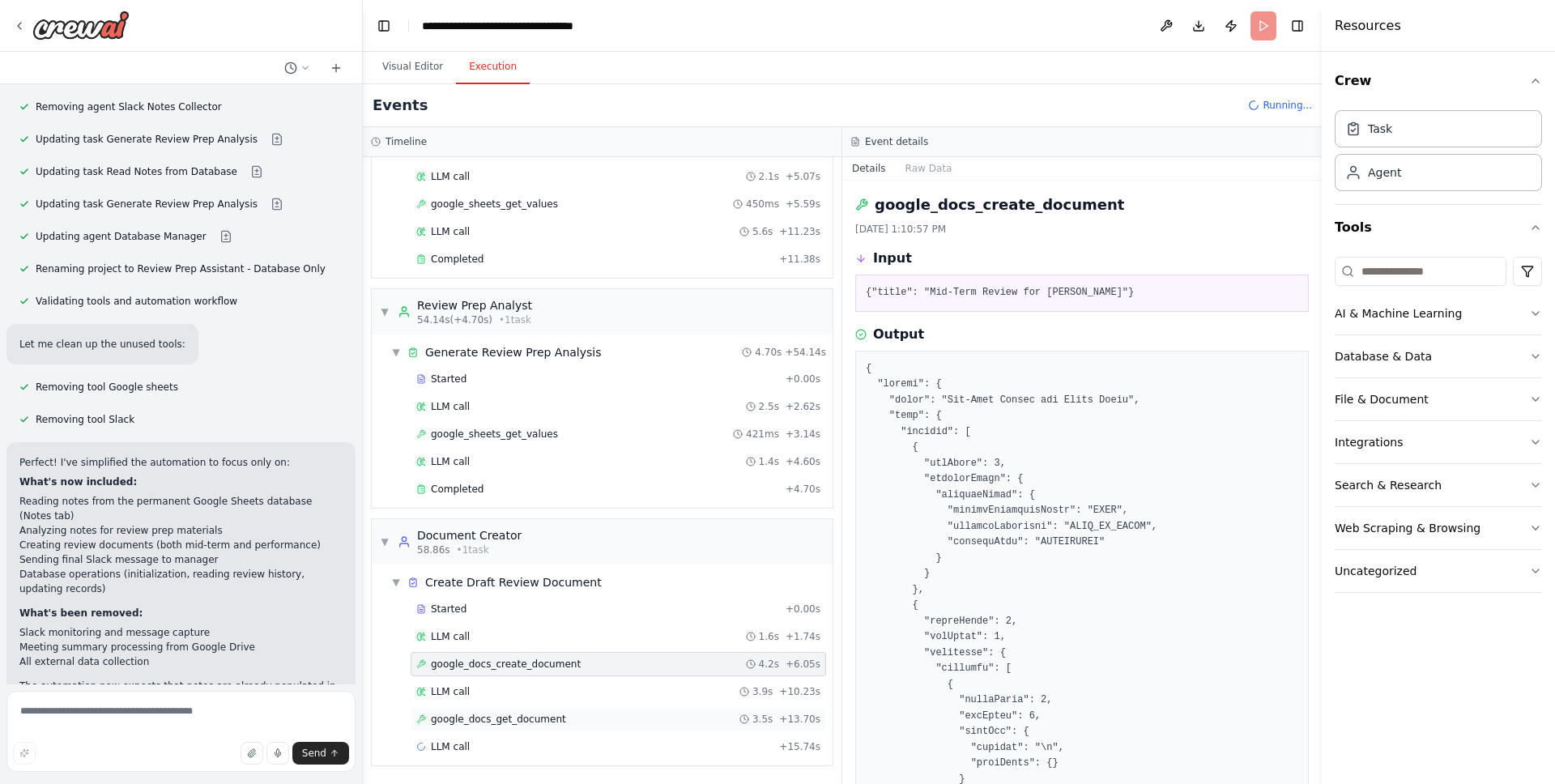
click at [526, 709] on div "google_docs_get_document 3.5s + 13.70s" at bounding box center [618, 719] width 416 height 24
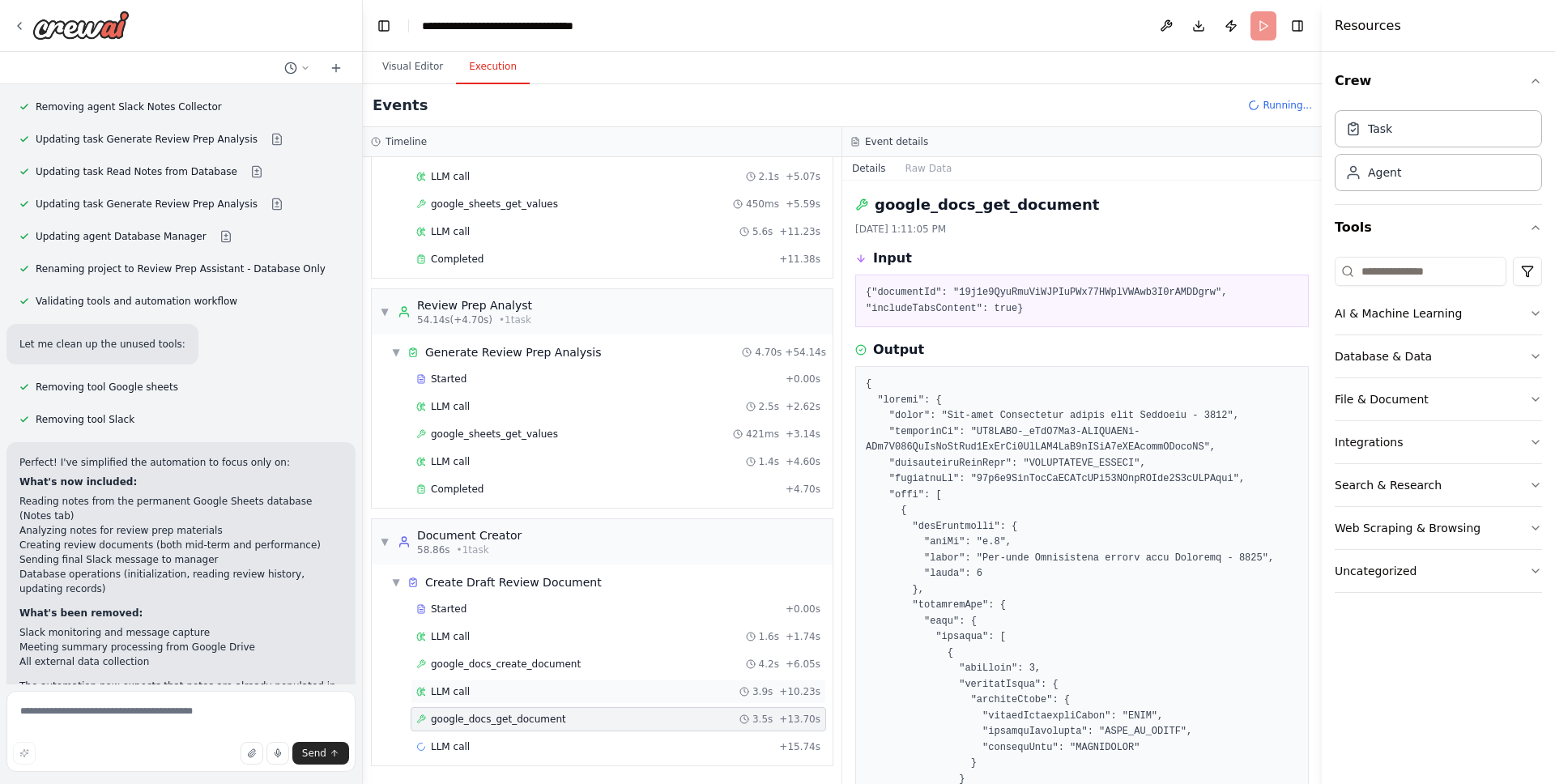
click at [522, 683] on div "LLM call 3.9s + 10.23s" at bounding box center [618, 691] width 416 height 24
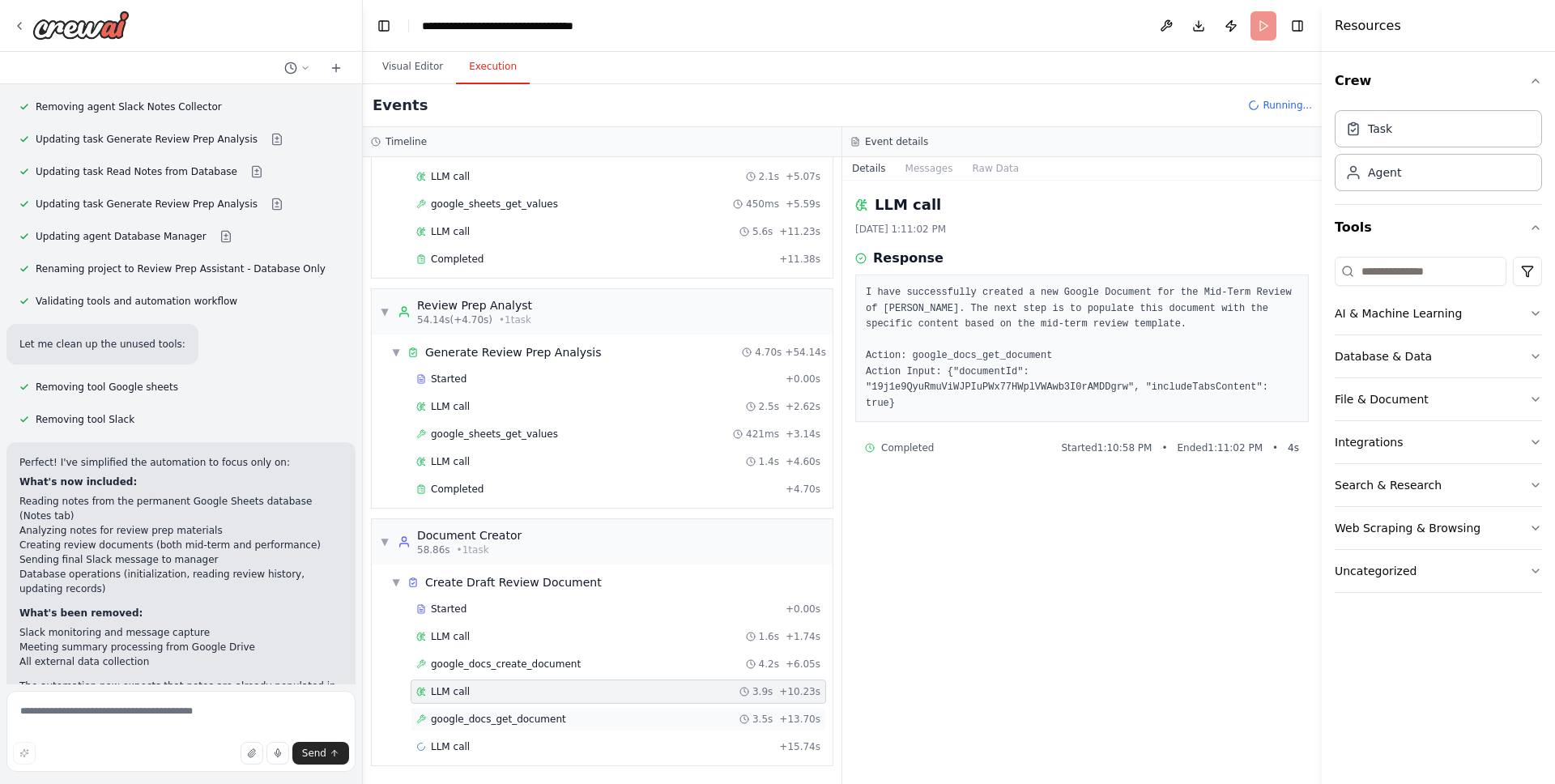
click at [532, 720] on span "google_docs_get_document" at bounding box center [498, 720] width 135 height 13
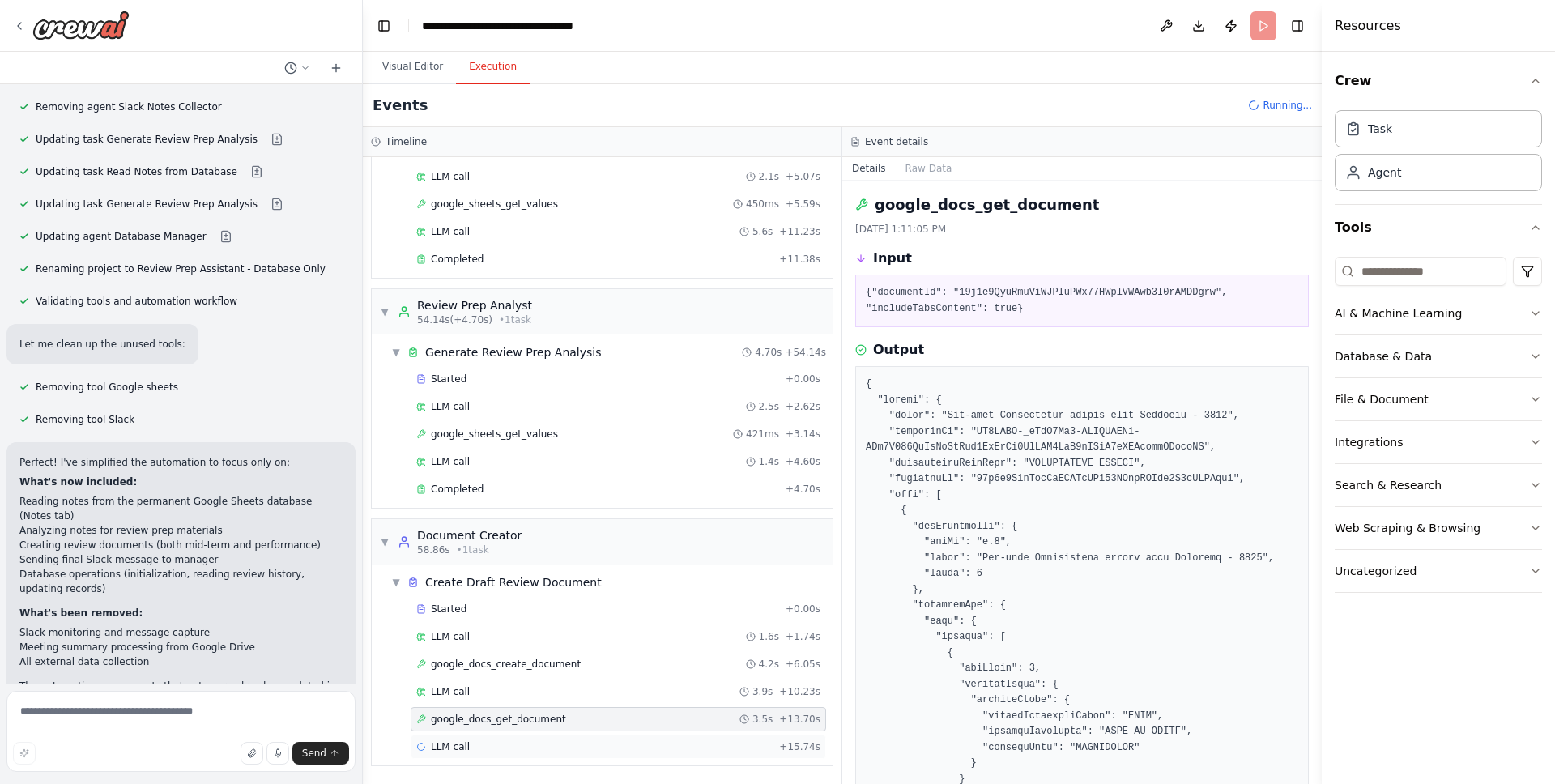
click at [514, 736] on div "LLM call + 15.74s" at bounding box center [618, 746] width 416 height 24
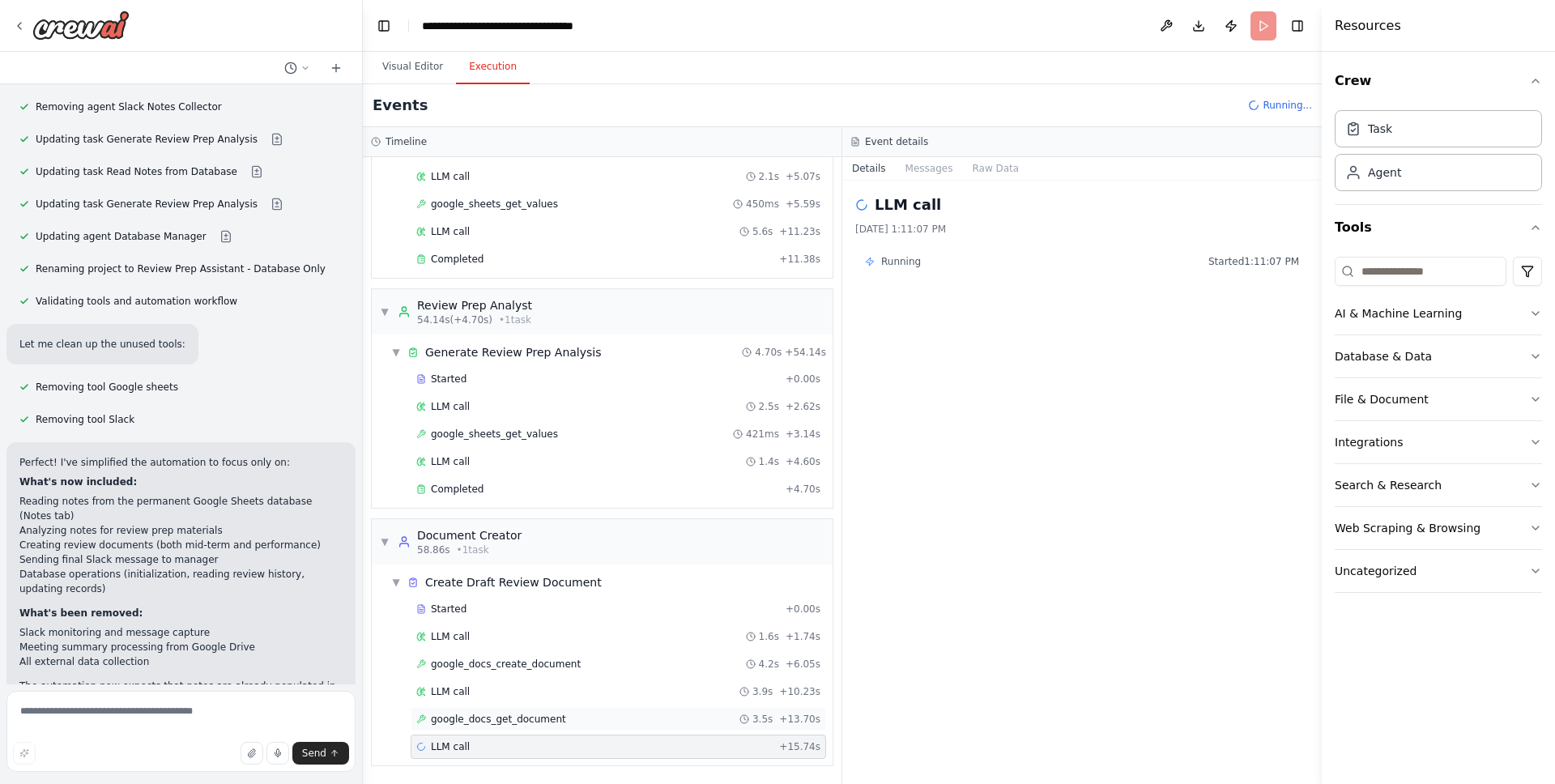
click at [540, 710] on div "google_docs_get_document 3.5s + 13.70s" at bounding box center [618, 719] width 416 height 24
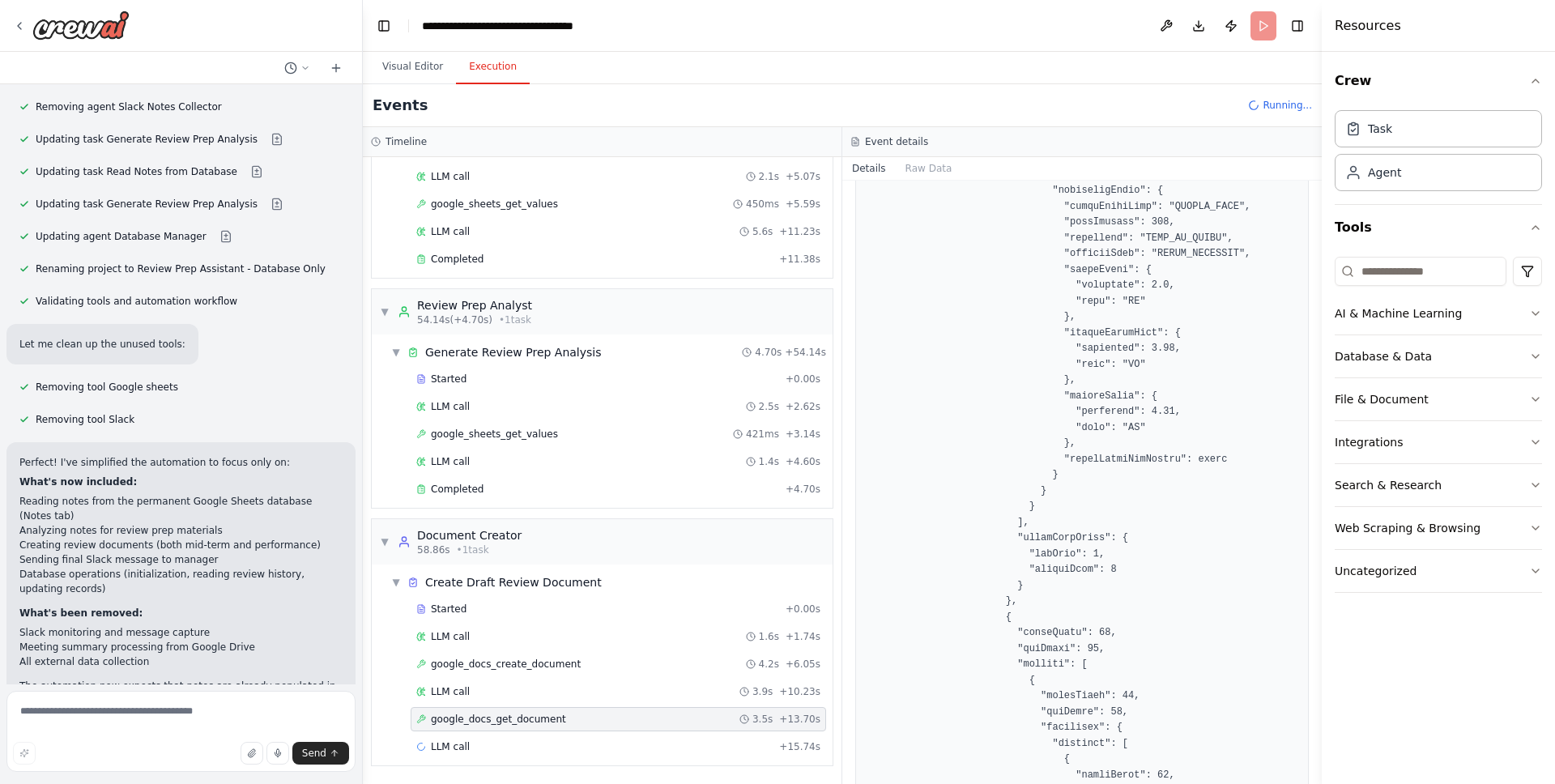
scroll to position [0, 0]
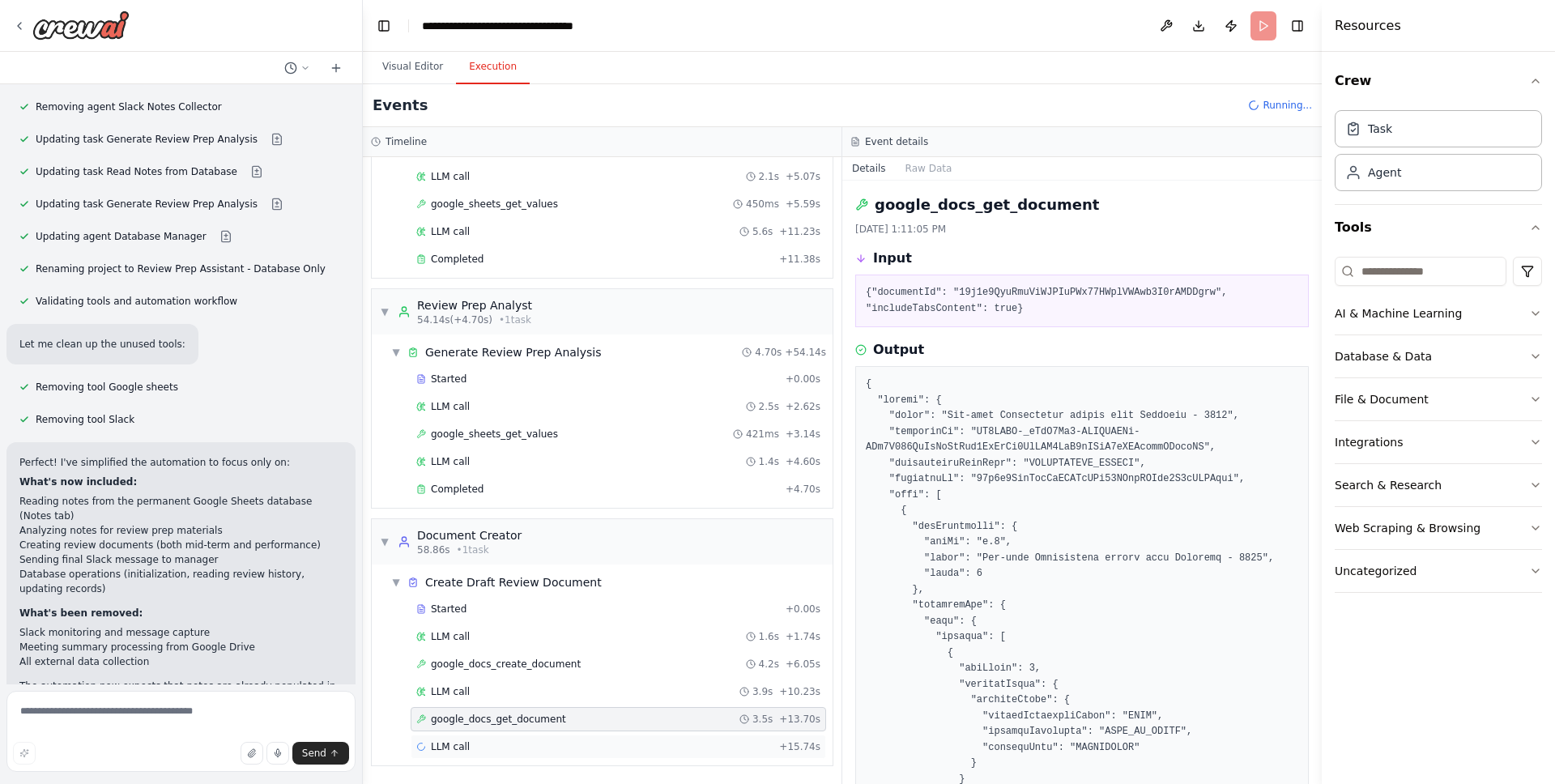
click at [542, 735] on div "LLM call + 15.74s" at bounding box center [618, 746] width 416 height 24
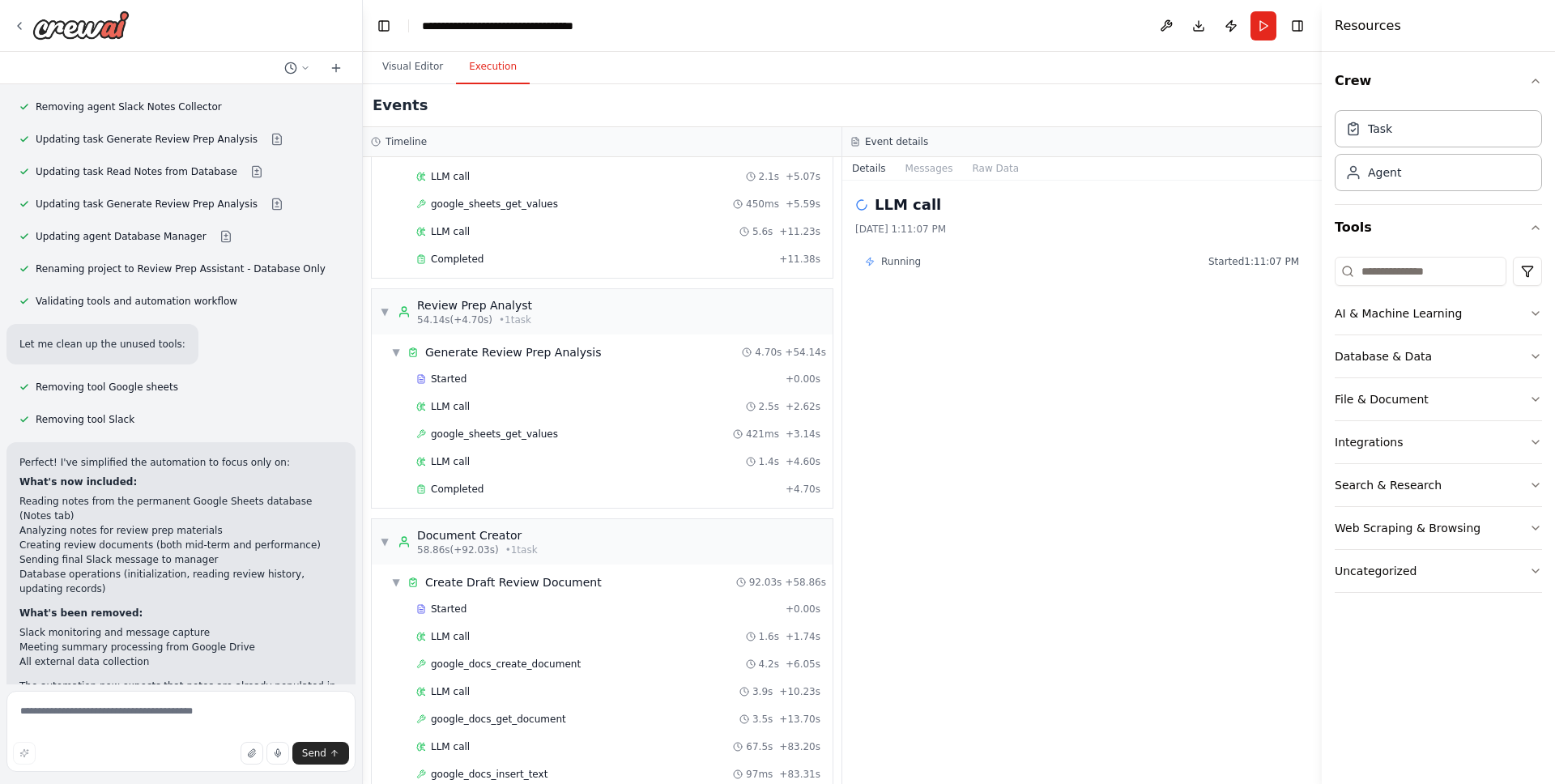
scroll to position [1304, 0]
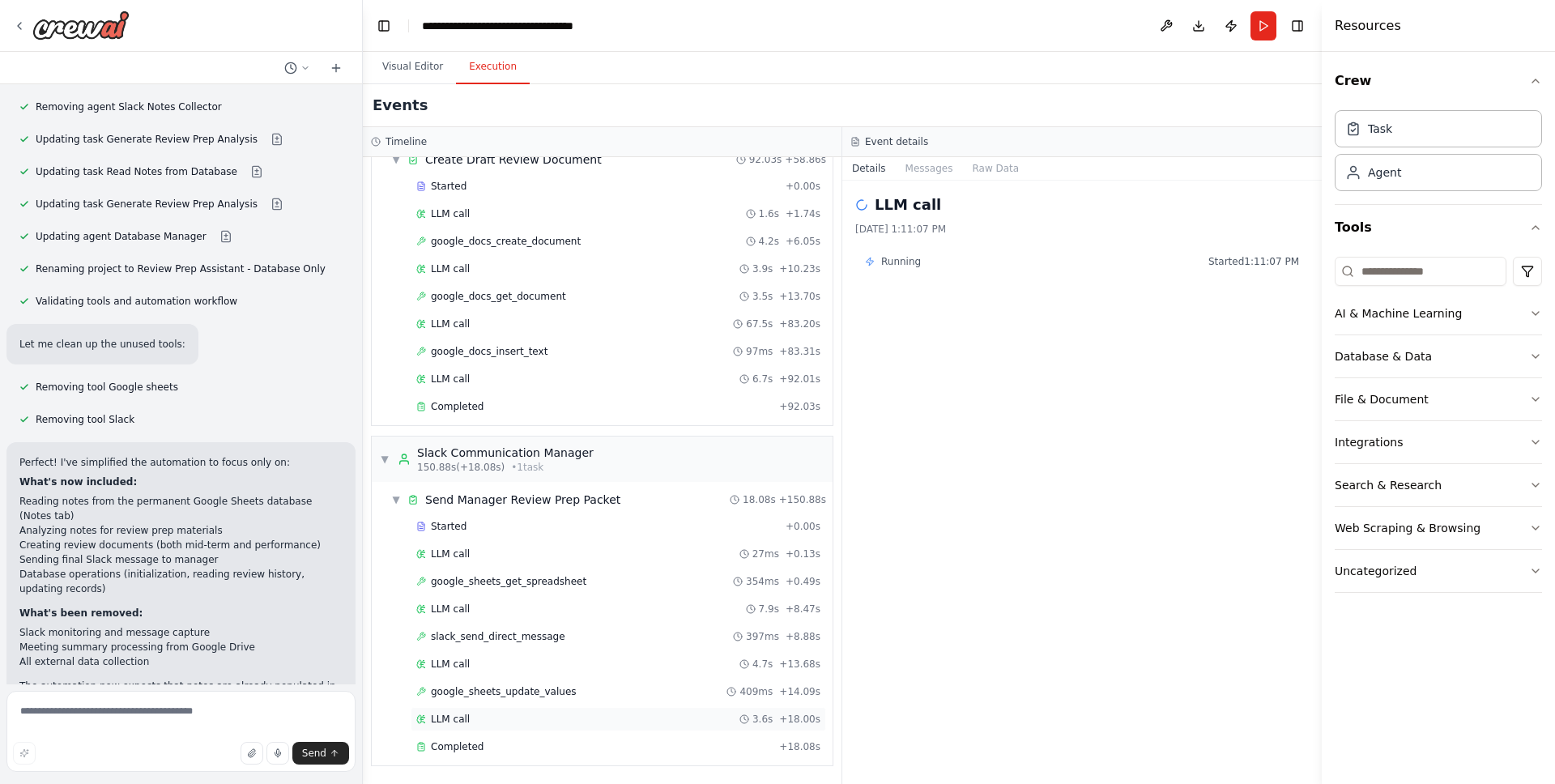
click at [586, 709] on div "LLM call 3.6s + 18.00s" at bounding box center [618, 719] width 416 height 24
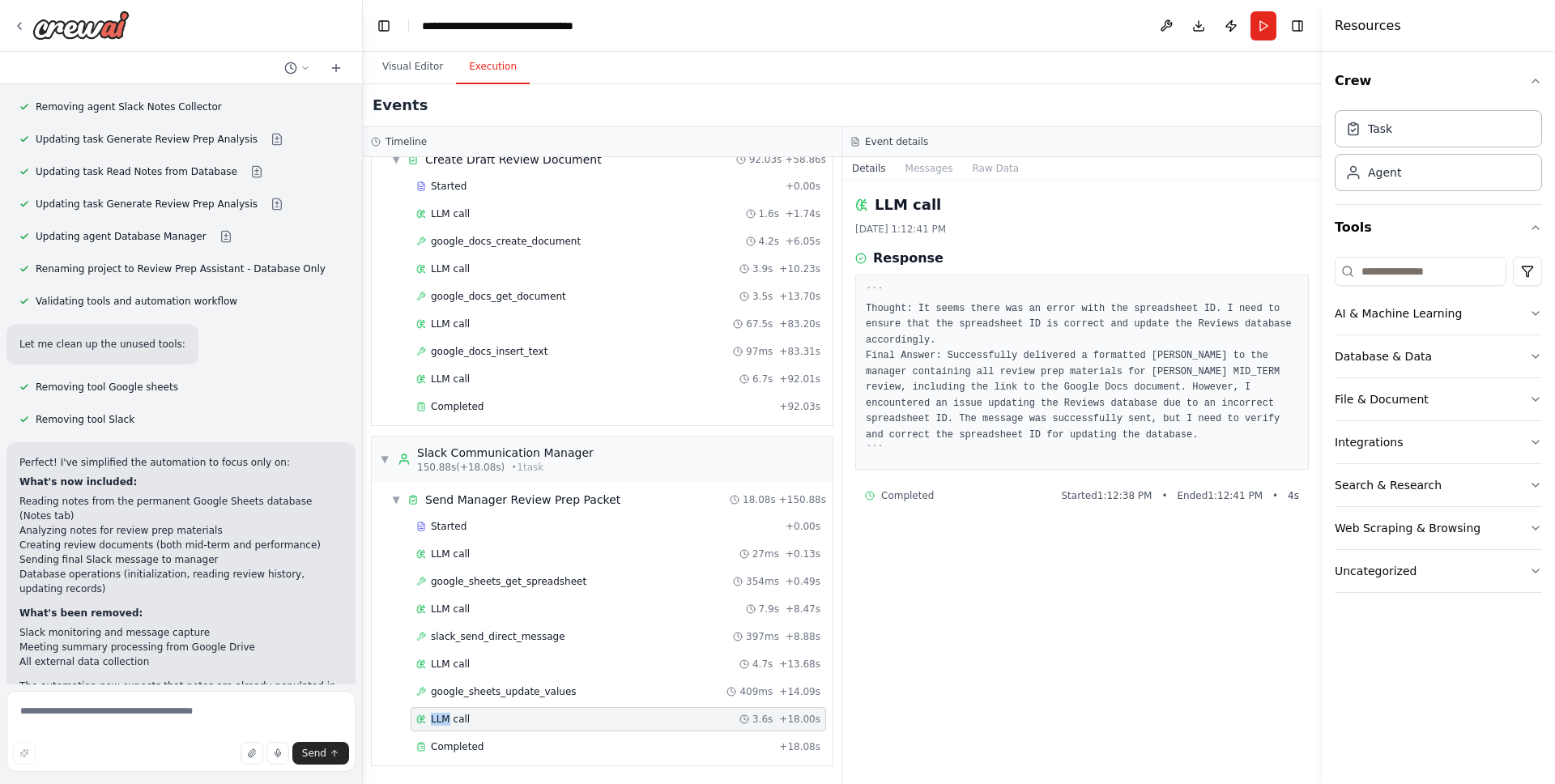
click at [586, 710] on div "LLM call 3.6s + 18.00s" at bounding box center [618, 719] width 416 height 24
click at [573, 689] on div "google_sheets_update_values 409ms + 14.09s" at bounding box center [618, 692] width 404 height 13
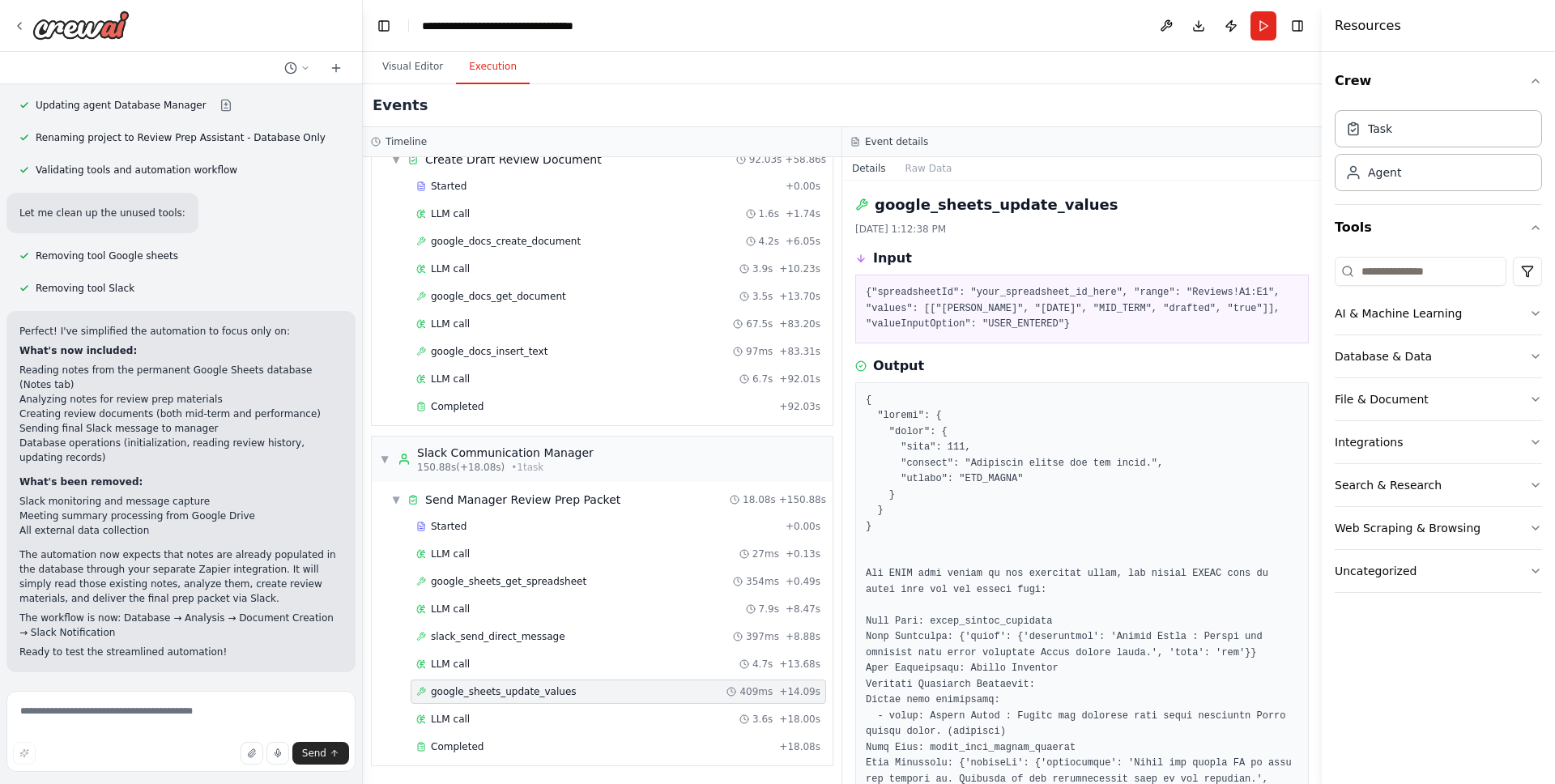
click at [169, 771] on span "Improve automation" at bounding box center [188, 777] width 99 height 13
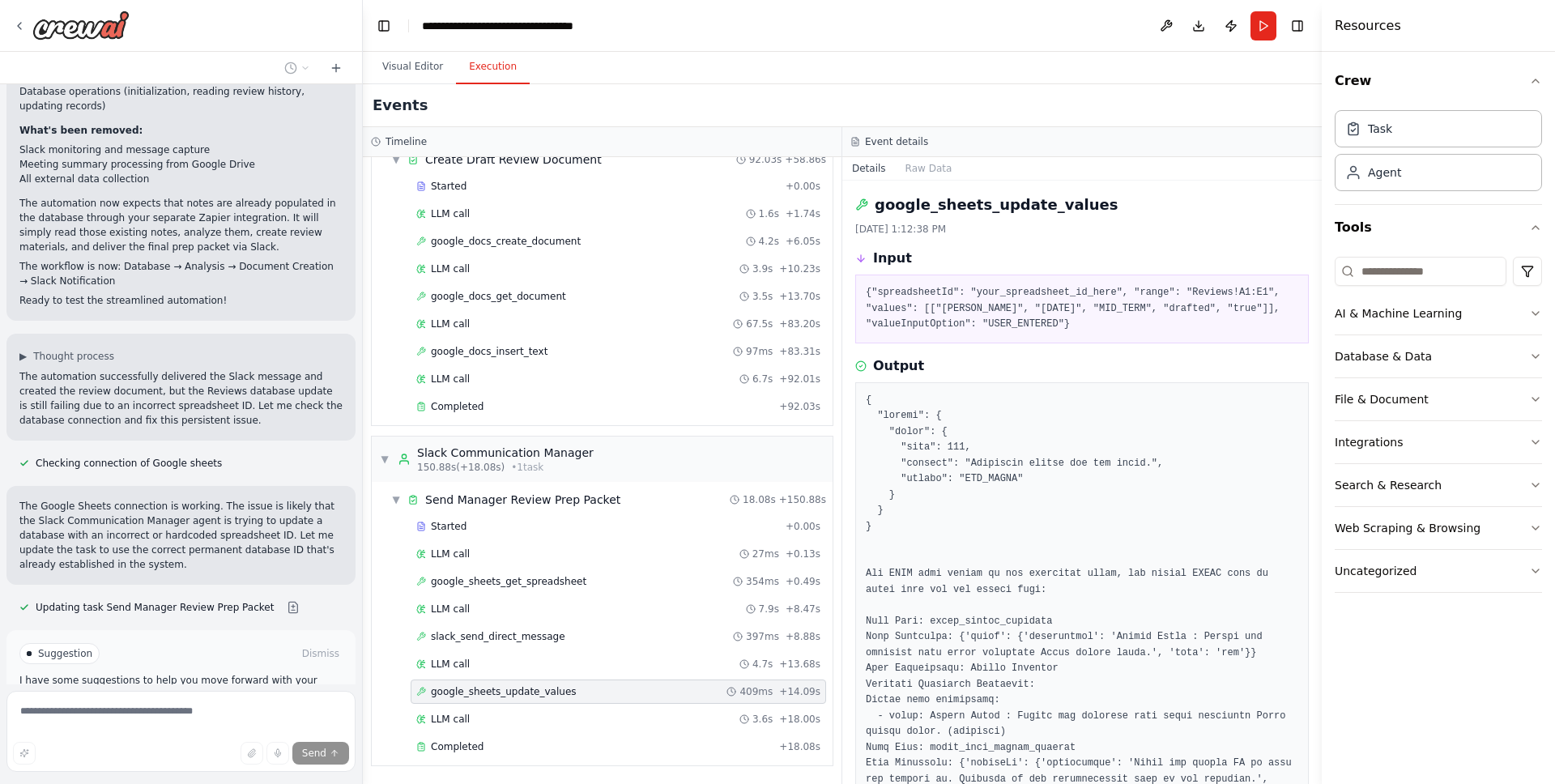
scroll to position [16835, 0]
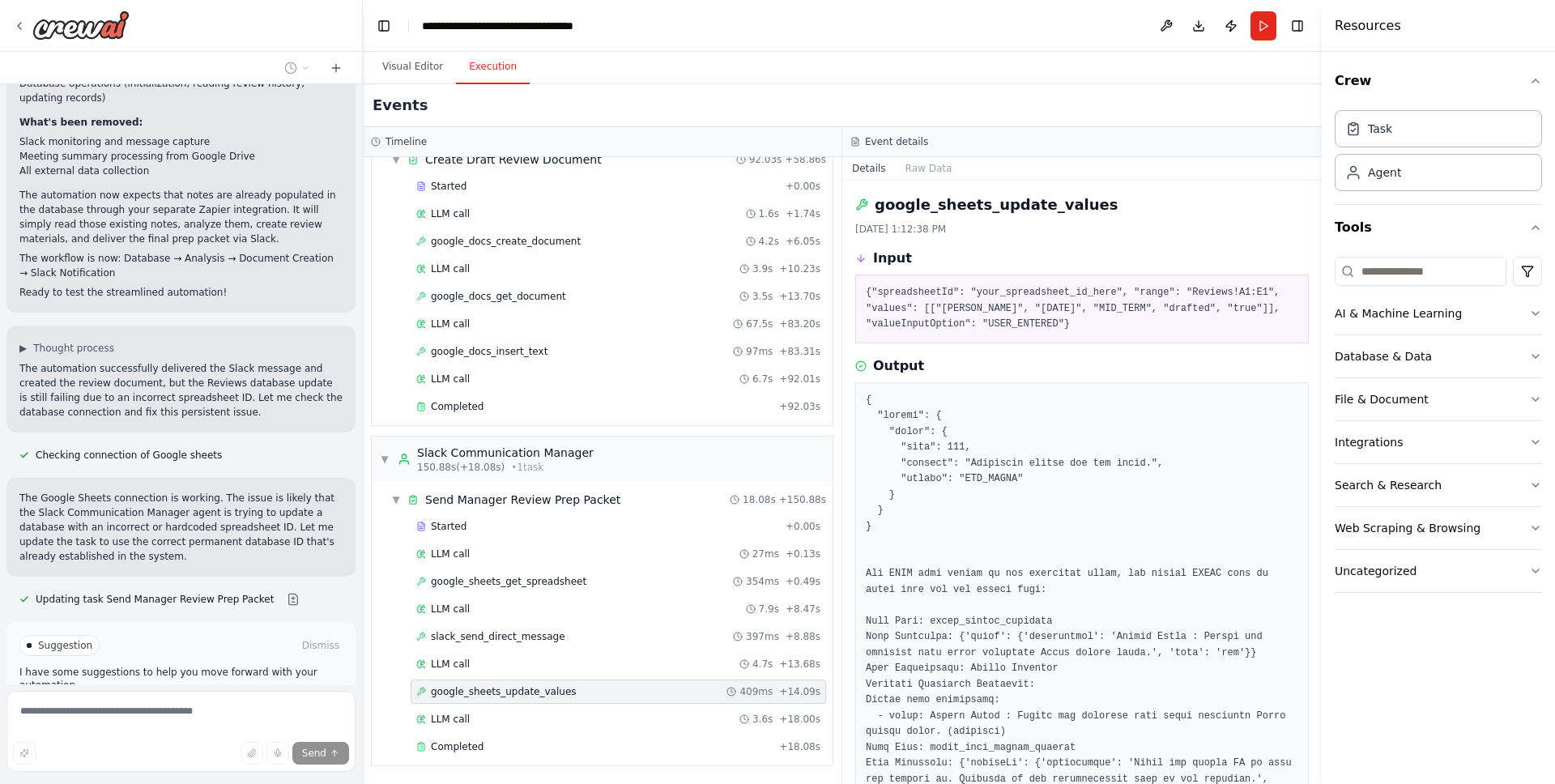
click at [56, 753] on div "Thinking... Stop" at bounding box center [181, 778] width 349 height 50
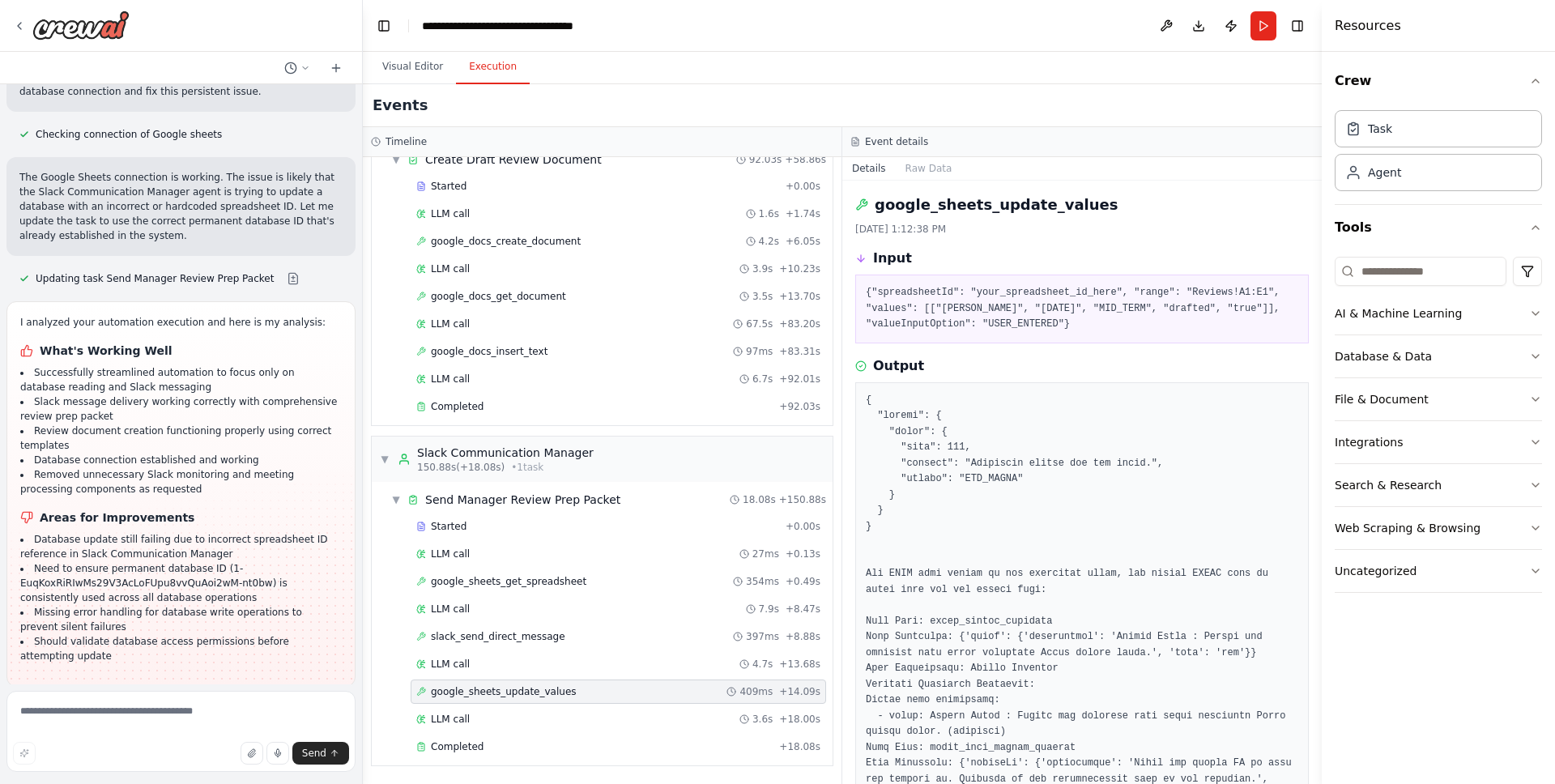
scroll to position [17171, 0]
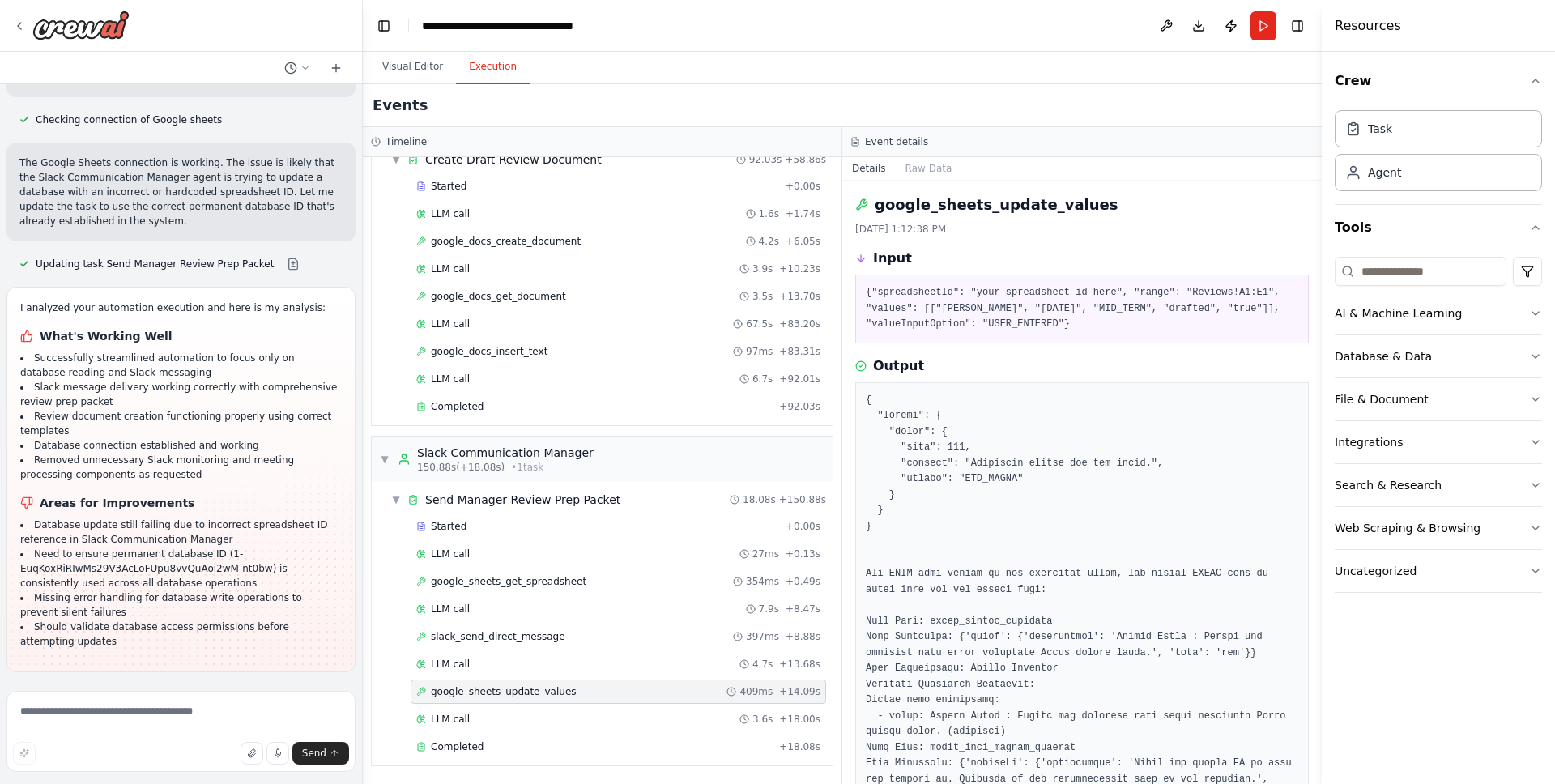
click at [170, 590] on li "Missing error handling for database write operations to prevent silent failures" at bounding box center [181, 604] width 322 height 29
click at [167, 619] on li "Should validate database access permissions before attempting updates" at bounding box center [181, 634] width 322 height 29
click at [410, 65] on button "Visual Editor" at bounding box center [413, 67] width 87 height 34
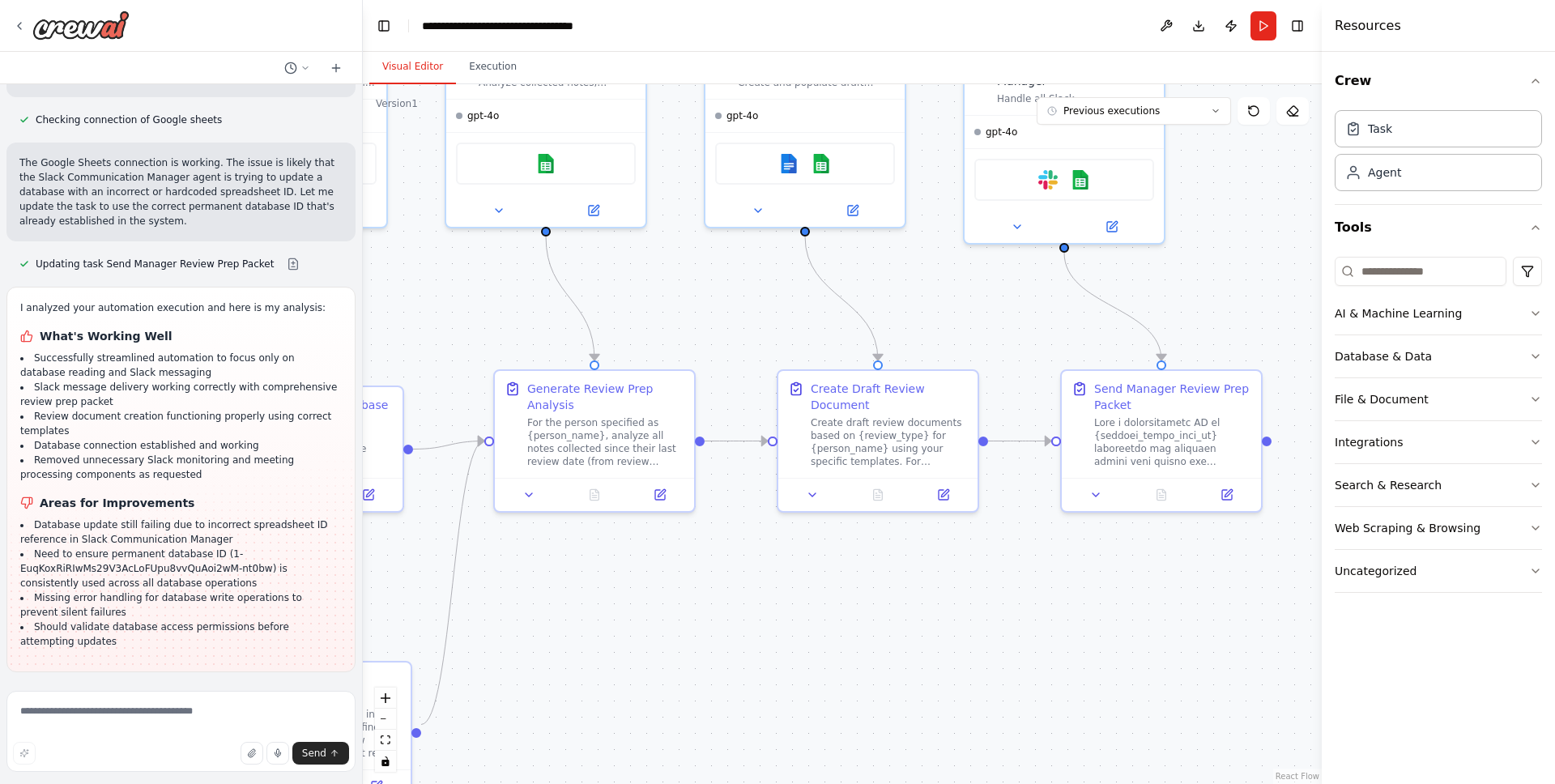
drag, startPoint x: 1102, startPoint y: 647, endPoint x: 736, endPoint y: 585, distance: 371.2
click at [594, 587] on div ".deletable-edge-delete-btn { width: 20px; height: 20px; border: 0px solid #ffff…" at bounding box center [842, 434] width 959 height 700
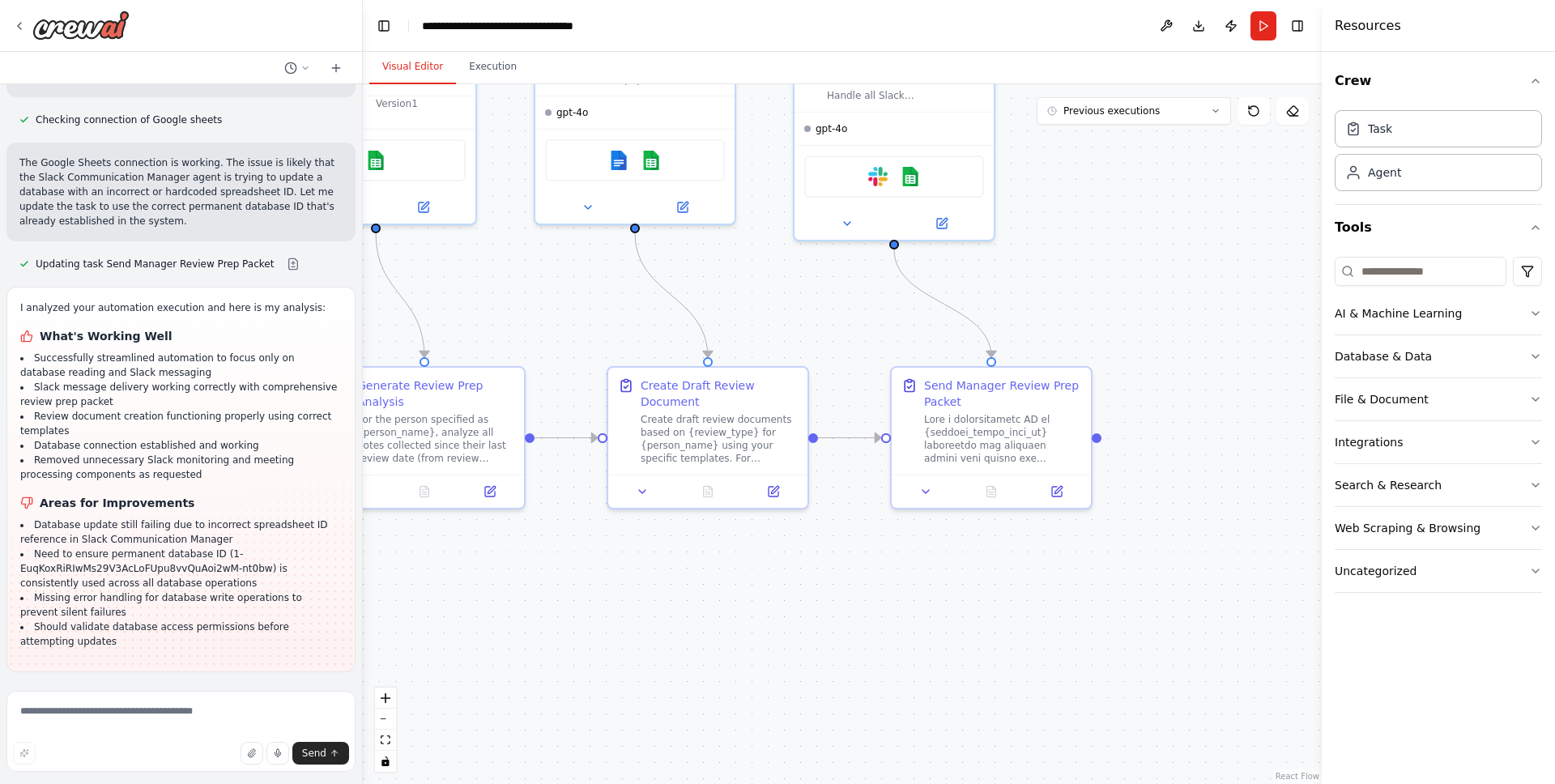
drag, startPoint x: 1021, startPoint y: 597, endPoint x: 857, endPoint y: 594, distance: 164.0
click at [857, 594] on div ".deletable-edge-delete-btn { width: 20px; height: 20px; border: 0px solid #ffff…" at bounding box center [842, 434] width 959 height 700
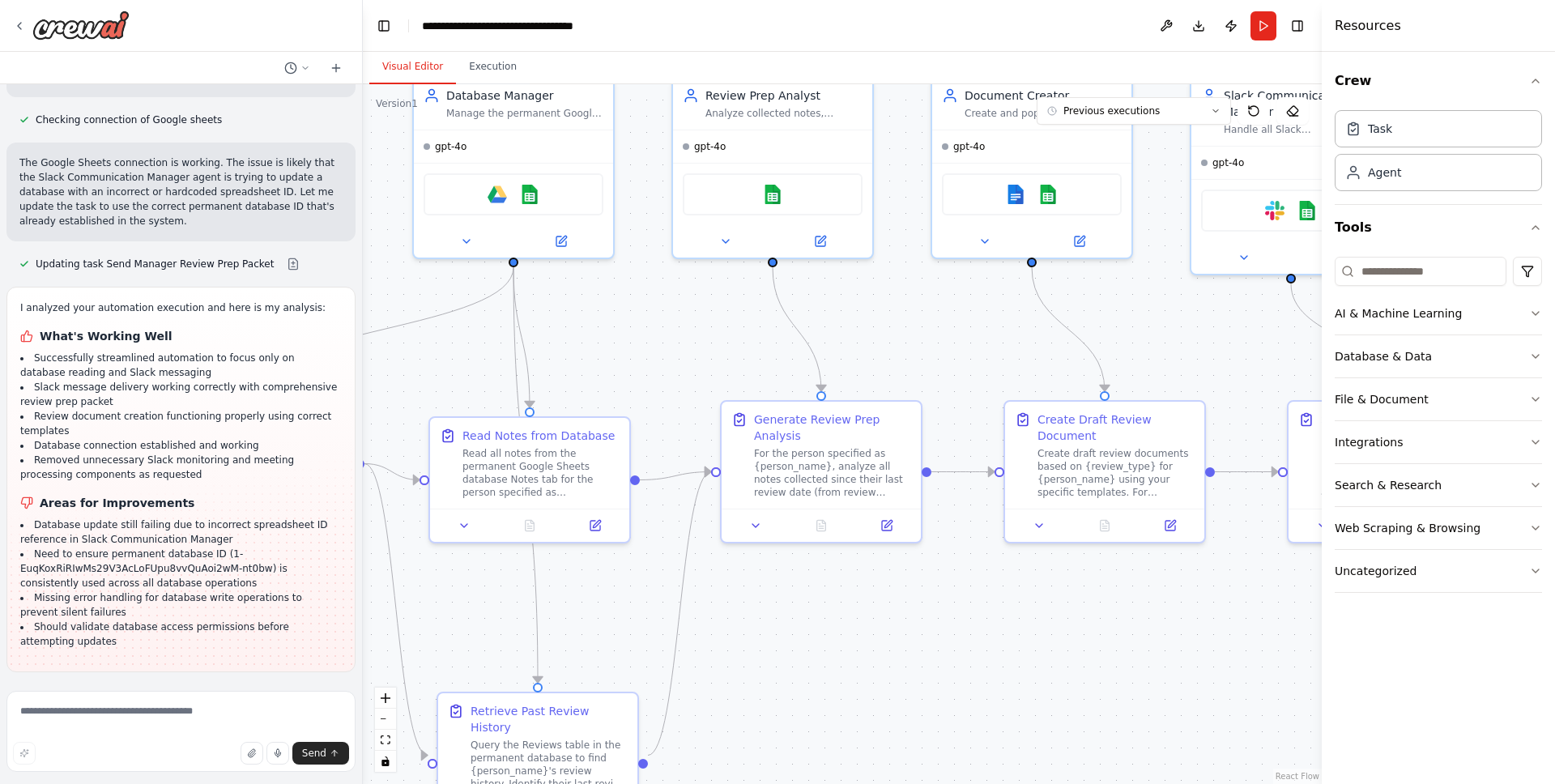
drag, startPoint x: 849, startPoint y: 588, endPoint x: 1246, endPoint y: 623, distance: 398.5
click at [1246, 623] on div ".deletable-edge-delete-btn { width: 20px; height: 20px; border: 0px solid #ffff…" at bounding box center [842, 434] width 959 height 700
click at [854, 467] on div "For the person specified as {person_name}, analyze all notes collected since th…" at bounding box center [833, 470] width 157 height 52
click at [800, 482] on div "For the person specified as {person_name}, analyze all notes collected since th…" at bounding box center [833, 470] width 157 height 52
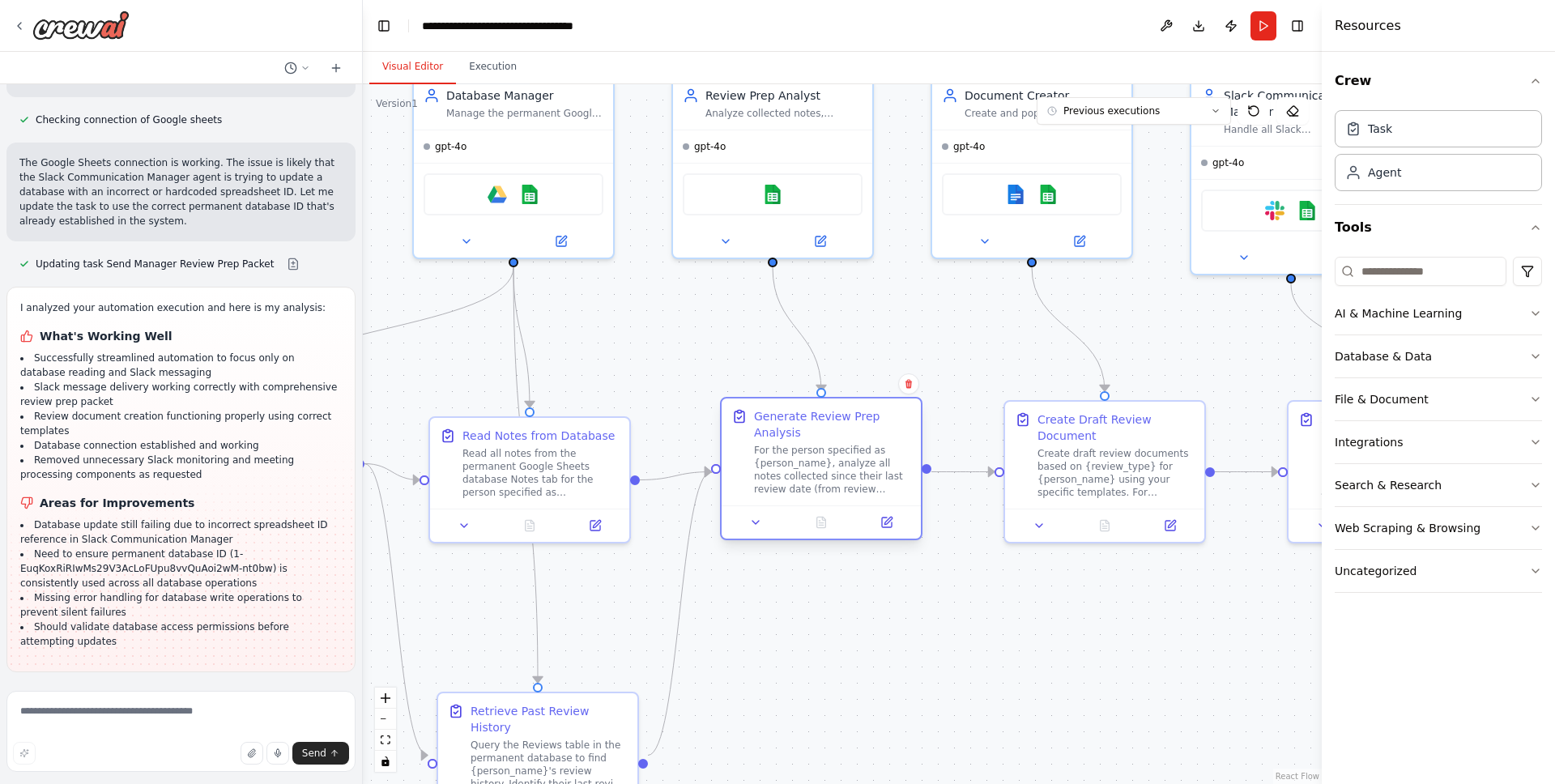
click at [832, 417] on div "Generate Review Prep Analysis" at bounding box center [833, 424] width 157 height 33
click at [759, 522] on icon at bounding box center [756, 522] width 13 height 13
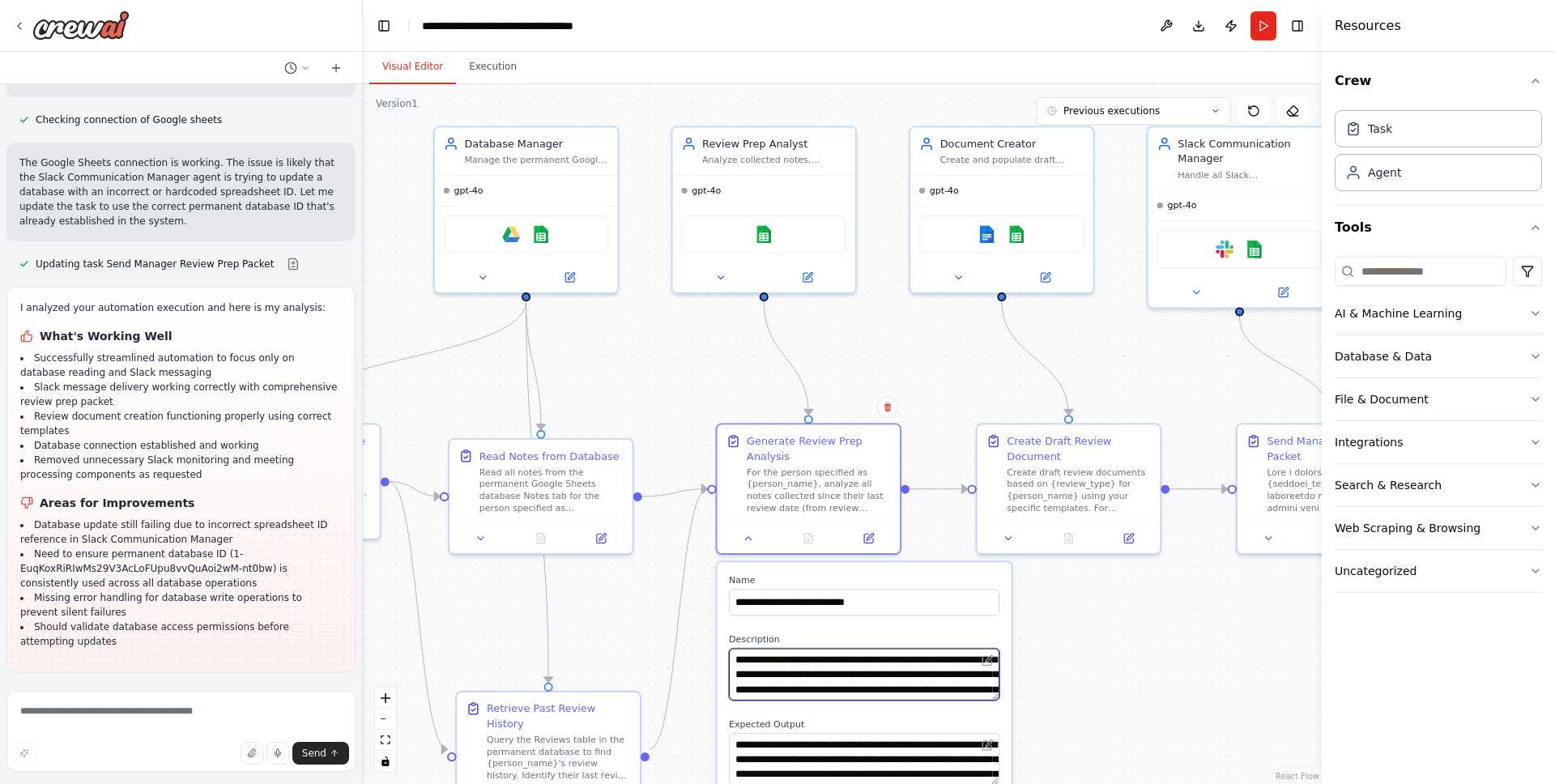
click at [897, 672] on textarea "**********" at bounding box center [864, 675] width 271 height 52
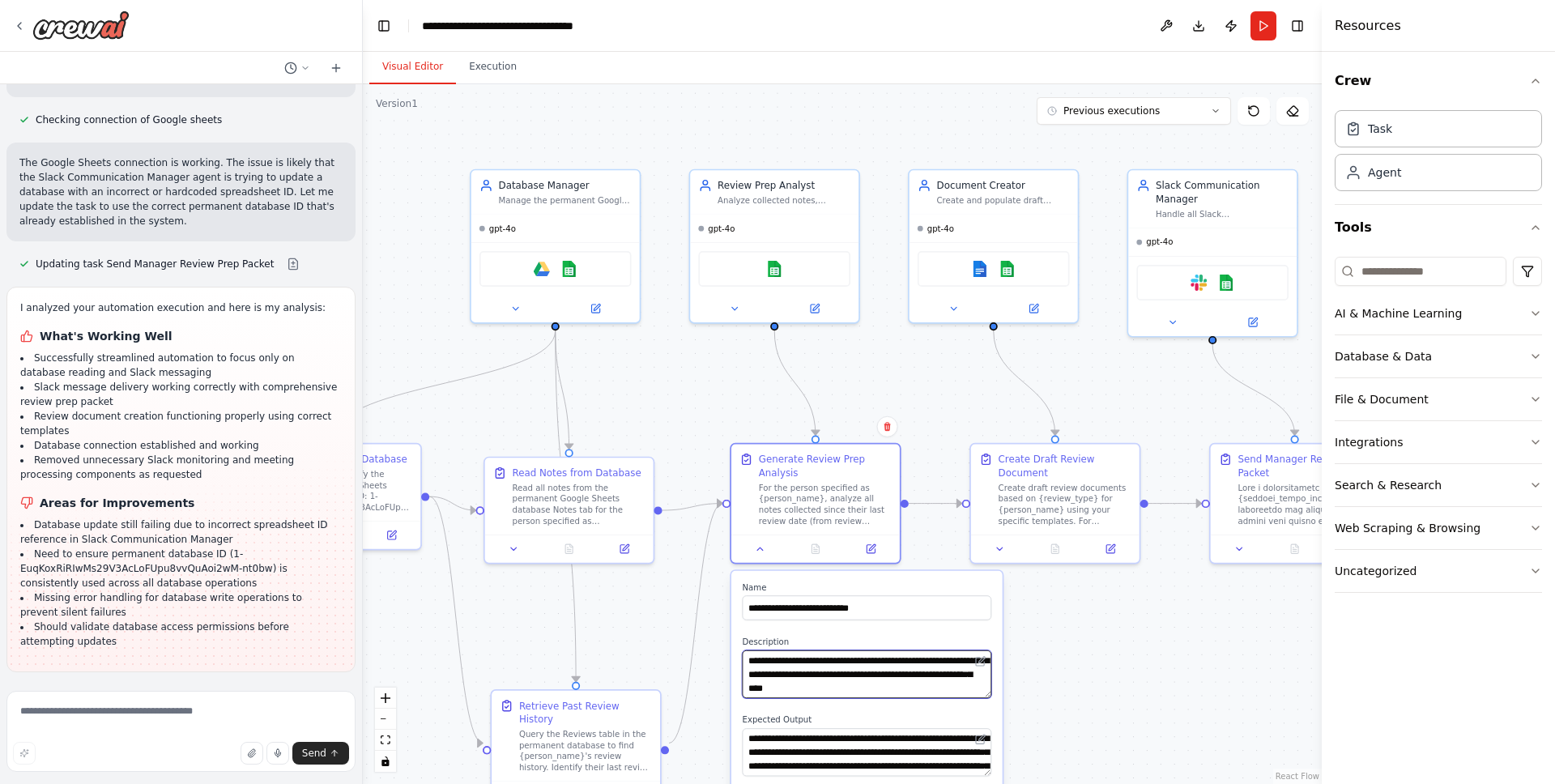
scroll to position [195, 0]
click at [951, 740] on textarea "**********" at bounding box center [866, 751] width 249 height 48
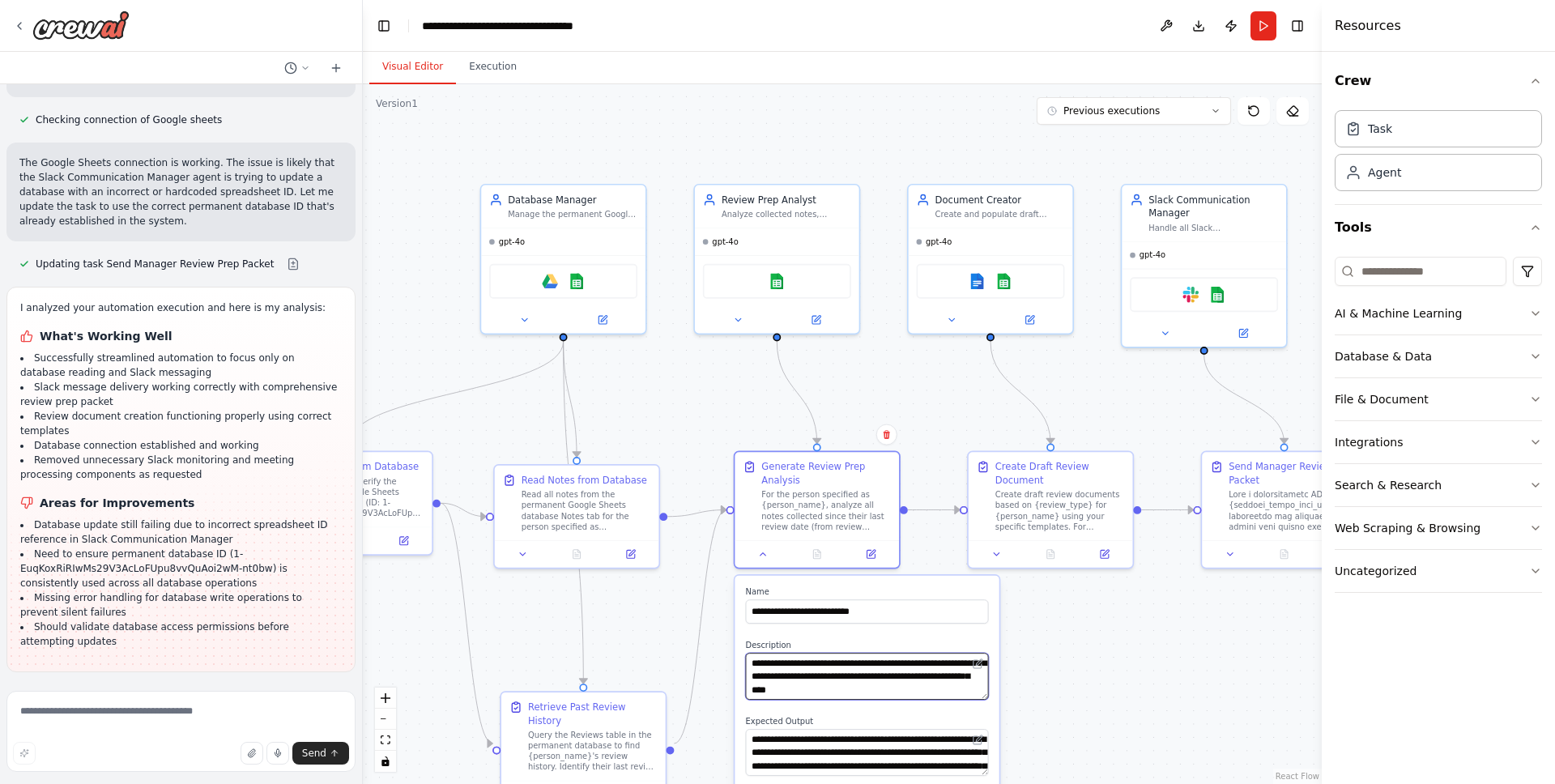
click at [867, 682] on textarea "**********" at bounding box center [867, 676] width 243 height 47
